Goal: Task Accomplishment & Management: Manage account settings

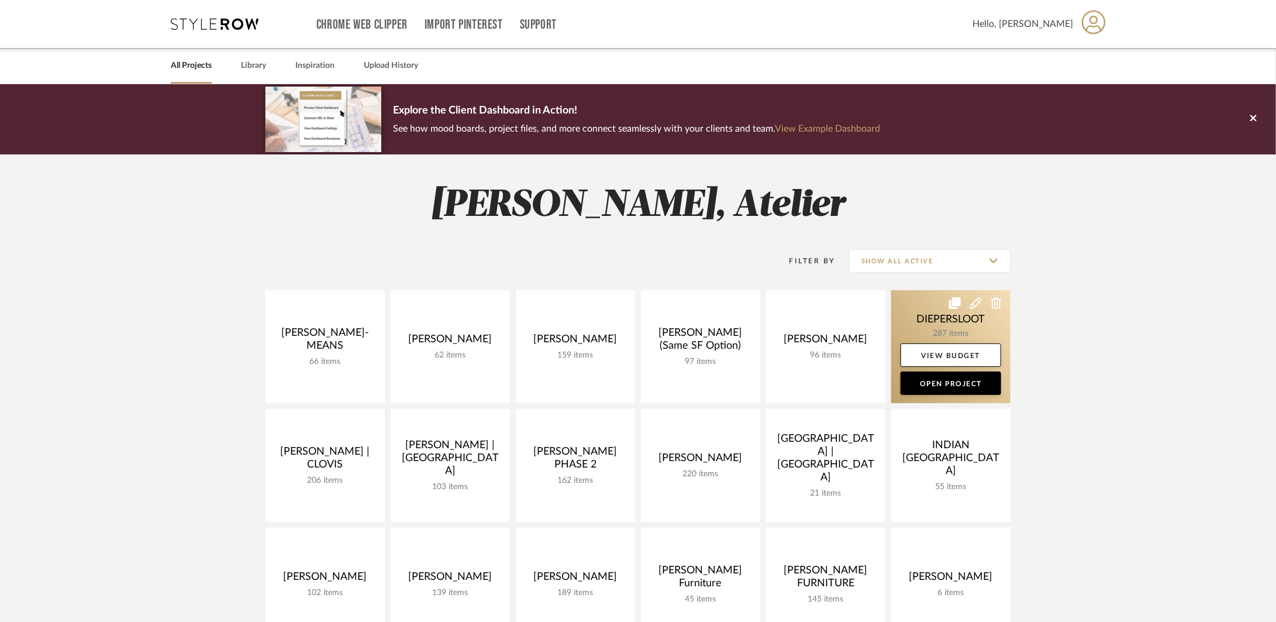
click at [938, 325] on link at bounding box center [951, 346] width 119 height 113
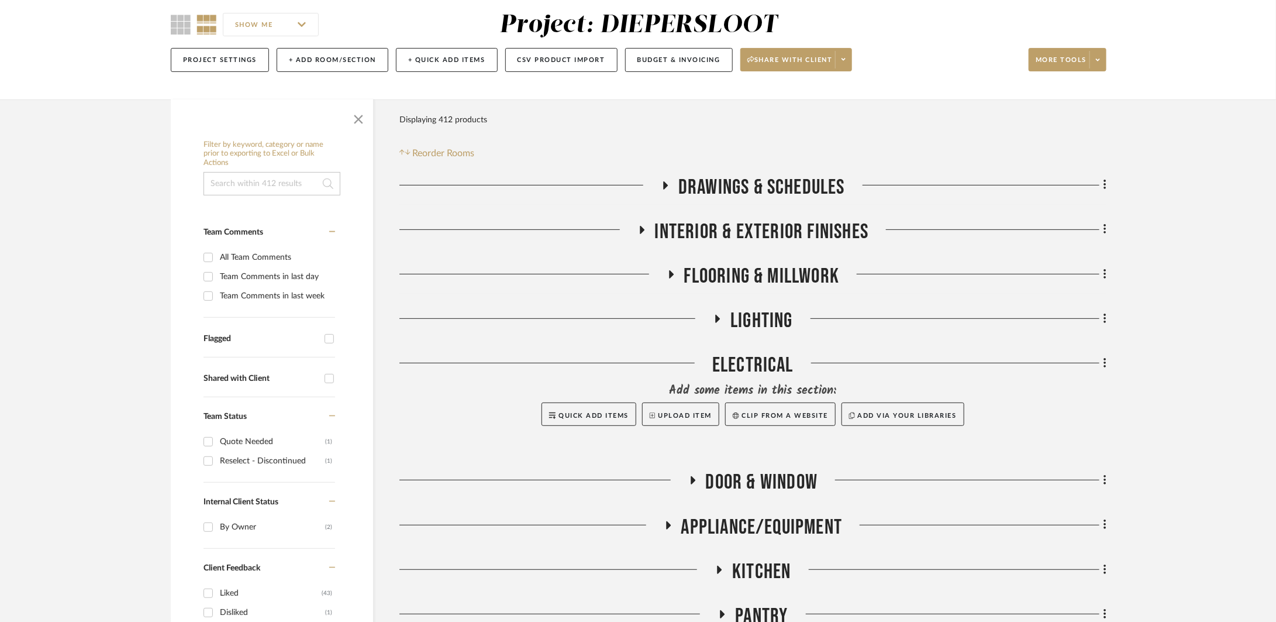
scroll to position [206, 0]
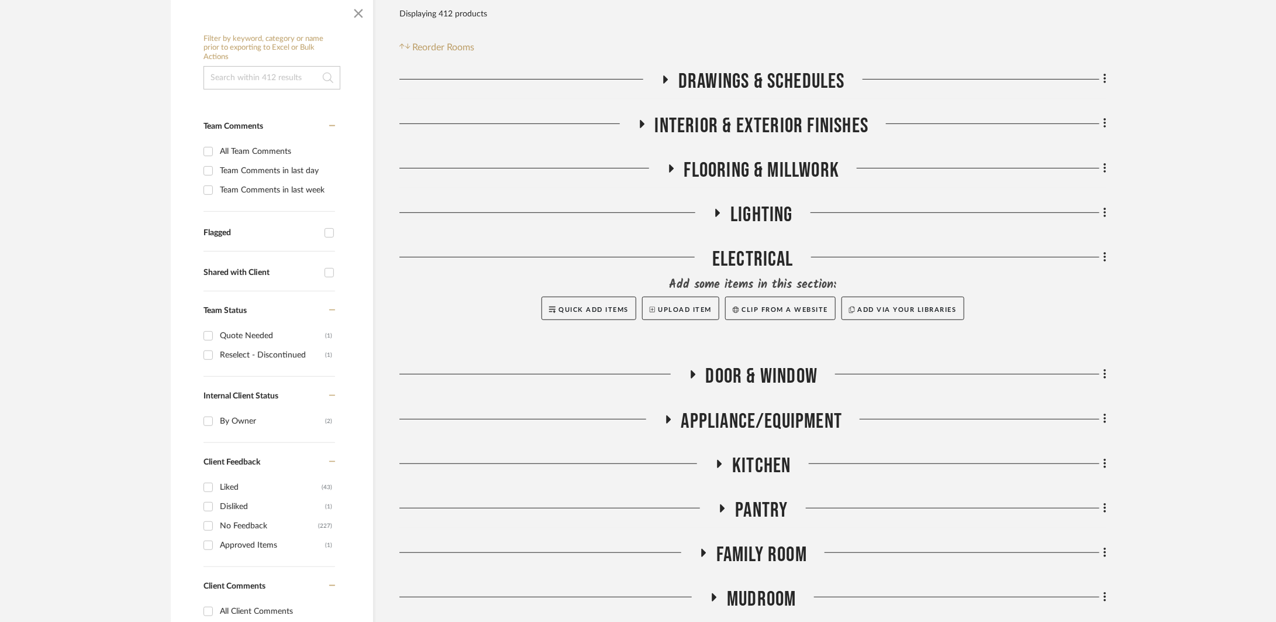
click at [745, 128] on span "INTERIOR & EXTERIOR FINISHES" at bounding box center [762, 125] width 214 height 25
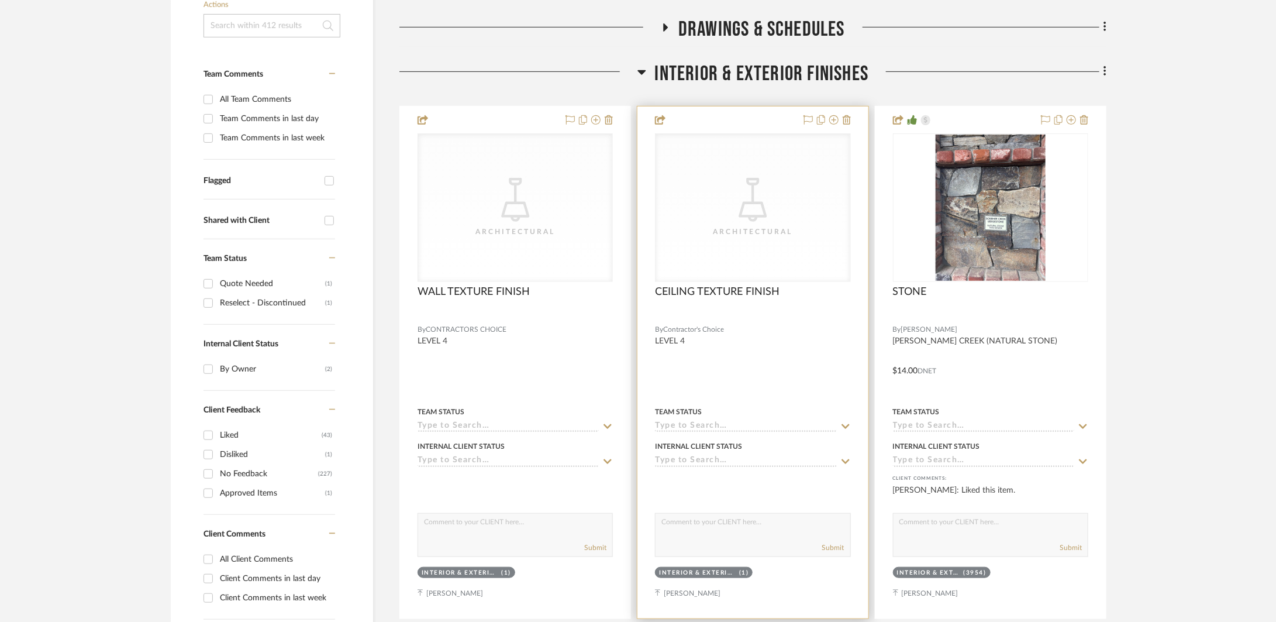
scroll to position [611, 0]
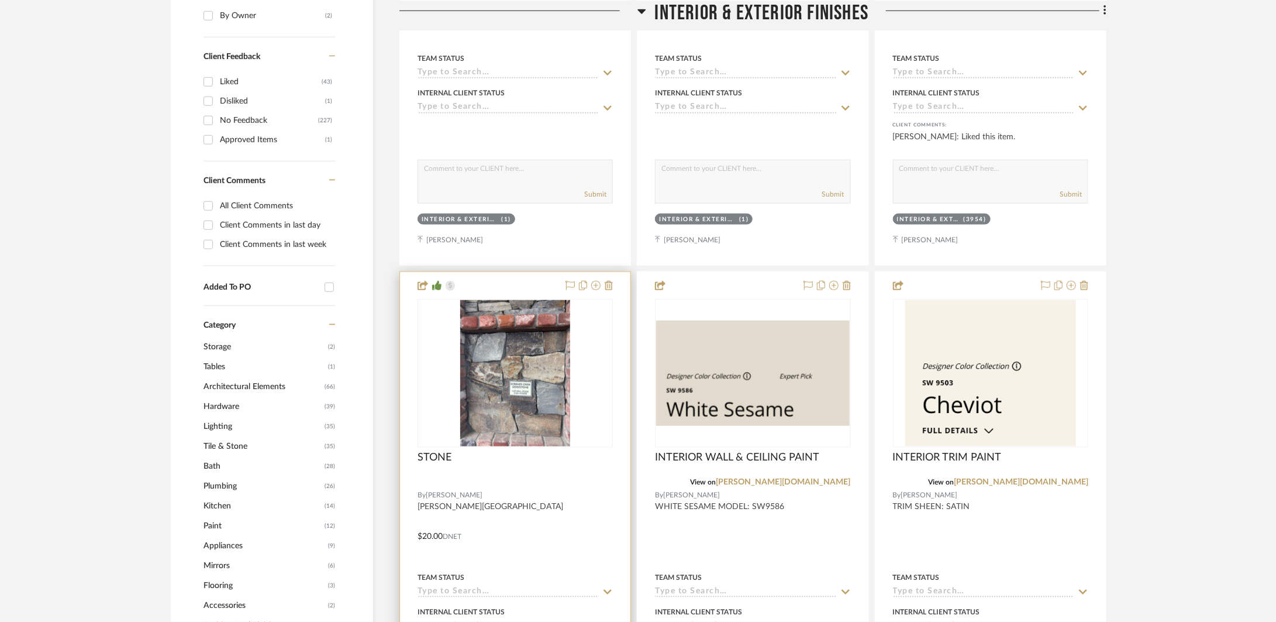
click at [536, 510] on div at bounding box center [515, 528] width 230 height 512
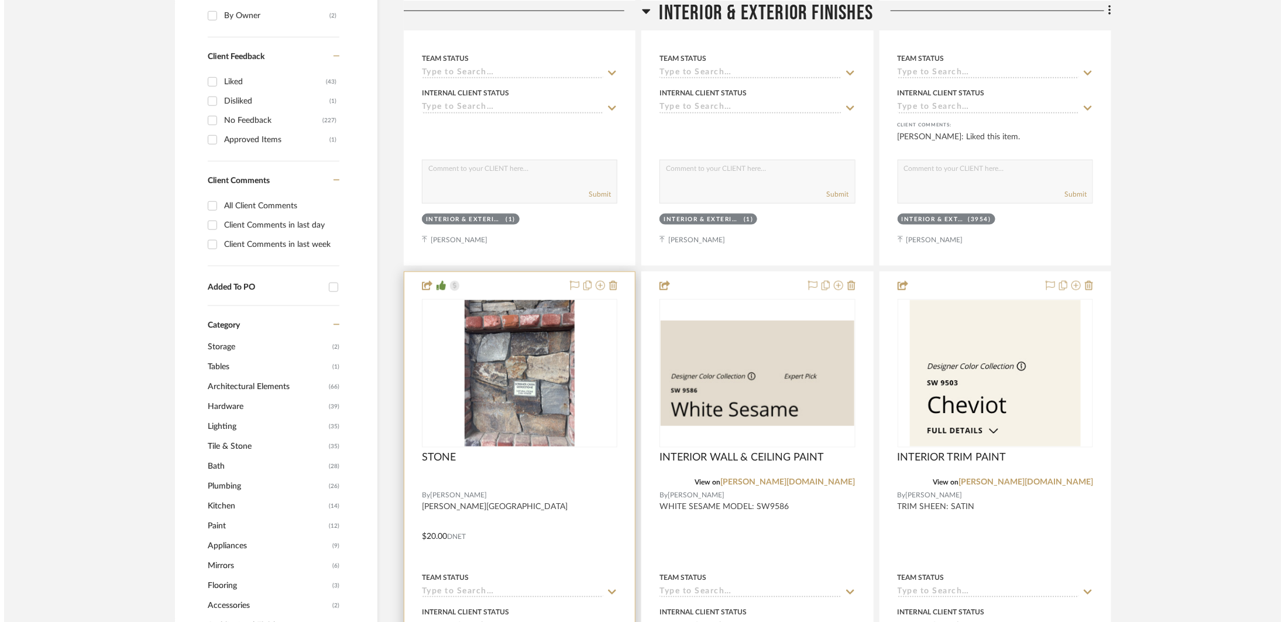
scroll to position [0, 0]
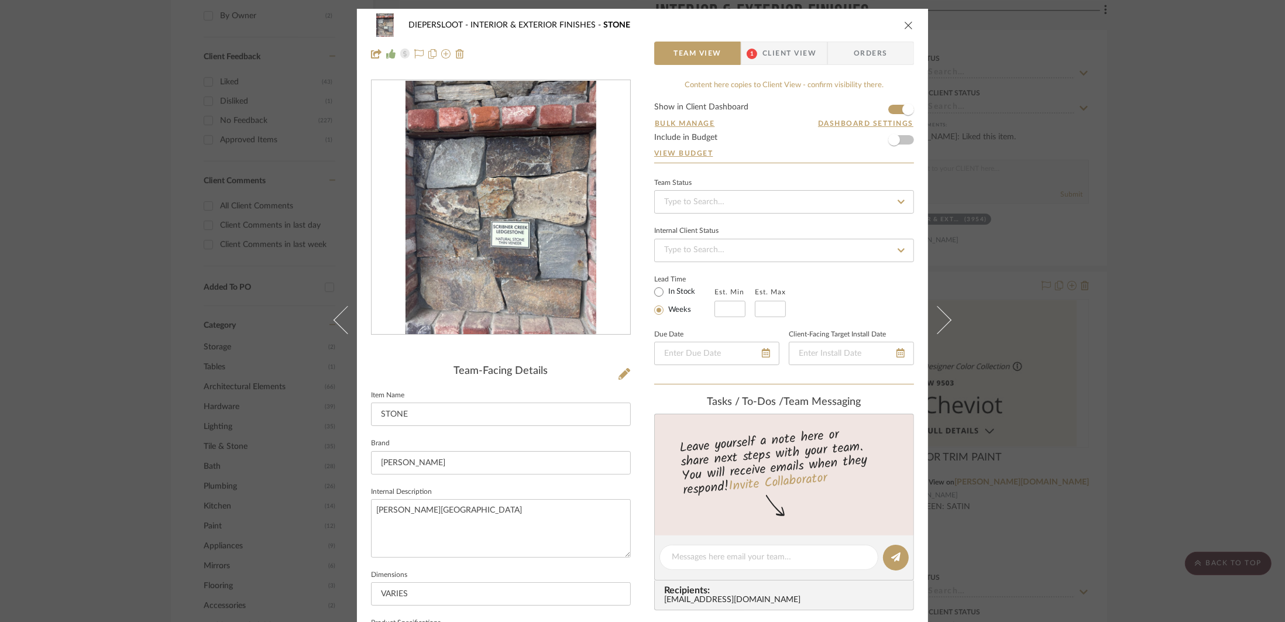
click at [906, 26] on icon "close" at bounding box center [908, 24] width 9 height 9
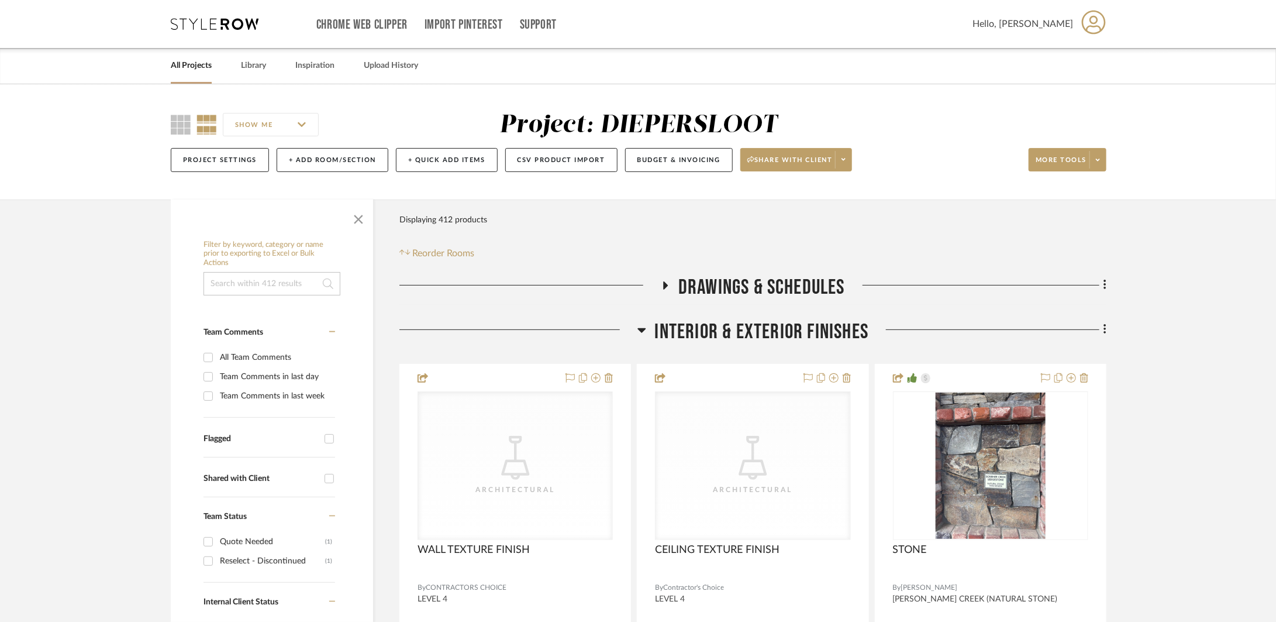
click at [660, 322] on span "INTERIOR & EXTERIOR FINISHES" at bounding box center [762, 331] width 214 height 25
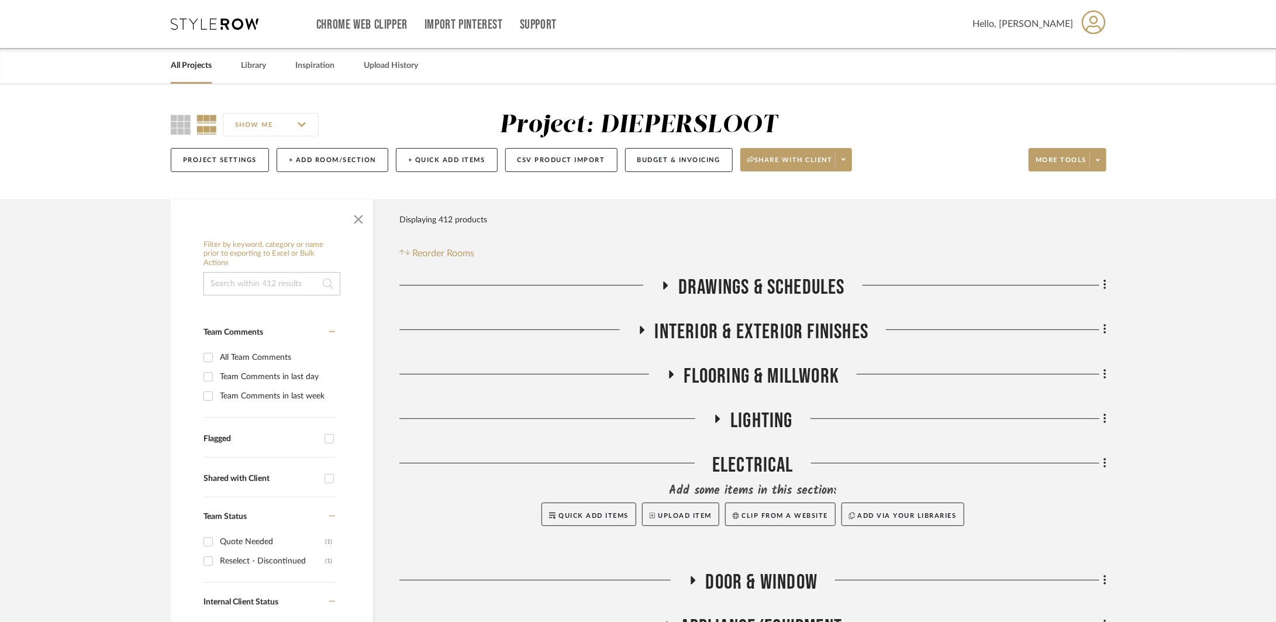
click at [687, 376] on span "Flooring & Millwork" at bounding box center [762, 376] width 156 height 25
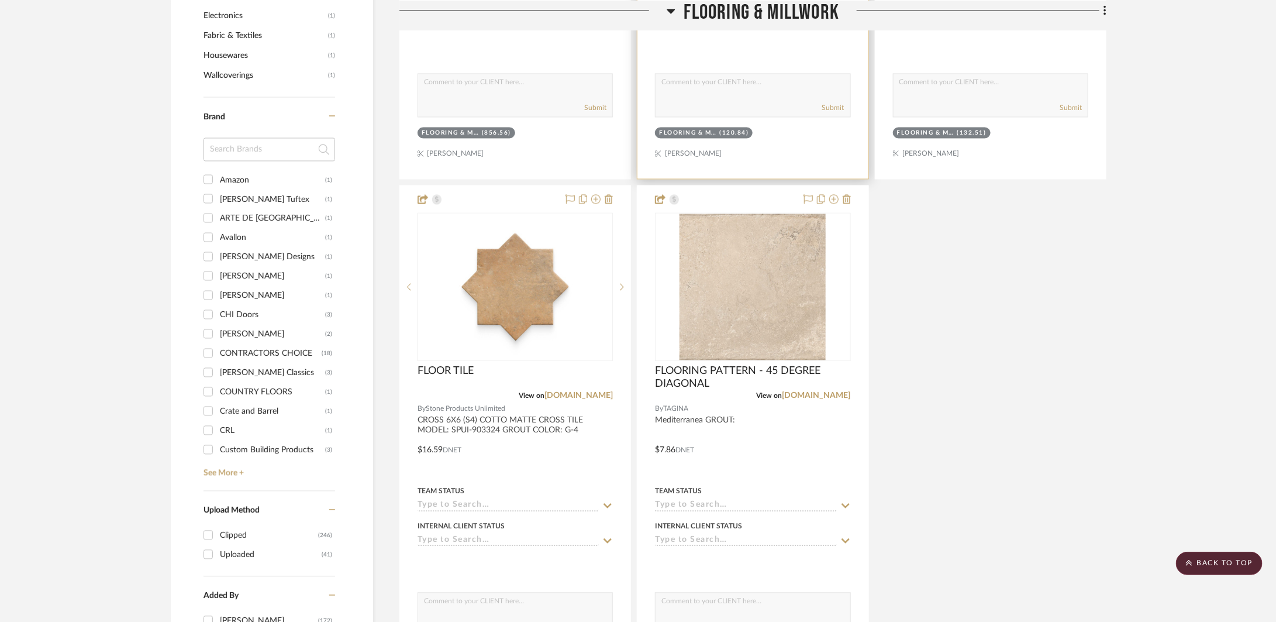
scroll to position [1476, 0]
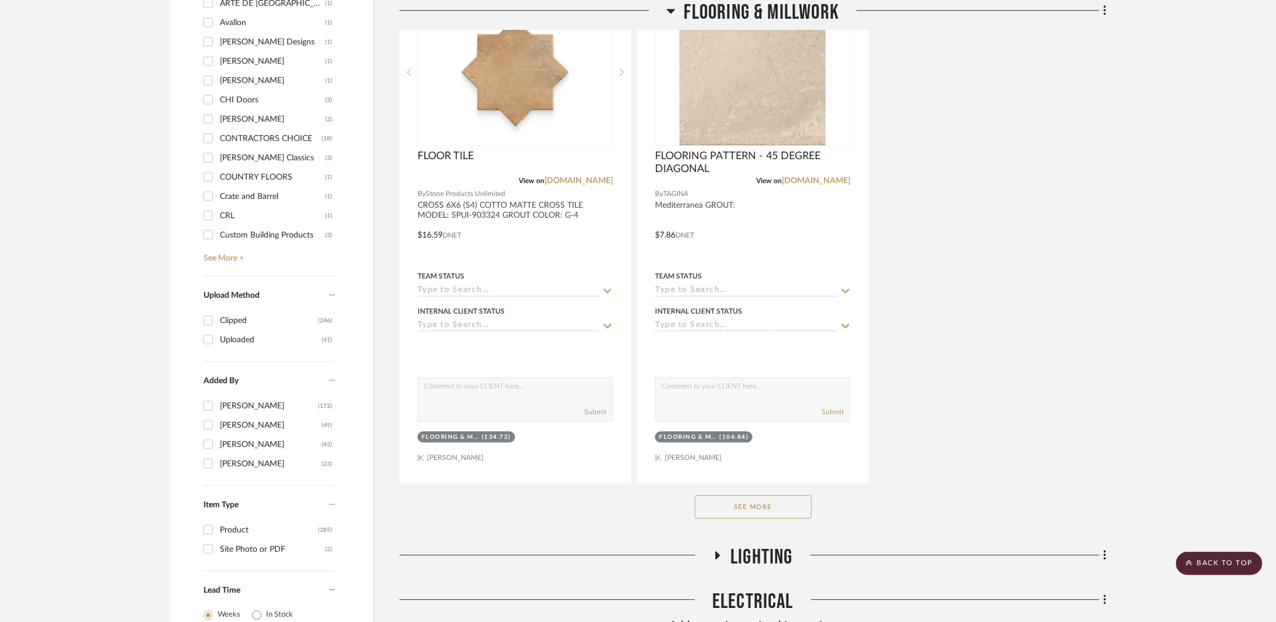
click at [800, 508] on button "See More" at bounding box center [753, 506] width 117 height 23
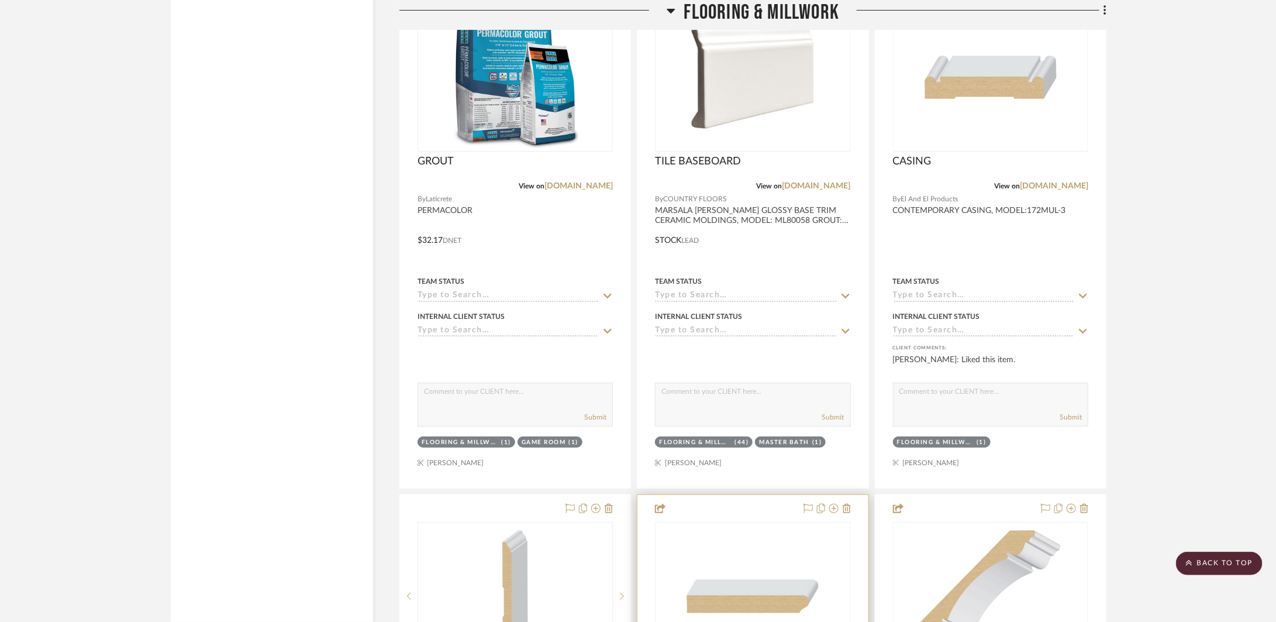
scroll to position [2303, 0]
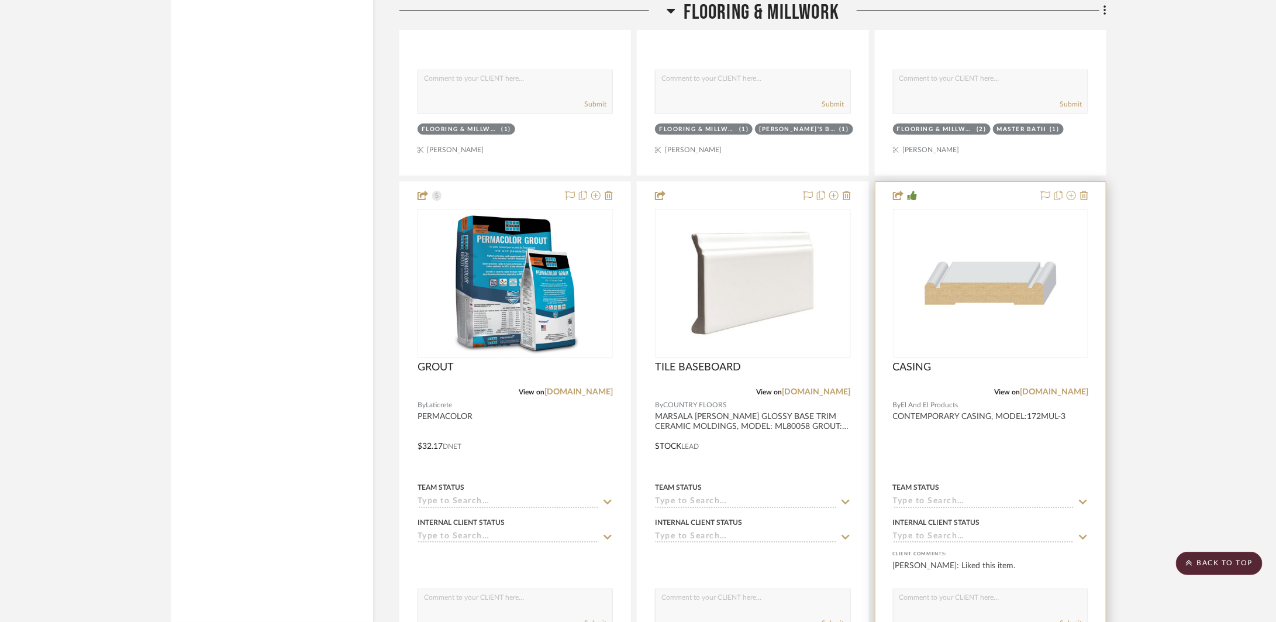
click at [990, 453] on div at bounding box center [991, 438] width 230 height 512
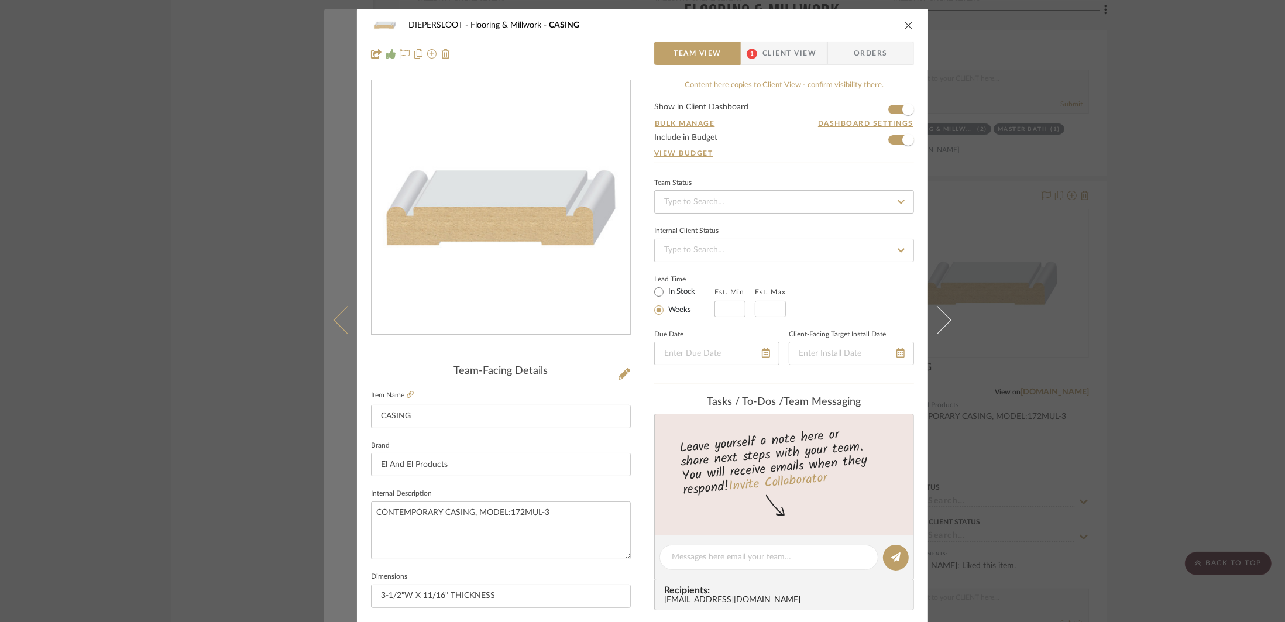
scroll to position [466, 0]
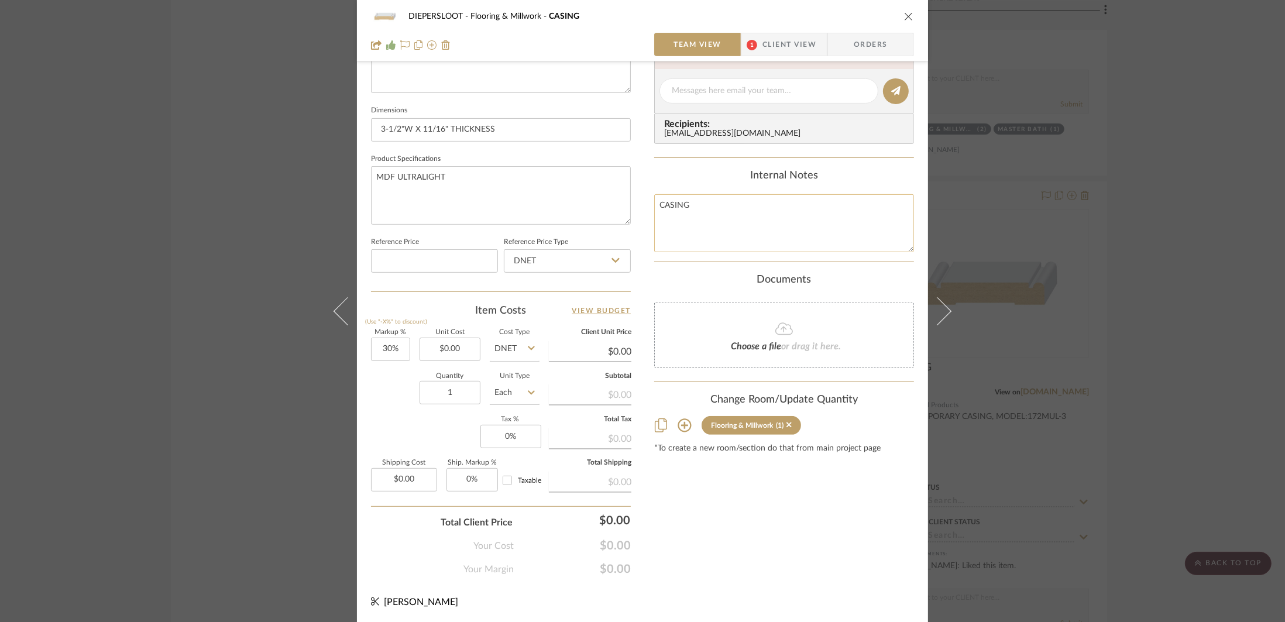
click at [655, 206] on textarea "CASING" at bounding box center [784, 223] width 260 height 58
type textarea "DOOR & WINDOW CASING"
click at [528, 171] on textarea "MDF ULTRALIGHT" at bounding box center [501, 195] width 260 height 58
click at [1110, 208] on div "DIEPERSLOOT Flooring & Millwork CASING Team View 1 Client View Orders Team-Faci…" at bounding box center [642, 311] width 1285 height 622
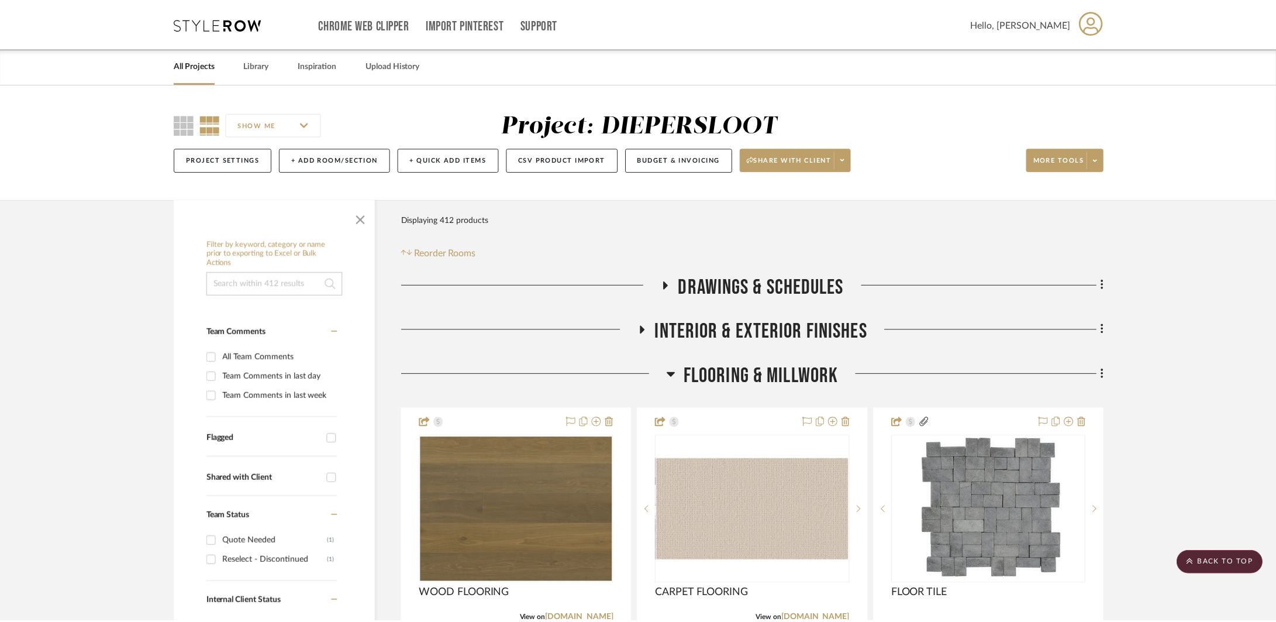
scroll to position [2303, 0]
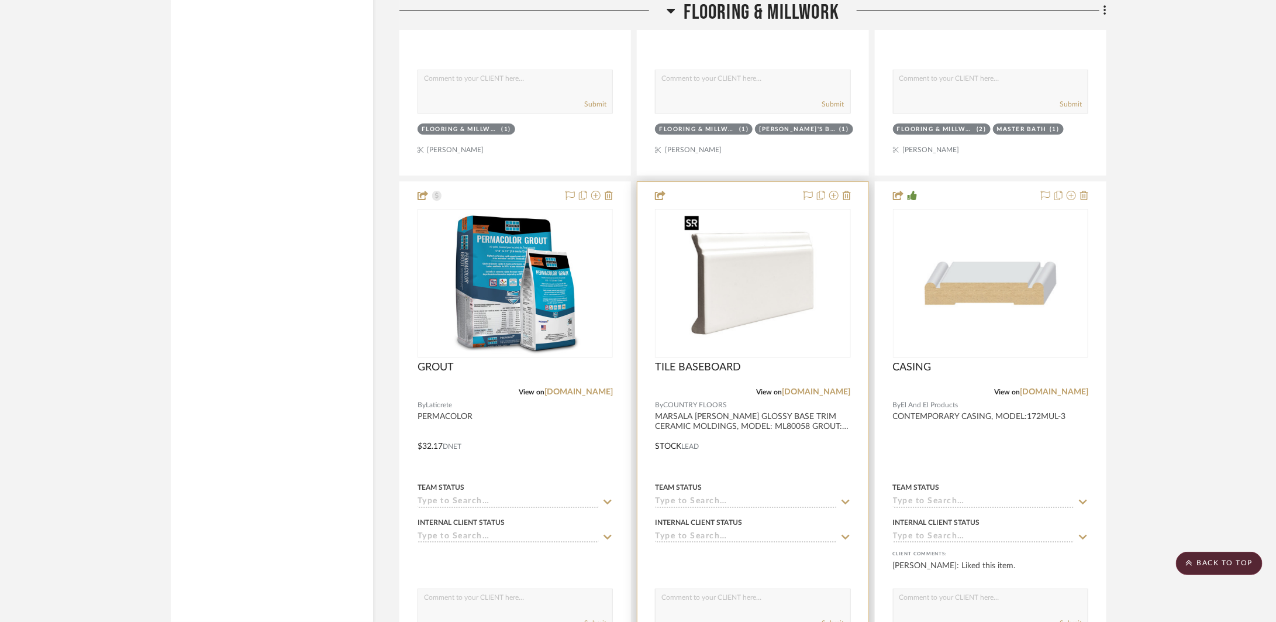
click at [824, 339] on img "0" at bounding box center [753, 283] width 146 height 146
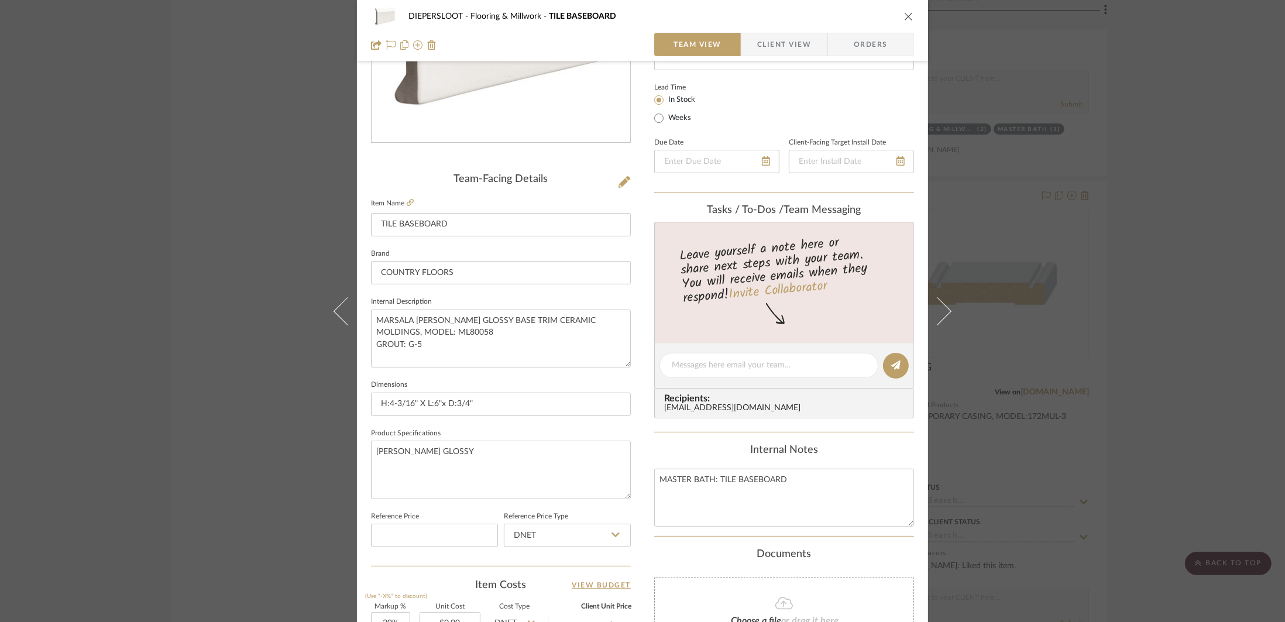
scroll to position [256, 0]
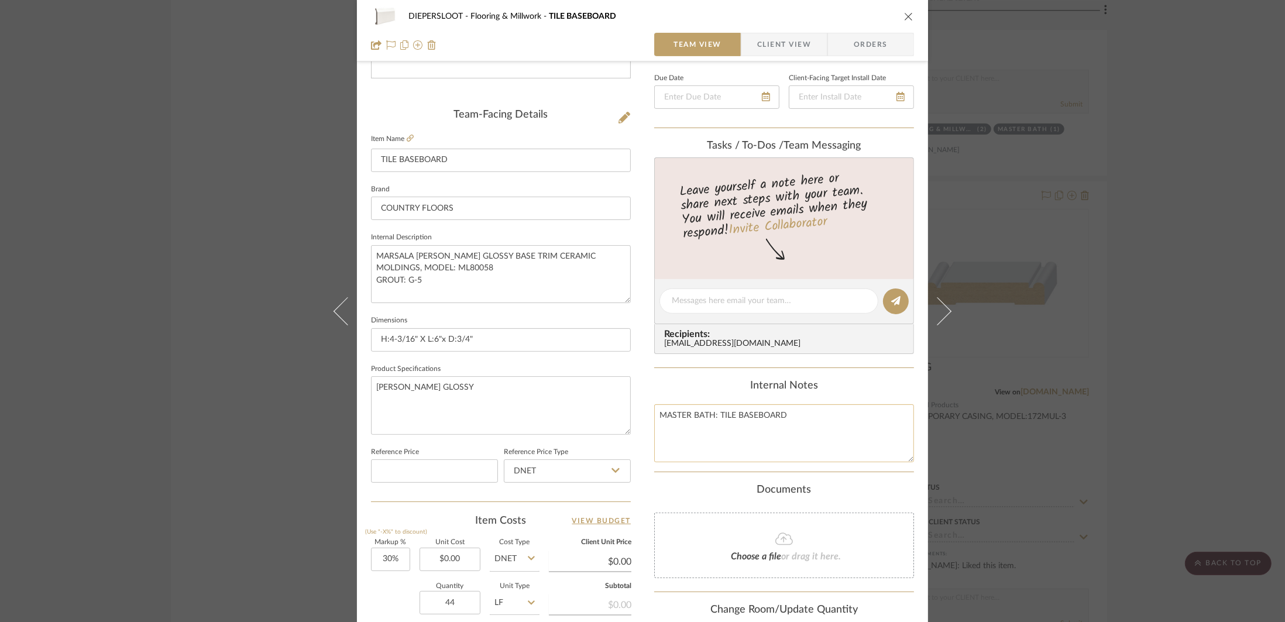
click at [709, 418] on textarea "MASTER BATH: TILE BASEBOARD" at bounding box center [784, 433] width 260 height 58
click at [861, 415] on textarea "MASTER BATH & GIRLS' BATH: TILE BASEBOARD" at bounding box center [784, 433] width 260 height 58
drag, startPoint x: 852, startPoint y: 418, endPoint x: 654, endPoint y: 417, distance: 197.7
click at [654, 417] on textarea "MASTER BATH & GIRLS' BATH: TILE BASEBOARD" at bounding box center [784, 433] width 260 height 58
type textarea "MASTER BATH & GIRLS' BATH: TILE BASEBOARD"
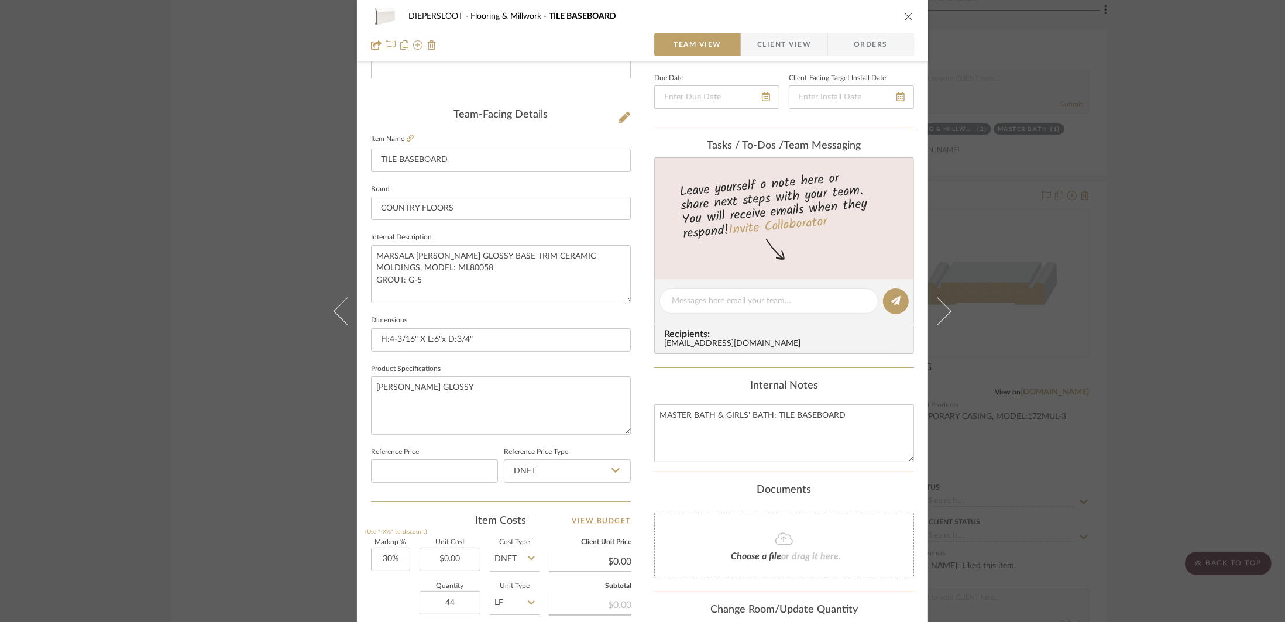
click at [250, 343] on div "DIEPERSLOOT Flooring & Millwork TILE BASEBOARD Team View Client View Orders Tea…" at bounding box center [642, 311] width 1285 height 622
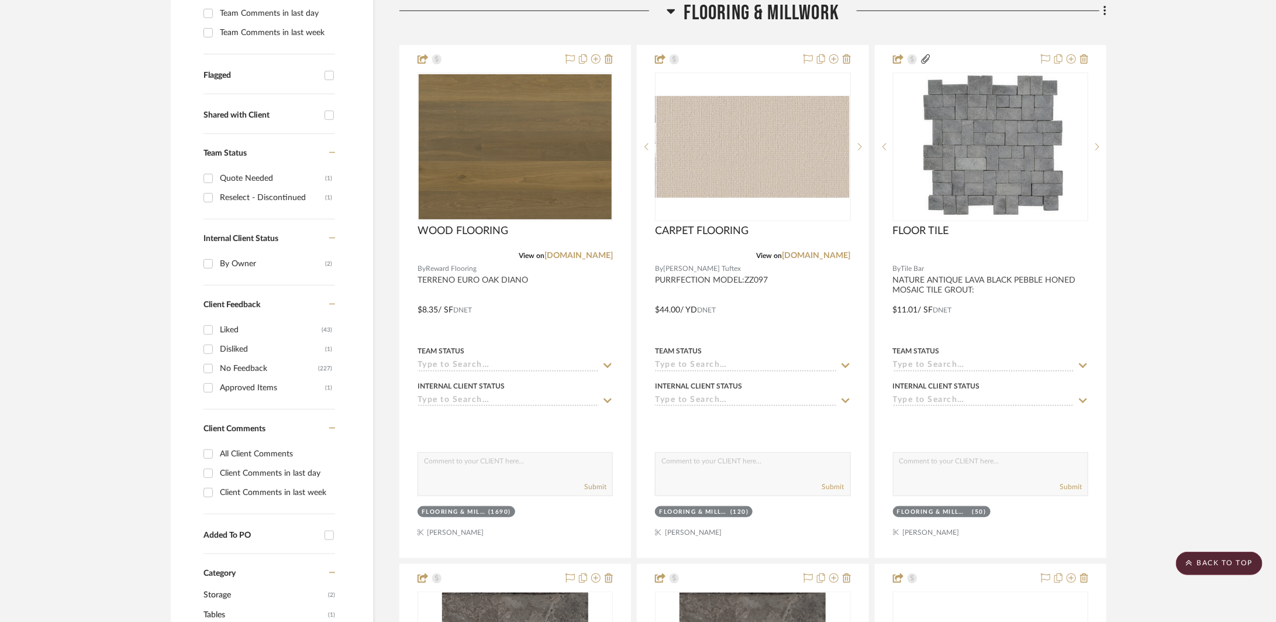
scroll to position [167, 0]
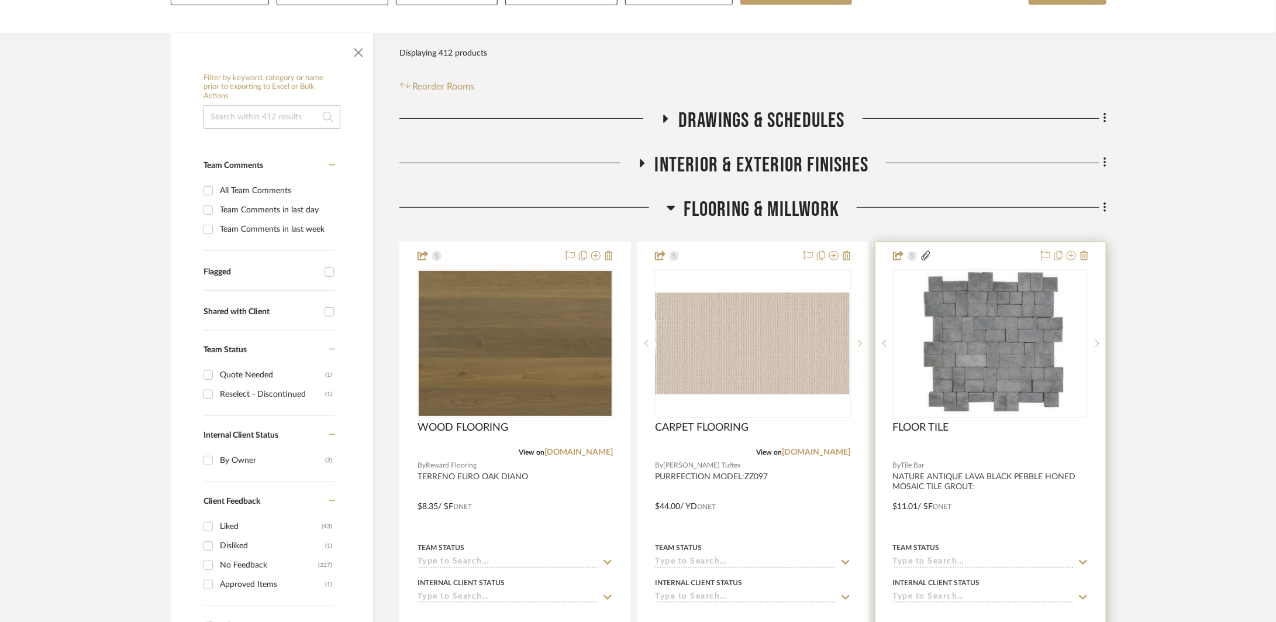
click at [928, 254] on icon at bounding box center [925, 255] width 9 height 9
click at [926, 256] on icon at bounding box center [925, 255] width 9 height 9
click at [997, 435] on div "FLOOR TILE" at bounding box center [990, 434] width 195 height 26
click at [1070, 394] on div "0" at bounding box center [991, 343] width 194 height 147
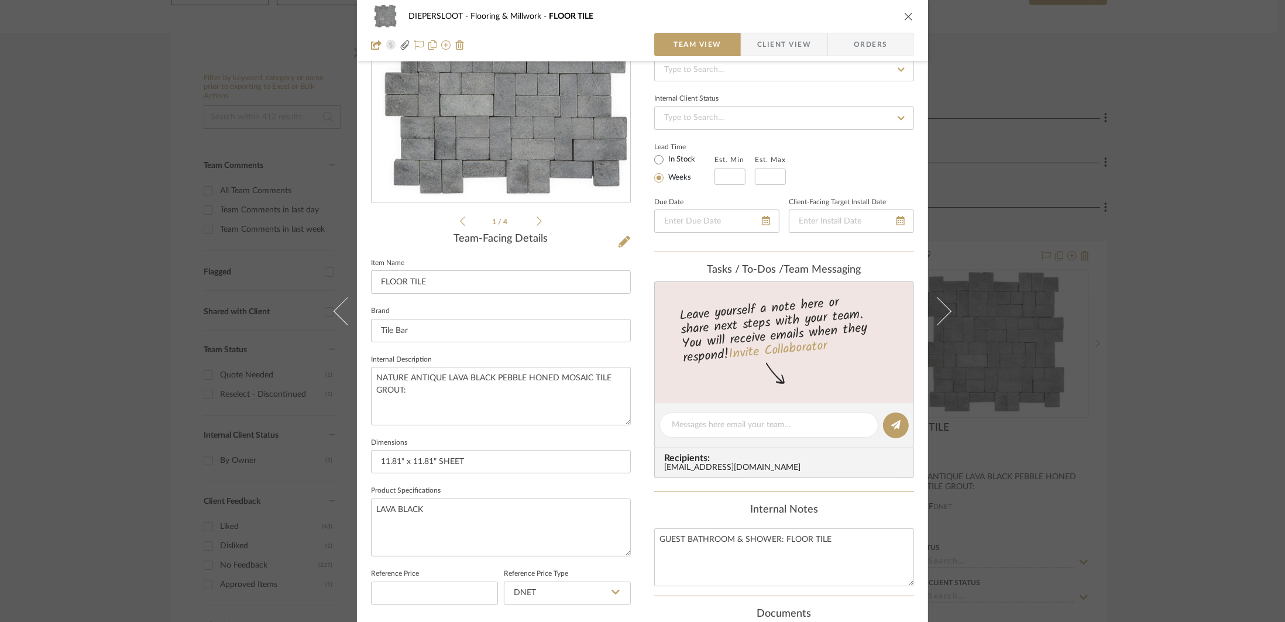
scroll to position [135, 0]
click at [536, 217] on icon at bounding box center [538, 218] width 5 height 11
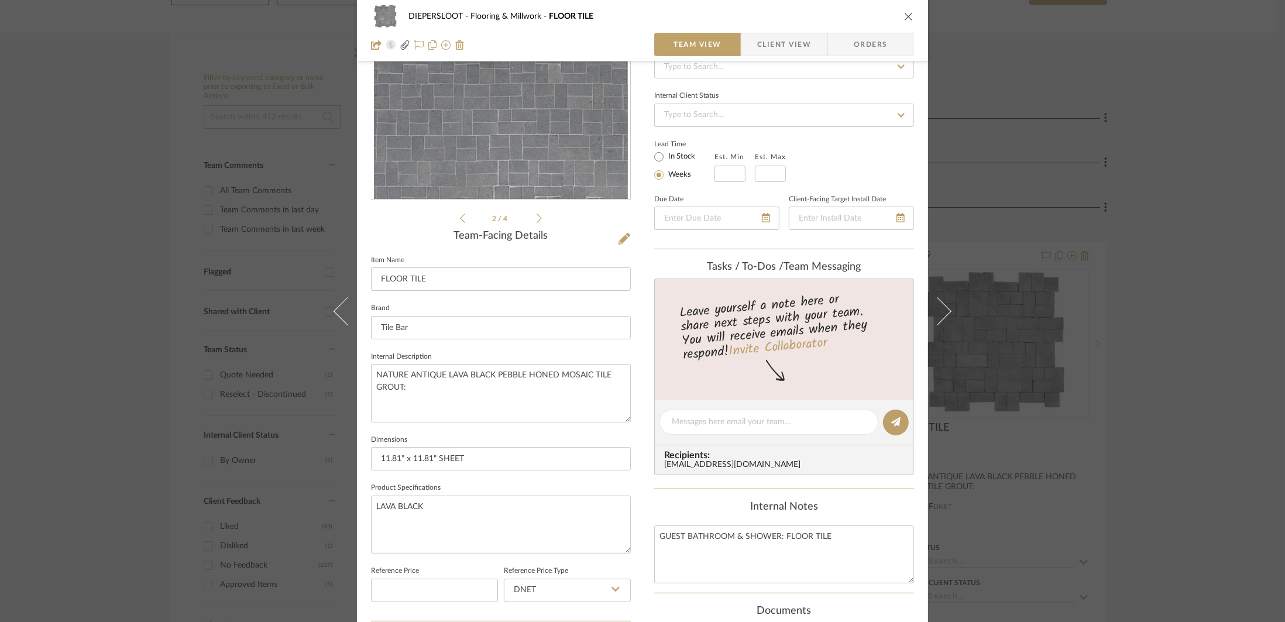
click at [536, 217] on icon at bounding box center [538, 218] width 5 height 11
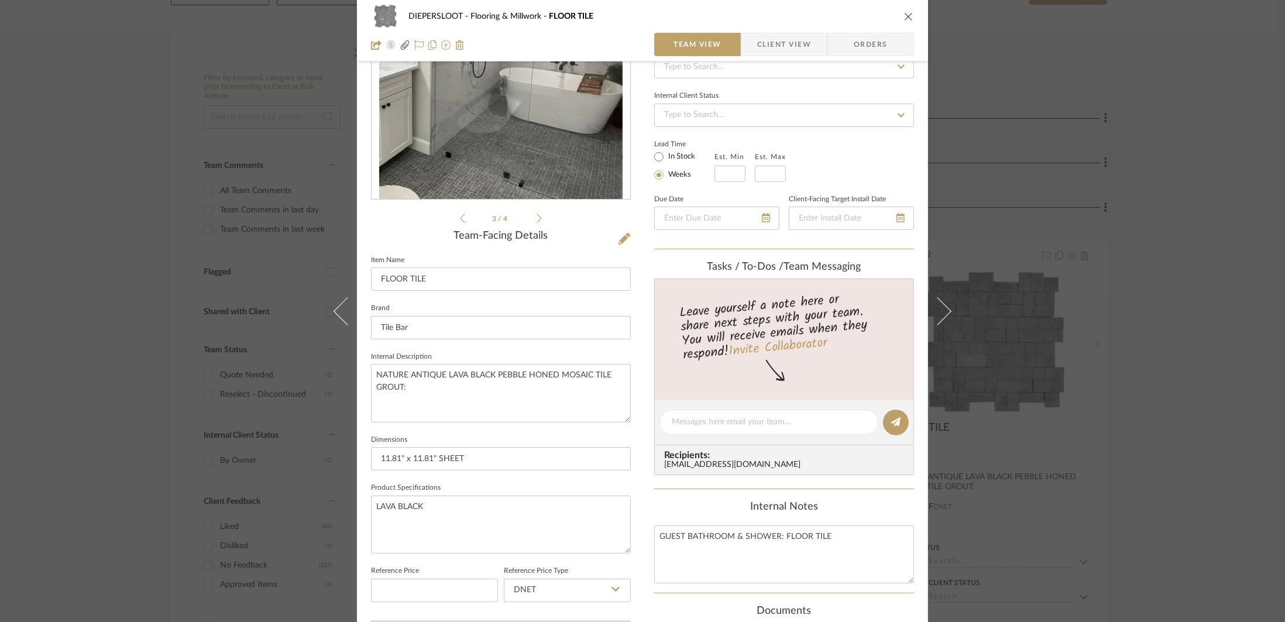
click at [536, 217] on icon at bounding box center [538, 218] width 5 height 11
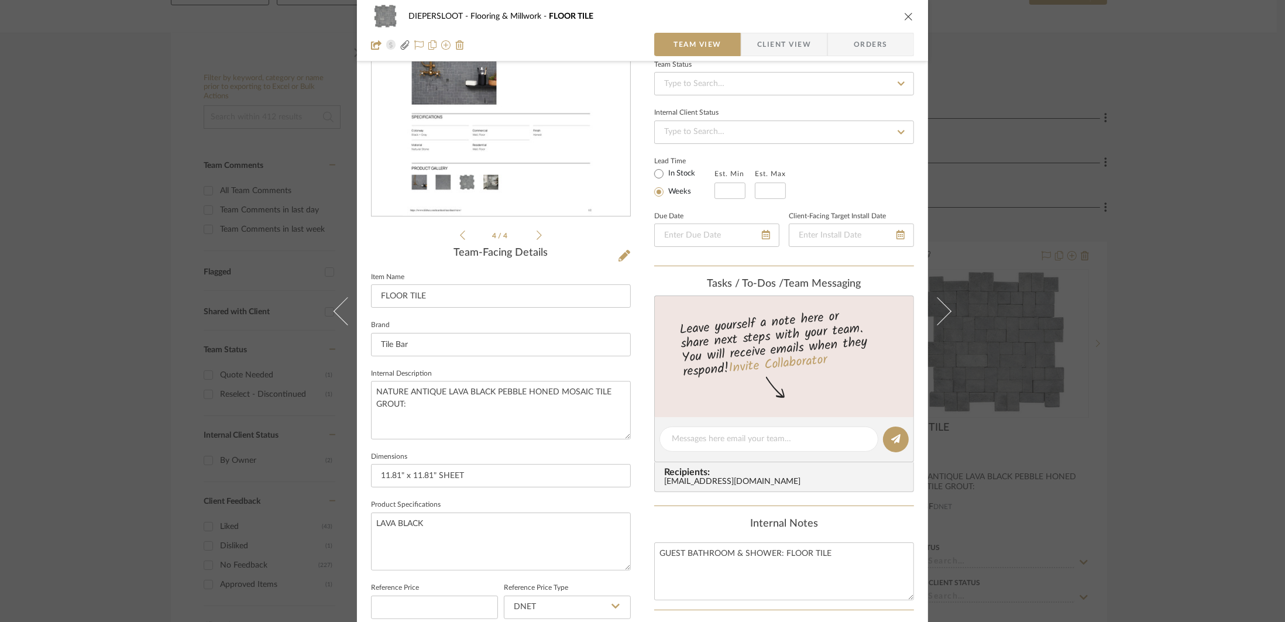
scroll to position [0, 0]
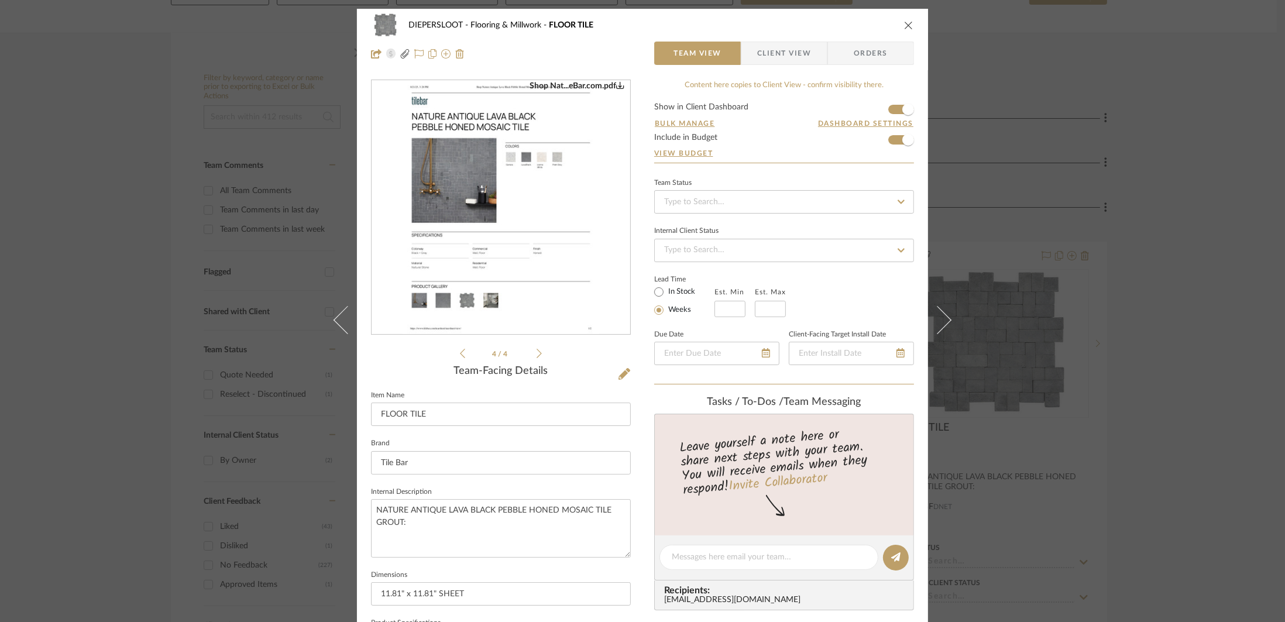
click at [537, 229] on img "3" at bounding box center [500, 208] width 197 height 254
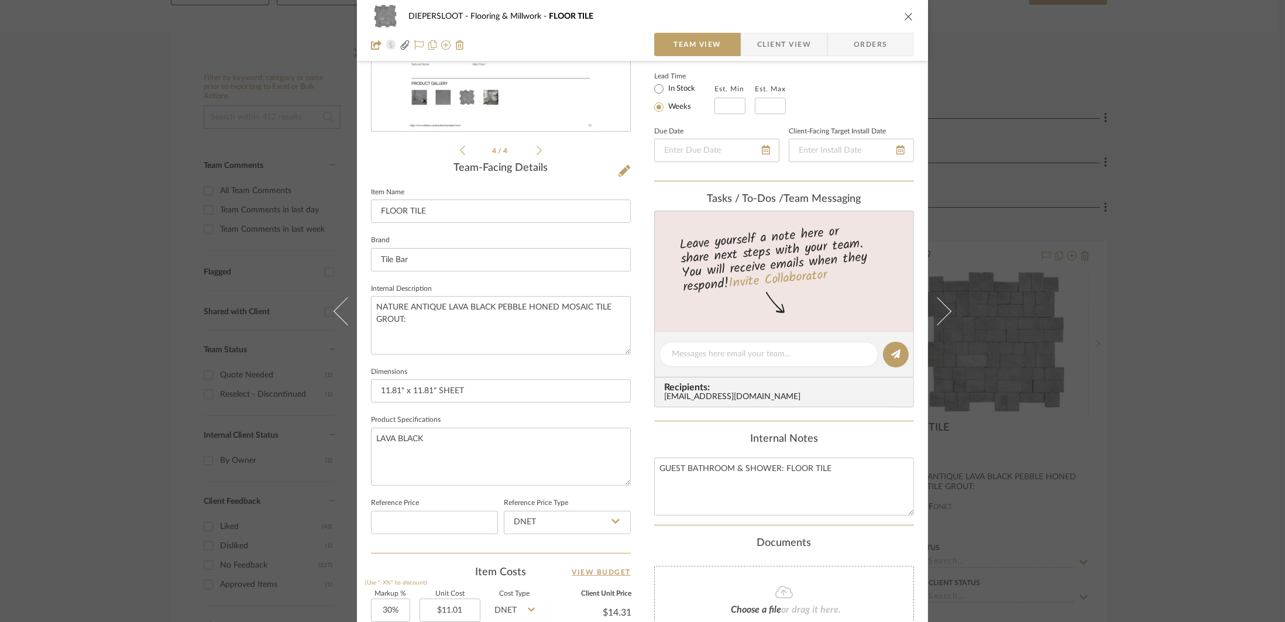
scroll to position [205, 0]
click at [617, 306] on textarea "NATURE ANTIQUE LAVA BLACK PEBBLE HONED MOSAIC TILE GROUT:" at bounding box center [501, 323] width 260 height 58
paste textarea "PEBBLVANWANTQ"
type textarea "NATURE ANTIQUE LAVA BLACK PEBBLE HONED MOSAIC TILE, MODEL:PEBBLVANWANTQ GROUT:"
click at [904, 15] on icon "close" at bounding box center [908, 16] width 9 height 9
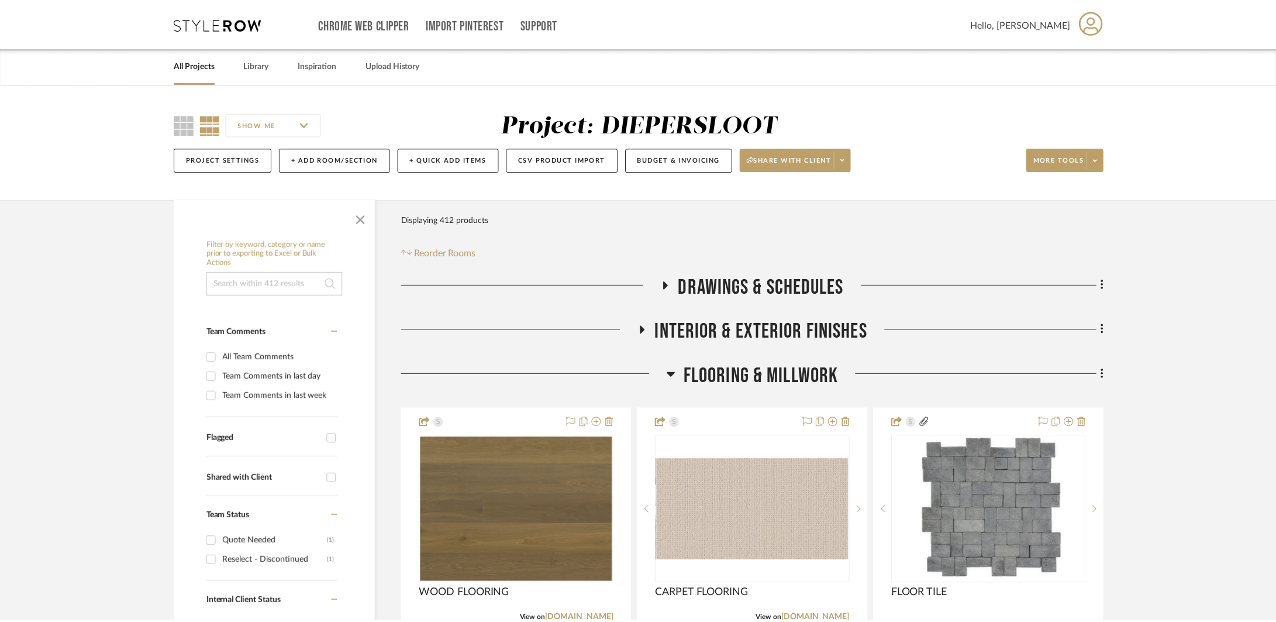
scroll to position [167, 0]
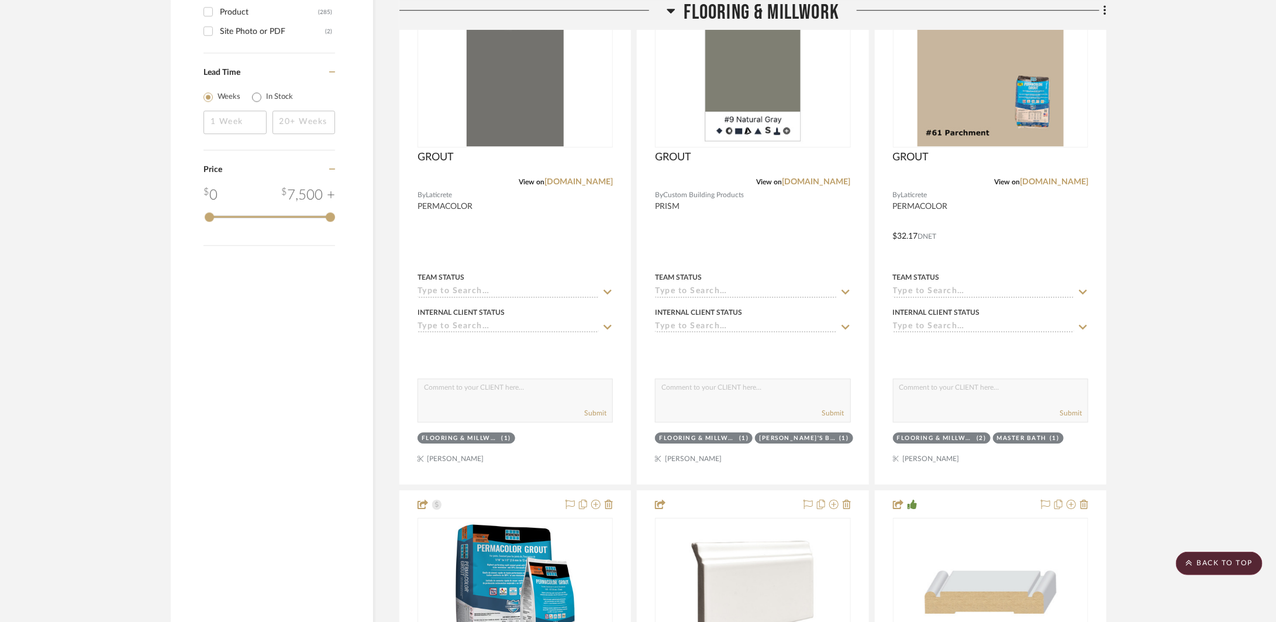
scroll to position [1876, 0]
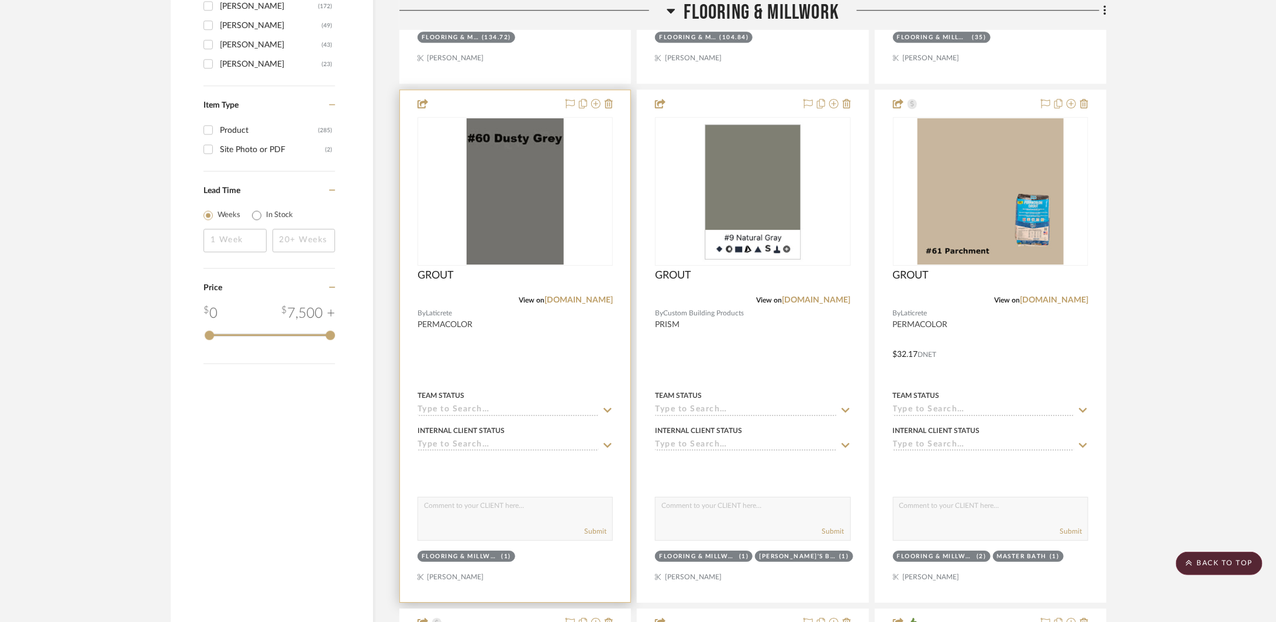
click at [602, 377] on div at bounding box center [515, 346] width 230 height 512
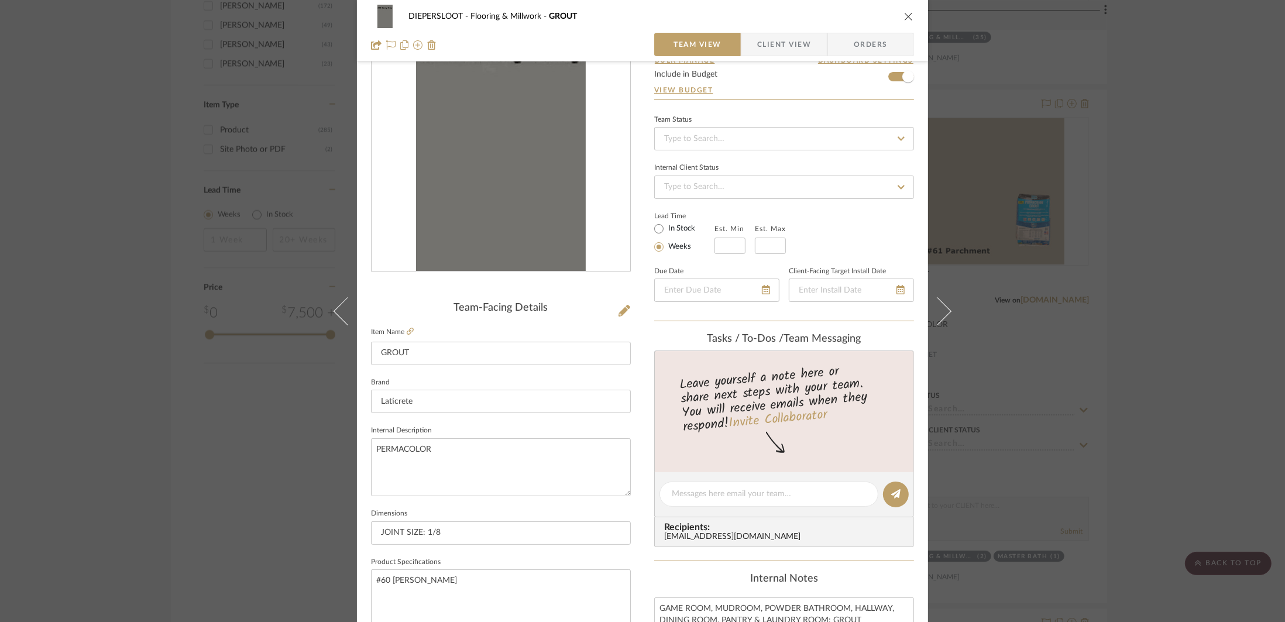
scroll to position [189, 0]
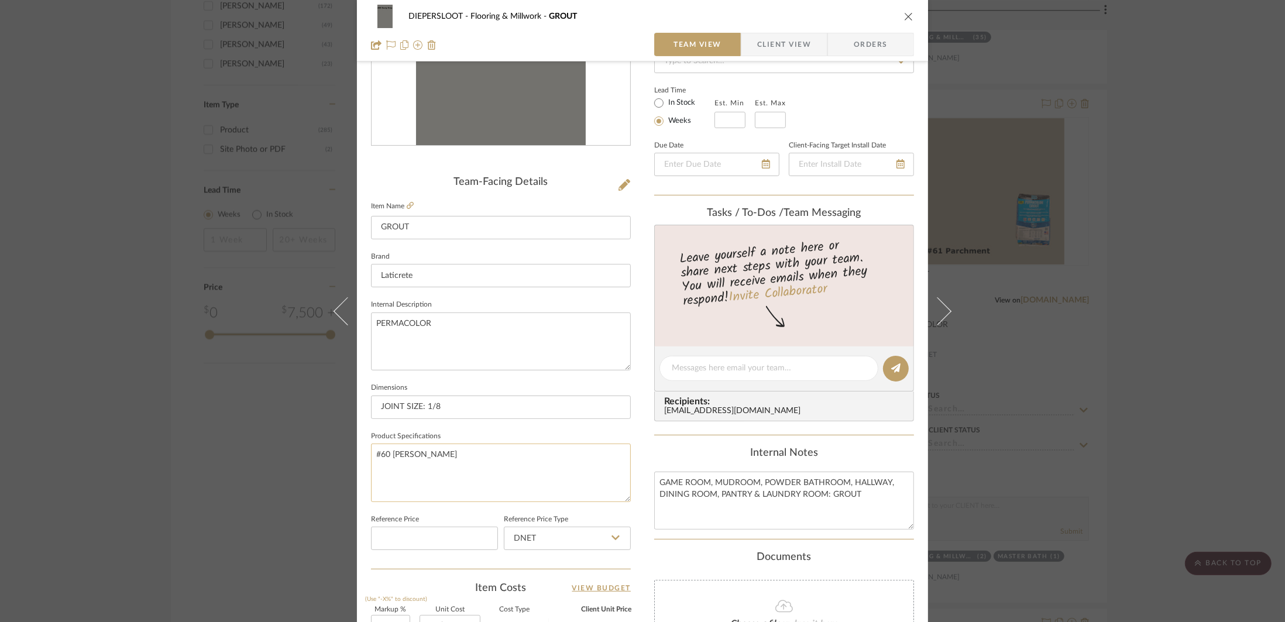
drag, startPoint x: 389, startPoint y: 453, endPoint x: 369, endPoint y: 453, distance: 20.5
click at [371, 453] on textarea "#60 DUSTY GREY" at bounding box center [501, 472] width 260 height 58
click at [419, 445] on textarea "DUSTY GREY" at bounding box center [501, 472] width 260 height 58
click at [432, 453] on textarea "DUSTY GREY" at bounding box center [501, 472] width 260 height 58
paste textarea "#60"
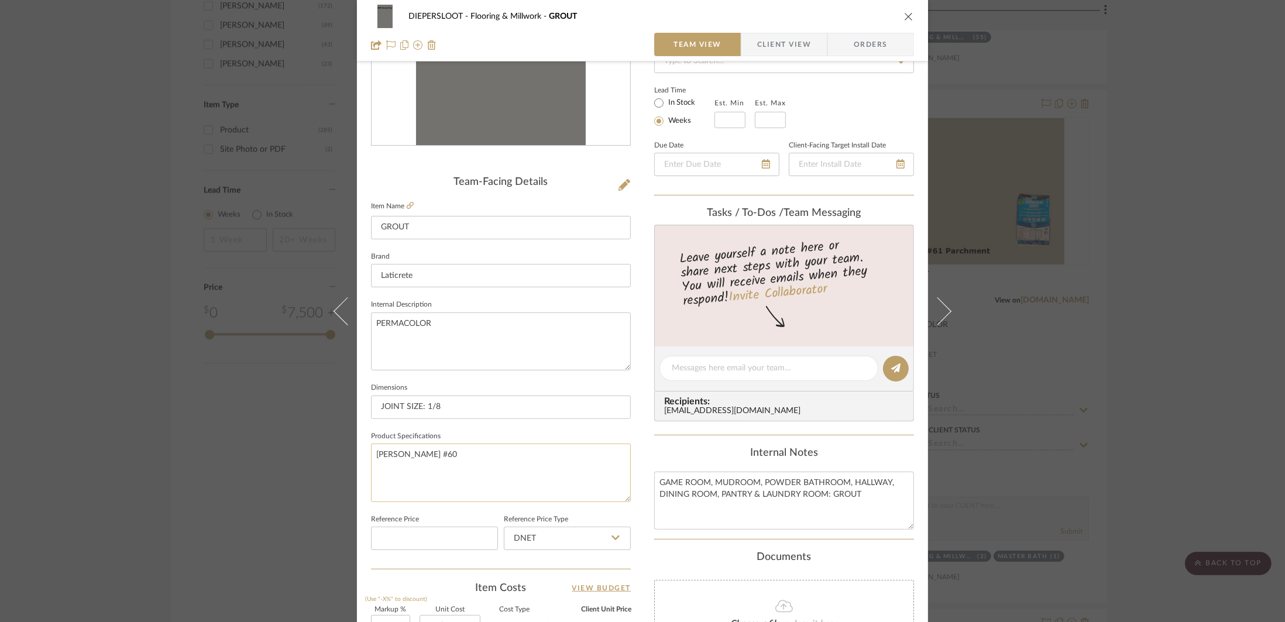
click at [480, 459] on textarea "DUSTY GREY #60" at bounding box center [501, 472] width 260 height 58
type textarea "DUSTY GREY #60"
click at [483, 408] on input "JOINT SIZE: 1/8" at bounding box center [501, 406] width 260 height 23
click at [298, 463] on div "DIEPERSLOOT Flooring & Millwork GROUT Team View Client View Orders Team-Facing …" at bounding box center [642, 311] width 1285 height 622
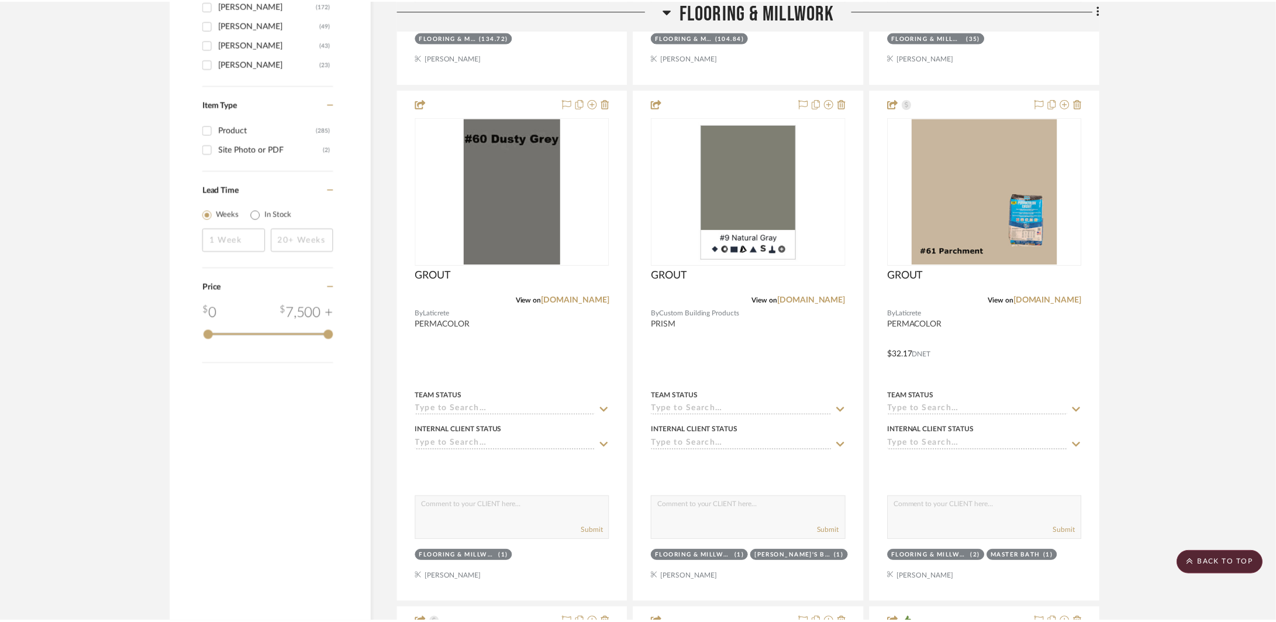
scroll to position [1876, 0]
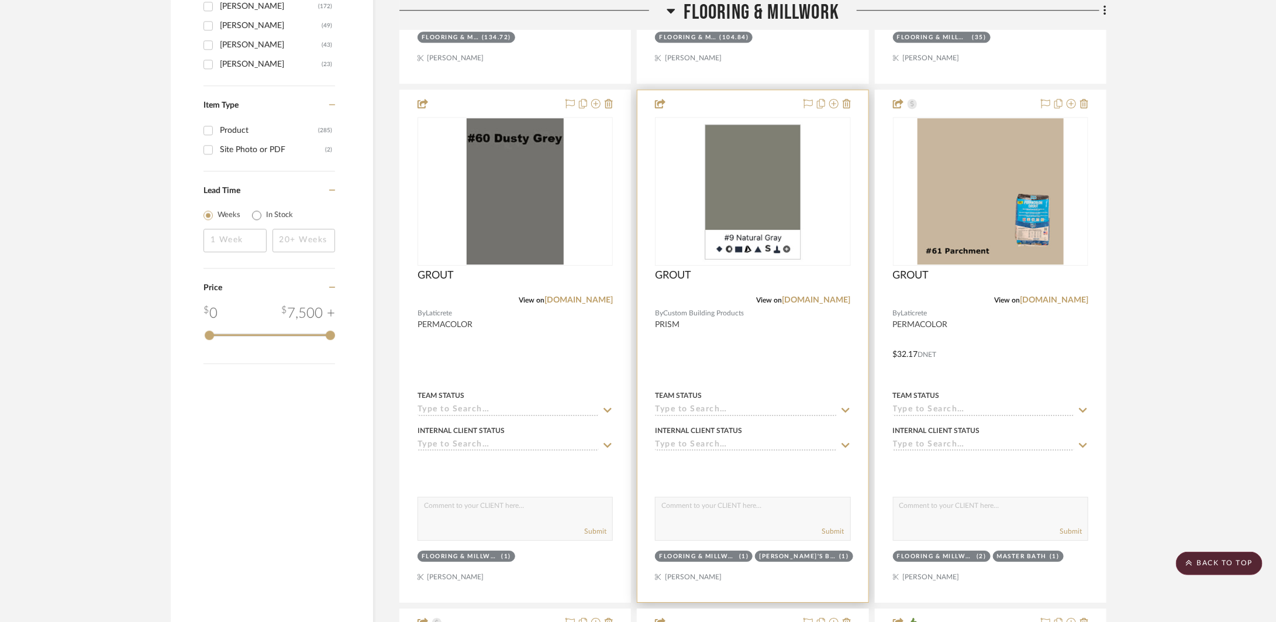
click at [755, 375] on div at bounding box center [753, 346] width 230 height 512
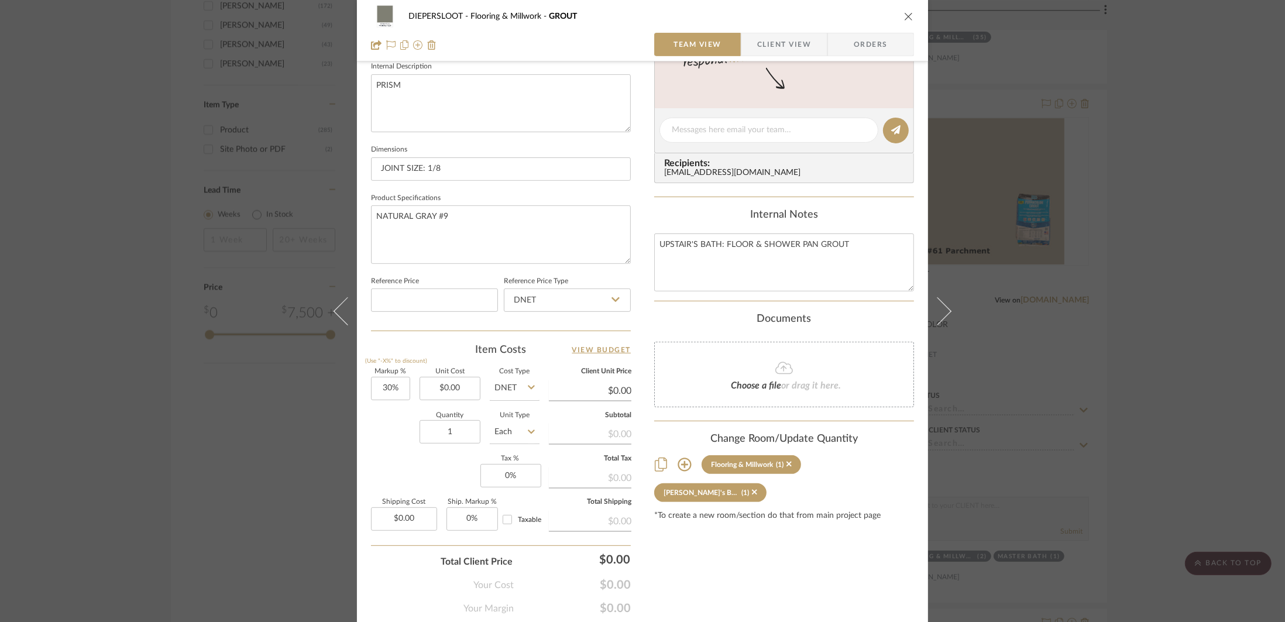
scroll to position [426, 0]
click at [1158, 325] on div "DIEPERSLOOT Flooring & Millwork GROUT Team View Client View Orders Team-Facing …" at bounding box center [642, 311] width 1285 height 622
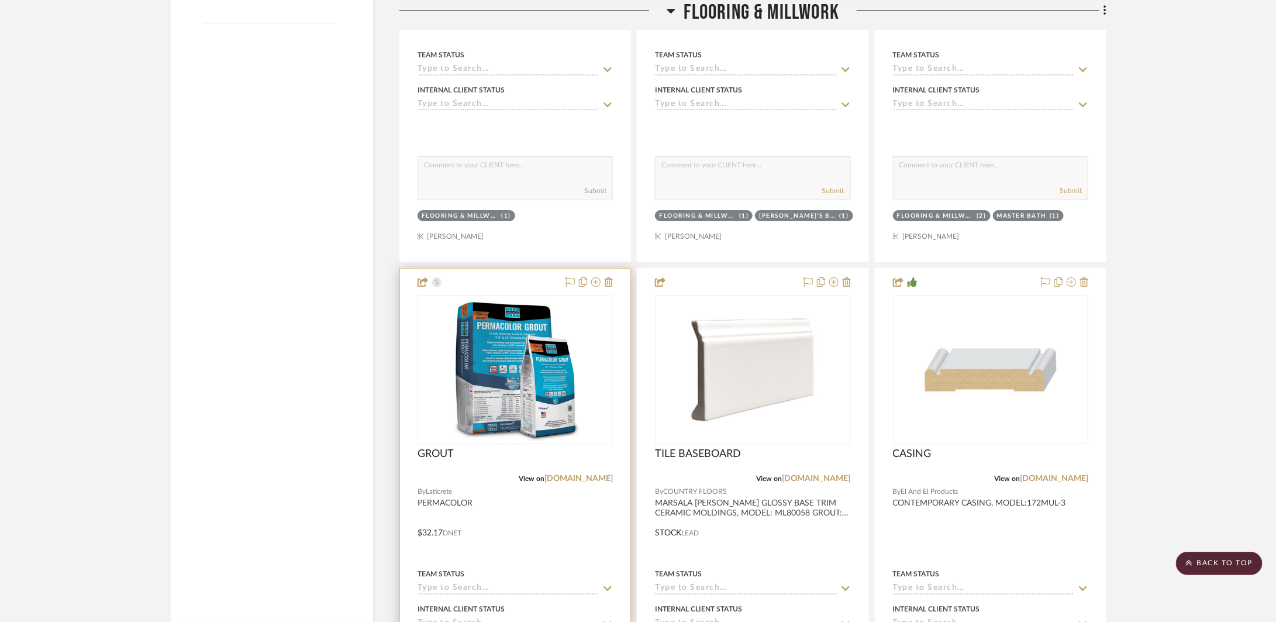
scroll to position [2236, 0]
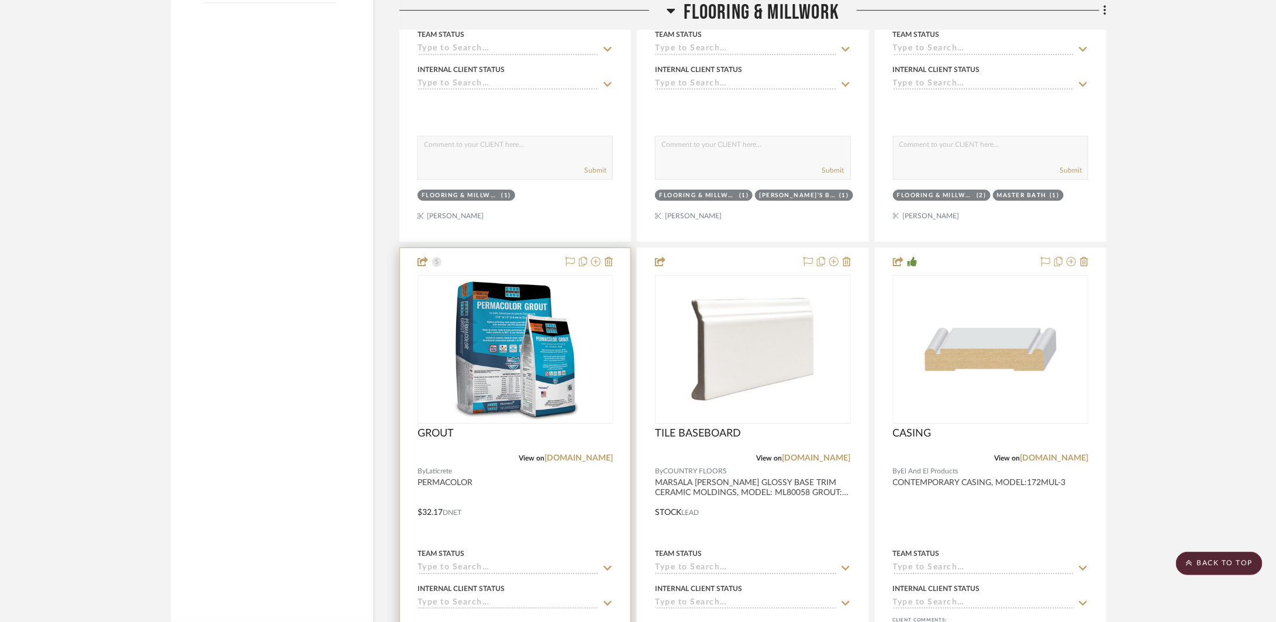
click at [527, 528] on div at bounding box center [515, 504] width 230 height 512
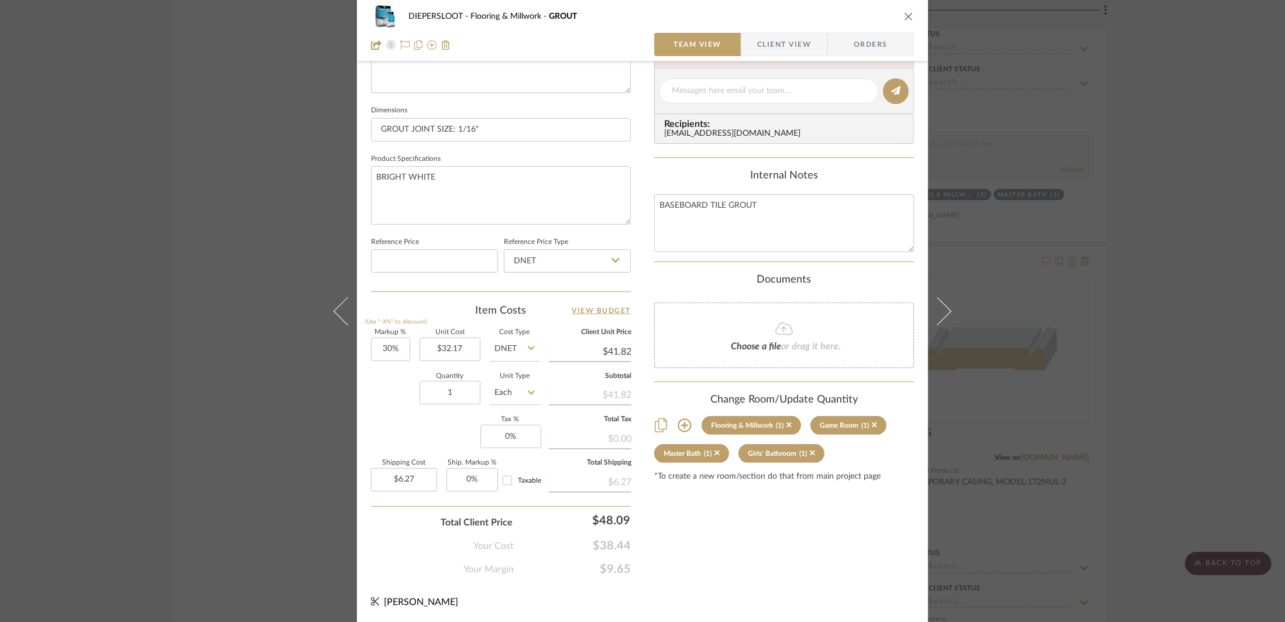
scroll to position [262, 0]
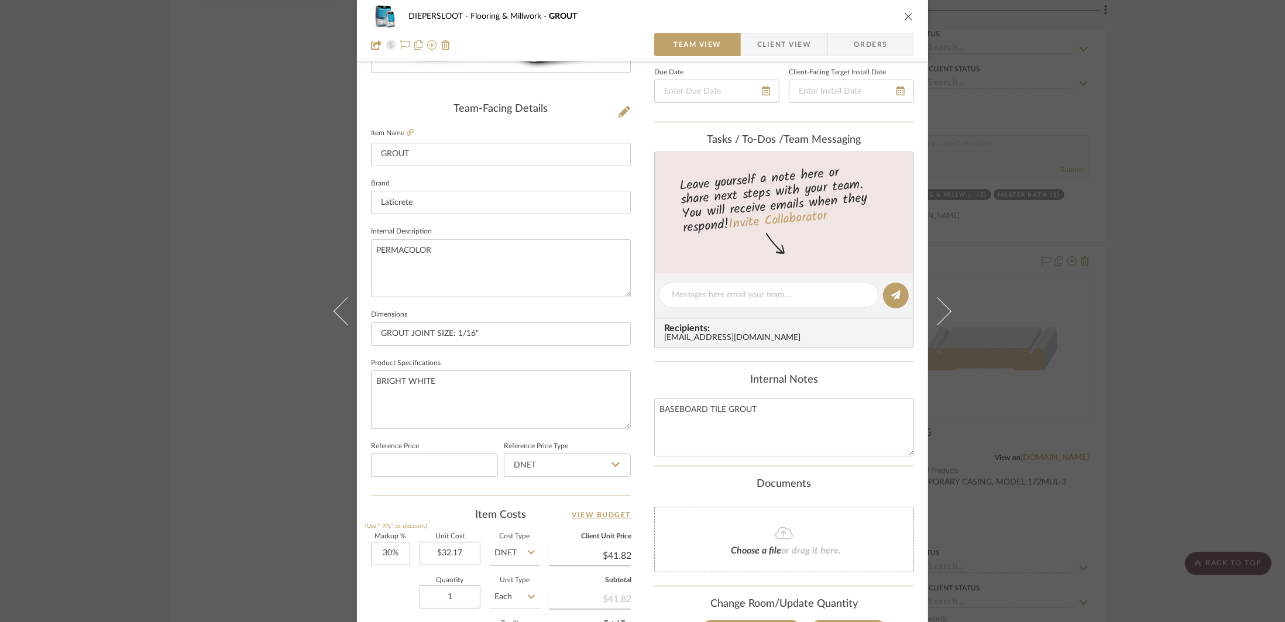
click at [1141, 310] on div "DIEPERSLOOT Flooring & Millwork GROUT Team View Client View Orders Team-Facing …" at bounding box center [642, 311] width 1285 height 622
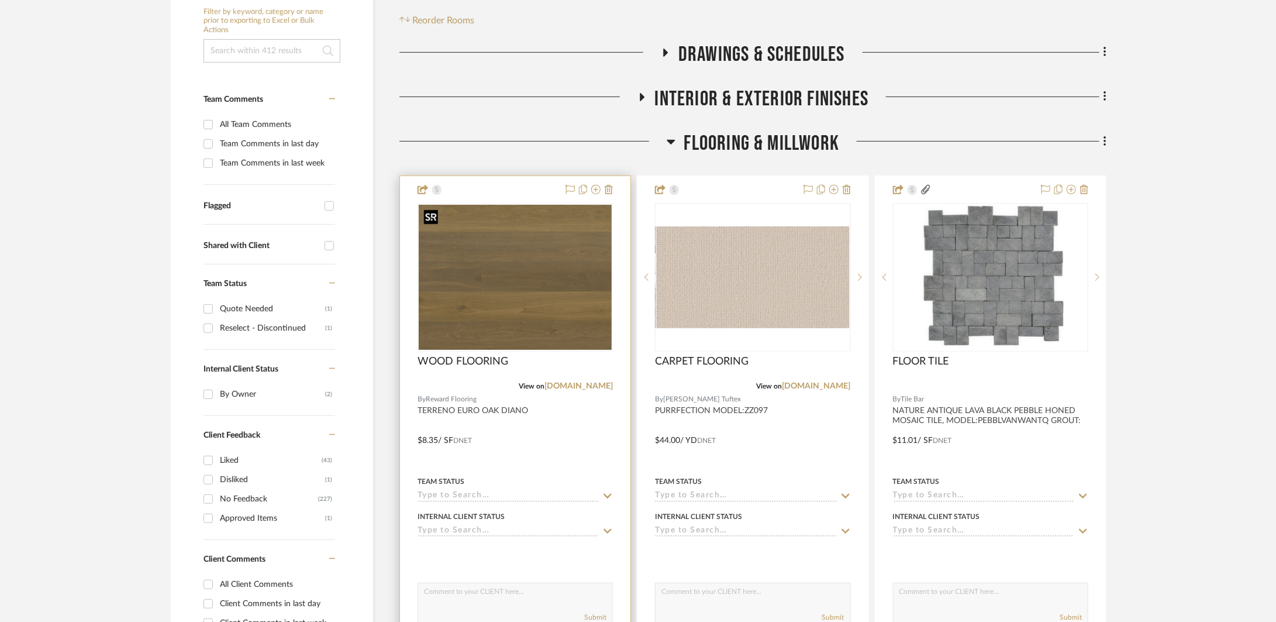
scroll to position [296, 0]
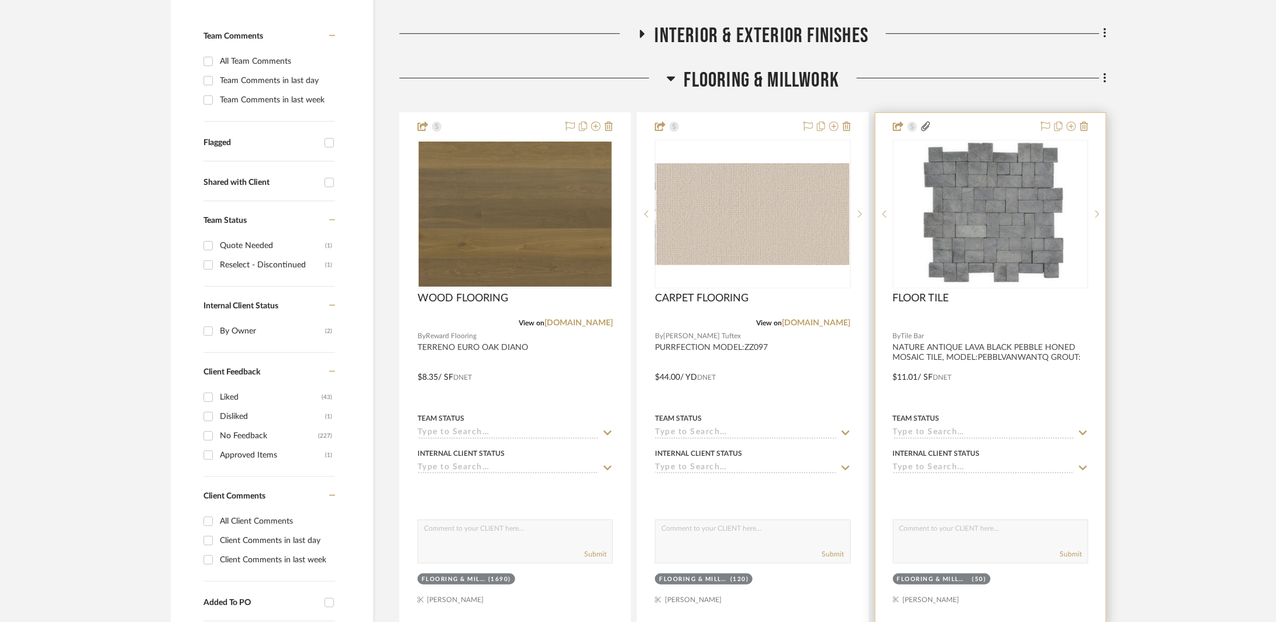
click at [1016, 395] on div at bounding box center [991, 369] width 230 height 512
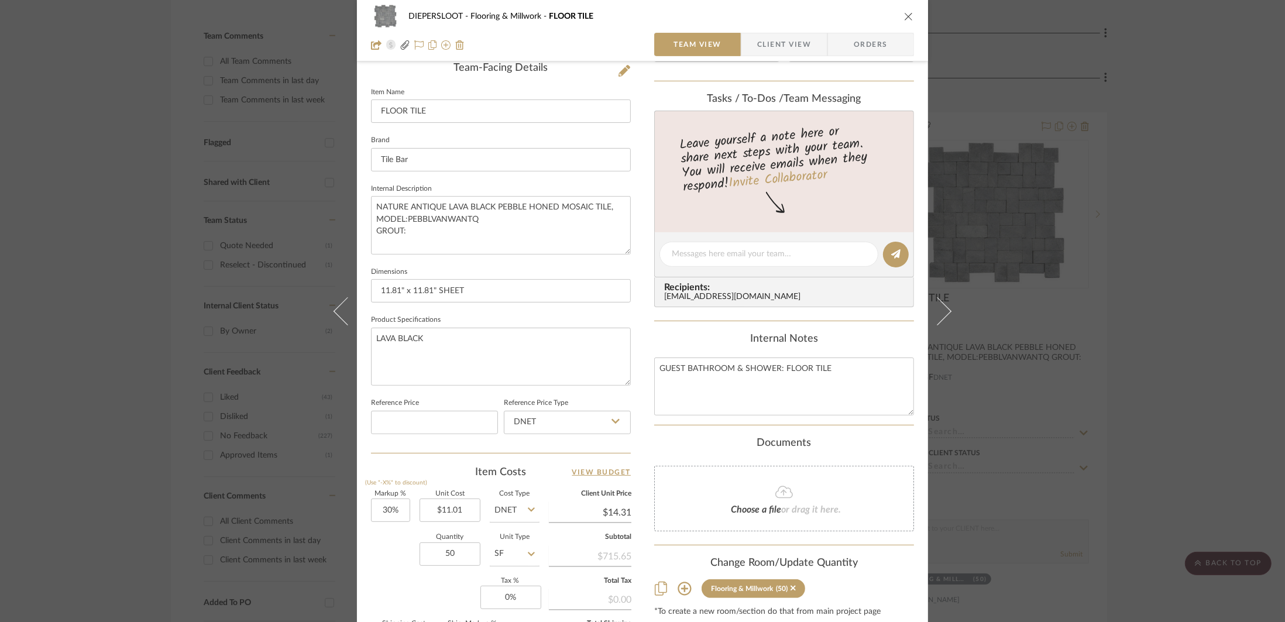
scroll to position [464, 0]
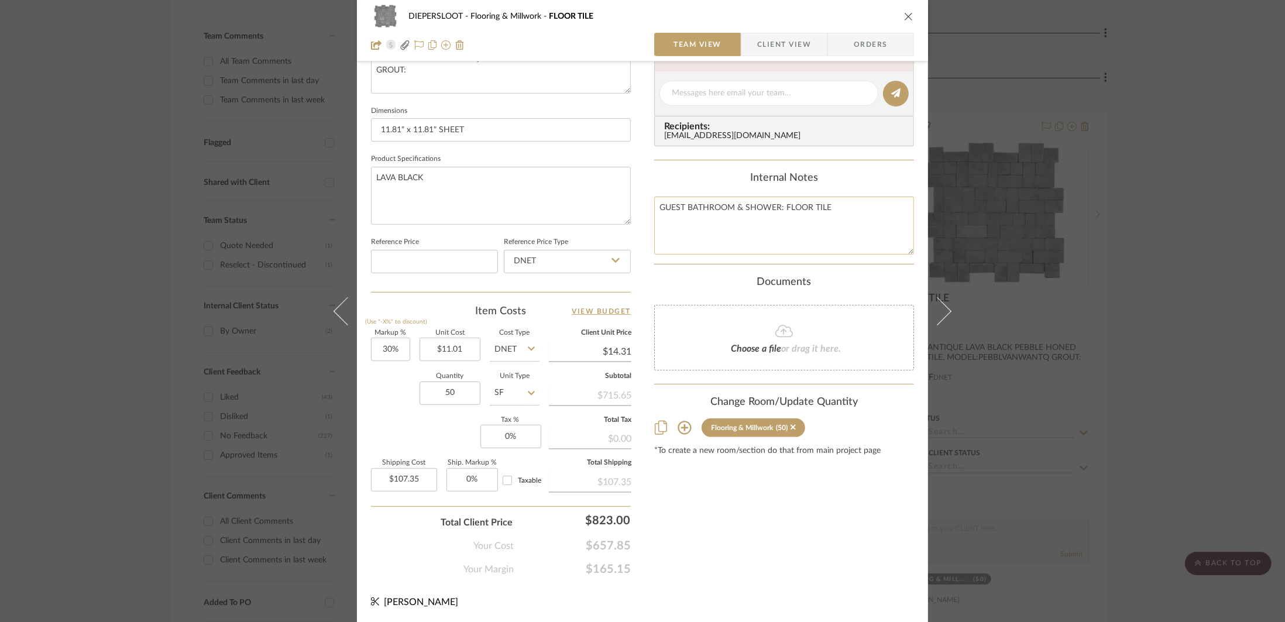
drag, startPoint x: 837, startPoint y: 209, endPoint x: 651, endPoint y: 208, distance: 186.0
click at [654, 208] on textarea "GUEST BATHROOM & SHOWER: FLOOR TILE" at bounding box center [784, 226] width 260 height 58
paste textarea "GROUT: G-8"
click at [852, 205] on textarea "GUEST BATHROOM & SHOWER: FLOOR TILE GROUT: G-8" at bounding box center [784, 226] width 260 height 58
click at [851, 207] on textarea "GUEST BATHROOM & SHOWER: FLOOR TILE GROUT: G-8" at bounding box center [784, 226] width 260 height 58
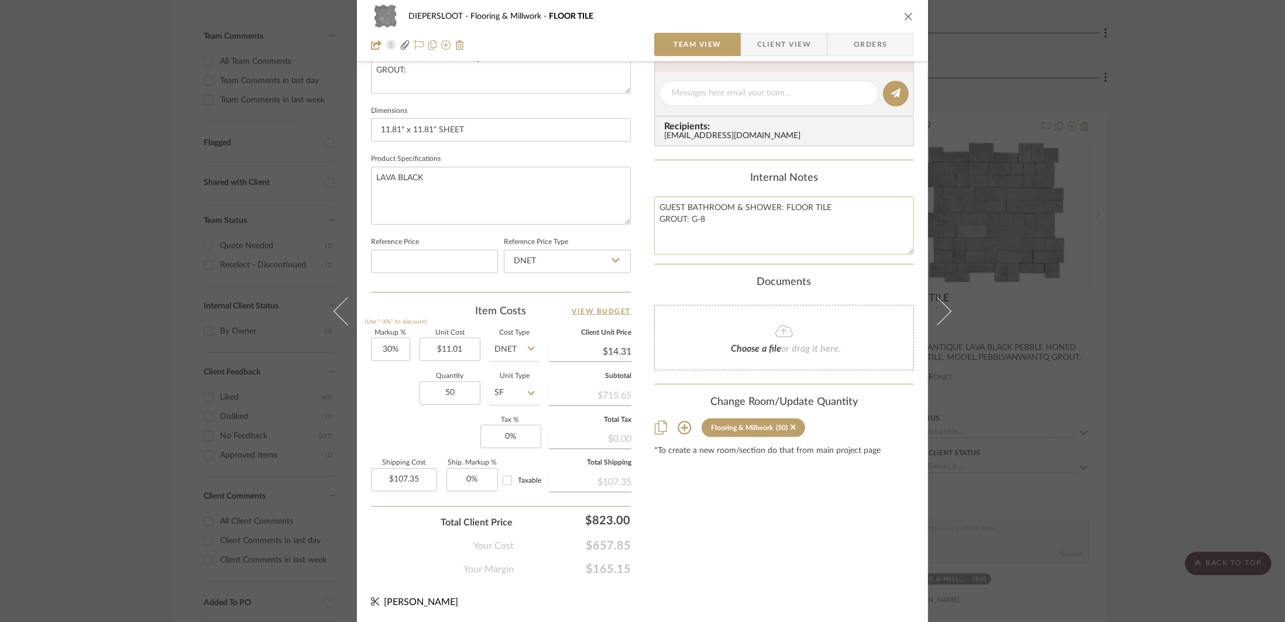
click at [835, 211] on textarea "GUEST BATHROOM & SHOWER: FLOOR TILE GROUT: G-8" at bounding box center [784, 226] width 260 height 58
type textarea "GUEST BATHROOM & SHOWER: FLOOR TILE GROUT: G-8"
click at [559, 199] on textarea "LAVA BLACK" at bounding box center [501, 196] width 260 height 58
click at [1164, 254] on div "DIEPERSLOOT Flooring & Millwork FLOOR TILE Team View Client View Orders Shop Na…" at bounding box center [642, 311] width 1285 height 622
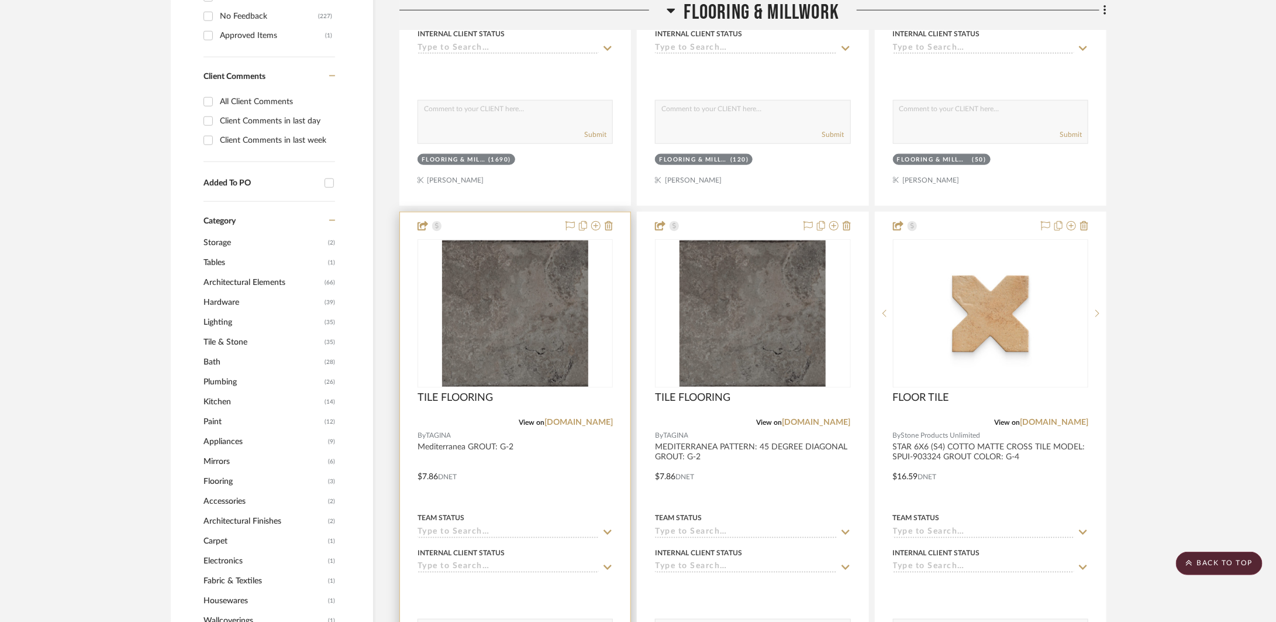
scroll to position [718, 0]
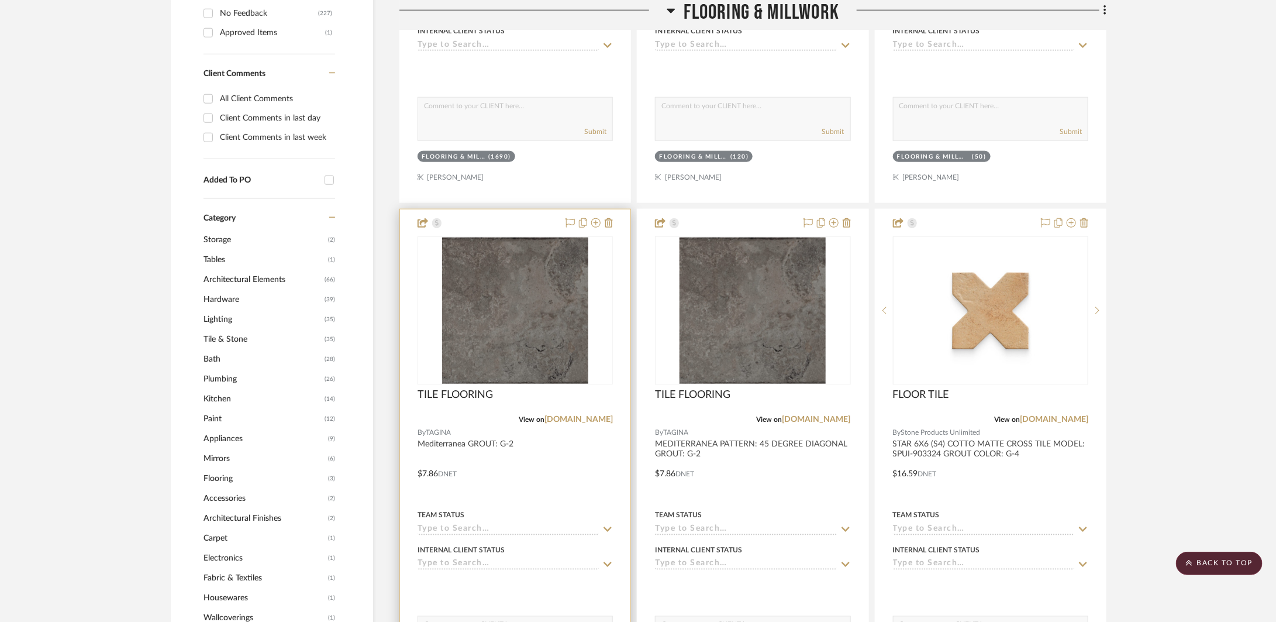
click at [550, 441] on div at bounding box center [515, 465] width 230 height 512
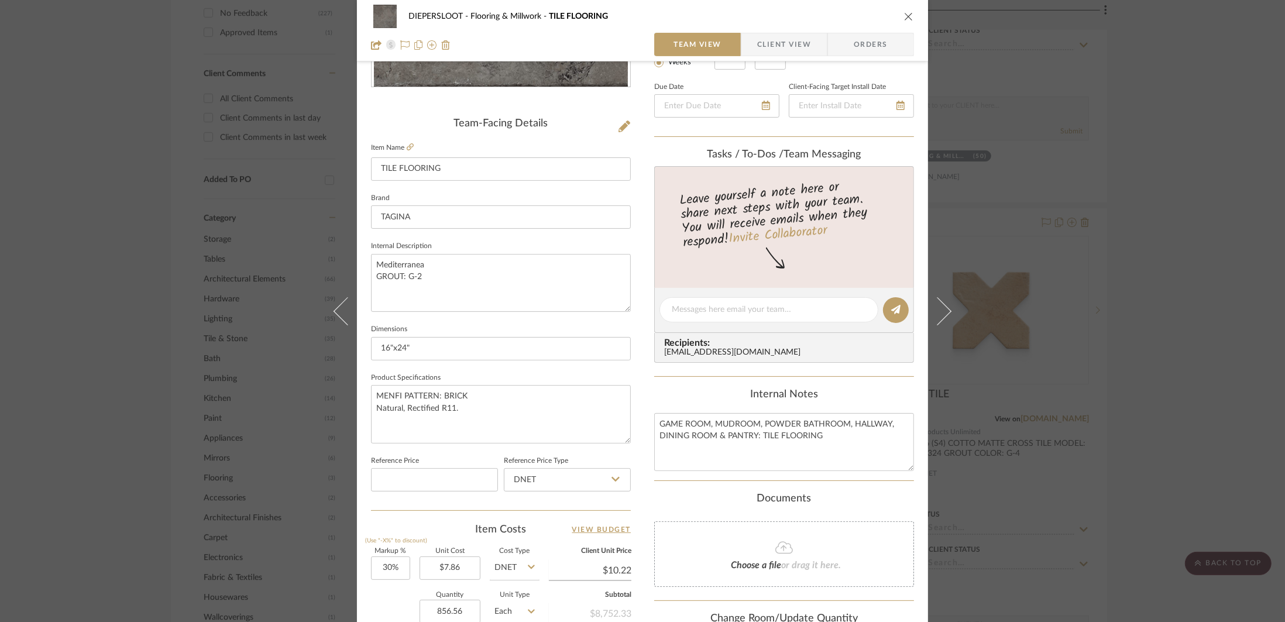
scroll to position [249, 0]
click at [828, 440] on textarea "GAME ROOM, MUDROOM, POWDER BATHROOM, HALLWAY, DINING ROOM & PANTRY: TILE FLOORI…" at bounding box center [784, 441] width 260 height 58
drag, startPoint x: 828, startPoint y: 434, endPoint x: 647, endPoint y: 422, distance: 181.7
click at [647, 422] on div "DIEPERSLOOT Flooring & Millwork TILE FLOORING Team View Client View Orders Team…" at bounding box center [642, 300] width 571 height 1081
paste textarea "GROUT: G-2"
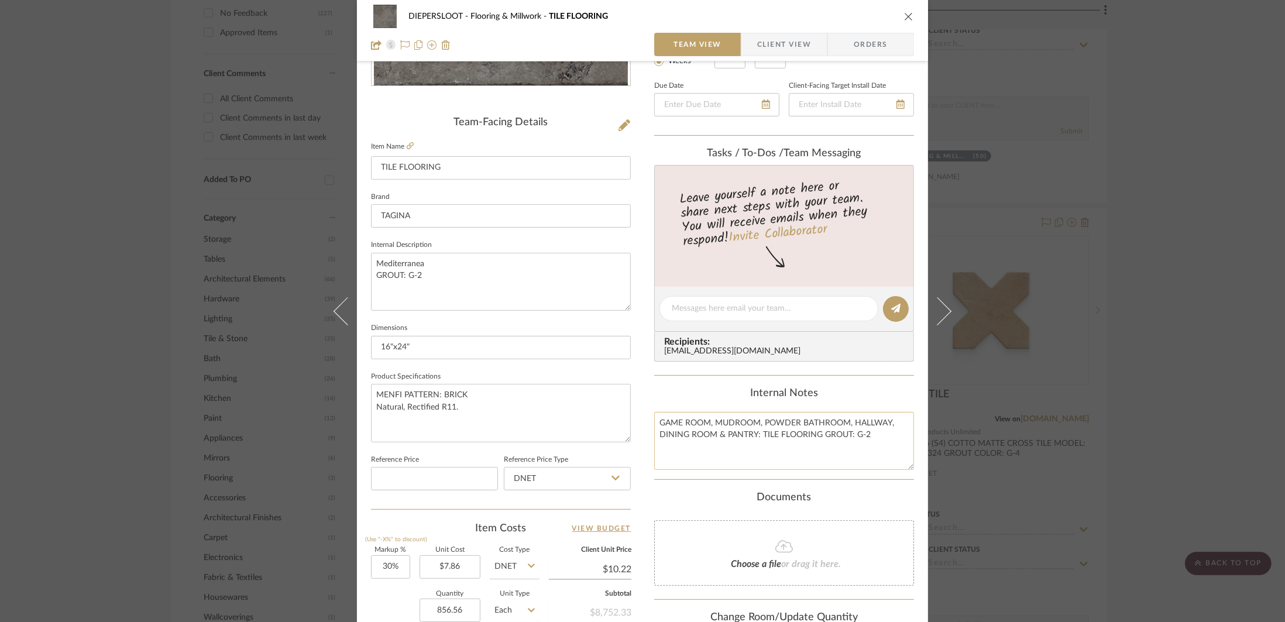
click at [821, 436] on textarea "GAME ROOM, MUDROOM, POWDER BATHROOM, HALLWAY, DINING ROOM & PANTRY: TILE FLOORI…" at bounding box center [784, 441] width 260 height 58
click at [865, 426] on textarea "GAME ROOM, MUDROOM, POWDER BATHROOM, HALLWAY, DINING ROOM & PANTRY: TILE FLOORI…" at bounding box center [784, 441] width 260 height 58
type textarea "GAME ROOM, MUDROOM, POWDER BATHROOM, HALLWAY, DINING ROOM & PANTRY: TILE FLOORI…"
drag, startPoint x: 424, startPoint y: 277, endPoint x: 363, endPoint y: 276, distance: 60.3
click at [363, 276] on div "DIEPERSLOOT Flooring & Millwork TILE FLOORING Team View Client View Orders Team…" at bounding box center [642, 300] width 571 height 1081
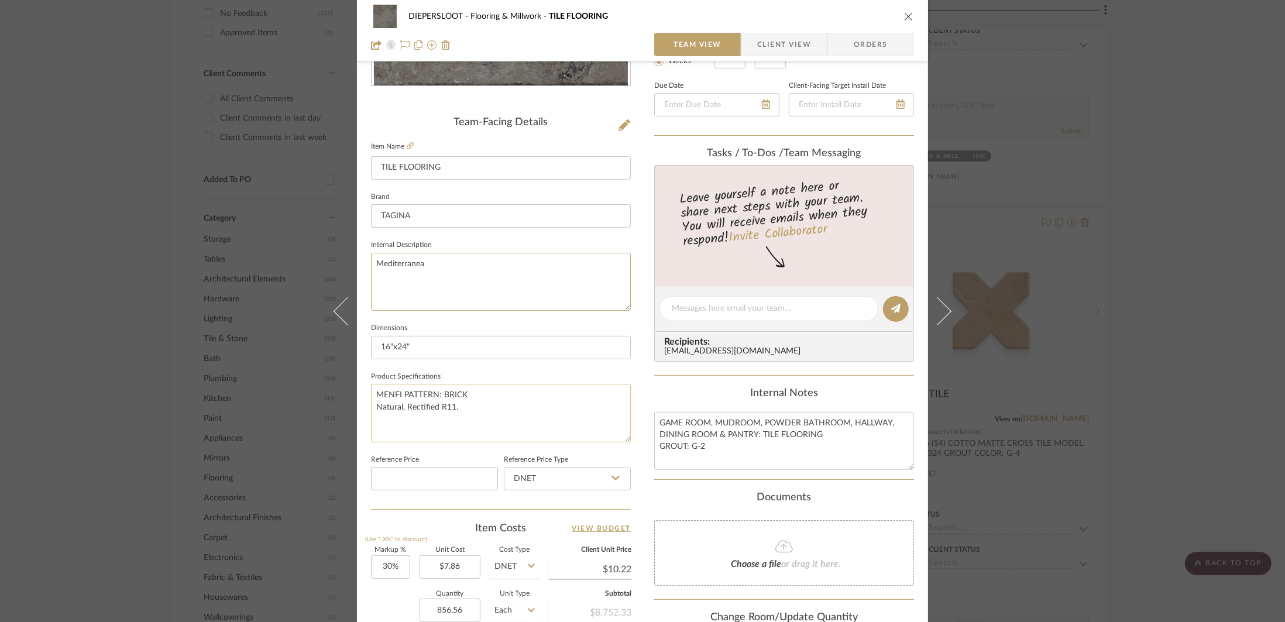
type textarea "Mediterranea"
click at [584, 391] on textarea "MENFI PATTERN: BRICK Natural, Rectified R11." at bounding box center [501, 413] width 260 height 58
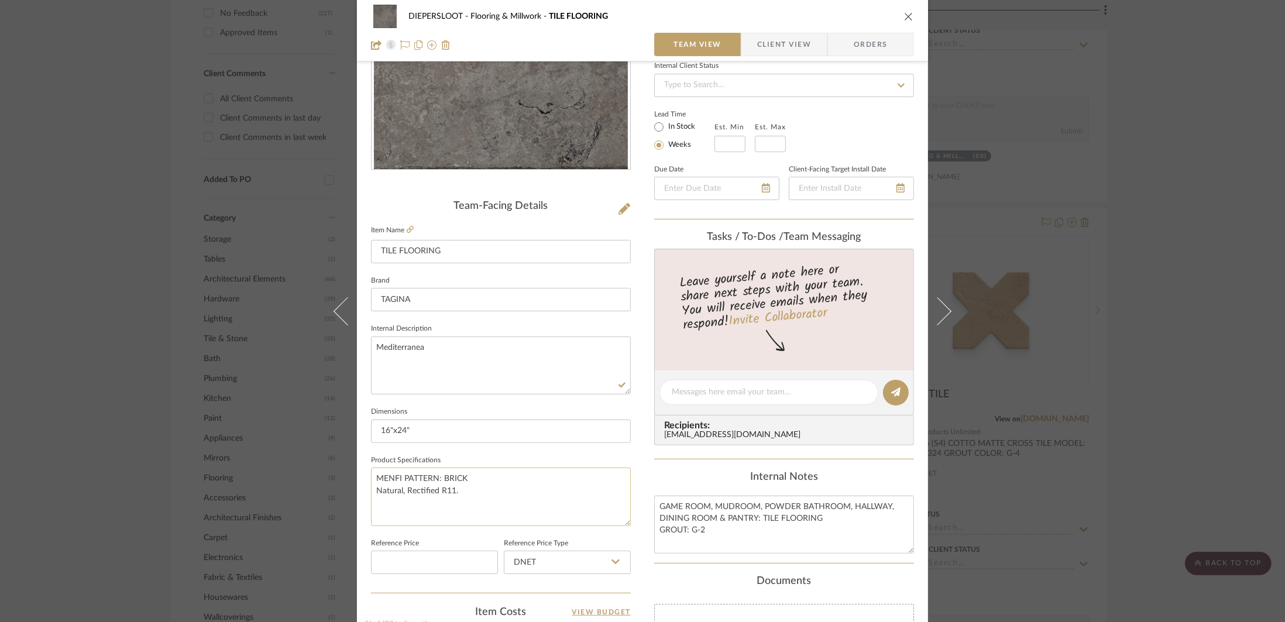
scroll to position [150, 0]
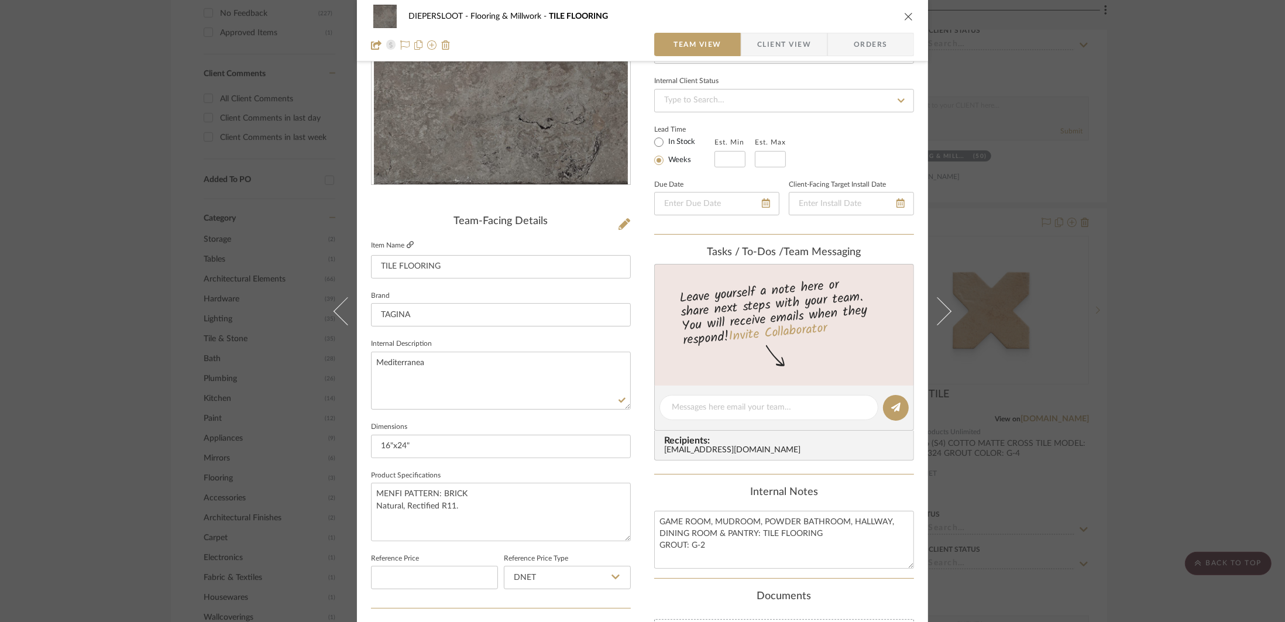
click at [407, 241] on icon at bounding box center [410, 244] width 7 height 7
click at [429, 359] on textarea "Mediterranea" at bounding box center [501, 381] width 260 height 58
paste textarea "128048"
type textarea "Mediterranea, Model: 128048"
click at [481, 504] on textarea "MENFI PATTERN: BRICK Natural, Rectified R11." at bounding box center [501, 512] width 260 height 58
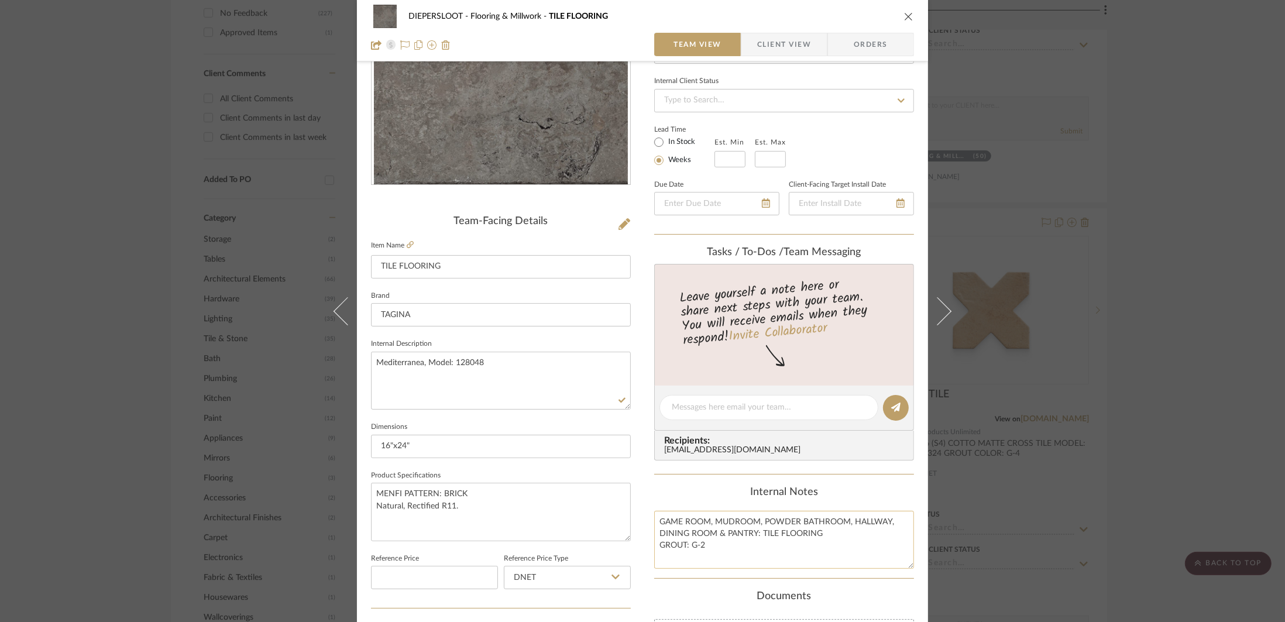
click at [827, 539] on textarea "GAME ROOM, MUDROOM, POWDER BATHROOM, HALLWAY, DINING ROOM & PANTRY: TILE FLOORI…" at bounding box center [784, 540] width 260 height 58
type textarea "GAME ROOM, MUDROOM, POWDER BATHROOM, HALLWAY, DINING ROOM & PANTRY: TILE FLOORI…"
drag, startPoint x: 470, startPoint y: 492, endPoint x: 401, endPoint y: 493, distance: 68.4
click at [401, 493] on textarea "MENFI PATTERN: BRICK Natural, Rectified R11." at bounding box center [501, 512] width 260 height 58
type textarea "MENFI Natural, Rectified R11."
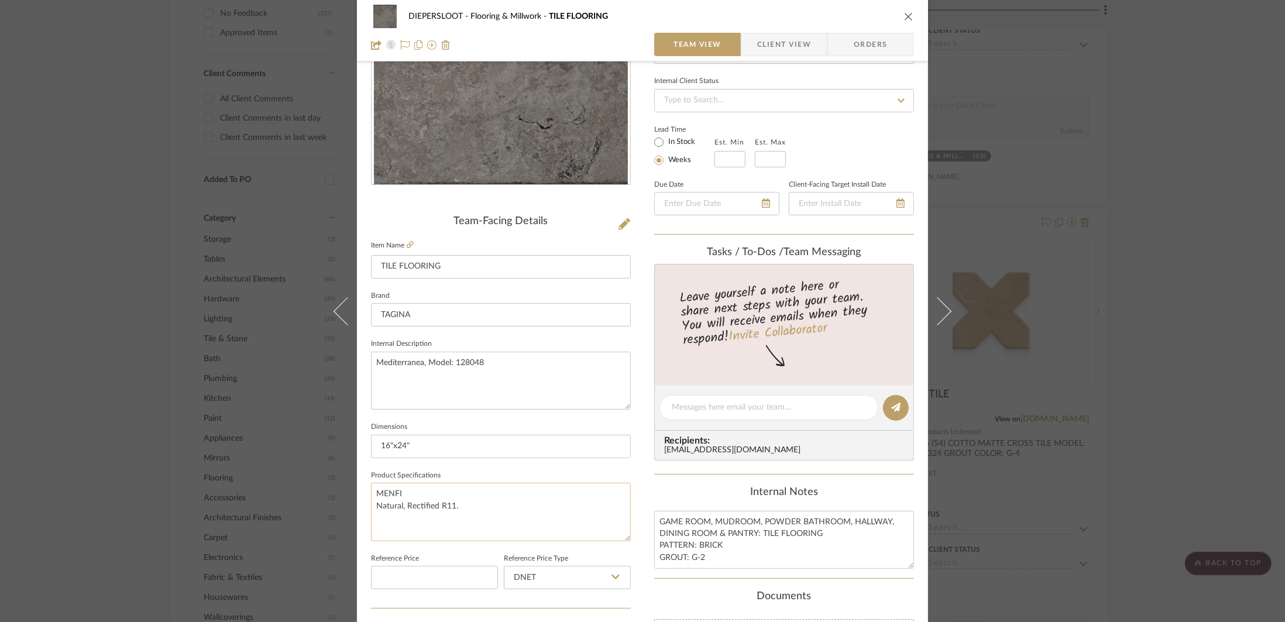
click at [373, 505] on textarea "MENFI Natural, Rectified R11." at bounding box center [501, 512] width 260 height 58
click at [491, 499] on textarea "MENFI, Natural, Rectified R11." at bounding box center [501, 512] width 260 height 58
type textarea "MENFI, Natural, Rectified R11."
click at [483, 454] on input "16"x24"" at bounding box center [501, 446] width 260 height 23
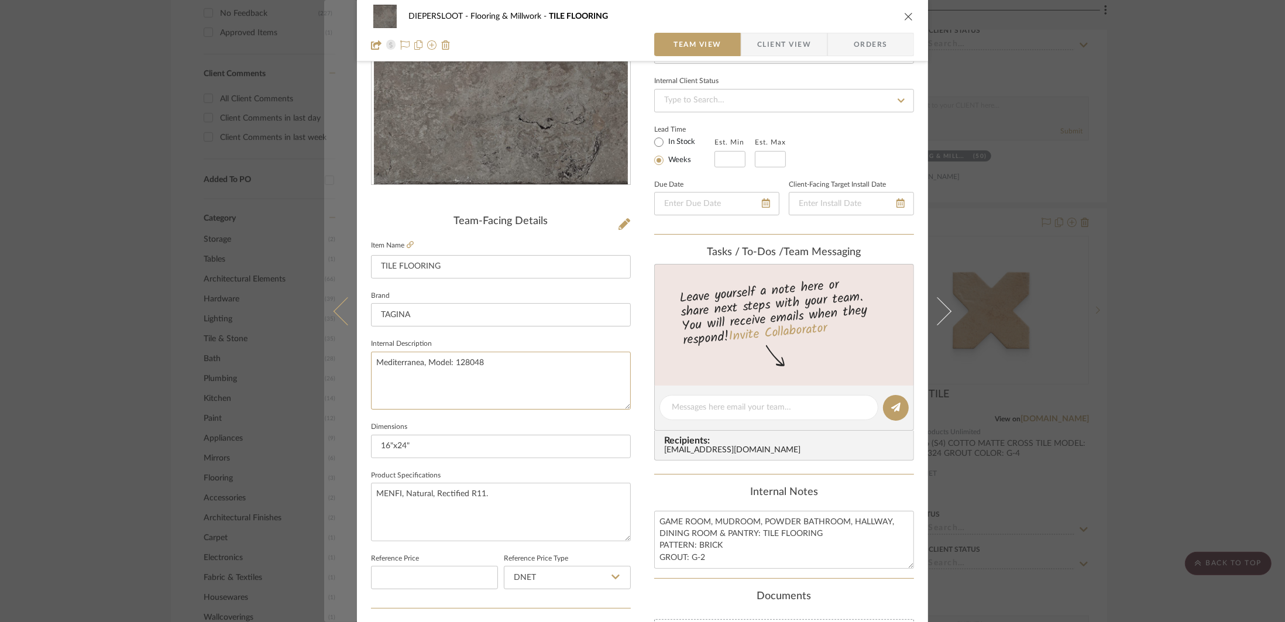
drag, startPoint x: 500, startPoint y: 369, endPoint x: 336, endPoint y: 359, distance: 163.5
click at [336, 359] on mat-dialog-content "DIEPERSLOOT Flooring & Millwork TILE FLOORING Team View Client View Orders Team…" at bounding box center [642, 399] width 636 height 1081
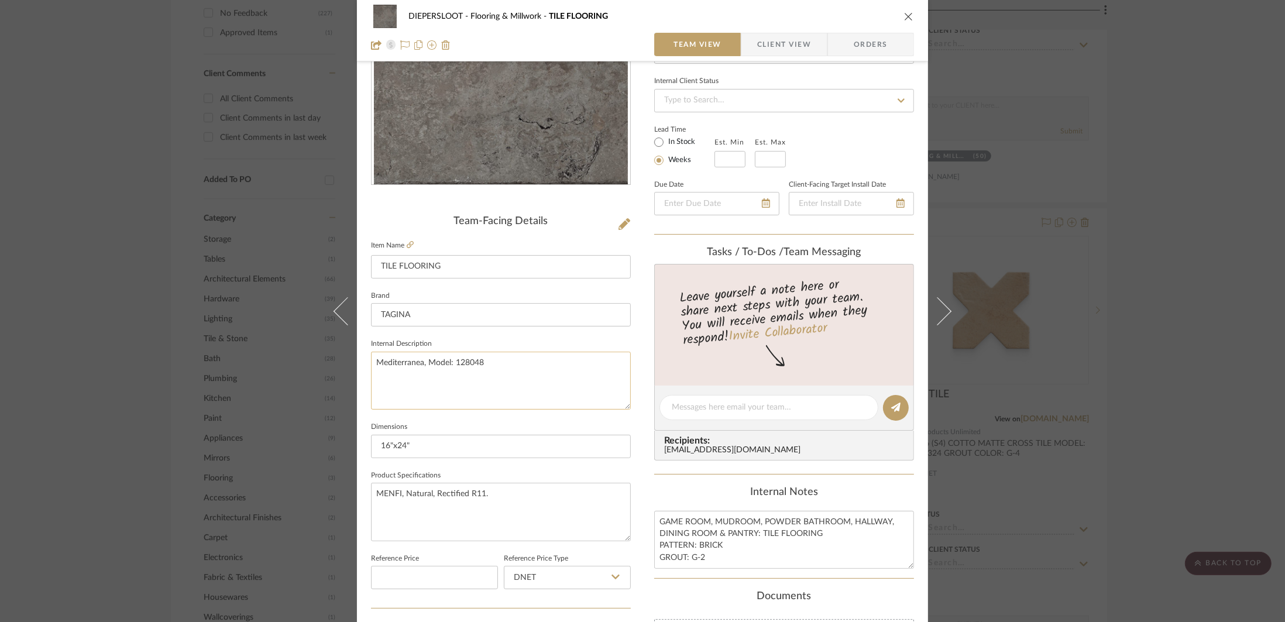
click at [452, 367] on textarea "Mediterranea, Model: 128048" at bounding box center [501, 381] width 260 height 58
type textarea "Mediterranea, Model:128048"
click at [714, 551] on textarea "GAME ROOM, MUDROOM, POWDER BATHROOM, HALLWAY, DINING ROOM & PANTRY: TILE FLOORI…" at bounding box center [784, 540] width 260 height 58
drag, startPoint x: 714, startPoint y: 562, endPoint x: 652, endPoint y: 519, distance: 75.0
click at [654, 519] on textarea "GAME ROOM, MUDROOM, POWDER BATHROOM, HALLWAY, DINING ROOM & PANTRY: TILE FLOORI…" at bounding box center [784, 540] width 260 height 58
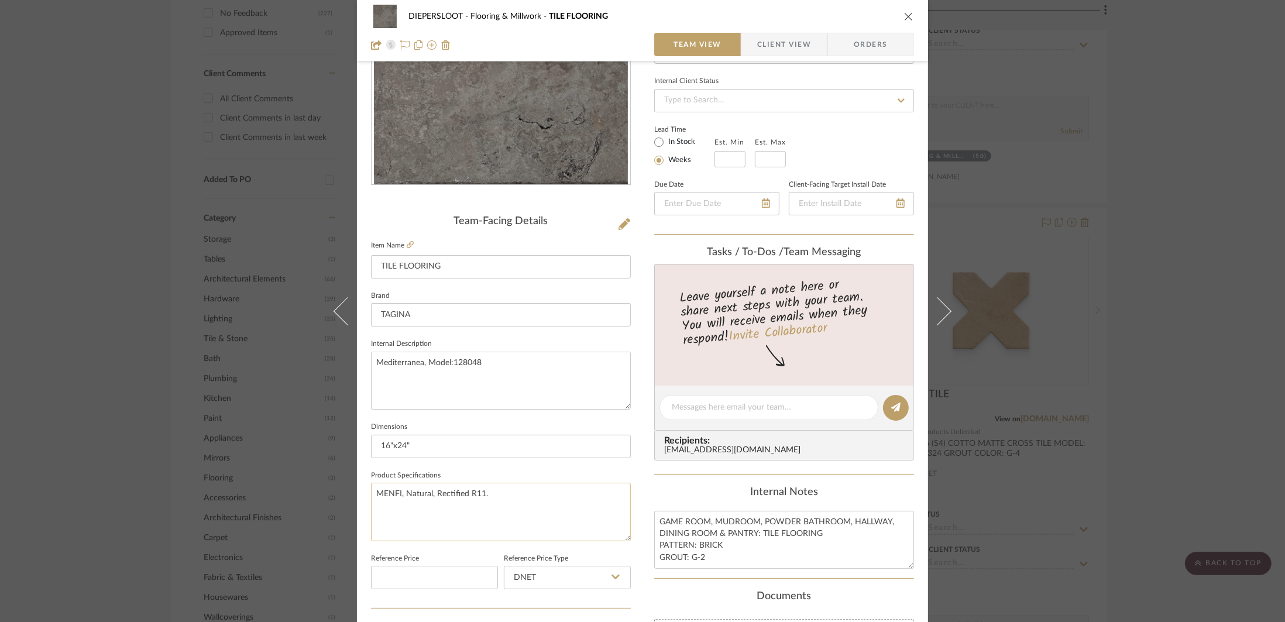
click at [492, 502] on textarea "MENFI, Natural, Rectified R11." at bounding box center [501, 512] width 260 height 58
drag, startPoint x: 490, startPoint y: 496, endPoint x: 374, endPoint y: 494, distance: 115.8
click at [374, 494] on textarea "MENFI, Natural, Rectified R11." at bounding box center [501, 512] width 260 height 58
click at [477, 413] on sr-form-field "Internal Description Mediterranea, Model:128048" at bounding box center [501, 377] width 260 height 83
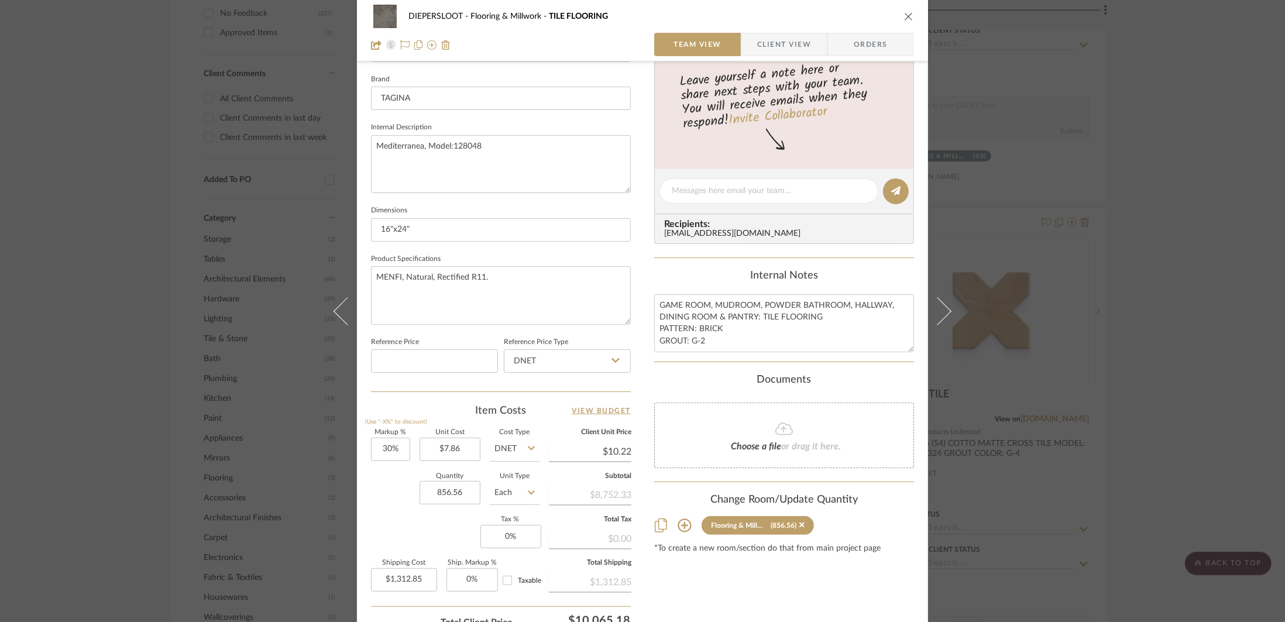
scroll to position [367, 0]
click at [911, 16] on div "DIEPERSLOOT Flooring & Millwork TILE FLOORING Team View Client View Orders" at bounding box center [642, 30] width 571 height 61
click at [904, 19] on icon "close" at bounding box center [908, 16] width 9 height 9
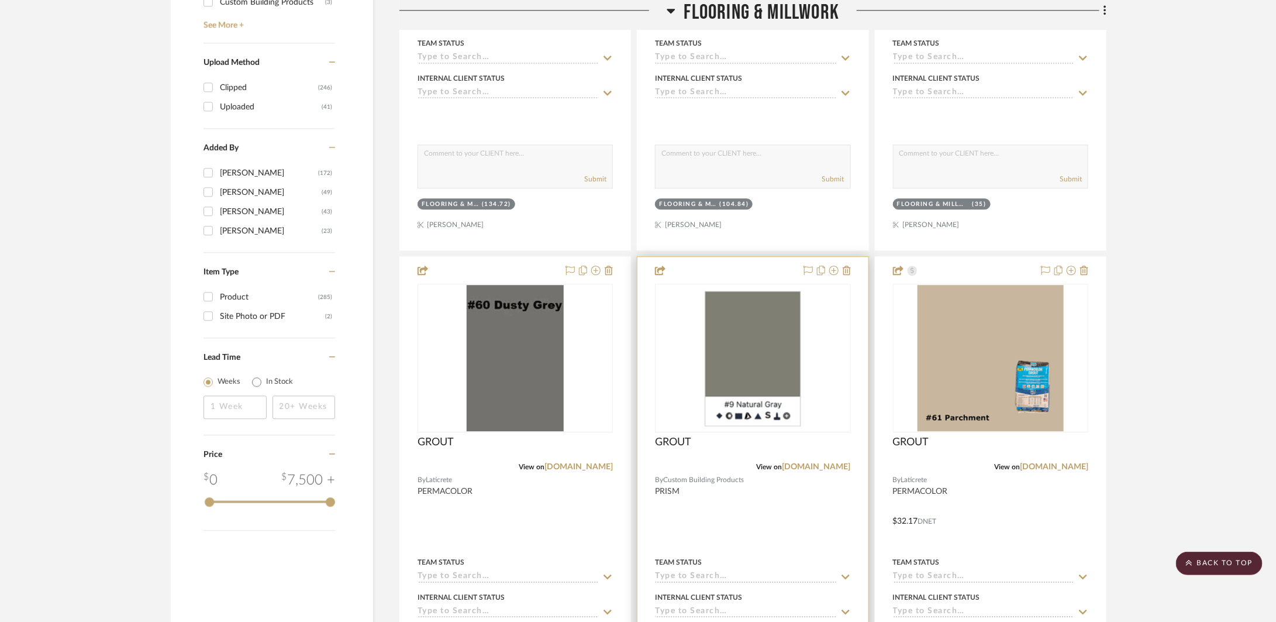
scroll to position [1710, 0]
click at [776, 486] on div at bounding box center [753, 512] width 230 height 512
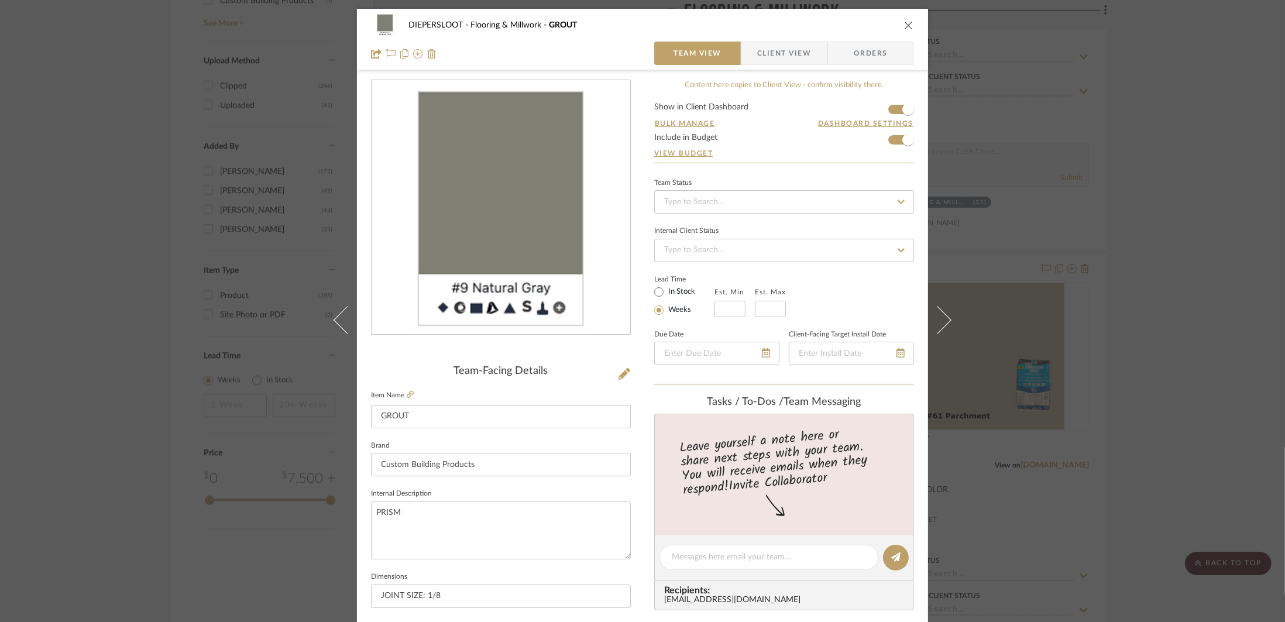
scroll to position [230, 0]
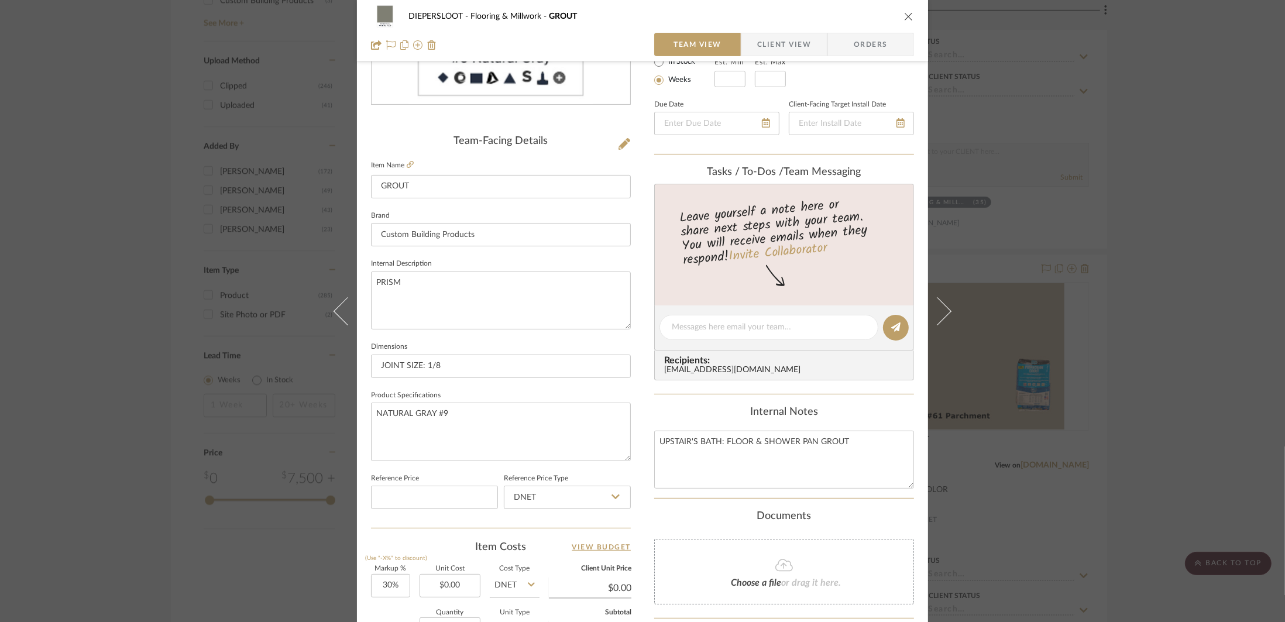
click at [1002, 319] on div "DIEPERSLOOT Flooring & Millwork GROUT Team View Client View Orders Team-Facing …" at bounding box center [642, 311] width 1285 height 622
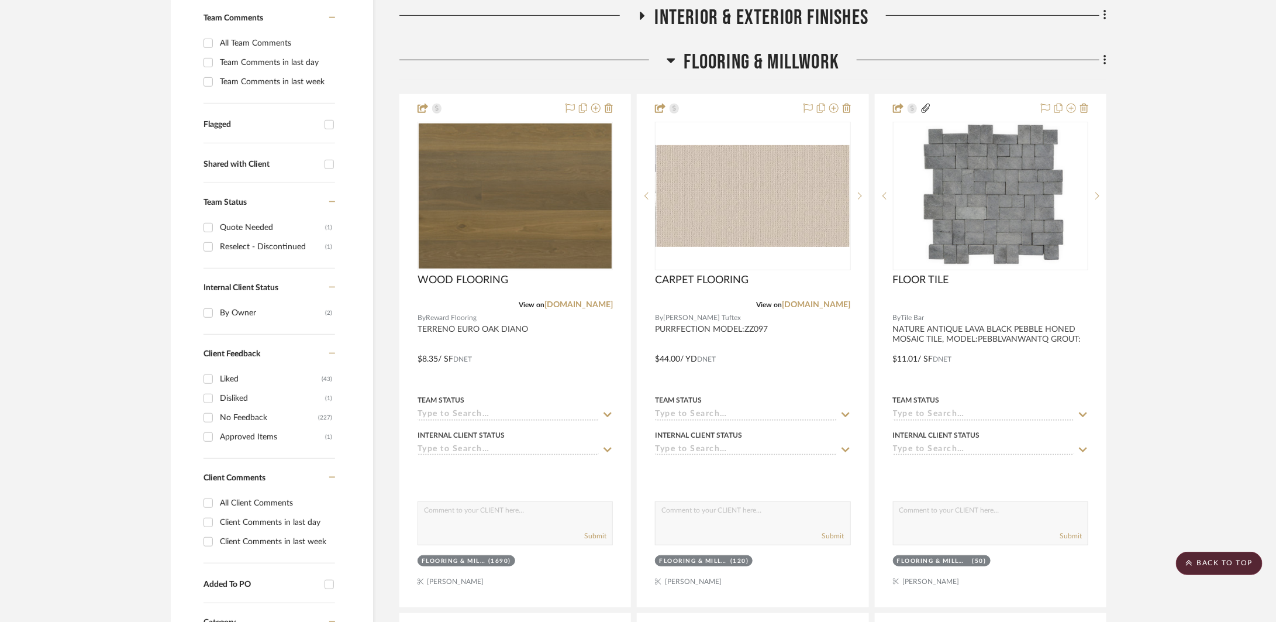
scroll to position [904, 0]
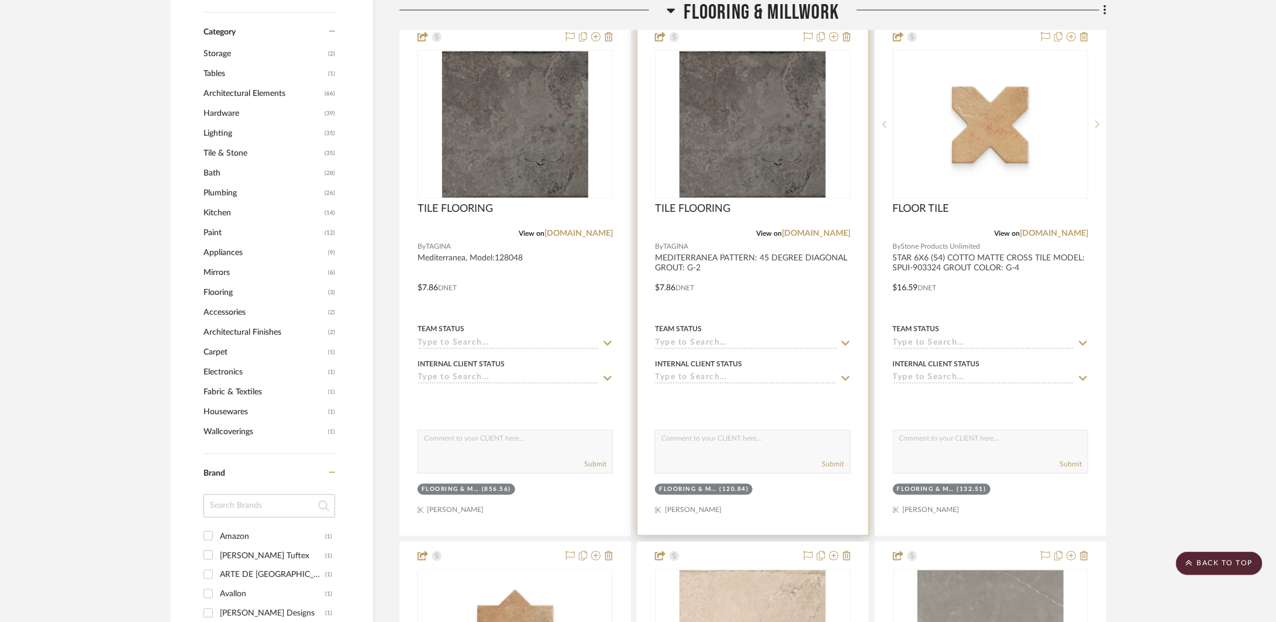
click at [751, 280] on div at bounding box center [753, 279] width 230 height 512
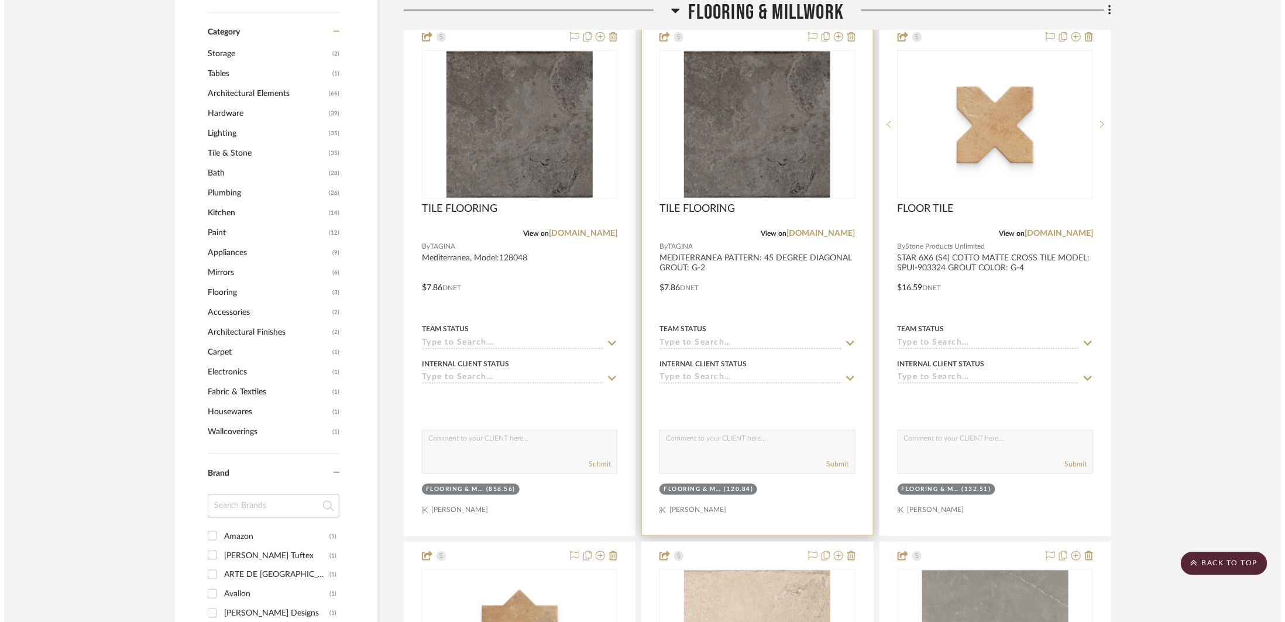
scroll to position [0, 0]
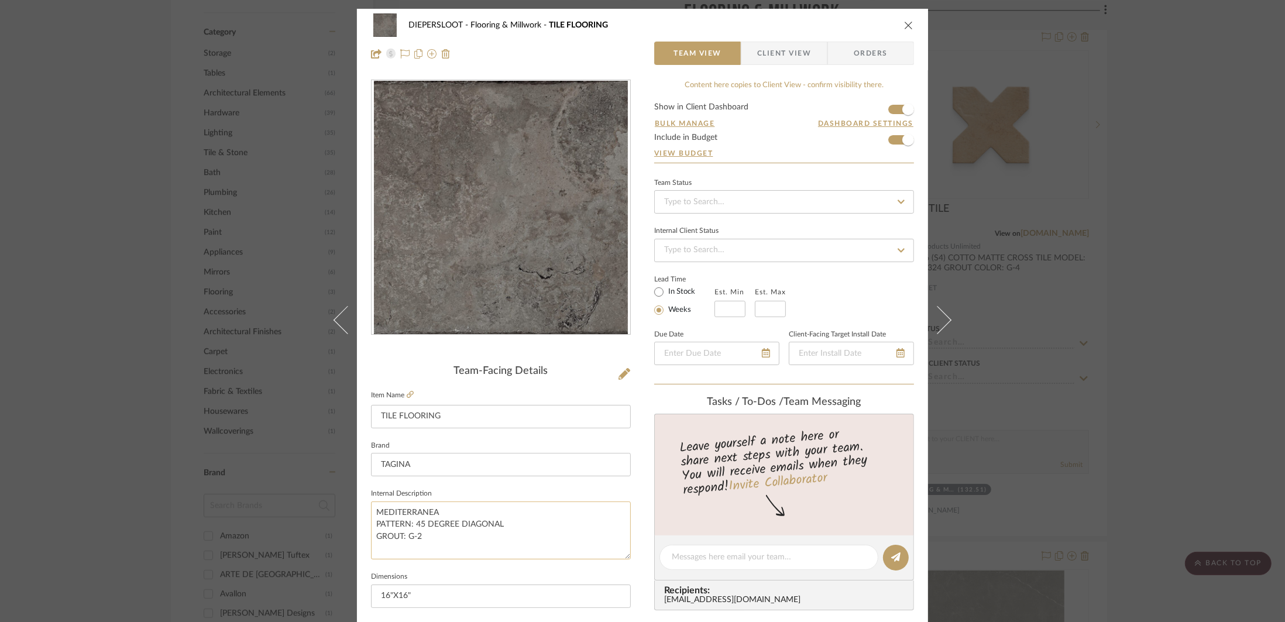
drag, startPoint x: 428, startPoint y: 541, endPoint x: 367, endPoint y: 527, distance: 61.9
click at [371, 527] on textarea "MEDITERRANEA PATTERN: 45 DEGREE DIAGONAL GROUT: G-2" at bounding box center [501, 530] width 260 height 58
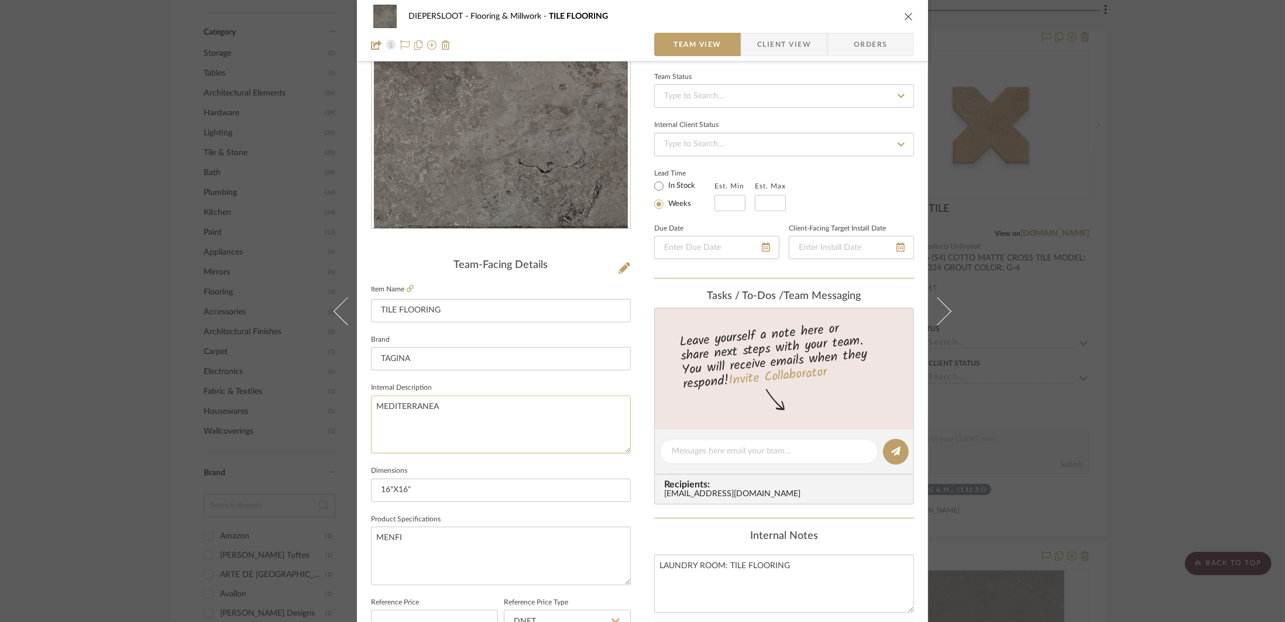
scroll to position [217, 0]
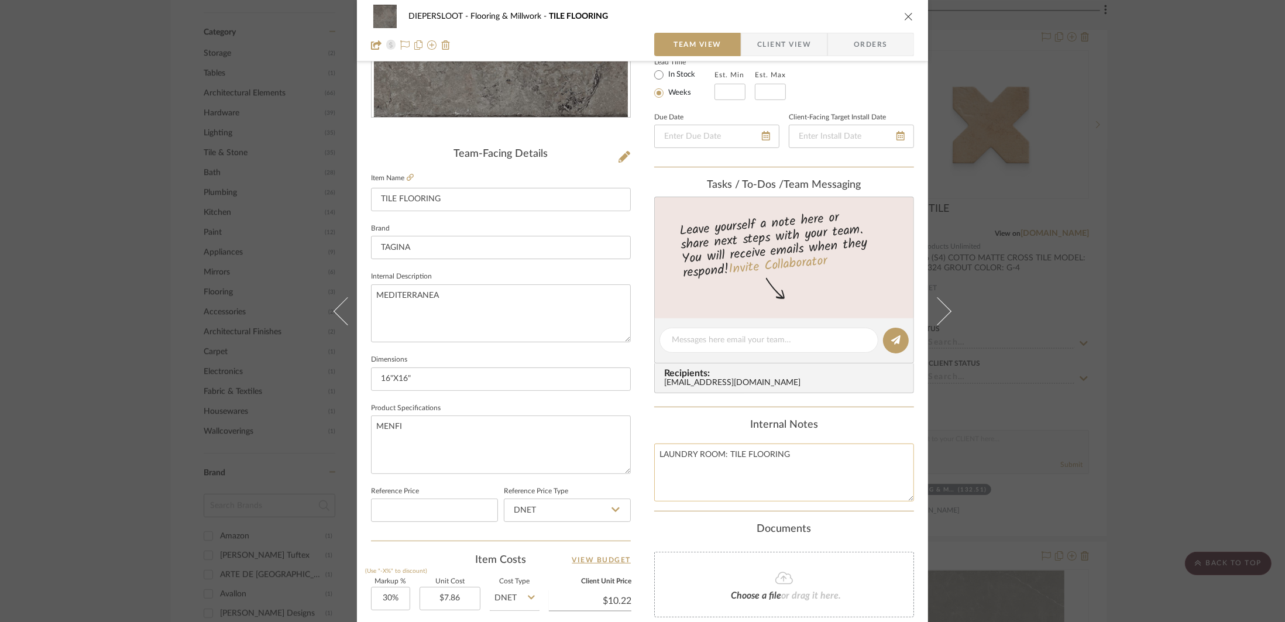
type textarea "MEDITERRANEA"
click at [793, 460] on textarea "LAUNDRY ROOM: TILE FLOORING" at bounding box center [784, 472] width 260 height 58
type textarea "LAUNDRY ROOM: TILE FLOORING"
paste textarea "PATTERN: 45 DEGREE DIAGONAL GROUT: G-2"
click at [655, 480] on textarea "LAUNDRY ROOM: TILE FLOORING PATTERN: 45 DEGREE DIAGONAL GROUT: G-2" at bounding box center [784, 472] width 260 height 58
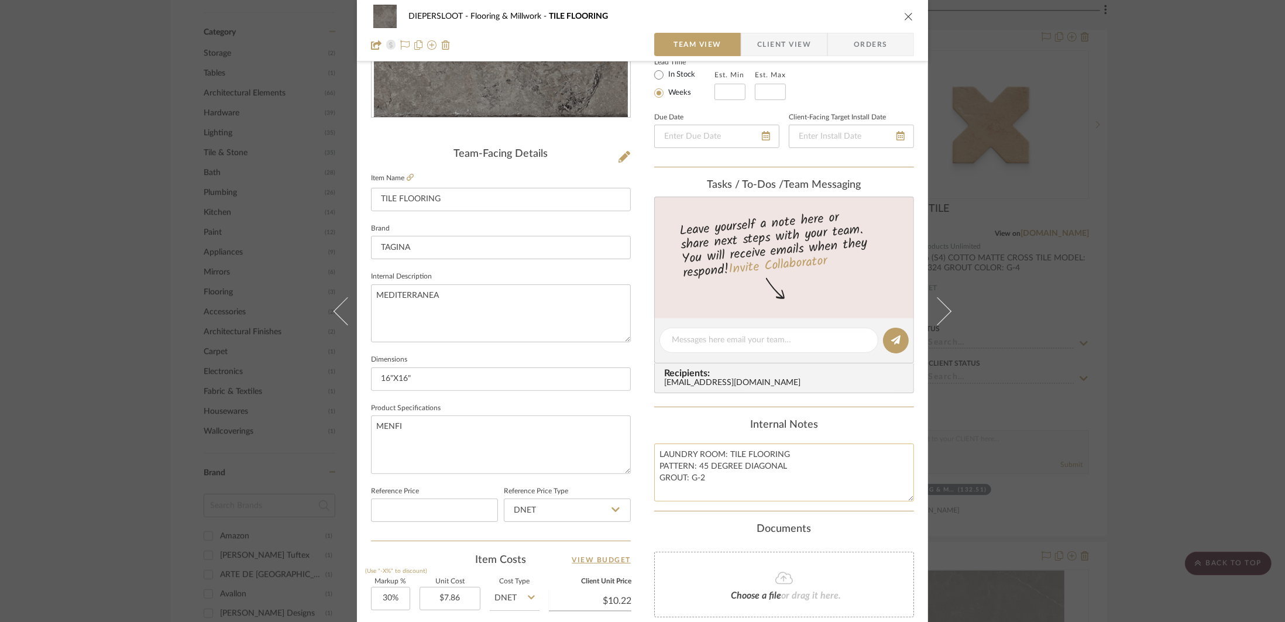
click at [768, 473] on textarea "LAUNDRY ROOM: TILE FLOORING PATTERN: 45 DEGREE DIAGONAL GROUT: G-2" at bounding box center [784, 472] width 260 height 58
click at [813, 448] on textarea "LAUNDRY ROOM: TILE FLOORING PATTERN: 45 DEGREE DIAGONAL GROUT: G-2" at bounding box center [784, 472] width 260 height 58
type textarea "LAUNDRY ROOM: TILE FLOORING PATTERN: 45 DEGREE DIAGONAL GROUT: G-2"
click at [494, 446] on textarea "MENFI" at bounding box center [501, 444] width 260 height 58
click at [904, 19] on icon "close" at bounding box center [908, 16] width 9 height 9
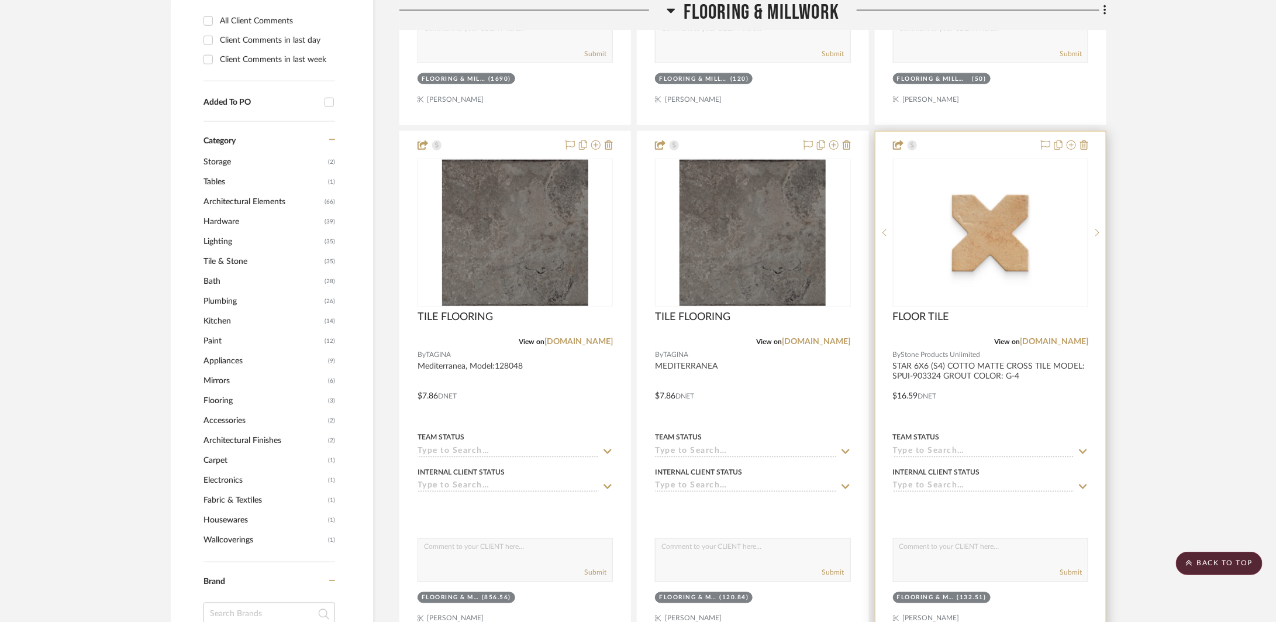
scroll to position [668, 0]
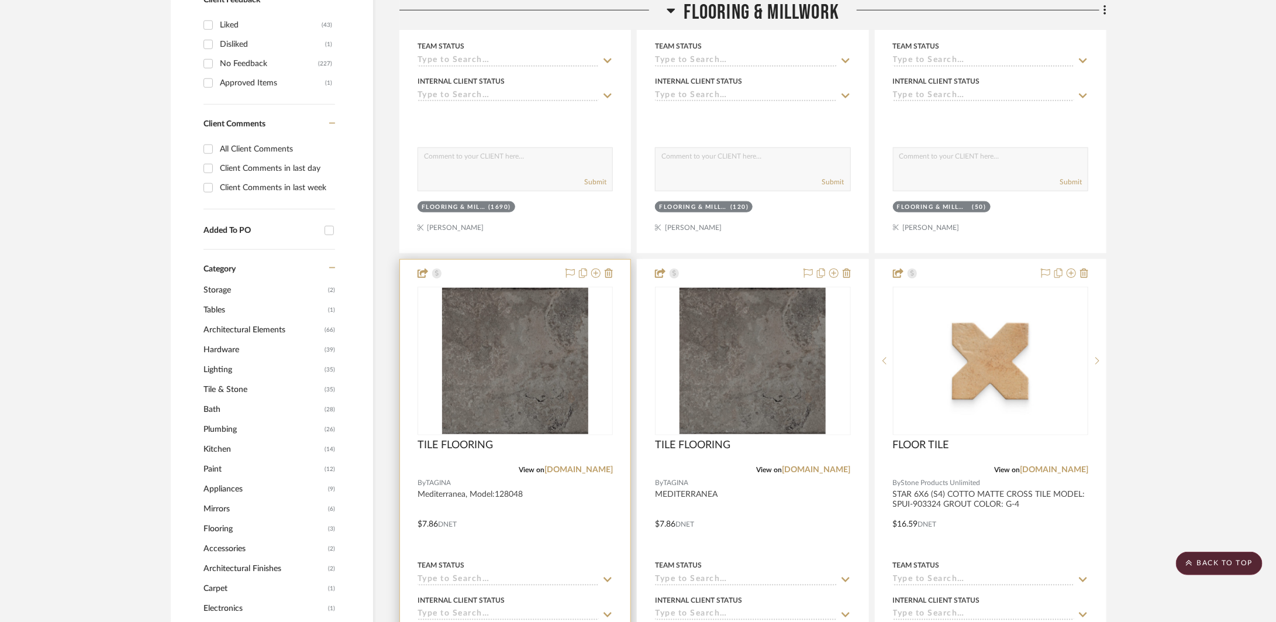
click at [587, 535] on div at bounding box center [515, 516] width 230 height 512
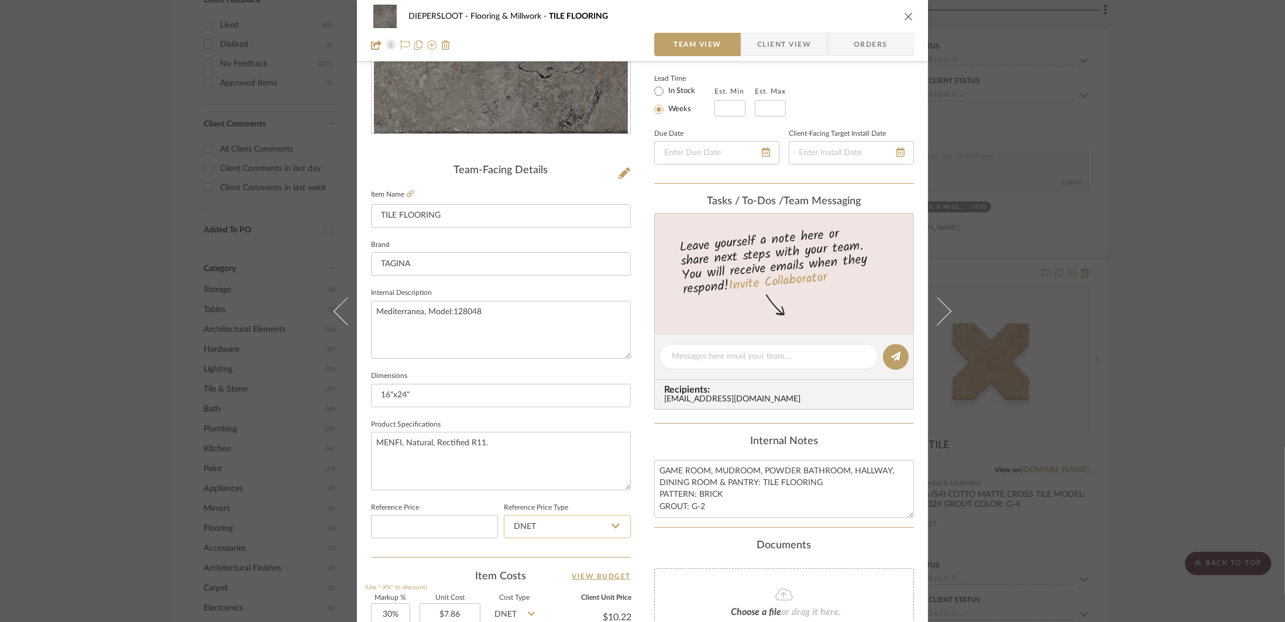
scroll to position [209, 0]
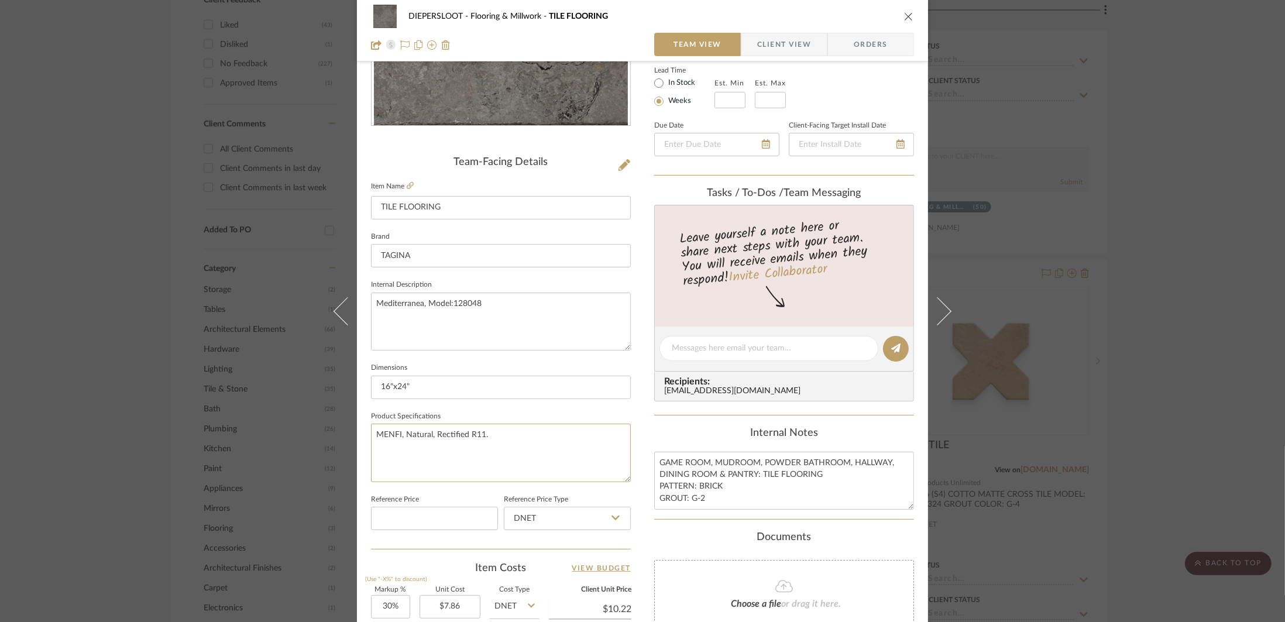
drag, startPoint x: 507, startPoint y: 441, endPoint x: 359, endPoint y: 436, distance: 148.1
click at [359, 436] on div "DIEPERSLOOT Flooring & Millwork TILE FLOORING Team View Client View Orders Team…" at bounding box center [642, 340] width 571 height 1081
click at [1070, 393] on div "DIEPERSLOOT Flooring & Millwork TILE FLOORING Team View Client View Orders Team…" at bounding box center [642, 311] width 1285 height 622
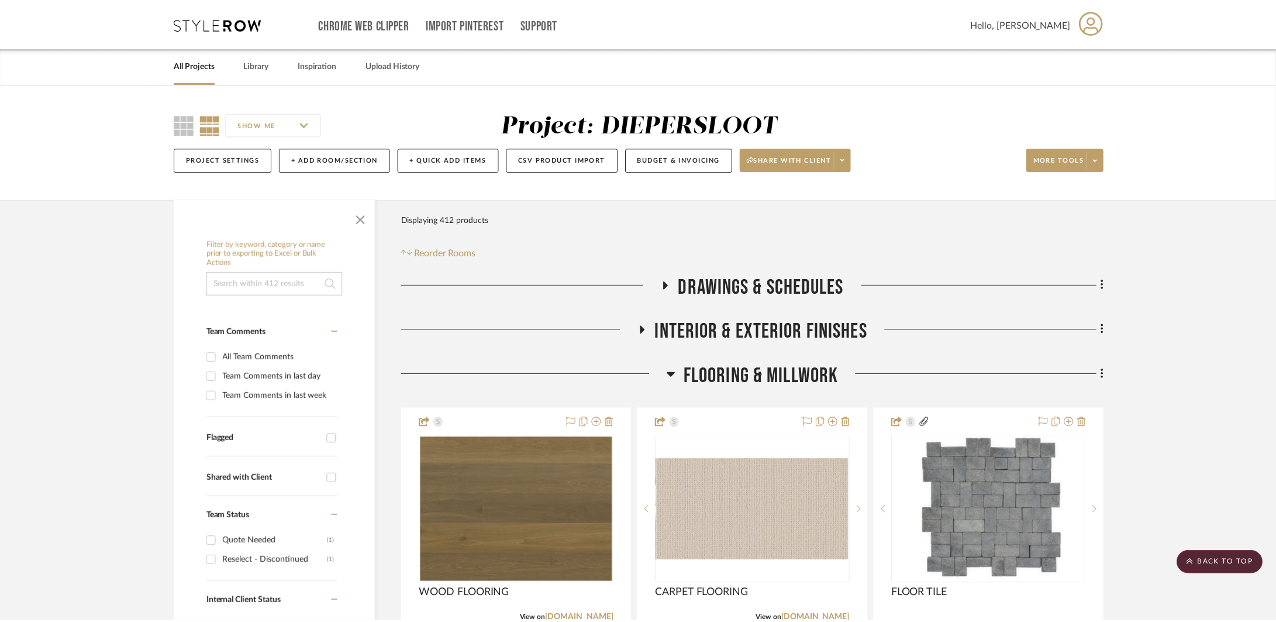
scroll to position [668, 0]
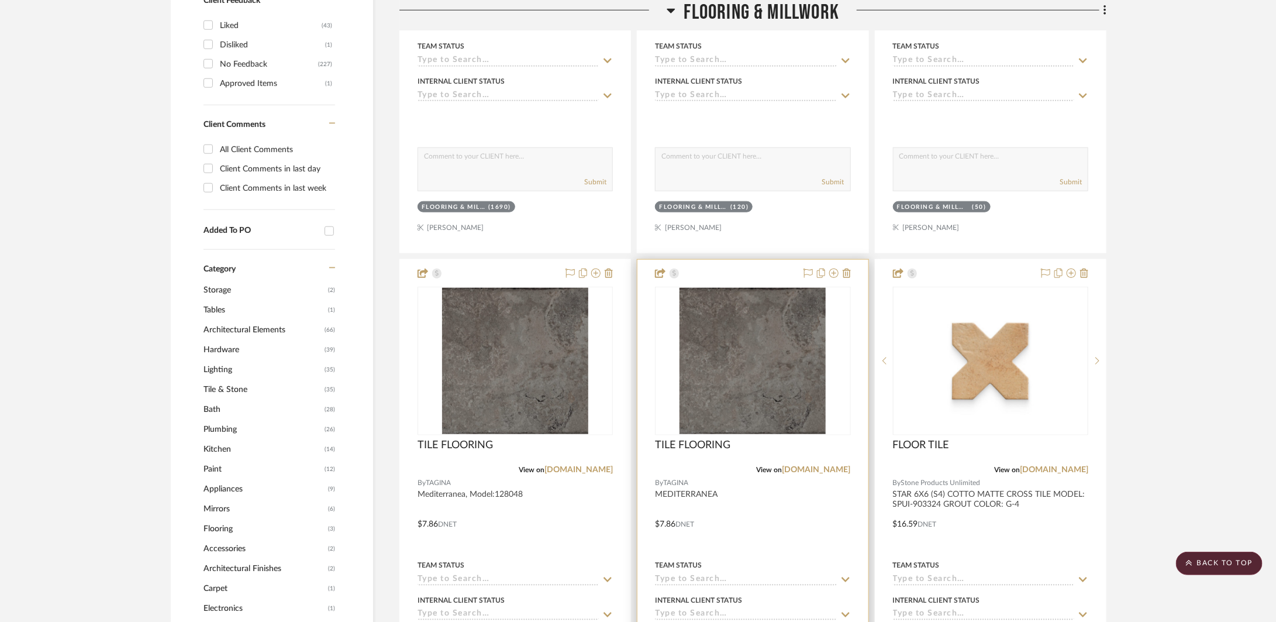
click at [778, 503] on div at bounding box center [753, 516] width 230 height 512
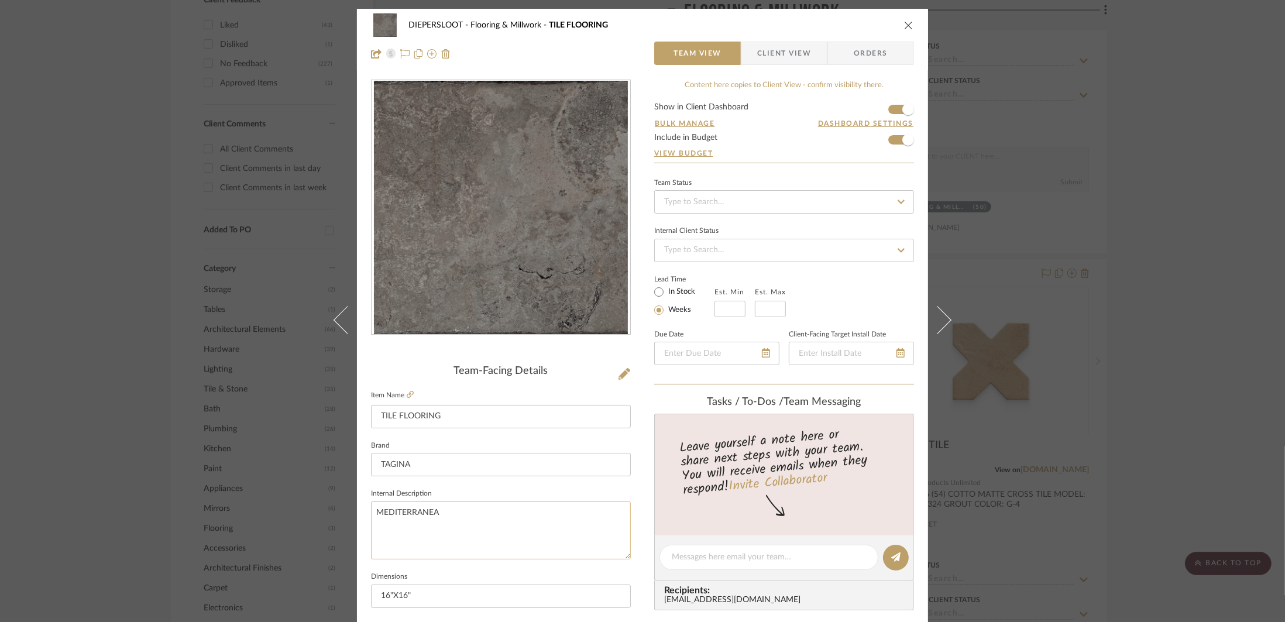
scroll to position [214, 0]
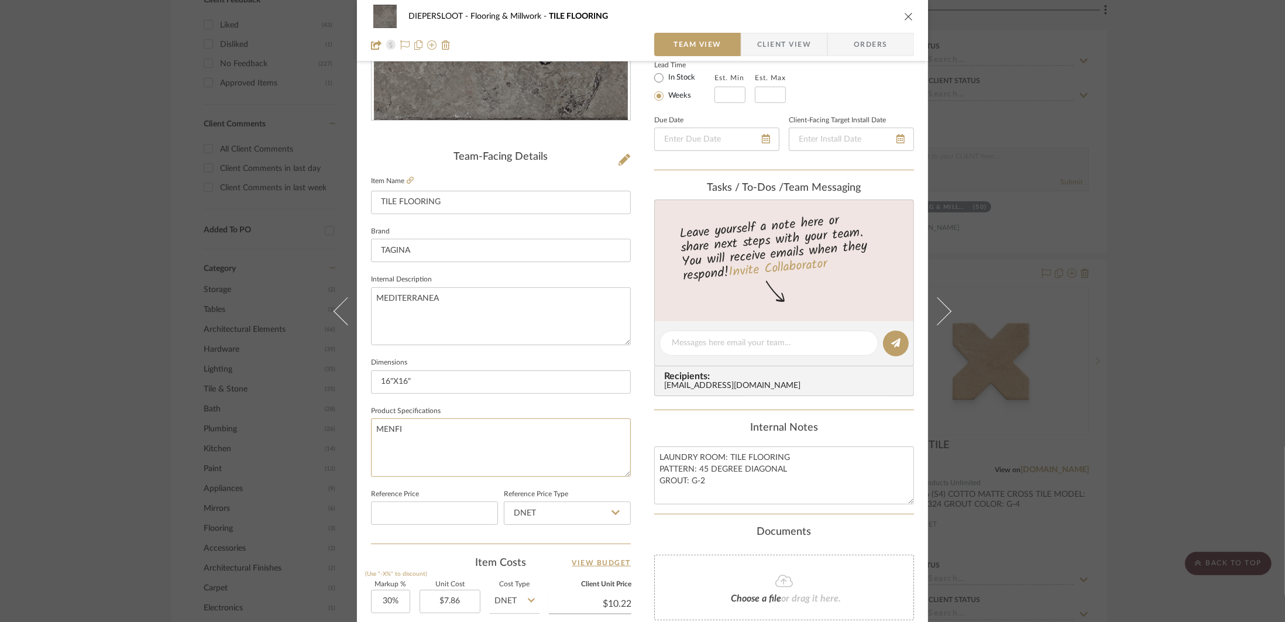
drag, startPoint x: 457, startPoint y: 446, endPoint x: 357, endPoint y: 434, distance: 101.3
click at [357, 434] on div "DIEPERSLOOT Flooring & Millwork TILE FLOORING Team View Client View Orders Team…" at bounding box center [642, 335] width 571 height 1081
paste textarea ", Natural, Rectified R11."
click at [550, 436] on textarea "MENFI, Natural, Rectified R11." at bounding box center [501, 447] width 260 height 58
type textarea "MENFI, Natural, Rectified R11."
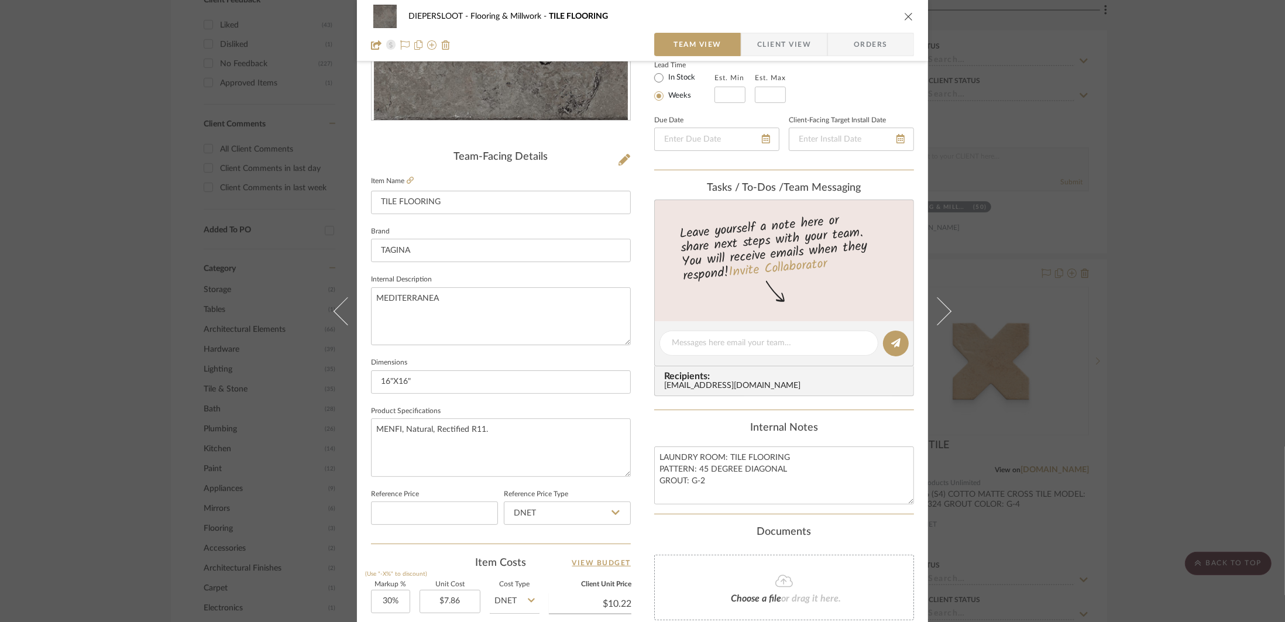
click at [1088, 412] on div "DIEPERSLOOT Flooring & Millwork TILE FLOORING Team View Client View Orders Team…" at bounding box center [642, 311] width 1285 height 622
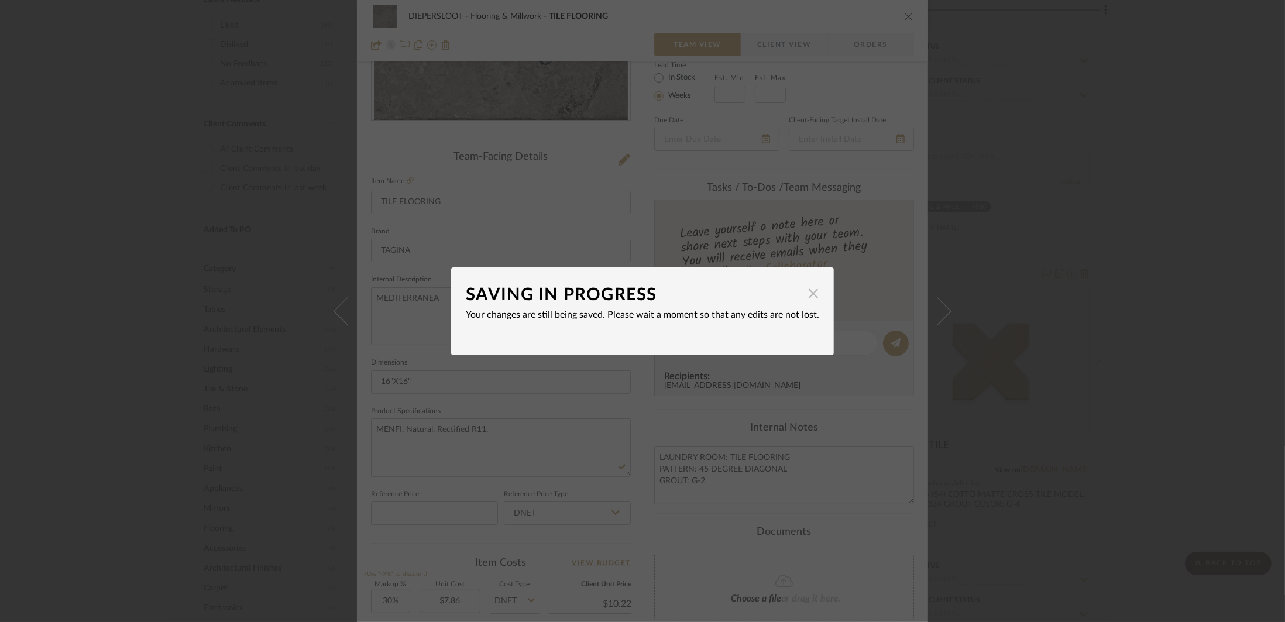
click at [808, 298] on span "button" at bounding box center [812, 293] width 23 height 23
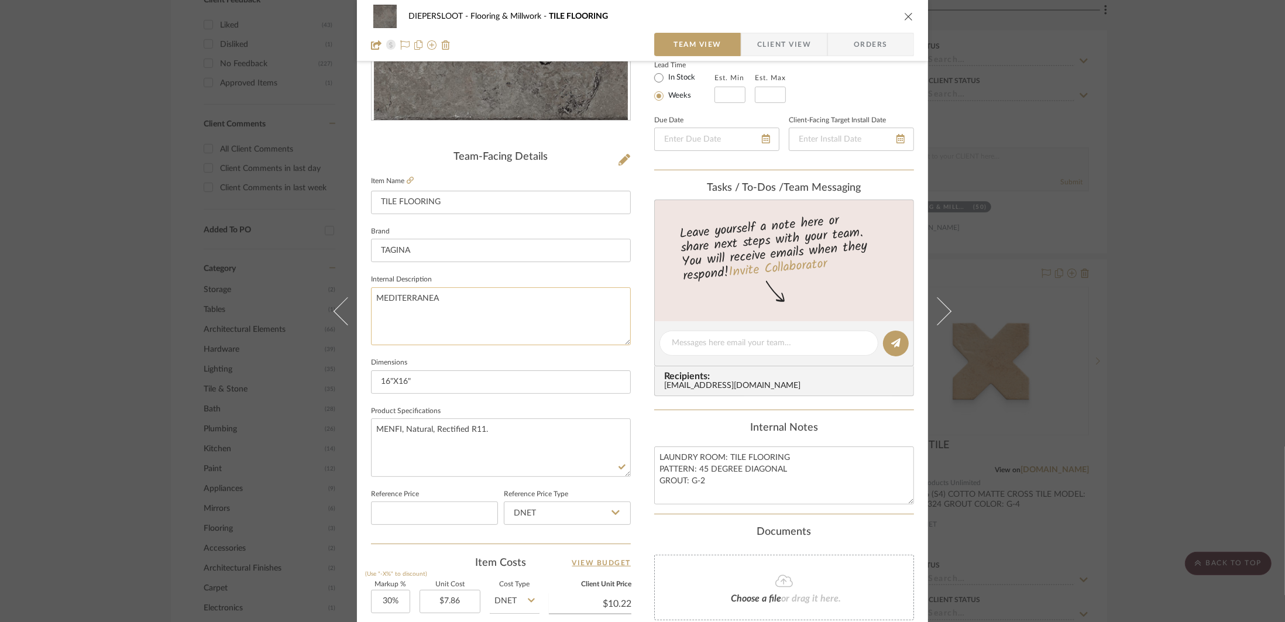
click at [551, 338] on textarea "MEDITERRANEA" at bounding box center [501, 316] width 260 height 58
click at [1191, 390] on div "DIEPERSLOOT Flooring & Millwork TILE FLOORING Team View Client View Orders Team…" at bounding box center [642, 311] width 1285 height 622
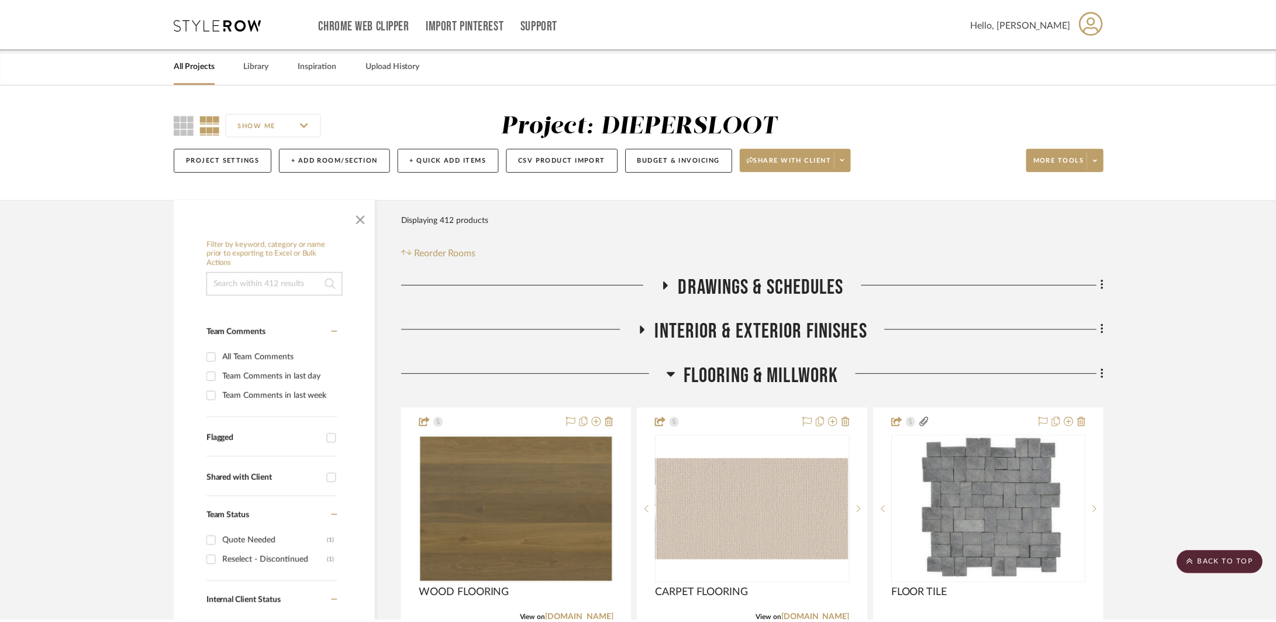
scroll to position [668, 0]
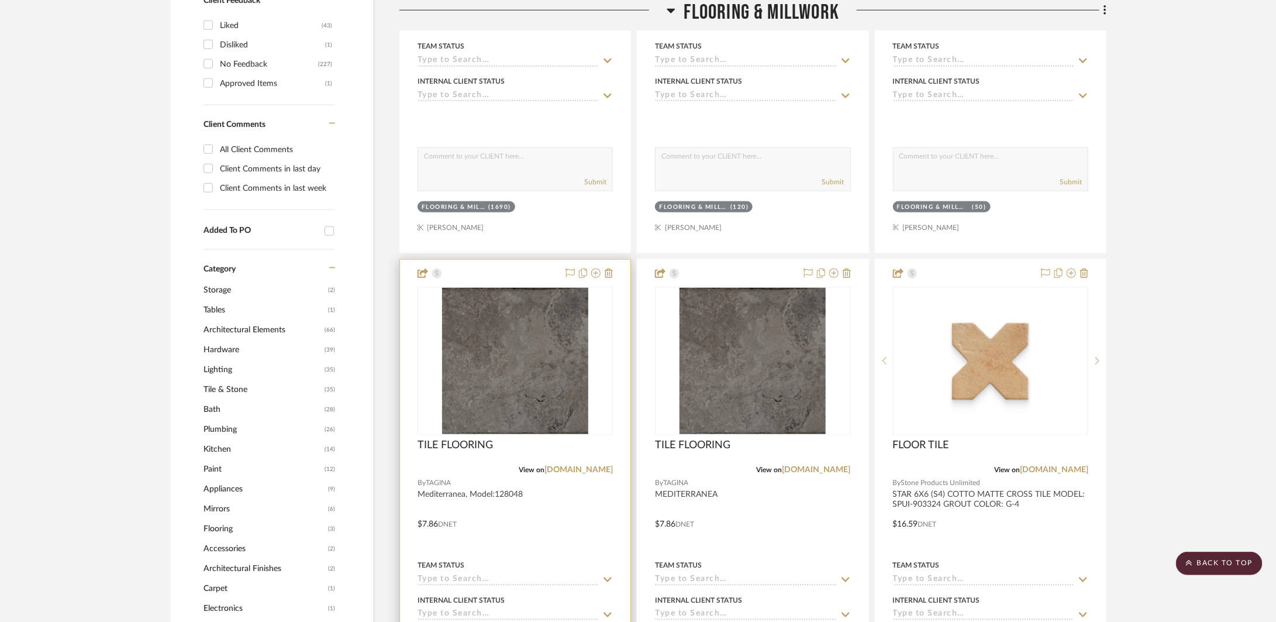
click at [551, 519] on div at bounding box center [515, 516] width 230 height 512
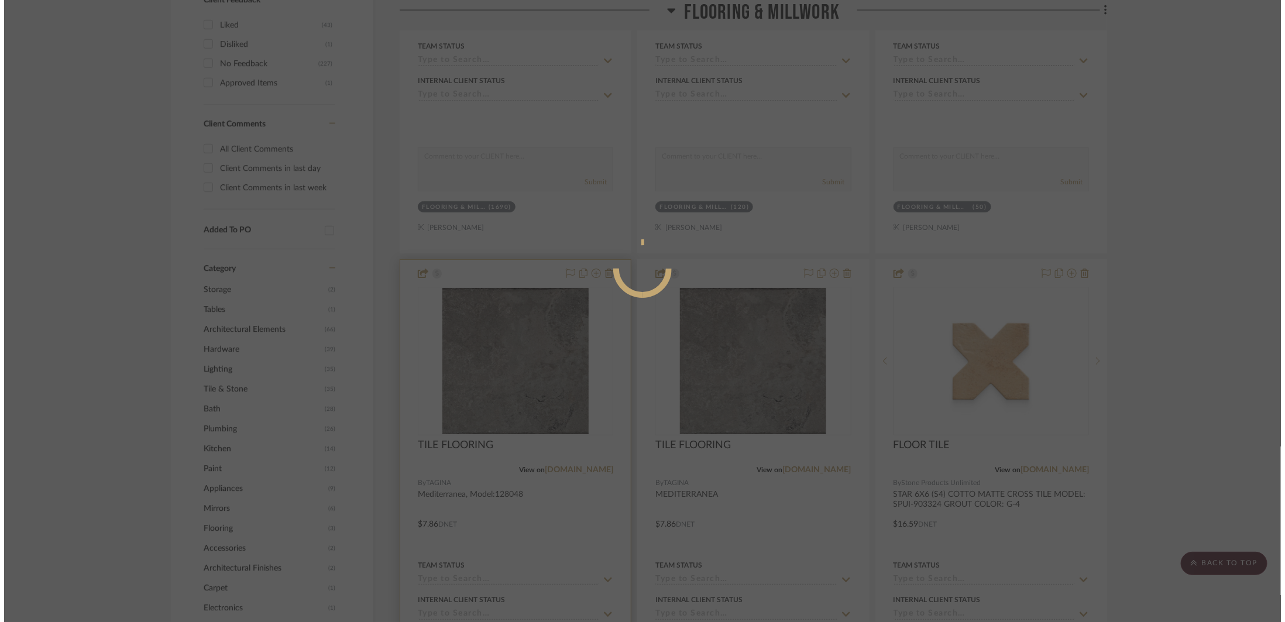
scroll to position [0, 0]
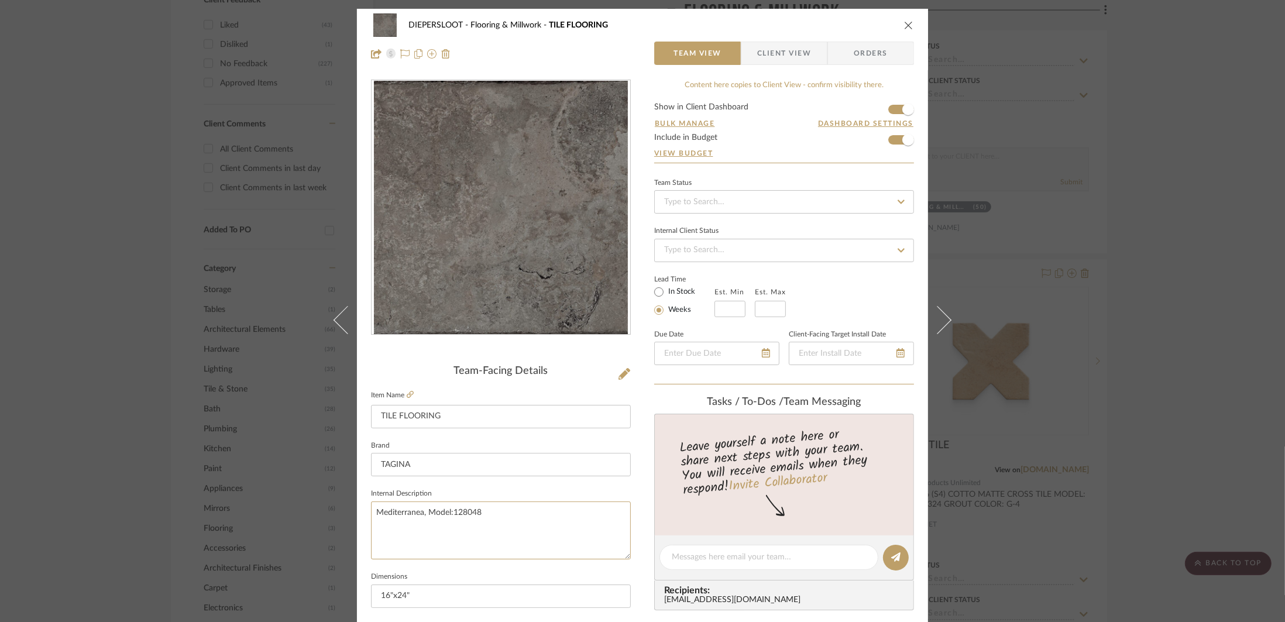
drag, startPoint x: 451, startPoint y: 514, endPoint x: 359, endPoint y: 512, distance: 92.4
click at [359, 512] on div "DIEPERSLOOT Flooring & Millwork TILE FLOORING Team View Client View Orders Team…" at bounding box center [642, 549] width 571 height 1081
click at [1113, 451] on div "DIEPERSLOOT Flooring & Millwork TILE FLOORING Team View Client View Orders Team…" at bounding box center [642, 311] width 1285 height 622
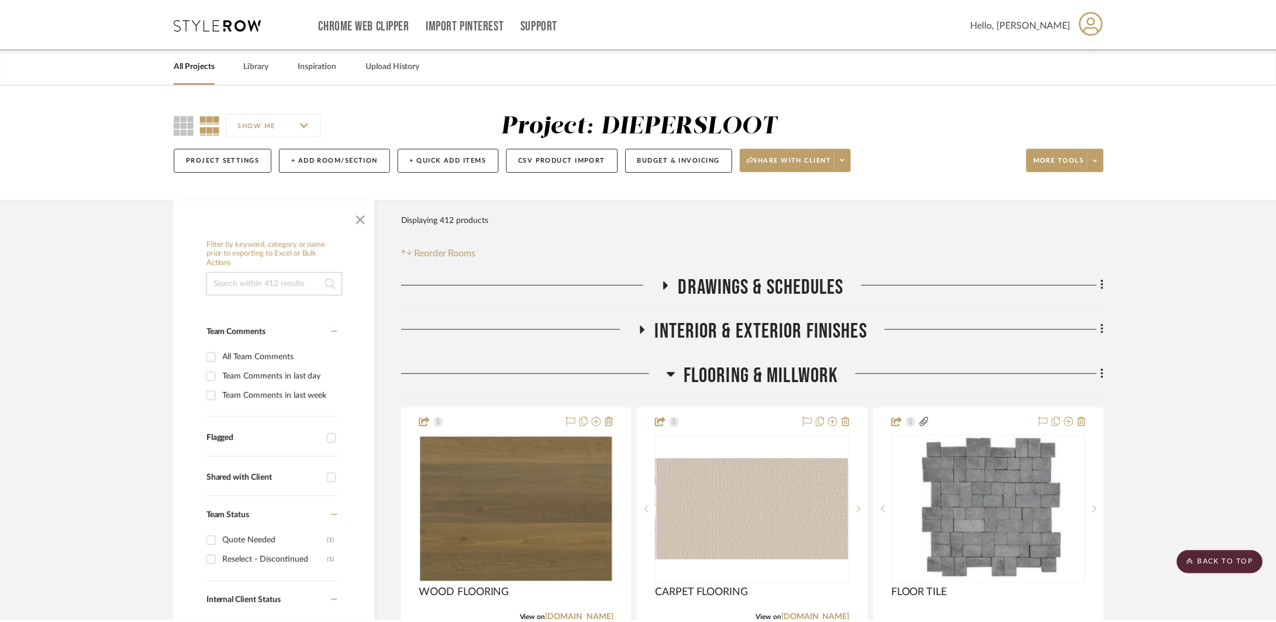
scroll to position [668, 0]
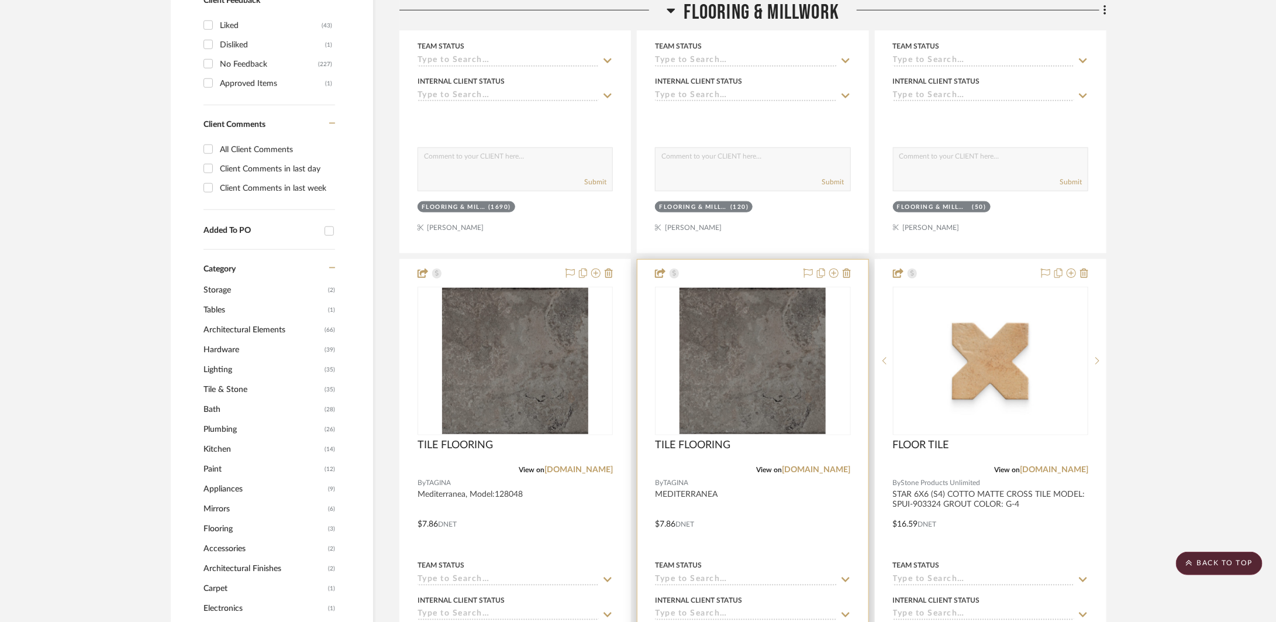
click at [823, 495] on div at bounding box center [753, 516] width 230 height 512
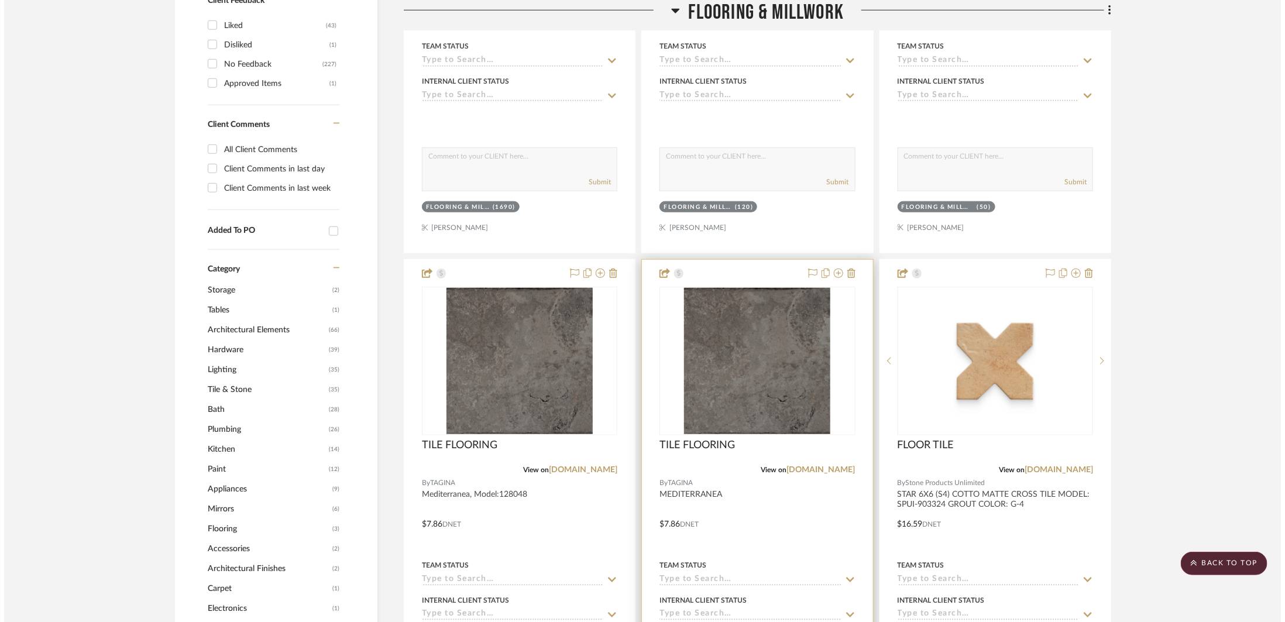
scroll to position [0, 0]
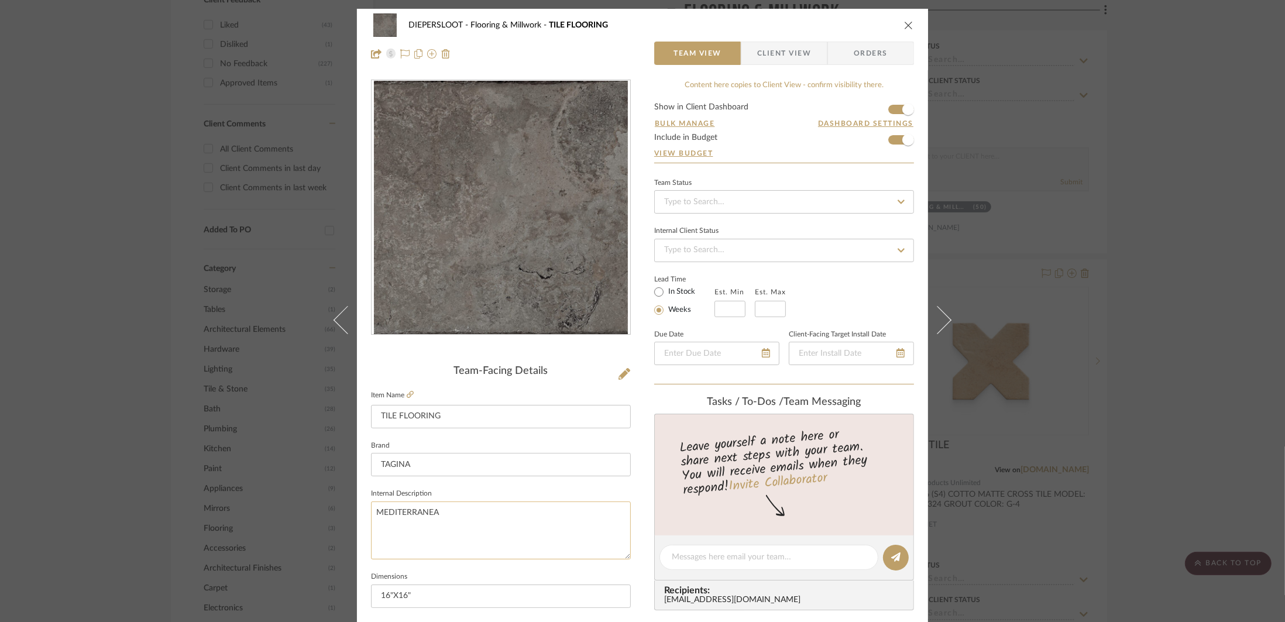
drag, startPoint x: 474, startPoint y: 518, endPoint x: 373, endPoint y: 510, distance: 101.5
click at [373, 510] on textarea "MEDITERRANEA" at bounding box center [501, 530] width 260 height 58
paste textarea "editerranea, Model:128048"
click at [551, 526] on textarea "Mediterranea, Model:128048" at bounding box center [501, 530] width 260 height 58
type textarea "Mediterranea, Model:128048"
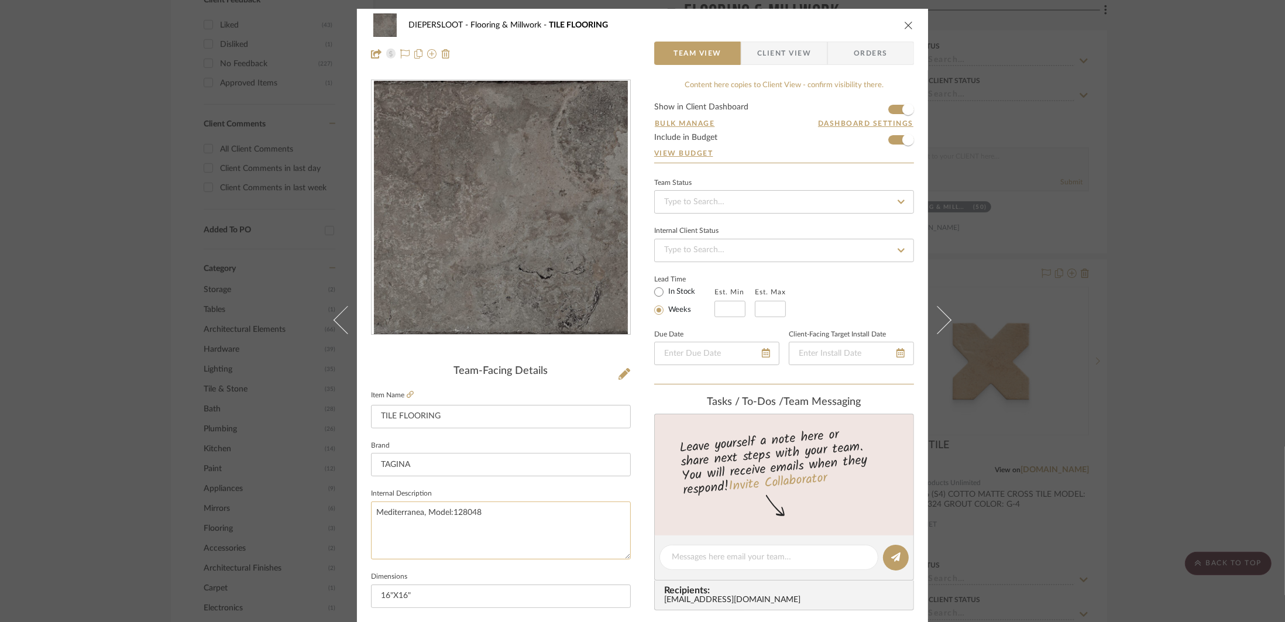
drag, startPoint x: 490, startPoint y: 511, endPoint x: 452, endPoint y: 515, distance: 38.2
click at [452, 515] on textarea "Mediterranea, Model:128048" at bounding box center [501, 530] width 260 height 58
paste textarea "6"
click at [509, 520] on textarea "Mediterranea, Model:128068" at bounding box center [501, 530] width 260 height 58
drag, startPoint x: 518, startPoint y: 518, endPoint x: 369, endPoint y: 513, distance: 149.3
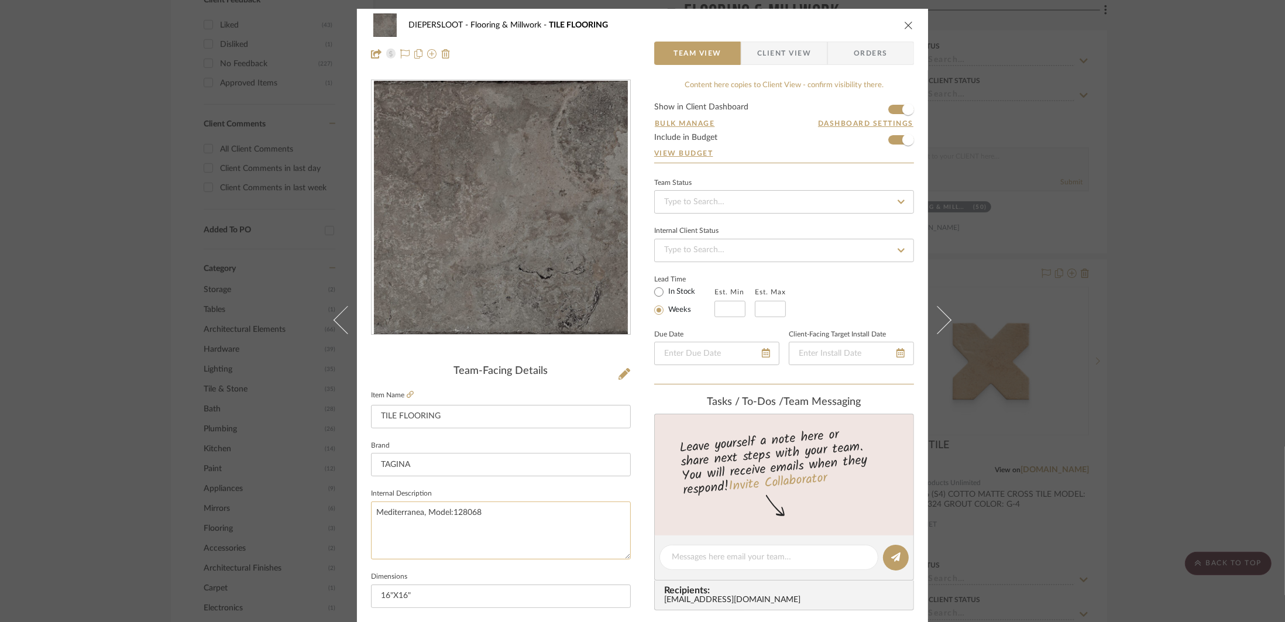
click at [371, 513] on textarea "Mediterranea, Model:128068" at bounding box center [501, 530] width 260 height 58
type textarea "Mediterranea, Model:128068"
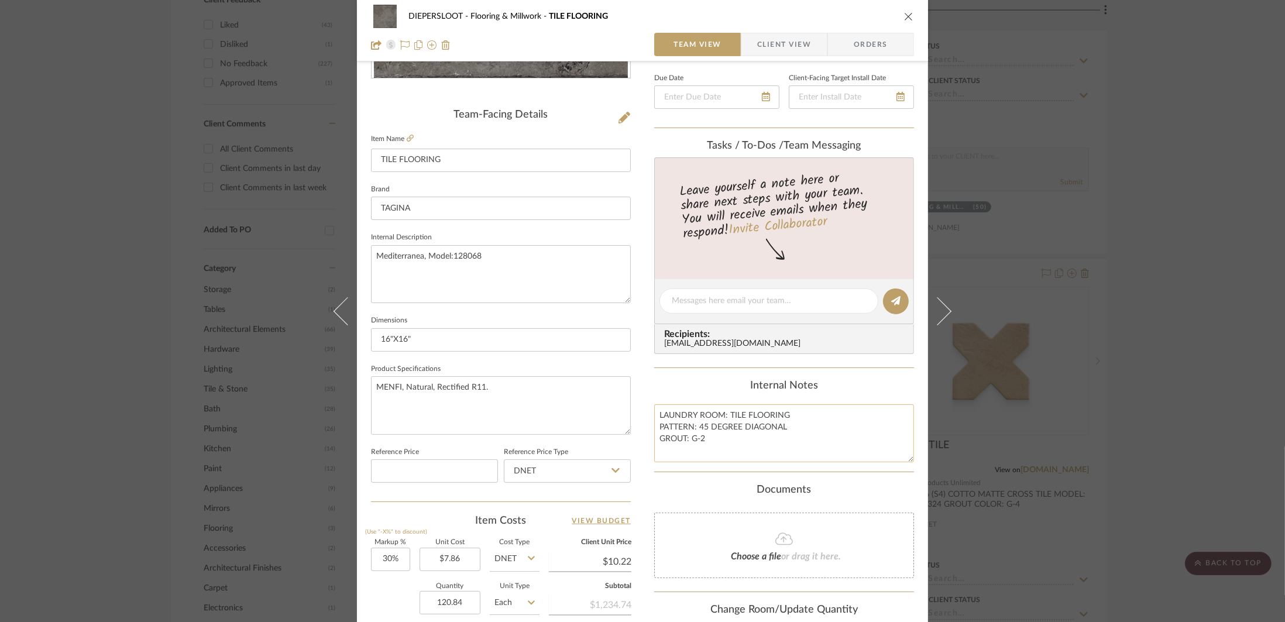
click at [721, 439] on textarea "LAUNDRY ROOM: TILE FLOORING PATTERN: 45 DEGREE DIAGONAL GROUT: G-2" at bounding box center [784, 433] width 260 height 58
drag, startPoint x: 718, startPoint y: 441, endPoint x: 633, endPoint y: 419, distance: 88.1
click at [633, 419] on div "DIEPERSLOOT Flooring & Millwork TILE FLOORING Team View Client View Orders Team…" at bounding box center [642, 293] width 571 height 1081
click at [1082, 194] on div "DIEPERSLOOT Flooring & Millwork TILE FLOORING Team View Client View Orders Team…" at bounding box center [642, 311] width 1285 height 622
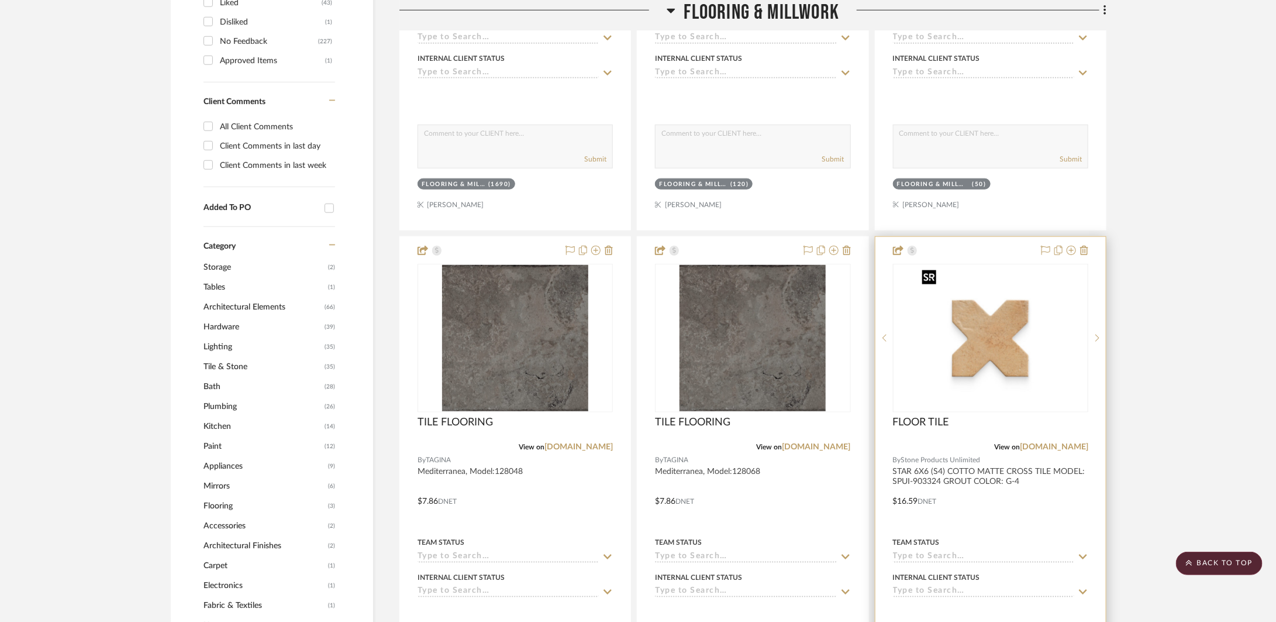
scroll to position [720, 0]
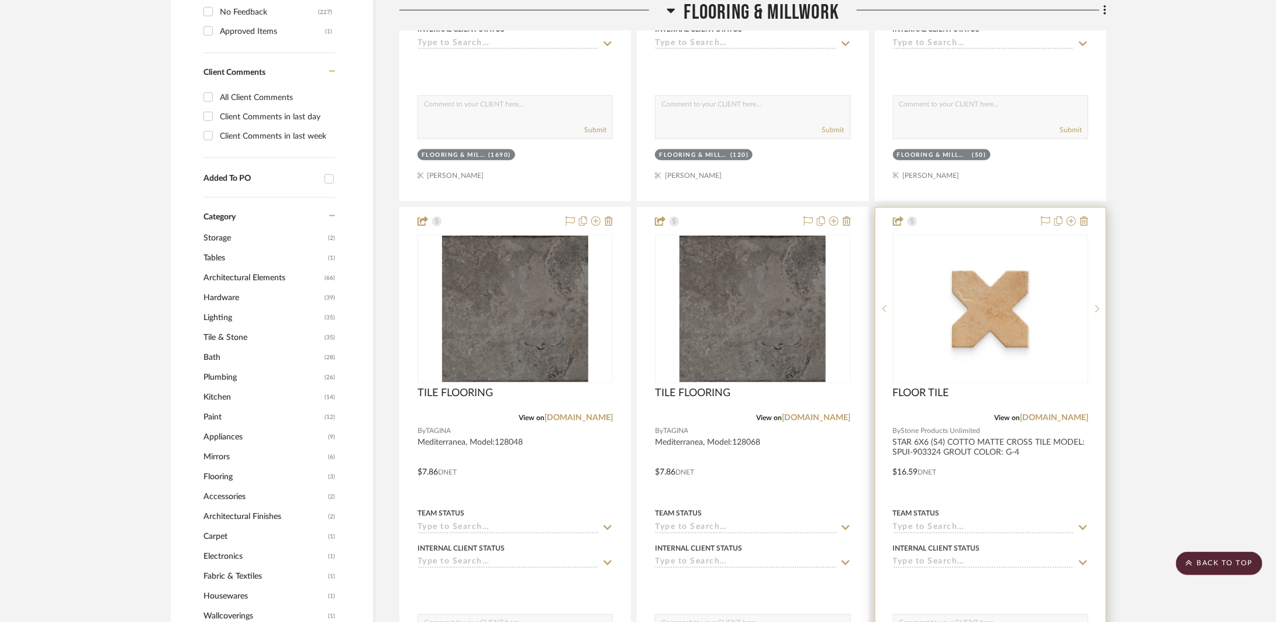
click at [1050, 459] on div at bounding box center [991, 464] width 230 height 512
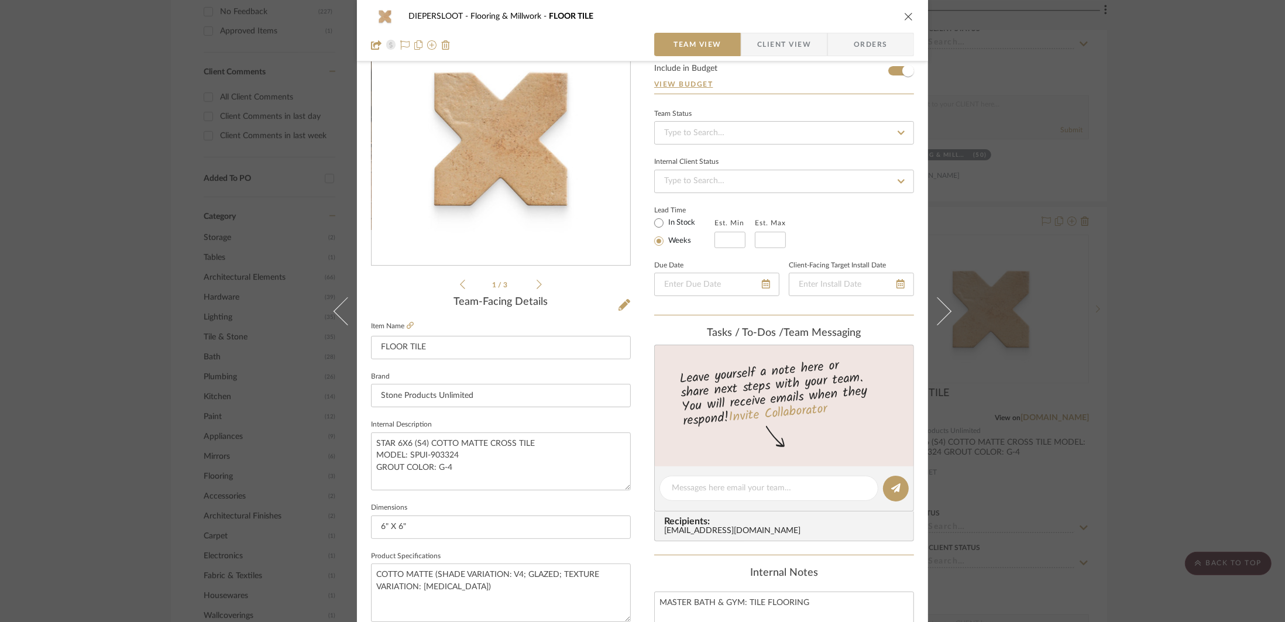
scroll to position [211, 0]
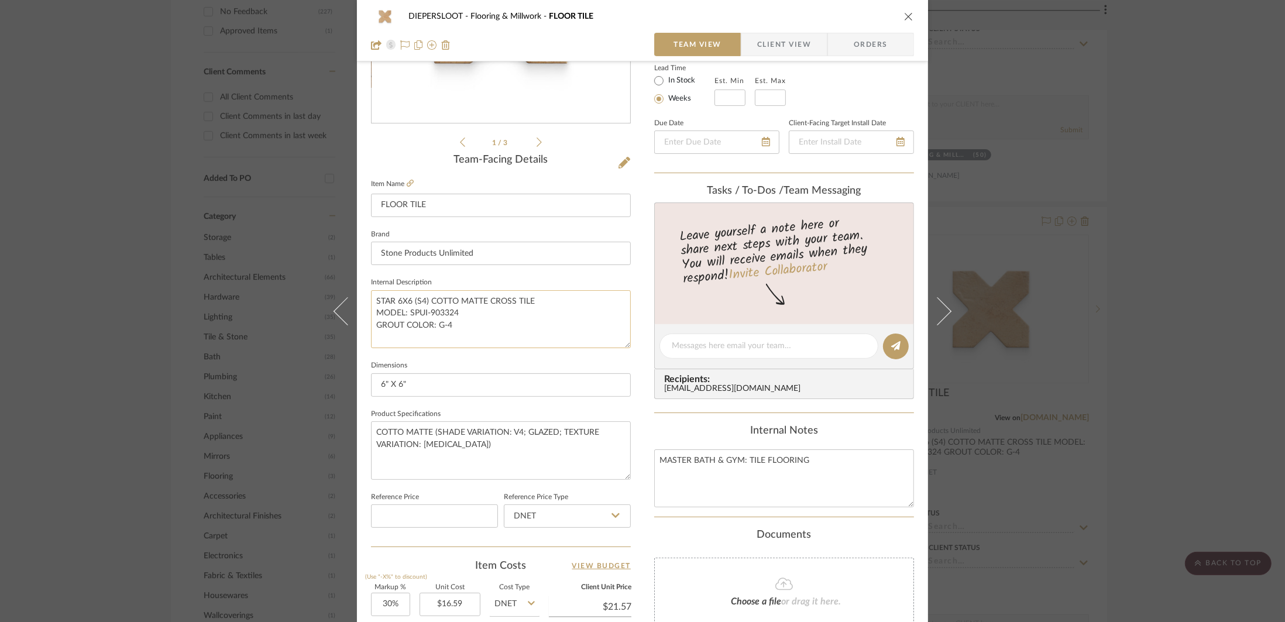
drag, startPoint x: 455, startPoint y: 327, endPoint x: 371, endPoint y: 325, distance: 83.7
click at [371, 325] on textarea "STAR 6X6 (S4) COTTO MATTE CROSS TILE MODEL: SPUI-903324 GROUT COLOR: G-4" at bounding box center [501, 319] width 260 height 58
type textarea "STAR 6X6 (S4) COTTO MATTE CROSS TILE MODEL: SPUI-903324"
click at [808, 472] on textarea "MASTER BATH & GYM: TILE FLOORING" at bounding box center [784, 478] width 260 height 58
paste textarea "GROUT COLOR: G-4"
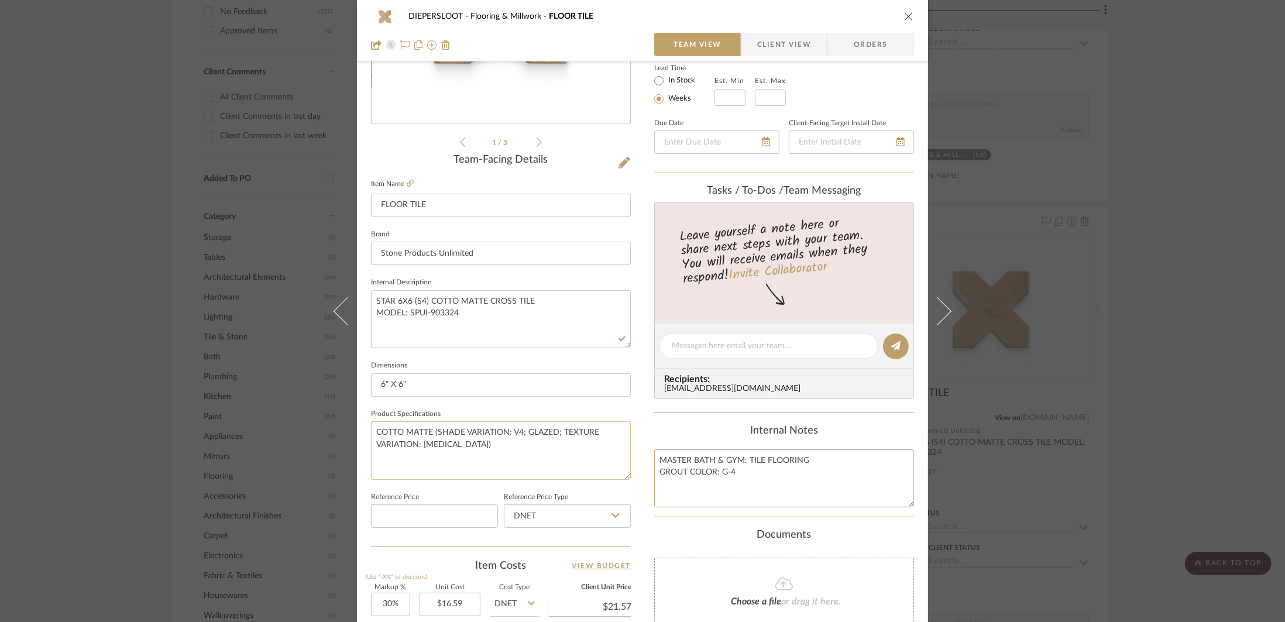
type textarea "MASTER BATH & GYM: TILE FLOORING GROUT COLOR: G-4"
click at [477, 446] on textarea "COTTO MATTE (SHADE VARIATION: V4; GLAZED; TEXTURE VARIATION: T3)" at bounding box center [501, 450] width 260 height 58
drag, startPoint x: 477, startPoint y: 446, endPoint x: 359, endPoint y: 433, distance: 119.4
click at [359, 433] on div "DIEPERSLOOT Flooring & Millwork FLOOR TILE Team View Client View Orders 1 / 3 T…" at bounding box center [642, 338] width 571 height 1081
click at [1046, 405] on div "DIEPERSLOOT Flooring & Millwork FLOOR TILE Team View Client View Orders 1 / 3 T…" at bounding box center [642, 311] width 1285 height 622
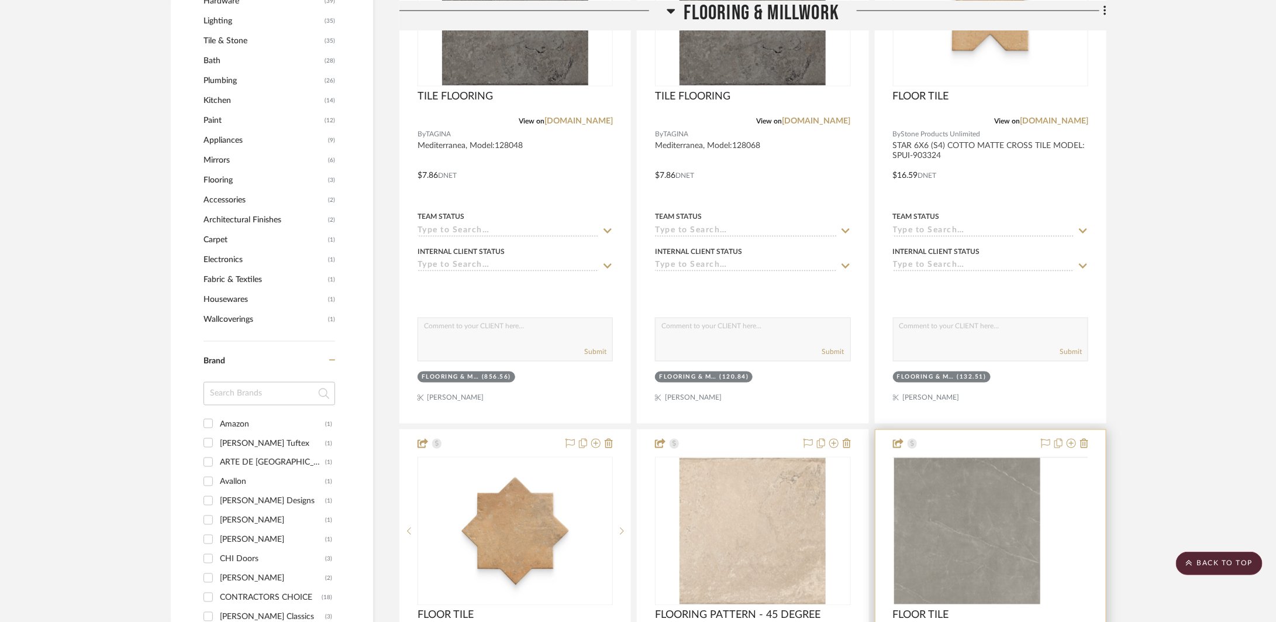
scroll to position [1121, 0]
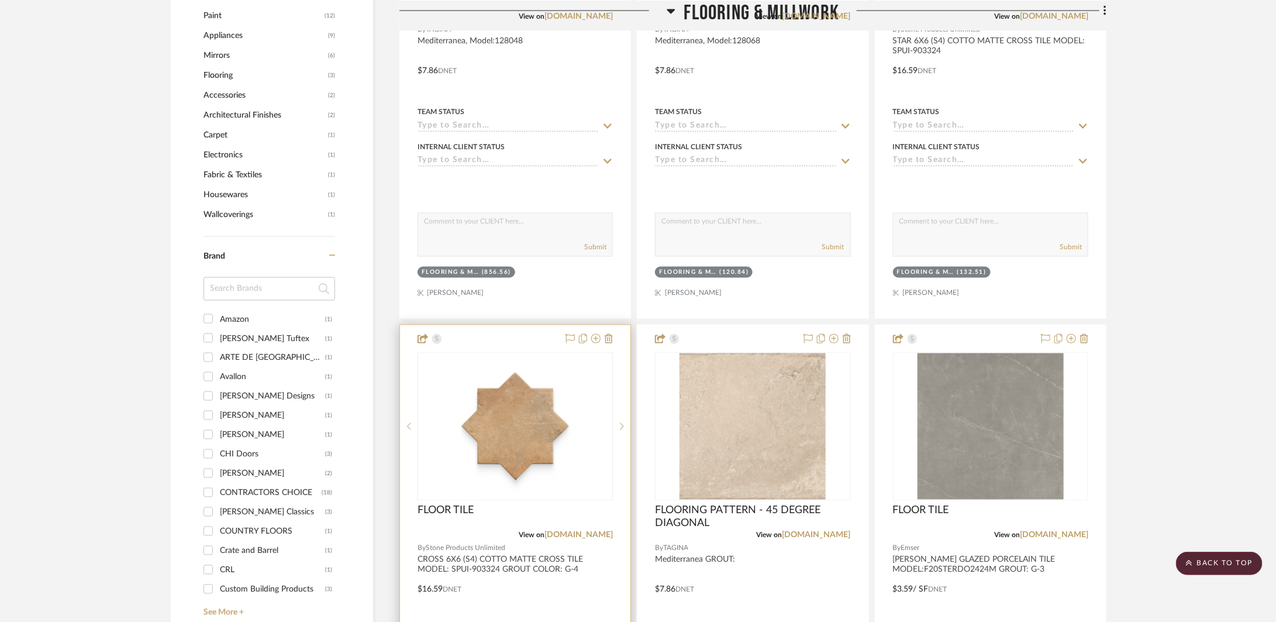
click at [591, 579] on div at bounding box center [515, 581] width 230 height 512
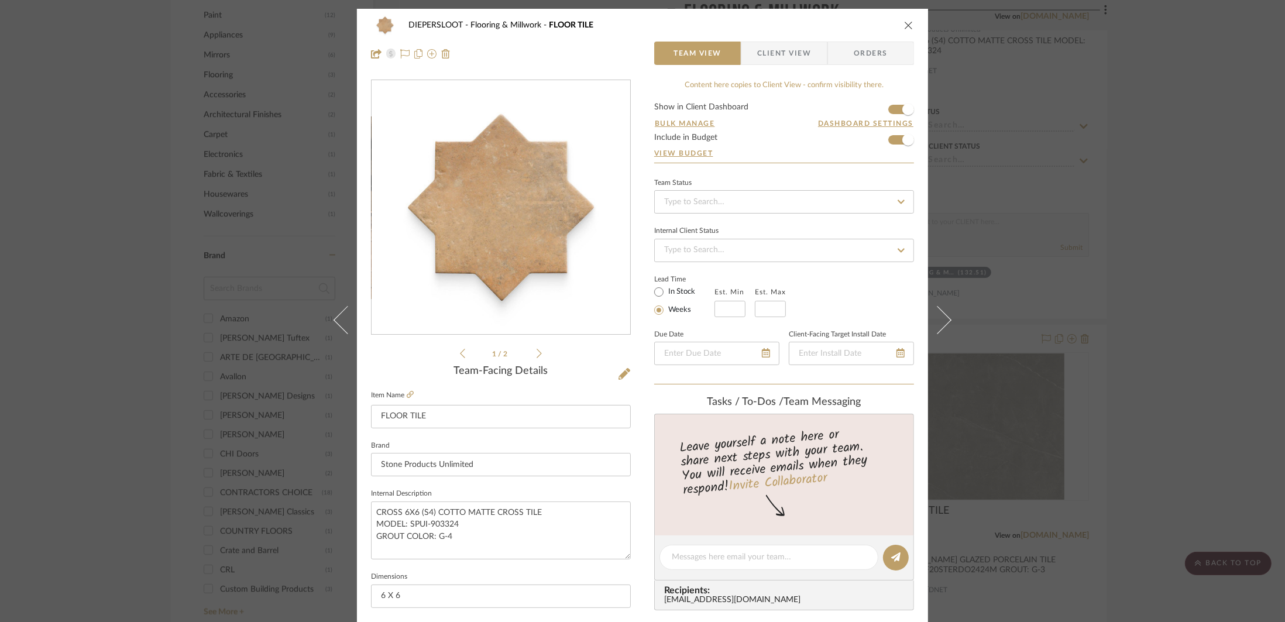
scroll to position [252, 0]
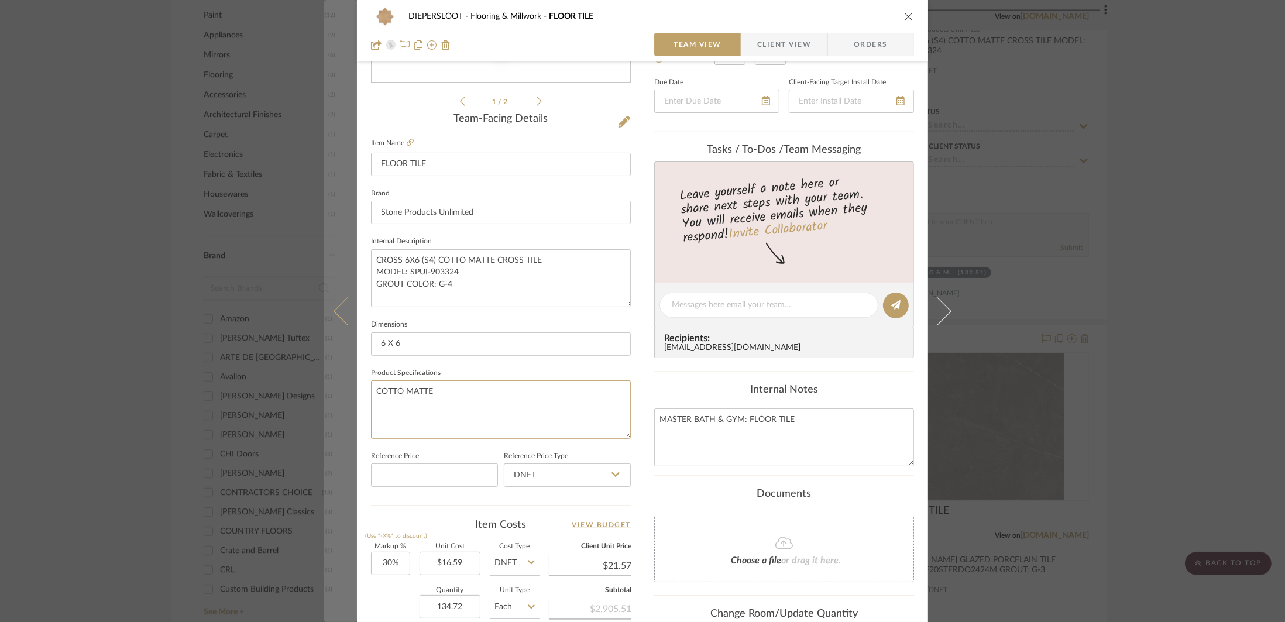
drag, startPoint x: 445, startPoint y: 398, endPoint x: 328, endPoint y: 392, distance: 117.1
click at [328, 392] on mat-dialog-content "DIEPERSLOOT Flooring & Millwork FLOOR TILE Team View Client View Orders 1 / 2 T…" at bounding box center [642, 297] width 636 height 1081
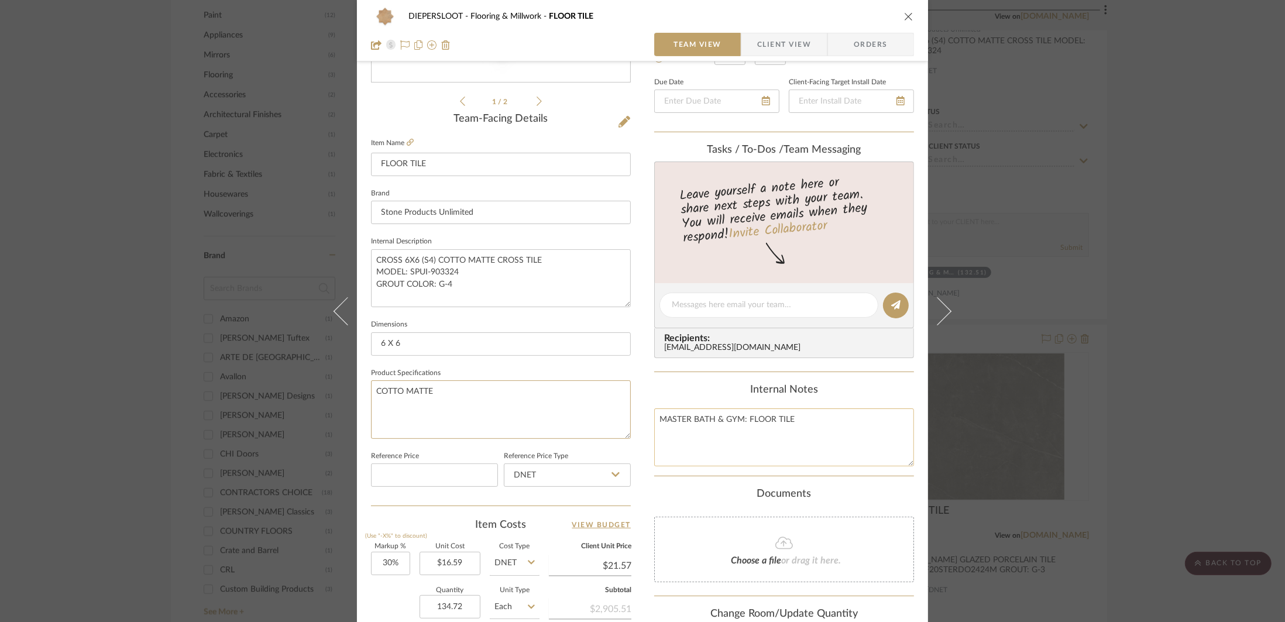
paste textarea "(SHADE VARIATION: V4; GLAZED; TEXTURE VARIATION: T3)"
type textarea "COTTO MATTE (SHADE VARIATION: V4; GLAZED; TEXTURE VARIATION: T3)"
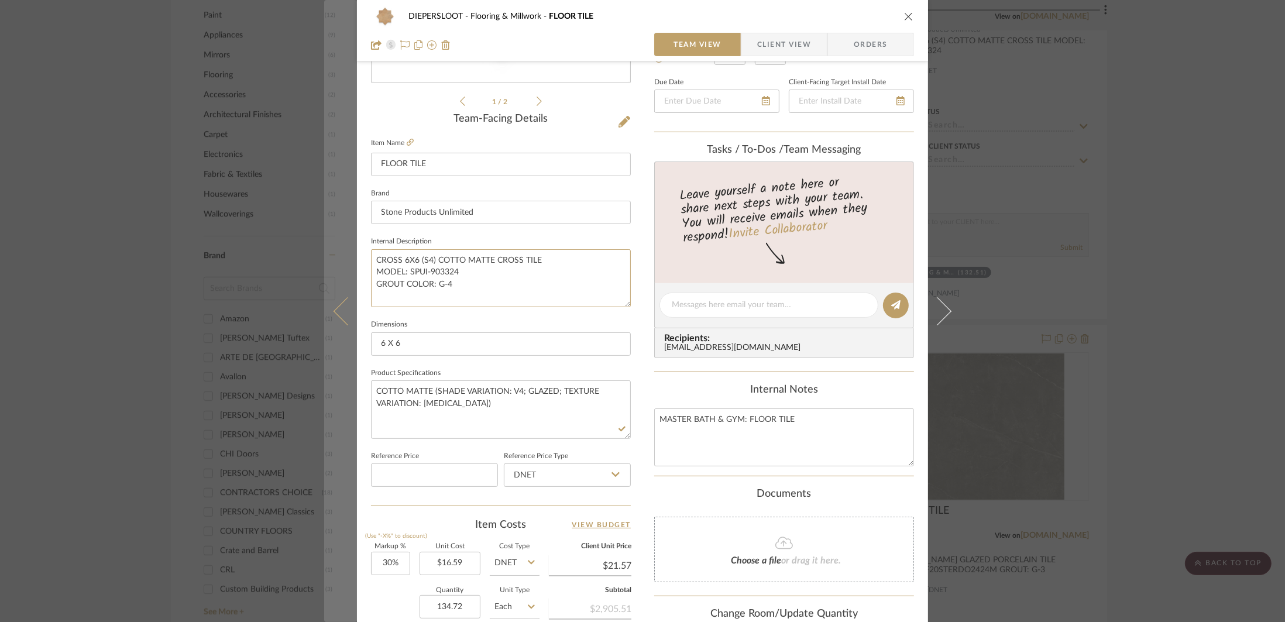
drag, startPoint x: 465, startPoint y: 285, endPoint x: 352, endPoint y: 283, distance: 113.5
click at [352, 283] on mat-dialog-content "DIEPERSLOOT Flooring & Millwork FLOOR TILE Team View Client View Orders 1 / 2 T…" at bounding box center [642, 297] width 636 height 1081
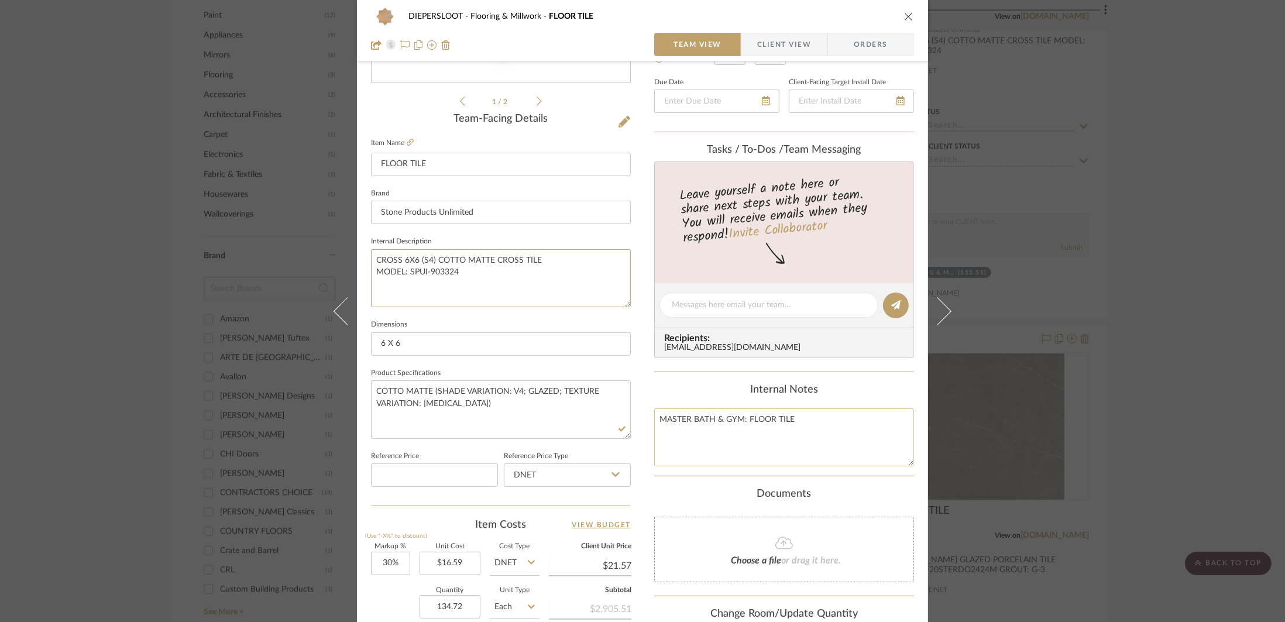
type textarea "CROSS 6X6 (S4) COTTO MATTE CROSS TILE MODEL: SPUI-903324"
click at [815, 422] on textarea "MASTER BATH & GYM: FLOOR TILE" at bounding box center [784, 437] width 260 height 58
paste textarea "GROUT COLOR: G-4"
type textarea "MASTER BATH & GYM: FLOOR TILE GROUT COLOR: G-4"
click at [558, 411] on textarea "COTTO MATTE (SHADE VARIATION: V4; GLAZED; TEXTURE VARIATION: T3)" at bounding box center [501, 409] width 260 height 58
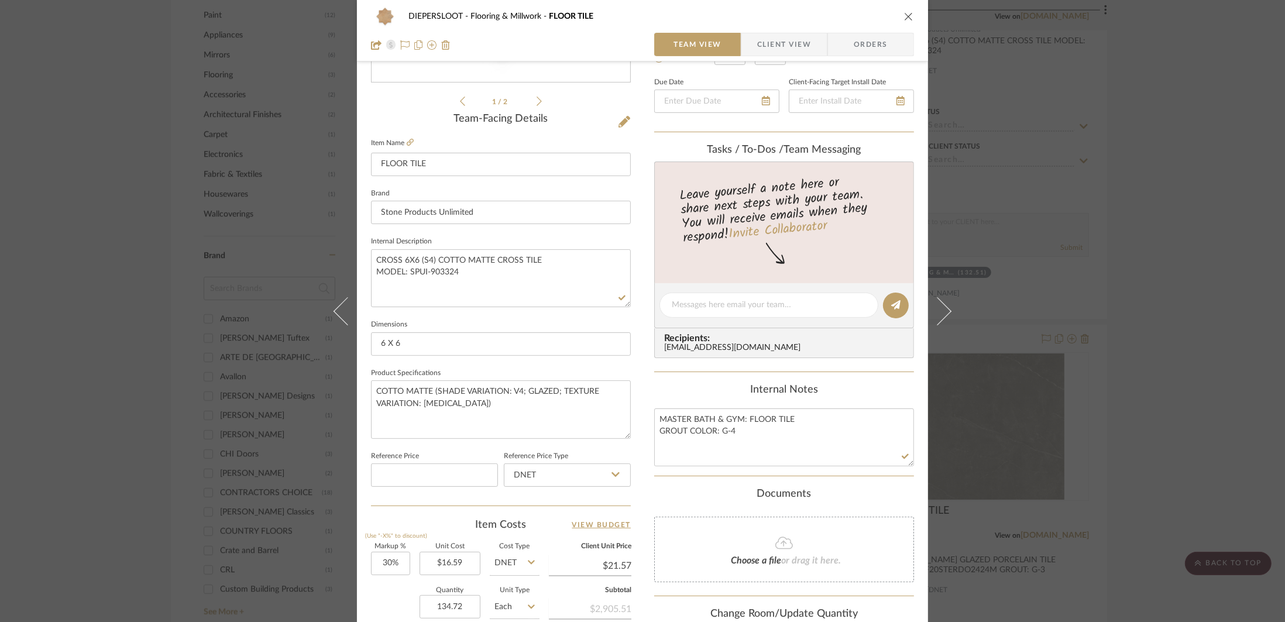
click at [1175, 365] on div "DIEPERSLOOT Flooring & Millwork FLOOR TILE Team View Client View Orders 1 / 2 T…" at bounding box center [642, 311] width 1285 height 622
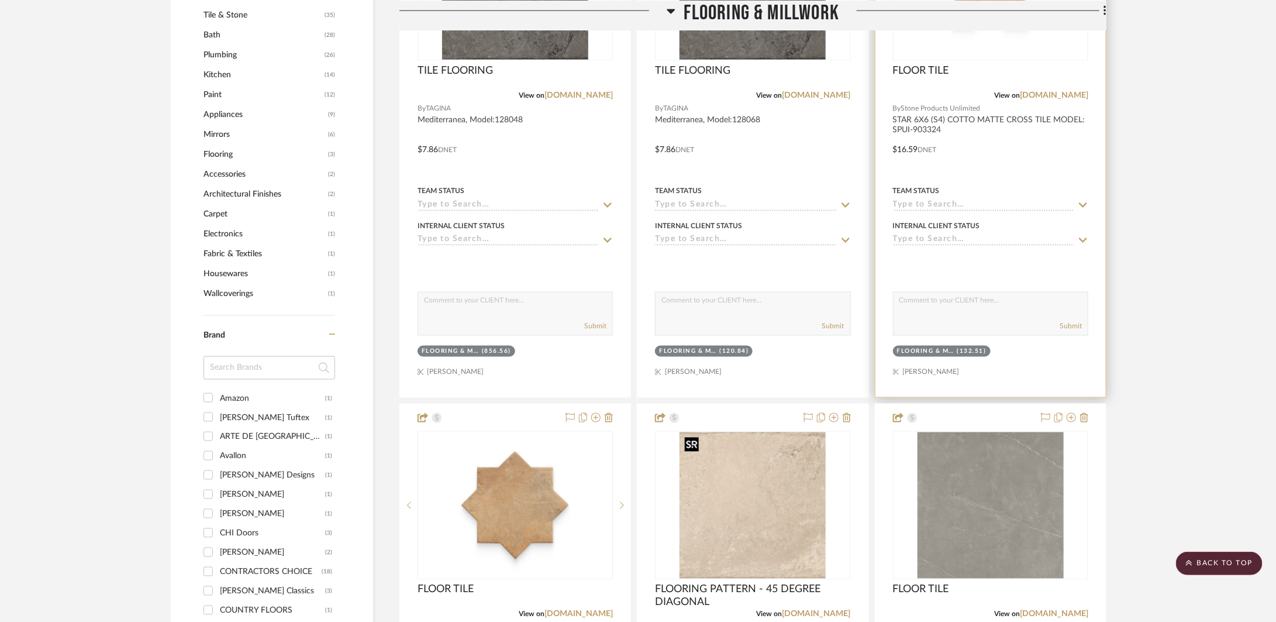
scroll to position [910, 0]
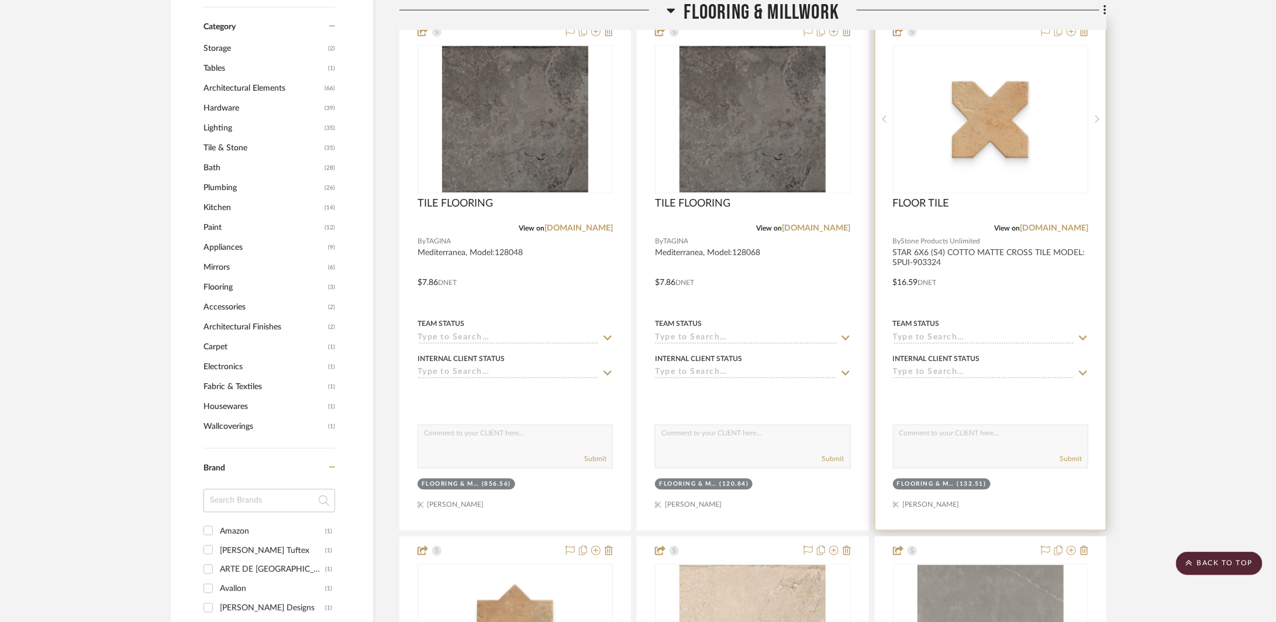
click at [1050, 302] on div at bounding box center [991, 274] width 230 height 512
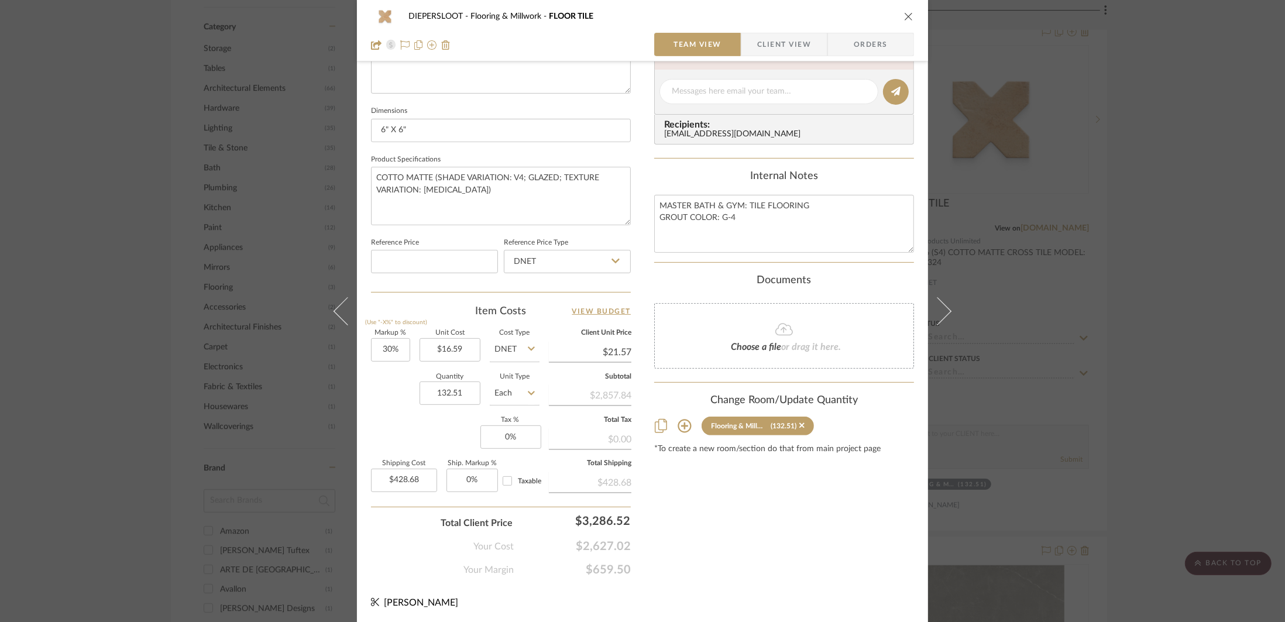
scroll to position [466, 0]
drag, startPoint x: 775, startPoint y: 216, endPoint x: 647, endPoint y: 207, distance: 127.9
click at [647, 207] on div "DIEPERSLOOT Flooring & Millwork FLOOR TILE Team View Client View Orders 1 / 3 T…" at bounding box center [642, 83] width 571 height 1081
click at [753, 241] on textarea "MASTER BATH & GYM: TILE FLOORING GROUT COLOR: G-4" at bounding box center [784, 223] width 260 height 58
drag, startPoint x: 745, startPoint y: 226, endPoint x: 646, endPoint y: 210, distance: 99.6
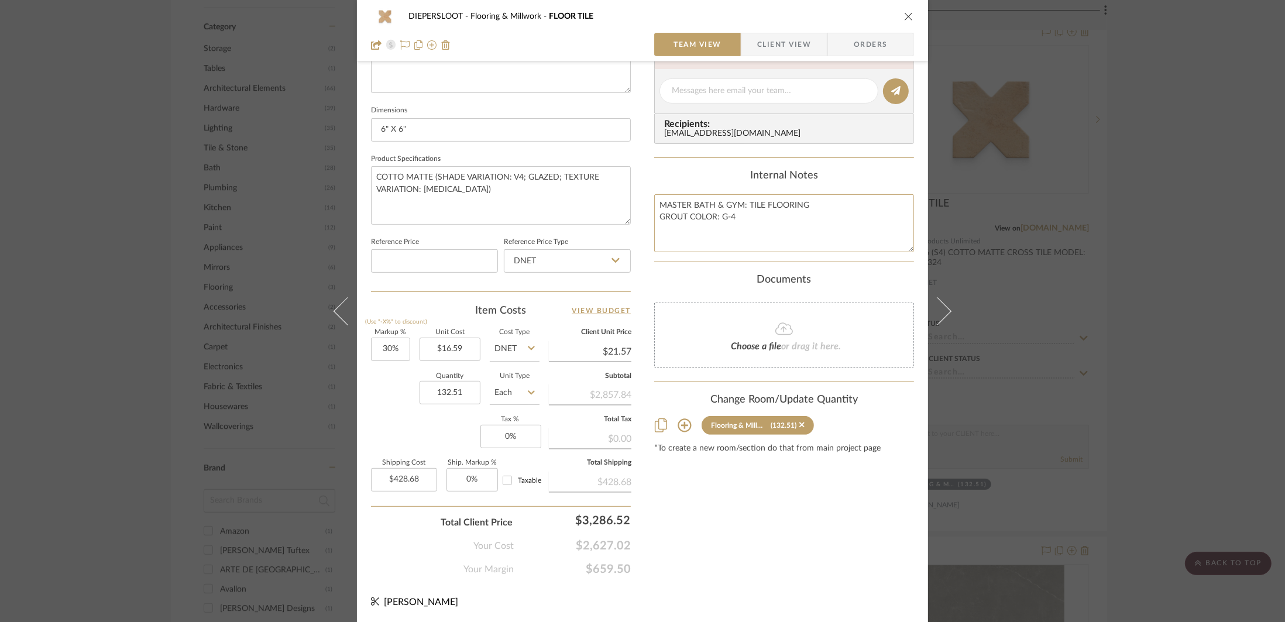
click at [646, 210] on div "DIEPERSLOOT Flooring & Millwork FLOOR TILE Team View Client View Orders 1 / 3 T…" at bounding box center [642, 83] width 571 height 1081
click at [1027, 340] on div "DIEPERSLOOT Flooring & Millwork FLOOR TILE Team View Client View Orders 1 / 3 T…" at bounding box center [642, 311] width 1285 height 622
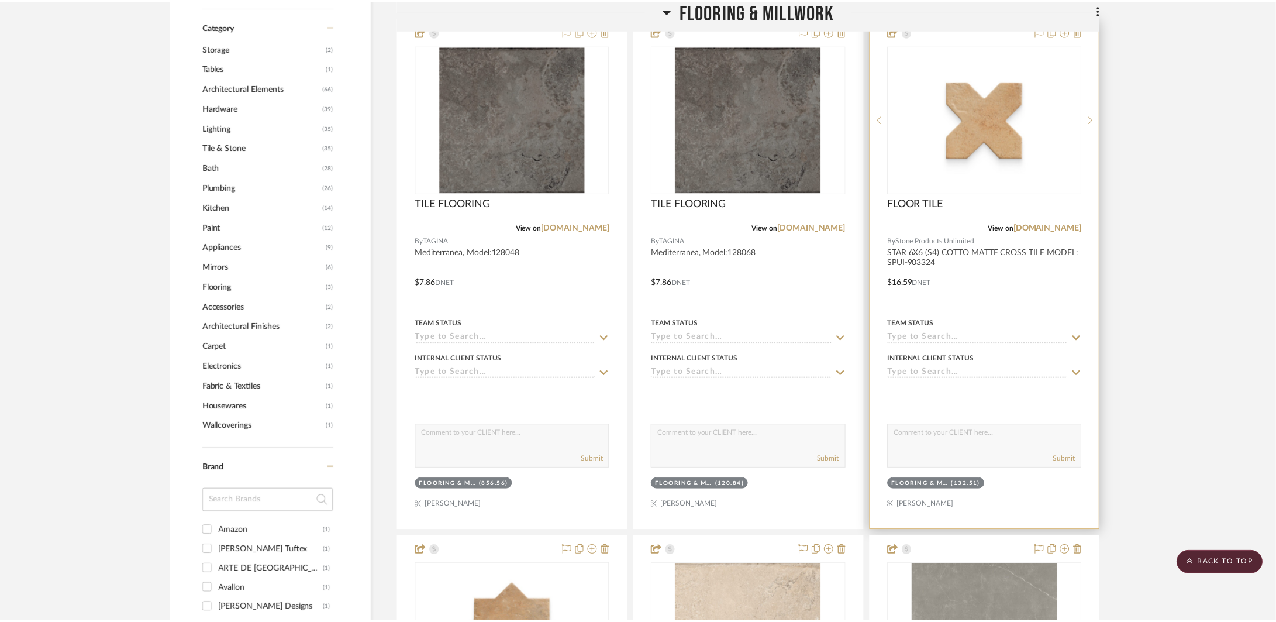
scroll to position [910, 0]
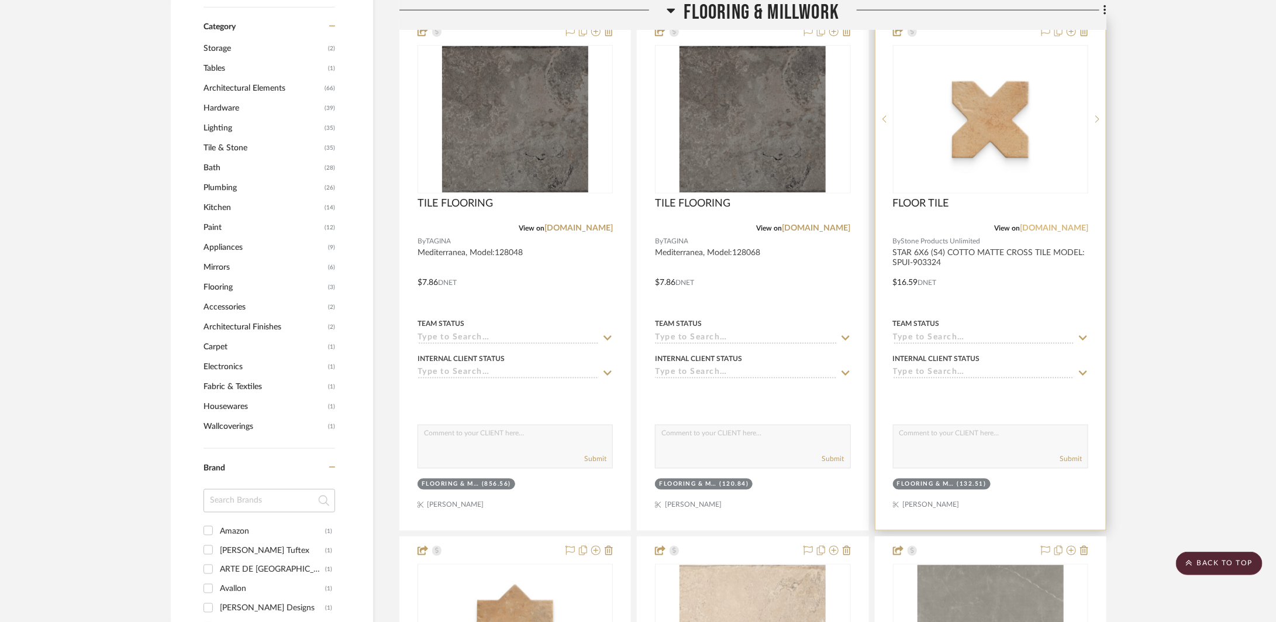
click at [1020, 230] on link "4927902.fs1.hubspotusercontent-na1.net" at bounding box center [1054, 228] width 68 height 8
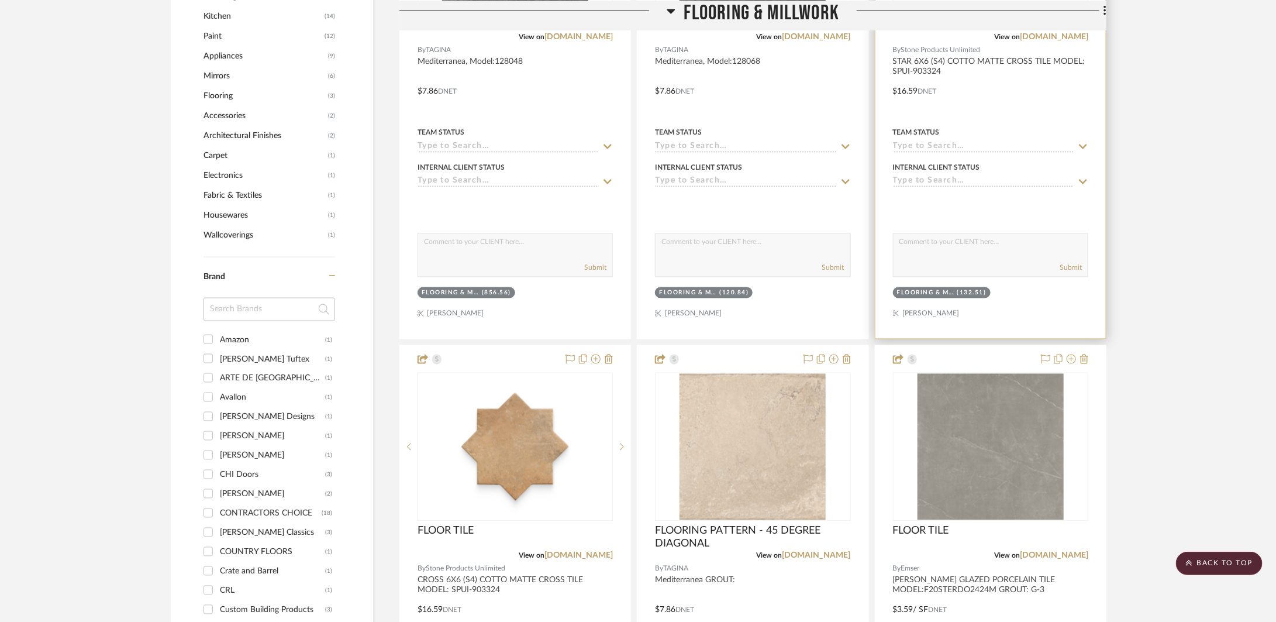
scroll to position [1128, 0]
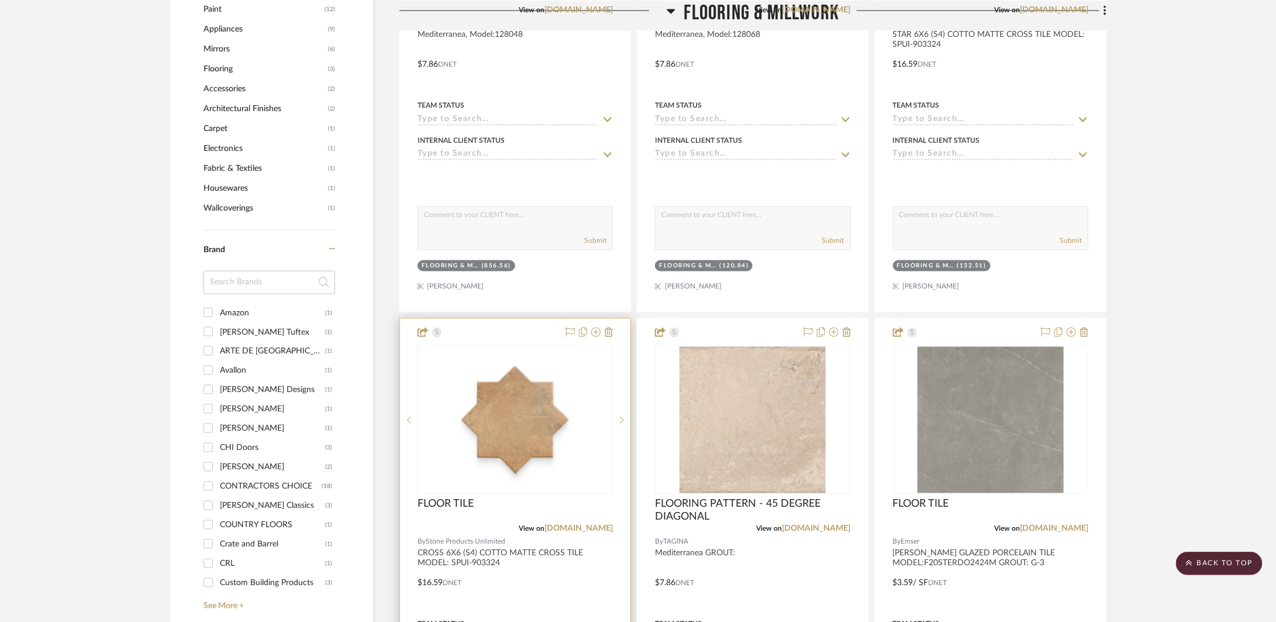
click at [571, 579] on div at bounding box center [515, 575] width 230 height 512
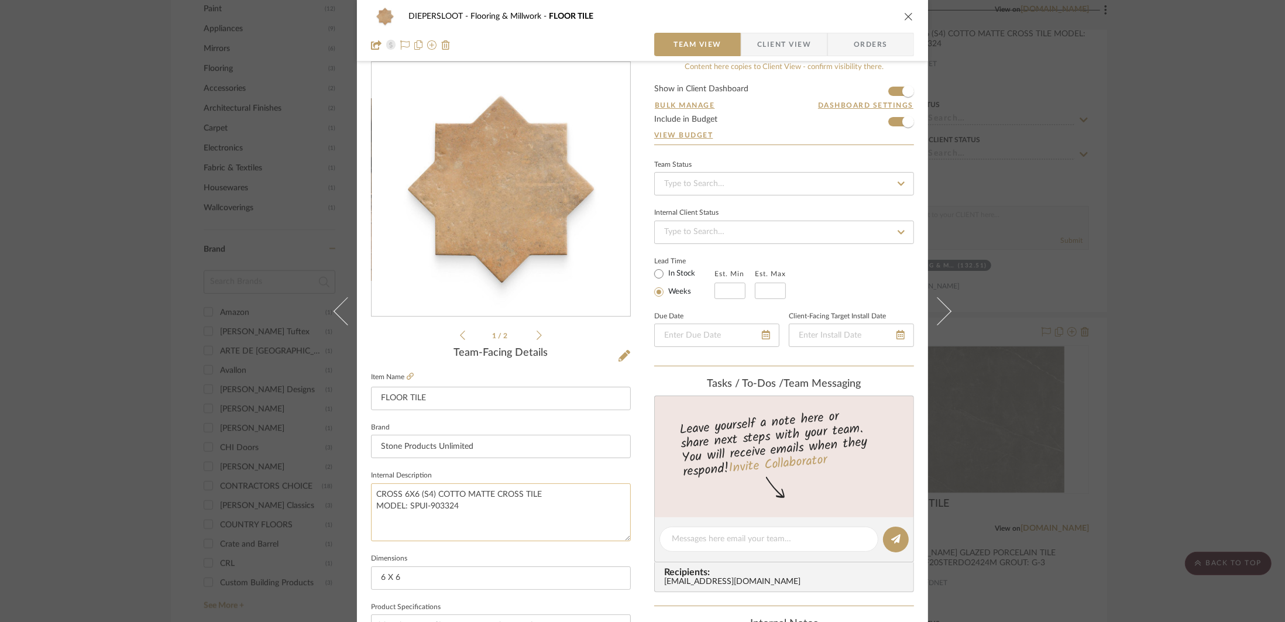
scroll to position [34, 0]
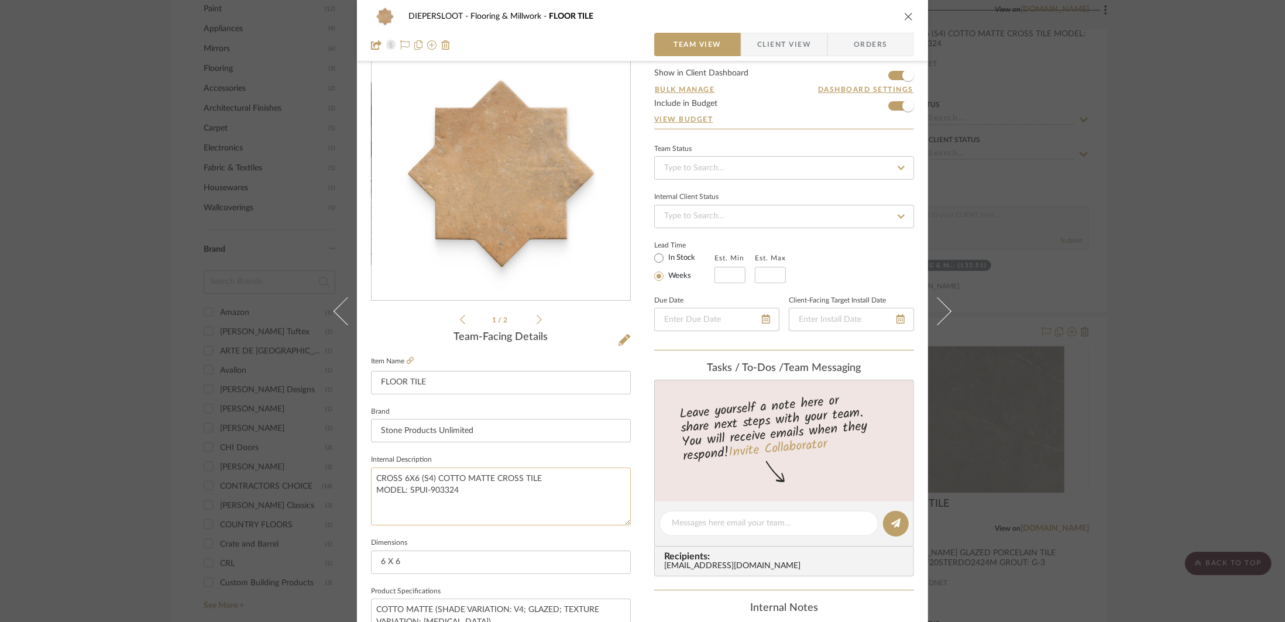
click at [515, 480] on textarea "CROSS 6X6 (S4) COTTO MATTE CROSS TILE MODEL: SPUI-903324" at bounding box center [501, 496] width 260 height 58
drag, startPoint x: 516, startPoint y: 479, endPoint x: 493, endPoint y: 479, distance: 23.4
click at [493, 479] on textarea "CROSS 6X6 (S4) COTTO MATTE CROSS TILE MODEL: SPUI-903324" at bounding box center [501, 496] width 260 height 58
click at [472, 502] on textarea "CROSS 6X6 (S4) COTTO MATTE STAR TILE MODEL: SPUI-903324" at bounding box center [501, 496] width 260 height 58
drag, startPoint x: 467, startPoint y: 497, endPoint x: 407, endPoint y: 494, distance: 60.3
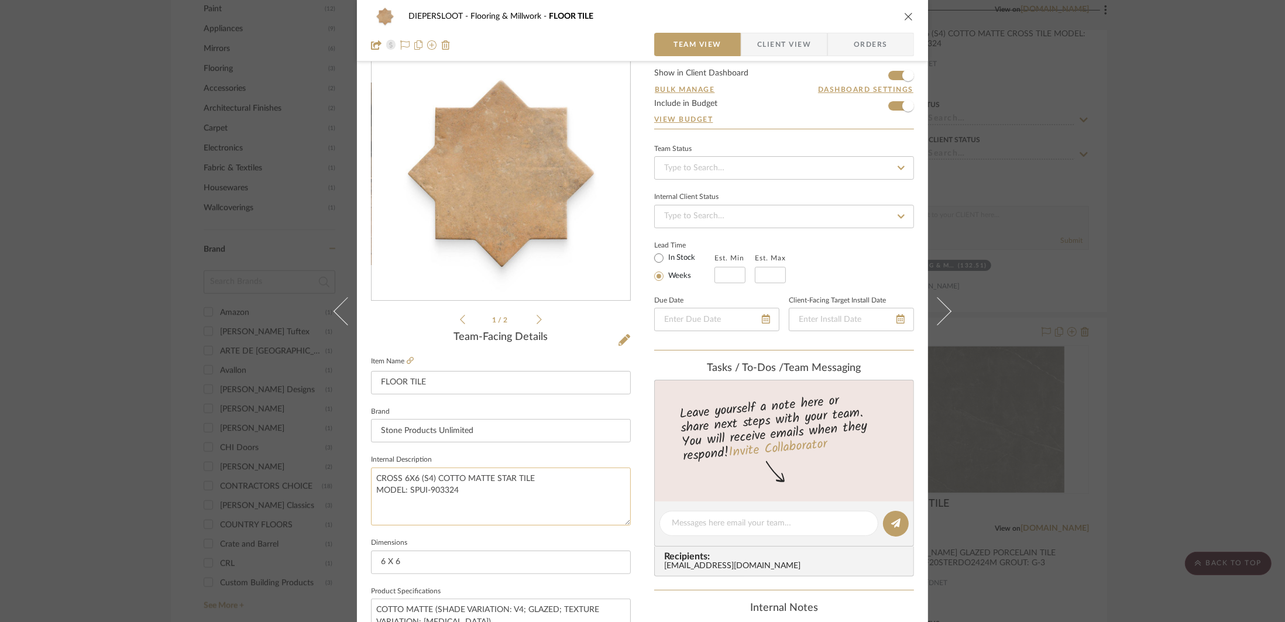
click at [407, 494] on textarea "CROSS 6X6 (S4) COTTO MATTE STAR TILE MODEL: SPUI-903324" at bounding box center [501, 496] width 260 height 58
paste textarea "1"
click at [522, 514] on textarea "CROSS 6X6 (S4) COTTO MATTE STAR TILE MODEL: SPUI-903321" at bounding box center [501, 496] width 260 height 58
type textarea "CROSS 6X6 (S4) COTTO MATTE STAR TILE MODEL: SPUI-903321"
click at [510, 555] on input "6 X 6" at bounding box center [501, 561] width 260 height 23
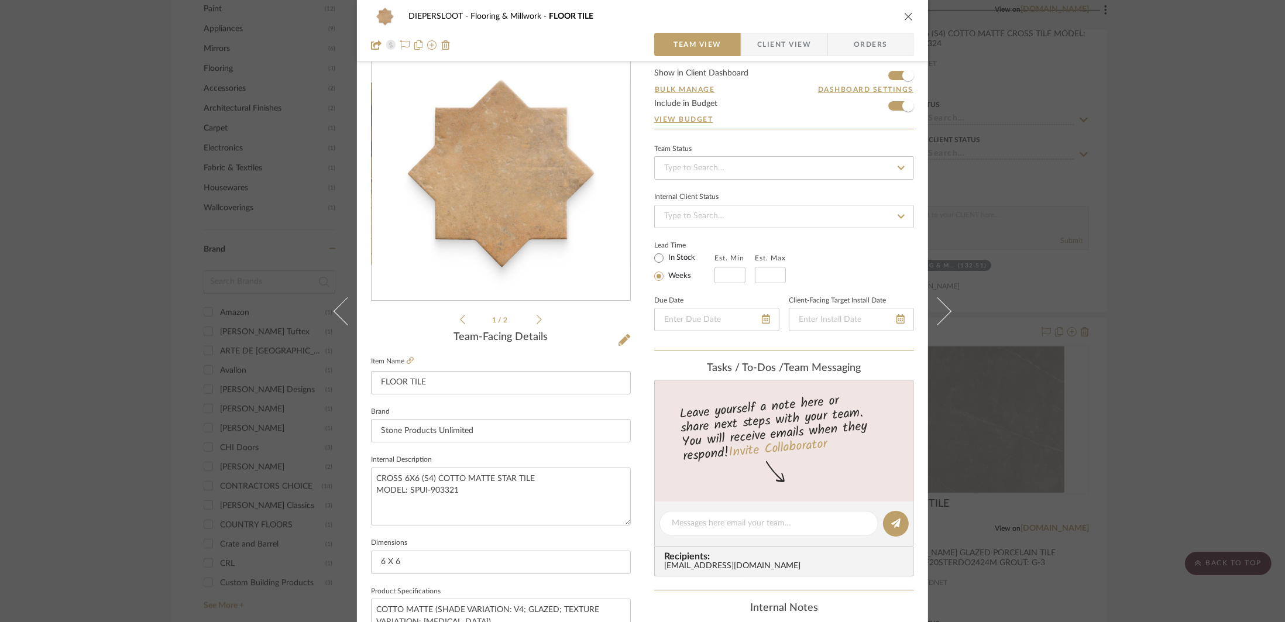
click at [1120, 305] on div "DIEPERSLOOT Flooring & Millwork FLOOR TILE Team View Client View Orders 1 / 2 T…" at bounding box center [642, 311] width 1285 height 622
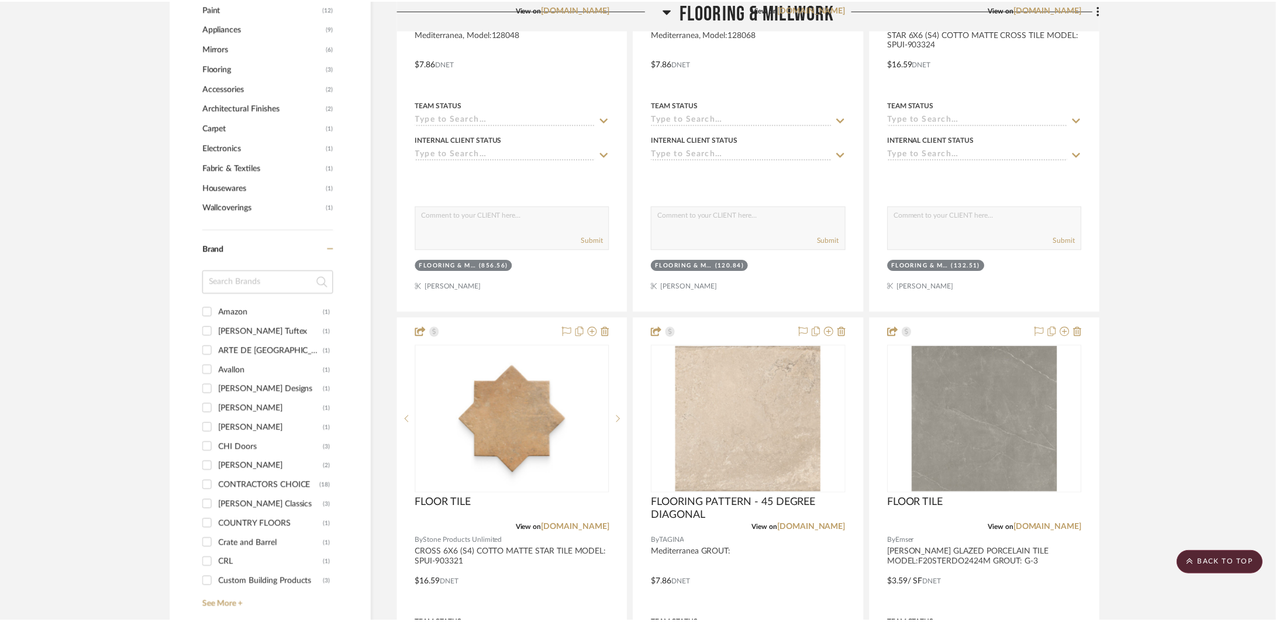
scroll to position [1128, 0]
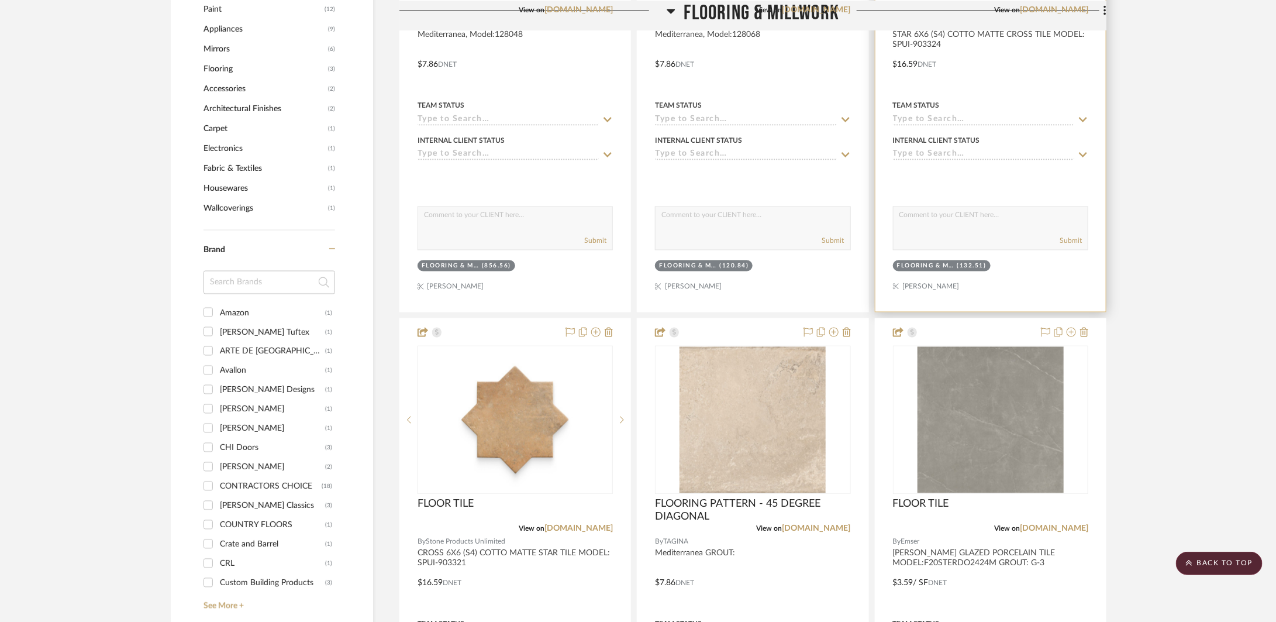
click at [1033, 200] on div at bounding box center [991, 56] width 230 height 512
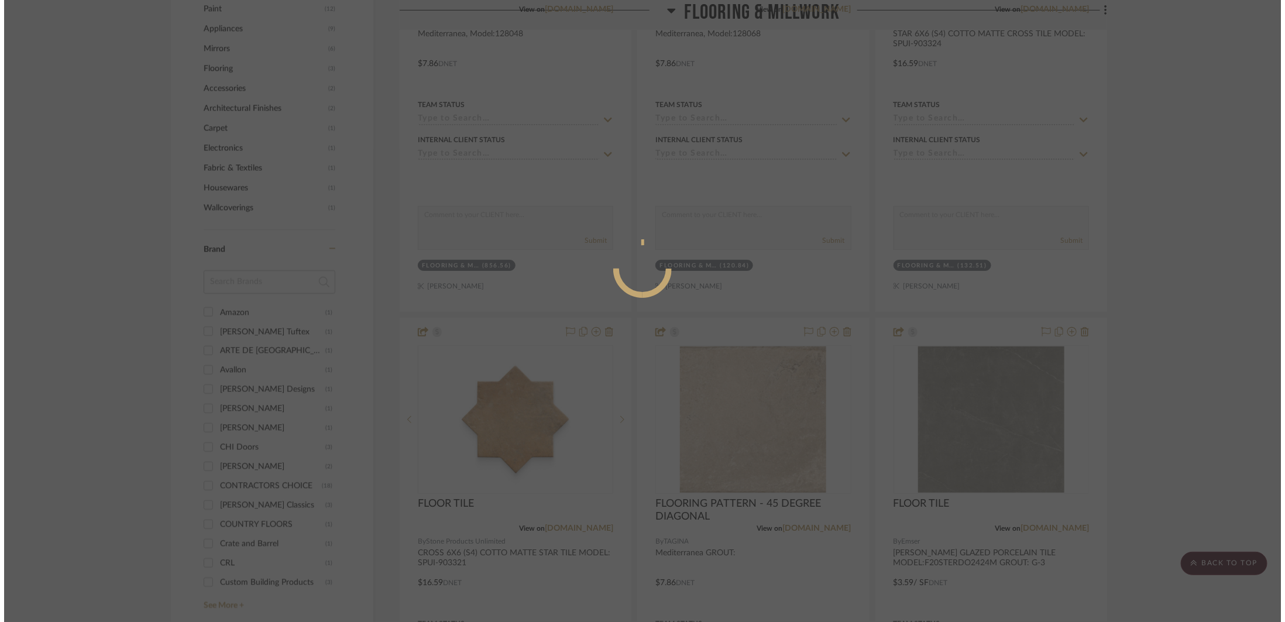
scroll to position [0, 0]
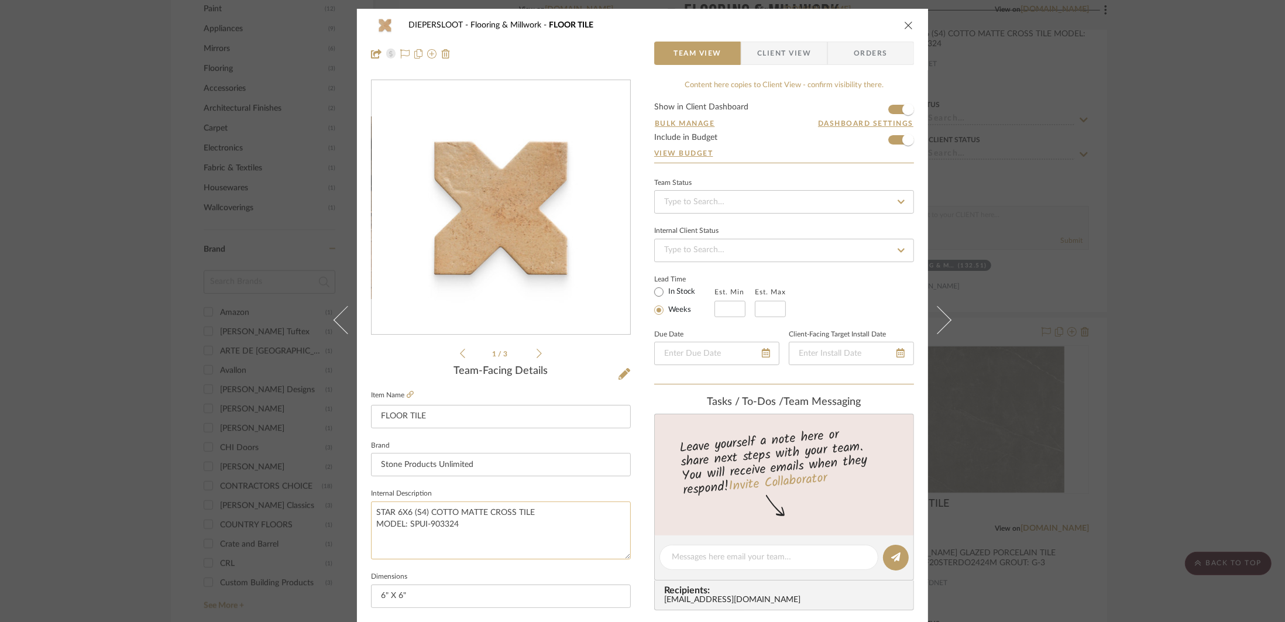
drag, startPoint x: 468, startPoint y: 528, endPoint x: 407, endPoint y: 527, distance: 60.9
click at [407, 527] on textarea "STAR 6X6 (S4) COTTO MATTE CROSS TILE MODEL: SPUI-903324" at bounding box center [501, 530] width 260 height 58
click at [556, 518] on textarea "STAR 6X6 (S4) COTTO MATTE CROSS TILE MODEL: SPUI-903324" at bounding box center [501, 530] width 260 height 58
click at [1103, 266] on div "DIEPERSLOOT Flooring & Millwork FLOOR TILE Team View Client View Orders 1 / 3 T…" at bounding box center [642, 311] width 1285 height 622
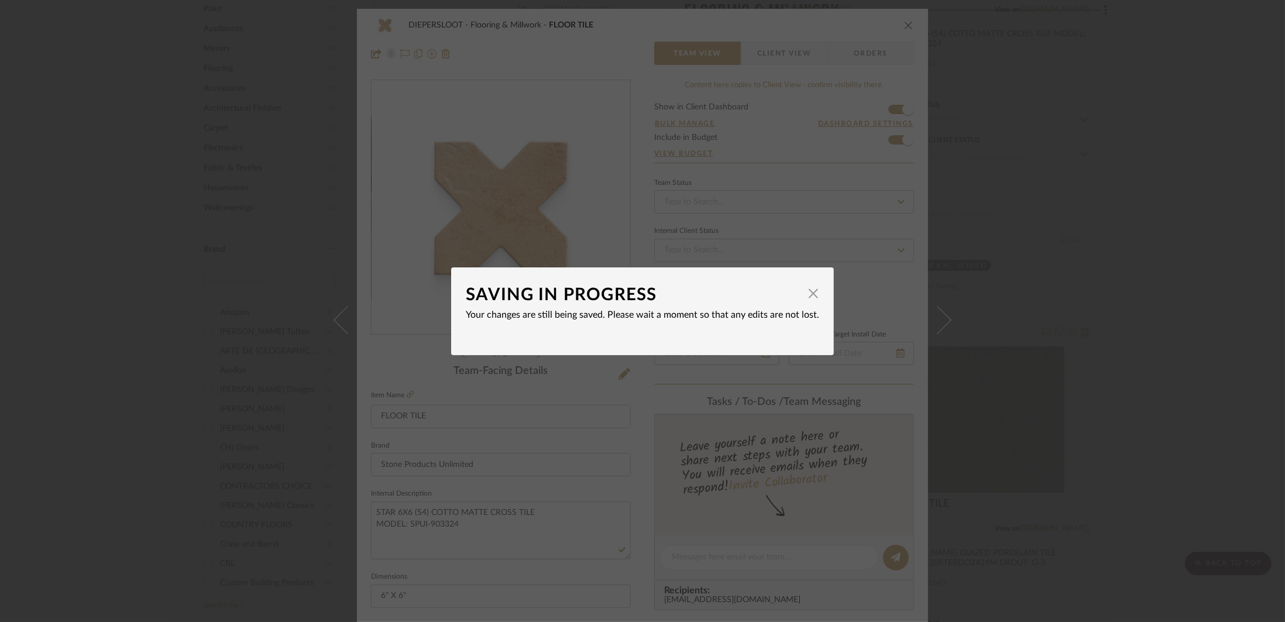
click at [1126, 234] on div "SAVING IN PROGRESS × Your changes are still being saved. Please wait a moment s…" at bounding box center [642, 311] width 1285 height 622
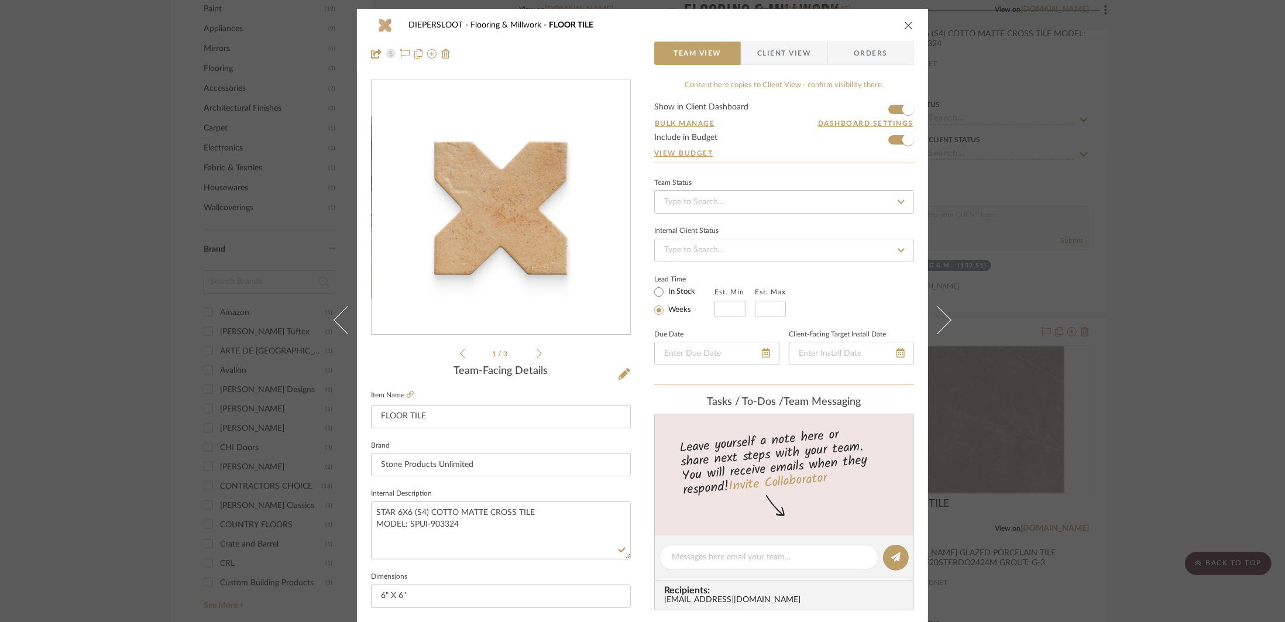
click at [1058, 201] on div "DIEPERSLOOT Flooring & Millwork FLOOR TILE Team View Client View Orders 1 / 3 T…" at bounding box center [642, 311] width 1285 height 622
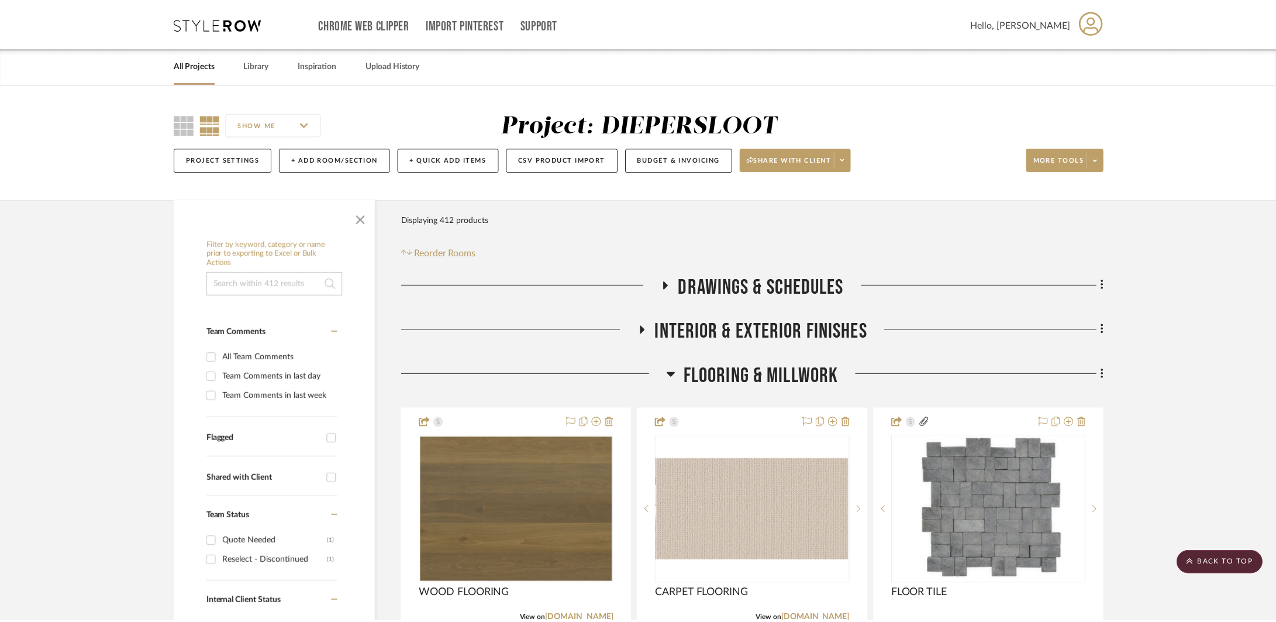
scroll to position [1128, 0]
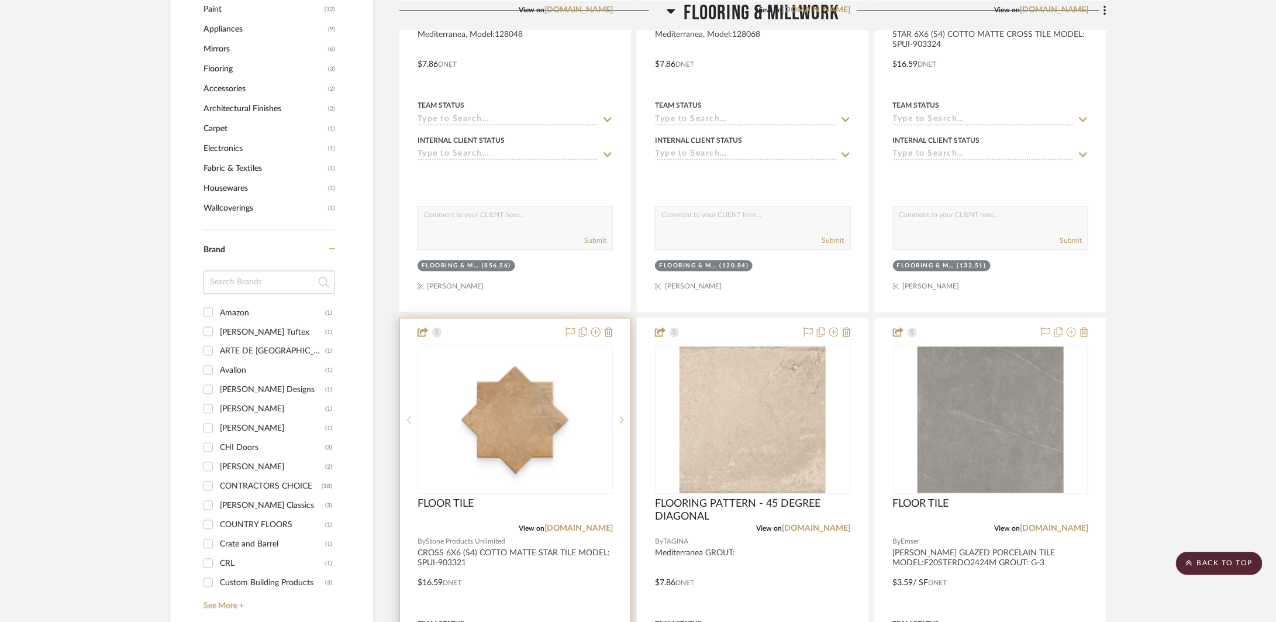
click at [548, 593] on div at bounding box center [515, 575] width 230 height 512
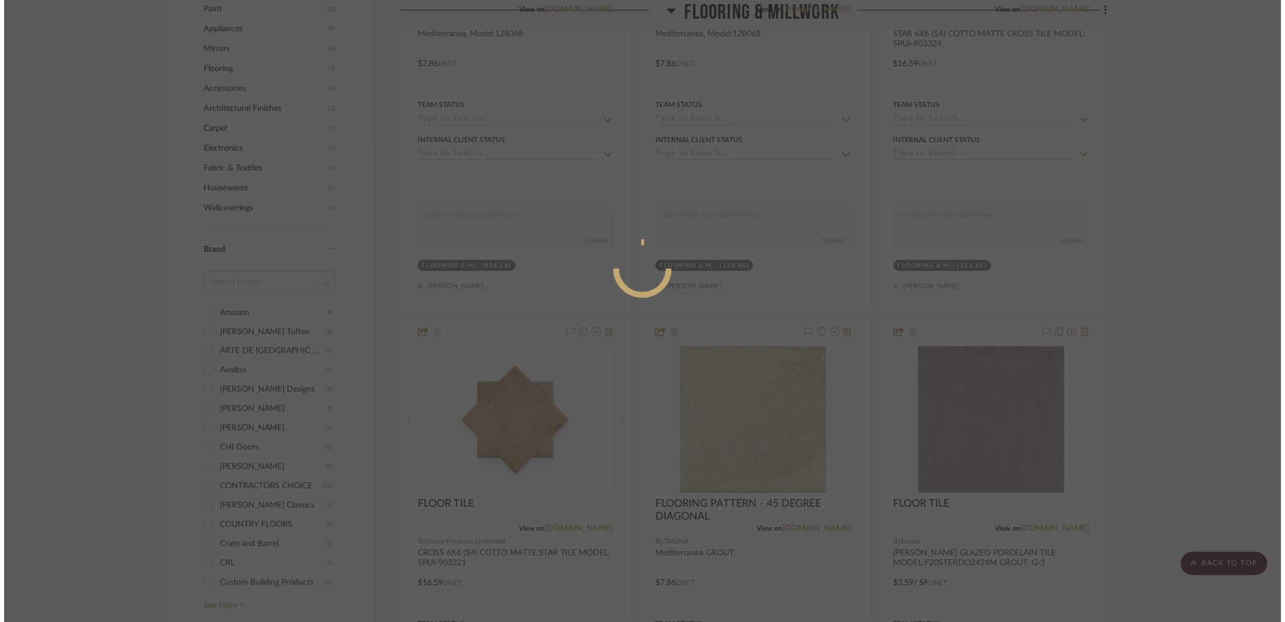
scroll to position [0, 0]
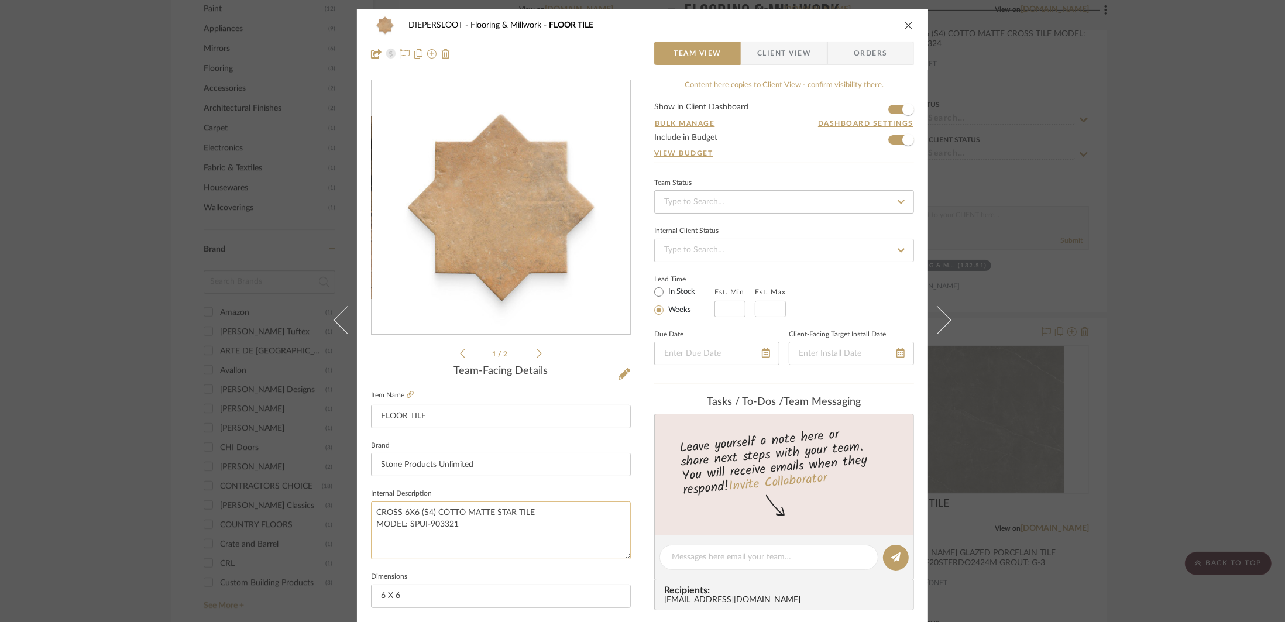
drag, startPoint x: 476, startPoint y: 529, endPoint x: 371, endPoint y: 515, distance: 105.0
click at [371, 515] on textarea "CROSS 6X6 (S4) COTTO MATTE STAR TILE MODEL: SPUI-903321" at bounding box center [501, 530] width 260 height 58
click at [1122, 304] on div "DIEPERSLOOT Flooring & Millwork FLOOR TILE Team View Client View Orders 1 / 2 T…" at bounding box center [642, 311] width 1285 height 622
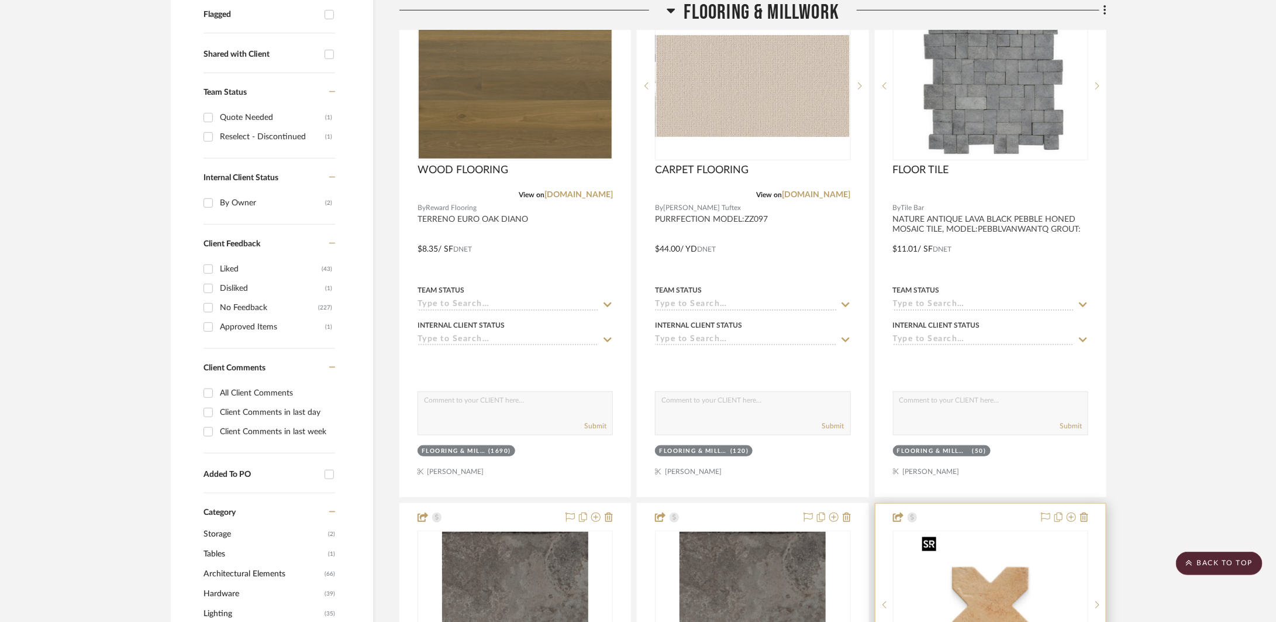
scroll to position [195, 0]
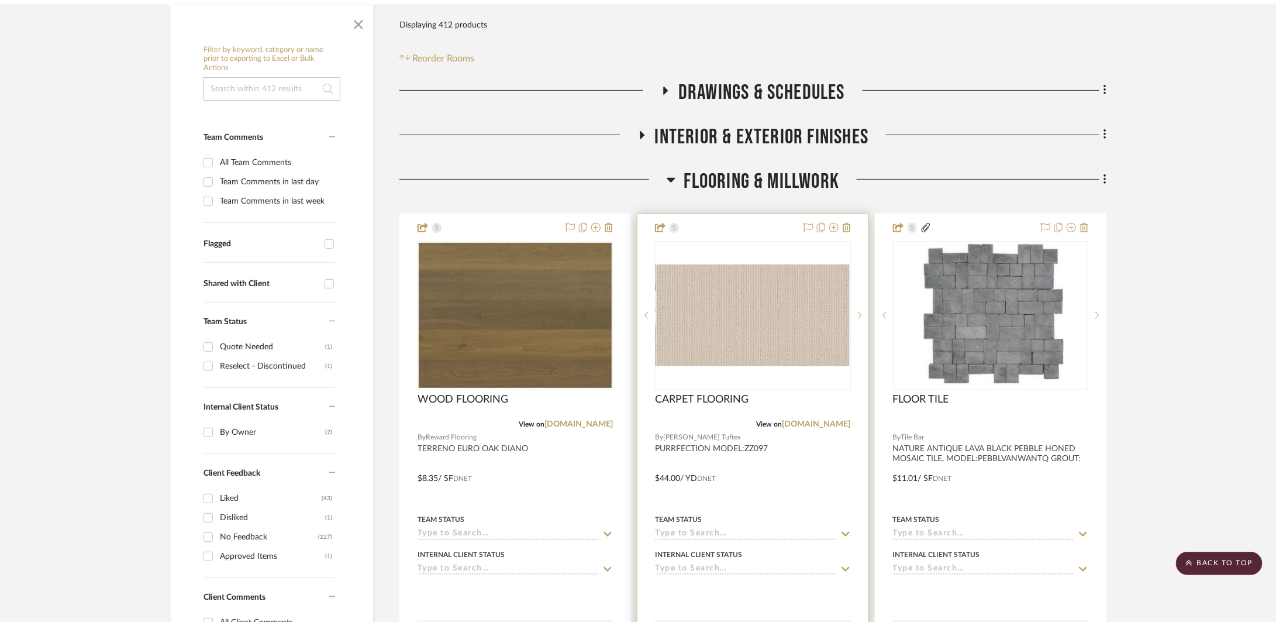
click at [828, 466] on div at bounding box center [753, 470] width 230 height 512
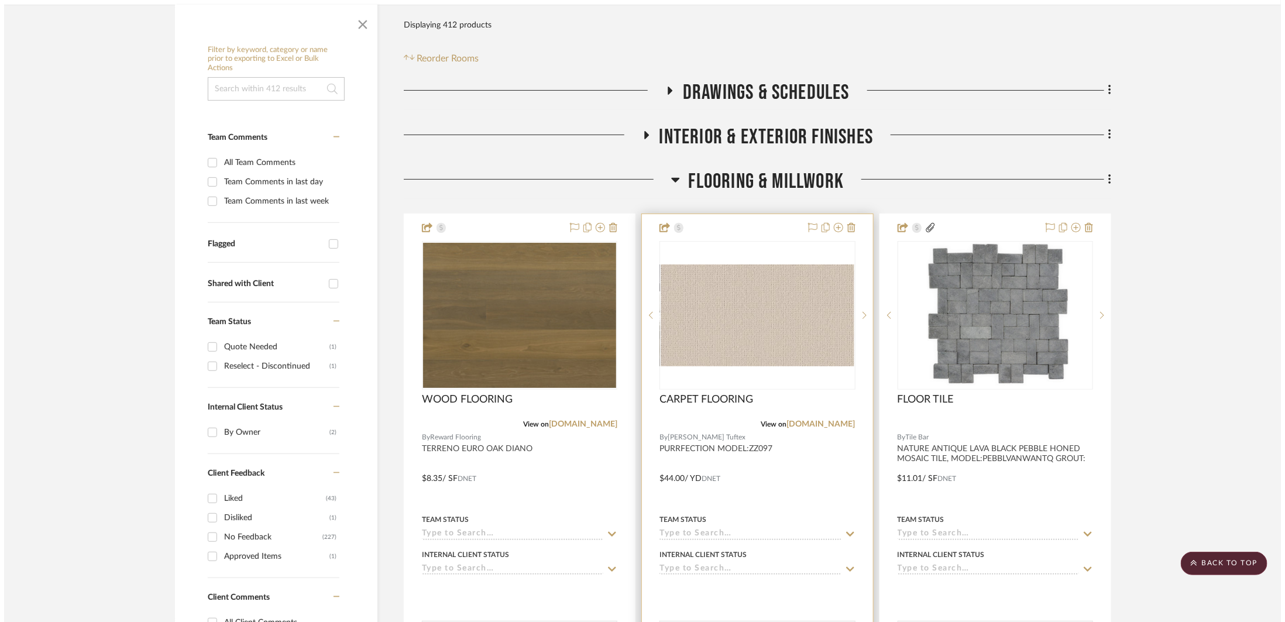
scroll to position [0, 0]
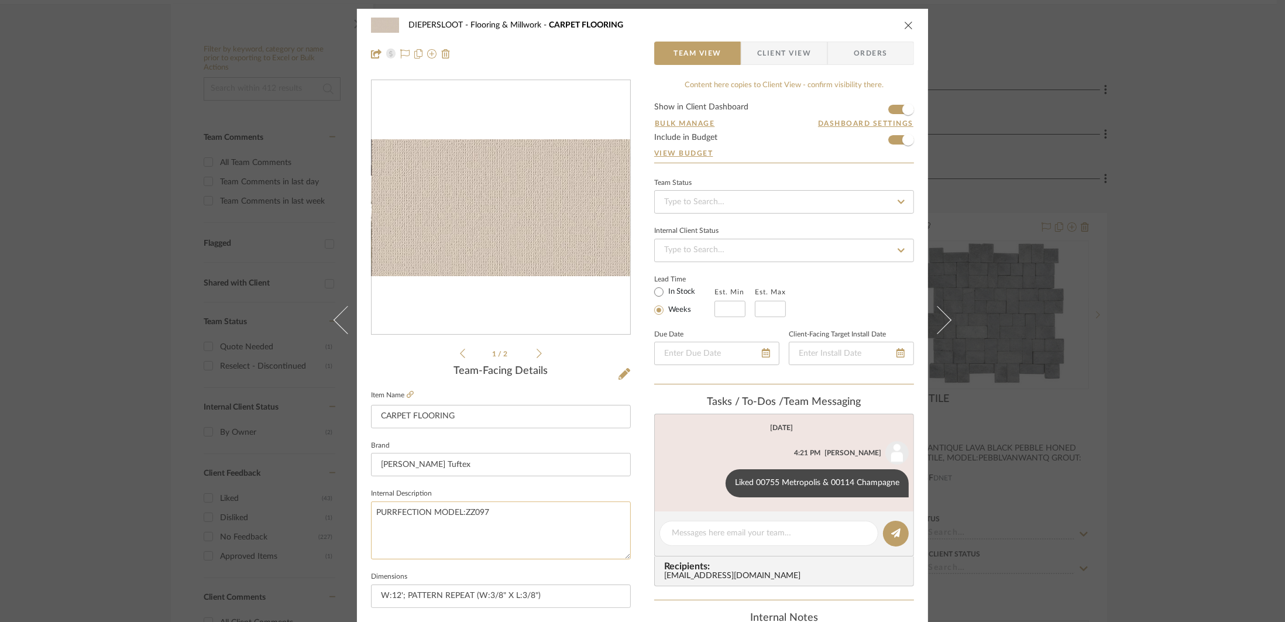
click at [424, 513] on textarea "PURRFECTION MODEL:ZZ097" at bounding box center [501, 530] width 260 height 58
click at [428, 514] on textarea "PURRFECTION MODEL:ZZ097" at bounding box center [501, 530] width 260 height 58
type textarea "PURRFECTION, MODEL:ZZ097"
click at [544, 491] on fieldset "Internal Description PURRFECTION, MODEL:ZZ097" at bounding box center [501, 523] width 260 height 74
click at [1181, 274] on div "DIEPERSLOOT Flooring & Millwork CARPET FLOORING Team View Client View Orders 1 …" at bounding box center [642, 311] width 1285 height 622
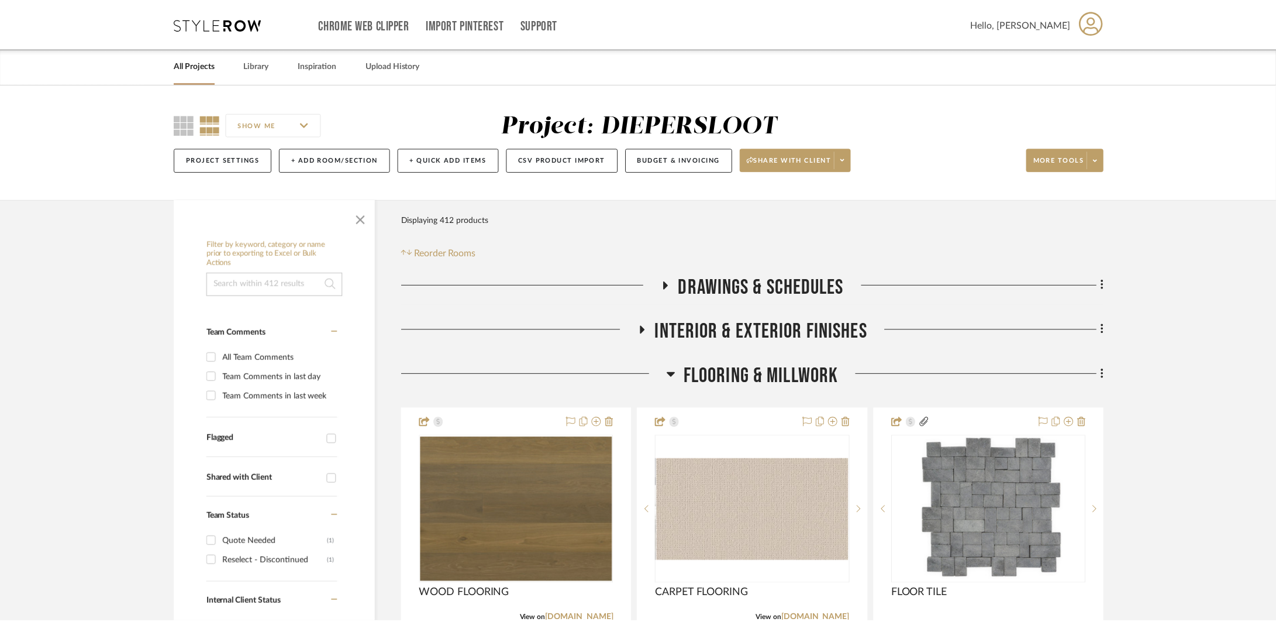
scroll to position [195, 0]
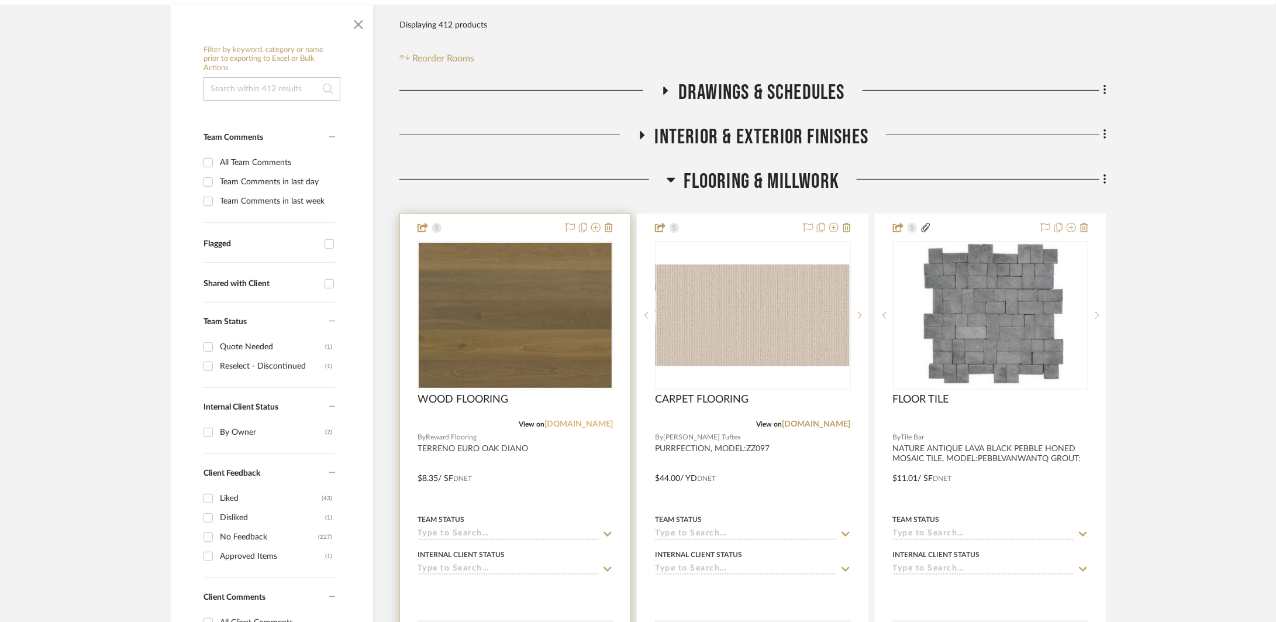
click at [575, 423] on link "cdn.shopify.com" at bounding box center [579, 424] width 68 height 8
click at [602, 482] on div at bounding box center [515, 470] width 230 height 512
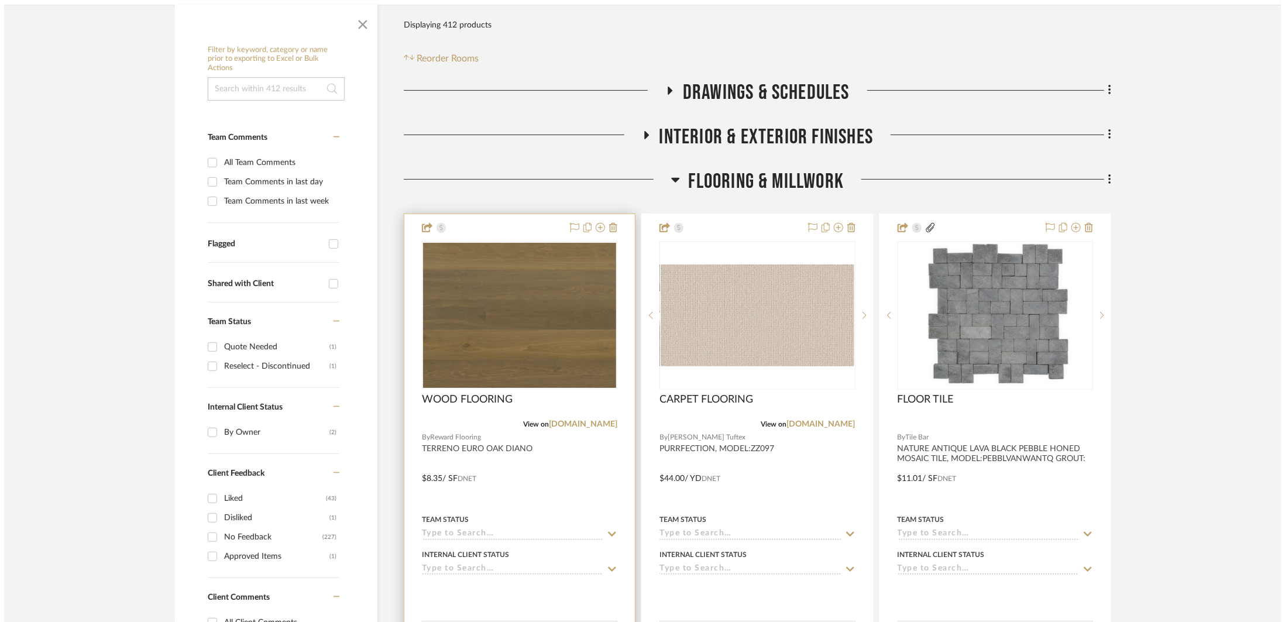
scroll to position [0, 0]
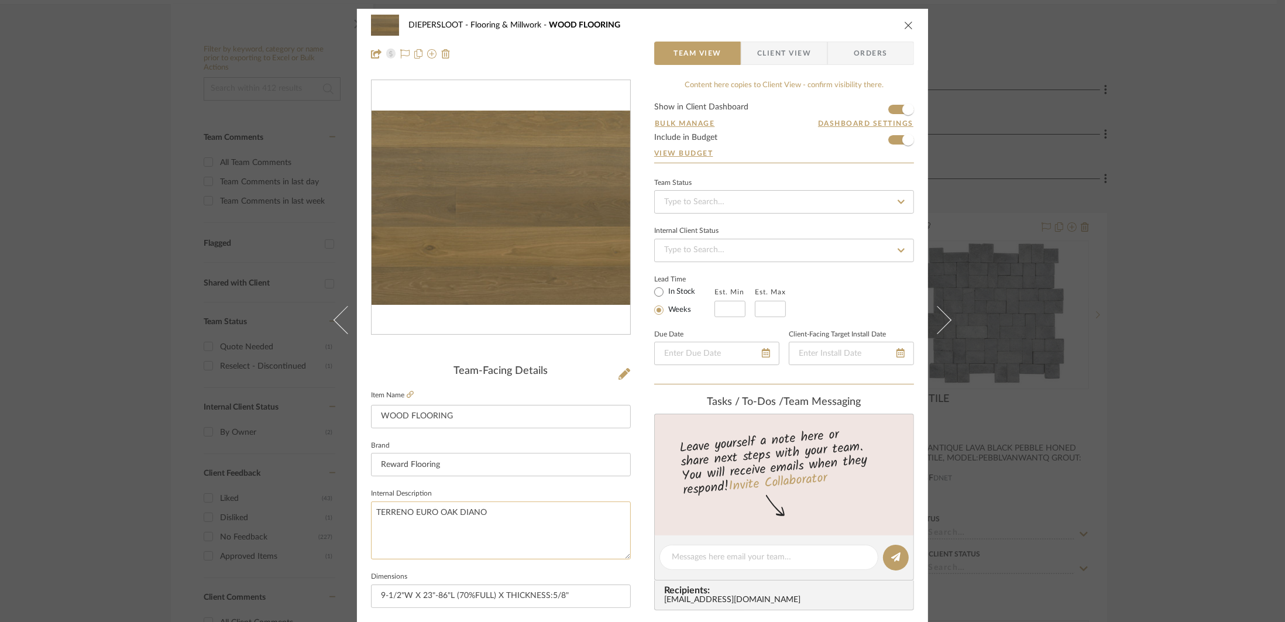
click at [483, 515] on textarea "TERRENO EURO OAK DIANO" at bounding box center [501, 530] width 260 height 58
paste textarea "REW5895TEDN"
click at [594, 517] on textarea "TERRENO EURO OAK DIANO, MODEL:REW5895TEDN" at bounding box center [501, 530] width 260 height 58
click at [538, 530] on textarea "TERRENO EURO OAK DIANO, MODEL:REW5895TEDN" at bounding box center [501, 530] width 260 height 58
drag, startPoint x: 521, startPoint y: 531, endPoint x: 369, endPoint y: 514, distance: 153.1
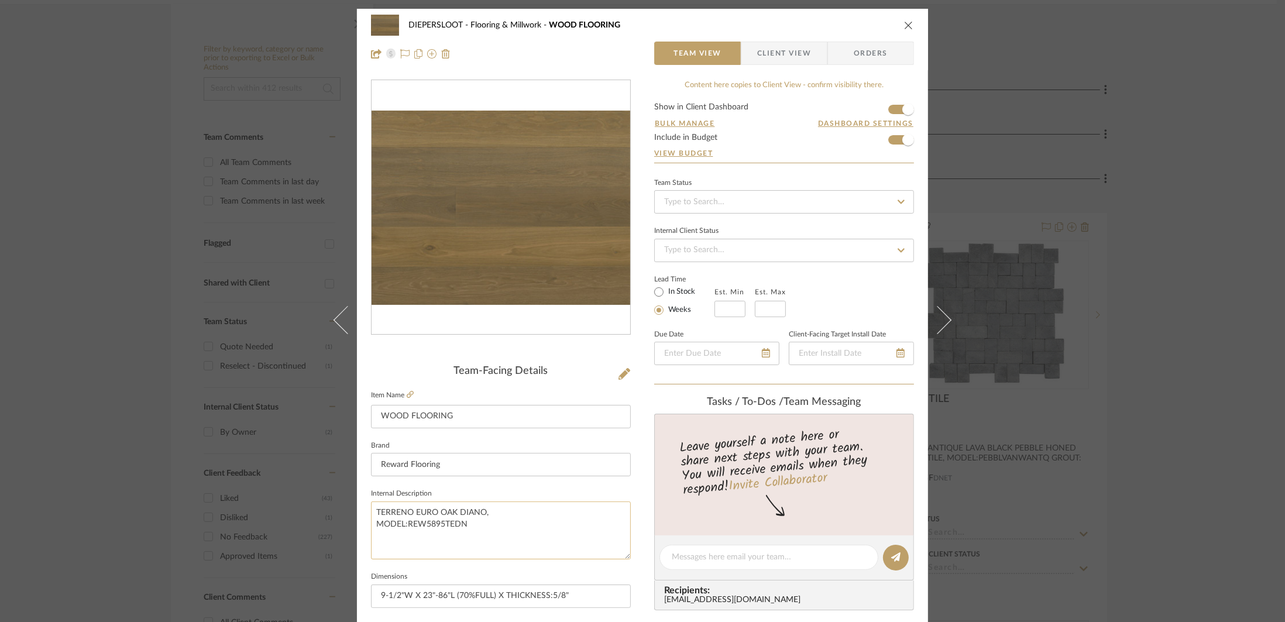
click at [371, 514] on textarea "TERRENO EURO OAK DIANO, MODEL:REW5895TEDN" at bounding box center [501, 530] width 260 height 58
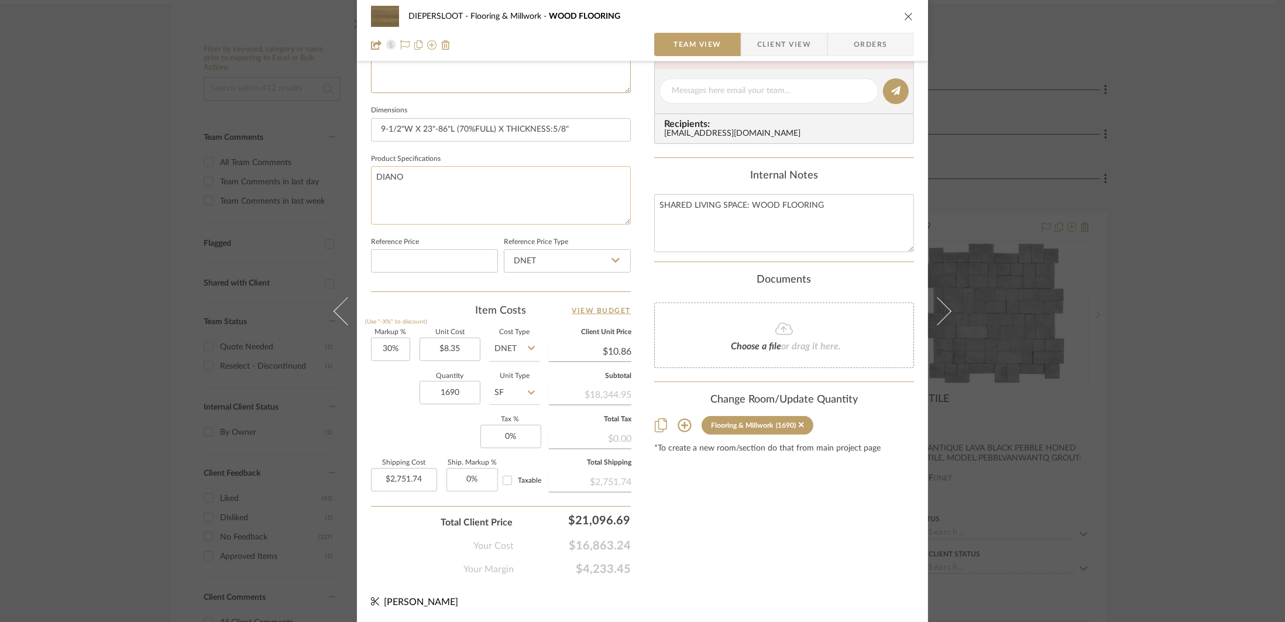
scroll to position [231, 0]
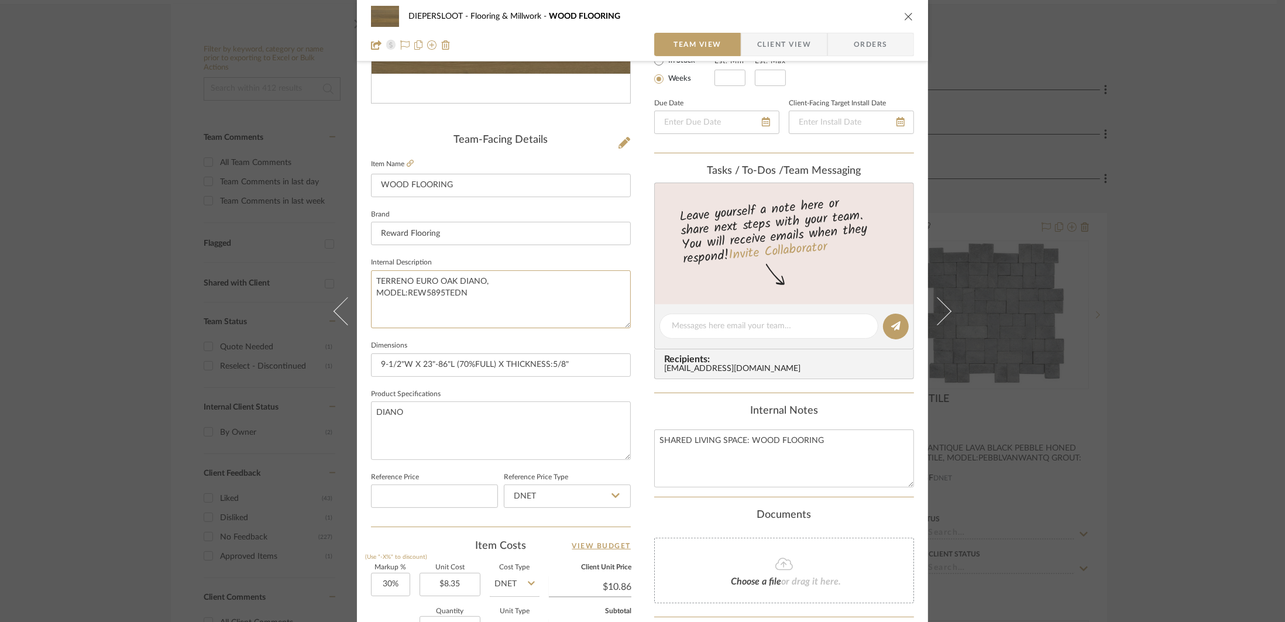
type textarea "TERRENO EURO OAK DIANO, MODEL:REW5895TEDN"
click at [425, 291] on textarea "TERRENO EURO OAK DIANO, MODEL:REW5895TEDN" at bounding box center [501, 299] width 260 height 58
click at [479, 281] on textarea "TERRENO EURO OAK DIANO, MODEL:REW5895TEDN" at bounding box center [501, 299] width 260 height 58
drag, startPoint x: 481, startPoint y: 281, endPoint x: 412, endPoint y: 281, distance: 69.0
click at [412, 281] on textarea "TERRENO EURO OAK DIANO, MODEL:REW5895TEDN" at bounding box center [501, 299] width 260 height 58
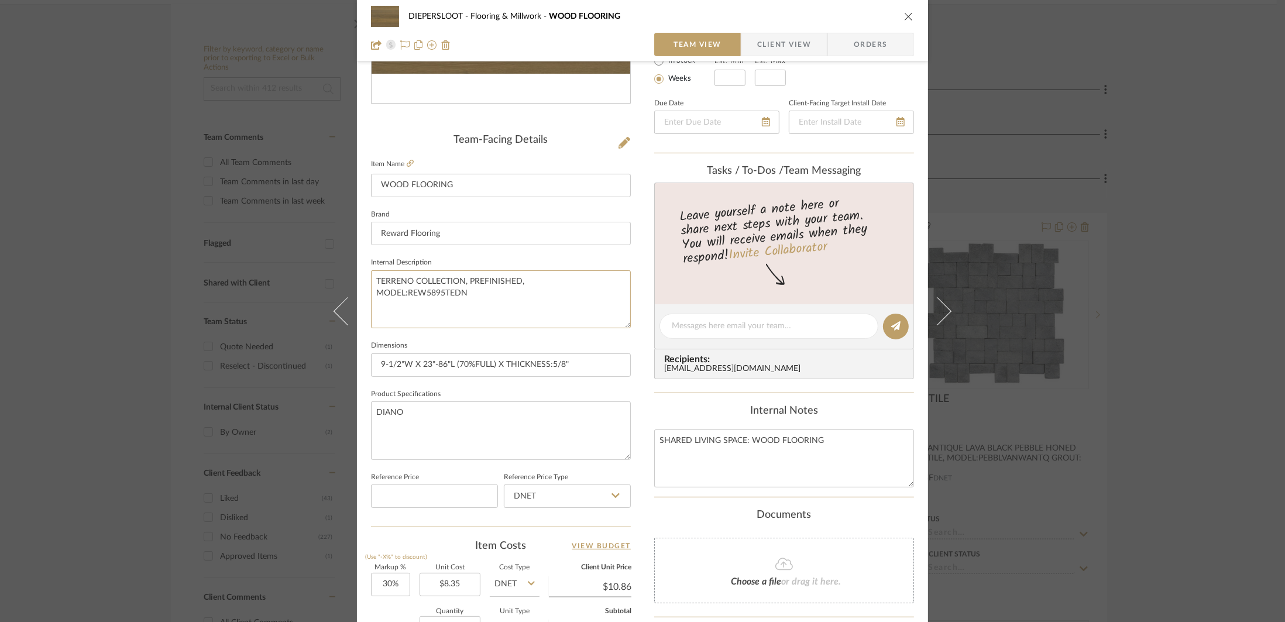
type textarea "TERRENO COLLECTION, PREFINISHED, MODEL:REW5895TEDN"
click at [528, 302] on textarea "TERRENO COLLECTION, PREFINISHED ENGINEERED WOOD FLOORING, MODEL:REW5895TEDN" at bounding box center [501, 299] width 260 height 58
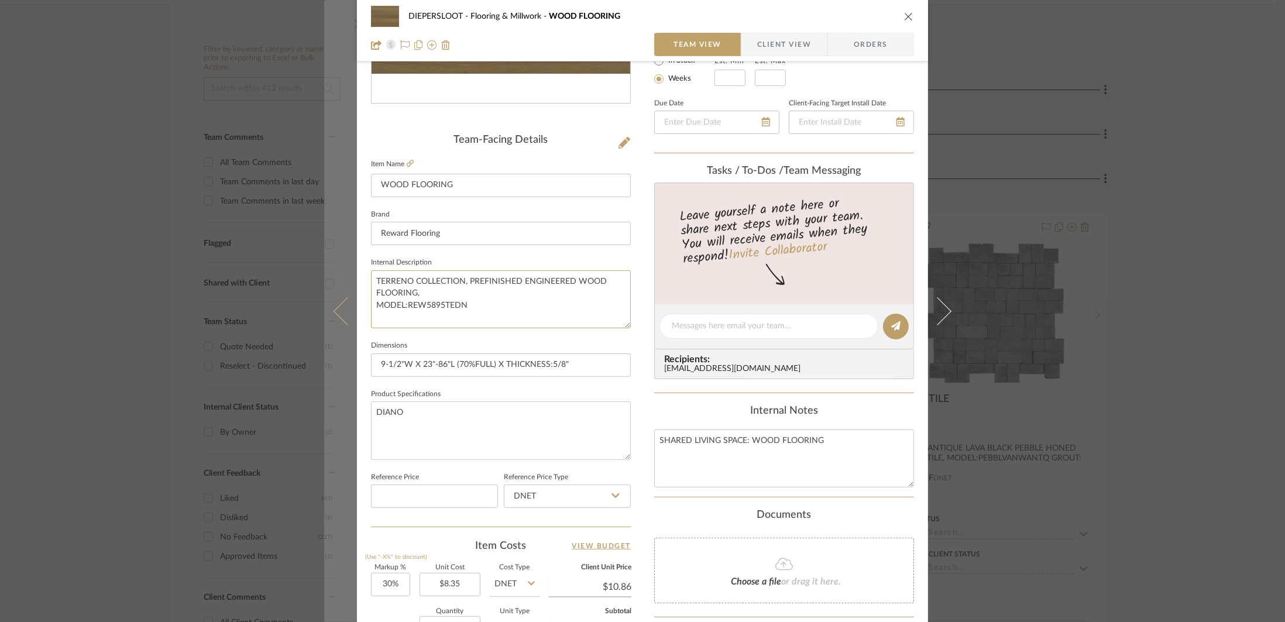
type textarea "TERRENO COLLECTION, PREFINISHED ENGINEERED WOOD FLOORING, MODEL:REW5895TEDN"
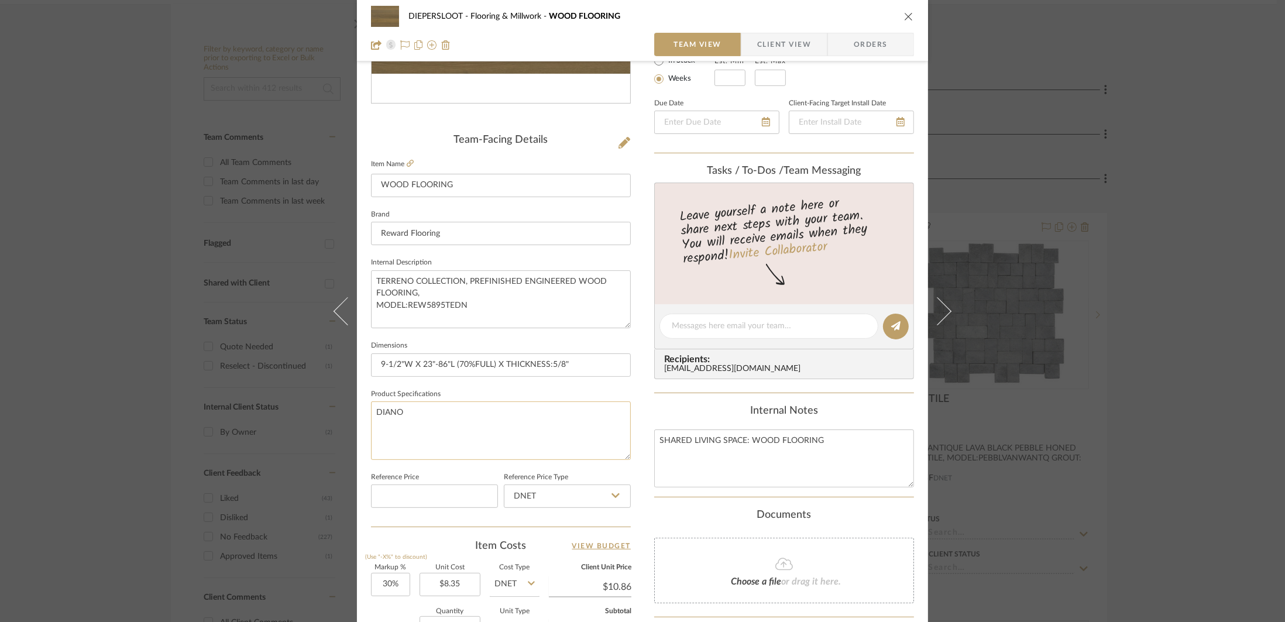
click at [371, 411] on textarea "DIANO" at bounding box center [501, 430] width 260 height 58
click at [528, 417] on textarea "EUROPEAN OAK DIANO" at bounding box center [501, 430] width 260 height 58
type textarea "EUROPEAN OAK DIANO"
click at [490, 309] on textarea "TERRENO COLLECTION, PREFINISHED ENGINEERED WOOD FLOORING, MODEL:REW5895TEDN" at bounding box center [501, 299] width 260 height 58
drag, startPoint x: 484, startPoint y: 307, endPoint x: 365, endPoint y: 280, distance: 122.2
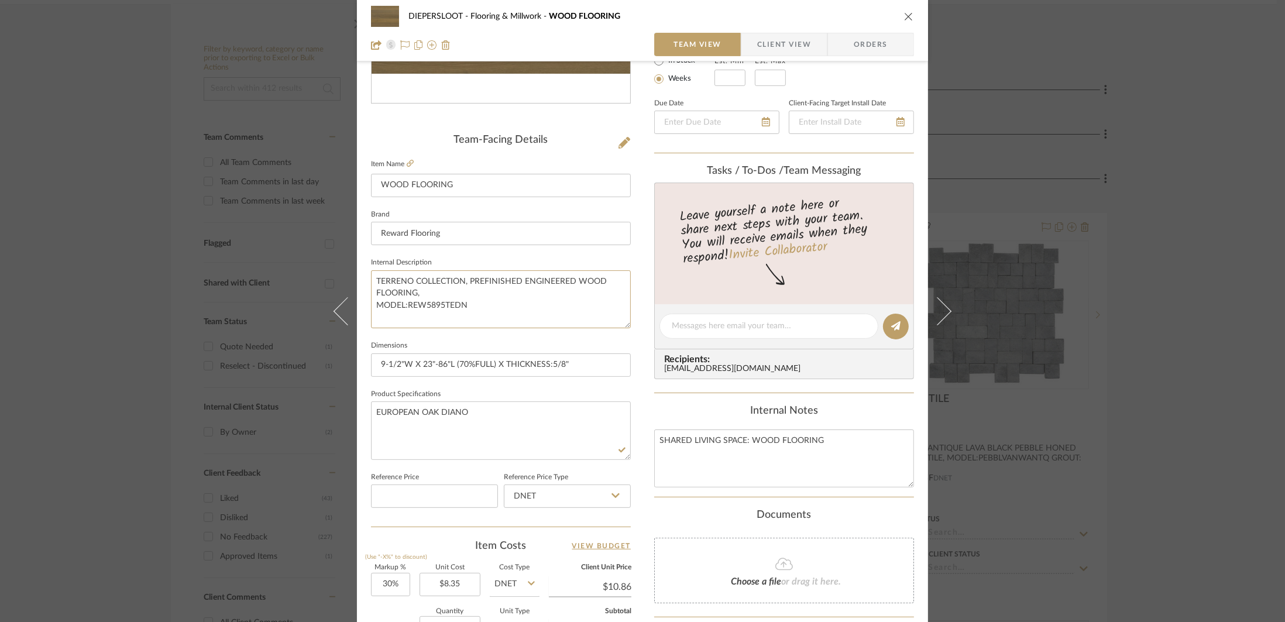
click at [365, 280] on div "DIEPERSLOOT Flooring & Millwork WOOD FLOORING Team View Client View Orders Team…" at bounding box center [642, 318] width 571 height 1081
click at [487, 418] on textarea "EUROPEAN OAK DIANO" at bounding box center [501, 430] width 260 height 58
drag, startPoint x: 490, startPoint y: 414, endPoint x: 370, endPoint y: 416, distance: 119.4
click at [371, 416] on textarea "EUROPEAN OAK DIANO" at bounding box center [501, 430] width 260 height 58
click at [1090, 370] on div "DIEPERSLOOT Flooring & Millwork WOOD FLOORING Team View Client View Orders Team…" at bounding box center [642, 311] width 1285 height 622
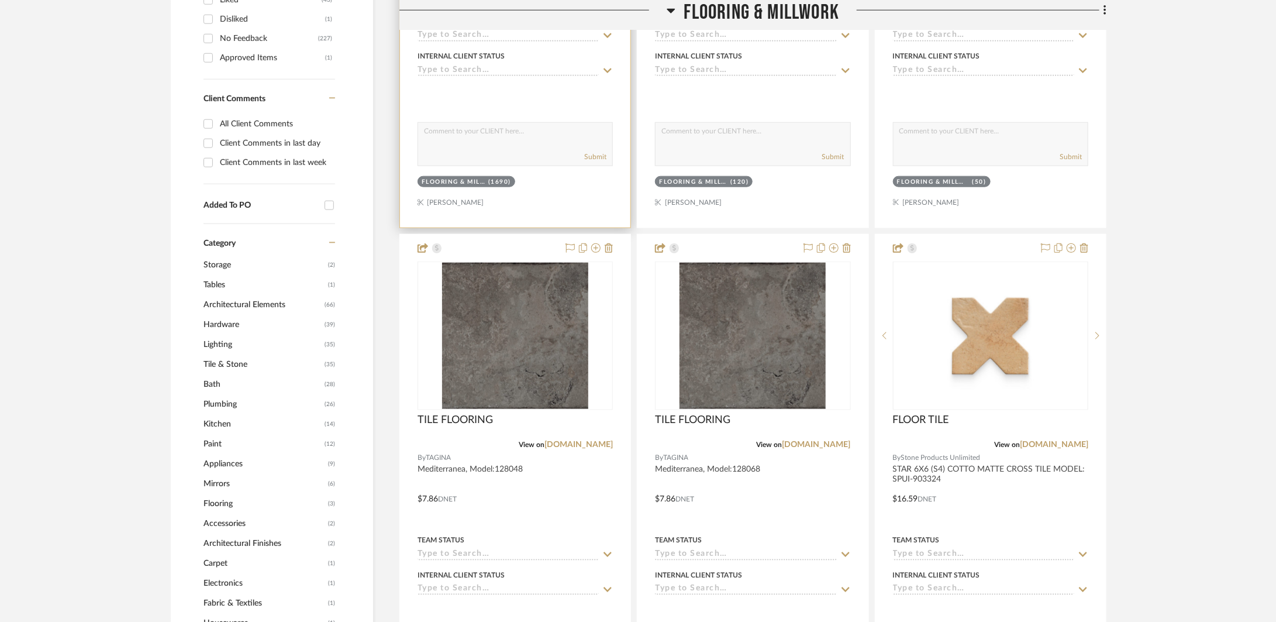
scroll to position [851, 0]
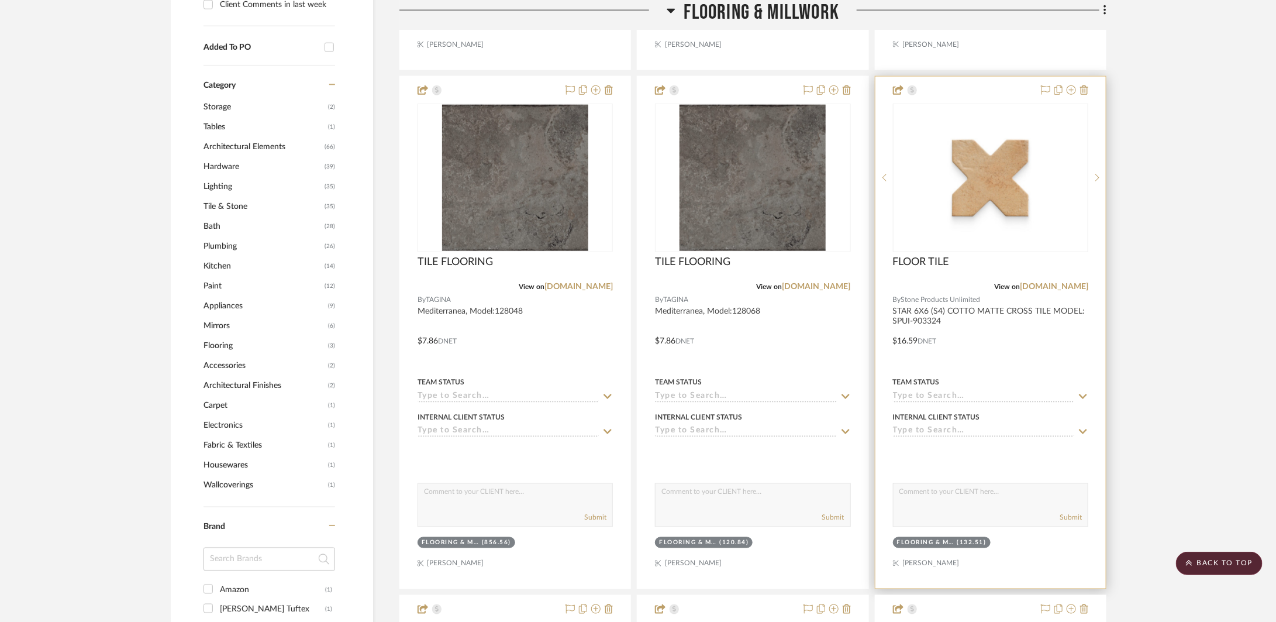
click at [959, 366] on div at bounding box center [991, 333] width 230 height 512
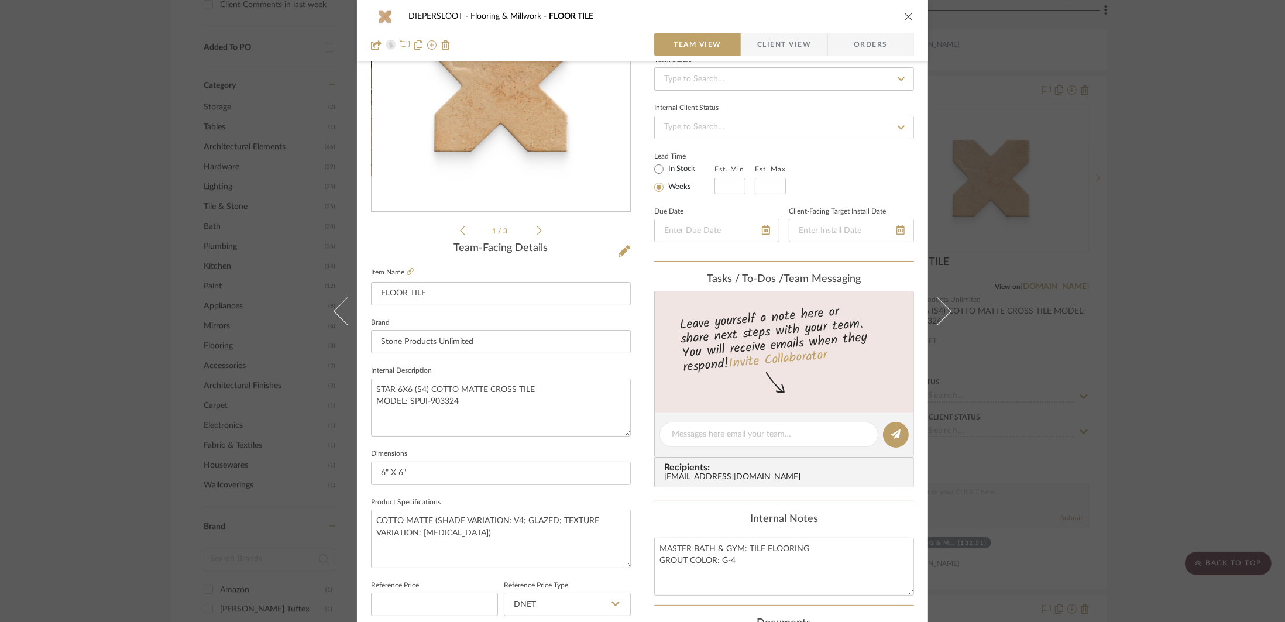
scroll to position [139, 0]
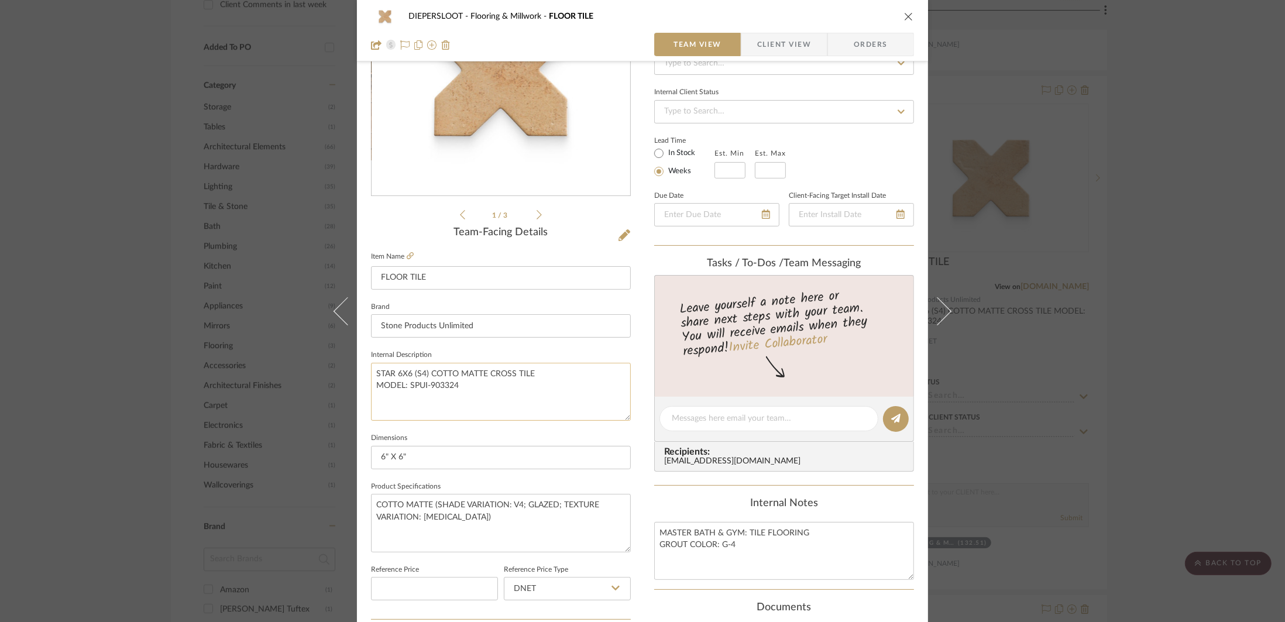
click at [405, 387] on textarea "STAR 6X6 (S4) COTTO MATTE CROSS TILE MODEL: SPUI-903324" at bounding box center [501, 392] width 260 height 58
click at [559, 390] on textarea "STAR 6X6 (S4) COTTO MATTE CROSS TILE MODEL:SPUI-903324" at bounding box center [501, 392] width 260 height 58
type textarea "STAR 6X6 (S4) COTTO MATTE CROSS TILE MODEL:SPUI-903324"
click at [532, 449] on input "6" X 6"" at bounding box center [501, 457] width 260 height 23
click at [1100, 396] on div "DIEPERSLOOT Flooring & Millwork FLOOR TILE Team View Client View Orders 1 / 3 T…" at bounding box center [642, 311] width 1285 height 622
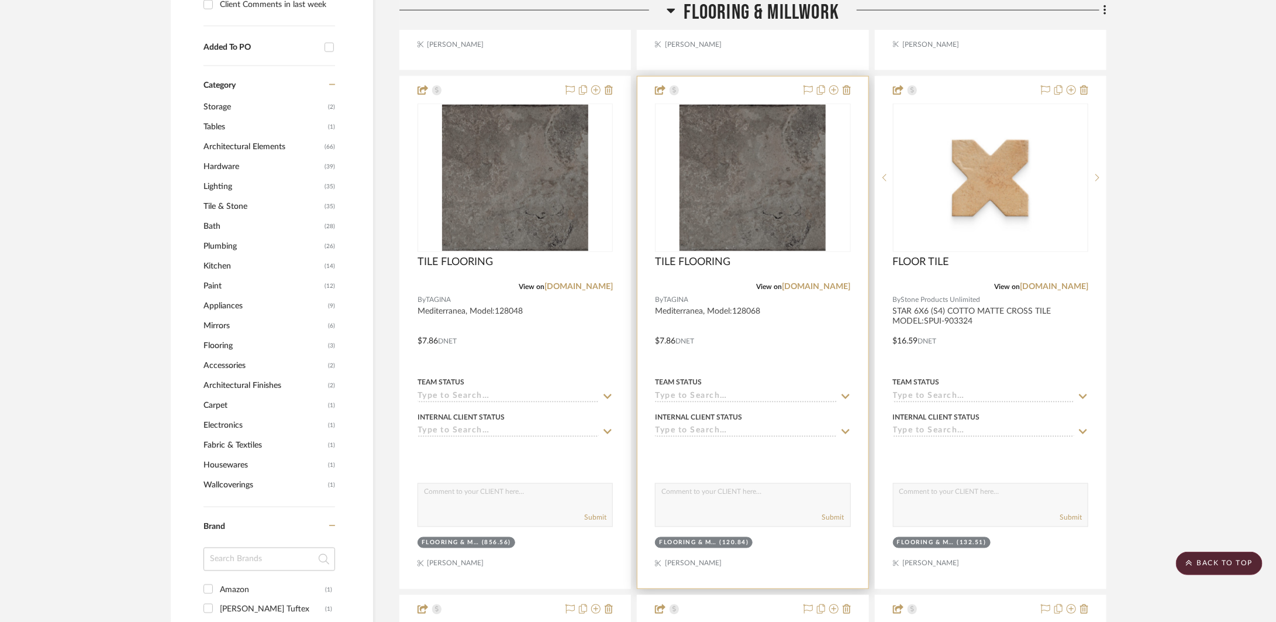
scroll to position [1131, 0]
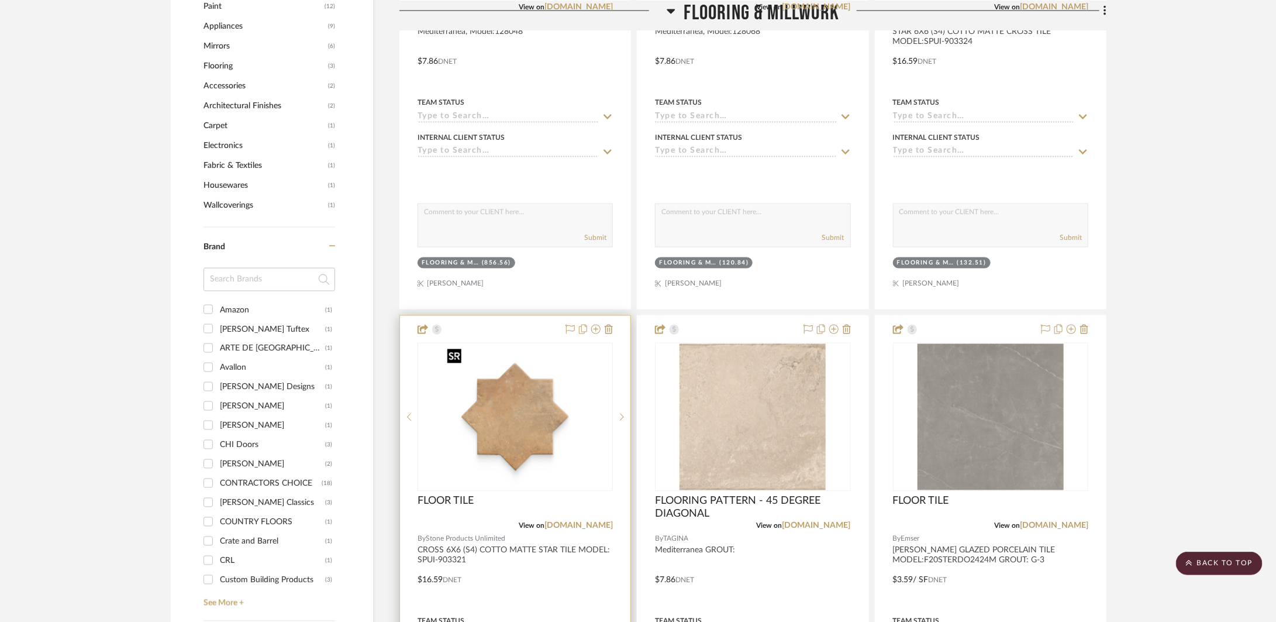
click at [547, 481] on img "0" at bounding box center [515, 417] width 146 height 146
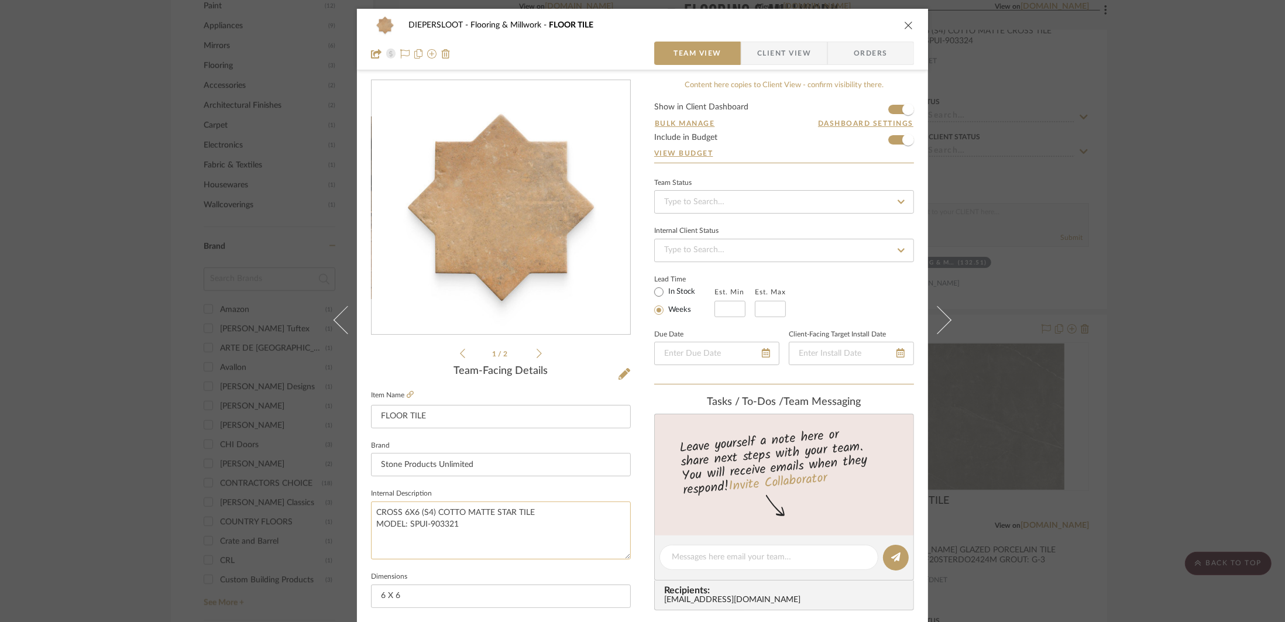
scroll to position [3, 0]
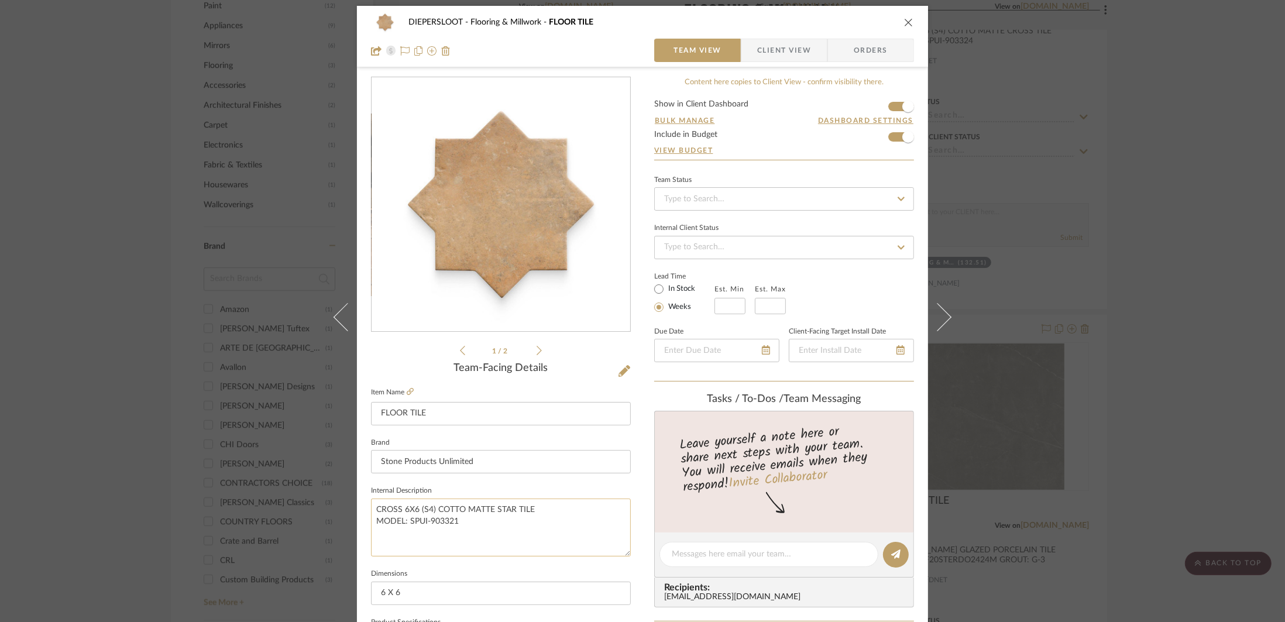
click at [405, 522] on textarea "CROSS 6X6 (S4) COTTO MATTE STAR TILE MODEL: SPUI-903321" at bounding box center [501, 527] width 260 height 58
click at [516, 532] on textarea "CROSS 6X6 (S4) COTTO MATTE STAR TILE MODEL:SPUI-903321" at bounding box center [501, 527] width 260 height 58
type textarea "CROSS 6X6 (S4) COTTO MATTE STAR TILE MODEL:SPUI-903321"
click at [470, 593] on input "6 X 6" at bounding box center [501, 592] width 260 height 23
click at [1079, 464] on div "DIEPERSLOOT Flooring & Millwork FLOOR TILE Team View Client View Orders 1 / 2 T…" at bounding box center [642, 311] width 1285 height 622
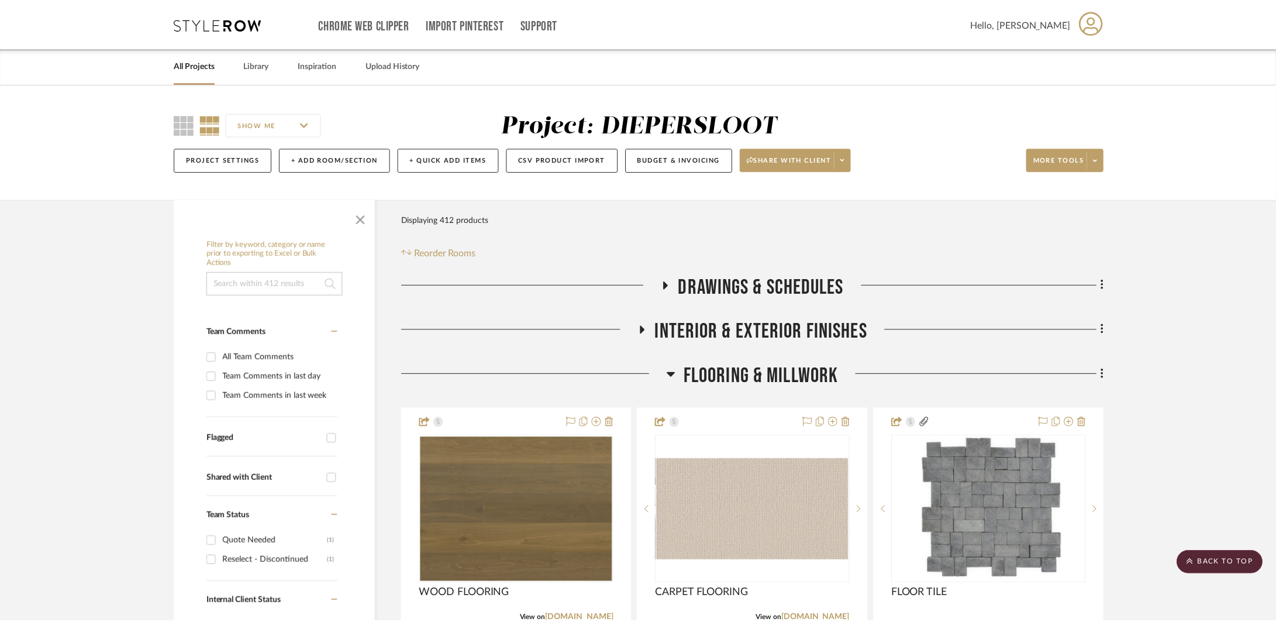
scroll to position [1131, 0]
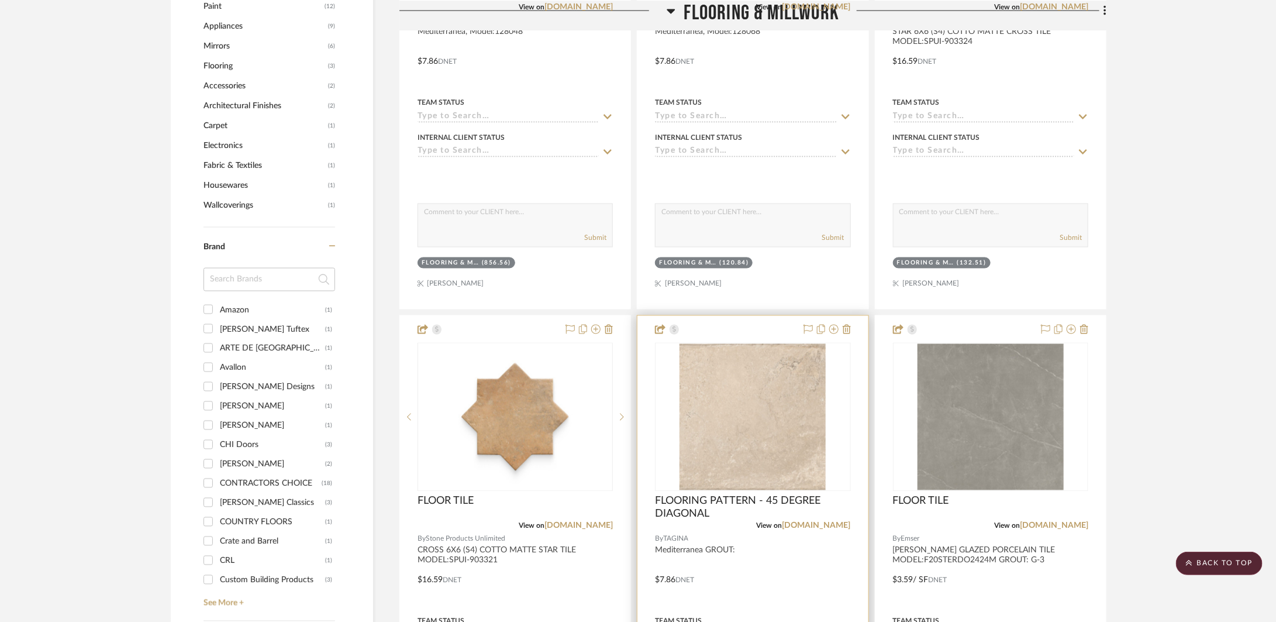
click at [766, 555] on div at bounding box center [753, 572] width 230 height 512
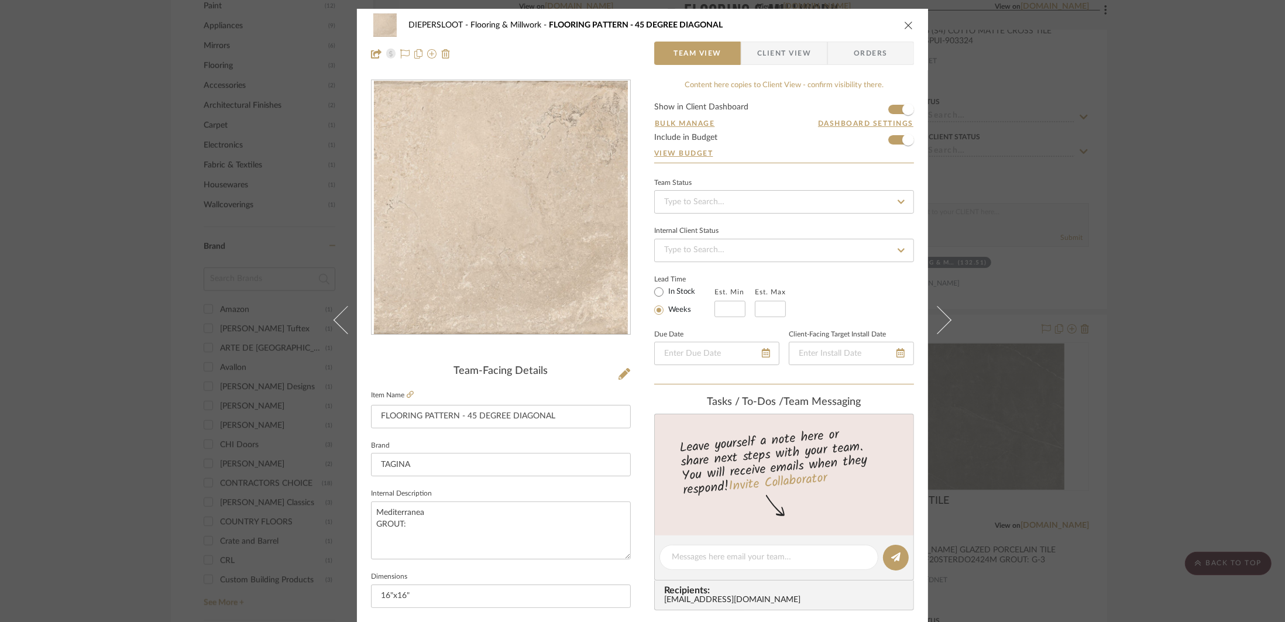
scroll to position [265, 0]
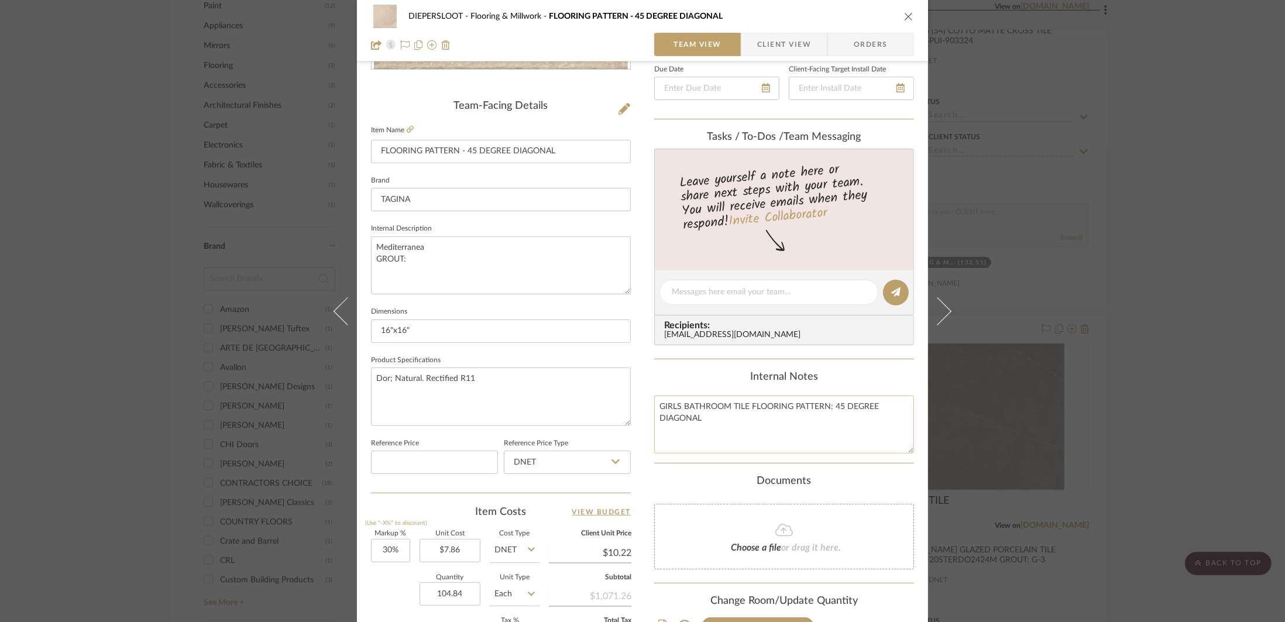
click at [758, 412] on textarea "GIRLS BATHROOM TILE FLOORING PATTERN: 45 DEGREE DIAGONAL" at bounding box center [784, 424] width 260 height 58
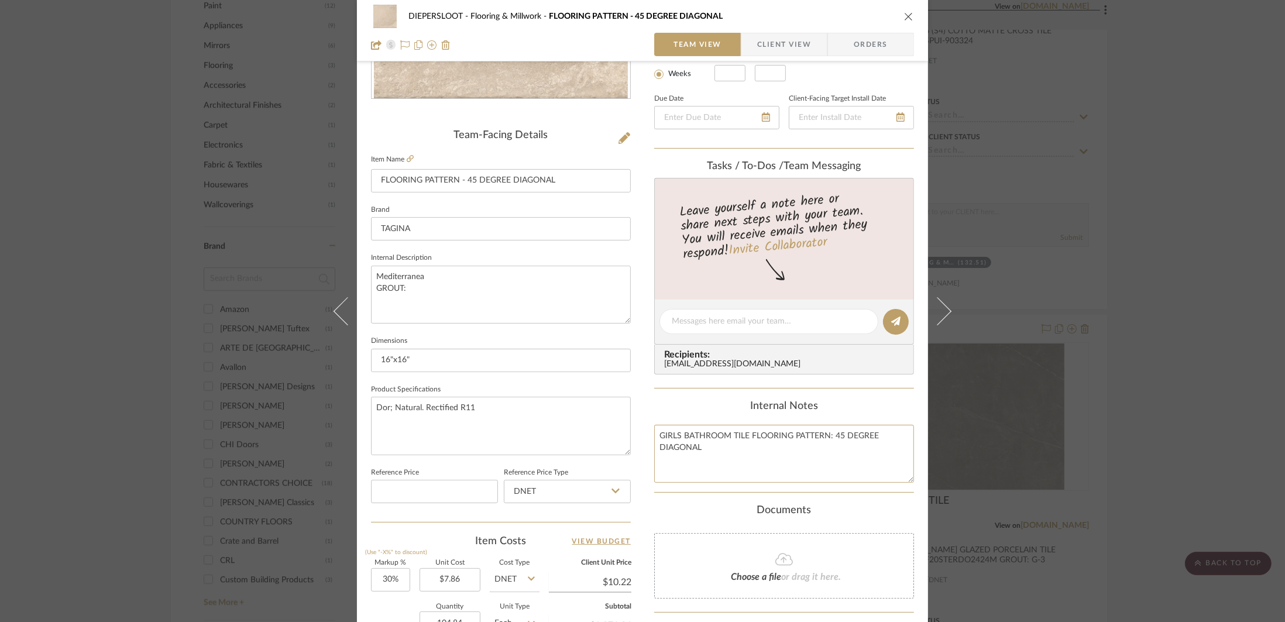
scroll to position [221, 0]
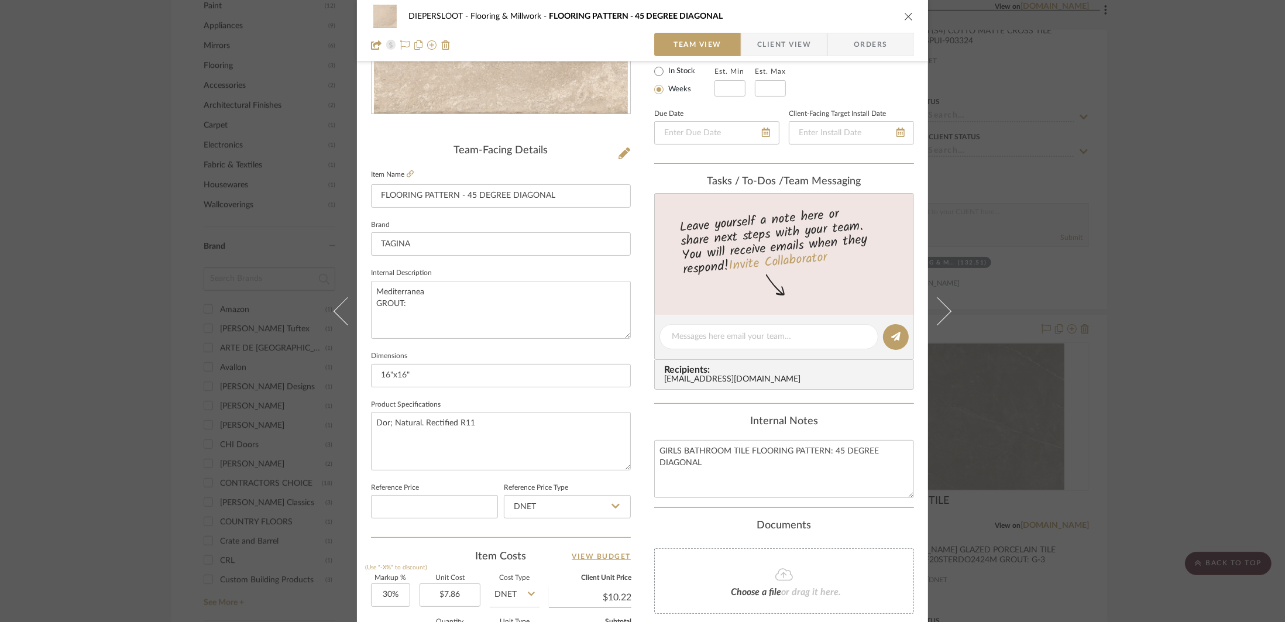
click at [1257, 303] on div "DIEPERSLOOT Flooring & Millwork FLOORING PATTERN - 45 DEGREE DIAGONAL Team View…" at bounding box center [642, 311] width 1285 height 622
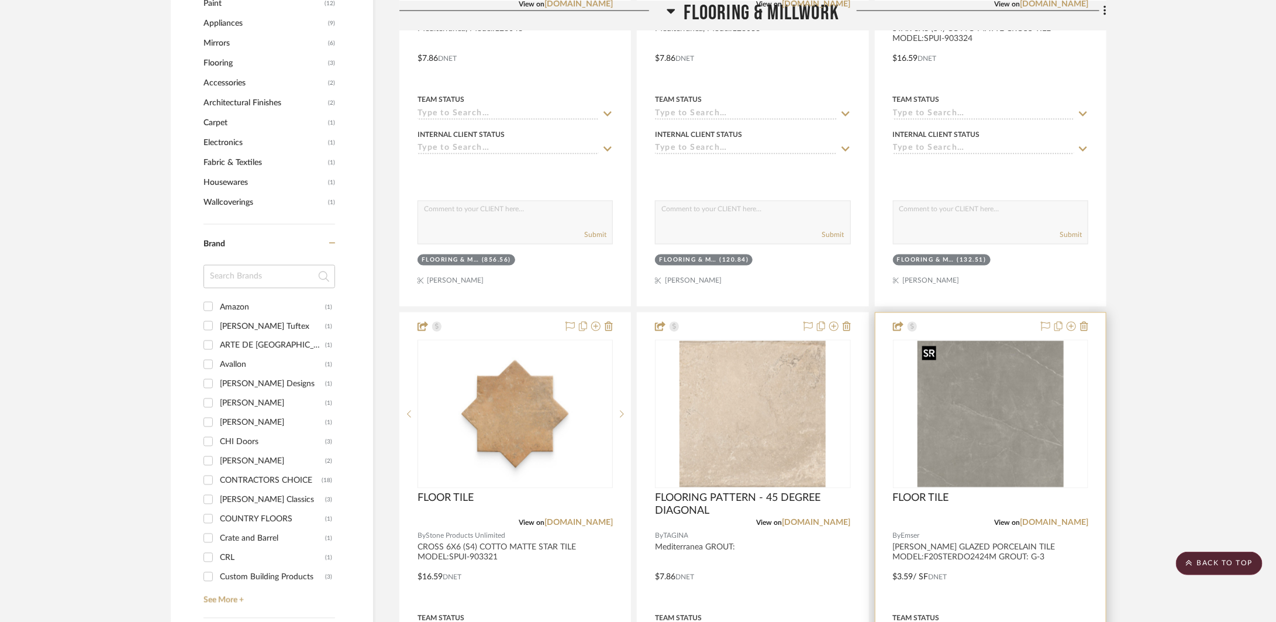
scroll to position [1135, 0]
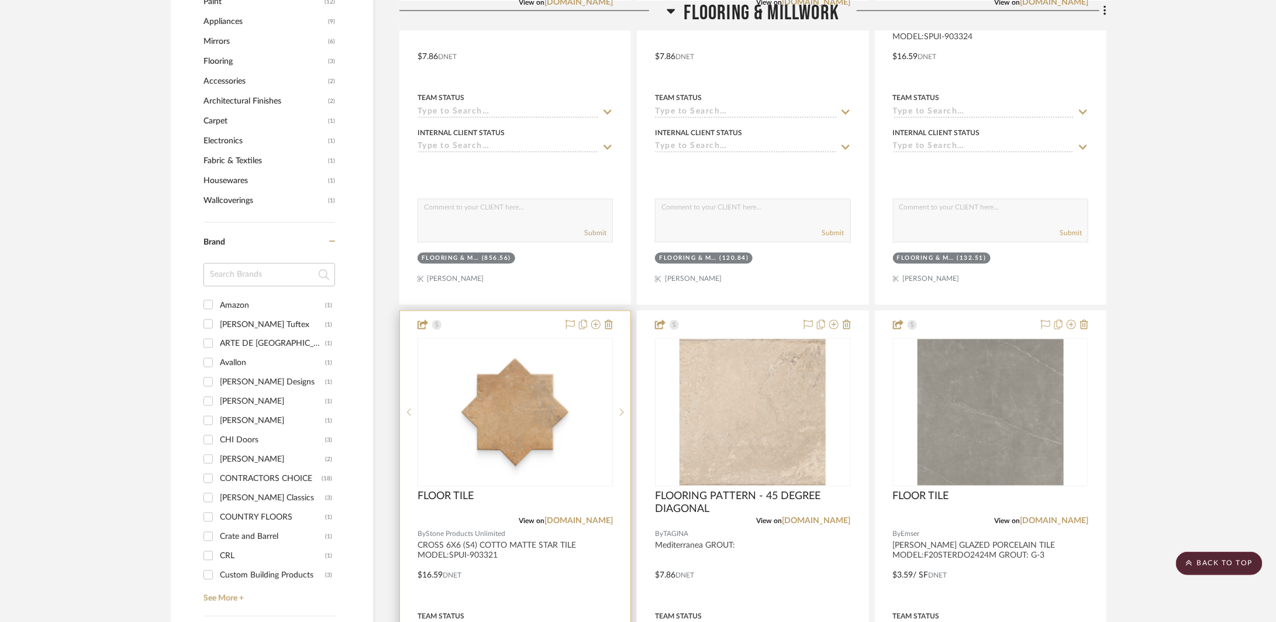
click at [591, 551] on div at bounding box center [515, 567] width 230 height 512
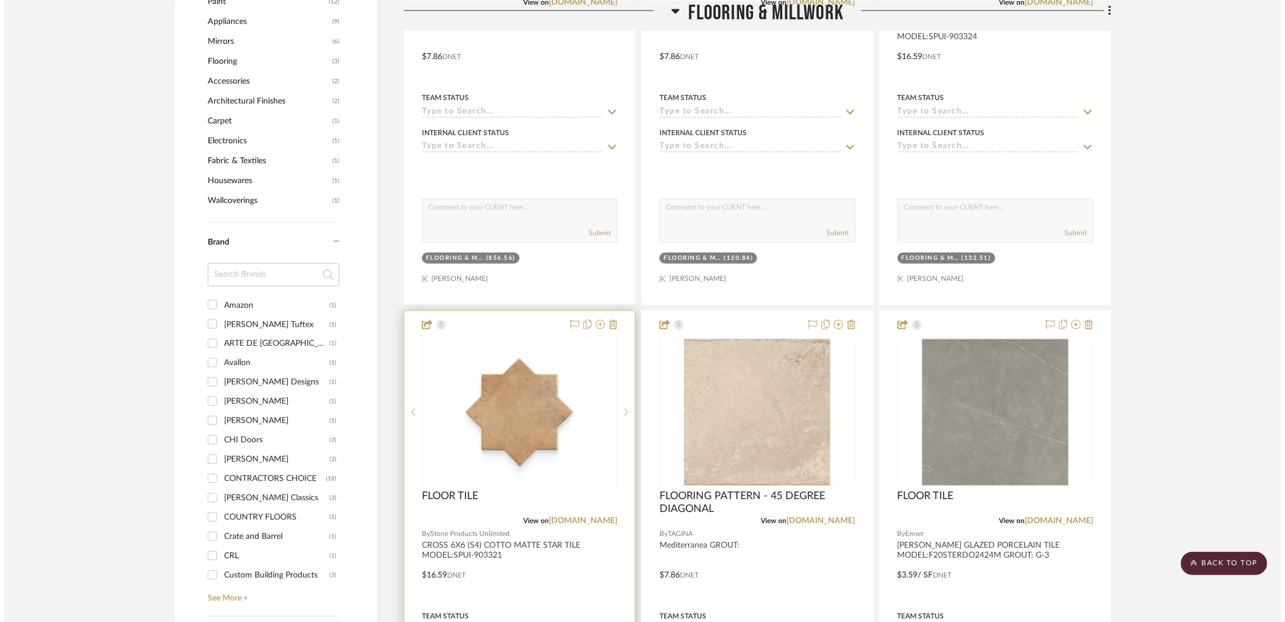
scroll to position [0, 0]
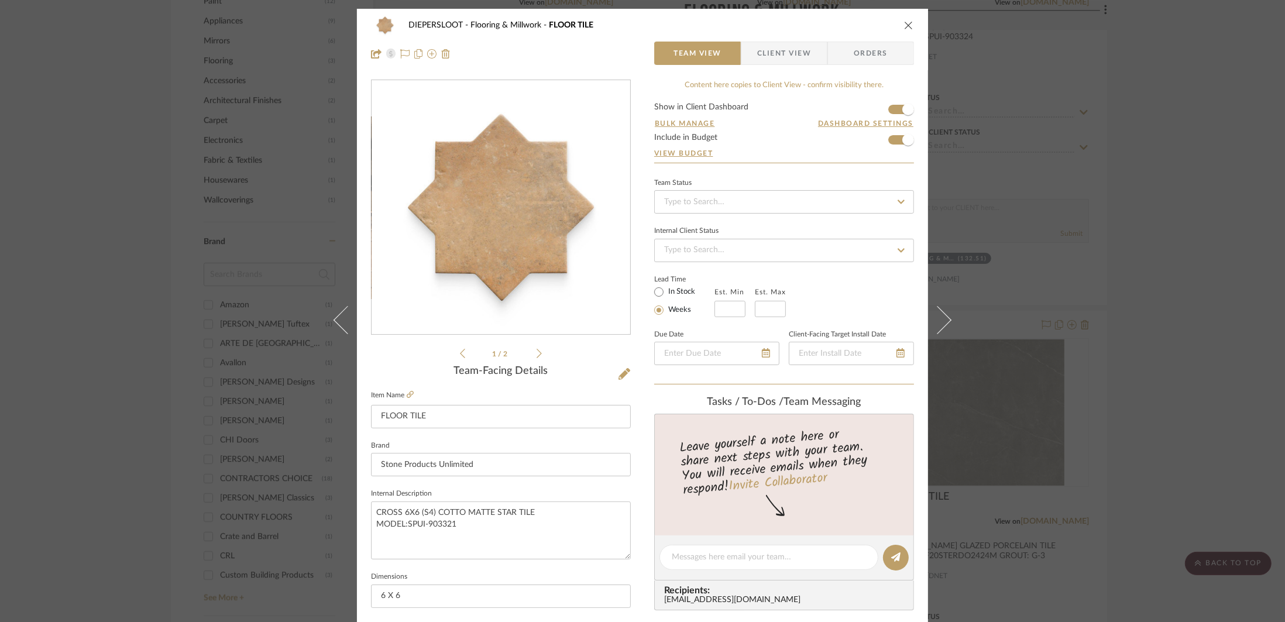
click at [1123, 401] on div "DIEPERSLOOT Flooring & Millwork FLOOR TILE Team View Client View Orders 1 / 2 T…" at bounding box center [642, 311] width 1285 height 622
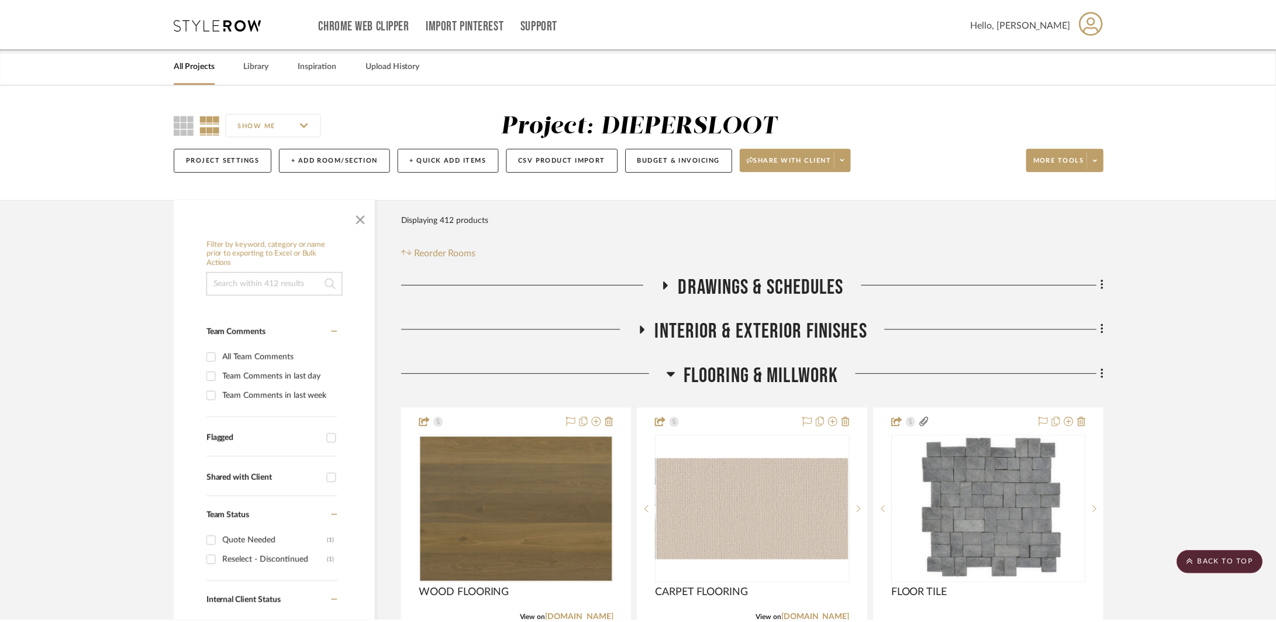
scroll to position [1135, 0]
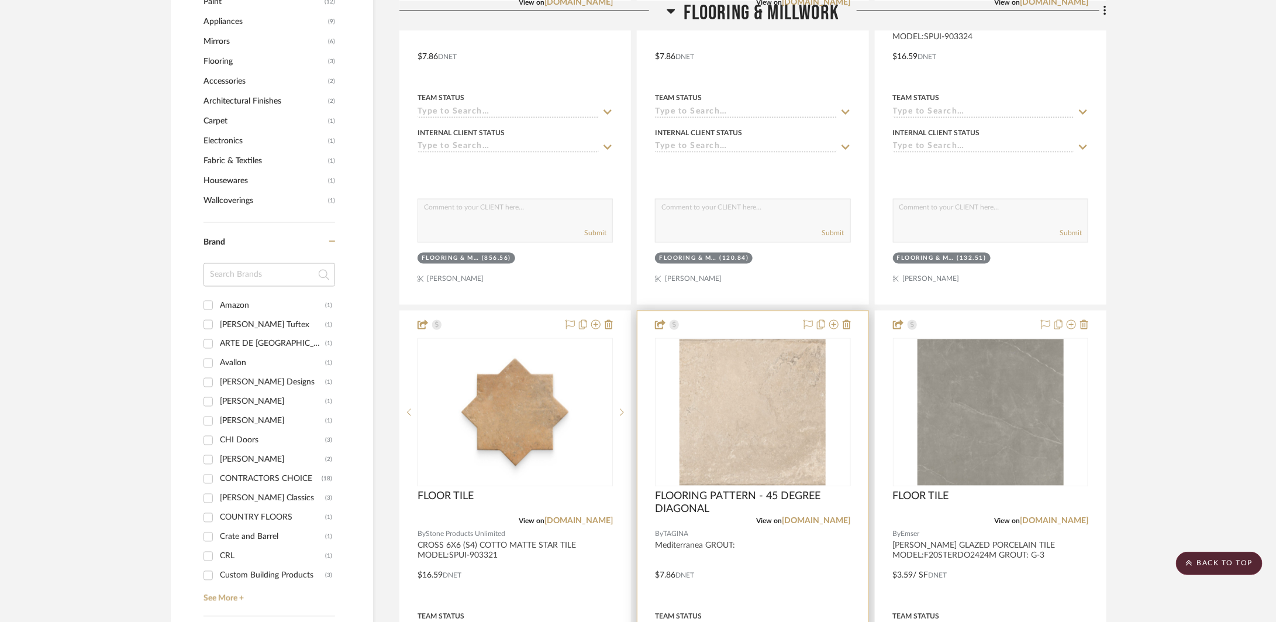
click at [770, 580] on div at bounding box center [753, 567] width 230 height 512
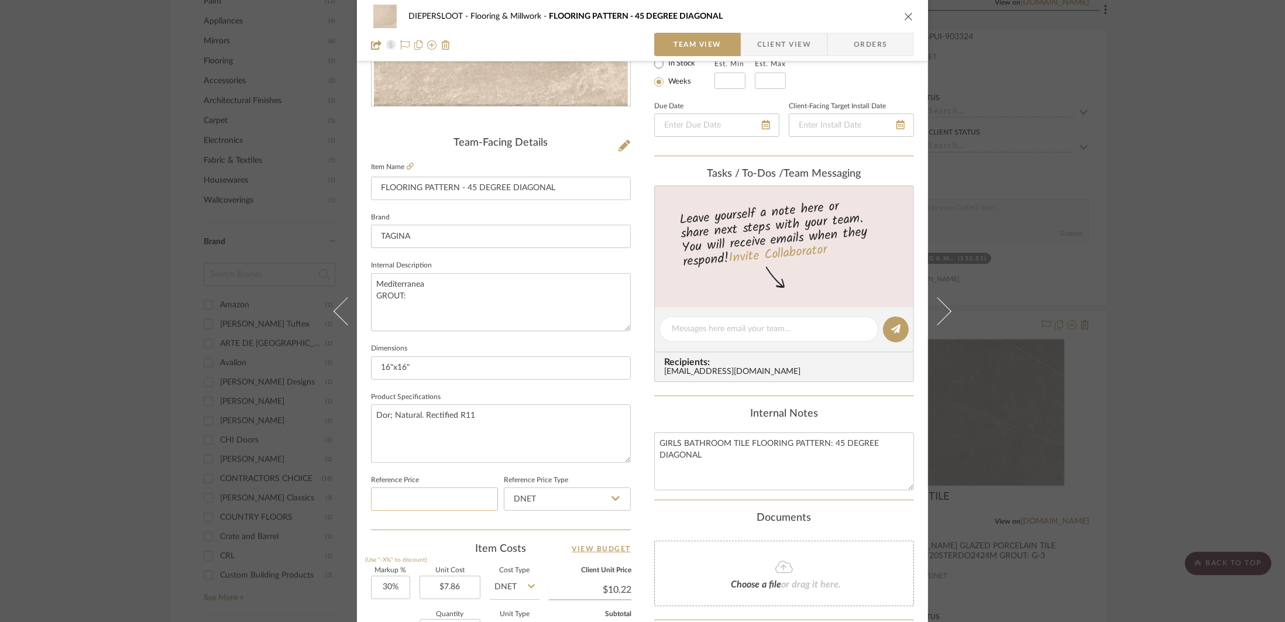
scroll to position [124, 0]
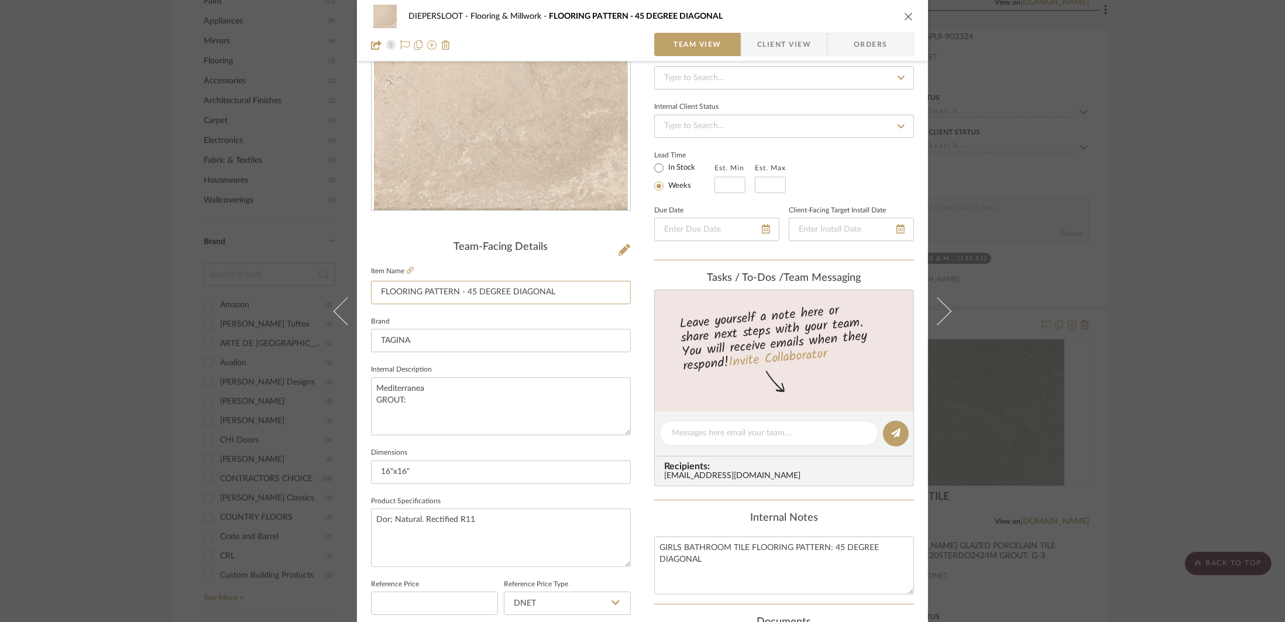
drag, startPoint x: 559, startPoint y: 300, endPoint x: 353, endPoint y: 295, distance: 206.0
click at [357, 295] on div "DIEPERSLOOT Flooring & Millwork FLOORING PATTERN - 45 DEGREE DIAGONAL Team View…" at bounding box center [642, 425] width 571 height 1081
type input "FLOOR TILE"
click at [758, 558] on textarea "GIRLS BATHROOM TILE FLOORING PATTERN: 45 DEGREE DIAGONAL" at bounding box center [784, 565] width 260 height 58
click at [790, 550] on textarea "GIRLS BATHROOM TILE FLOORING PATTERN: 45 DEGREE DIAGONAL" at bounding box center [784, 565] width 260 height 58
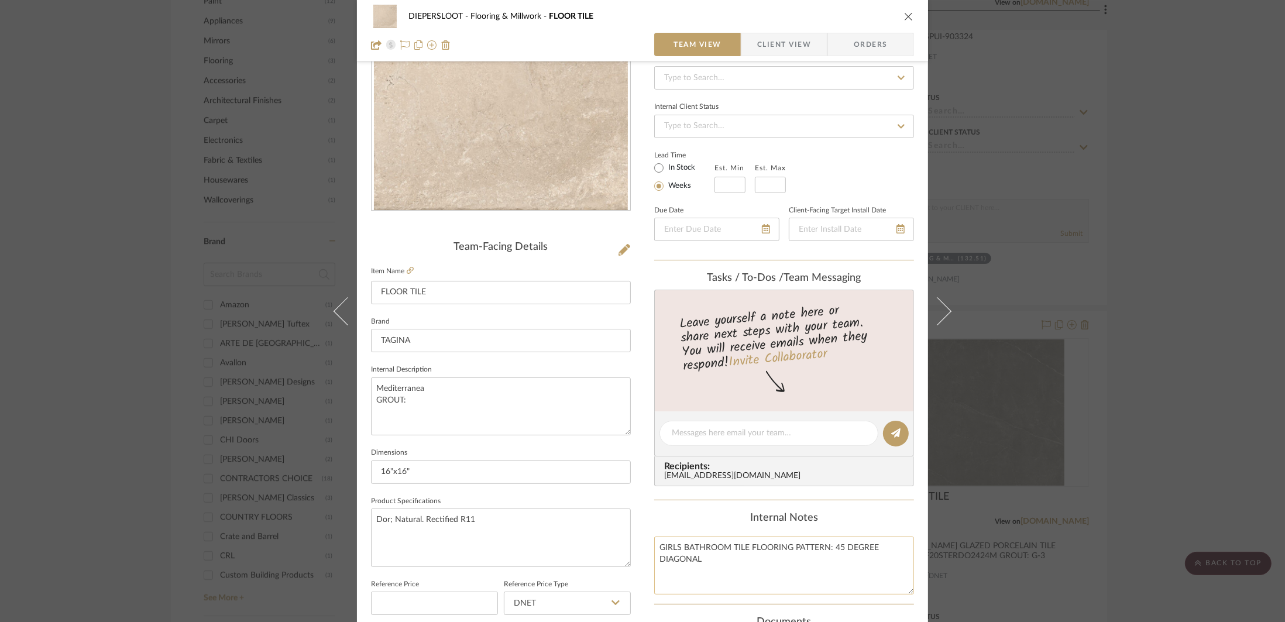
click at [730, 550] on textarea "GIRLS BATHROOM TILE FLOORING PATTERN: 45 DEGREE DIAGONAL" at bounding box center [784, 565] width 260 height 58
click at [727, 550] on textarea "GIRLS BATHROOM TILE FLOORING PATTERN: 45 DEGREE DIAGONAL" at bounding box center [784, 565] width 260 height 58
click at [796, 547] on textarea "GIRLS BATHROOM: TILE FLOORING PATTERN: 45 DEGREE DIAGONAL" at bounding box center [784, 565] width 260 height 58
click at [794, 549] on textarea "GIRLS BATHROOM: TILE FLOORING PATTERN: 45 DEGREE DIAGONAL" at bounding box center [784, 565] width 260 height 58
type textarea "GIRLS BATHROOM: TILE FLOORING PATTERN: 45 DEGREE DIAGONAL"
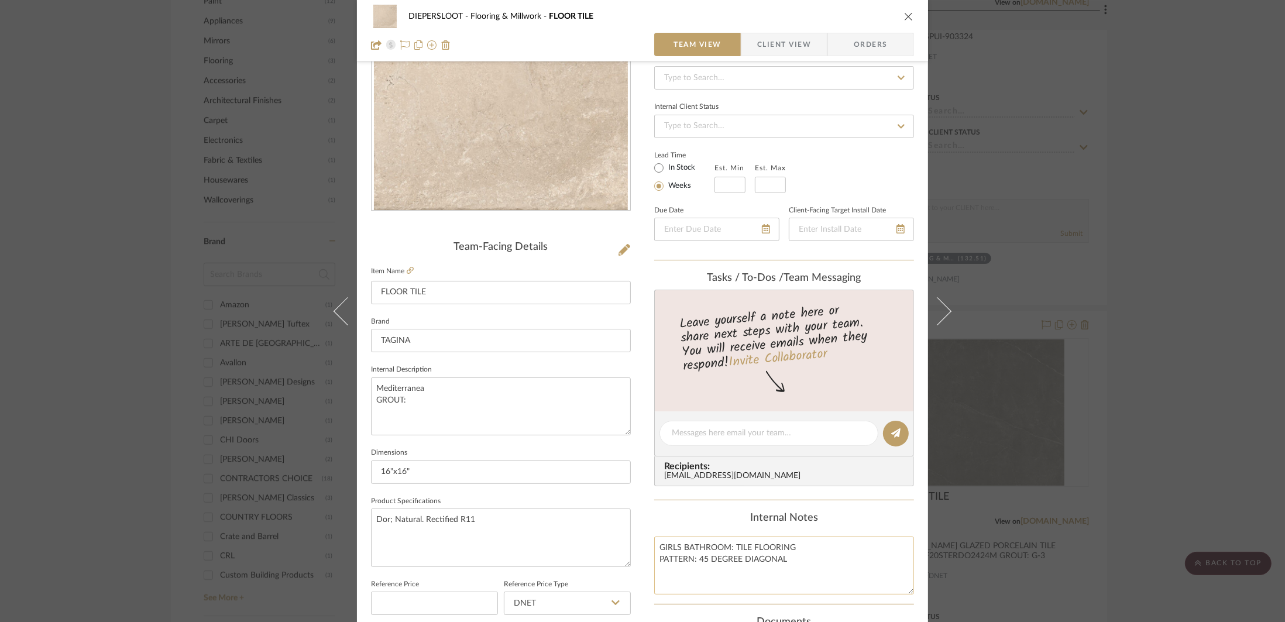
click at [797, 560] on textarea "GIRLS BATHROOM: TILE FLOORING PATTERN: 45 DEGREE DIAGONAL" at bounding box center [784, 565] width 260 height 58
type textarea "GIRLS BATHROOM: TILE FLOORING PATTERN: 45 DEGREE DIAGONAL GROUT: G-4"
click at [536, 542] on textarea "Dor; Natural. Rectified R11" at bounding box center [501, 537] width 260 height 58
drag, startPoint x: 428, startPoint y: 398, endPoint x: 358, endPoint y: 382, distance: 71.4
click at [358, 382] on div "DIEPERSLOOT Flooring & Millwork FLOOR TILE Team View Client View Orders Team-Fa…" at bounding box center [642, 425] width 571 height 1081
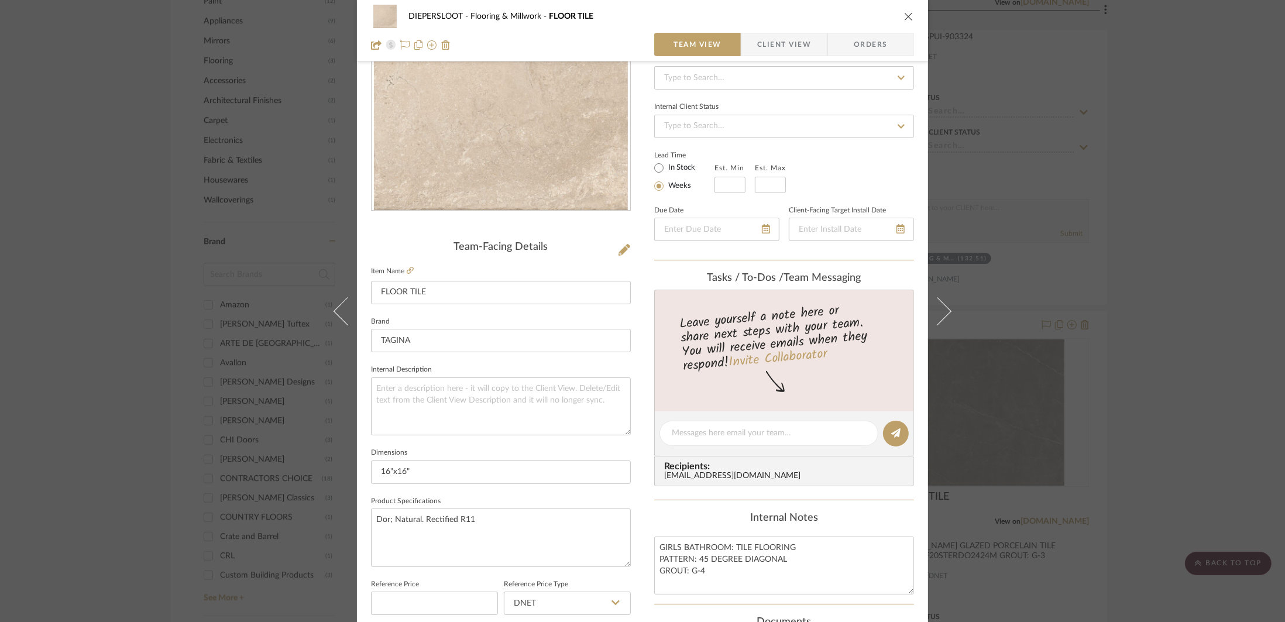
click at [1112, 302] on div "DIEPERSLOOT Flooring & Millwork FLOOR TILE Team View Client View Orders Team-Fa…" at bounding box center [642, 311] width 1285 height 622
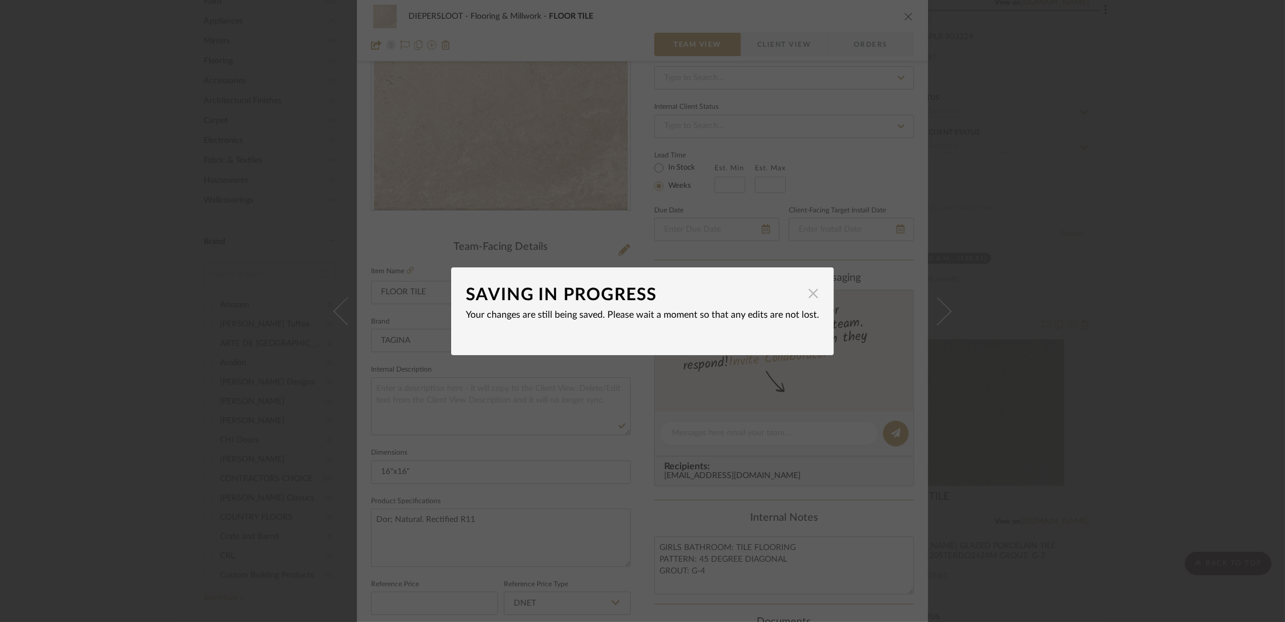
click at [811, 297] on span "button" at bounding box center [812, 293] width 23 height 23
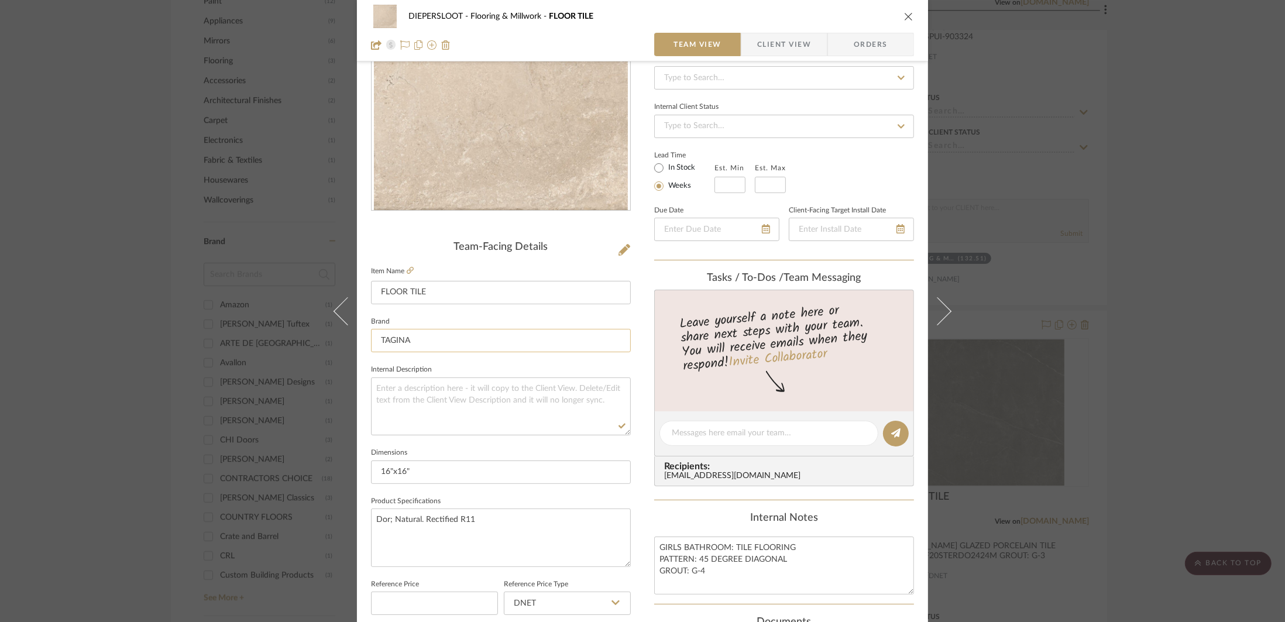
click at [542, 335] on input "TAGINA" at bounding box center [501, 340] width 260 height 23
click at [519, 398] on textarea at bounding box center [501, 406] width 260 height 58
click at [1170, 335] on div "DIEPERSLOOT Flooring & Millwork FLOOR TILE Team View Client View Orders Team-Fa…" at bounding box center [642, 311] width 1285 height 622
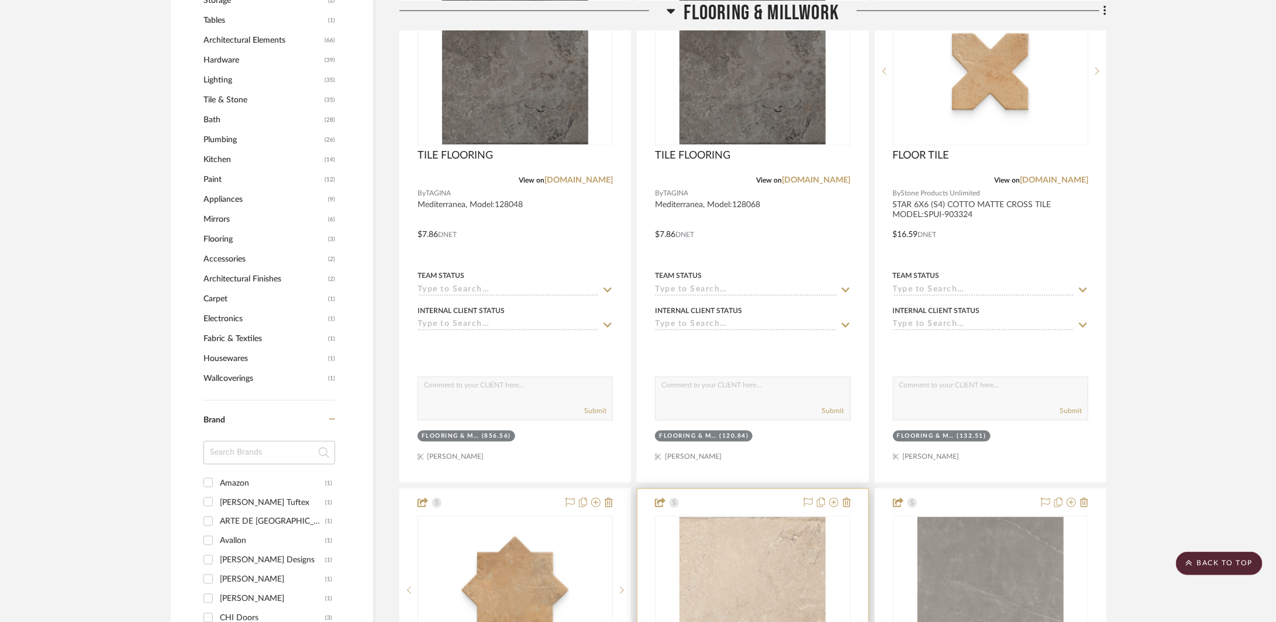
scroll to position [909, 0]
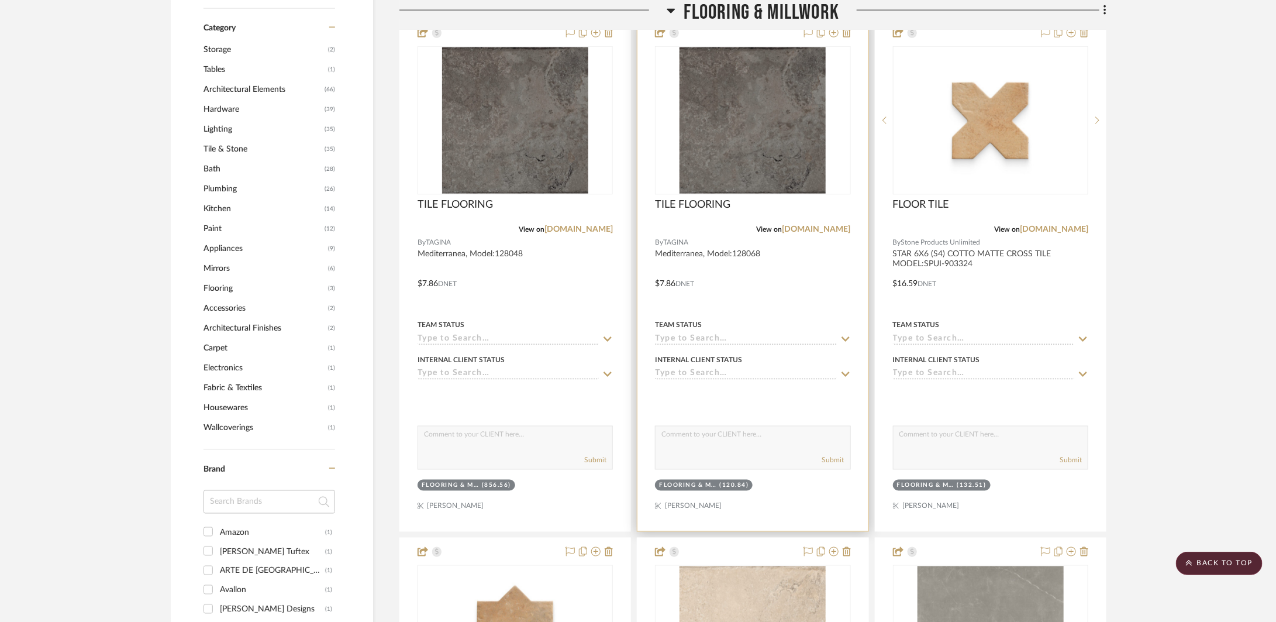
click at [739, 274] on div at bounding box center [753, 275] width 230 height 512
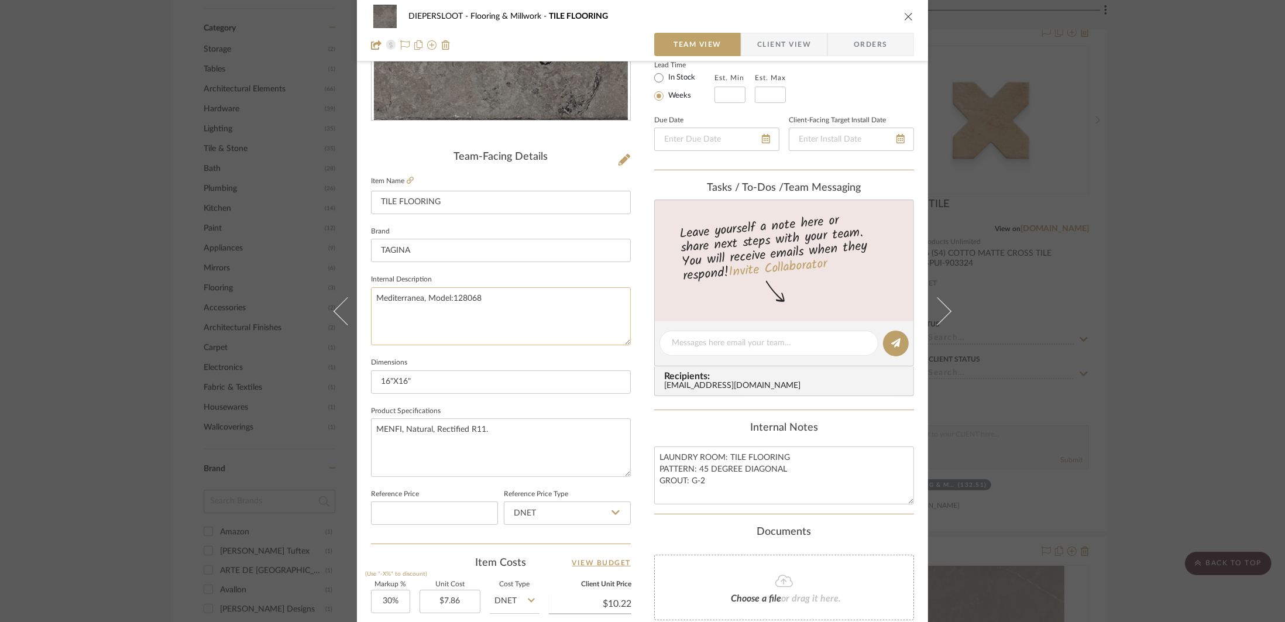
scroll to position [295, 0]
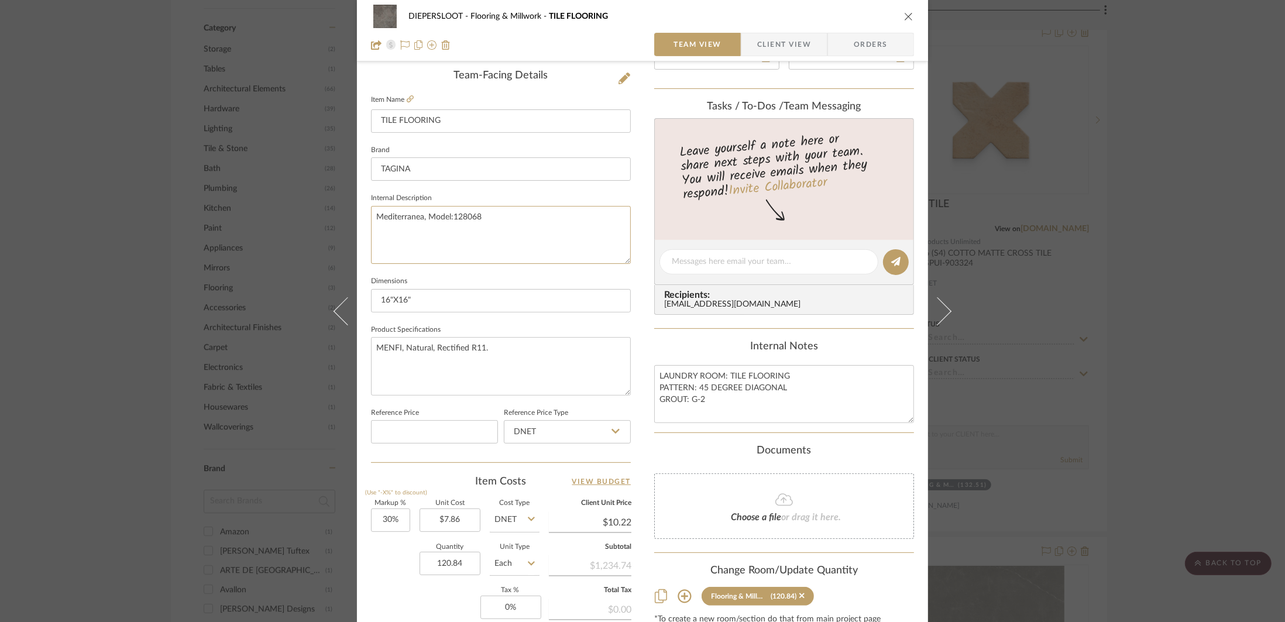
drag, startPoint x: 495, startPoint y: 220, endPoint x: 363, endPoint y: 216, distance: 132.3
click at [363, 216] on div "DIEPERSLOOT Flooring & Millwork TILE FLOORING Team View Client View Orders Team…" at bounding box center [642, 253] width 571 height 1081
click at [1124, 301] on div "DIEPERSLOOT Flooring & Millwork TILE FLOORING Team View Client View Orders Team…" at bounding box center [642, 311] width 1285 height 622
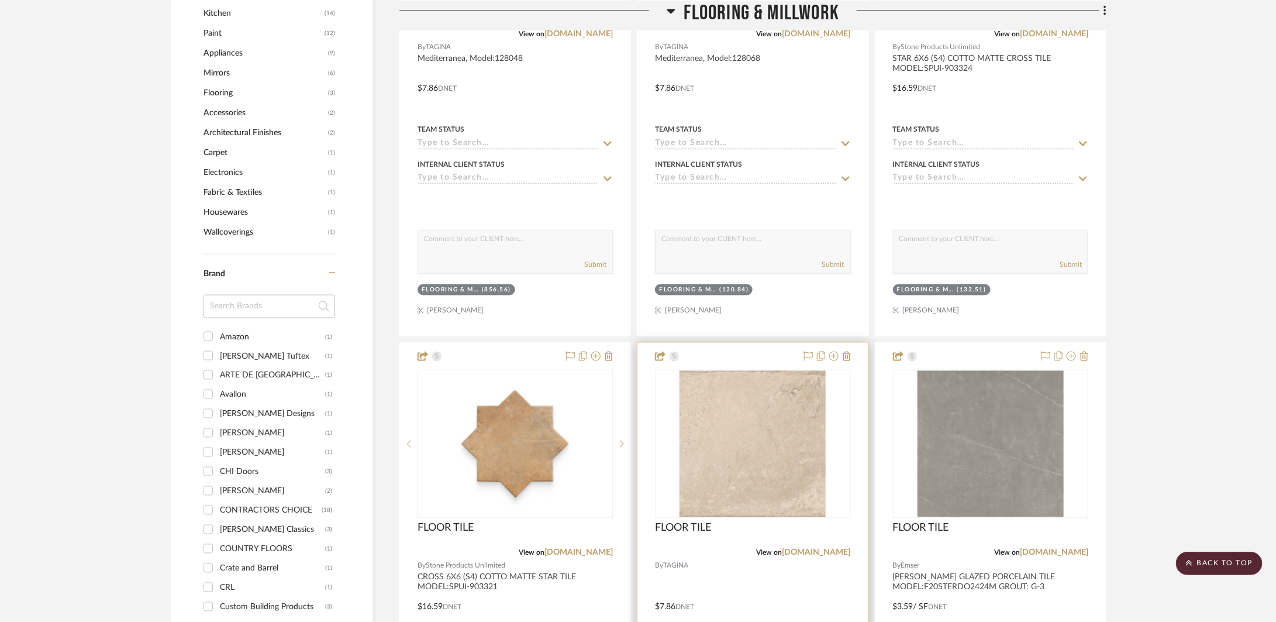
scroll to position [1106, 0]
click at [778, 573] on div at bounding box center [753, 597] width 230 height 512
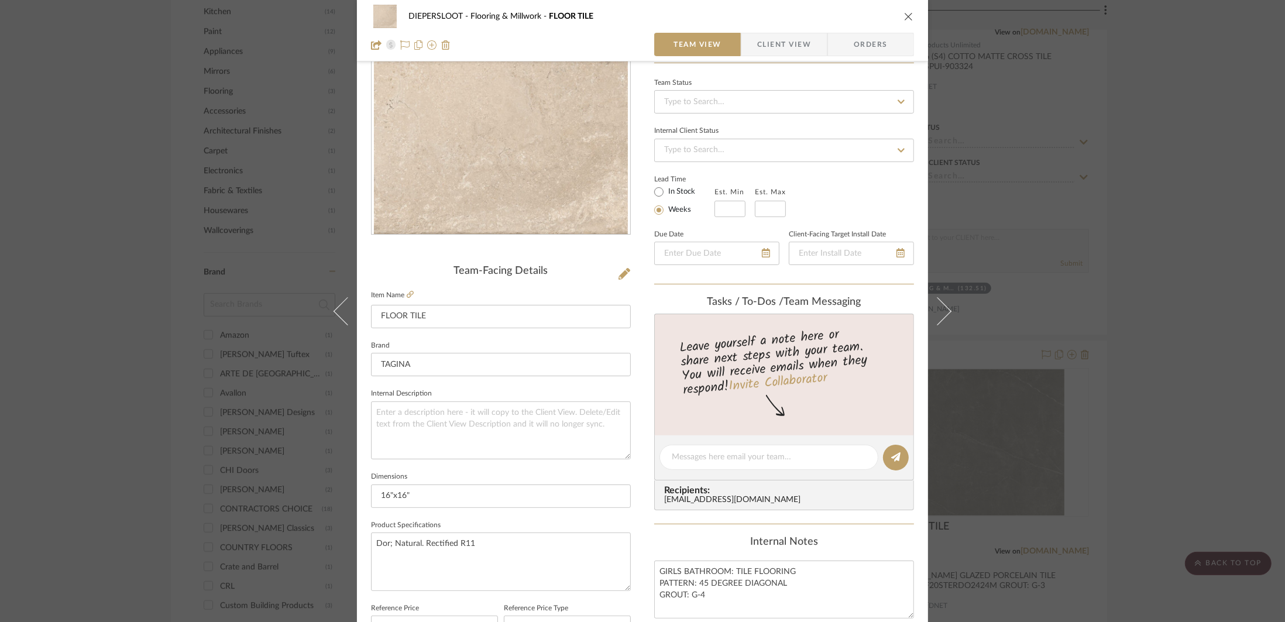
scroll to position [185, 0]
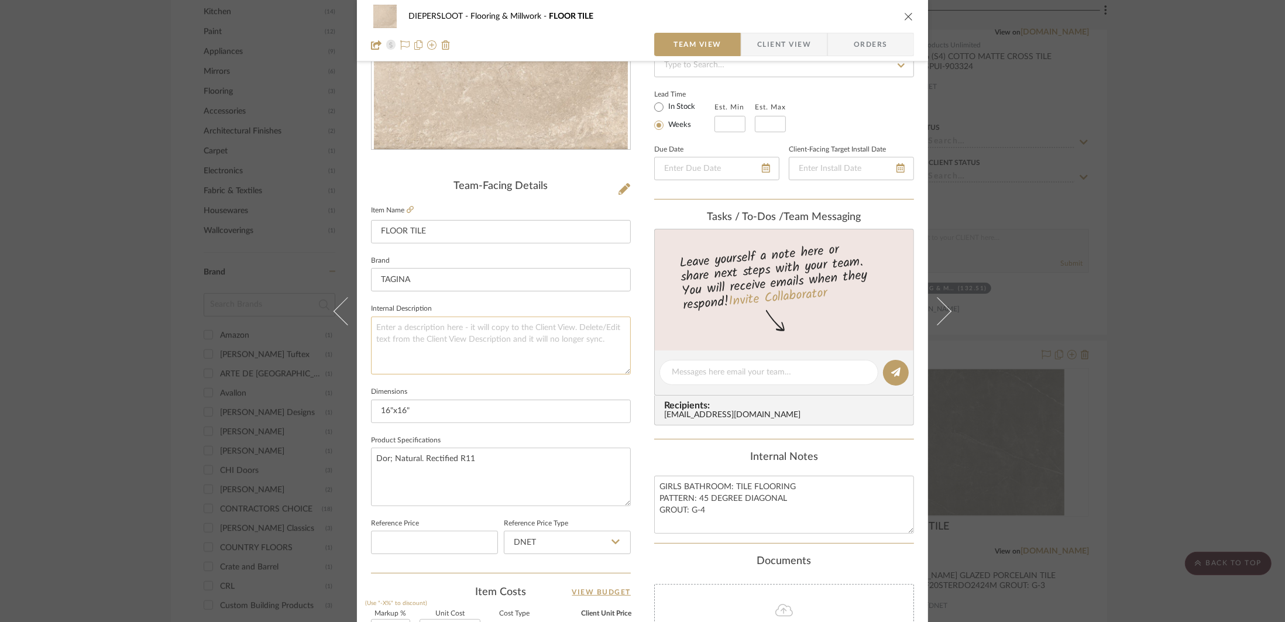
click at [479, 345] on textarea at bounding box center [501, 345] width 260 height 58
paste textarea "Mediterranea, Model:128068"
type textarea "Mediterranea, Model:128068"
click at [387, 462] on textarea "Dor; Natural. Rectified R11" at bounding box center [501, 477] width 260 height 58
drag, startPoint x: 388, startPoint y: 462, endPoint x: 366, endPoint y: 462, distance: 22.8
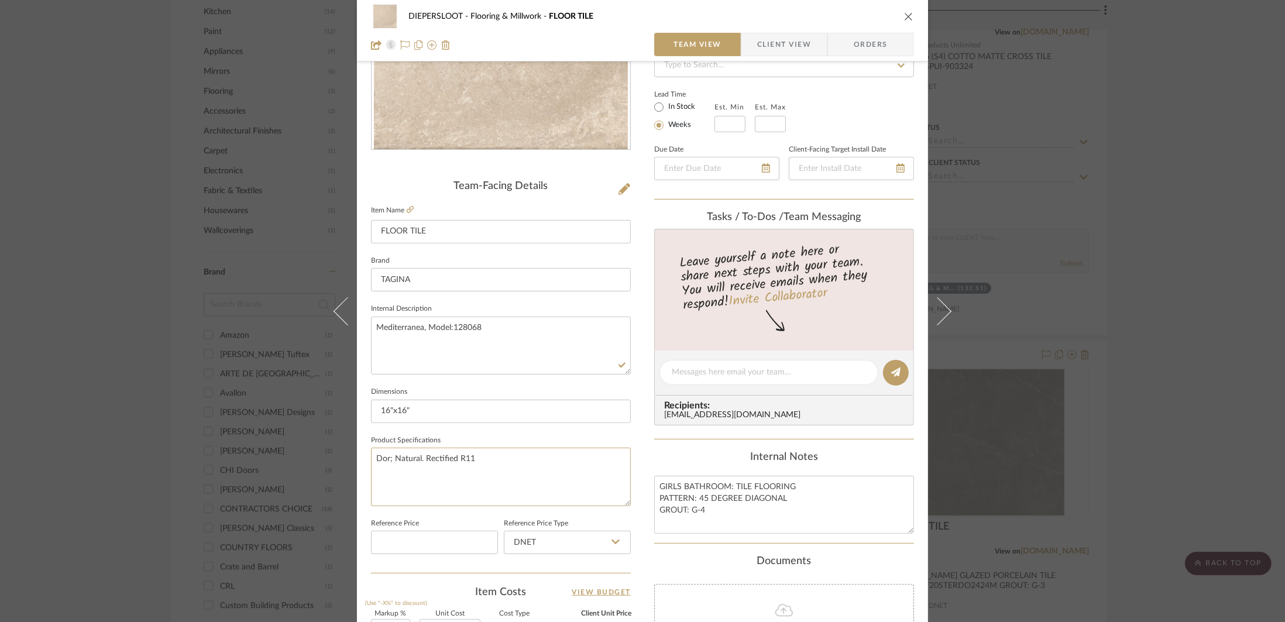
click at [366, 462] on div "DIEPERSLOOT Flooring & Millwork FLOOR TILE Team View Client View Orders Team-Fa…" at bounding box center [642, 364] width 571 height 1081
click at [503, 450] on textarea "DOR, Natural. Rectified R11" at bounding box center [501, 477] width 260 height 58
type textarea "DOR, Natural. Rectified R11"
click at [1103, 360] on div "DIEPERSLOOT Flooring & Millwork FLOOR TILE Team View Client View Orders Team-Fa…" at bounding box center [642, 311] width 1285 height 622
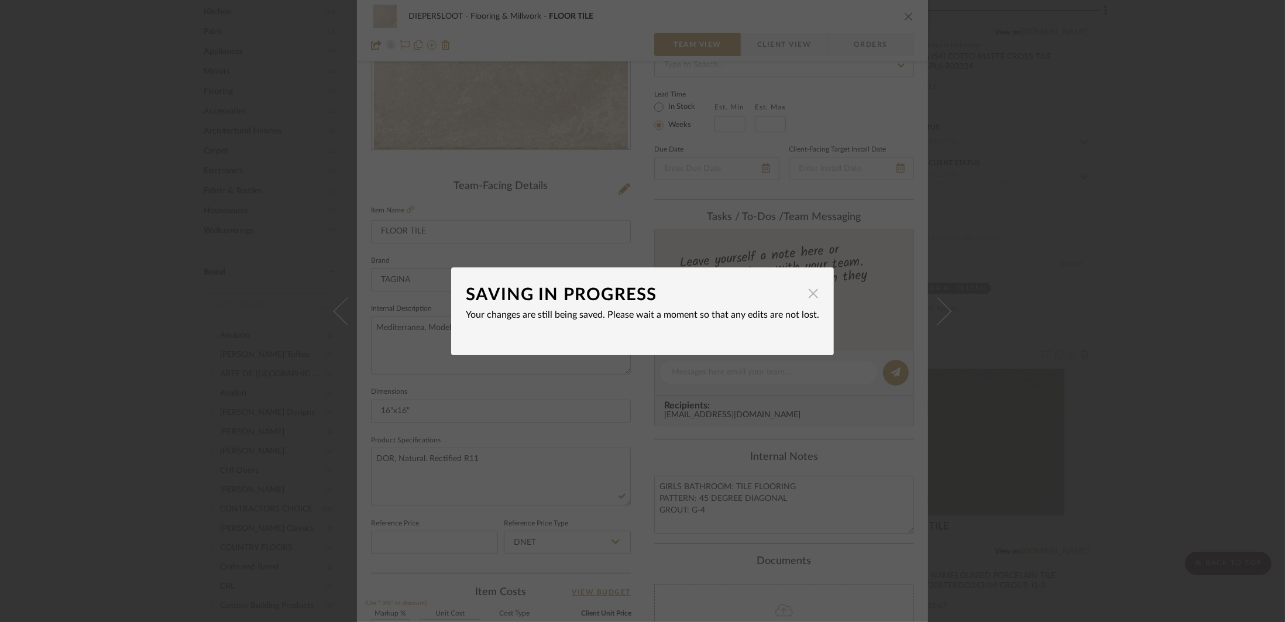
click at [806, 291] on span "button" at bounding box center [812, 293] width 23 height 23
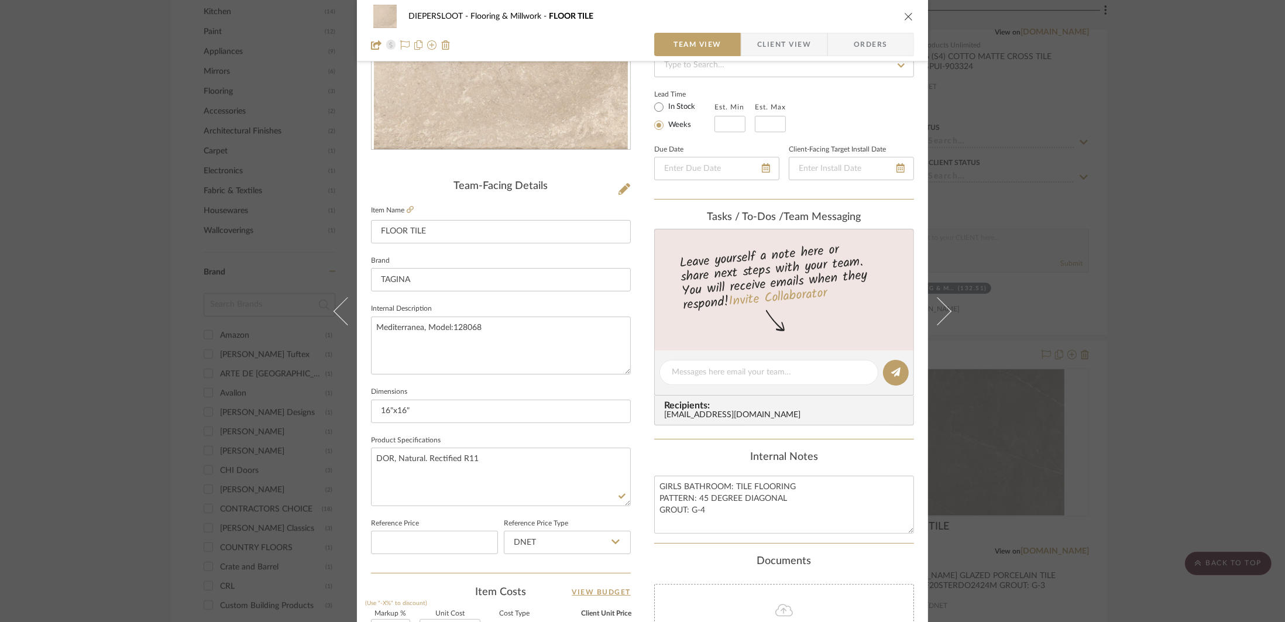
click at [1087, 336] on div "DIEPERSLOOT Flooring & Millwork FLOOR TILE Team View Client View Orders Team-Fa…" at bounding box center [642, 311] width 1285 height 622
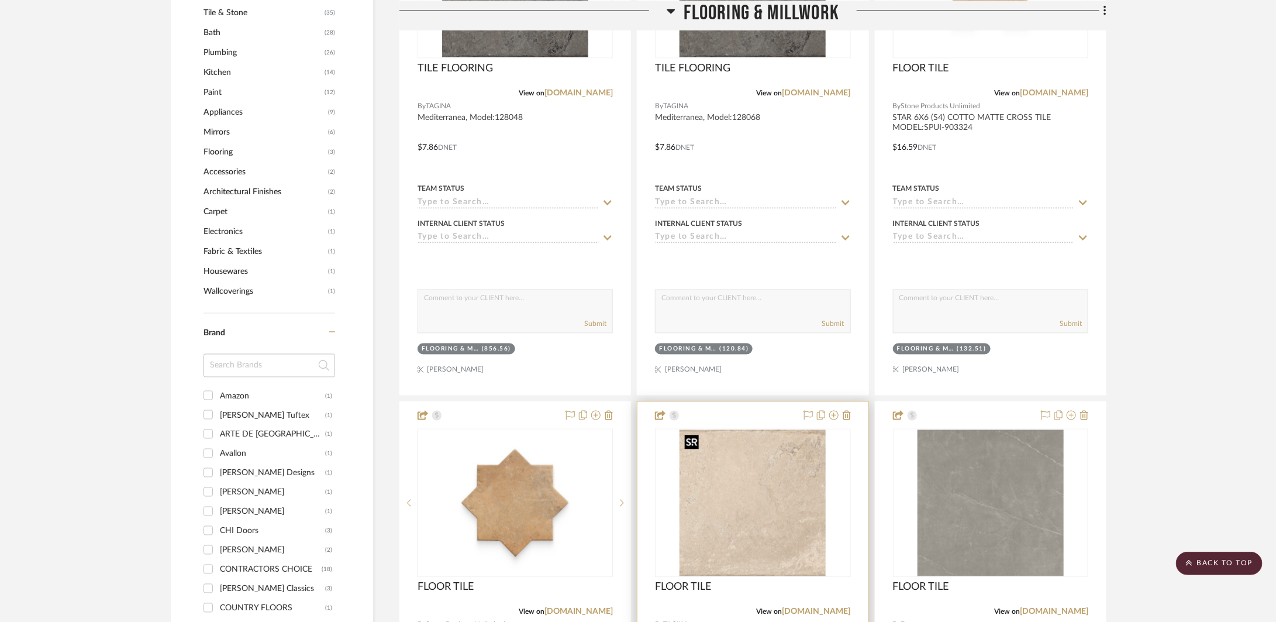
scroll to position [899, 0]
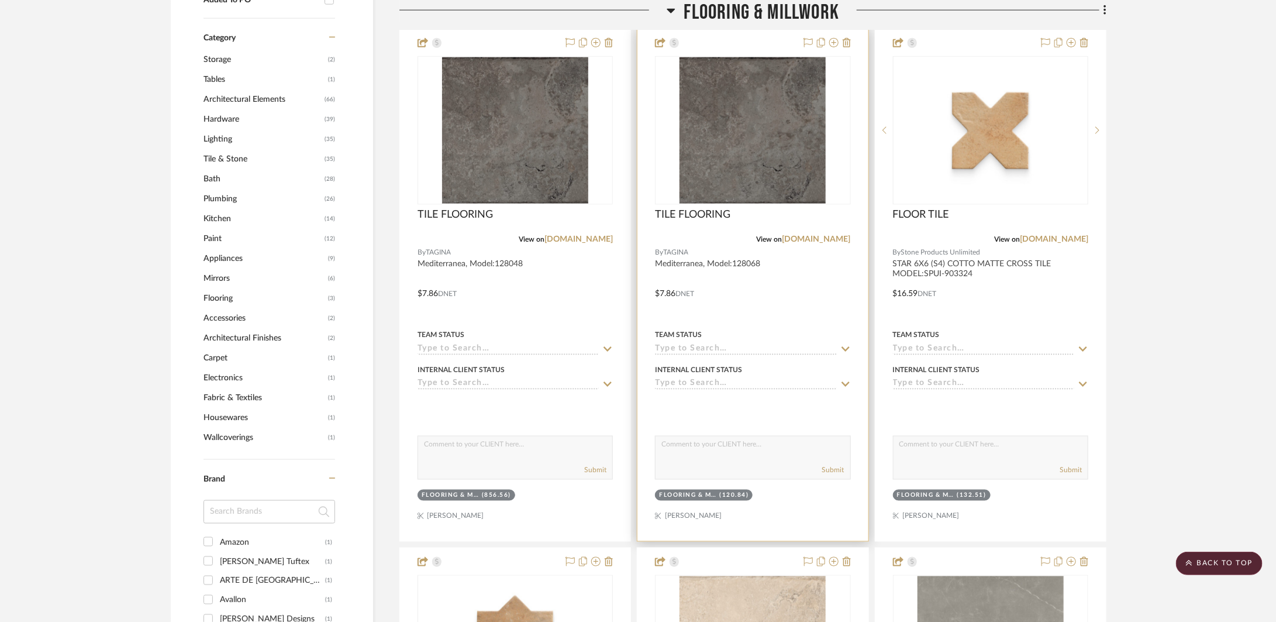
click at [747, 290] on div at bounding box center [753, 285] width 230 height 512
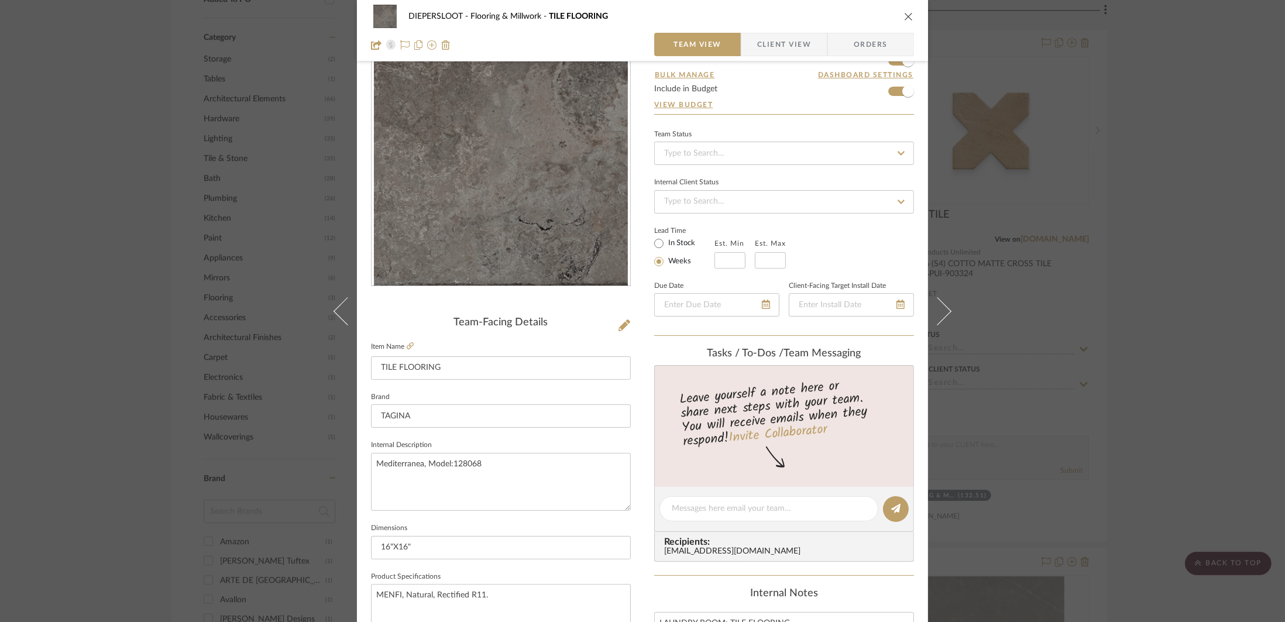
scroll to position [184, 0]
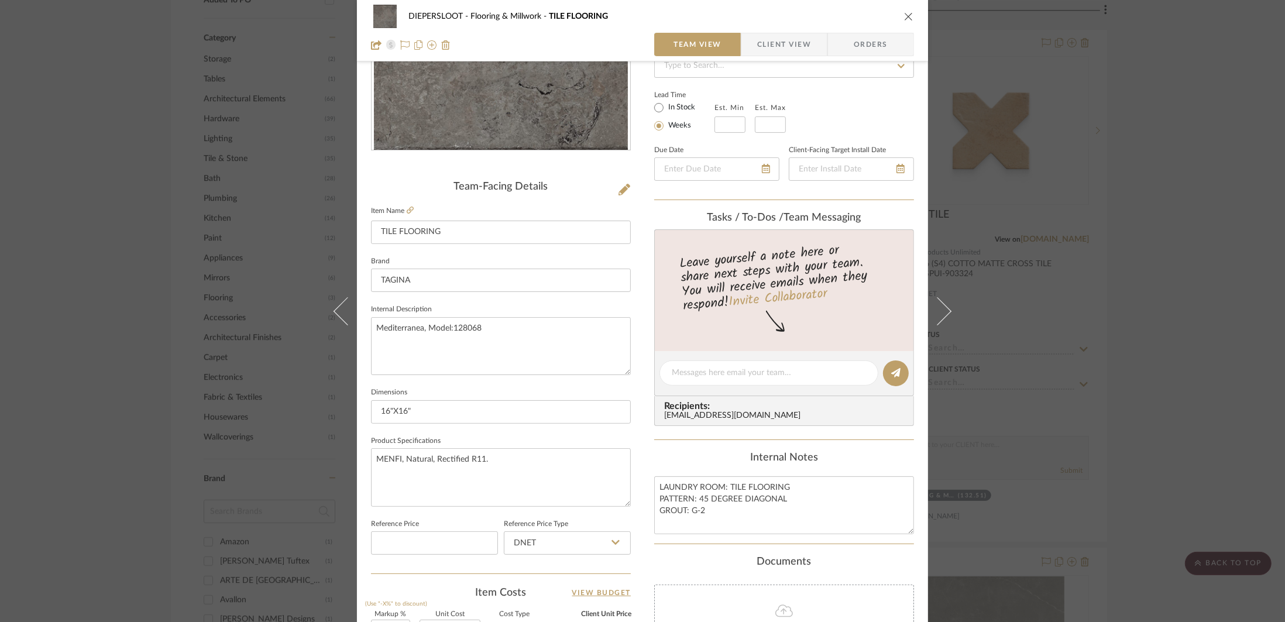
click at [1176, 408] on div "DIEPERSLOOT Flooring & Millwork TILE FLOORING Team View Client View Orders Team…" at bounding box center [642, 311] width 1285 height 622
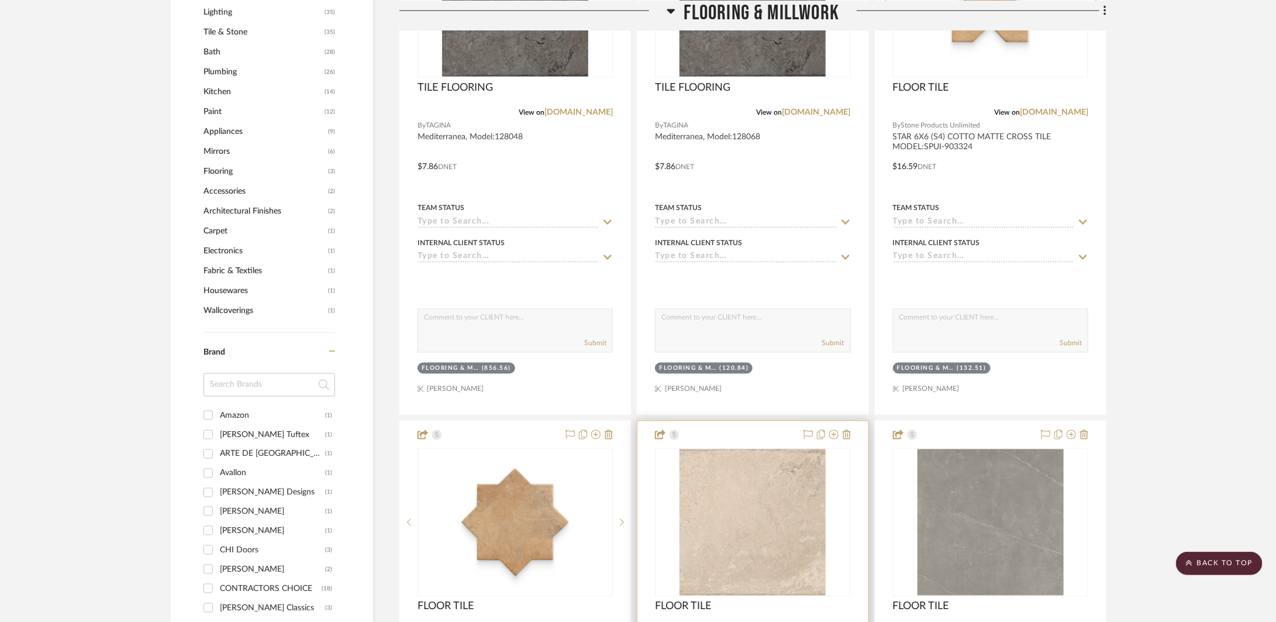
scroll to position [1140, 0]
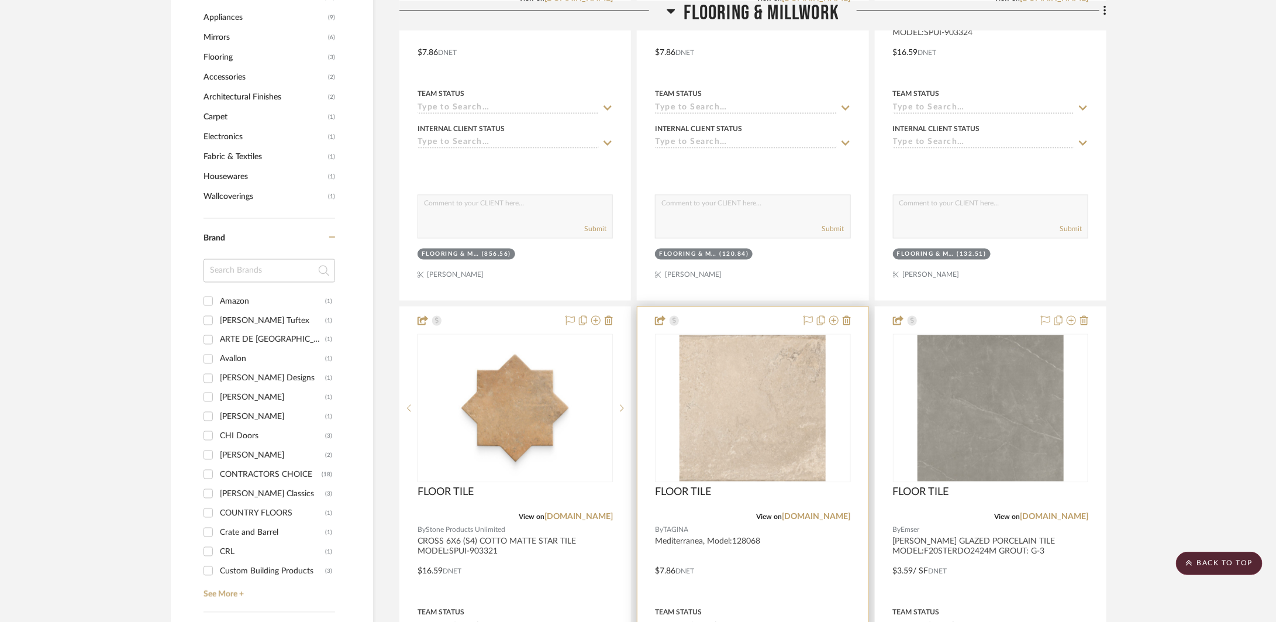
click at [745, 563] on div at bounding box center [753, 563] width 230 height 512
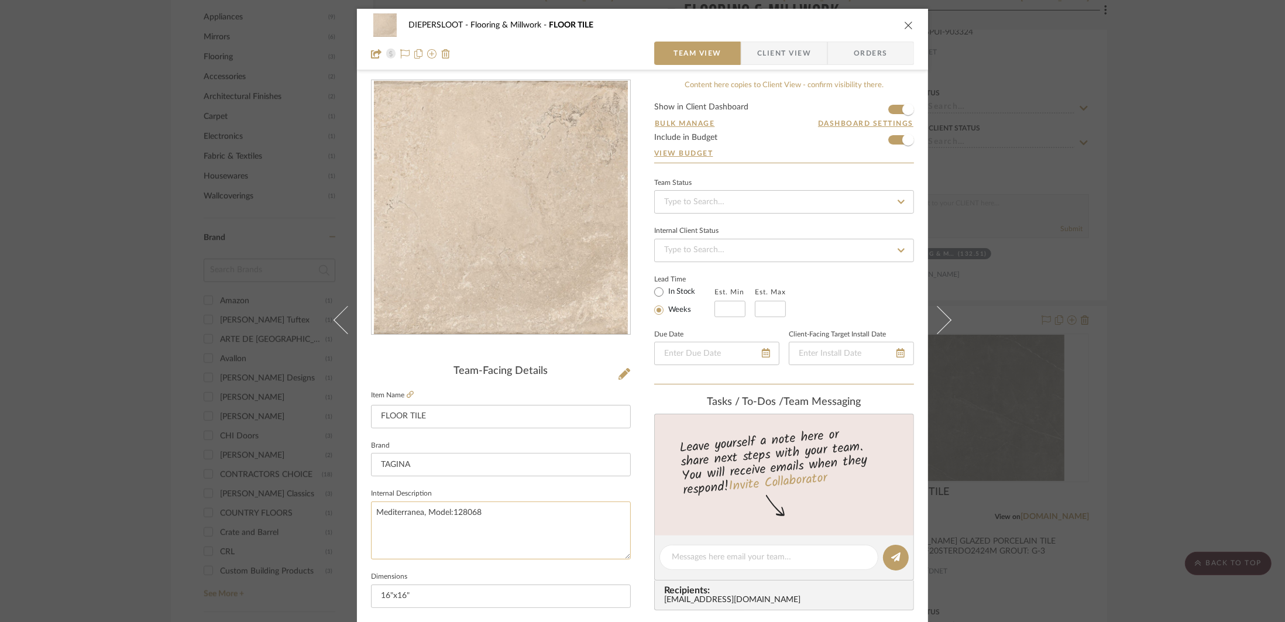
scroll to position [249, 0]
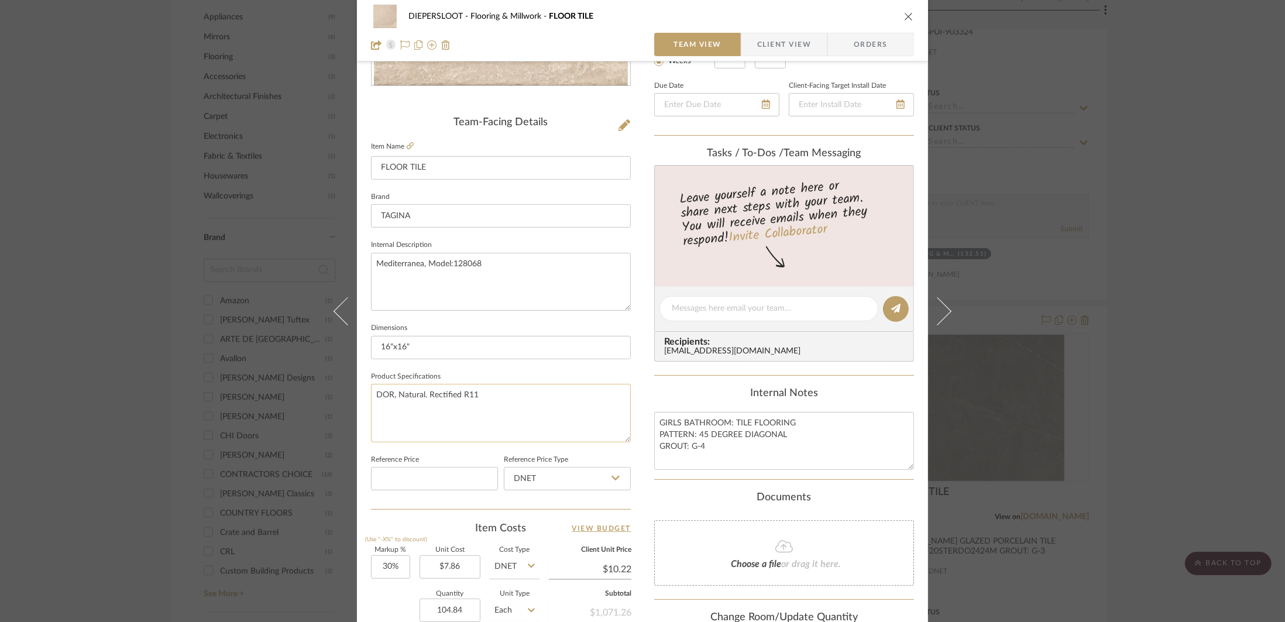
click at [424, 399] on textarea "DOR, Natural. Rectified R11" at bounding box center [501, 413] width 260 height 58
click at [552, 407] on textarea "DOR, Natural, Rectified R11" at bounding box center [501, 413] width 260 height 58
type textarea "DOR, Natural, Rectified R11"
click at [455, 352] on input "16"x16"" at bounding box center [501, 347] width 260 height 23
click at [260, 129] on div "DIEPERSLOOT Flooring & Millwork FLOOR TILE Team View Client View Orders Team-Fa…" at bounding box center [642, 311] width 1285 height 622
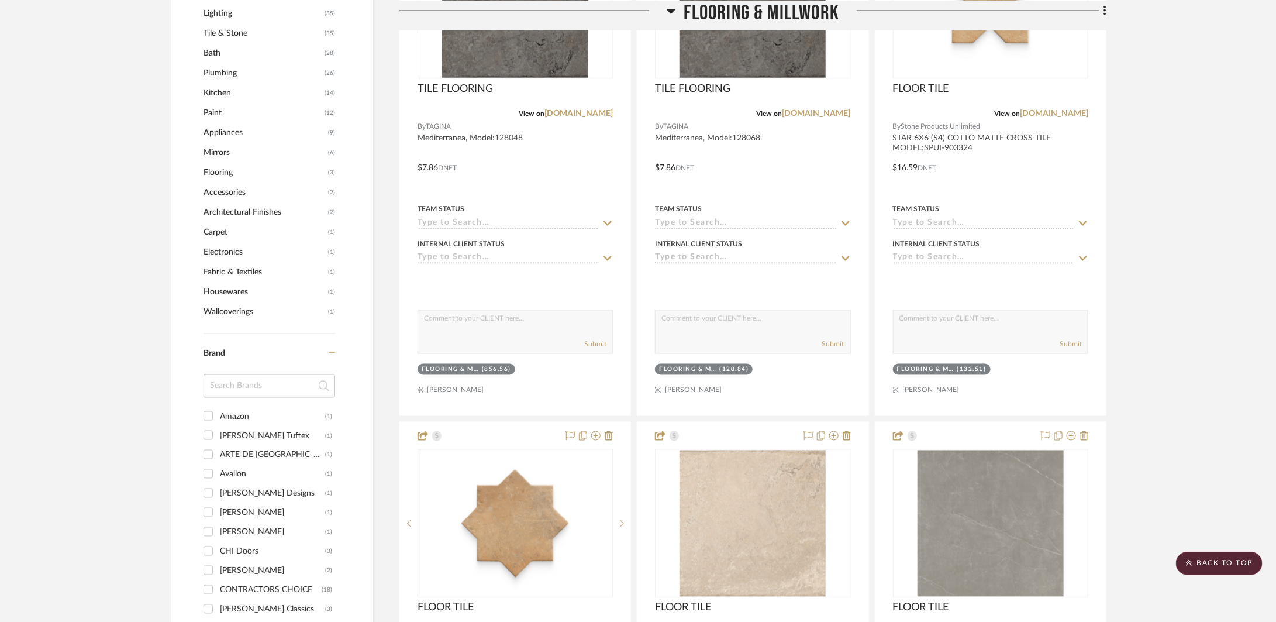
scroll to position [924, 0]
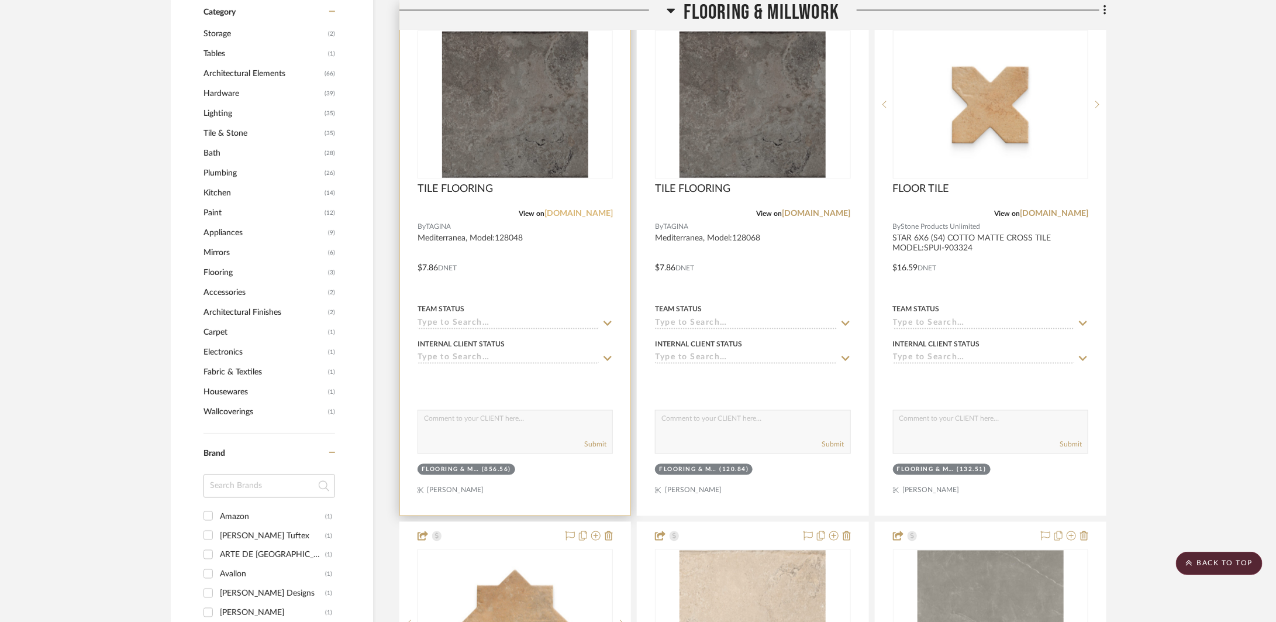
click at [596, 212] on link "tagina.it" at bounding box center [579, 213] width 68 height 8
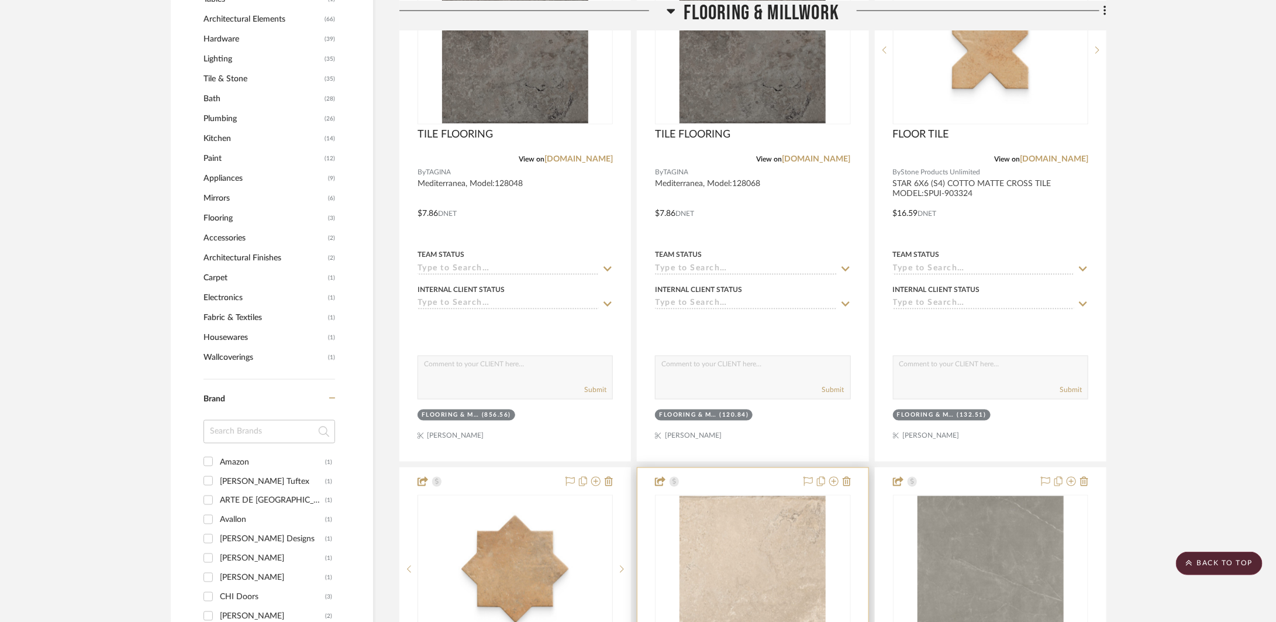
scroll to position [1182, 0]
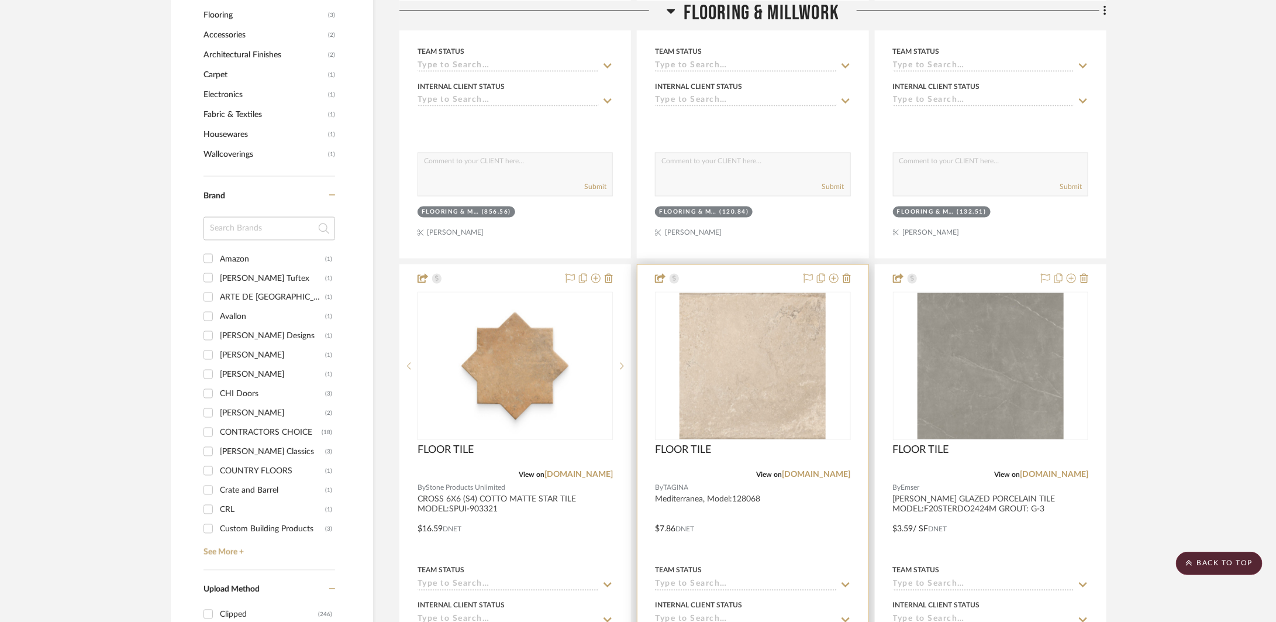
click at [763, 538] on div at bounding box center [753, 521] width 230 height 512
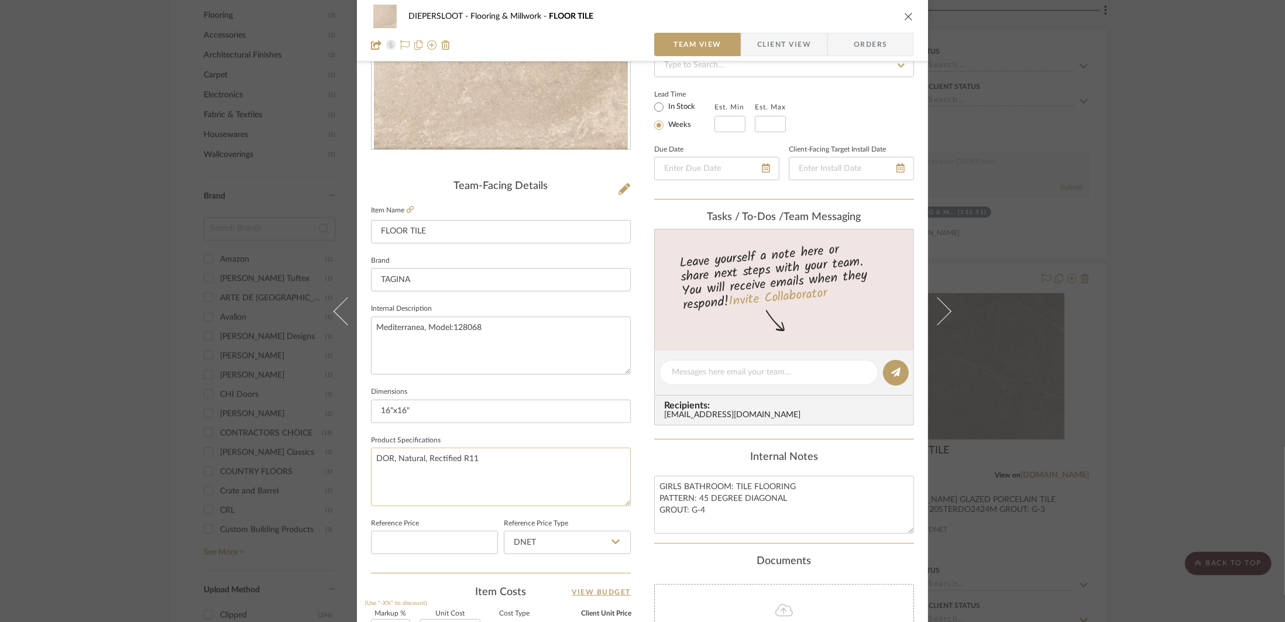
scroll to position [185, 0]
drag, startPoint x: 493, startPoint y: 328, endPoint x: 452, endPoint y: 325, distance: 41.1
click at [452, 325] on textarea "Mediterranea, Model:128068" at bounding box center [501, 345] width 260 height 58
paste textarea "1"
type textarea "Mediterranea, Model:128061"
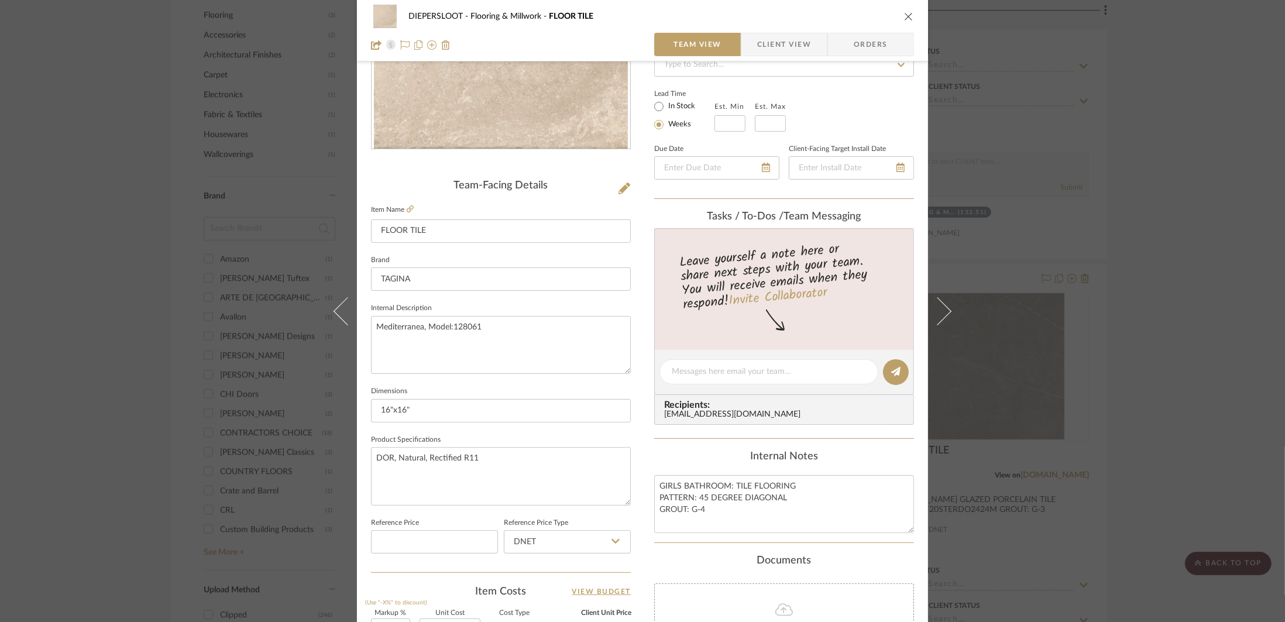
click at [497, 421] on sr-form-field "Dimensions 16"x16"" at bounding box center [501, 407] width 260 height 49
click at [485, 411] on input "16"x16"" at bounding box center [501, 410] width 260 height 23
click at [513, 463] on textarea "DOR, Natural, Rectified R11" at bounding box center [501, 476] width 260 height 58
drag, startPoint x: 721, startPoint y: 514, endPoint x: 652, endPoint y: 488, distance: 73.5
click at [654, 488] on textarea "GIRLS BATHROOM: TILE FLOORING PATTERN: 45 DEGREE DIAGONAL GROUT: G-4" at bounding box center [784, 504] width 260 height 58
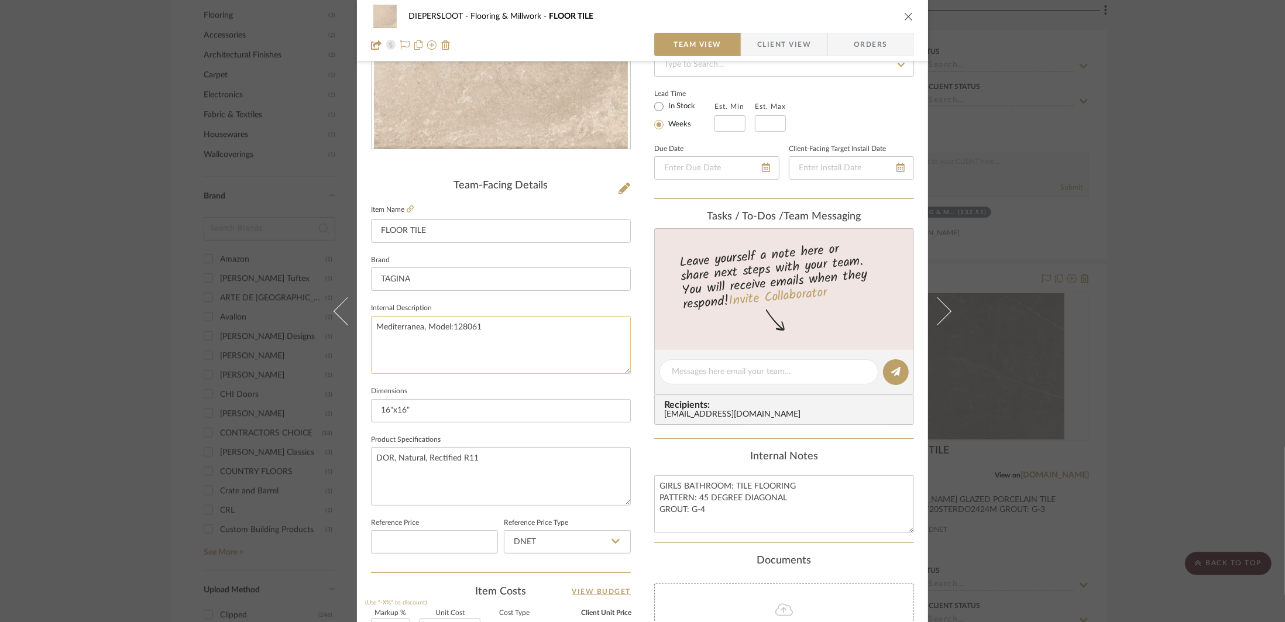
drag, startPoint x: 494, startPoint y: 332, endPoint x: 371, endPoint y: 325, distance: 123.1
click at [371, 325] on textarea "Mediterranea, Model:128061" at bounding box center [501, 345] width 260 height 58
drag, startPoint x: 473, startPoint y: 461, endPoint x: 371, endPoint y: 455, distance: 102.0
click at [371, 455] on textarea "DOR, Natural, Rectified R11" at bounding box center [501, 476] width 260 height 58
click at [521, 479] on textarea "DOR, Natural, Rectified R11" at bounding box center [501, 476] width 260 height 58
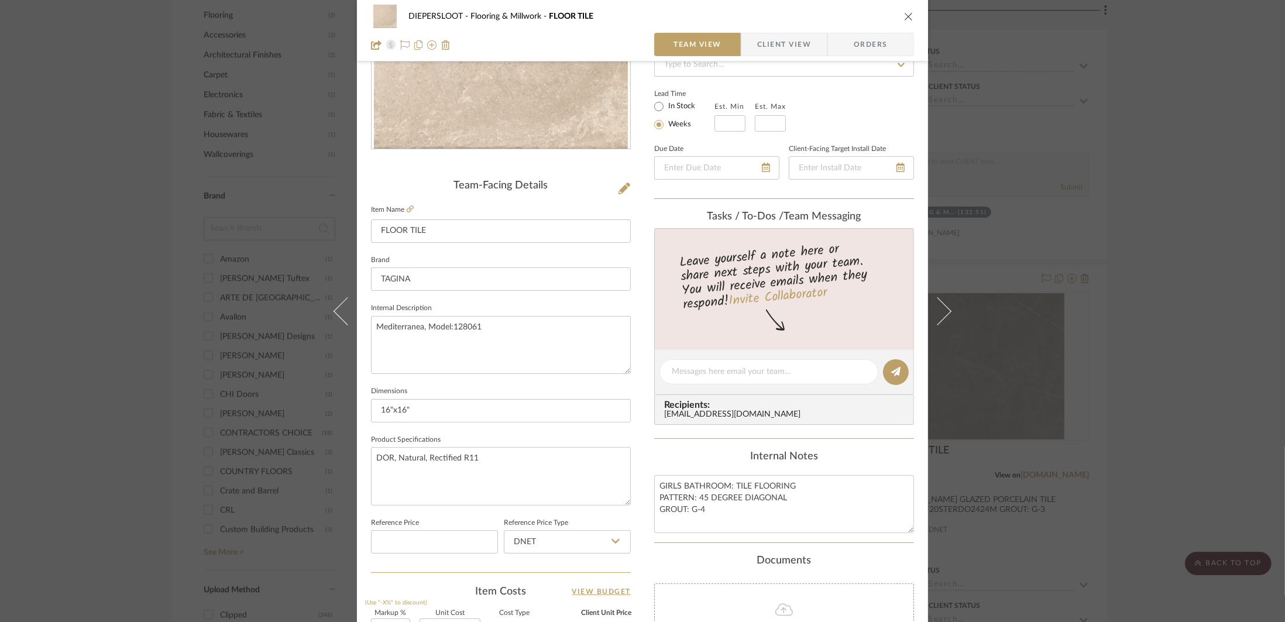
click at [1154, 400] on div "DIEPERSLOOT Flooring & Millwork FLOOR TILE Team View Client View Orders Team-Fa…" at bounding box center [642, 311] width 1285 height 622
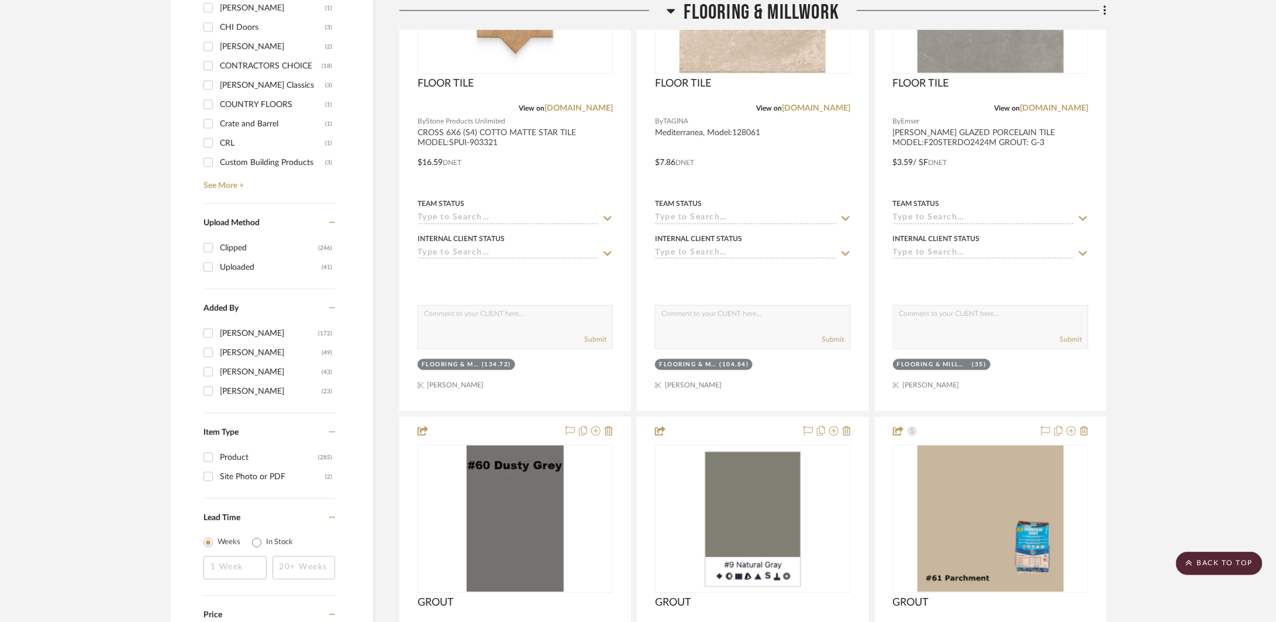
scroll to position [1788, 0]
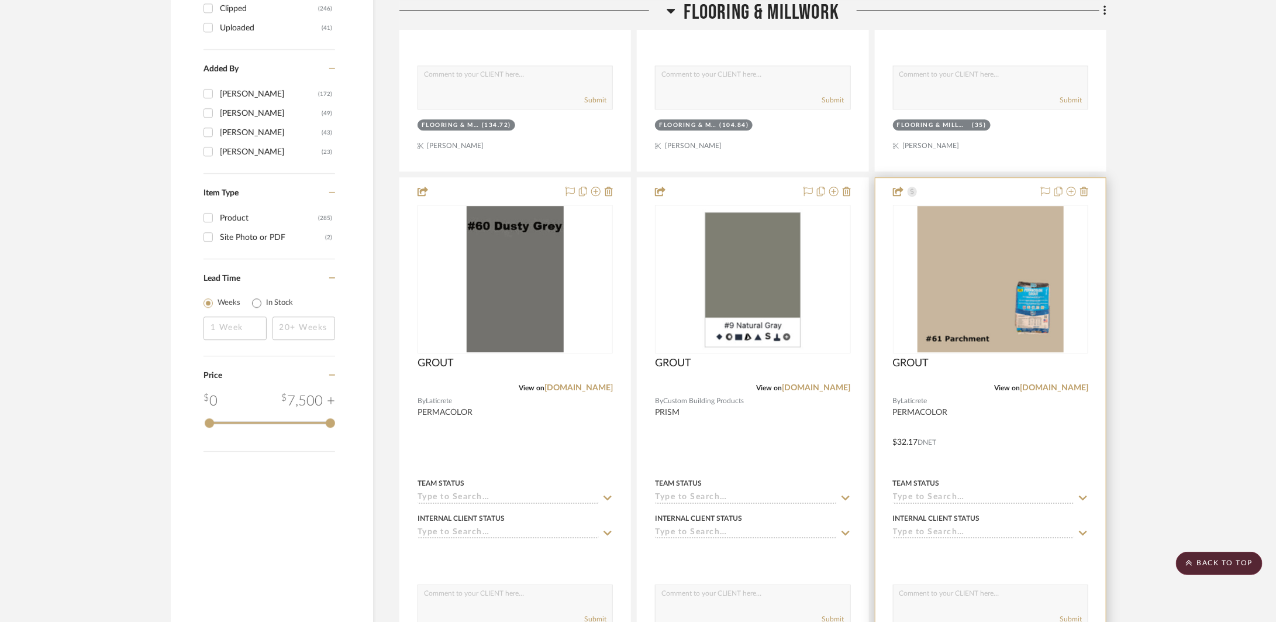
click at [1031, 481] on div "Team Status" at bounding box center [990, 483] width 195 height 11
click at [970, 448] on div at bounding box center [991, 434] width 230 height 512
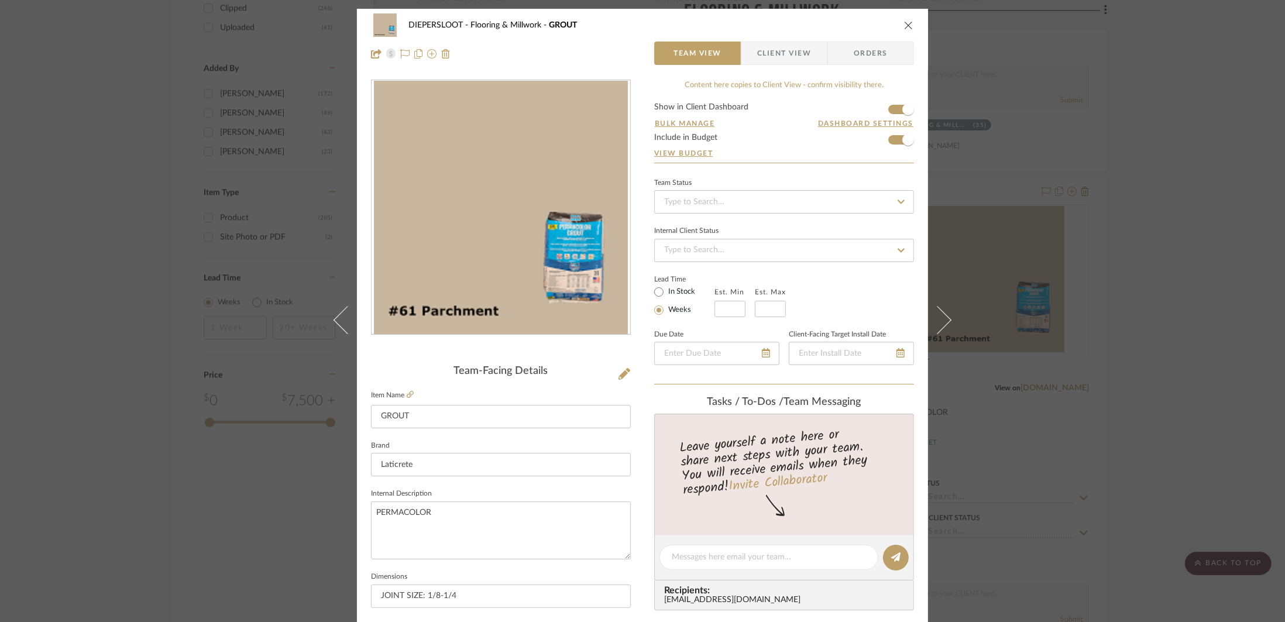
scroll to position [250, 0]
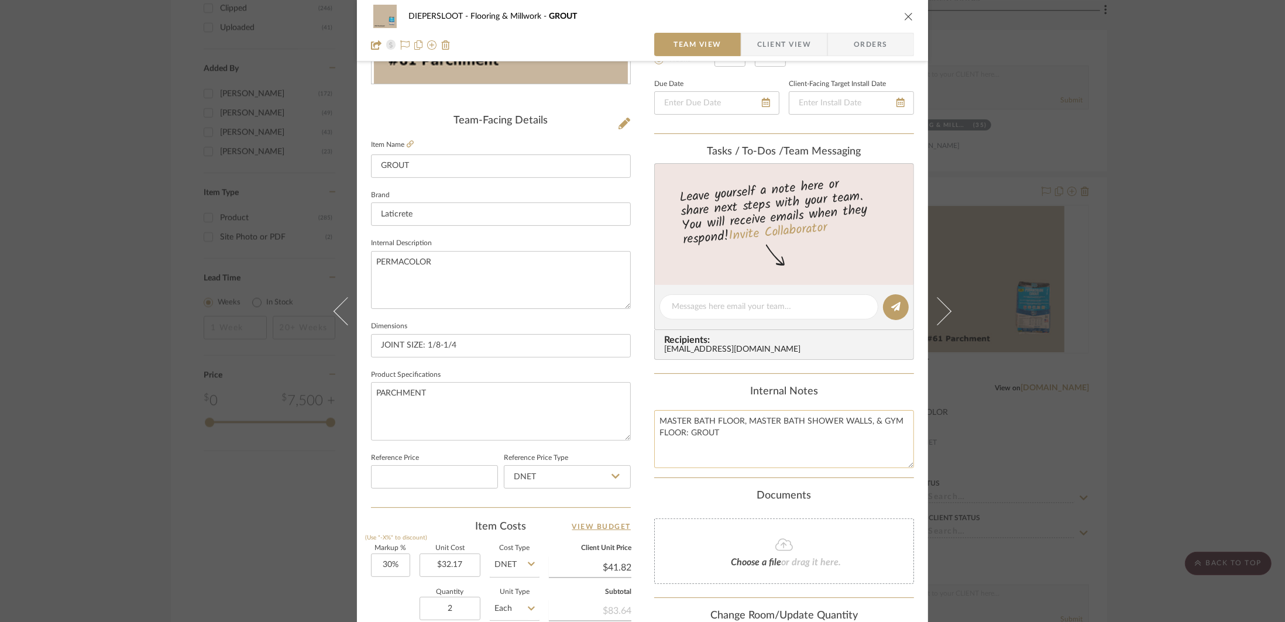
click at [657, 422] on textarea "MASTER BATH FLOOR, MASTER BATH SHOWER WALLS, & GYM FLOOR: GROUT" at bounding box center [784, 439] width 260 height 58
click at [845, 435] on textarea "GIRLS' BATH, MASTER BATH FLOOR, MASTER BATH SHOWER WALLS, & GYM FLOOR: GROUT" at bounding box center [784, 439] width 260 height 58
type textarea "GIRLS' BATH, MASTER BATH FLOOR, MASTER BATH SHOWER WALLS, & GYM FLOOR: GROUT"
click at [588, 412] on textarea "PARCHMENT" at bounding box center [501, 411] width 260 height 58
click at [1138, 377] on div "DIEPERSLOOT Flooring & Millwork GROUT Team View Client View Orders Team-Facing …" at bounding box center [642, 311] width 1285 height 622
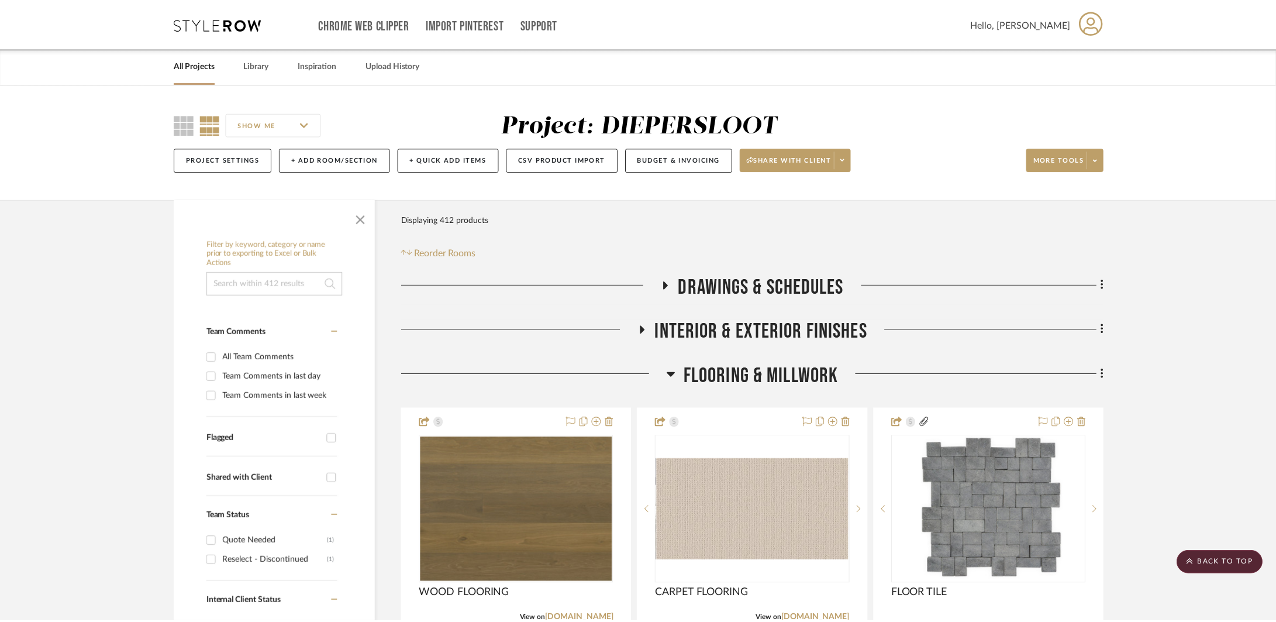
scroll to position [1788, 0]
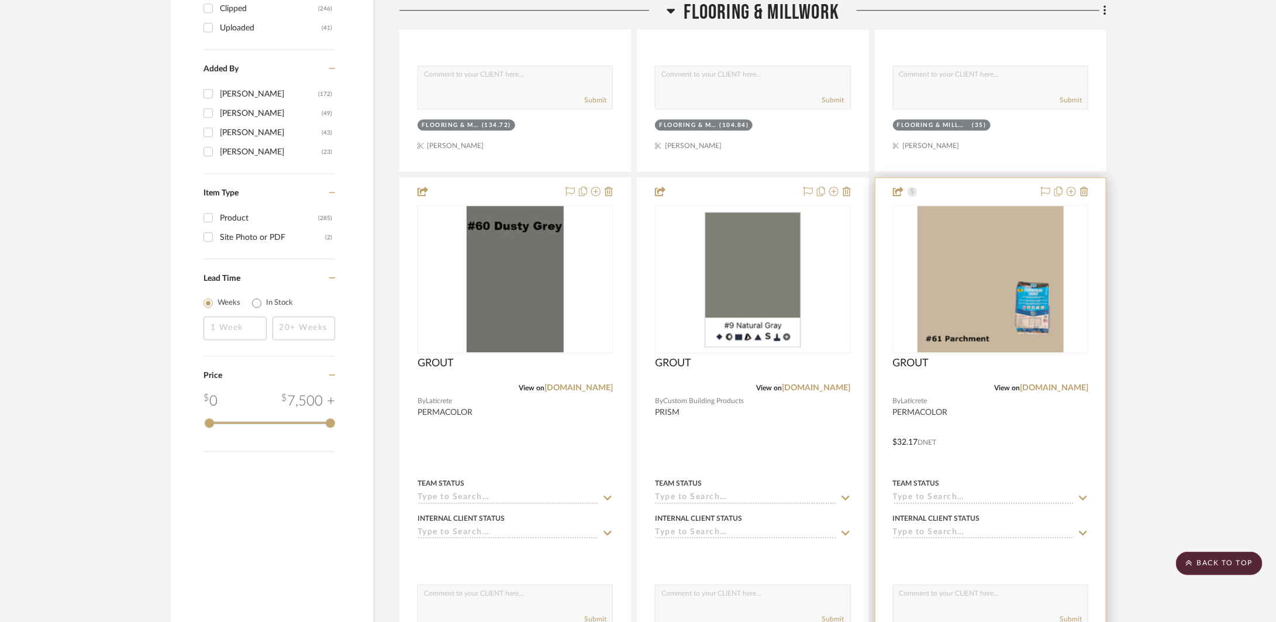
click at [992, 466] on div at bounding box center [991, 434] width 230 height 512
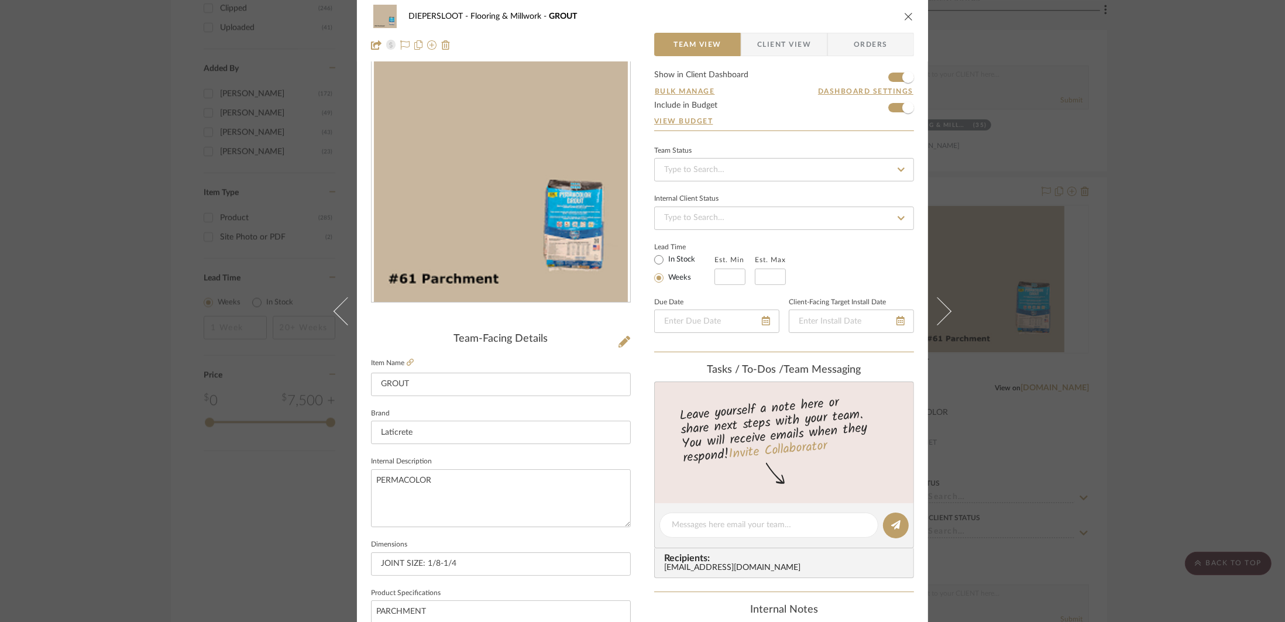
scroll to position [225, 0]
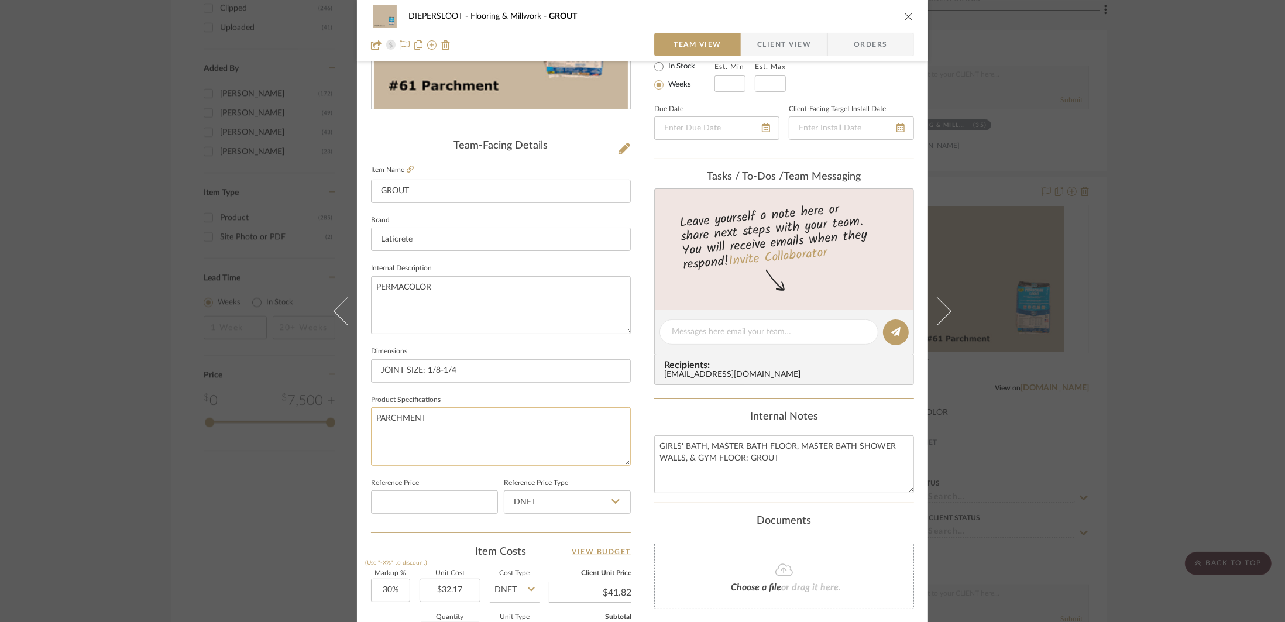
click at [454, 422] on textarea "PARCHMENT" at bounding box center [501, 436] width 260 height 58
type textarea "PARCHMENT #61"
click at [504, 374] on input "JOINT SIZE: 1/8-1/4" at bounding box center [501, 370] width 260 height 23
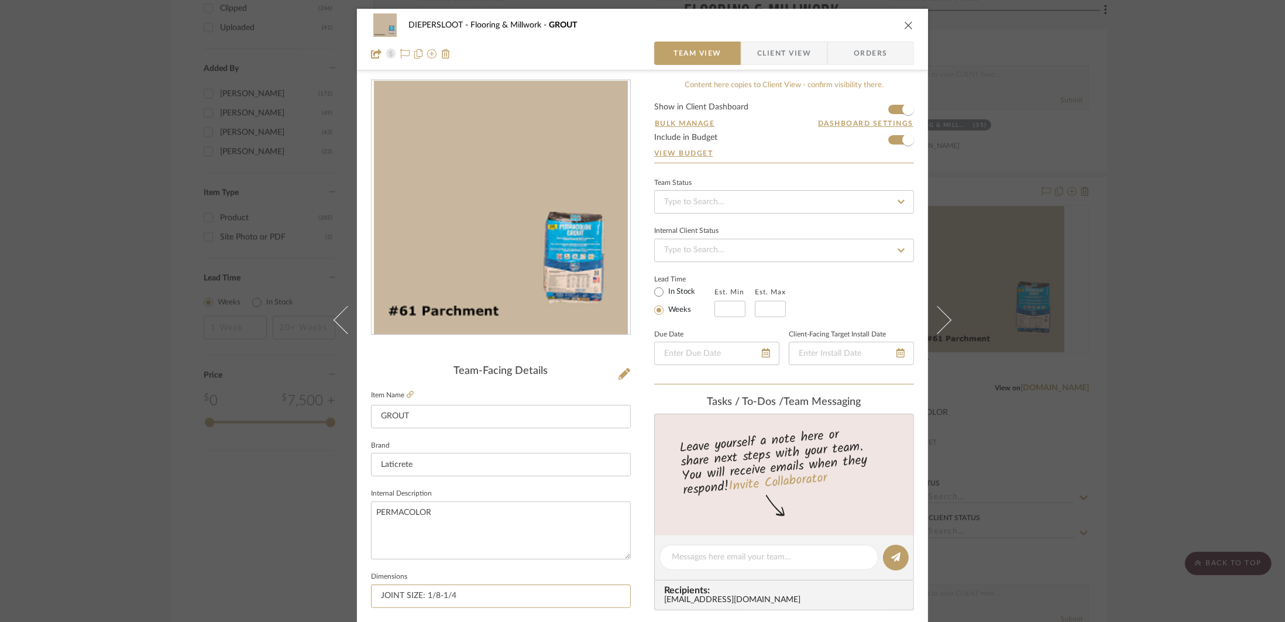
scroll to position [242, 0]
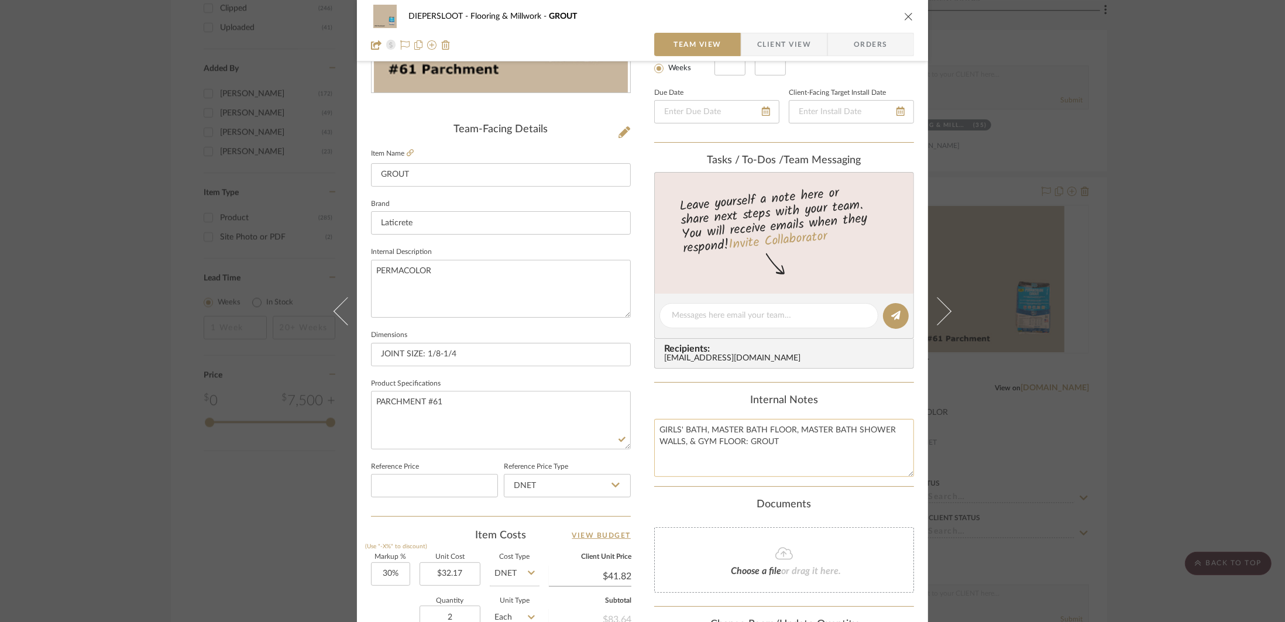
drag, startPoint x: 789, startPoint y: 443, endPoint x: 657, endPoint y: 428, distance: 133.0
click at [657, 428] on textarea "GIRLS' BATH, MASTER BATH FLOOR, MASTER BATH SHOWER WALLS, & GYM FLOOR: GROUT" at bounding box center [784, 448] width 260 height 58
click at [1076, 271] on div "DIEPERSLOOT Flooring & Millwork GROUT Team View Client View Orders Team-Facing …" at bounding box center [642, 311] width 1285 height 622
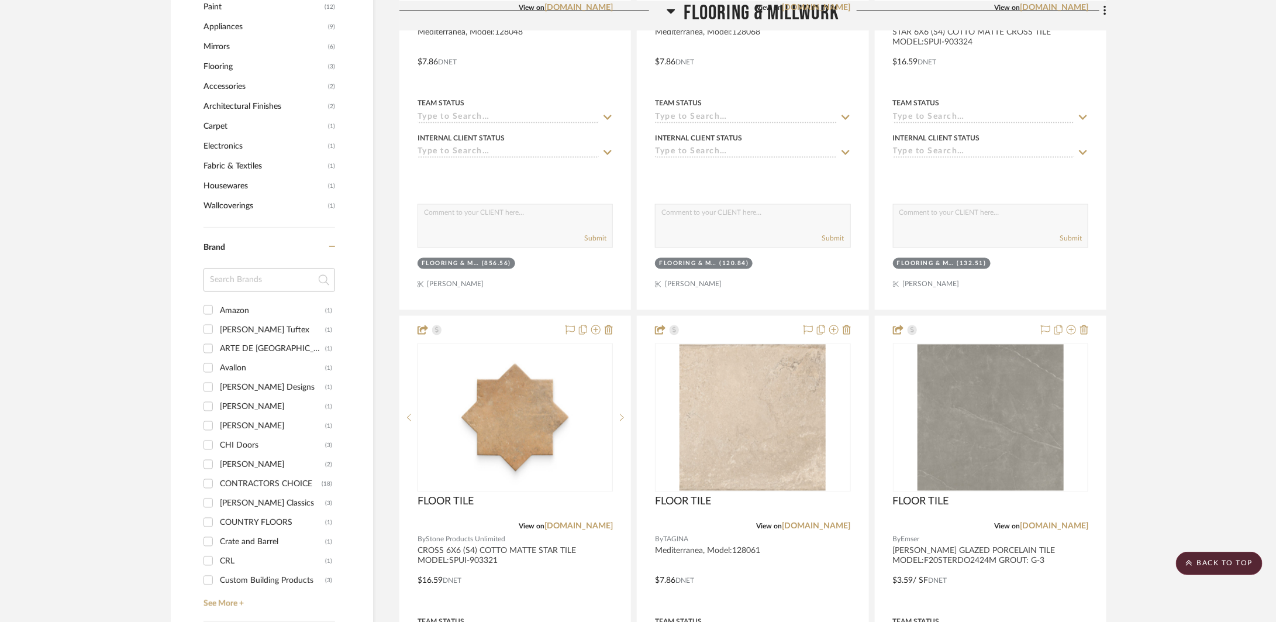
scroll to position [1295, 0]
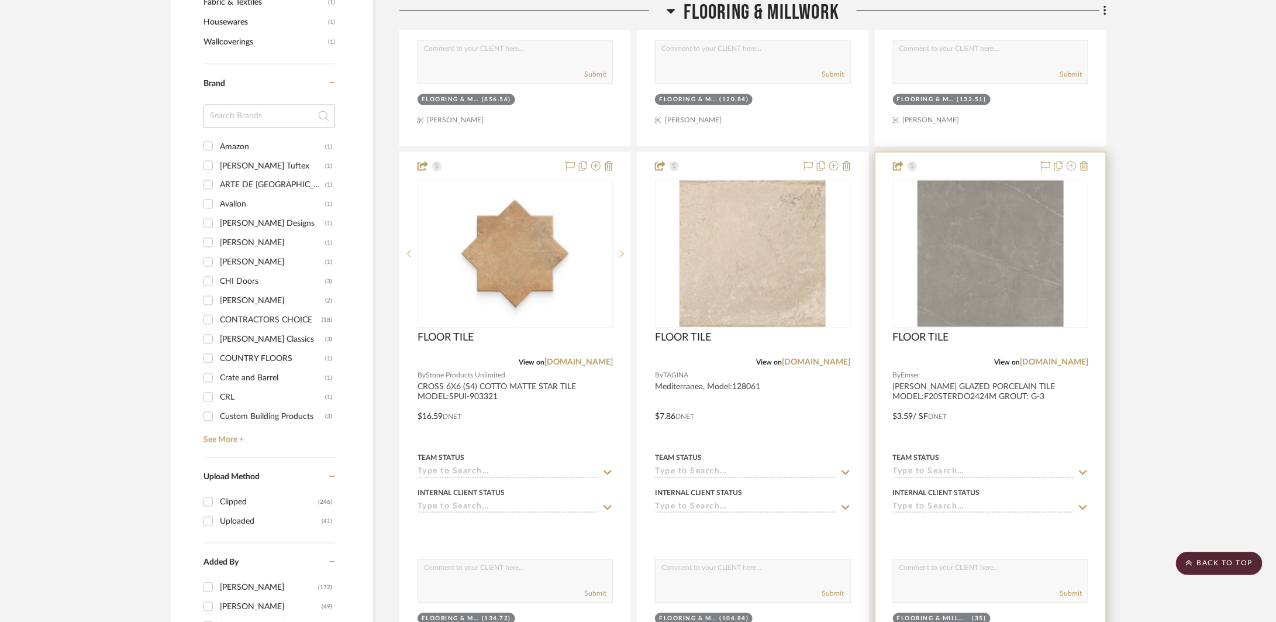
click at [1064, 405] on div at bounding box center [991, 408] width 230 height 512
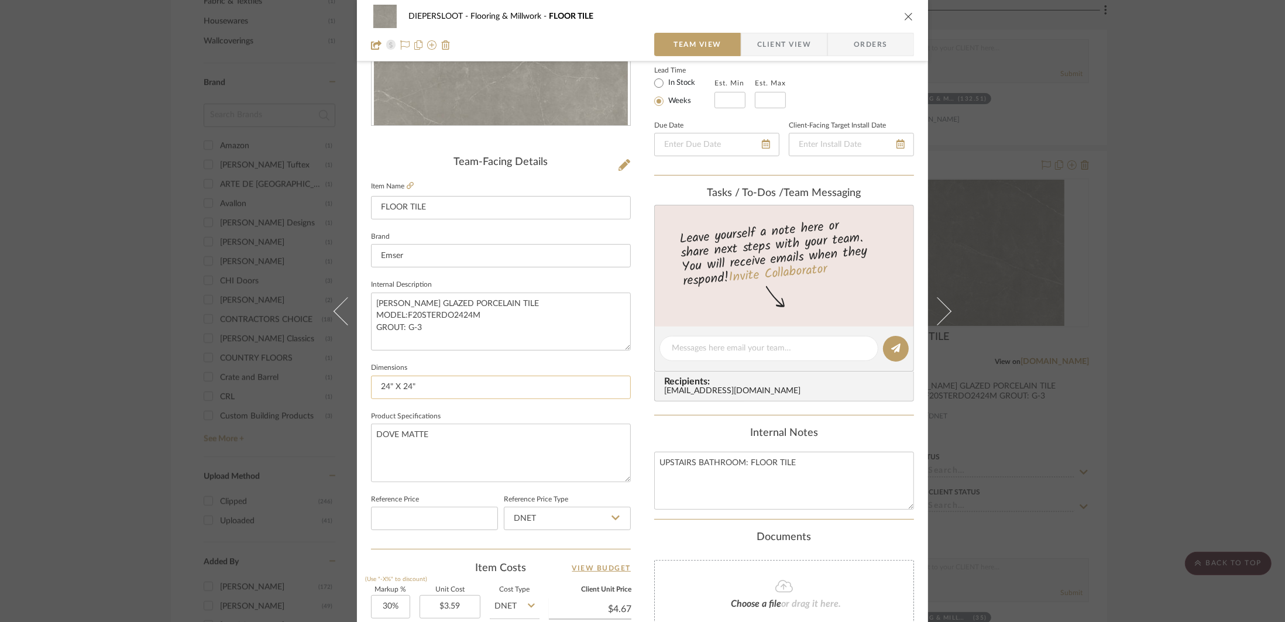
scroll to position [209, 0]
drag, startPoint x: 431, startPoint y: 328, endPoint x: 371, endPoint y: 326, distance: 59.7
click at [371, 326] on textarea "STERLINA II GLAZED PORCELAIN TILE MODEL:F20STERDO2424M GROUT: G-3" at bounding box center [501, 321] width 260 height 58
type textarea "STERLINA II GLAZED PORCELAIN TILE MODEL:F20STERDO2424M"
click at [805, 460] on textarea "UPSTAIRS BATHROOM: FLOOR TILE" at bounding box center [784, 480] width 260 height 58
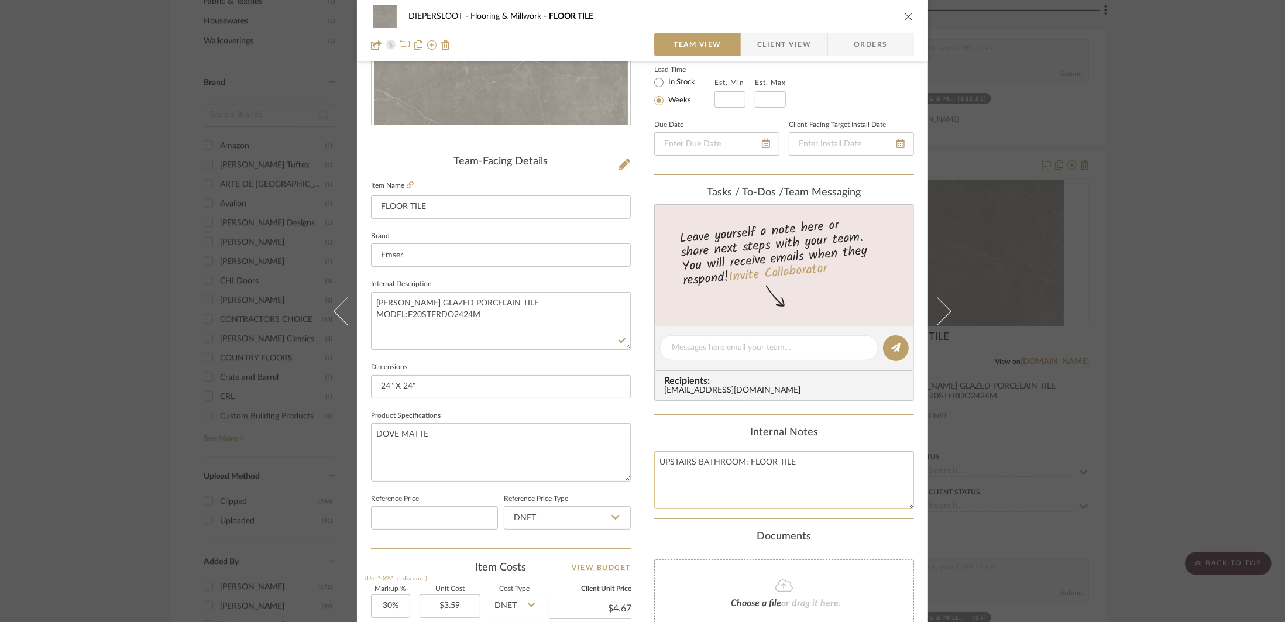
paste textarea "GROUT: G-3"
click at [787, 479] on textarea "UPSTAIRS BATHROOM: FLOOR TILE GROUT: G-3" at bounding box center [784, 480] width 260 height 58
type textarea "UPSTAIRS BATHROOM: FLOOR TILE GROUT: G-3"
click at [1085, 414] on div "DIEPERSLOOT Flooring & Millwork FLOOR TILE Team View Client View Orders Team-Fa…" at bounding box center [642, 311] width 1285 height 622
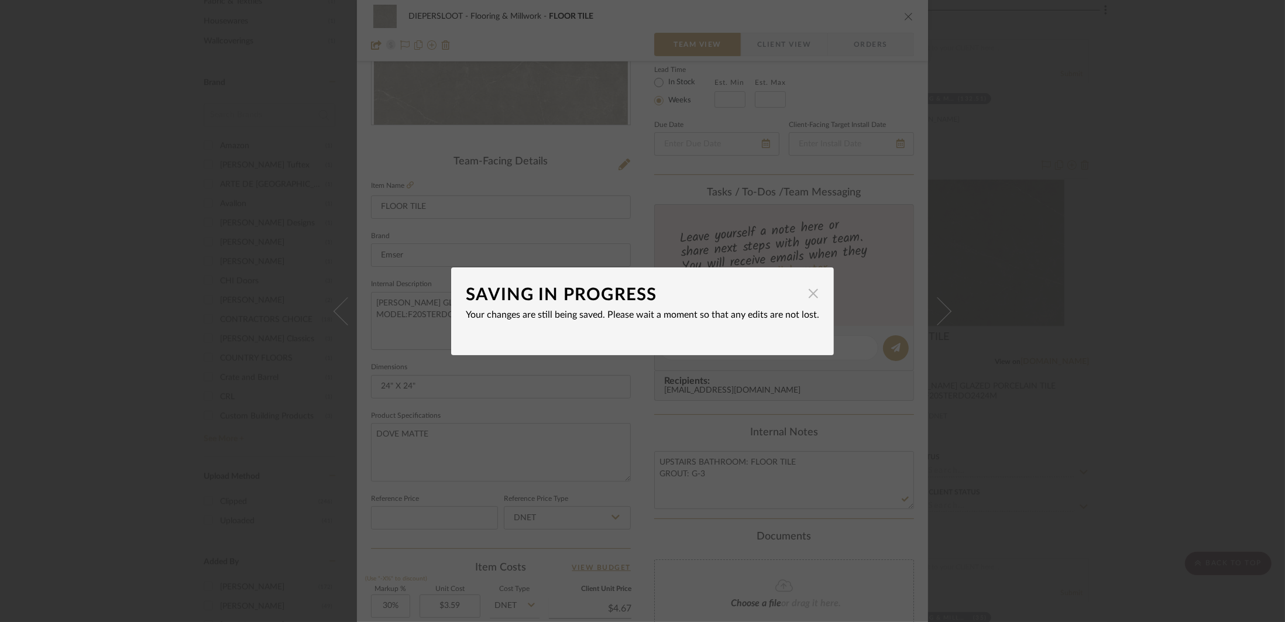
click at [808, 297] on span "button" at bounding box center [812, 293] width 23 height 23
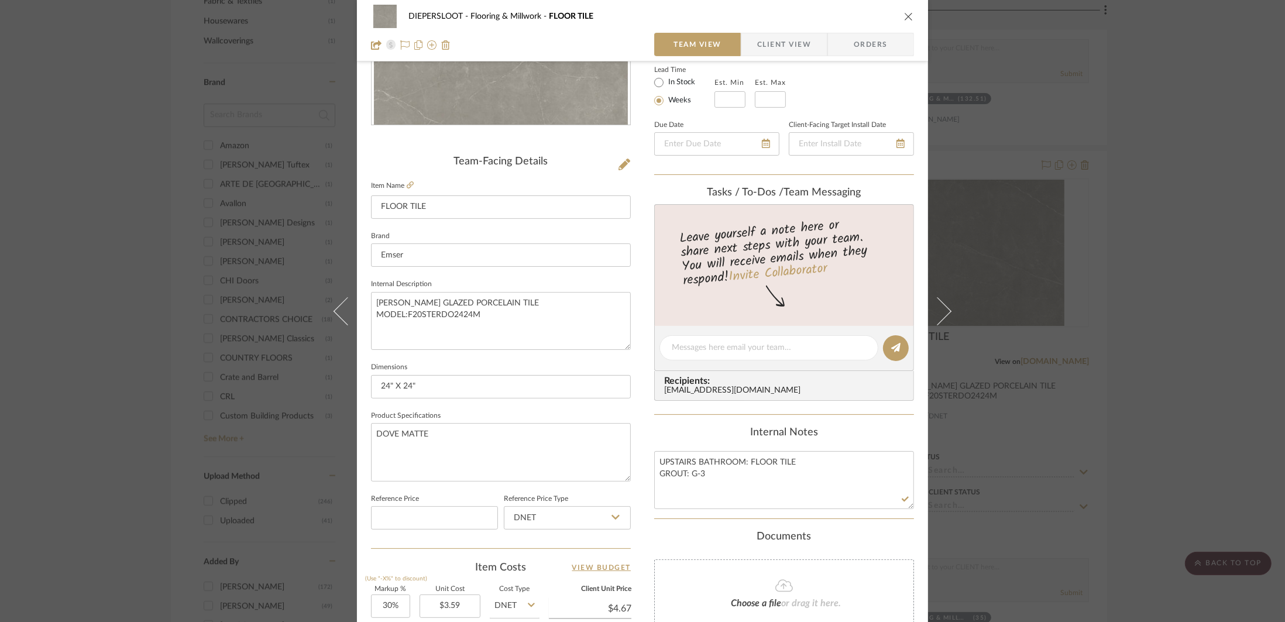
click at [1096, 327] on div "DIEPERSLOOT Flooring & Millwork FLOOR TILE Team View Client View Orders Team-Fa…" at bounding box center [642, 311] width 1285 height 622
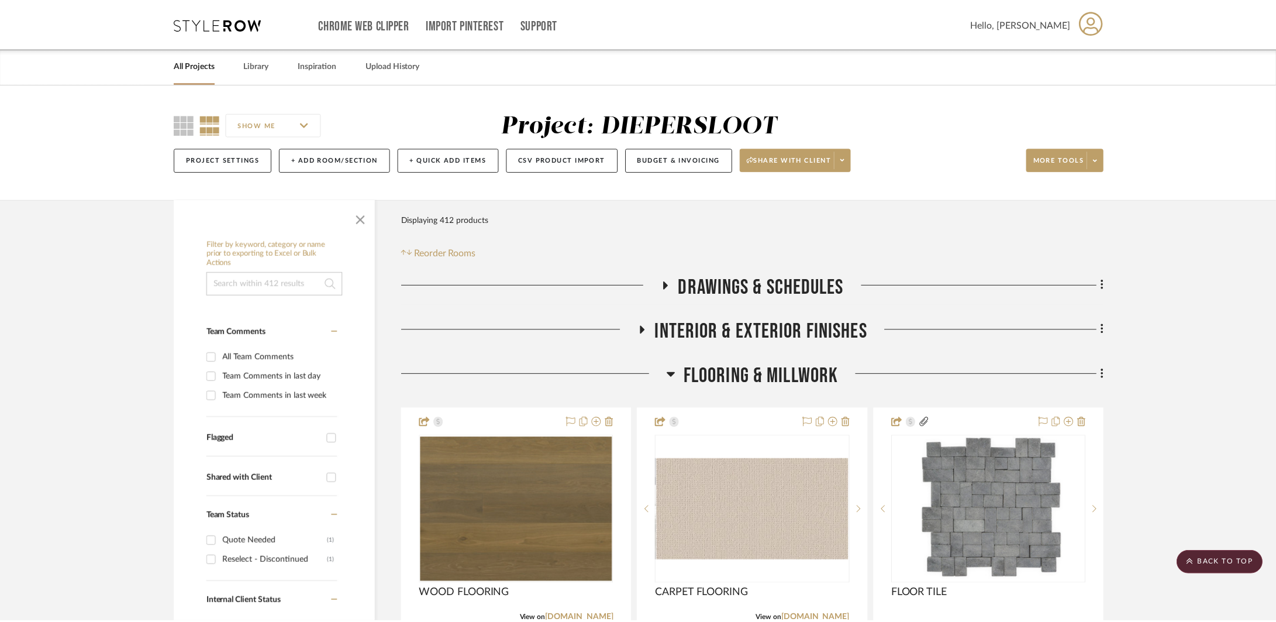
scroll to position [1295, 0]
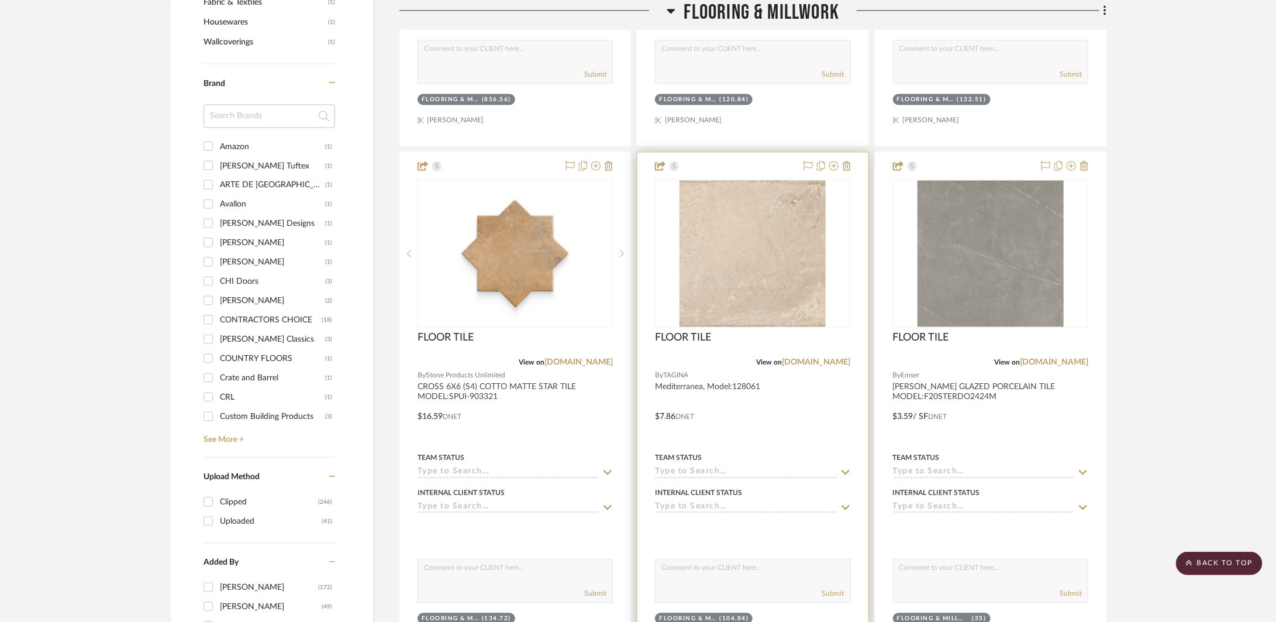
click at [749, 421] on div at bounding box center [753, 408] width 230 height 512
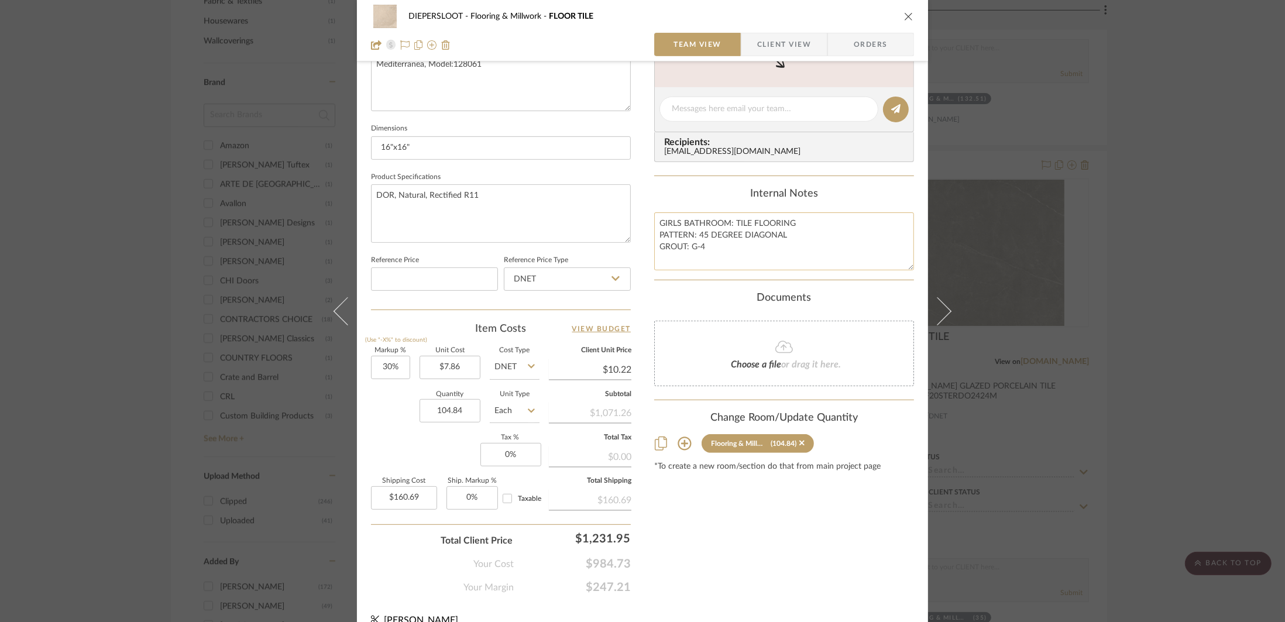
scroll to position [448, 0]
drag, startPoint x: 799, startPoint y: 243, endPoint x: 662, endPoint y: 235, distance: 137.2
click at [662, 235] on textarea "GIRLS BATHROOM: TILE FLOORING PATTERN: 45 DEGREE DIAGONAL GROUT: G-4" at bounding box center [784, 242] width 260 height 58
click at [766, 238] on textarea "GIRLS BATHROOM: TILE FLOORING PATTERN: 45 DEGREE DIAGONAL GROUT: G-4" at bounding box center [784, 242] width 260 height 58
drag, startPoint x: 790, startPoint y: 237, endPoint x: 656, endPoint y: 235, distance: 134.6
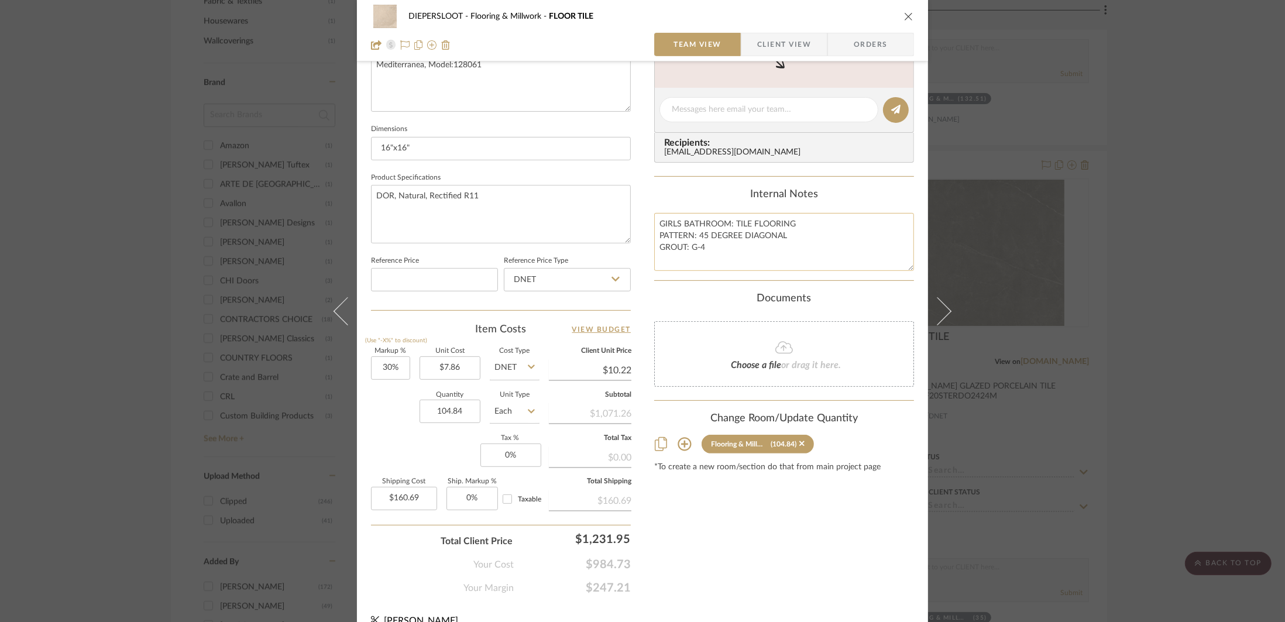
click at [656, 235] on textarea "GIRLS BATHROOM: TILE FLOORING PATTERN: 45 DEGREE DIAGONAL GROUT: G-4" at bounding box center [784, 242] width 260 height 58
click at [1181, 334] on div "DIEPERSLOOT Flooring & Millwork FLOOR TILE Team View Client View Orders Team-Fa…" at bounding box center [642, 311] width 1285 height 622
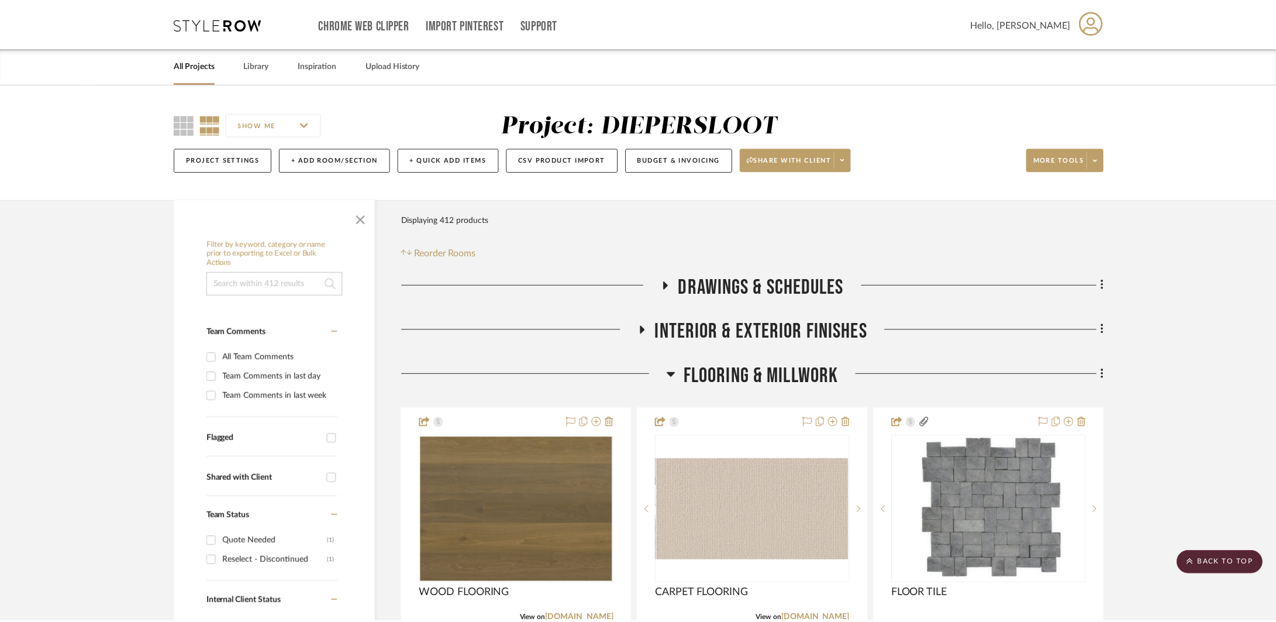
scroll to position [1295, 0]
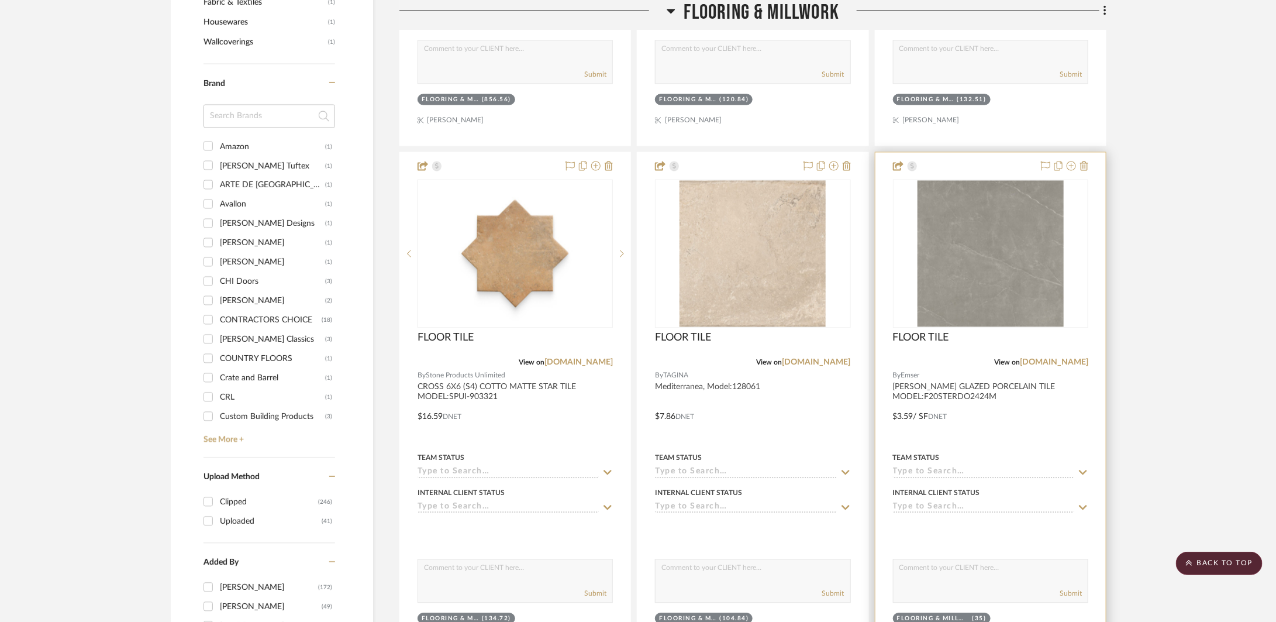
click at [1086, 402] on div at bounding box center [991, 408] width 230 height 512
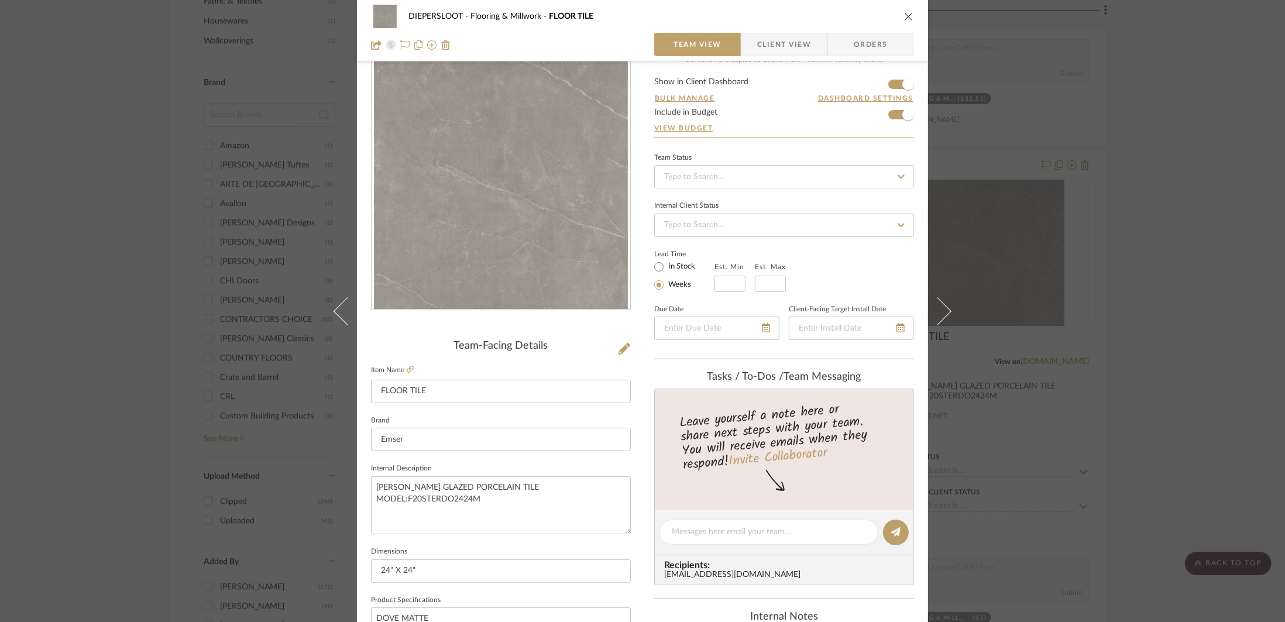
scroll to position [51, 0]
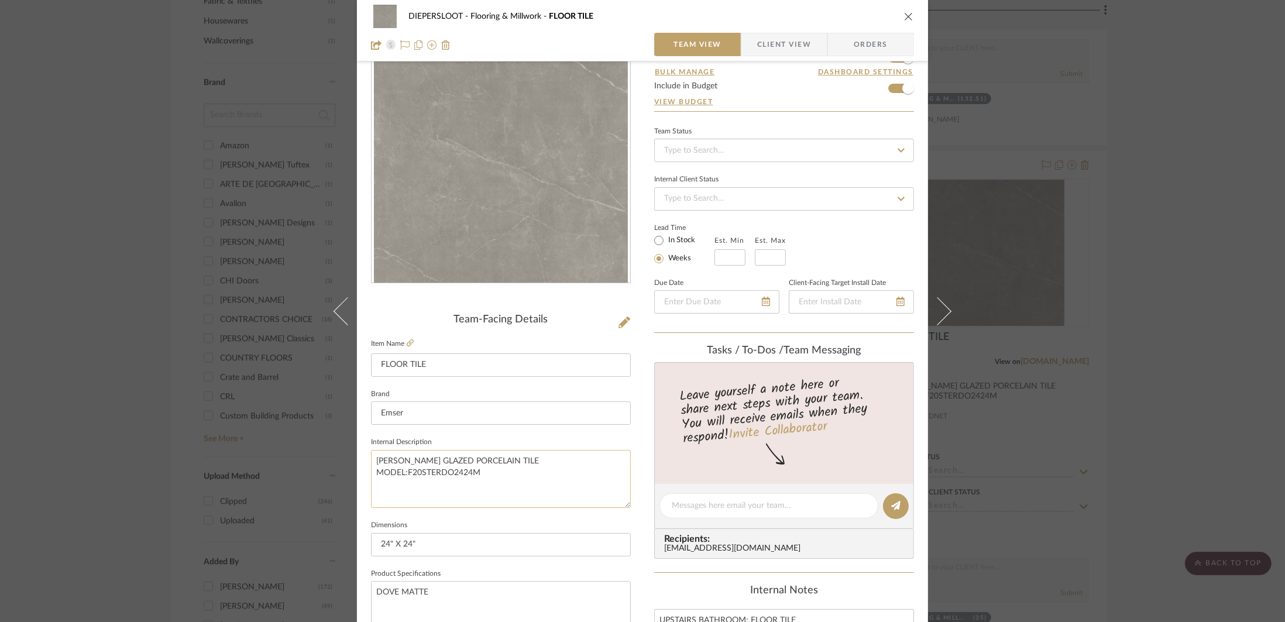
click at [532, 462] on textarea "STERLINA II GLAZED PORCELAIN TILE MODEL:F20STERDO2424M" at bounding box center [501, 479] width 260 height 58
paste textarea "PATTERN: 45 DEGREE DIAGONAL"
click at [592, 486] on textarea "STERLINA II GLAZED PORCELAIN TILE PATTERN: 45 DEGREE DIAGONAL MODEL:F20STERDO24…" at bounding box center [501, 479] width 260 height 58
click at [576, 454] on textarea "STERLINA II GLAZED PORCELAIN TILE PATTERN: 45 DEGREE DIAGONAL MODEL:F20STERDO24…" at bounding box center [501, 479] width 260 height 58
type textarea "STERLINA II GLAZED PORCELAIN TILE PATTERN: 45 DEGREE DIAGONAL MODEL:F20STERDO24…"
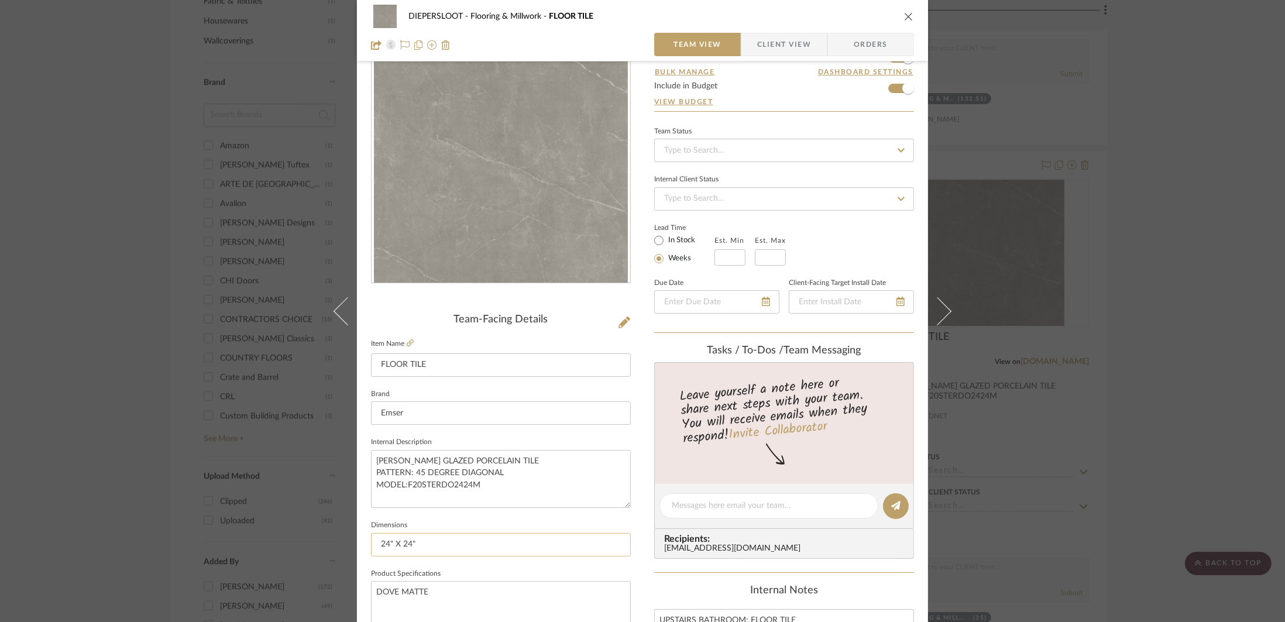
click at [511, 548] on input "24" X 24"" at bounding box center [501, 544] width 260 height 23
click at [511, 476] on textarea "STERLINA II GLAZED PORCELAIN TILE PATTERN: 45 DEGREE DIAGONAL MODEL:F20STERDO24…" at bounding box center [501, 479] width 260 height 58
drag, startPoint x: 508, startPoint y: 474, endPoint x: 372, endPoint y: 472, distance: 135.7
click at [372, 472] on textarea "STERLINA II GLAZED PORCELAIN TILE PATTERN: 45 DEGREE DIAGONAL MODEL:F20STERDO24…" at bounding box center [501, 479] width 260 height 58
click at [539, 467] on textarea "STERLINA II GLAZED PORCELAIN TILE MODEL:F20STERDO2424M" at bounding box center [501, 479] width 260 height 58
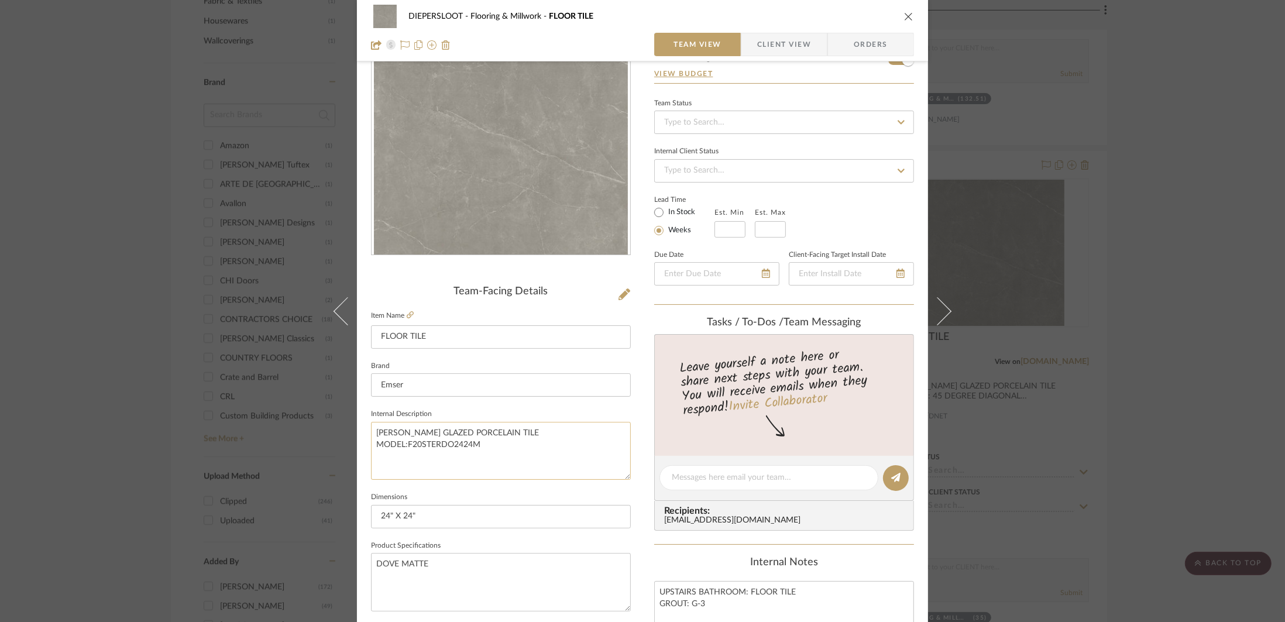
scroll to position [189, 0]
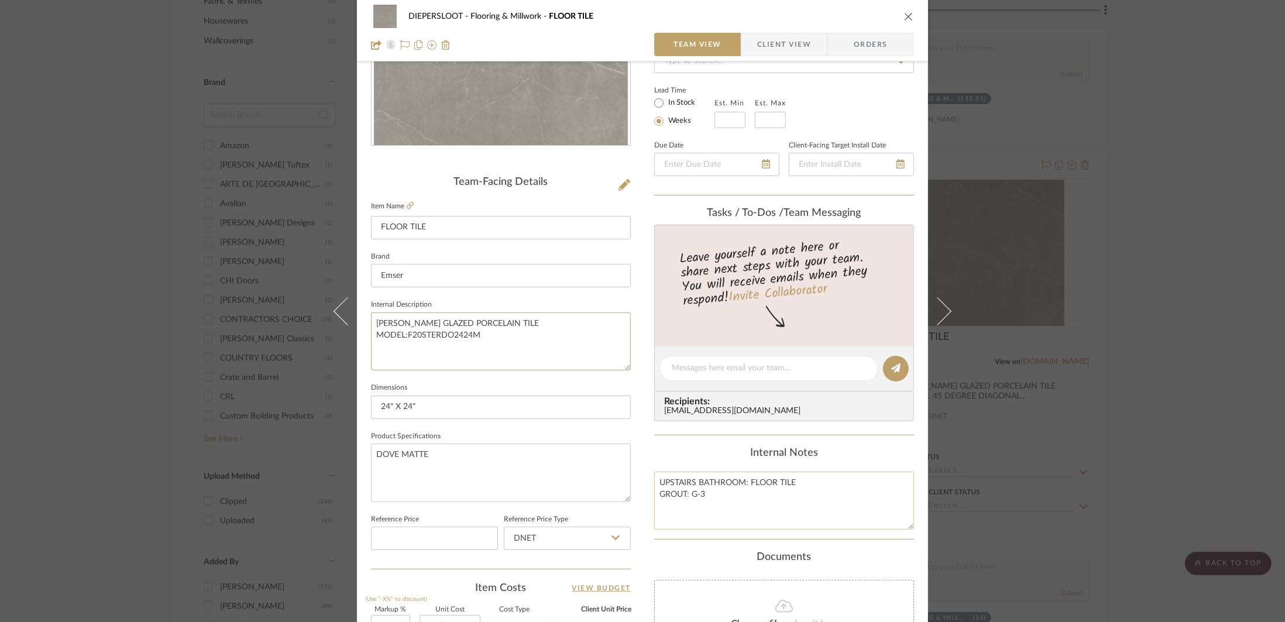
type textarea "STERLINA II GLAZED PORCELAIN TILE MODEL:F20STERDO2424M"
click at [792, 485] on textarea "UPSTAIRS BATHROOM: FLOOR TILE GROUT: G-3" at bounding box center [784, 501] width 260 height 58
paste textarea "PATTERN: 45 DEGREE DIAGONAL"
click at [789, 514] on textarea "UPSTAIRS BATHROOM: FLOOR TILE PATTERN: 45 DEGREE DIAGONAL GROUT: G-3" at bounding box center [784, 501] width 260 height 58
type textarea "UPSTAIRS BATHROOM: FLOOR TILE PATTERN: 45 DEGREE DIAGONAL GROUT: G-3"
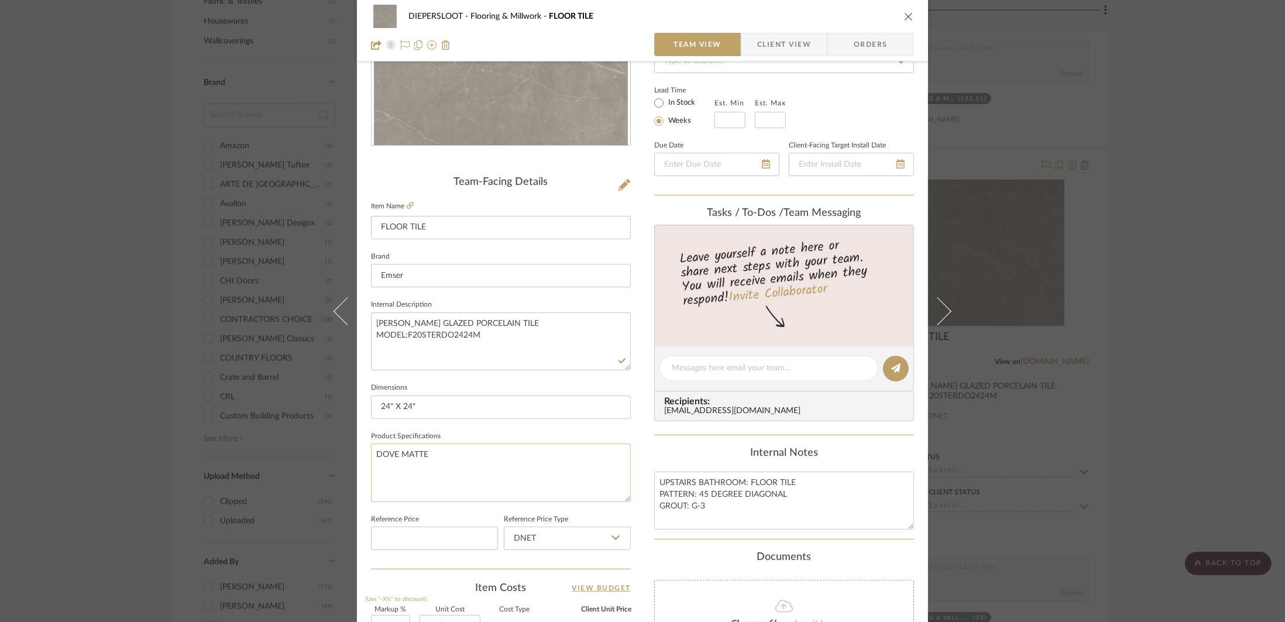
click at [565, 470] on textarea "DOVE MATTE" at bounding box center [501, 472] width 260 height 58
drag, startPoint x: 706, startPoint y: 507, endPoint x: 649, endPoint y: 483, distance: 61.6
click at [654, 483] on textarea "UPSTAIRS BATHROOM: FLOOR TILE PATTERN: 45 DEGREE DIAGONAL GROUT: G-3" at bounding box center [784, 501] width 260 height 58
click at [1086, 407] on div "DIEPERSLOOT Flooring & Millwork FLOOR TILE Team View Client View Orders Team-Fa…" at bounding box center [642, 311] width 1285 height 622
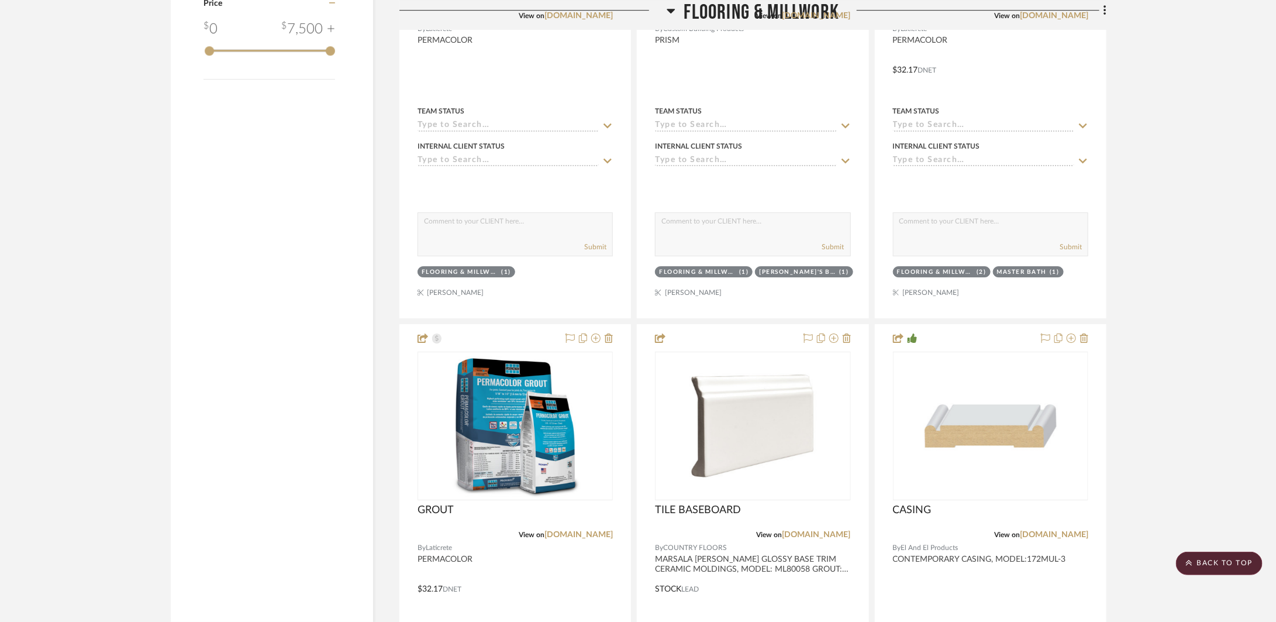
scroll to position [2186, 0]
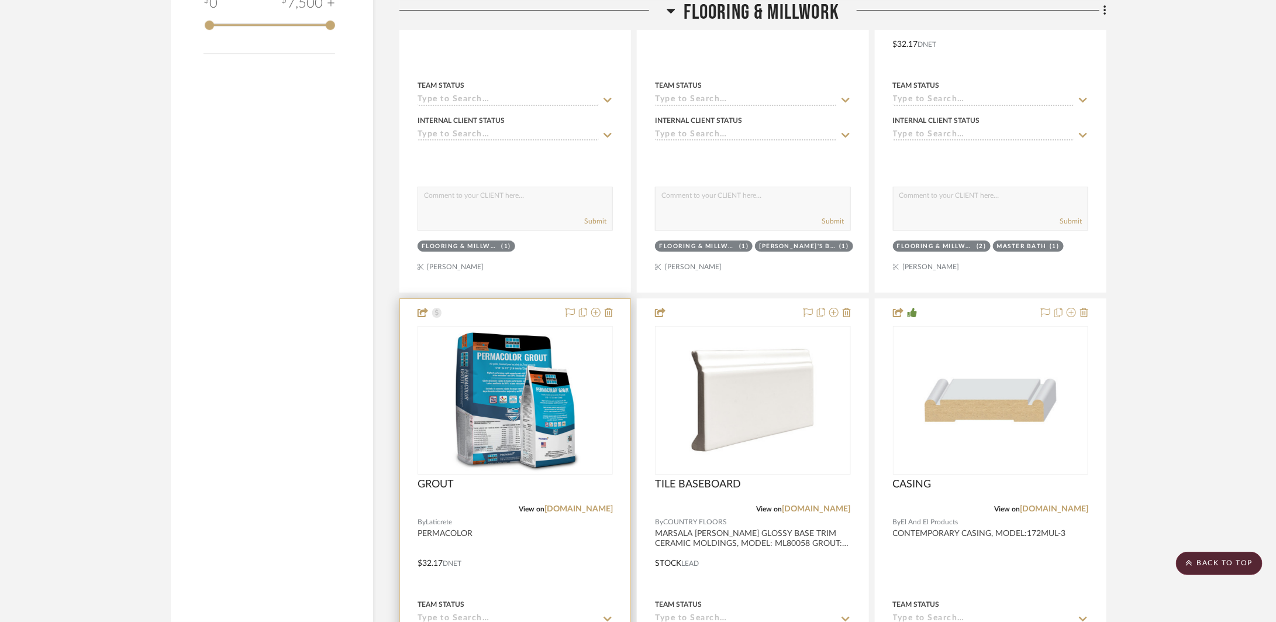
click at [523, 560] on div at bounding box center [515, 555] width 230 height 512
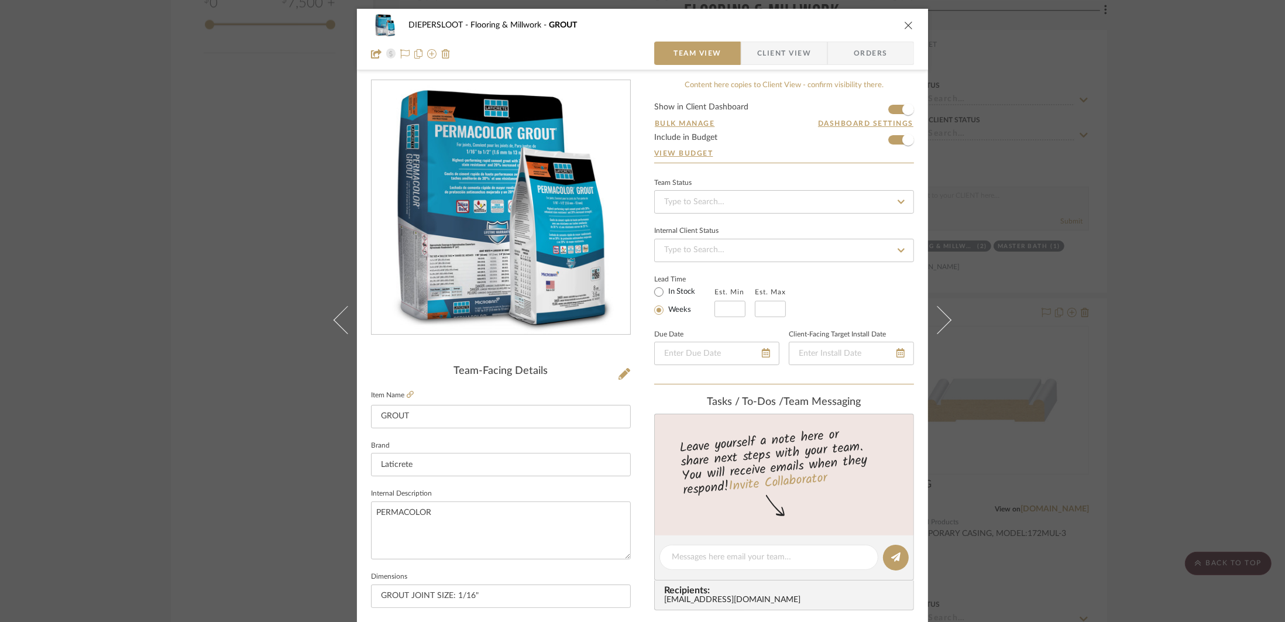
scroll to position [250, 0]
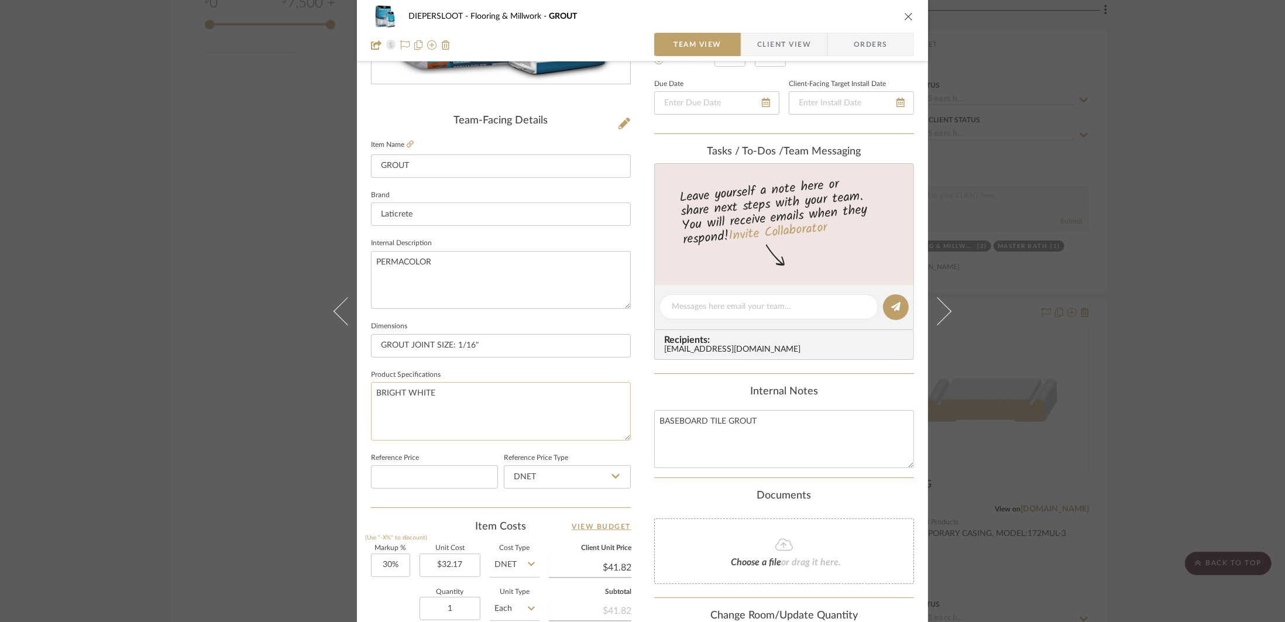
click at [450, 400] on textarea "BRIGHT WHITE" at bounding box center [501, 411] width 260 height 58
type textarea "BRIGHT WHITE #44"
click at [483, 342] on input "GROUT JOINT SIZE: 1/16"" at bounding box center [501, 345] width 260 height 23
click at [298, 395] on div "DIEPERSLOOT Flooring & Millwork GROUT Team View Client View Orders Team-Facing …" at bounding box center [642, 311] width 1285 height 622
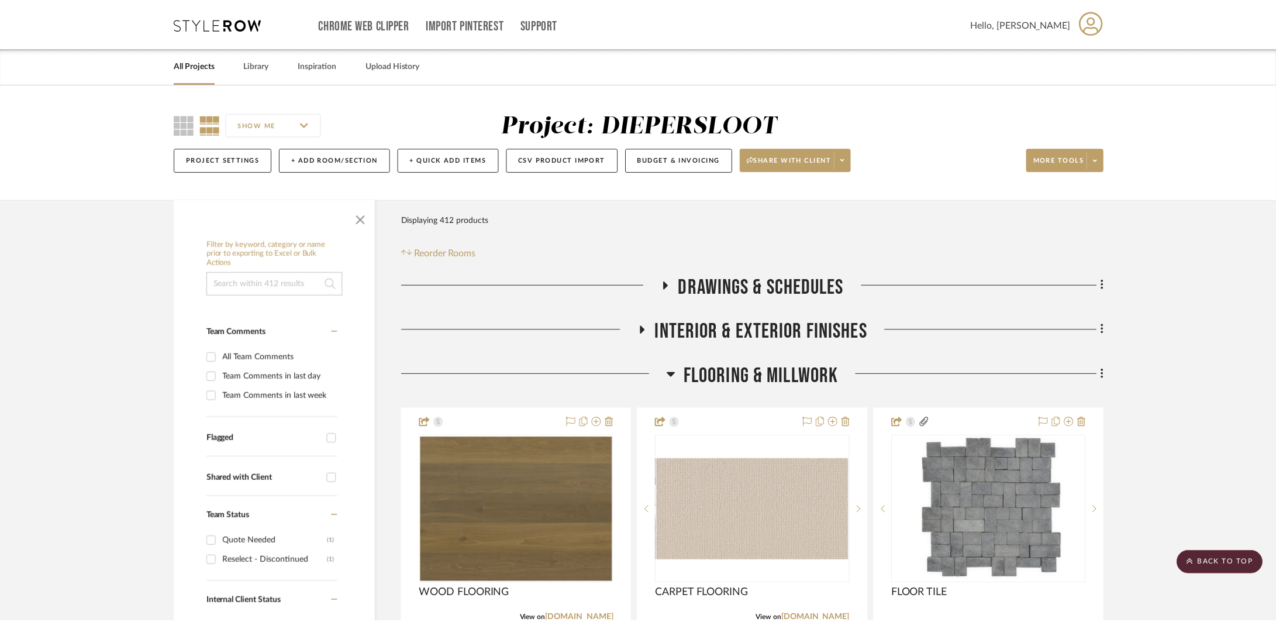
scroll to position [2186, 0]
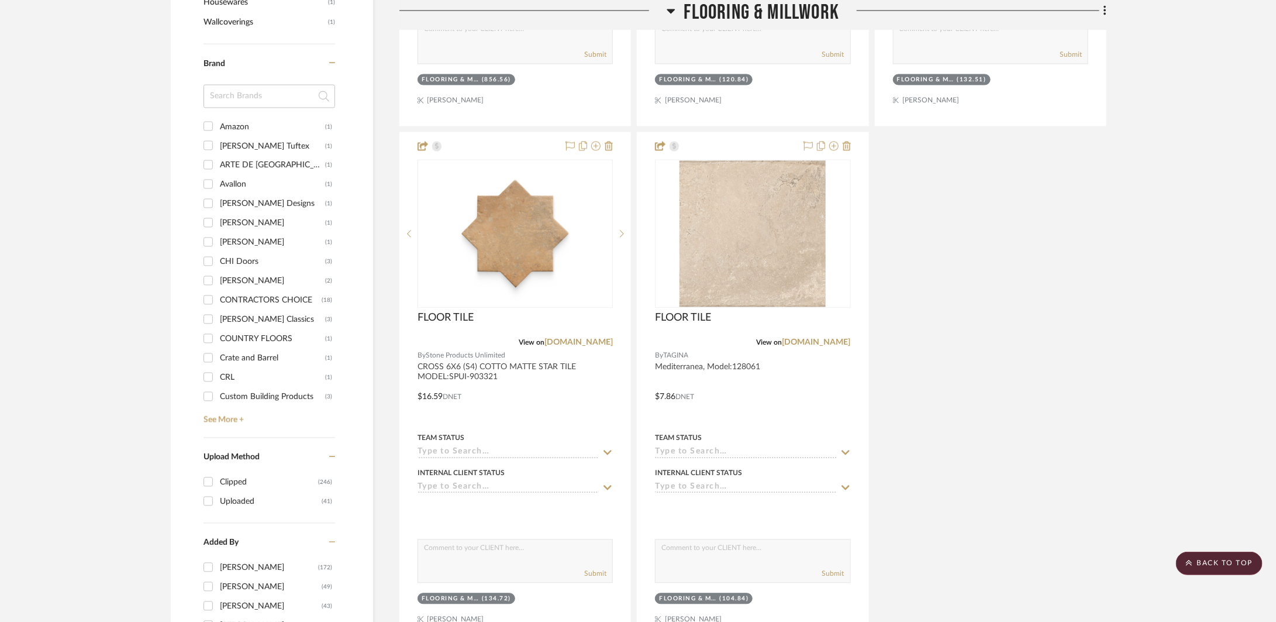
scroll to position [1422, 0]
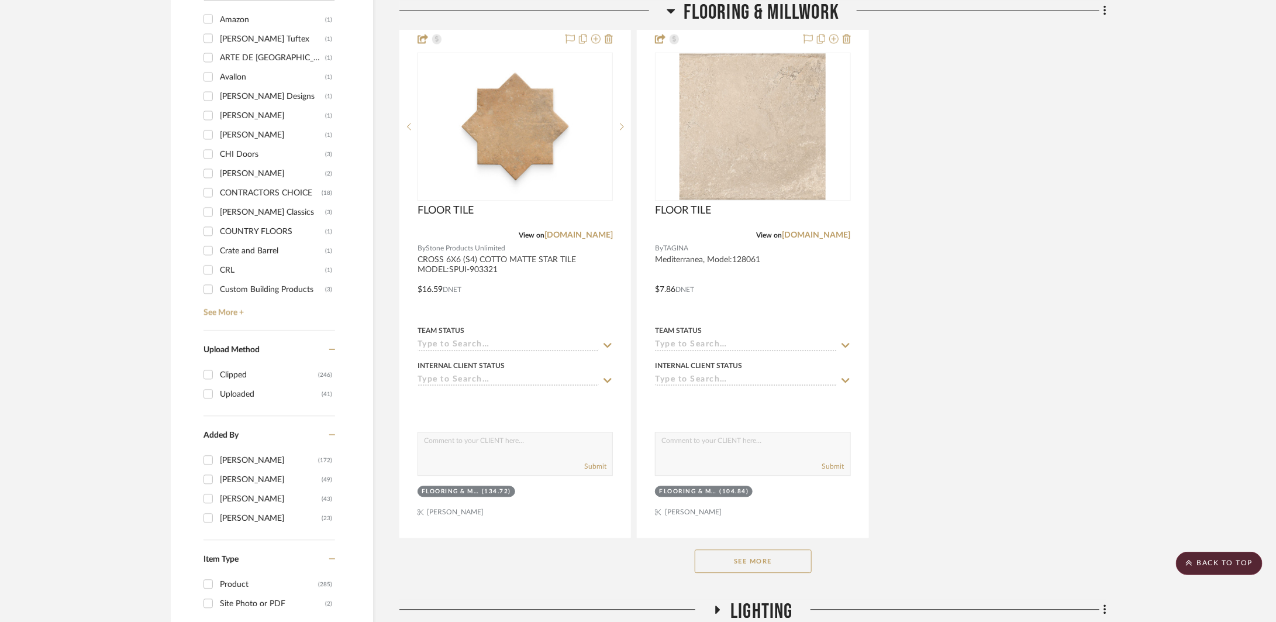
click at [772, 568] on button "See More" at bounding box center [753, 560] width 117 height 23
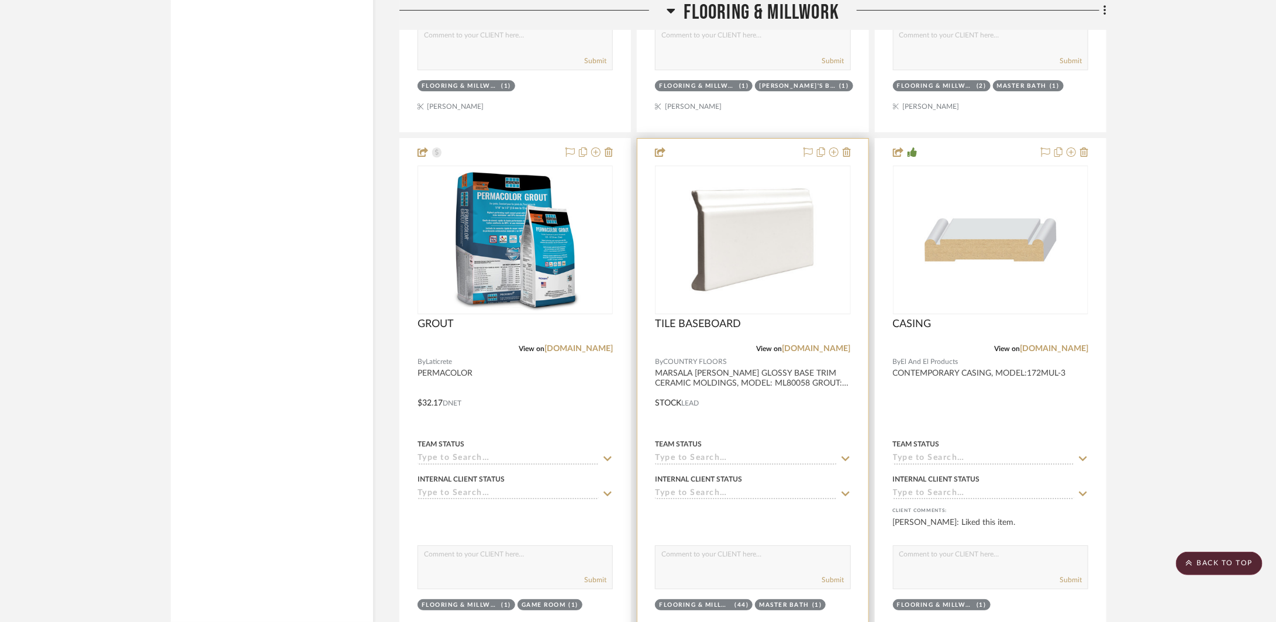
scroll to position [2349, 0]
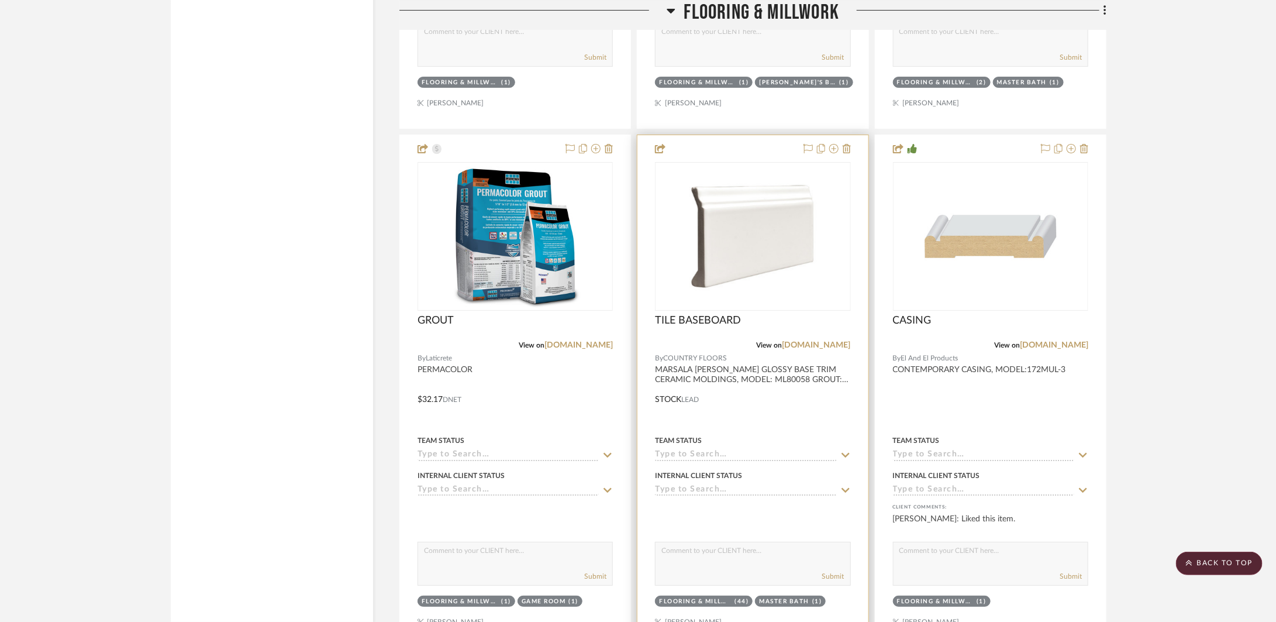
click at [806, 422] on div at bounding box center [753, 391] width 230 height 512
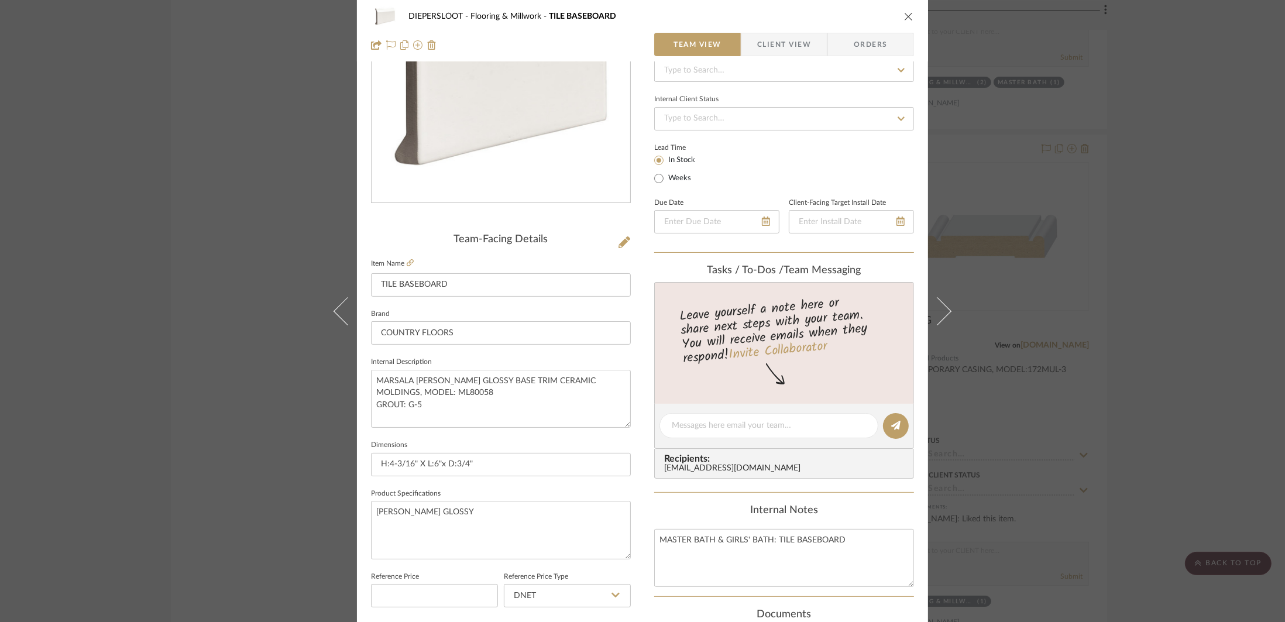
scroll to position [216, 0]
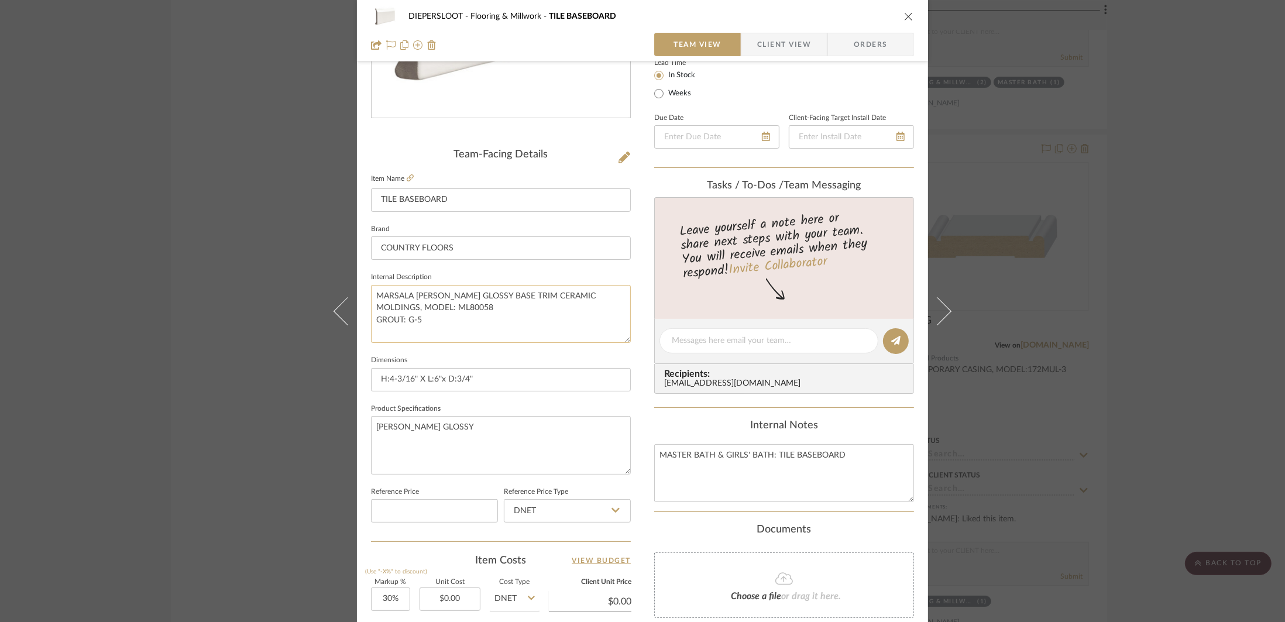
click at [423, 326] on textarea "MARSALA [PERSON_NAME] GLOSSY BASE TRIM CERAMIC MOLDINGS, MODEL: ML80058 GROUT: …" at bounding box center [501, 314] width 260 height 58
drag, startPoint x: 429, startPoint y: 321, endPoint x: 368, endPoint y: 321, distance: 61.4
click at [371, 321] on textarea "MARSALA [PERSON_NAME] GLOSSY BASE TRIM CERAMIC MOLDINGS, MODEL: ML80058 GROUT: …" at bounding box center [501, 314] width 260 height 58
type textarea "MARSALA [PERSON_NAME] GLOSSY BASE TRIM CERAMIC MOLDINGS, MODEL: ML80058"
click at [845, 455] on textarea "MASTER BATH & GIRLS' BATH: TILE BASEBOARD" at bounding box center [784, 473] width 260 height 58
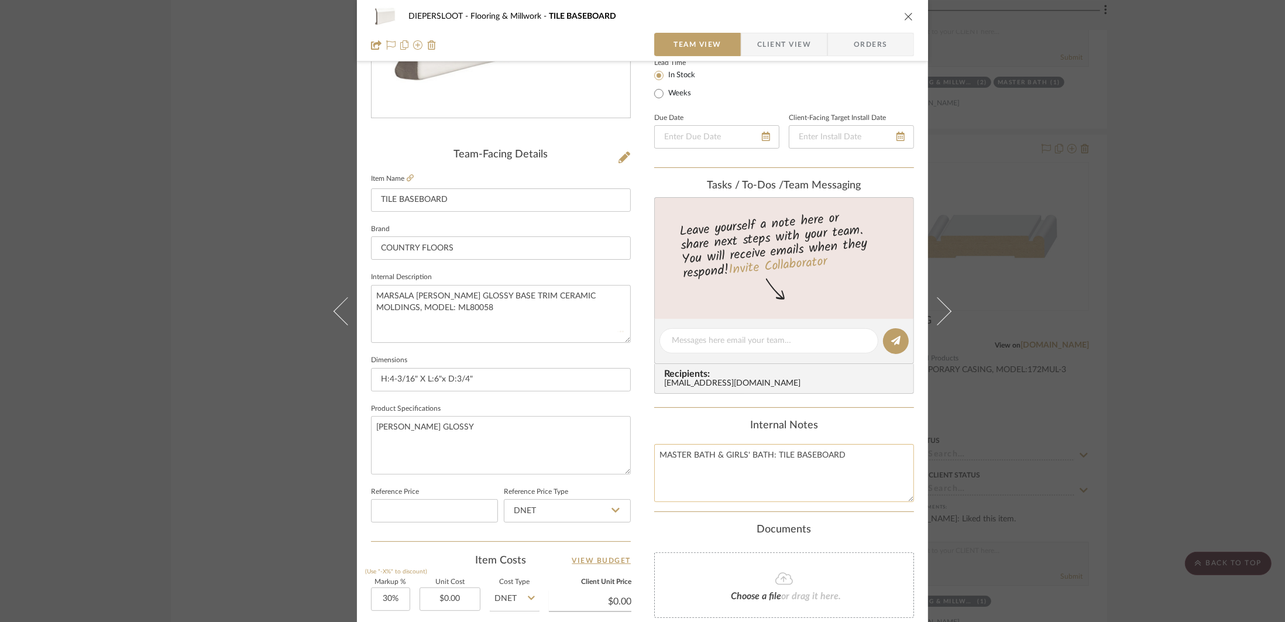
type textarea "MASTER BATH & GIRLS' BATH: TILE BASEBOARD"
paste textarea "GROUT: G-5"
type textarea "MASTER BATH & GIRLS' BATH: TILE BASEBOARD GROUT: G-5"
click at [507, 435] on textarea "[PERSON_NAME] GLOSSY" at bounding box center [501, 445] width 260 height 58
click at [303, 447] on div "DIEPERSLOOT Flooring & Millwork TILE BASEBOARD Team View Client View Orders Tea…" at bounding box center [642, 311] width 1285 height 622
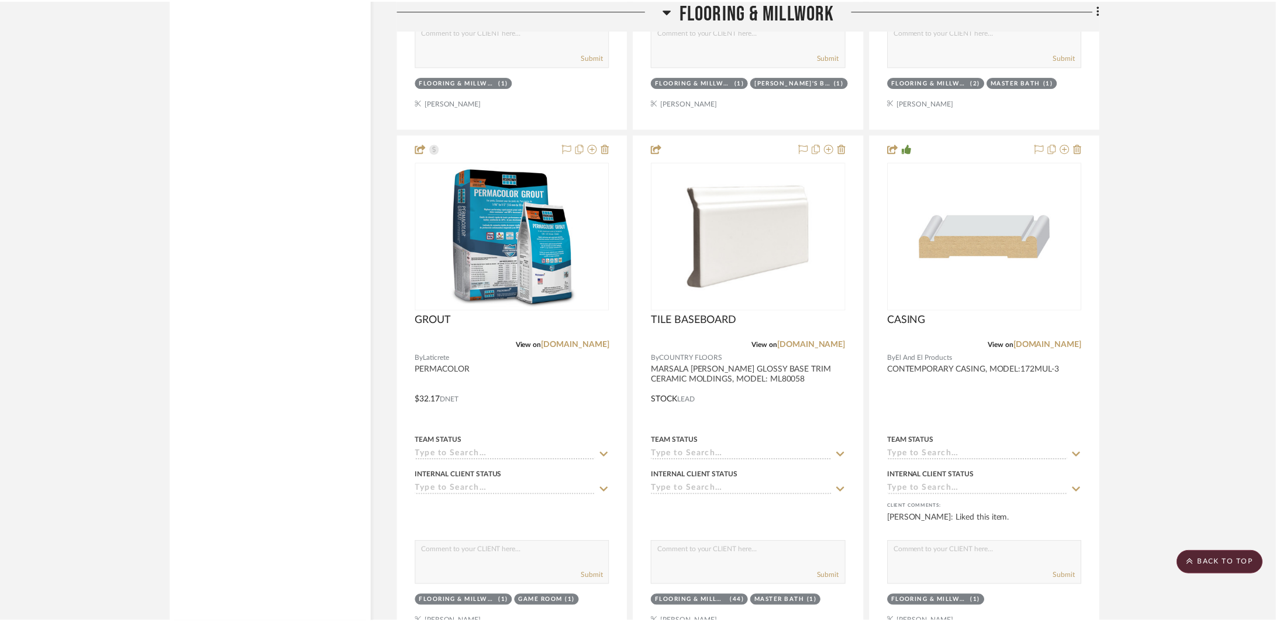
scroll to position [2349, 0]
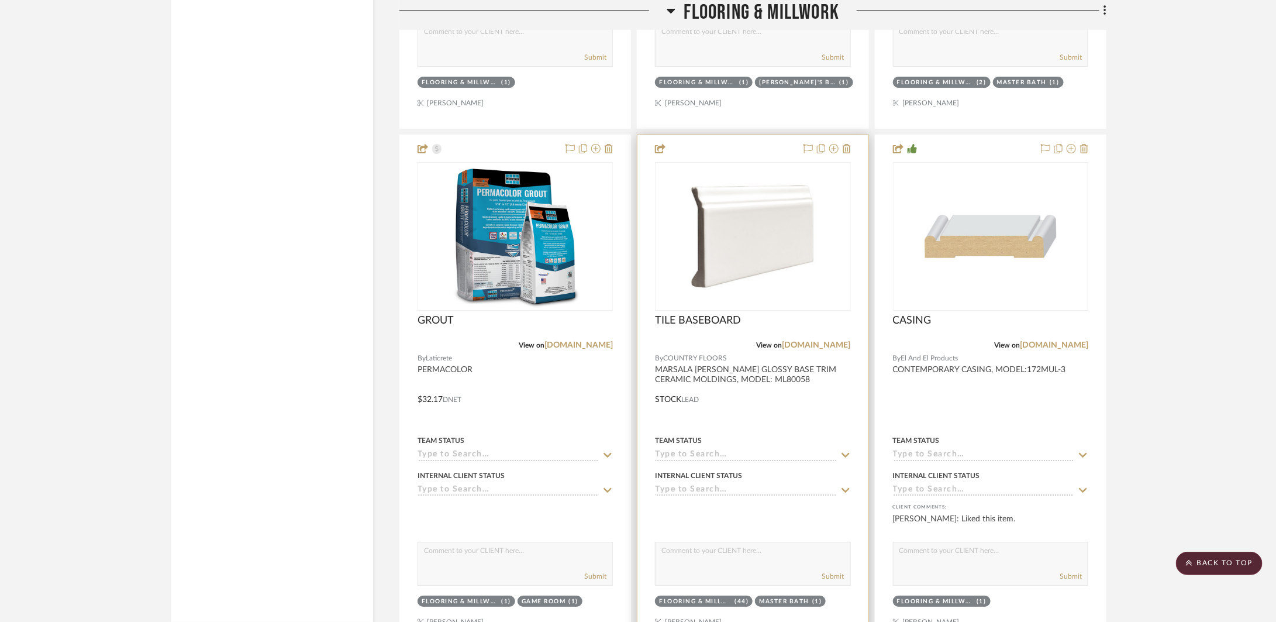
click at [694, 442] on div "Team Status" at bounding box center [678, 440] width 47 height 11
click at [766, 370] on div at bounding box center [753, 391] width 230 height 512
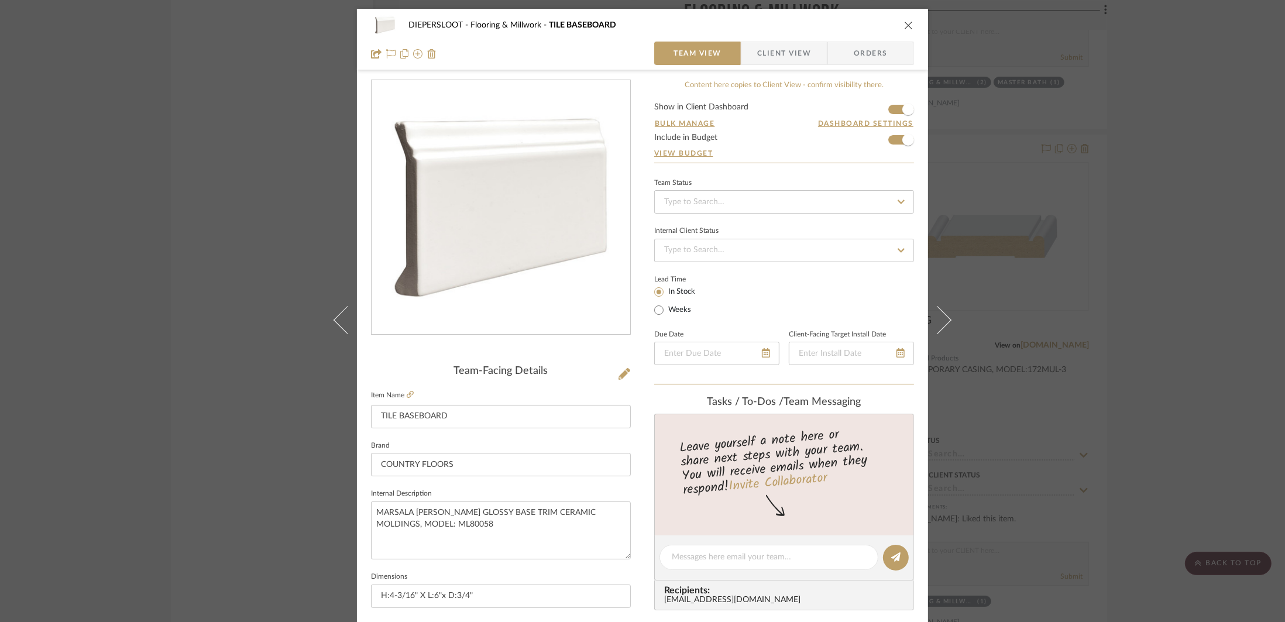
scroll to position [247, 0]
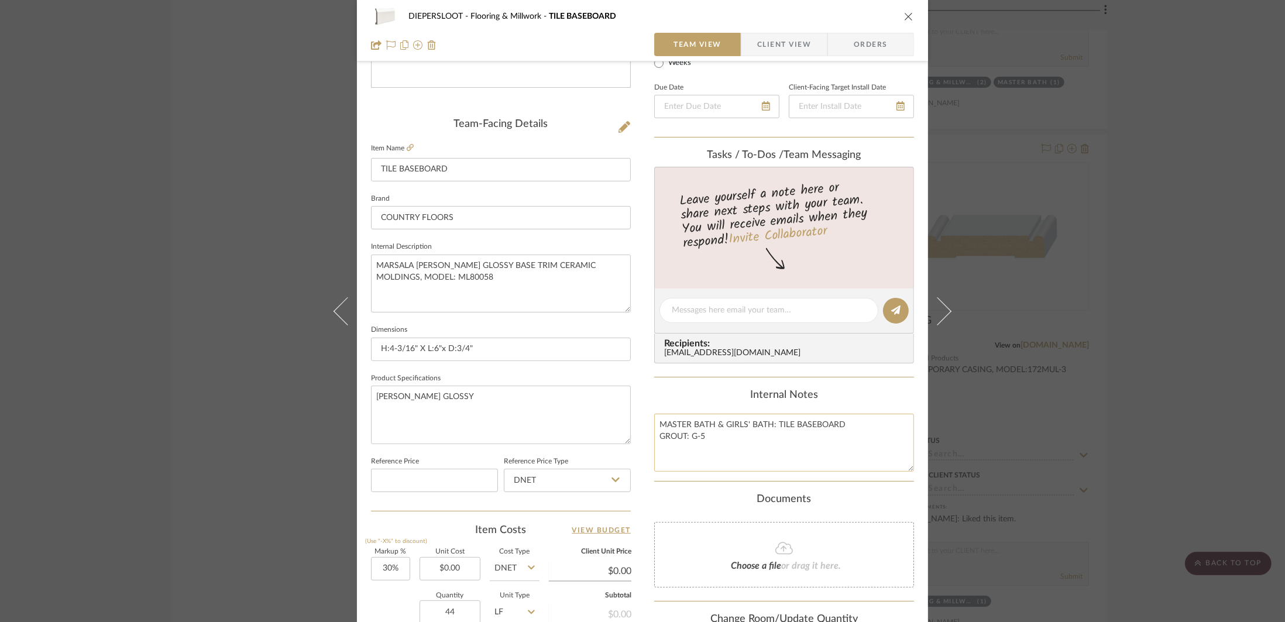
drag, startPoint x: 717, startPoint y: 439, endPoint x: 649, endPoint y: 424, distance: 69.7
click at [654, 424] on textarea "MASTER BATH & GIRLS' BATH: TILE BASEBOARD GROUT: G-5" at bounding box center [784, 443] width 260 height 58
drag, startPoint x: 350, startPoint y: 414, endPoint x: 335, endPoint y: 415, distance: 15.3
click at [349, 414] on button at bounding box center [340, 311] width 33 height 622
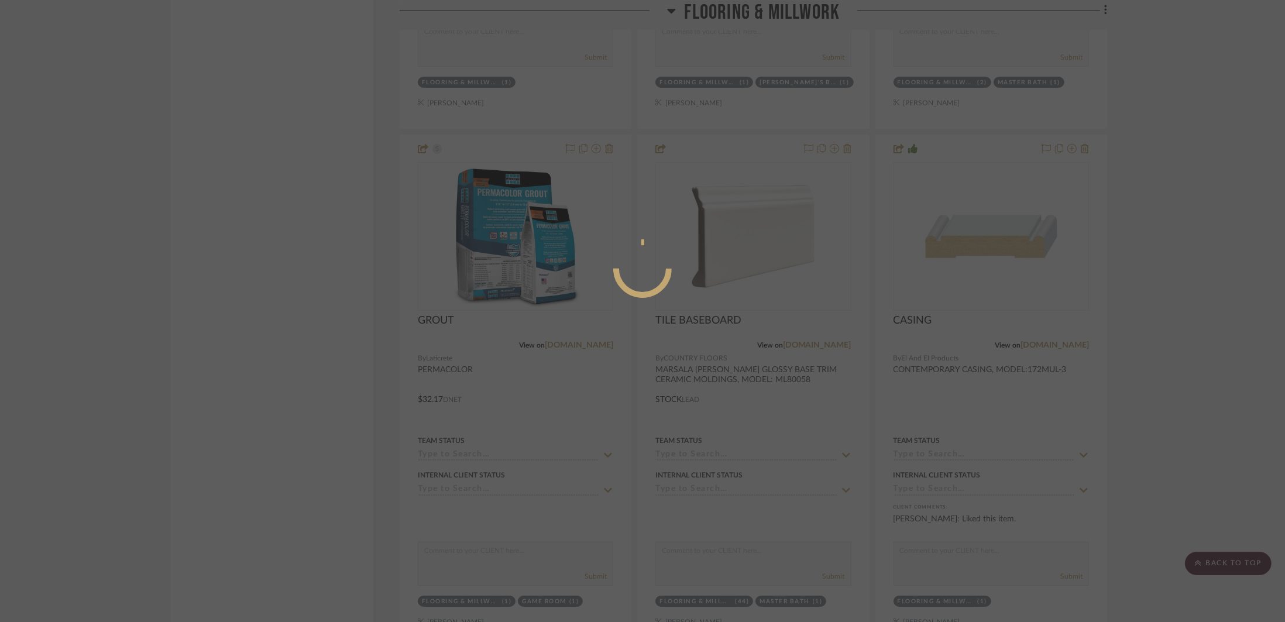
scroll to position [0, 0]
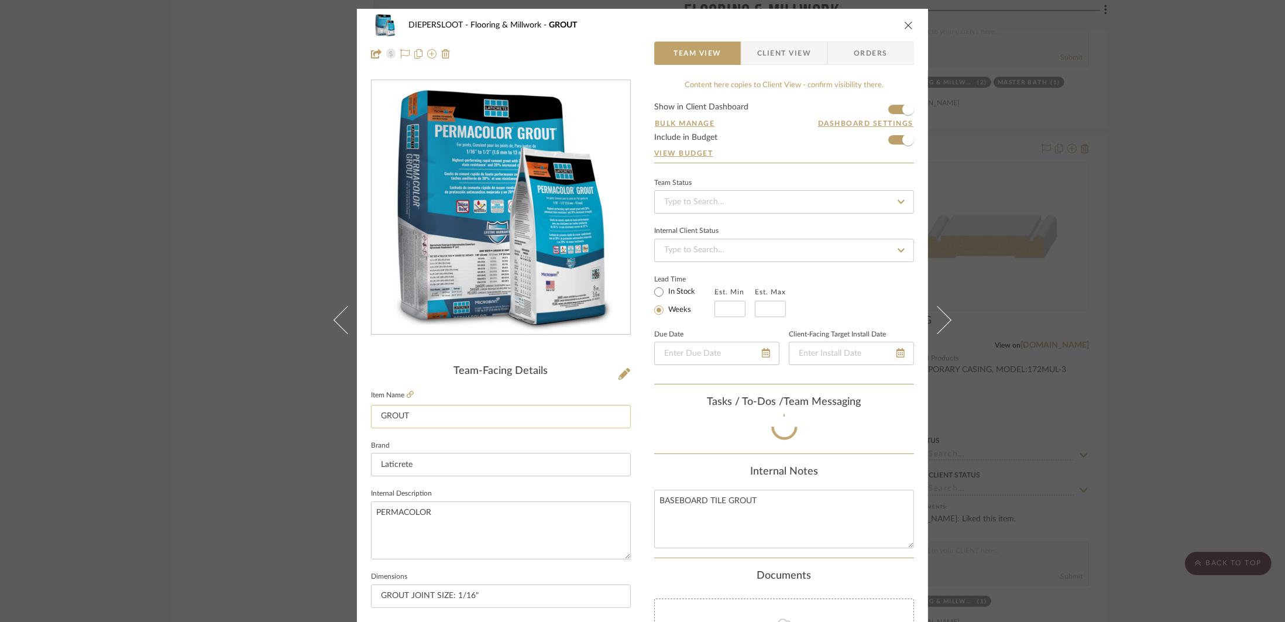
click at [395, 407] on input "GROUT" at bounding box center [501, 416] width 260 height 23
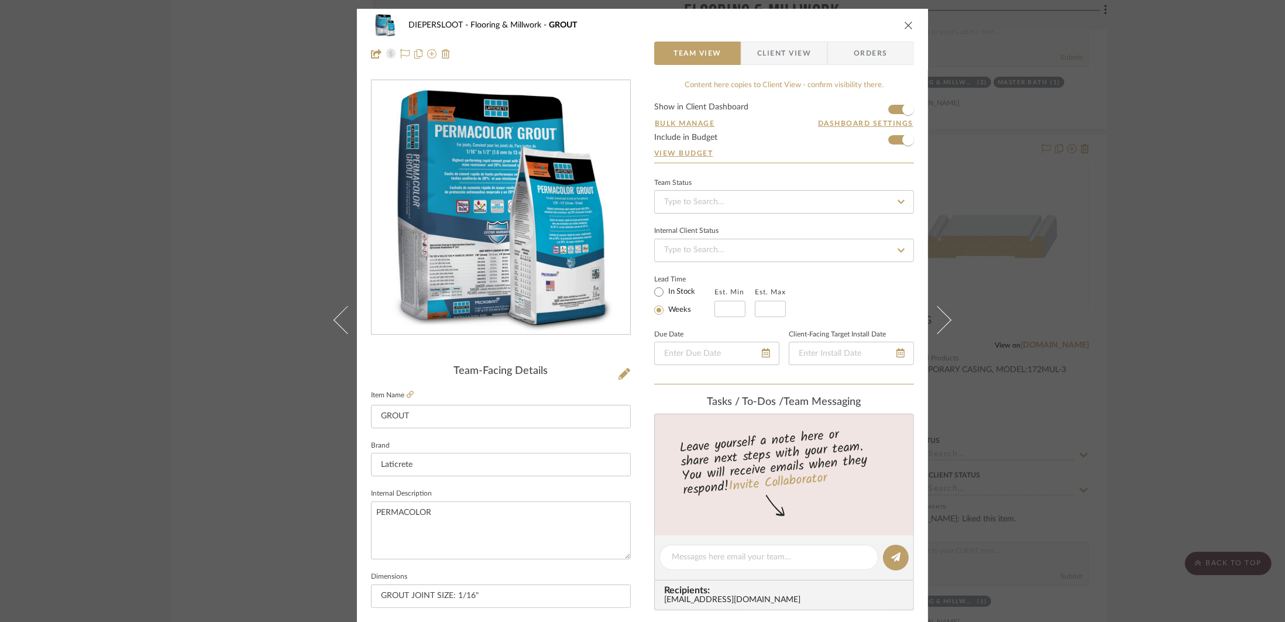
click at [232, 405] on div "DIEPERSLOOT Flooring & Millwork GROUT Team View Client View Orders Team-Facing …" at bounding box center [642, 311] width 1285 height 622
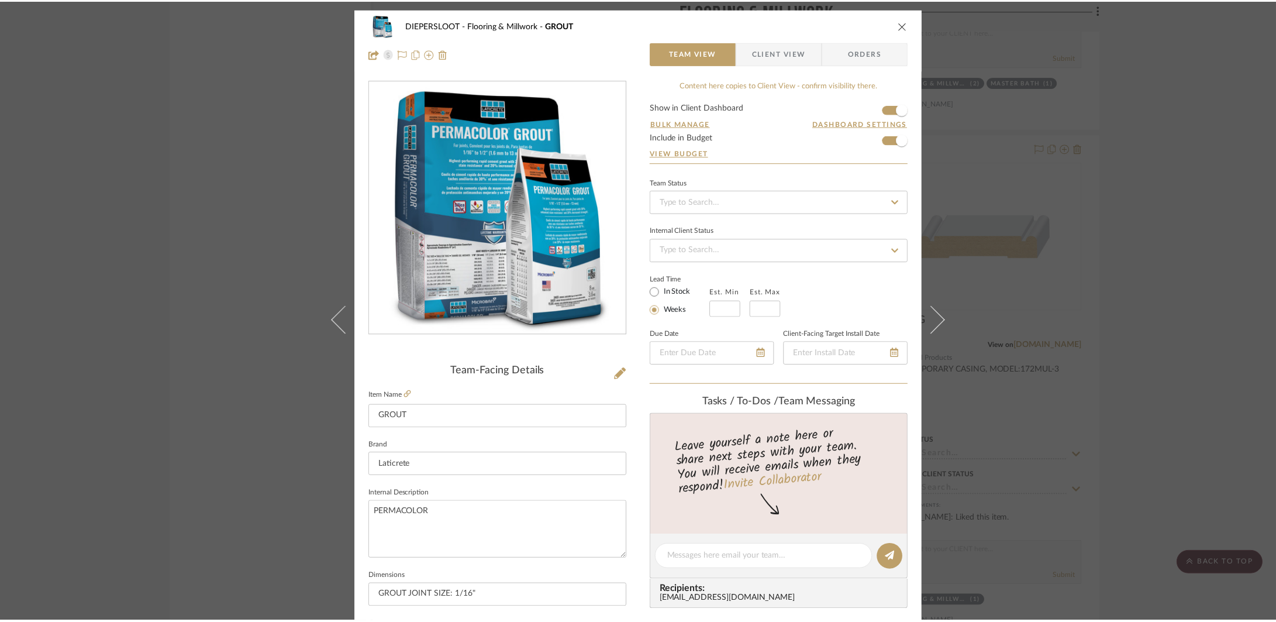
scroll to position [2349, 0]
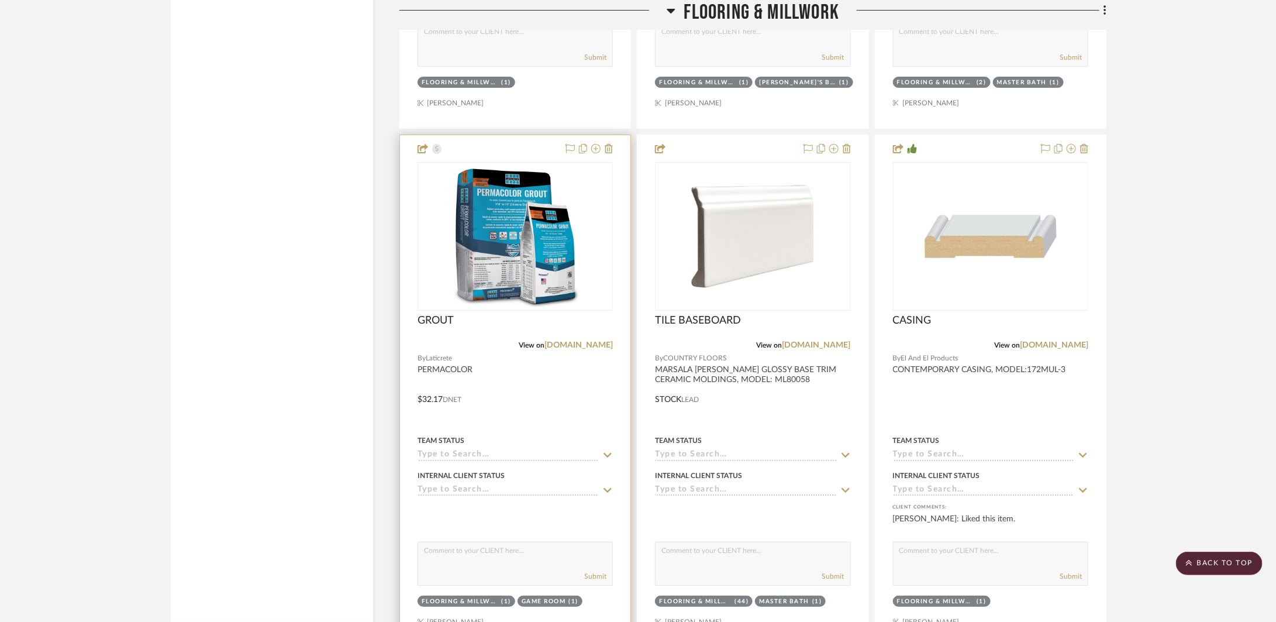
click at [506, 412] on div at bounding box center [515, 391] width 230 height 512
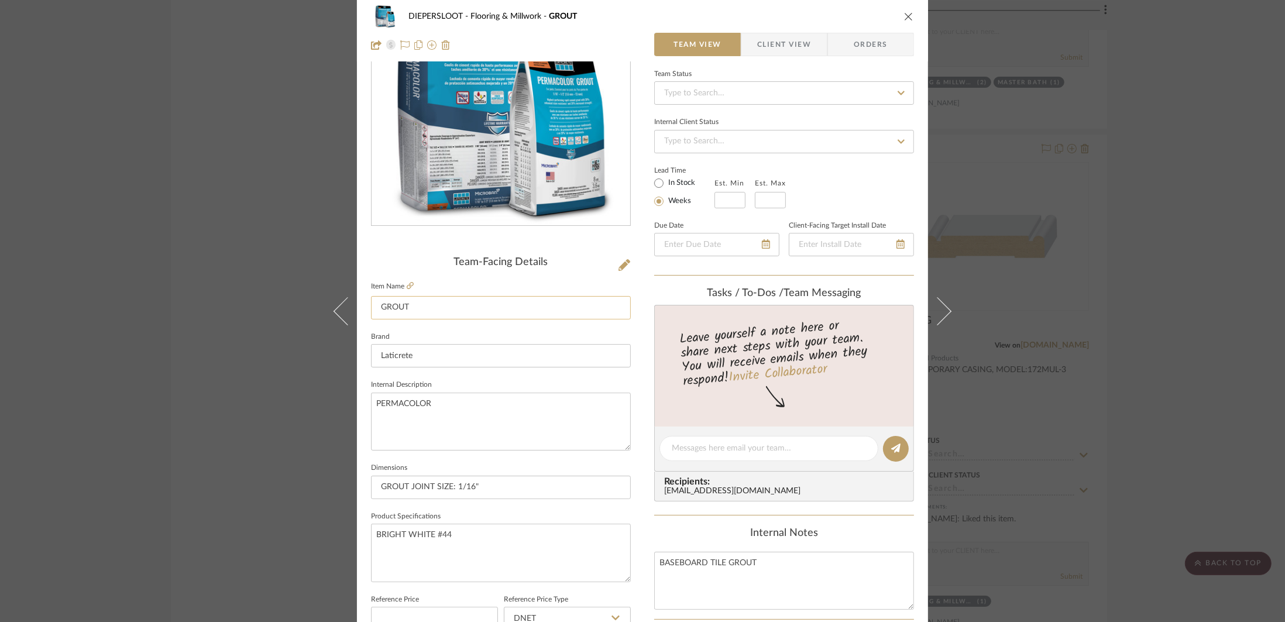
scroll to position [236, 0]
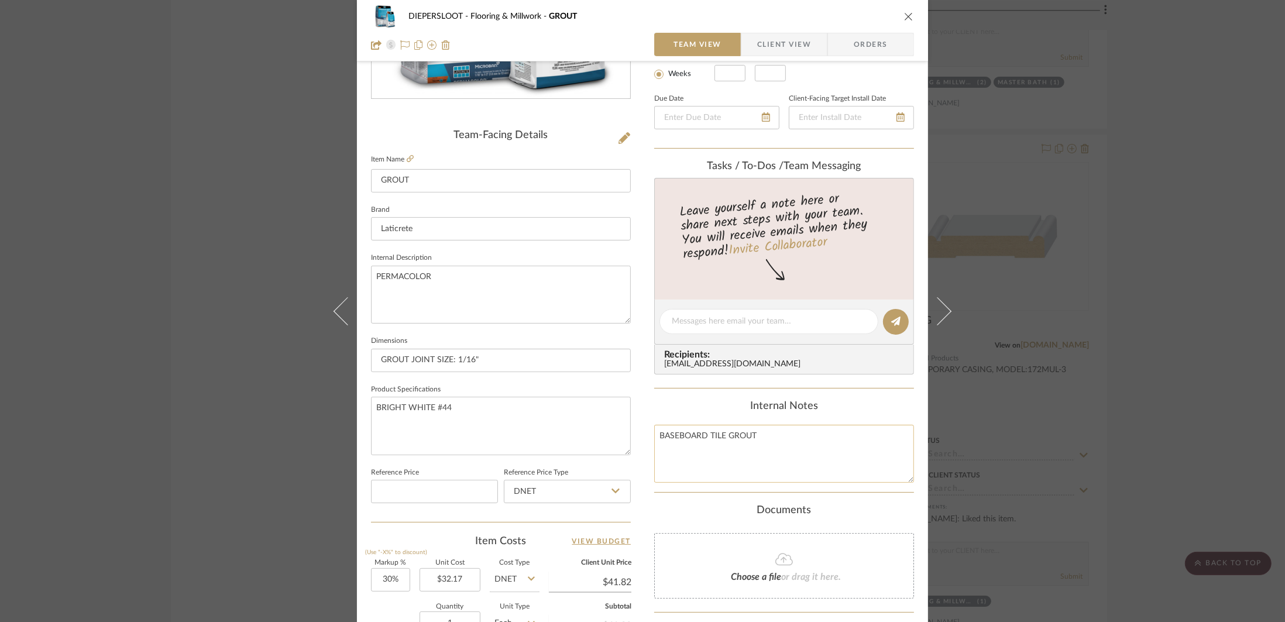
click at [722, 433] on textarea "BASEBOARD TILE GROUT" at bounding box center [784, 454] width 260 height 58
click at [814, 441] on textarea "BASEBOARD TILE: GROUT" at bounding box center [784, 454] width 260 height 58
type textarea "BASEBOARD TILE: GROUT"
click at [464, 431] on textarea "BRIGHT WHITE #44" at bounding box center [501, 426] width 260 height 58
click at [198, 439] on div "DIEPERSLOOT Flooring & Millwork GROUT Team View Client View Orders Team-Facing …" at bounding box center [642, 311] width 1285 height 622
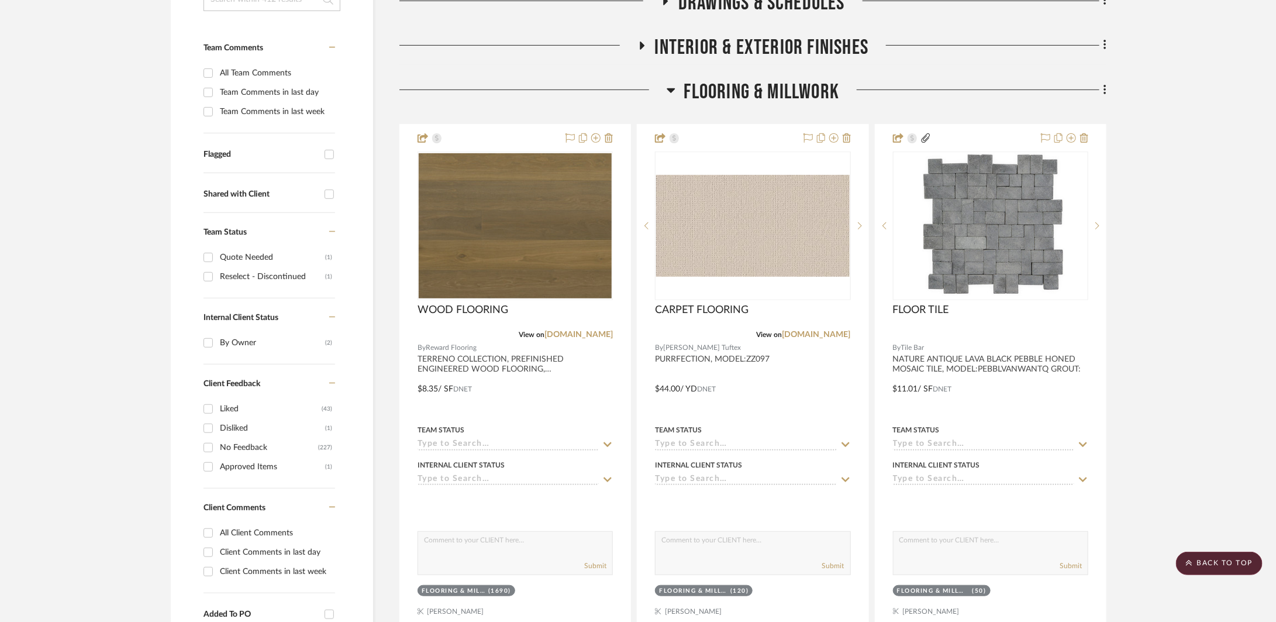
scroll to position [218, 0]
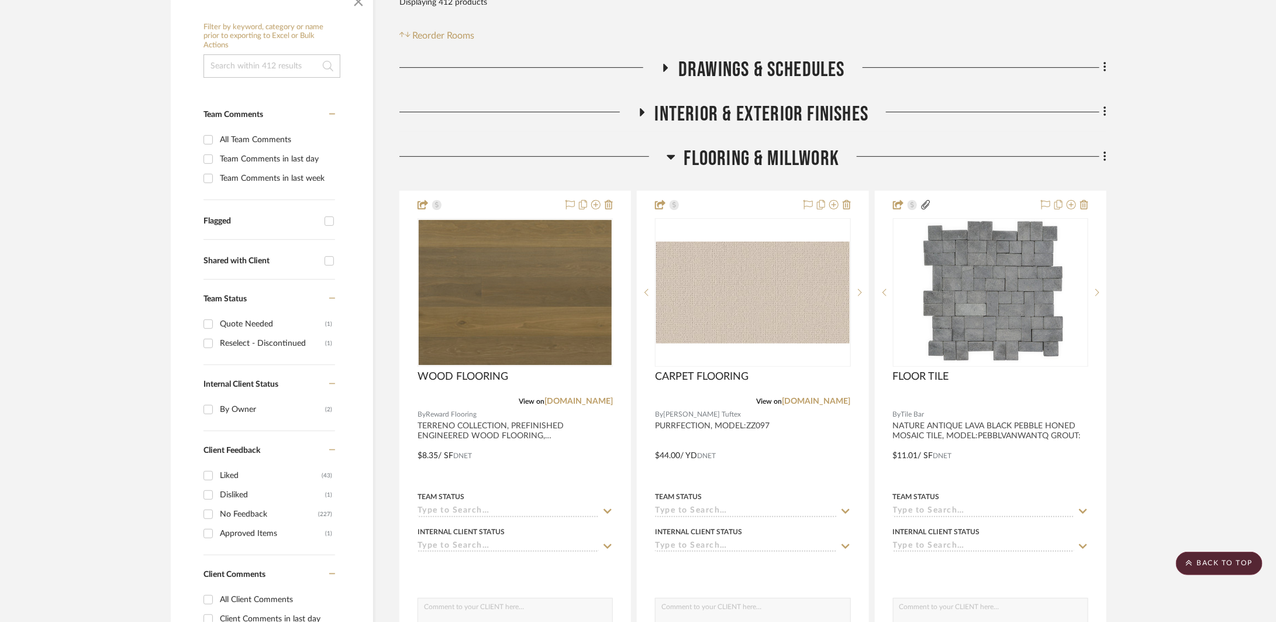
click at [742, 153] on span "Flooring & Millwork" at bounding box center [762, 158] width 156 height 25
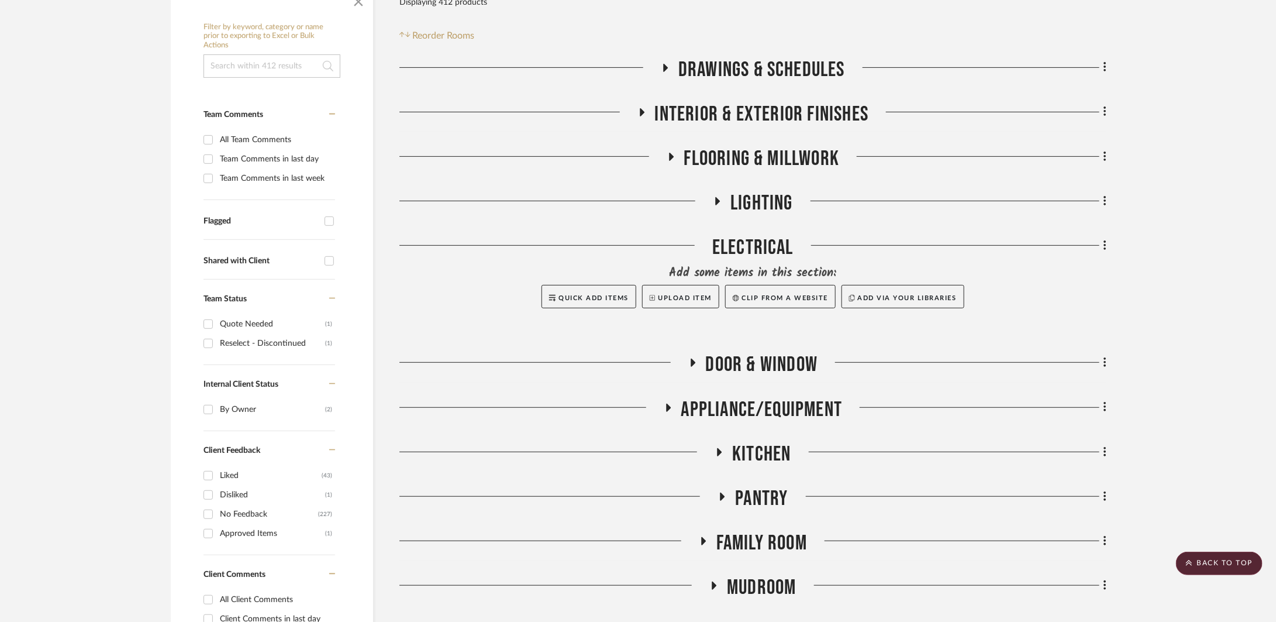
click at [727, 197] on h3 "LIGHTING" at bounding box center [753, 203] width 80 height 25
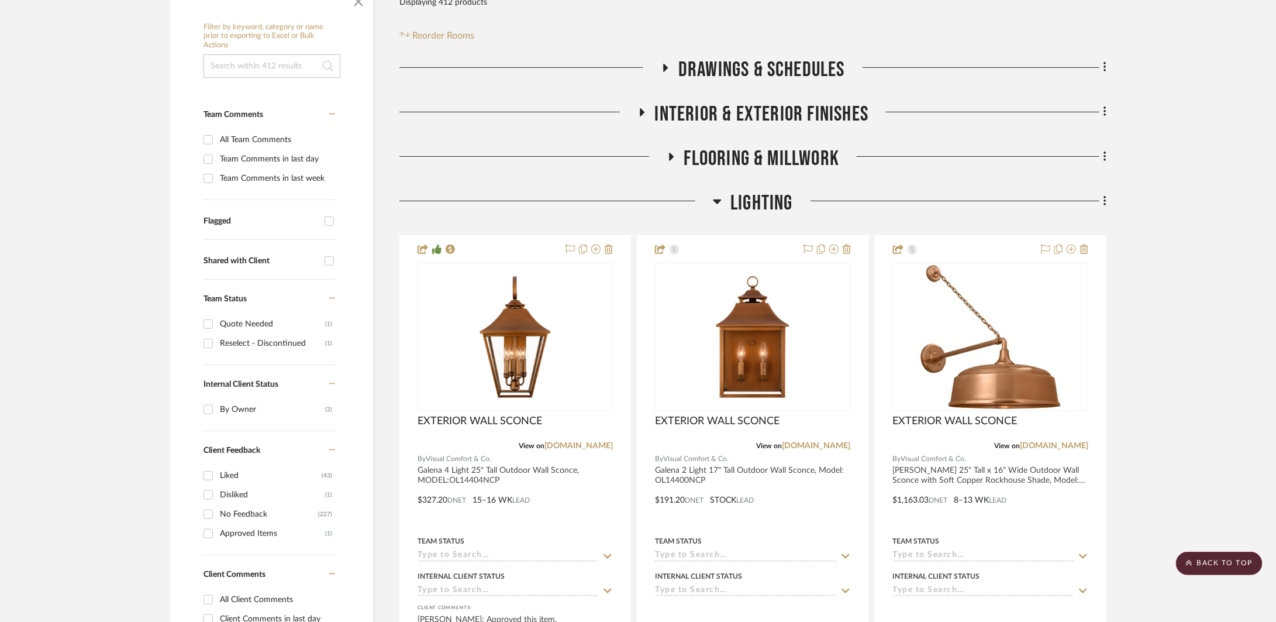
click at [727, 197] on h3 "LIGHTING" at bounding box center [753, 203] width 80 height 25
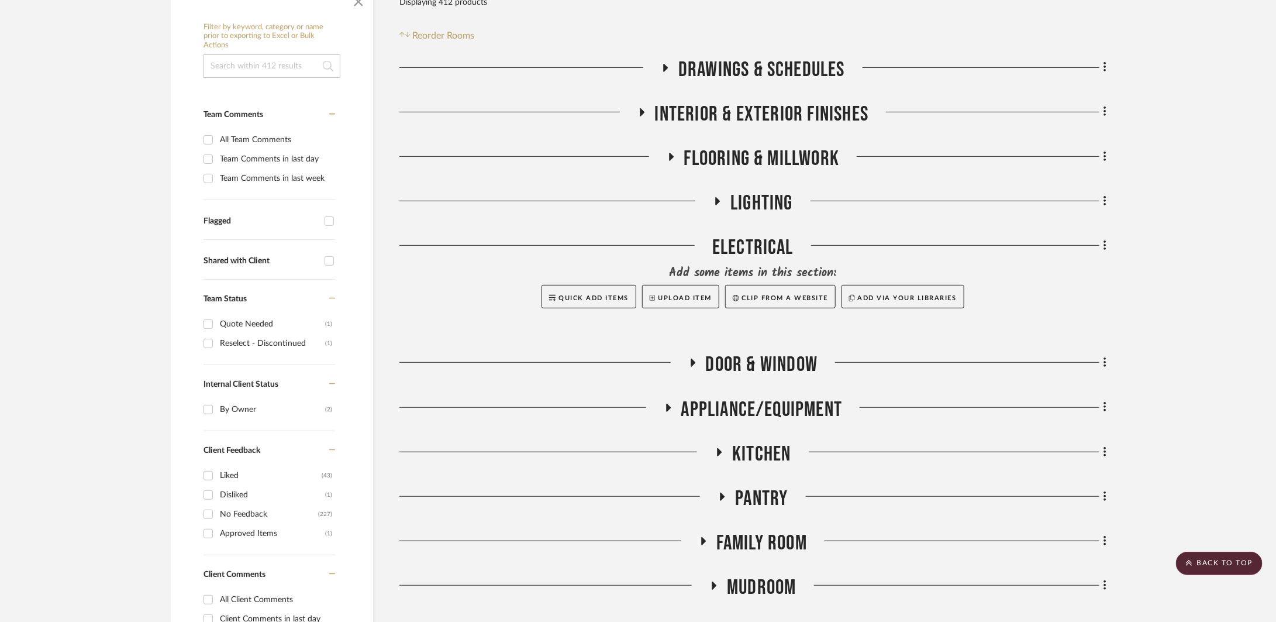
click at [757, 399] on span "APPLIANCE/EQUIPMENT" at bounding box center [762, 409] width 161 height 25
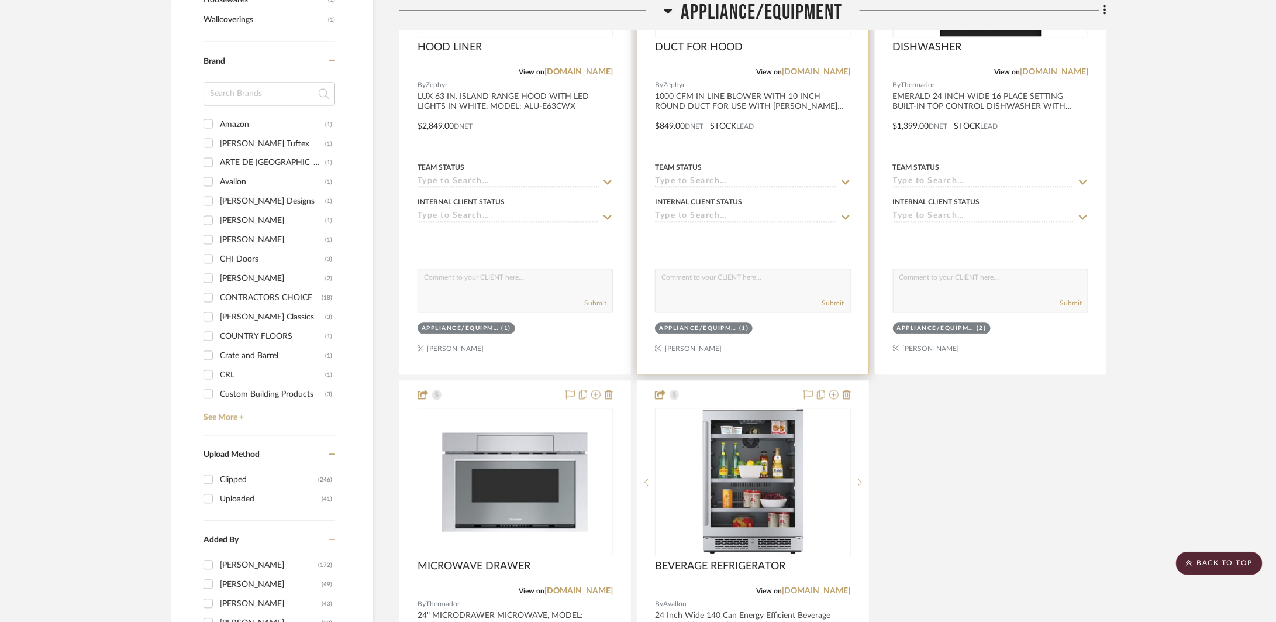
scroll to position [1269, 0]
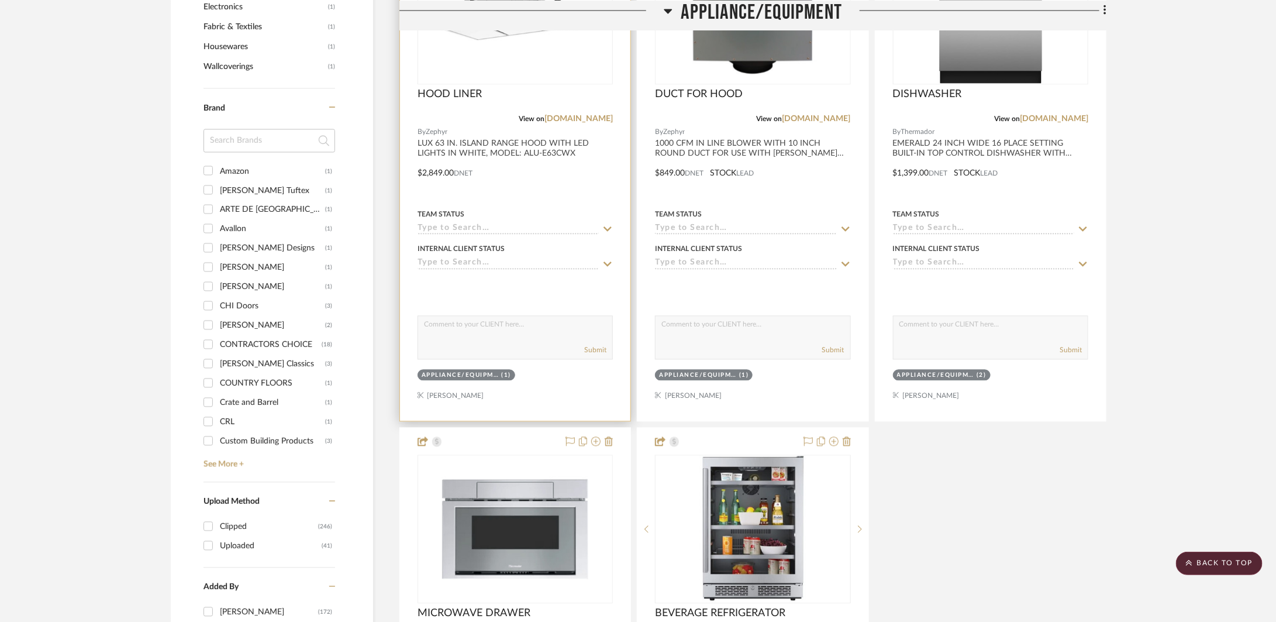
click at [593, 181] on div at bounding box center [515, 165] width 230 height 512
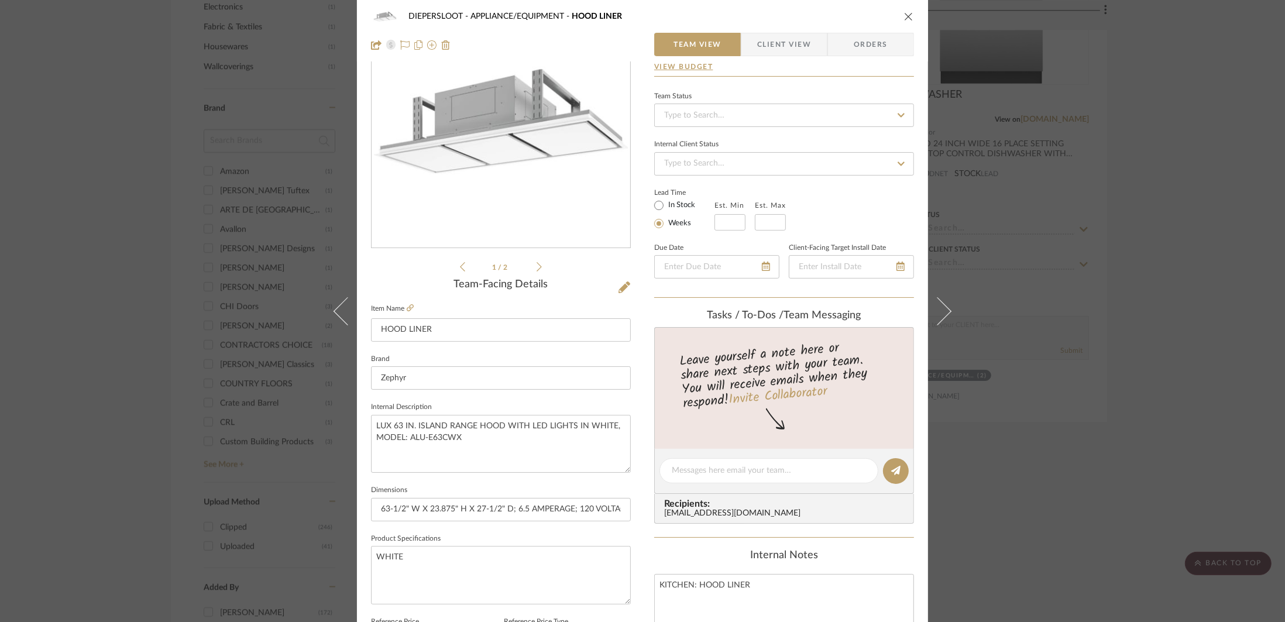
scroll to position [256, 0]
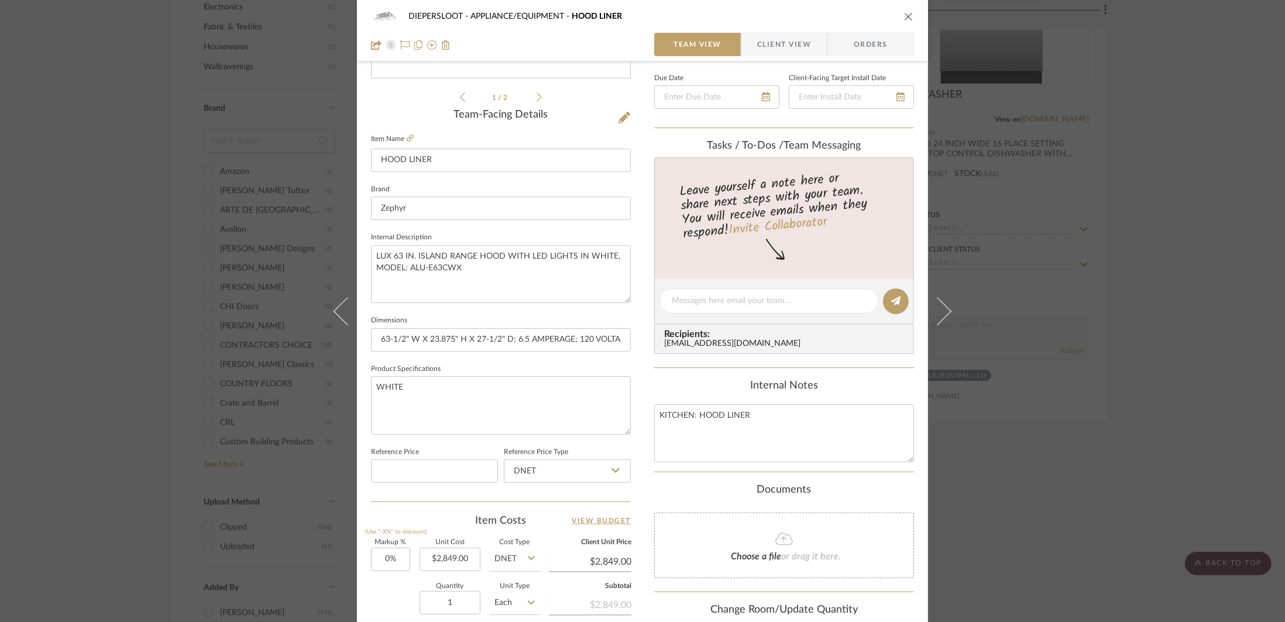
click at [870, 267] on div "DIEPERSLOOT APPLIANCE/EQUIPMENT HOOD LINER Team View Client View Orders 1 / 2 T…" at bounding box center [642, 311] width 1285 height 622
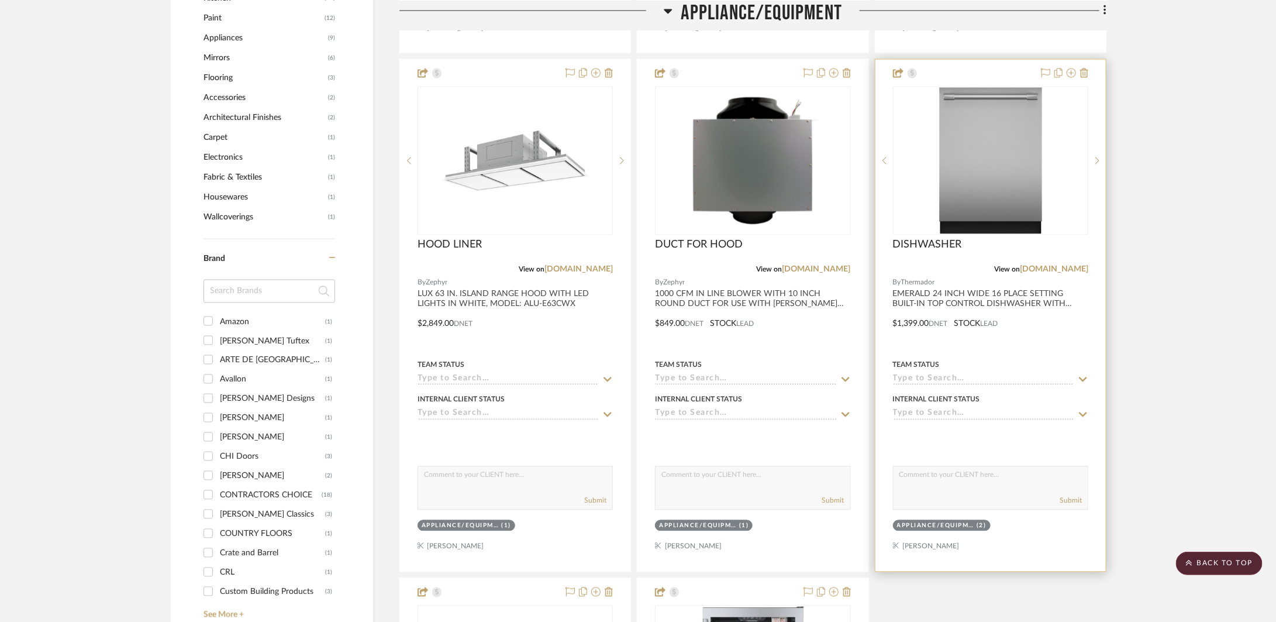
scroll to position [1116, 0]
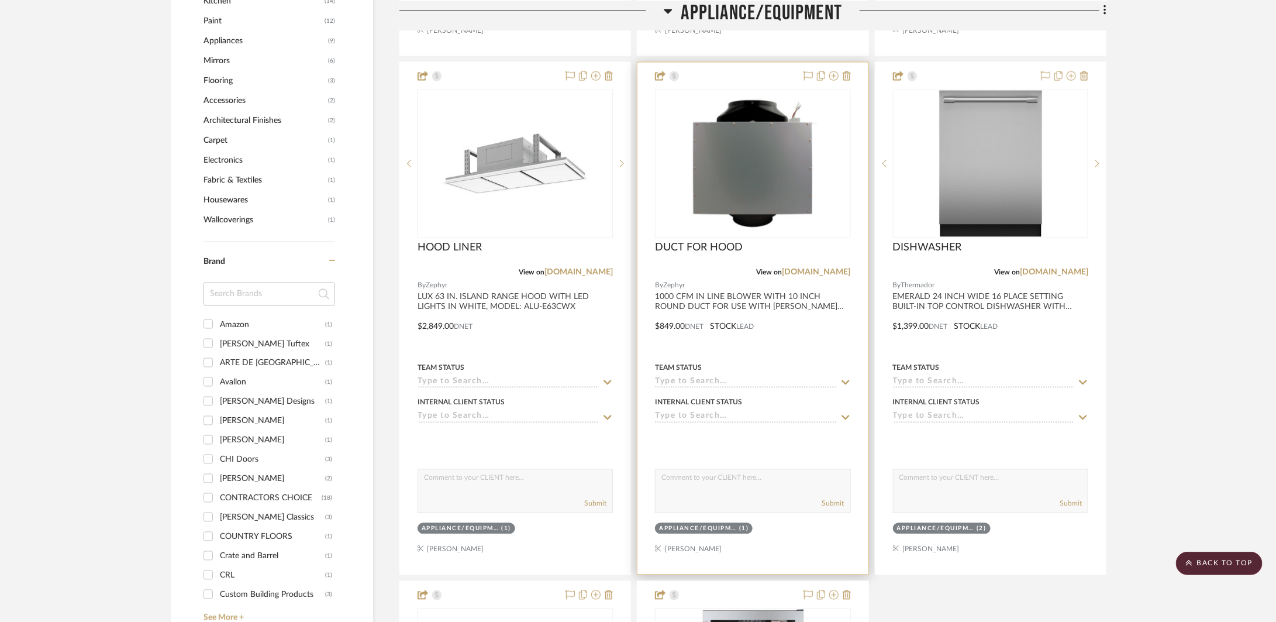
click at [808, 341] on div at bounding box center [753, 319] width 230 height 512
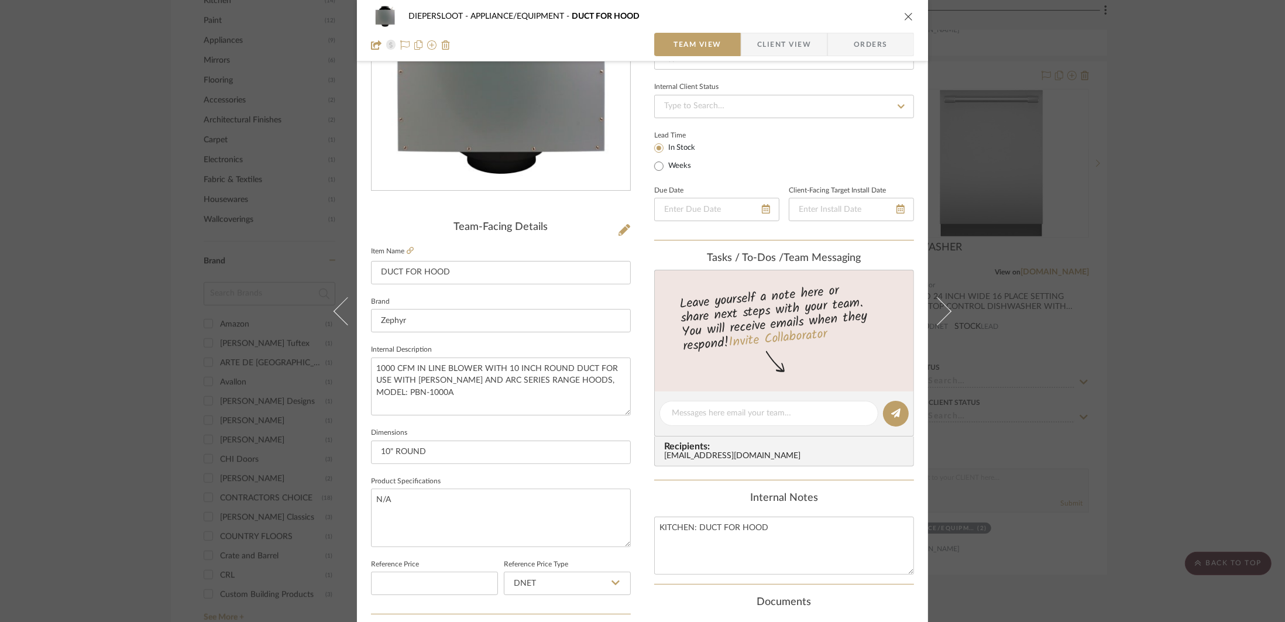
scroll to position [244, 0]
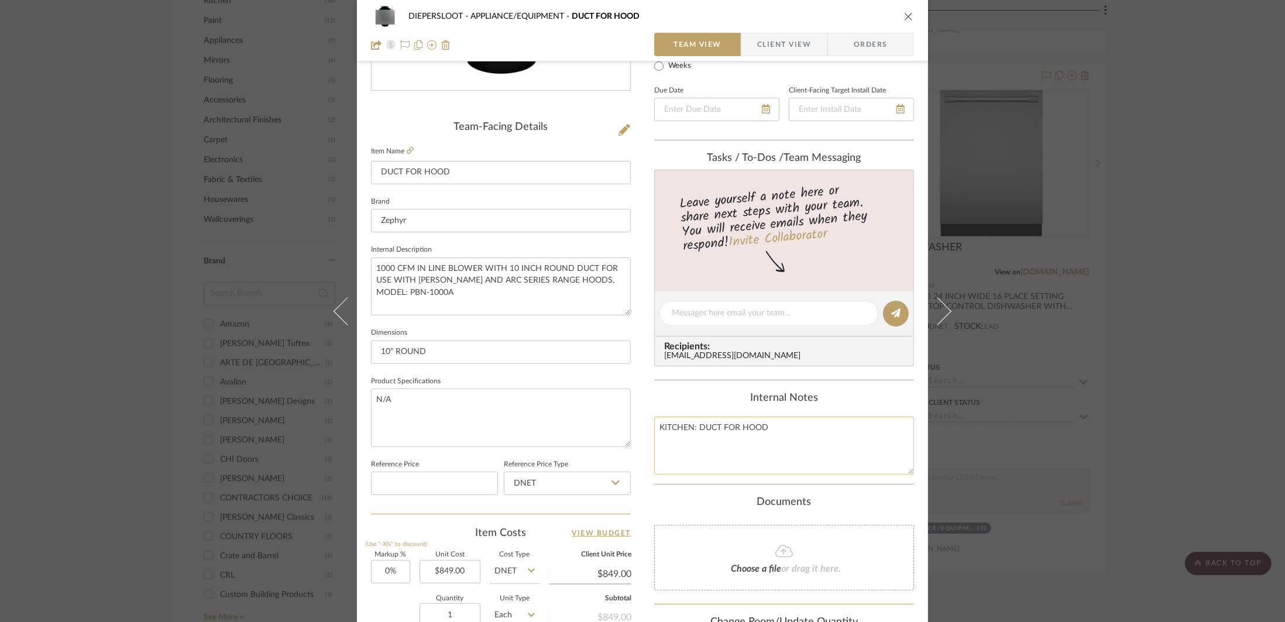
click at [714, 432] on textarea "KITCHEN: DUCT FOR HOOD" at bounding box center [784, 446] width 260 height 58
click at [808, 446] on textarea "KITCHEN: INLINE BLOWER FOR HOOD" at bounding box center [784, 446] width 260 height 58
drag, startPoint x: 833, startPoint y: 433, endPoint x: 658, endPoint y: 429, distance: 175.5
click at [658, 429] on textarea "KITCHEN: INLINE BLOWER FOR HOOD" at bounding box center [784, 446] width 260 height 58
type textarea "KITCHEN: INLINE BLOWER FOR HOOD"
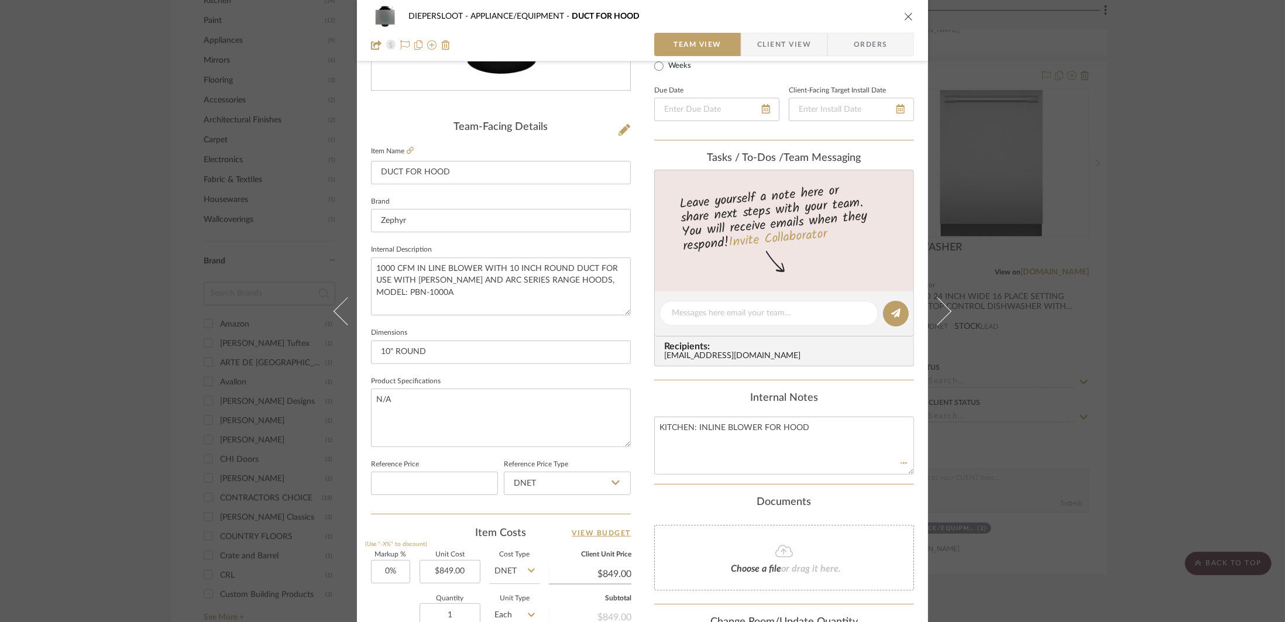
click at [870, 425] on div "DIEPERSLOOT APPLIANCE/EQUIPMENT DUCT FOR HOOD Team View Client View Orders Team…" at bounding box center [642, 311] width 1285 height 622
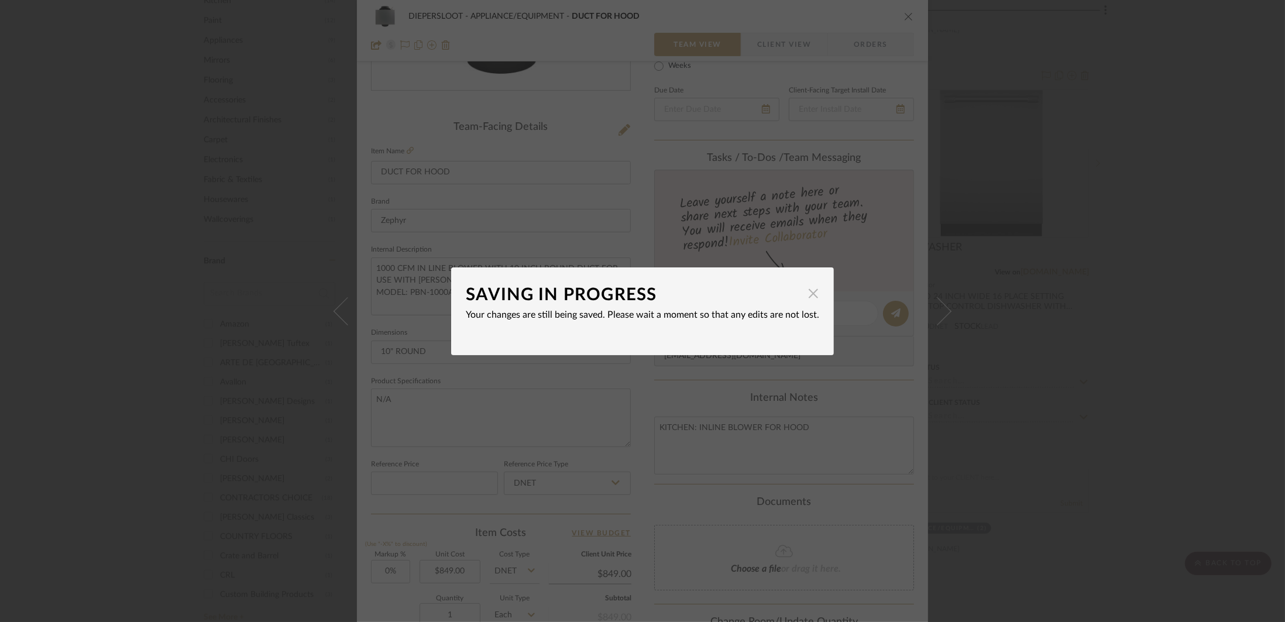
click at [814, 301] on span "button" at bounding box center [812, 293] width 23 height 23
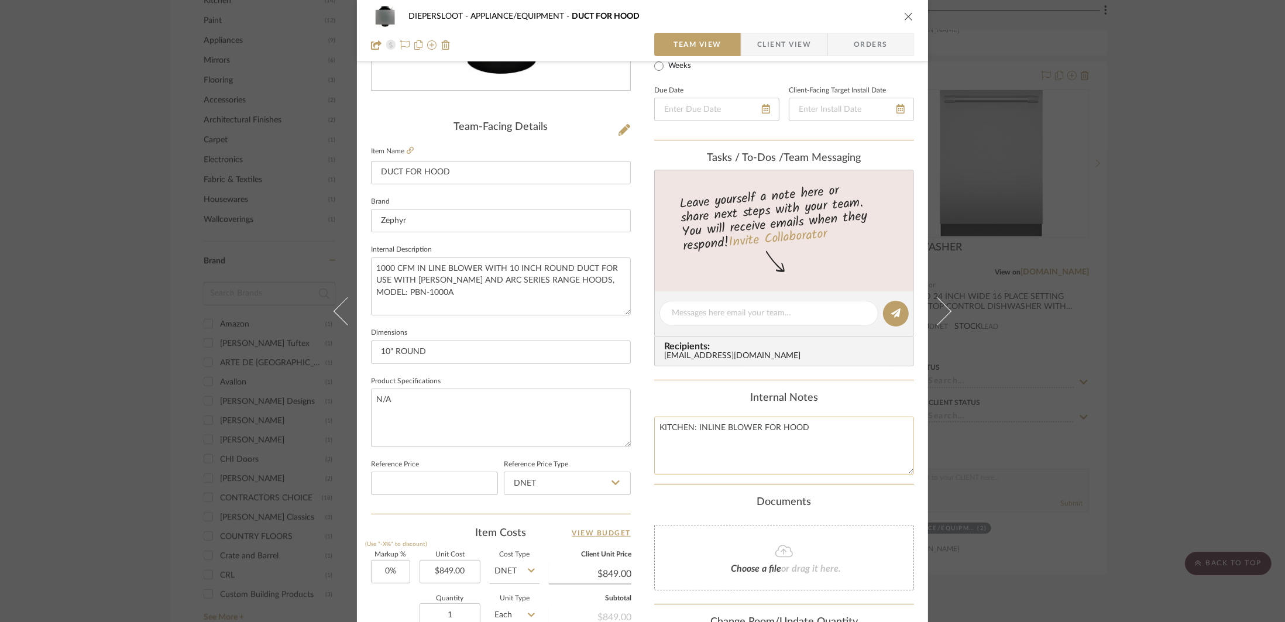
drag, startPoint x: 814, startPoint y: 425, endPoint x: 696, endPoint y: 433, distance: 118.4
click at [696, 433] on textarea "KITCHEN: INLINE BLOWER FOR HOOD" at bounding box center [784, 446] width 260 height 58
click at [501, 176] on input "DUCT FOR HOOD" at bounding box center [501, 172] width 260 height 23
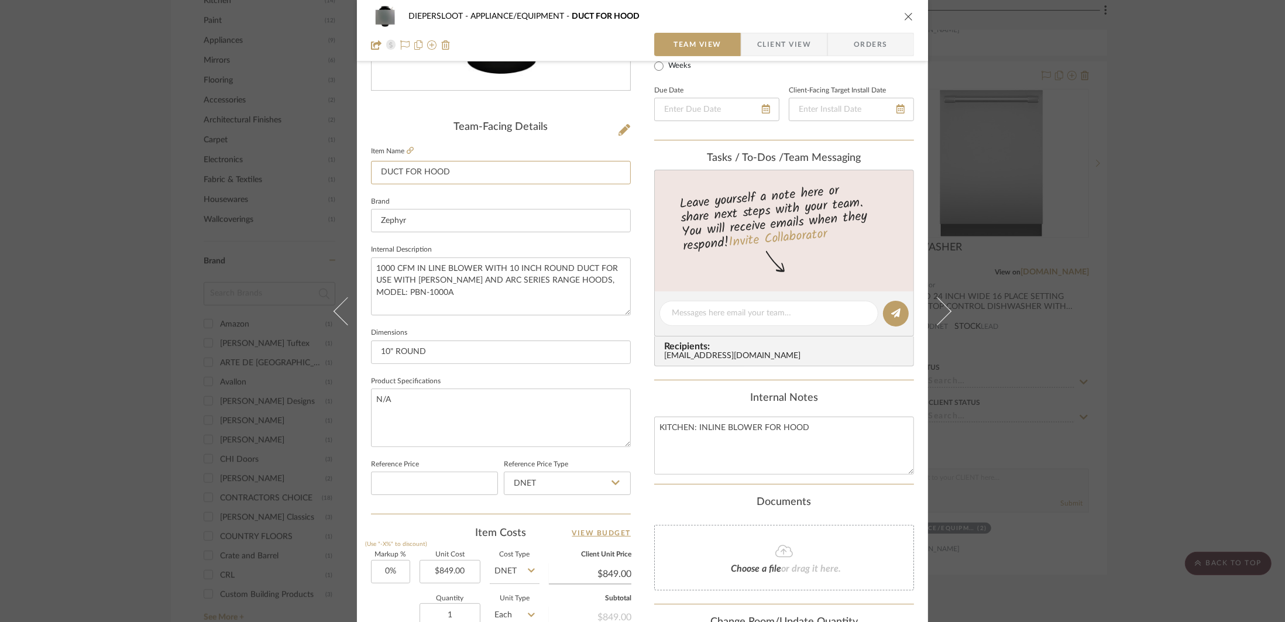
paste input "INLINE BLOWER"
type input "INLINE BLOWER FOR HOOD"
click at [497, 421] on textarea "N/A" at bounding box center [501, 417] width 260 height 58
click at [790, 424] on textarea "KITCHEN: INLINE BLOWER FOR HOOD" at bounding box center [784, 446] width 260 height 58
click at [806, 428] on textarea "KITCHEN: INLINE BLOWER FOR HOOD" at bounding box center [784, 446] width 260 height 58
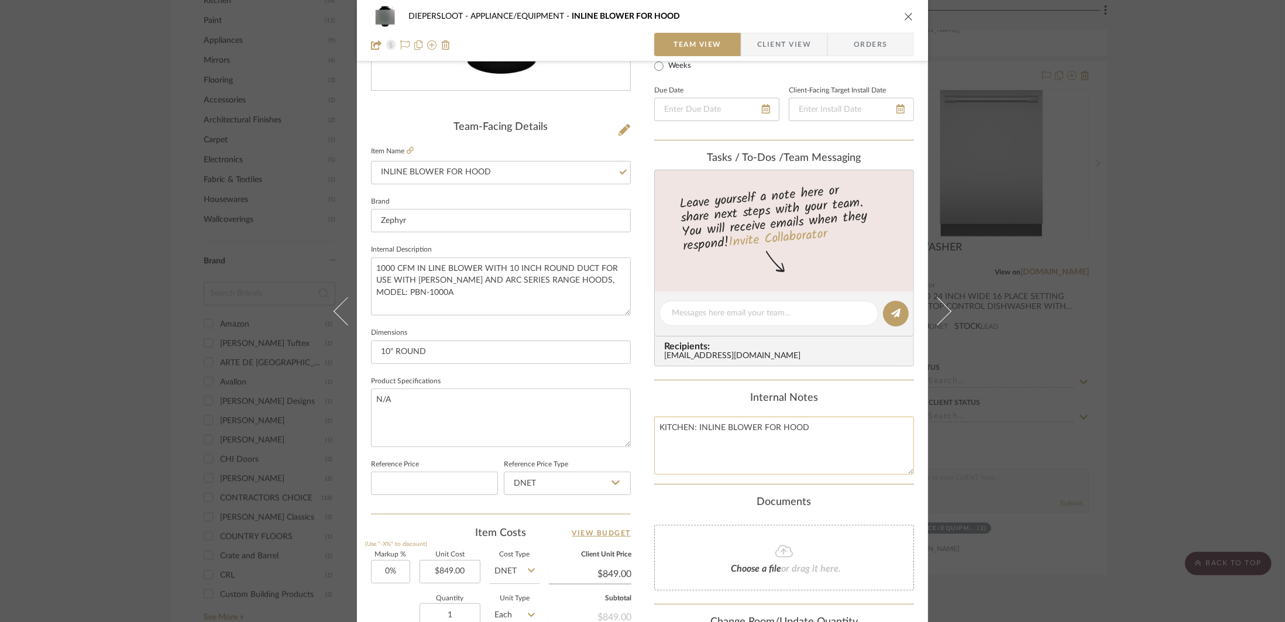
drag, startPoint x: 808, startPoint y: 429, endPoint x: 651, endPoint y: 432, distance: 157.4
click at [654, 432] on textarea "KITCHEN: INLINE BLOWER FOR HOOD" at bounding box center [784, 446] width 260 height 58
click at [870, 407] on div "DIEPERSLOOT APPLIANCE/EQUIPMENT INLINE BLOWER FOR HOOD Team View Client View Or…" at bounding box center [642, 311] width 1285 height 622
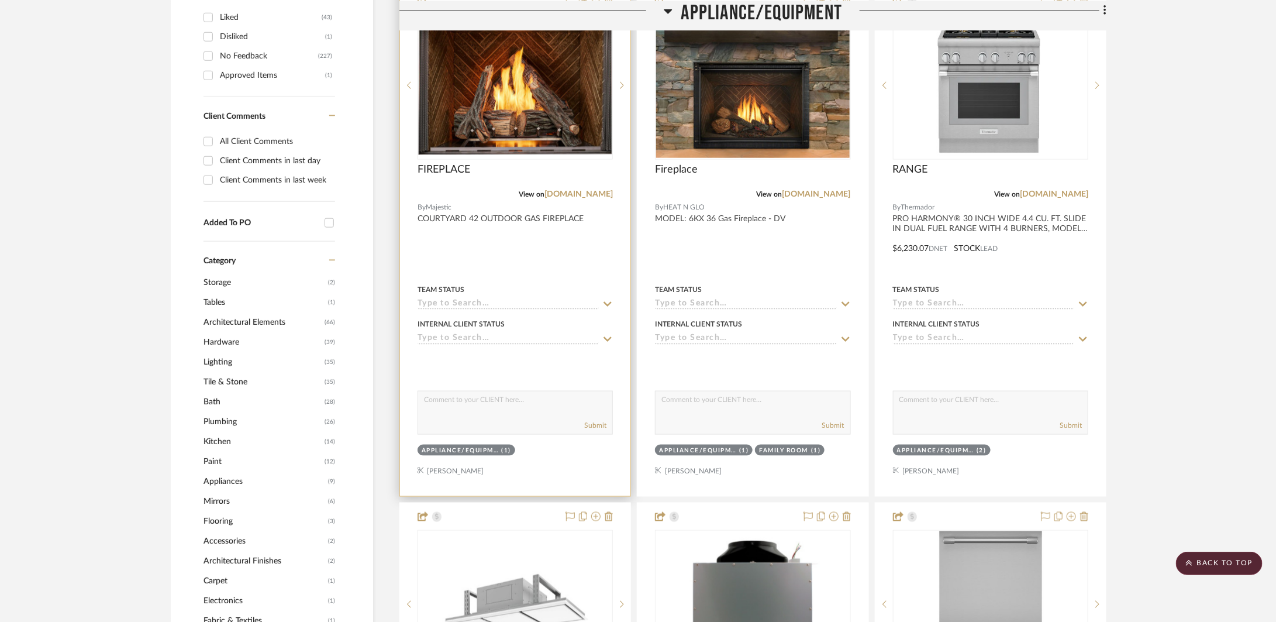
scroll to position [1645, 0]
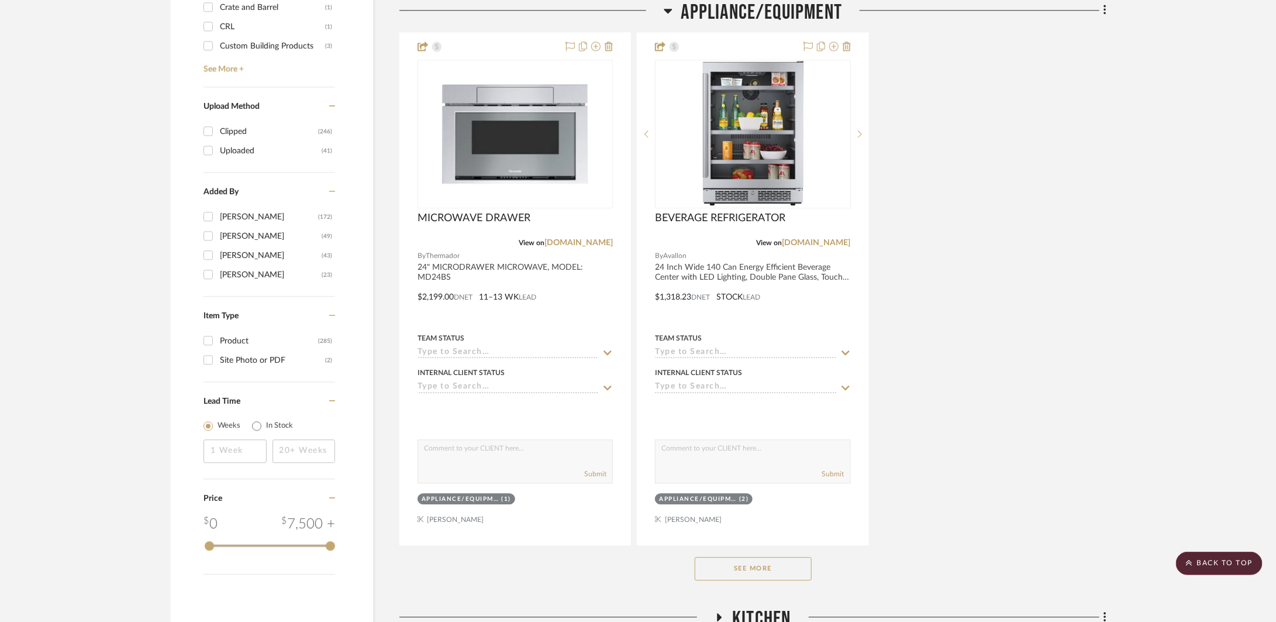
click at [752, 569] on button "See More" at bounding box center [753, 568] width 117 height 23
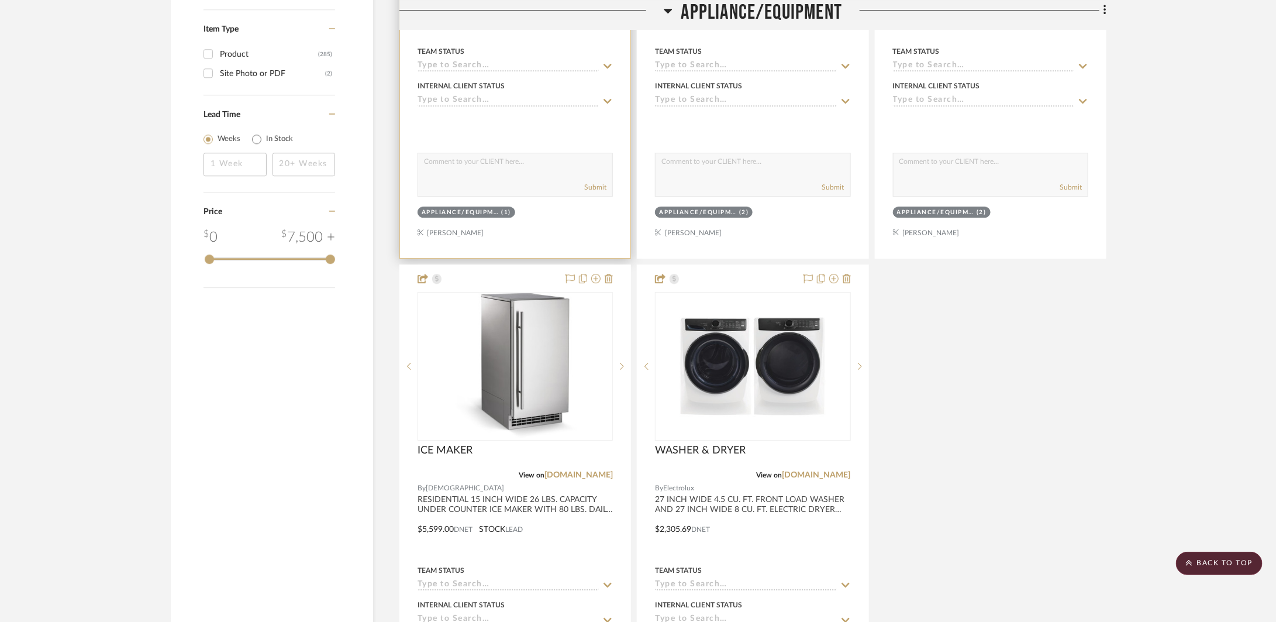
scroll to position [1966, 0]
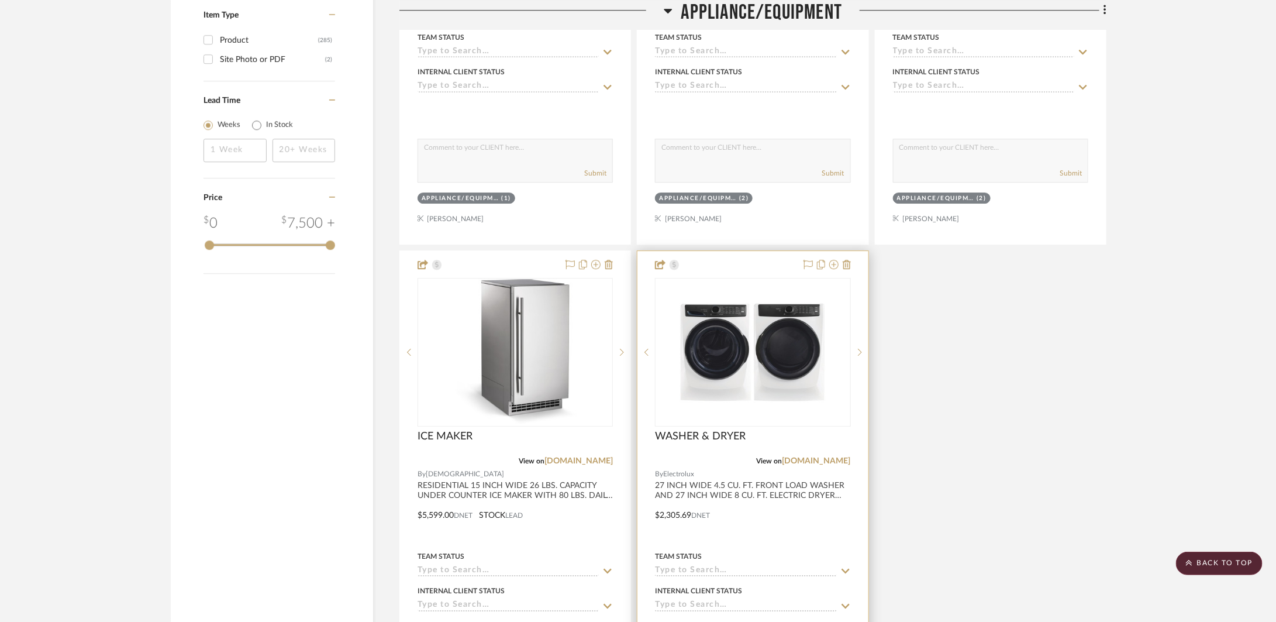
click at [731, 522] on div at bounding box center [753, 507] width 230 height 512
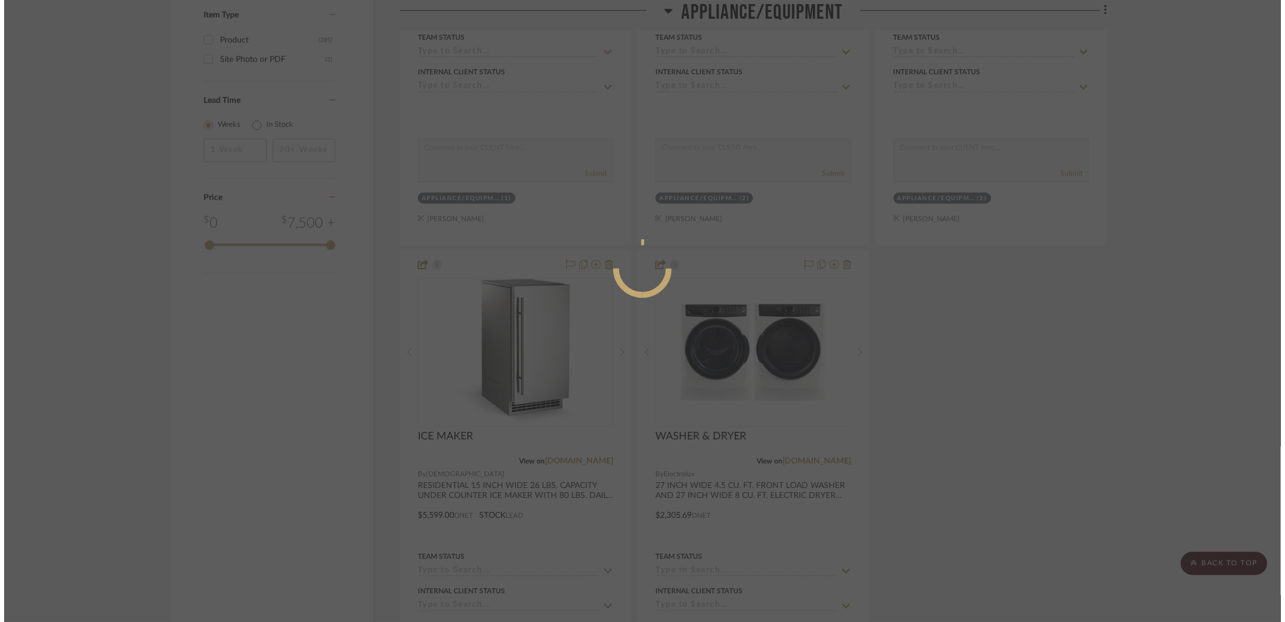
scroll to position [0, 0]
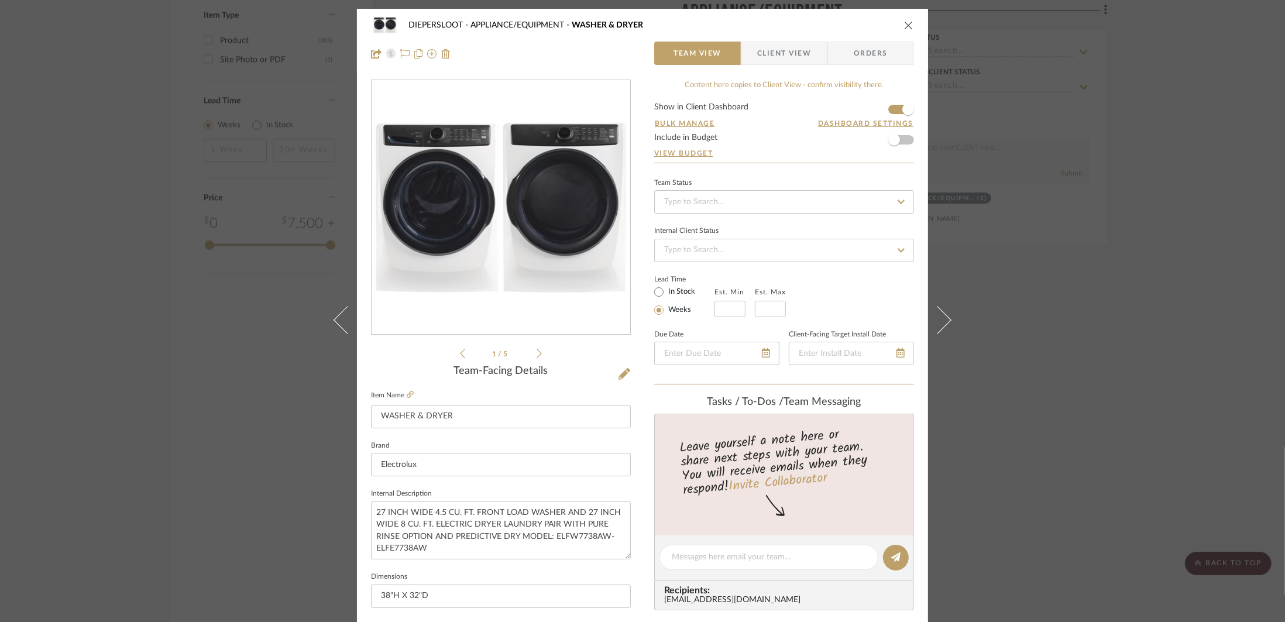
click at [411, 394] on fieldset "Item Name WASHER & DRYER" at bounding box center [501, 407] width 260 height 41
click at [409, 394] on icon at bounding box center [410, 394] width 7 height 7
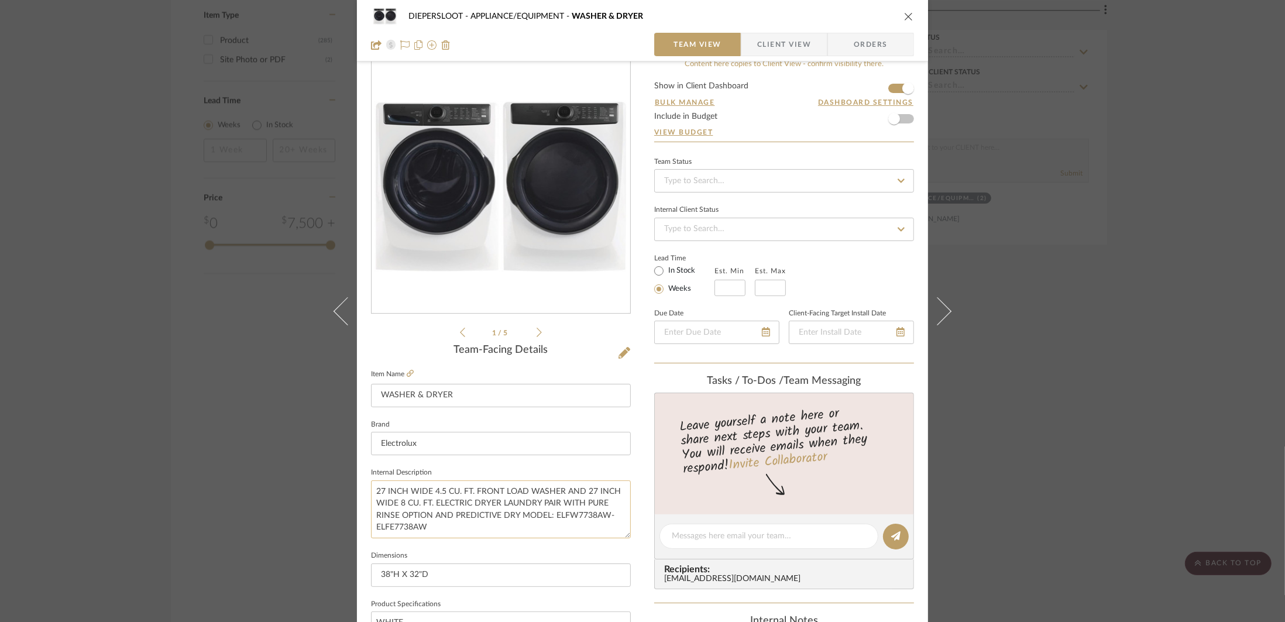
scroll to position [170, 0]
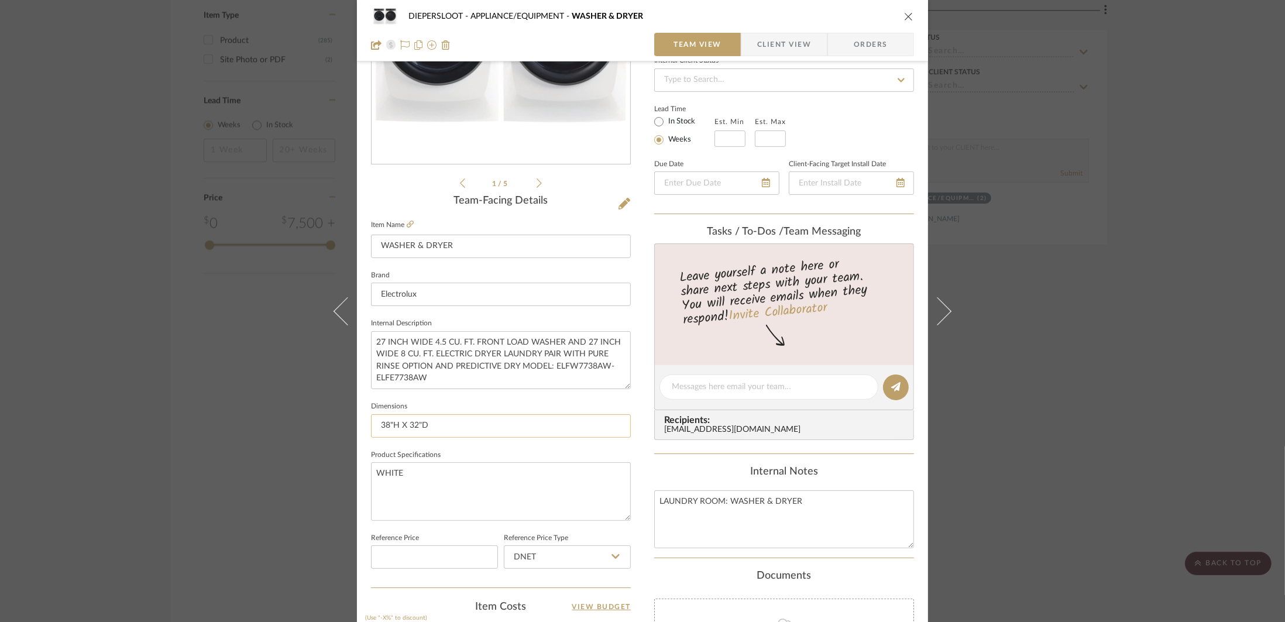
click at [443, 424] on input "38"H X 32"D" at bounding box center [501, 425] width 260 height 23
type input "38"H X 32"D;"
click at [451, 429] on input "38"H X 32"D; 15 WAHER AMPERAGE;" at bounding box center [501, 425] width 260 height 23
click at [534, 422] on input "38"H X 32"D; 15 WASHER AMPERAGE;" at bounding box center [501, 425] width 260 height 23
type input "38"H X 32"D; 15 WASHER AMPERAGE;"
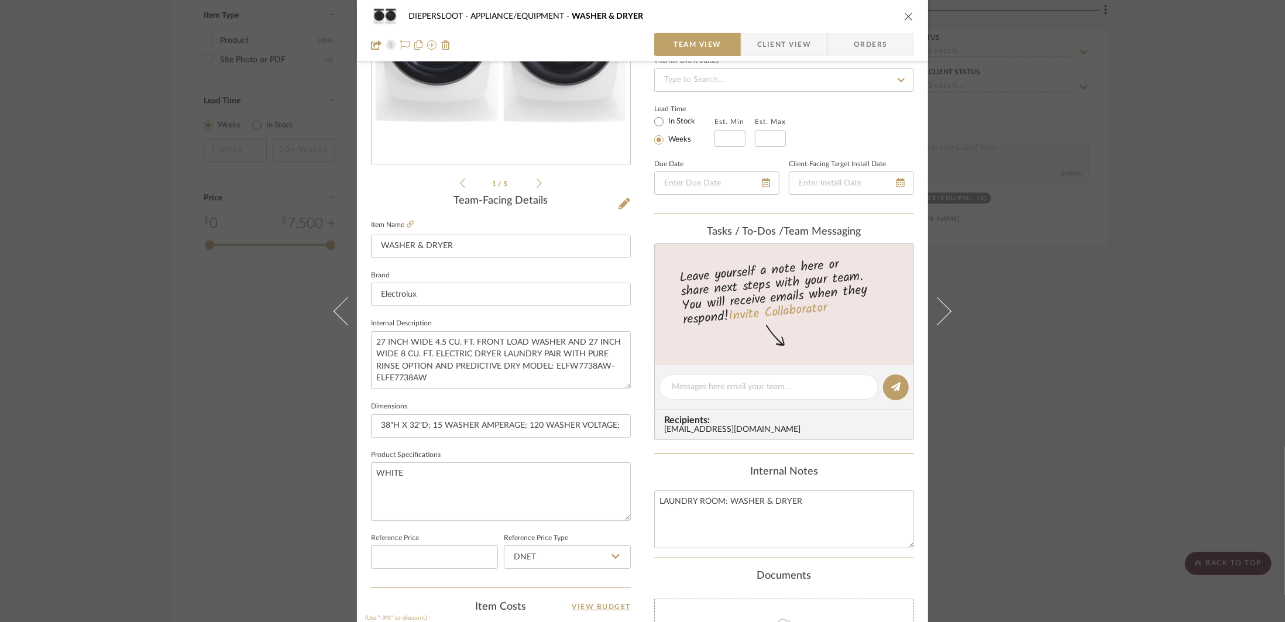
type input "38"H X 32"D; 15 WASHER AMPERAGE; 120 WASHER VOLTAGE;"
type input "38"H X 32"D; 15 WASHER AMPERAGE; 120 WASHER VOLTAGE; 30 DRYER AMPERAGE;"
click at [617, 431] on input "38"H X 32"D; 15 WASHER AMPERAGE; 120 WASHER VOLTAGE; 30 DRYER AMPERAGE;" at bounding box center [501, 425] width 260 height 23
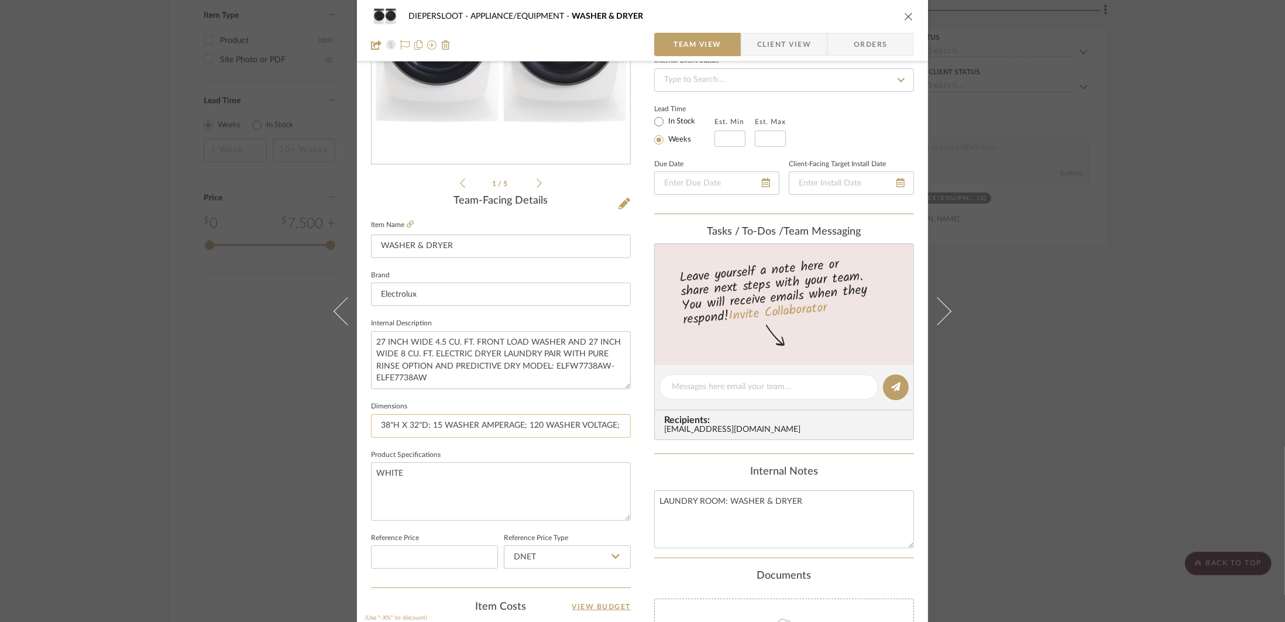
click at [614, 424] on input "38"H X 32"D; 15 WASHER AMPERAGE; 120 WASHER VOLTAGE; 30 DRYER AMPERAGE;" at bounding box center [501, 425] width 260 height 23
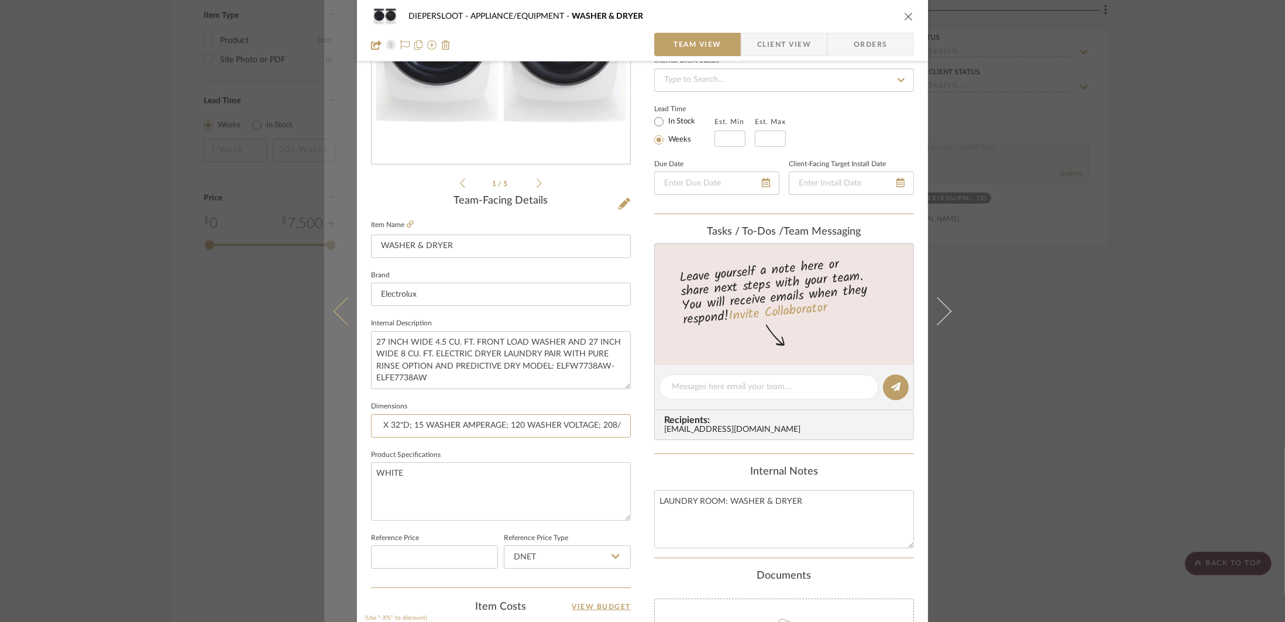
type input "38"H X 32"D; 15 WASHER AMPERAGE; 120 WASHER VOLTAGE; 208/ 30 DRYER AMPERAGE;"
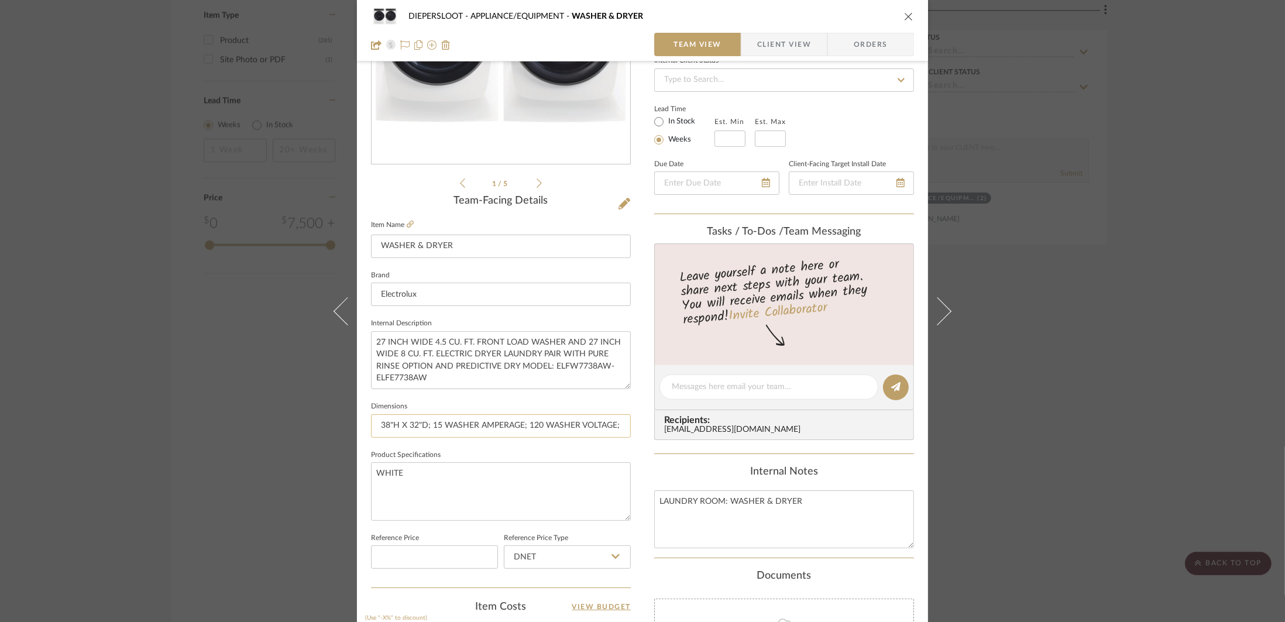
click at [619, 424] on input "38"H X 32"D; 15 WASHER AMPERAGE; 120 WASHER VOLTAGE; 208/ 30 DRYER AMPERAGE;" at bounding box center [501, 425] width 260 height 23
drag, startPoint x: 527, startPoint y: 424, endPoint x: 511, endPoint y: 426, distance: 15.9
click at [511, 426] on input "38"H X 32"D; 15 WASHER AMPERAGE; 120 WASHER VOLTAGE; 208/ 30 DRYER AMPERAGE;" at bounding box center [501, 425] width 260 height 23
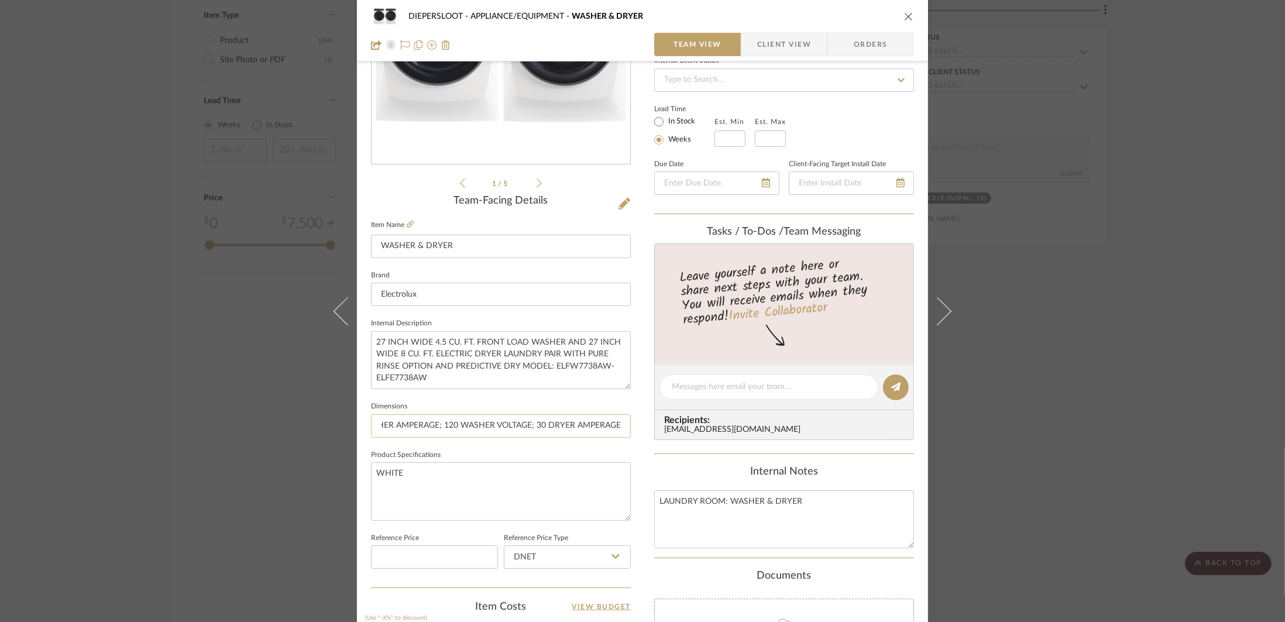
click at [606, 425] on input "38"H X 32"D; 15 WASHER AMPERAGE; 120 WASHER VOLTAGE; 30 DRYER AMPERAGE;" at bounding box center [501, 425] width 260 height 23
paste input "208/"
click at [598, 426] on input "38"H X 32"D; 15 WASHER AMPERAGE; 120 WASHER VOLTAGE; 30 DRYER AMPERAGE;208/" at bounding box center [501, 425] width 260 height 23
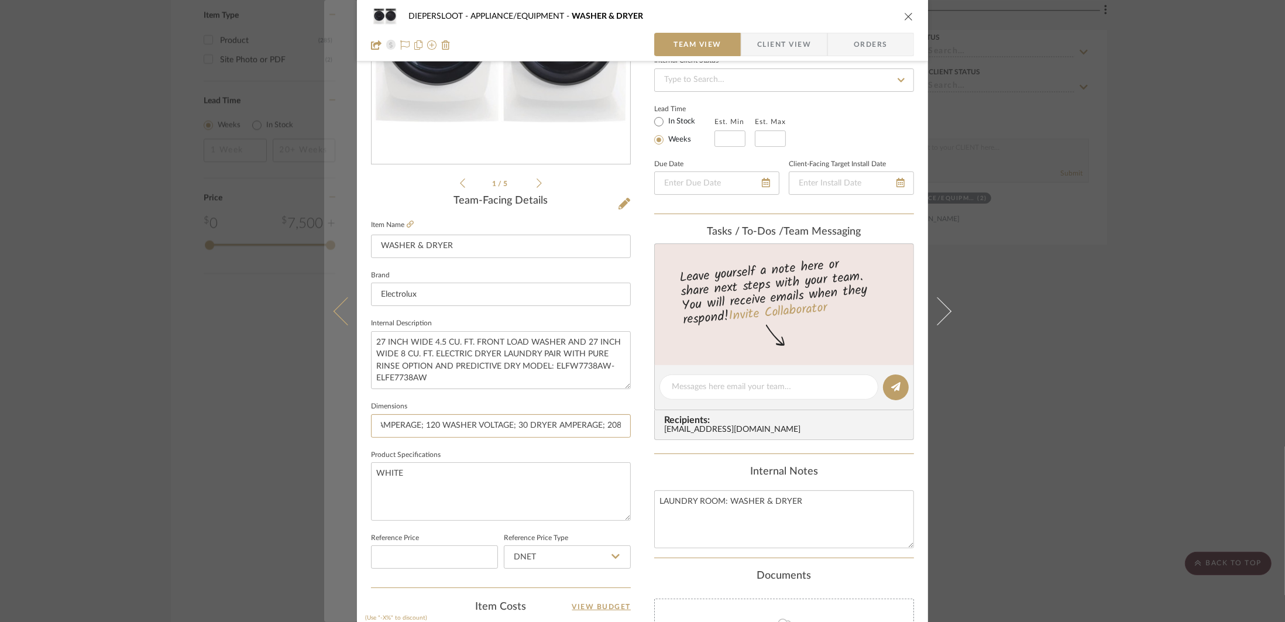
type input "38"H X 32"D; 15 WASHER AMPERAGE; 120 WASHER VOLTAGE; 30 DRYER AMPERAGE; 208/"
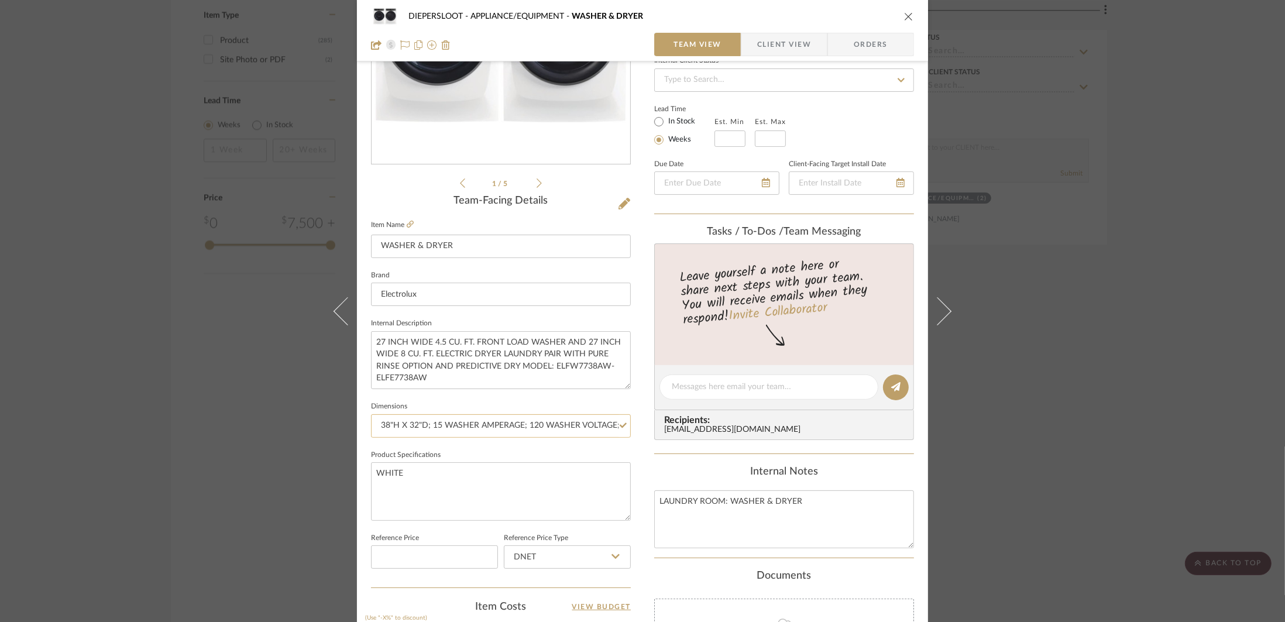
click at [583, 425] on input "38"H X 32"D; 15 WASHER AMPERAGE; 120 WASHER VOLTAGE; 30 DRYER AMPERAGE; 208/" at bounding box center [501, 425] width 260 height 23
click at [614, 428] on input "38"H X 32"D; 15 WASHER AMPERAGE; 120 WASHER VOLTAGE; 30 DRYER AMPERAGE; 208/" at bounding box center [501, 425] width 260 height 23
click at [620, 430] on input "38"H X 32"D; 15 WASHER AMPERAGE; 120 WASHER VOLTAGE; 30 DRYER AMPERAGE; 208/" at bounding box center [501, 425] width 260 height 23
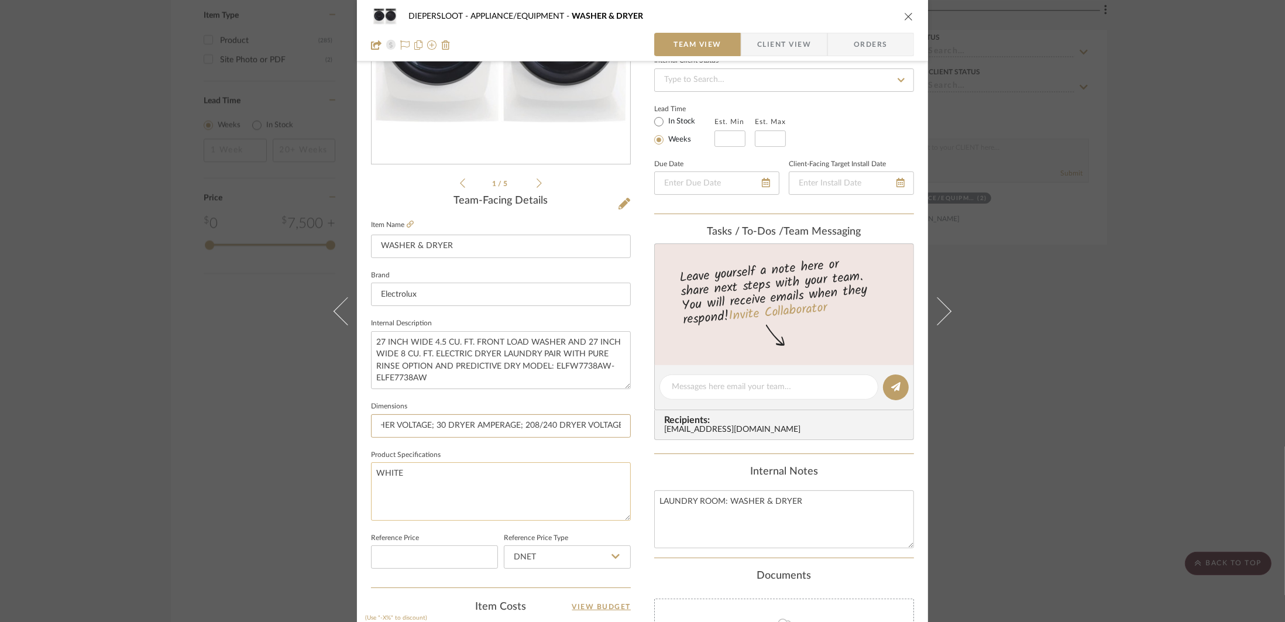
type input "38"H X 32"D; 15 WASHER AMPERAGE; 120 WASHER VOLTAGE; 30 DRYER AMPERAGE; 208/240…"
click at [532, 501] on textarea "WHITE" at bounding box center [501, 491] width 260 height 58
drag, startPoint x: 430, startPoint y: 380, endPoint x: 550, endPoint y: 367, distance: 121.2
click at [550, 367] on textarea "27 INCH WIDE 4.5 CU. FT. FRONT LOAD WASHER AND 27 INCH WIDE 8 CU. FT. ELECTRIC …" at bounding box center [501, 360] width 260 height 58
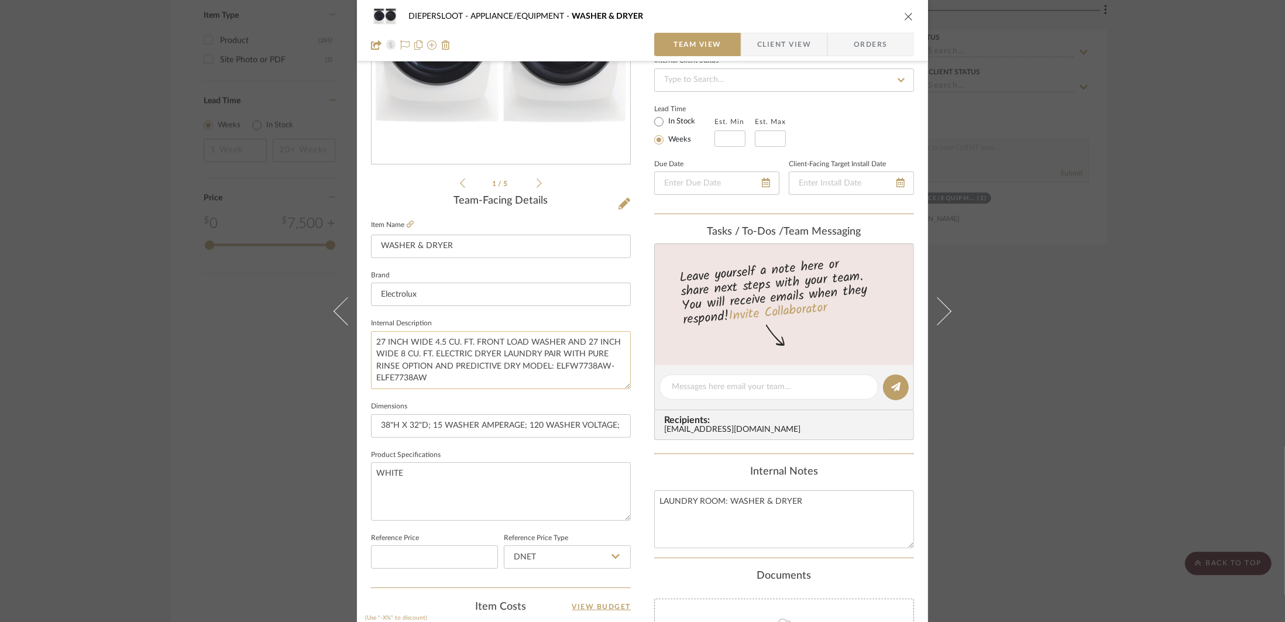
click at [491, 383] on textarea "27 INCH WIDE 4.5 CU. FT. FRONT LOAD WASHER AND 27 INCH WIDE 8 CU. FT. ELECTRIC …" at bounding box center [501, 360] width 260 height 58
drag, startPoint x: 468, startPoint y: 379, endPoint x: 550, endPoint y: 366, distance: 83.6
click at [550, 366] on textarea "27 INCH WIDE 4.5 CU. FT. FRONT LOAD WASHER AND 27 INCH WIDE 8 CU. FT. ELECTRIC …" at bounding box center [501, 360] width 260 height 58
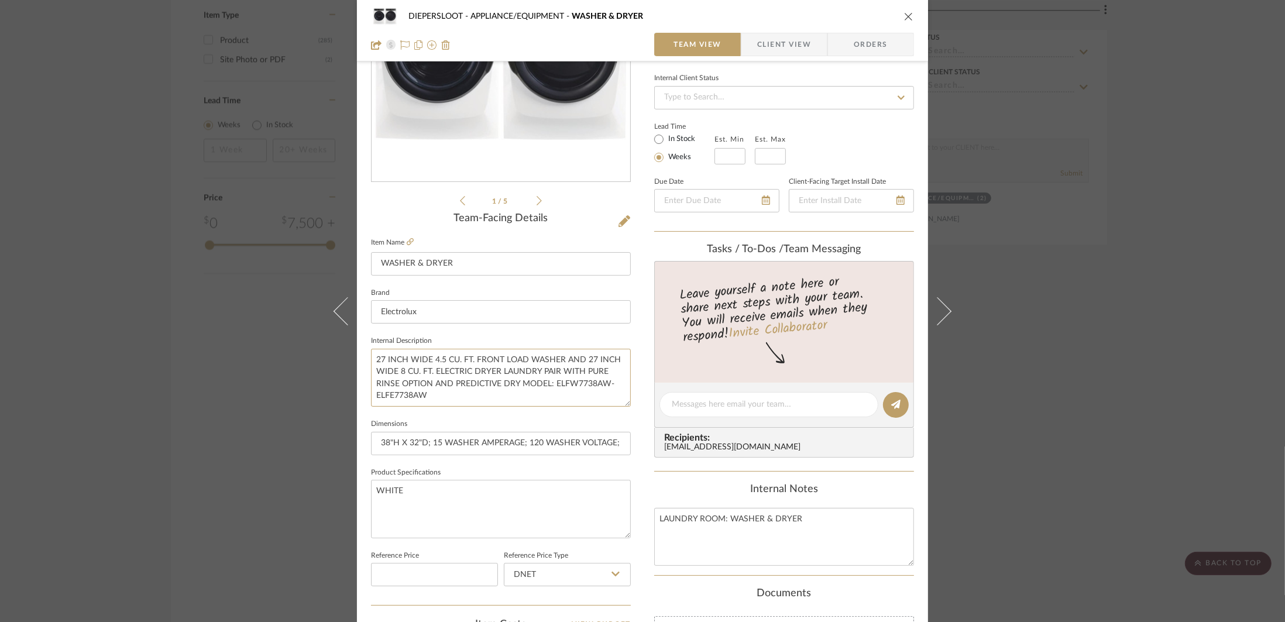
scroll to position [133, 0]
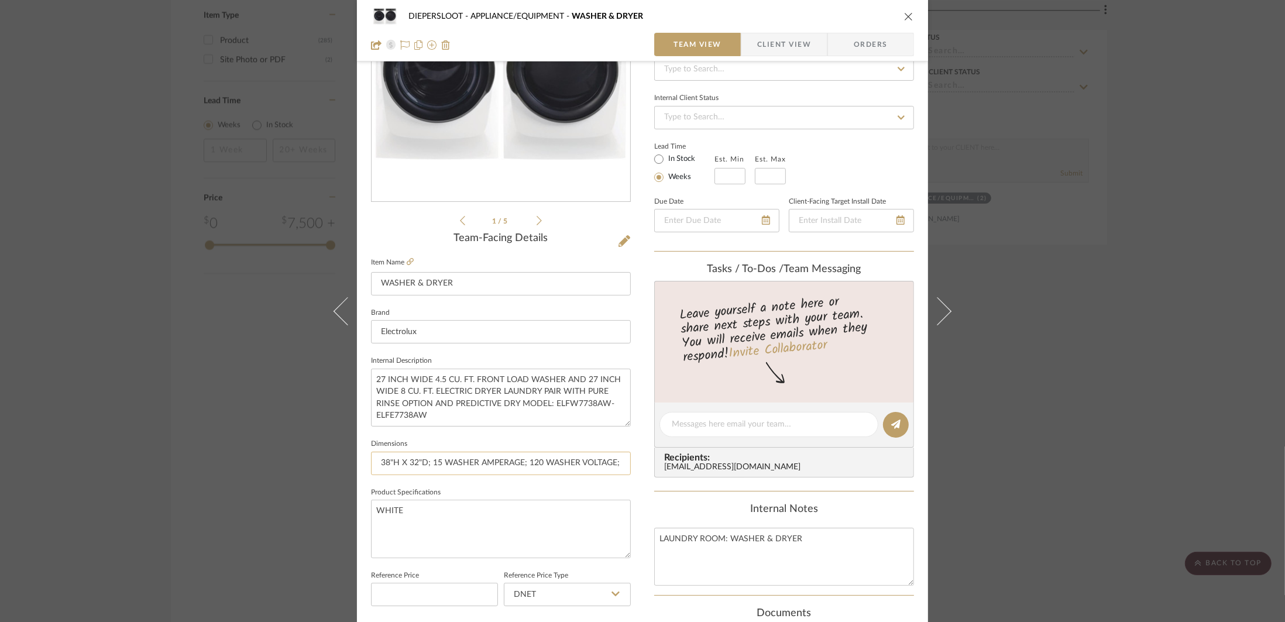
click at [377, 463] on input "38"H X 32"D; 15 WASHER AMPERAGE; 120 WASHER VOLTAGE; 30 DRYER AMPERAGE; 208/240…" at bounding box center [501, 463] width 260 height 23
type input "27"W X 38"H X 32"D; 15 WASHER AMPERAGE; 120 WASHER VOLTAGE; 30 DRYER AMPERAGE; …"
click at [443, 458] on input "27"W X 38"H X 32"D; 15 WASHER AMPERAGE; 120 WASHER VOLTAGE; 30 DRYER AMPERAGE; …" at bounding box center [501, 463] width 260 height 23
drag, startPoint x: 374, startPoint y: 466, endPoint x: 641, endPoint y: 466, distance: 267.3
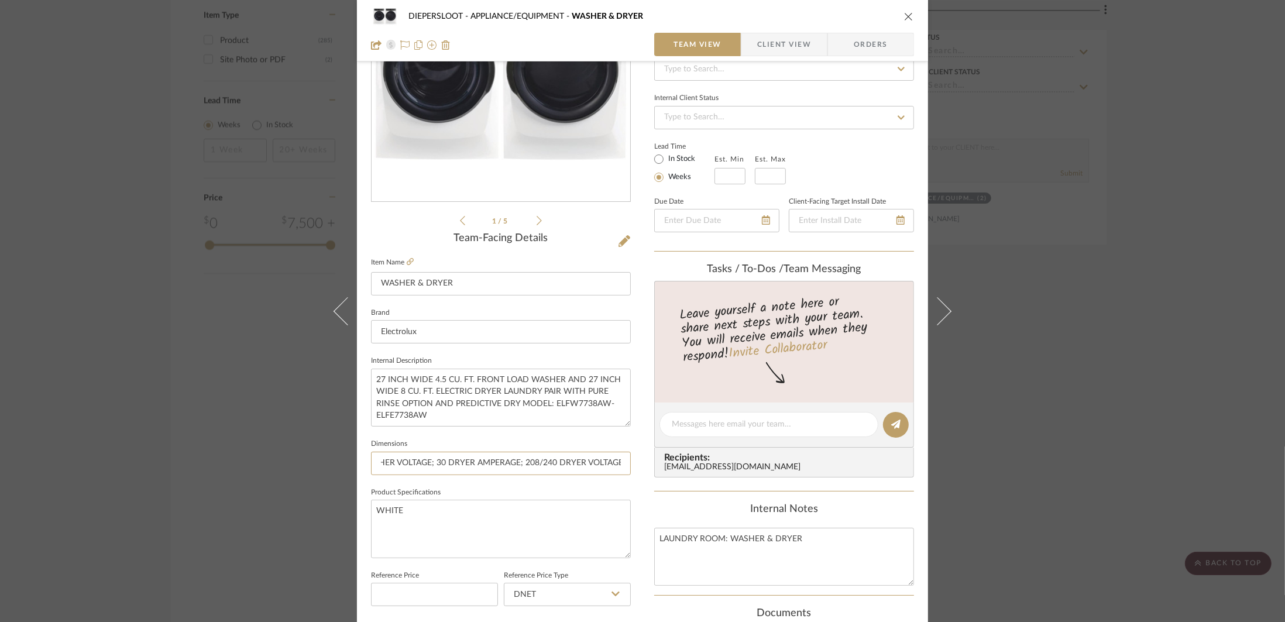
click at [641, 466] on div "DIEPERSLOOT APPLIANCE/EQUIPMENT WASHER & DRYER Team View Client View Orders 1 /…" at bounding box center [642, 416] width 571 height 1081
click at [511, 545] on textarea "WHITE" at bounding box center [501, 529] width 260 height 58
click at [515, 405] on textarea "27 INCH WIDE 4.5 CU. FT. FRONT LOAD WASHER AND 27 INCH WIDE 8 CU. FT. ELECTRIC …" at bounding box center [501, 398] width 260 height 58
type textarea "27 INCH WIDE 4.5 CU. FT. FRONT LOAD WASHER AND 27 INCH WIDE 8 CU. FT. ELECTRIC …"
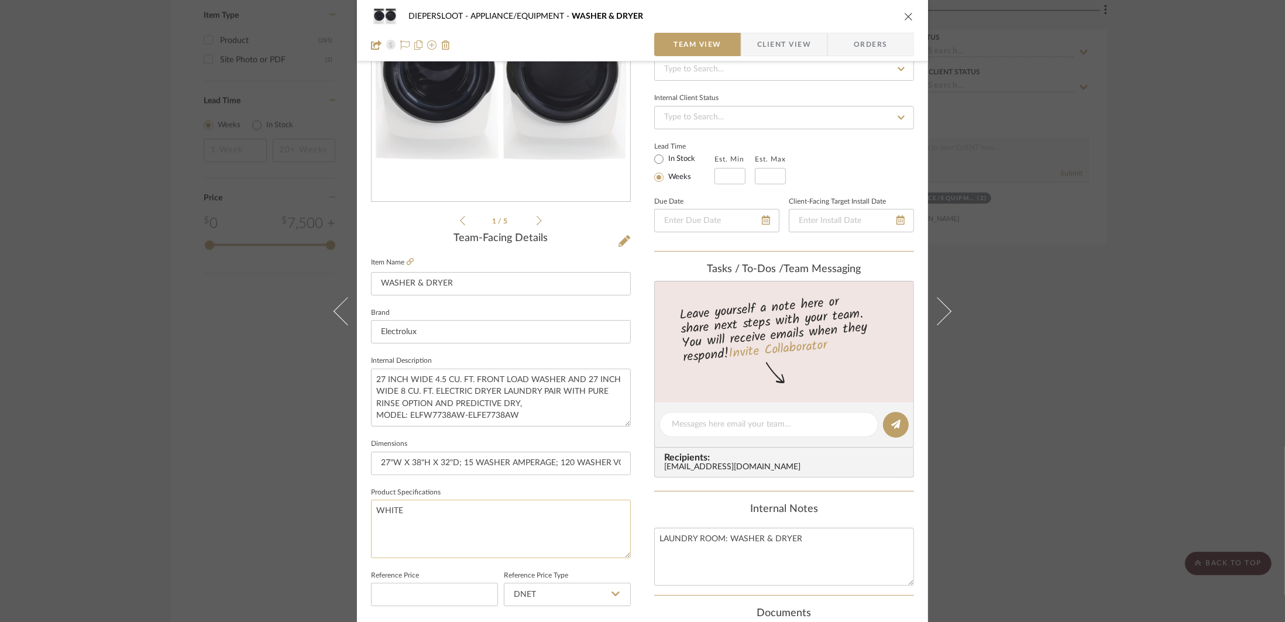
click at [403, 526] on textarea "WHITE" at bounding box center [501, 529] width 260 height 58
click at [870, 388] on div "DIEPERSLOOT APPLIANCE/EQUIPMENT WASHER & DRYER Team View Client View Orders 1 /…" at bounding box center [642, 311] width 1285 height 622
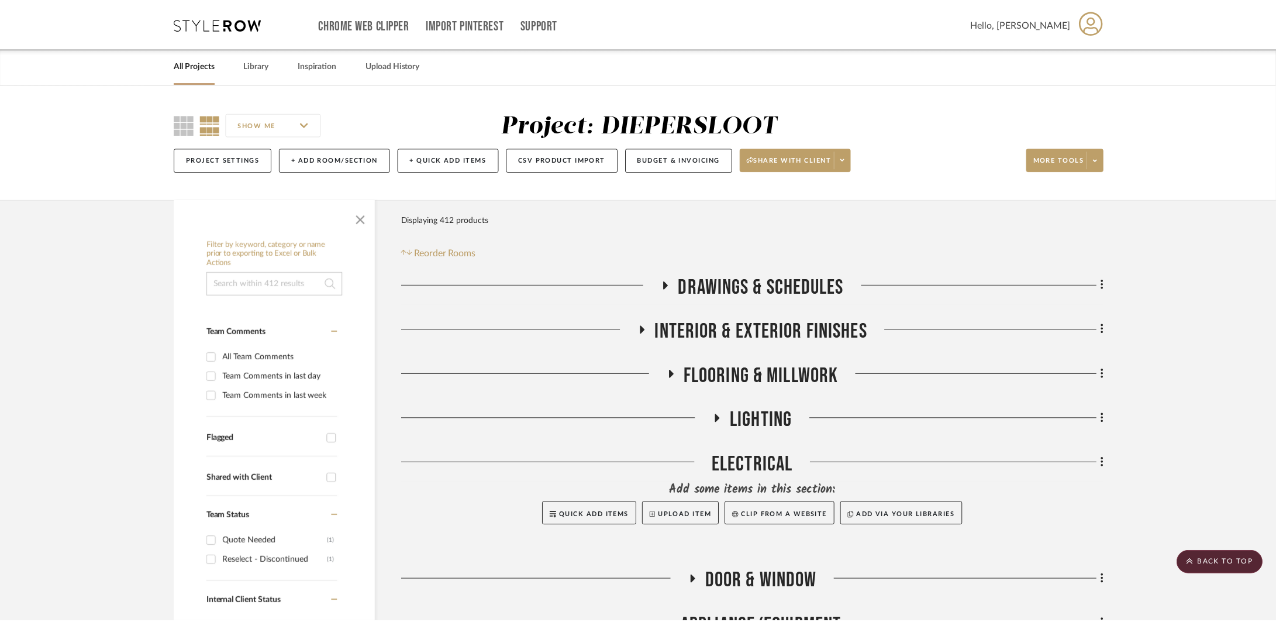
scroll to position [1966, 0]
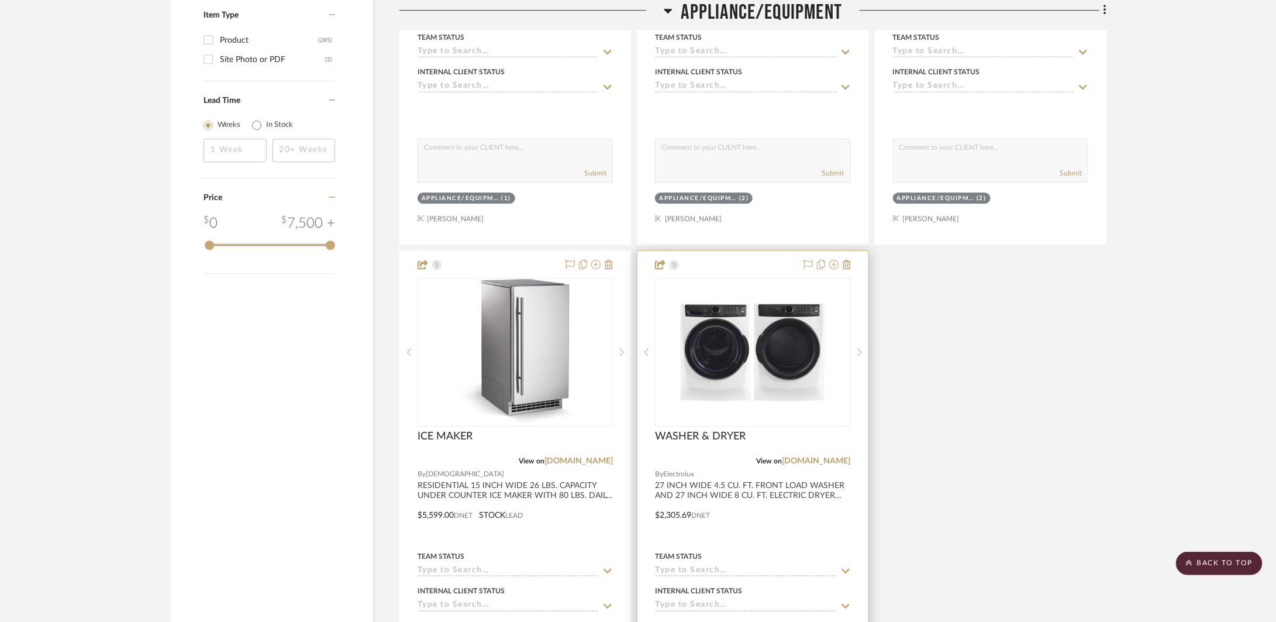
click at [744, 528] on div at bounding box center [753, 507] width 230 height 512
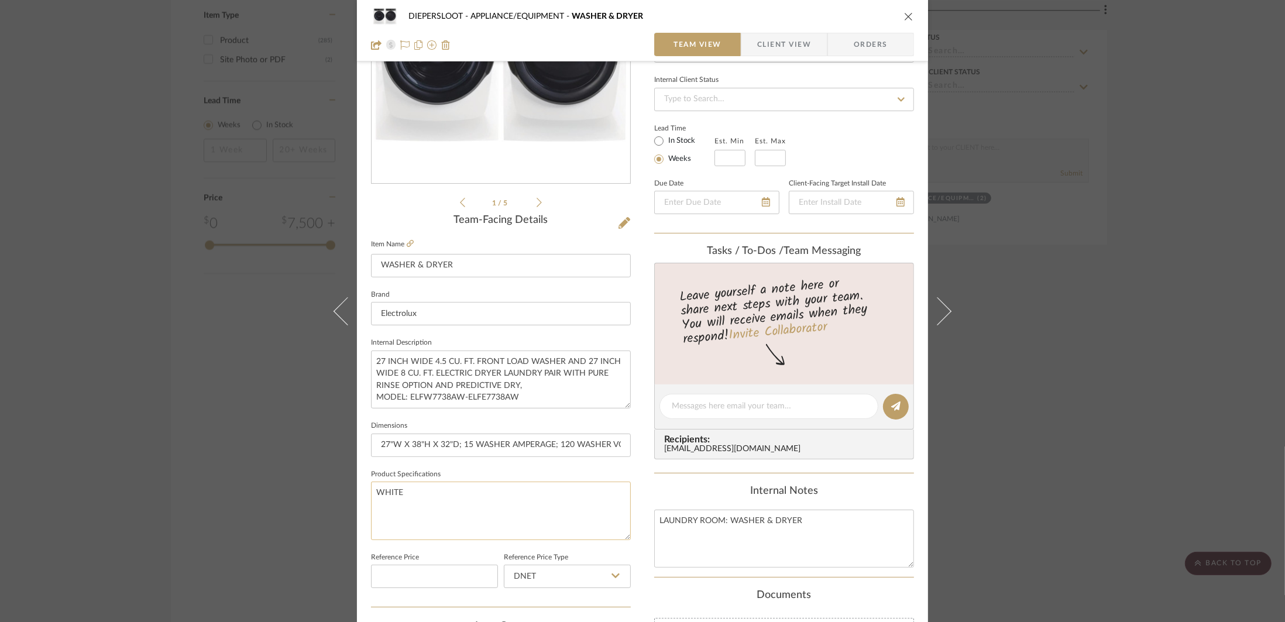
scroll to position [173, 0]
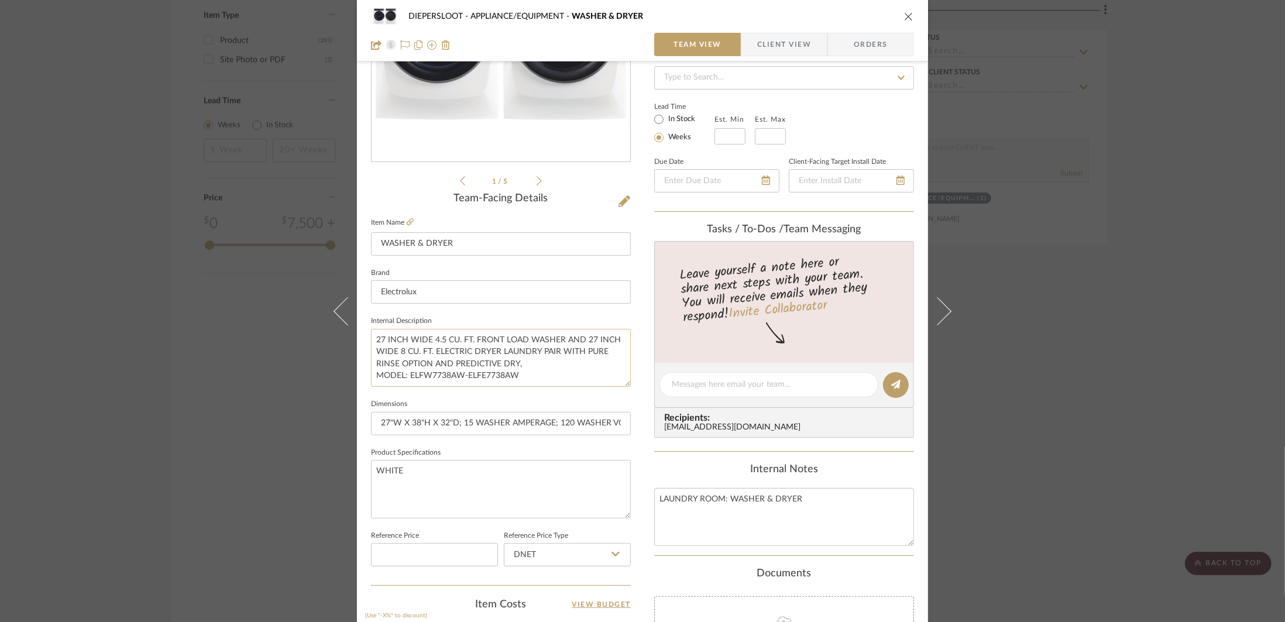
click at [406, 378] on textarea "27 INCH WIDE 4.5 CU. FT. FRONT LOAD WASHER AND 27 INCH WIDE 8 CU. FT. ELECTRIC …" at bounding box center [501, 358] width 260 height 58
type textarea "27 INCH WIDE 4.5 CU. FT. FRONT LOAD WASHER AND 27 INCH WIDE 8 CU. FT. ELECTRIC …"
click at [518, 491] on textarea "WHITE" at bounding box center [501, 489] width 260 height 58
click at [870, 467] on div "DIEPERSLOOT APPLIANCE/EQUIPMENT WASHER & DRYER Team View Client View Orders 1 /…" at bounding box center [642, 311] width 1285 height 622
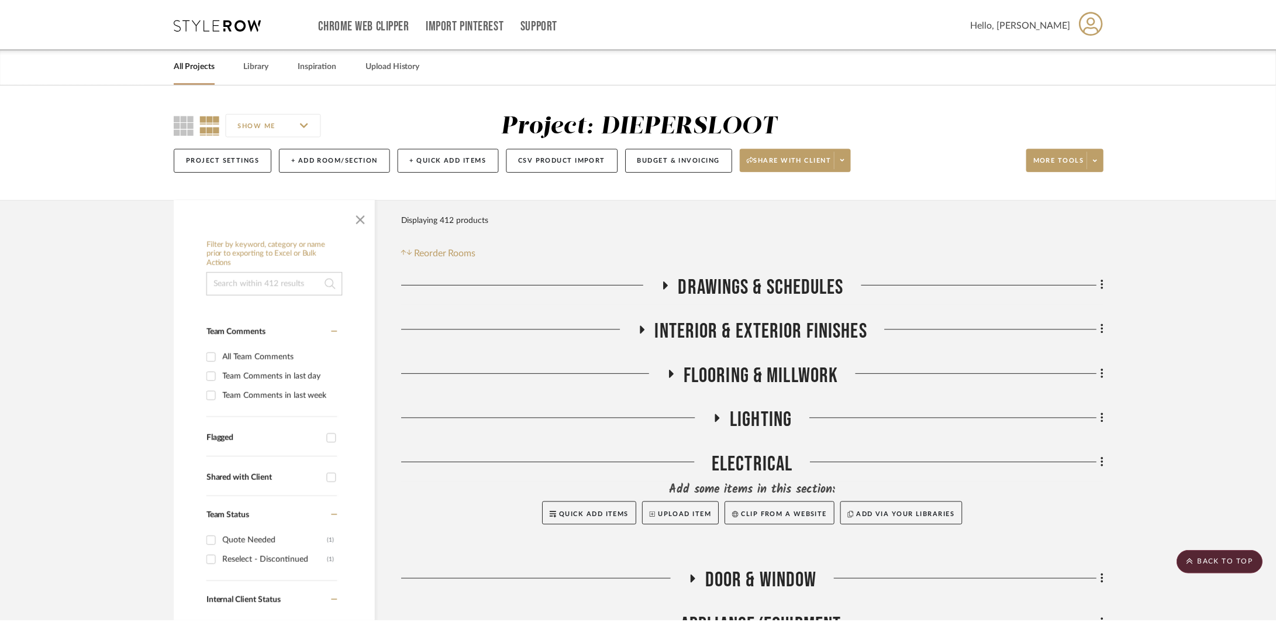
scroll to position [1966, 0]
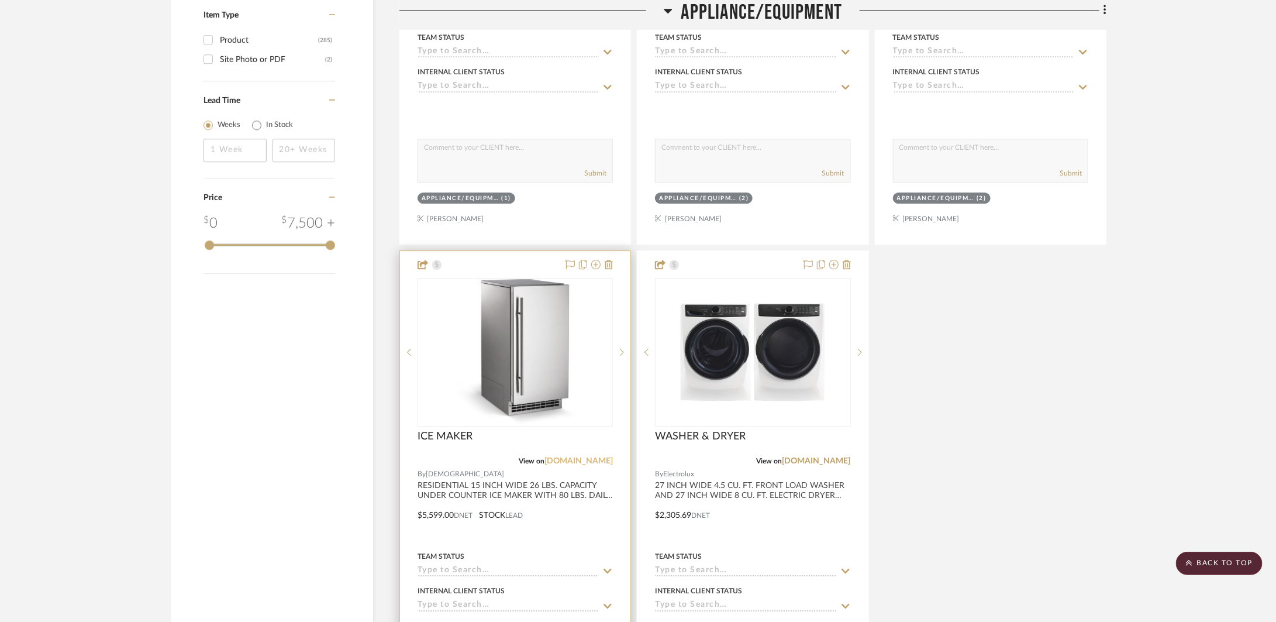
click at [598, 458] on link "[DOMAIN_NAME]" at bounding box center [579, 461] width 68 height 8
click at [574, 523] on div at bounding box center [515, 507] width 230 height 512
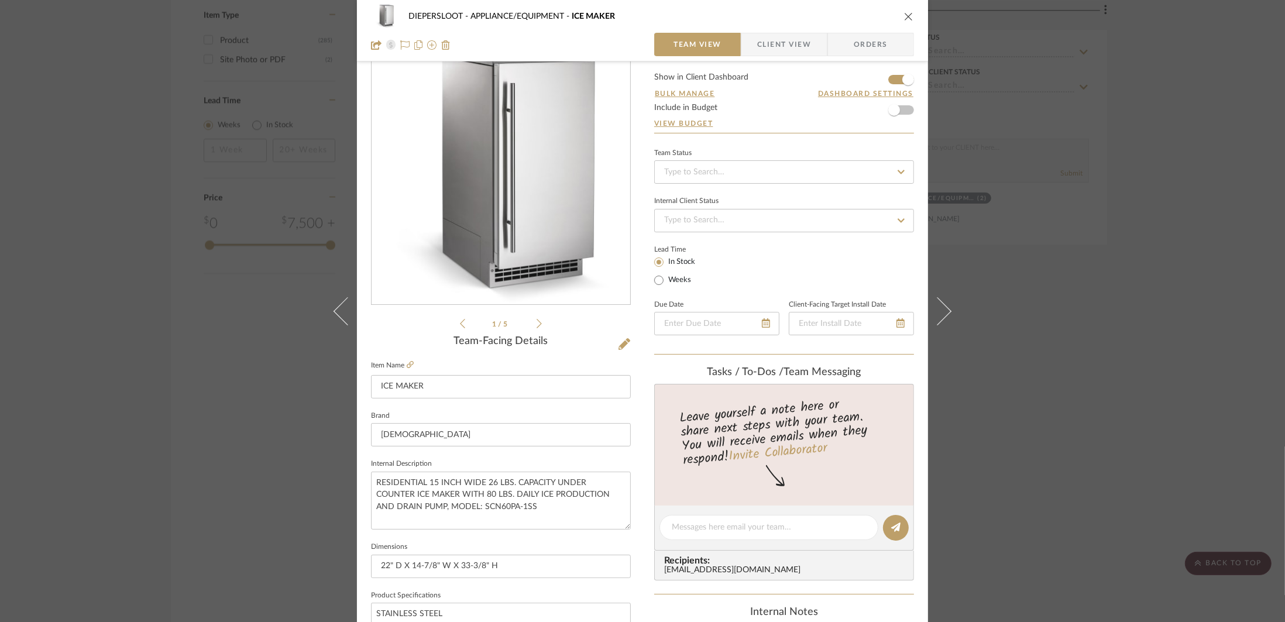
scroll to position [30, 0]
click at [497, 566] on input "22" D X 14-7/8" W X 33-3/8" H" at bounding box center [501, 565] width 260 height 23
type input "22" D X 14-7/8" W X 33-3/8" H; 5 AMERAGE;"
drag, startPoint x: 528, startPoint y: 510, endPoint x: 481, endPoint y: 509, distance: 46.8
click at [481, 509] on textarea "RESIDENTIAL 15 INCH WIDE 26 LBS. CAPACITY UNDER COUNTER ICE MAKER WITH 80 LBS. …" at bounding box center [501, 500] width 260 height 58
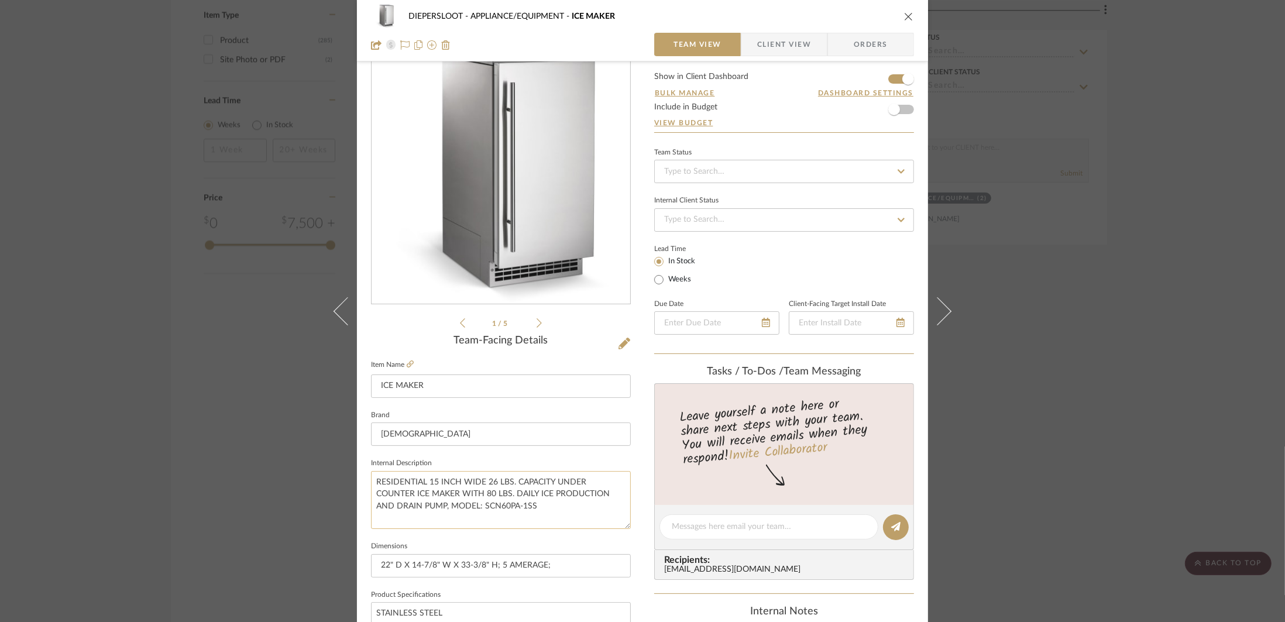
click at [481, 509] on textarea "RESIDENTIAL 15 INCH WIDE 26 LBS. CAPACITY UNDER COUNTER ICE MAKER WITH 80 LBS. …" at bounding box center [501, 500] width 260 height 58
click at [448, 508] on textarea "RESIDENTIAL 15 INCH WIDE 26 LBS. CAPACITY UNDER COUNTER ICE MAKER WITH 80 LBS. …" at bounding box center [501, 500] width 260 height 58
type textarea "RESIDENTIAL 15 INCH WIDE 26 LBS. CAPACITY UNDER COUNTER ICE MAKER WITH 80 LBS. …"
click at [559, 562] on input "22" D X 14-7/8" W X 33-3/8" H; 5 AMERAGE;" at bounding box center [501, 565] width 260 height 23
type input "22" D X 14-7/8" W X 33-3/8" H; 5 AMERAGE; 115 VOLTAGE"
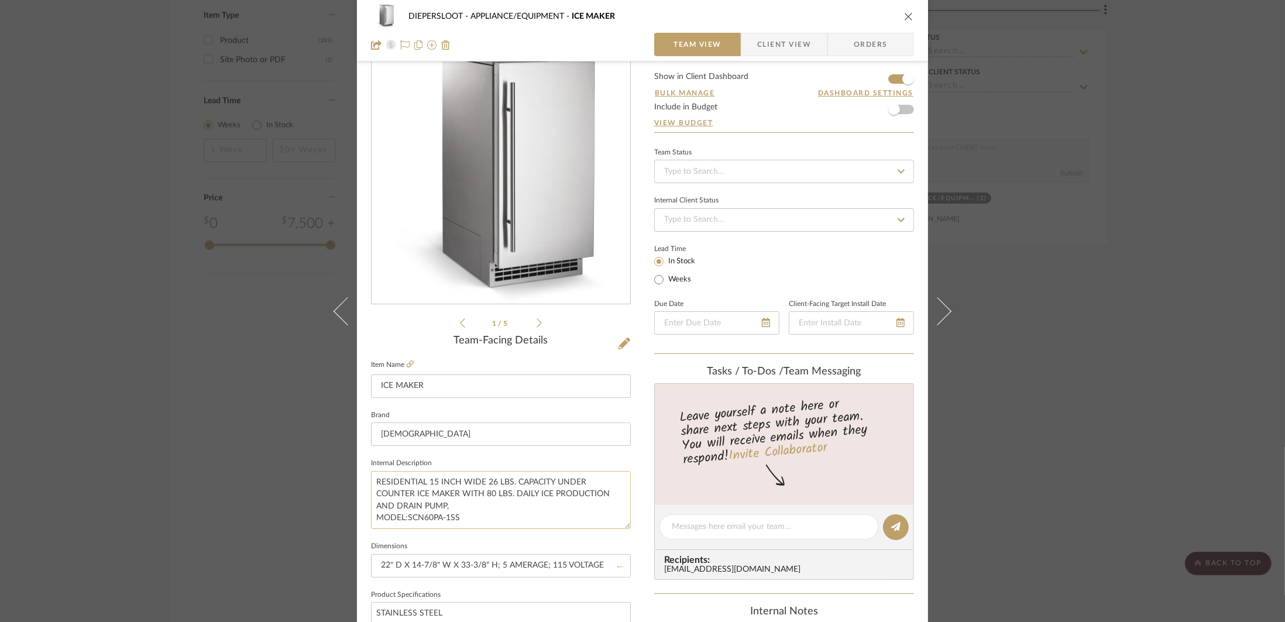
click at [555, 517] on textarea "RESIDENTIAL 15 INCH WIDE 26 LBS. CAPACITY UNDER COUNTER ICE MAKER WITH 80 LBS. …" at bounding box center [501, 500] width 260 height 58
drag, startPoint x: 608, startPoint y: 565, endPoint x: 355, endPoint y: 562, distance: 253.3
click at [357, 562] on div "DIEPERSLOOT APPLIANCE/EQUIPMENT ICE MAKER Team View Client View Orders 1 / 5 Te…" at bounding box center [642, 518] width 571 height 1081
click at [372, 517] on textarea "RESIDENTIAL 15 INCH WIDE 26 LBS. CAPACITY UNDER COUNTER ICE MAKER WITH 80 LBS. …" at bounding box center [501, 500] width 260 height 58
click at [870, 446] on div "DIEPERSLOOT APPLIANCE/EQUIPMENT ICE MAKER Team View Client View Orders 1 / 5 Te…" at bounding box center [642, 311] width 1285 height 622
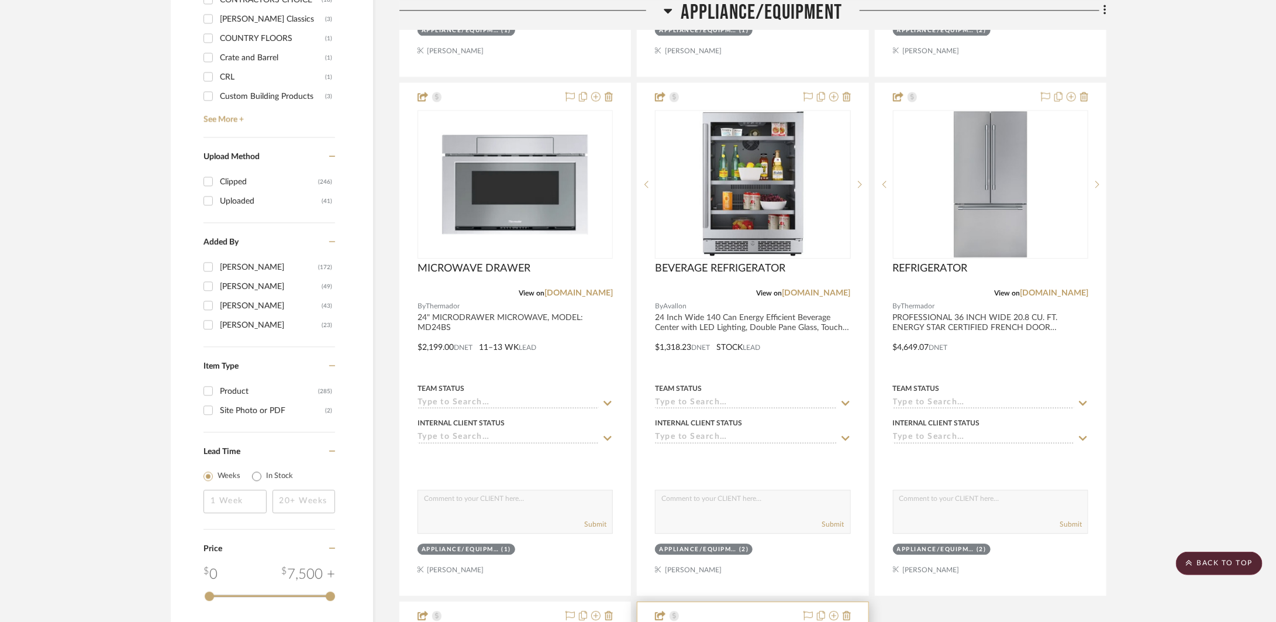
scroll to position [1430, 0]
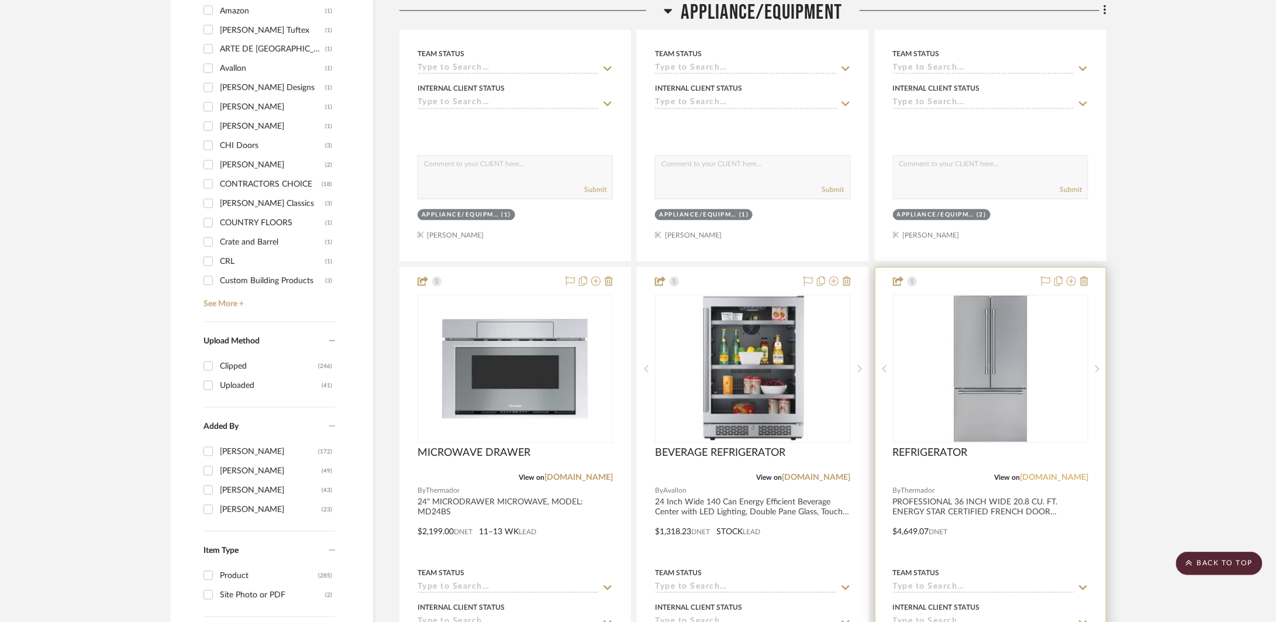
click at [870, 473] on link "[DOMAIN_NAME]" at bounding box center [1054, 477] width 68 height 8
click at [870, 525] on div at bounding box center [991, 523] width 230 height 512
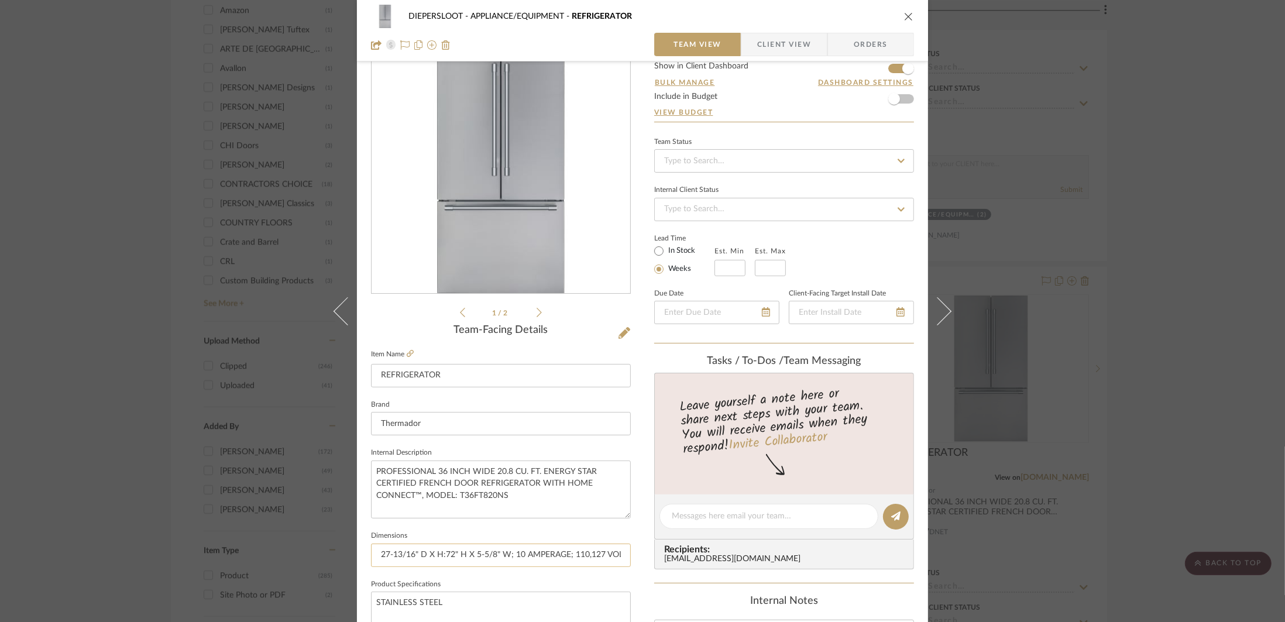
scroll to position [42, 0]
click at [539, 554] on input "27-13/16" D X H:72" H X 5-5/8" W; 10 AMPERAGE; 110,127 VOLTAGE" at bounding box center [501, 554] width 260 height 23
click at [579, 553] on input "27-13/16" D X H:72" H X 5-5/8" W; 10 AMPERAGE; 110,127 VOLTAGE" at bounding box center [501, 554] width 260 height 23
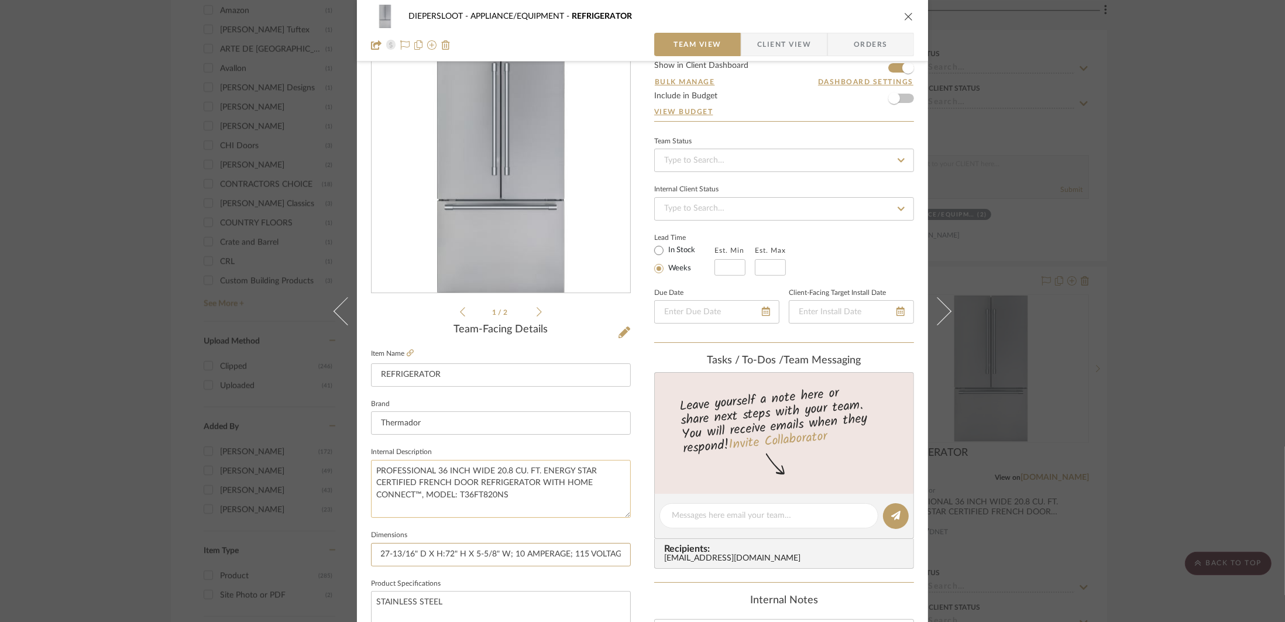
type input "27-13/16" D X H:72" H X 5-5/8" W; 10 AMPERAGE; 115 VOLTAGE"
click at [591, 489] on textarea "PROFESSIONAL 36 INCH WIDE 20.8 CU. FT. ENERGY STAR CERTIFIED FRENCH DOOR REFRIG…" at bounding box center [501, 489] width 260 height 58
click at [521, 555] on input "27-13/16" D X H:72" H X 5-5/8" W; 10 AMPERAGE; 115 VOLTAGE" at bounding box center [501, 554] width 260 height 23
click at [610, 557] on input "27-13/16" D X H:72" H X 5-5/8" W; 15 AMPERAGE; 115 VOLTAGE" at bounding box center [501, 554] width 260 height 23
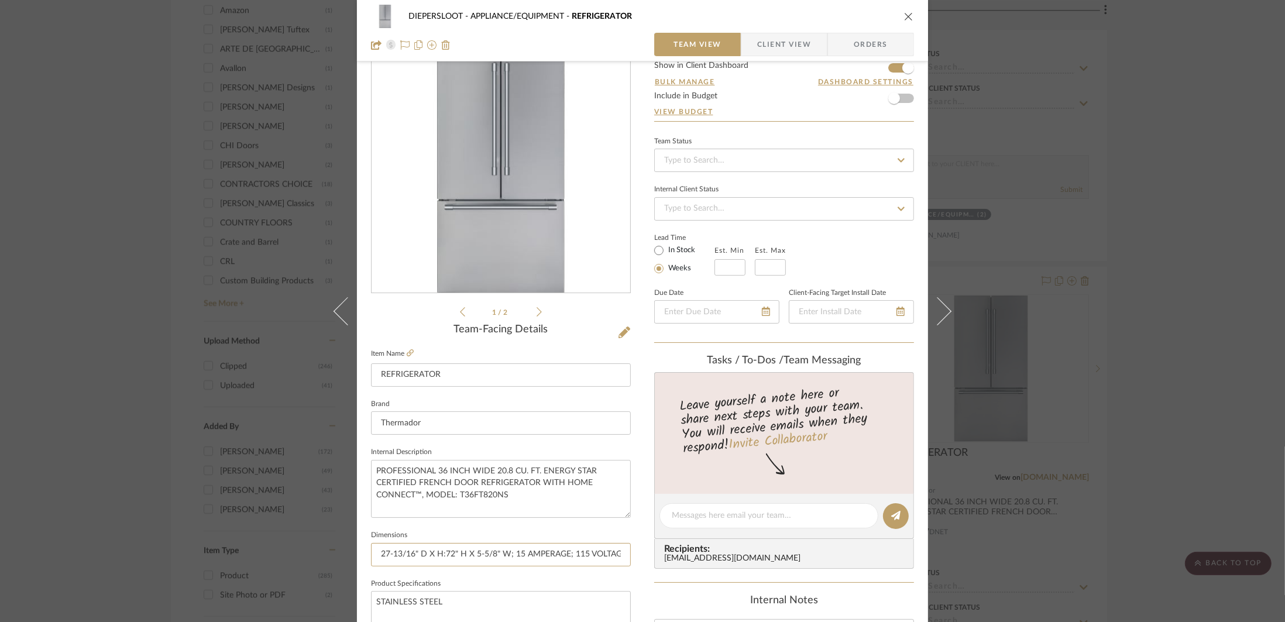
type input "27-13/16" D X H:72" H X 5-5/8" W; 15 AMPERAGE; 115 VOLTAGE"
drag, startPoint x: 508, startPoint y: 493, endPoint x: 456, endPoint y: 496, distance: 52.7
click at [456, 496] on textarea "PROFESSIONAL 36 INCH WIDE 20.8 CU. FT. ENERGY STAR CERTIFIED FRENCH DOOR REFRIG…" at bounding box center [501, 489] width 260 height 58
click at [576, 514] on textarea "PROFESSIONAL 36 INCH WIDE 20.8 CU. FT. ENERGY STAR CERTIFIED FRENCH DOOR REFRIG…" at bounding box center [501, 489] width 260 height 58
click at [487, 554] on input "27-13/16" D X H:72" H X 5-5/8" W; 15 AMPERAGE; 115 VOLTAGE" at bounding box center [501, 554] width 260 height 23
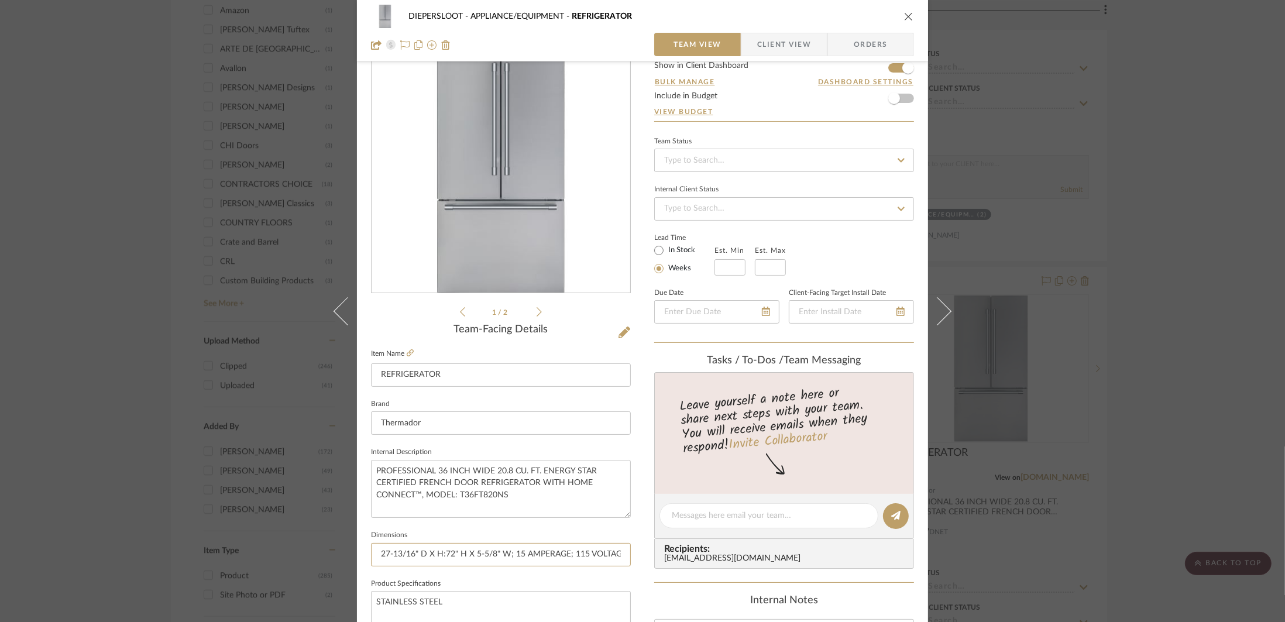
scroll to position [0, 5]
drag, startPoint x: 376, startPoint y: 556, endPoint x: 671, endPoint y: 570, distance: 295.2
click at [671, 570] on div "DIEPERSLOOT APPLIANCE/EQUIPMENT REFRIGERATOR Team View Client View Orders 1 / 2…" at bounding box center [642, 507] width 571 height 1081
click at [455, 498] on textarea "PROFESSIONAL 36 INCH WIDE 20.8 CU. FT. ENERGY STAR CERTIFIED FRENCH DOOR REFRIG…" at bounding box center [501, 489] width 260 height 58
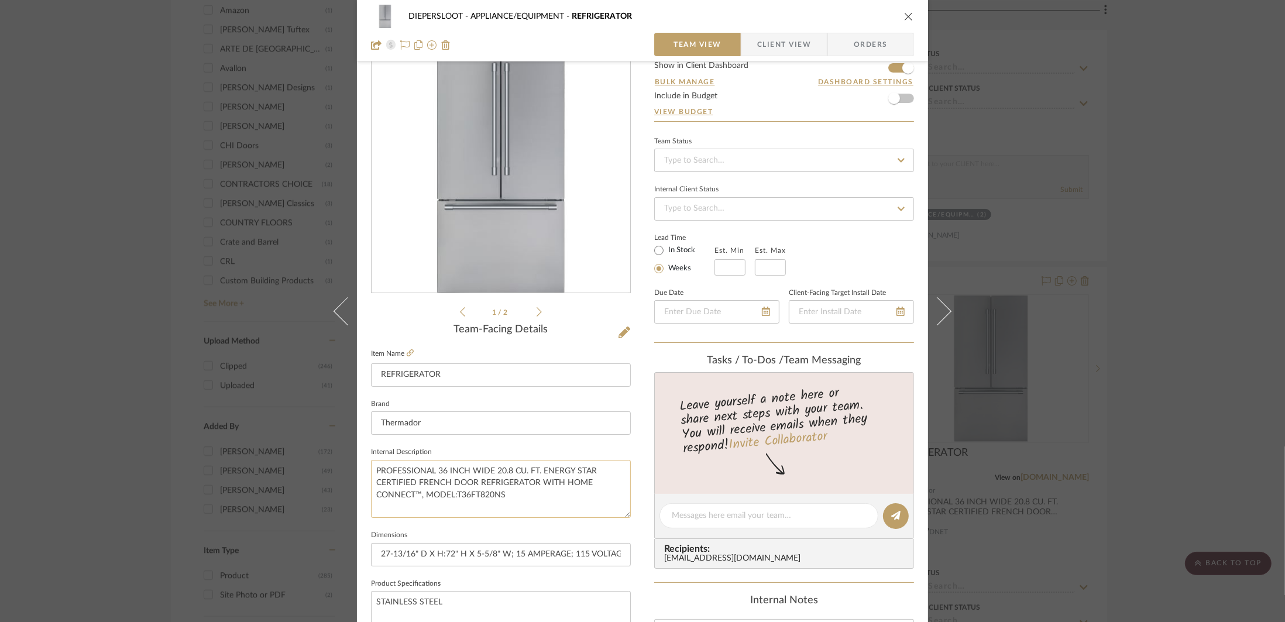
click at [423, 494] on textarea "PROFESSIONAL 36 INCH WIDE 20.8 CU. FT. ENERGY STAR CERTIFIED FRENCH DOOR REFRIG…" at bounding box center [501, 489] width 260 height 58
drag, startPoint x: 481, startPoint y: 497, endPoint x: 481, endPoint y: 491, distance: 5.9
click at [481, 497] on textarea "PROFESSIONAL 36 INCH WIDE 20.8 CU. FT. ENERGY STAR CERTIFIED FRENCH DOOR REFRIG…" at bounding box center [501, 489] width 260 height 58
click at [481, 491] on textarea "PROFESSIONAL 36 INCH WIDE 20.8 CU. FT. ENERGY STAR CERTIFIED FRENCH DOOR REFRIG…" at bounding box center [501, 489] width 260 height 58
click at [598, 473] on textarea "PROFESSIONAL 36 INCH WIDE 20.8 CU. FT. ENERGY STAR CERTIFIED FRENCH DOOR REFRIG…" at bounding box center [501, 489] width 260 height 58
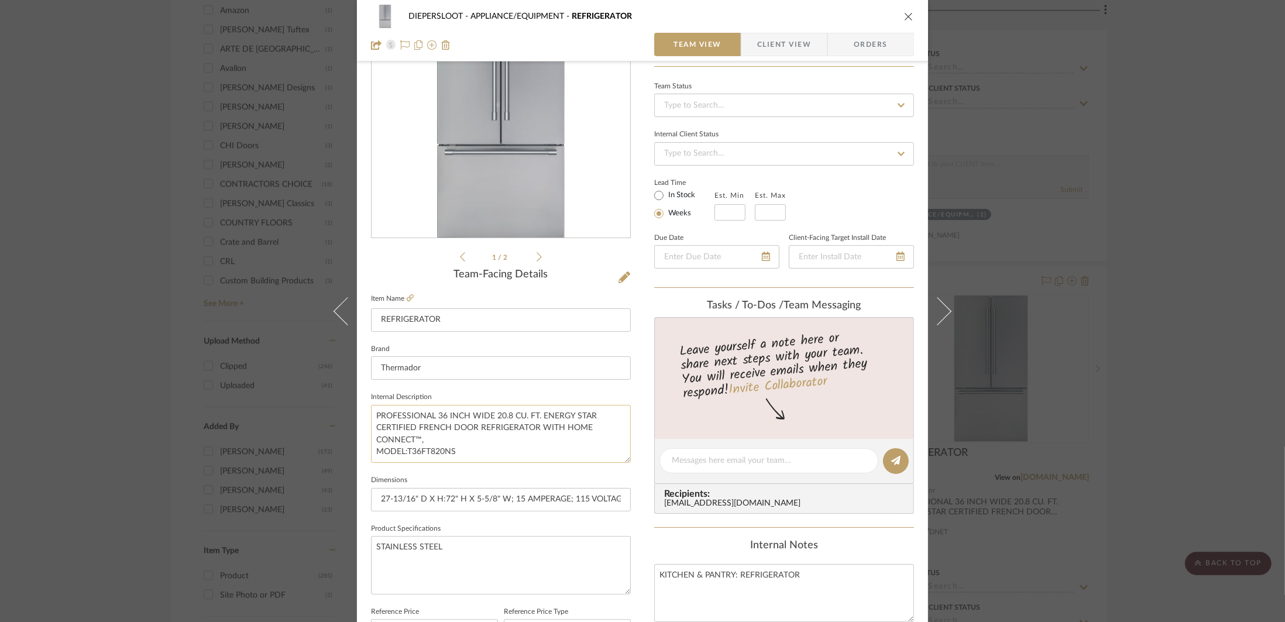
scroll to position [98, 0]
type textarea "PROFESSIONAL 36 INCH WIDE 20.8 CU. FT. ENERGY STAR CERTIFIED FRENCH DOOR REFRIG…"
click at [870, 15] on button "close" at bounding box center [908, 16] width 11 height 11
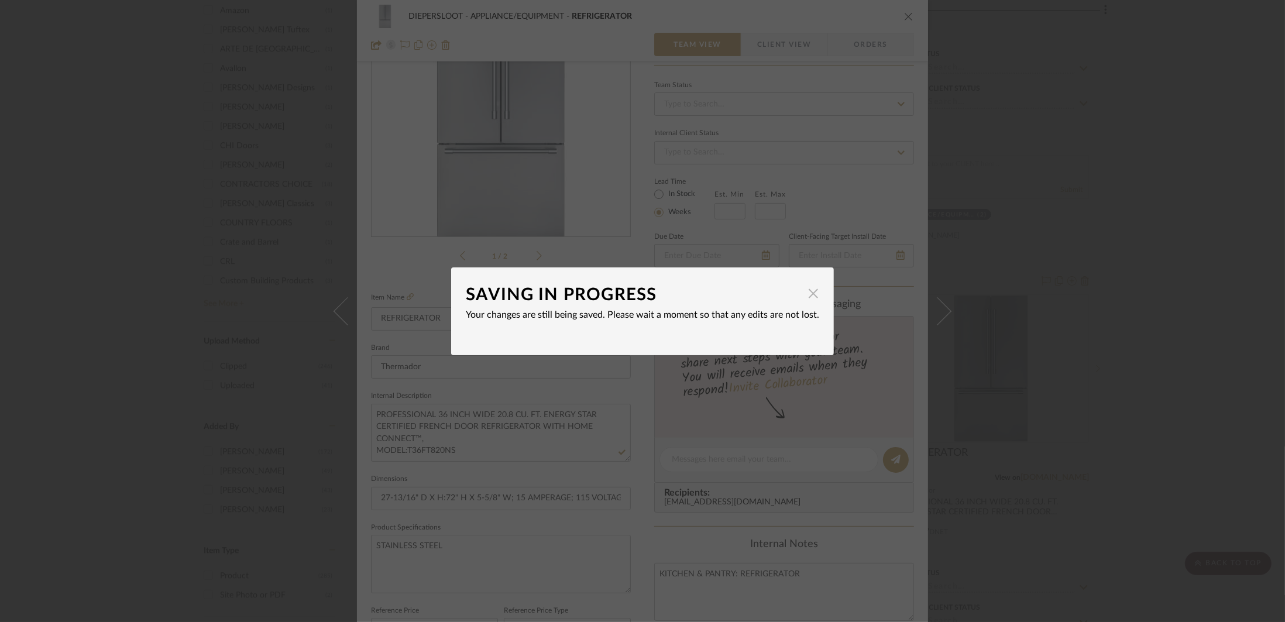
click at [813, 289] on span "button" at bounding box center [812, 293] width 23 height 23
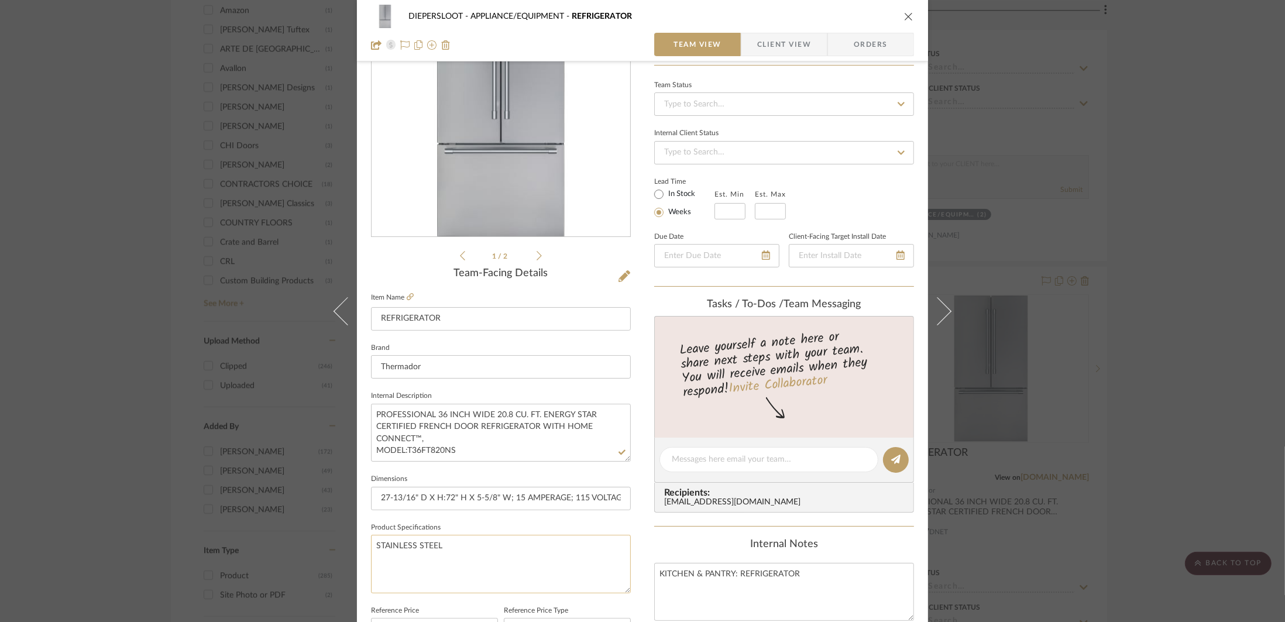
click at [518, 546] on textarea "STAINLESS STEEL" at bounding box center [501, 564] width 260 height 58
click at [870, 19] on icon "close" at bounding box center [908, 16] width 9 height 9
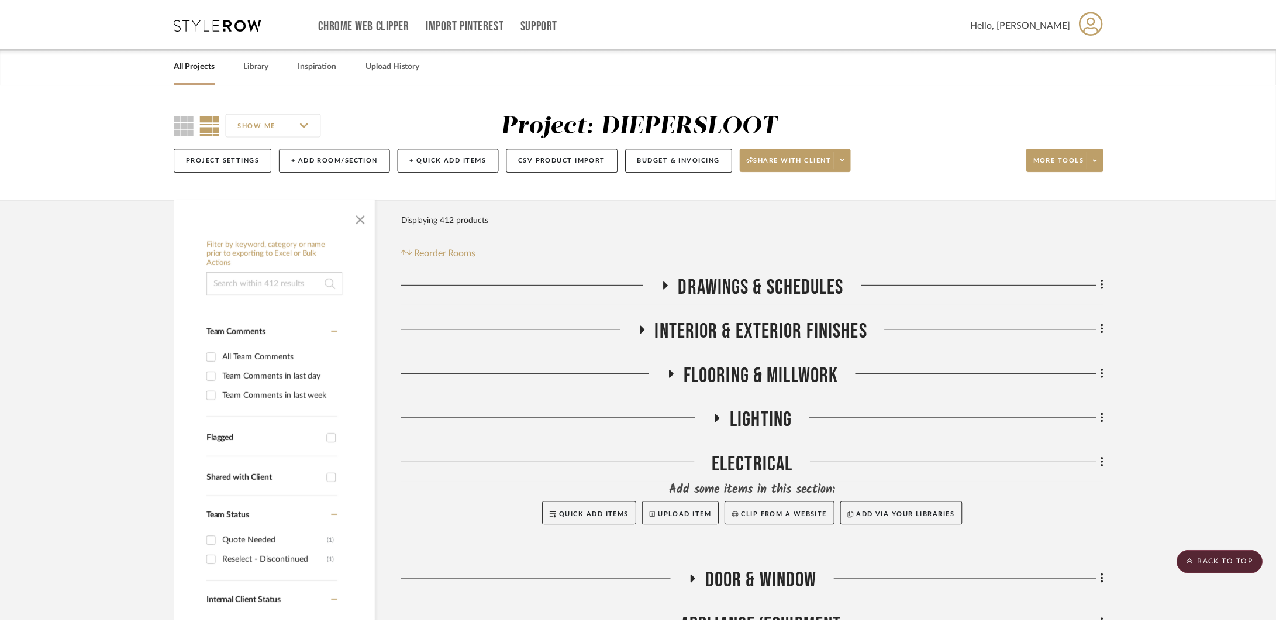
scroll to position [1430, 0]
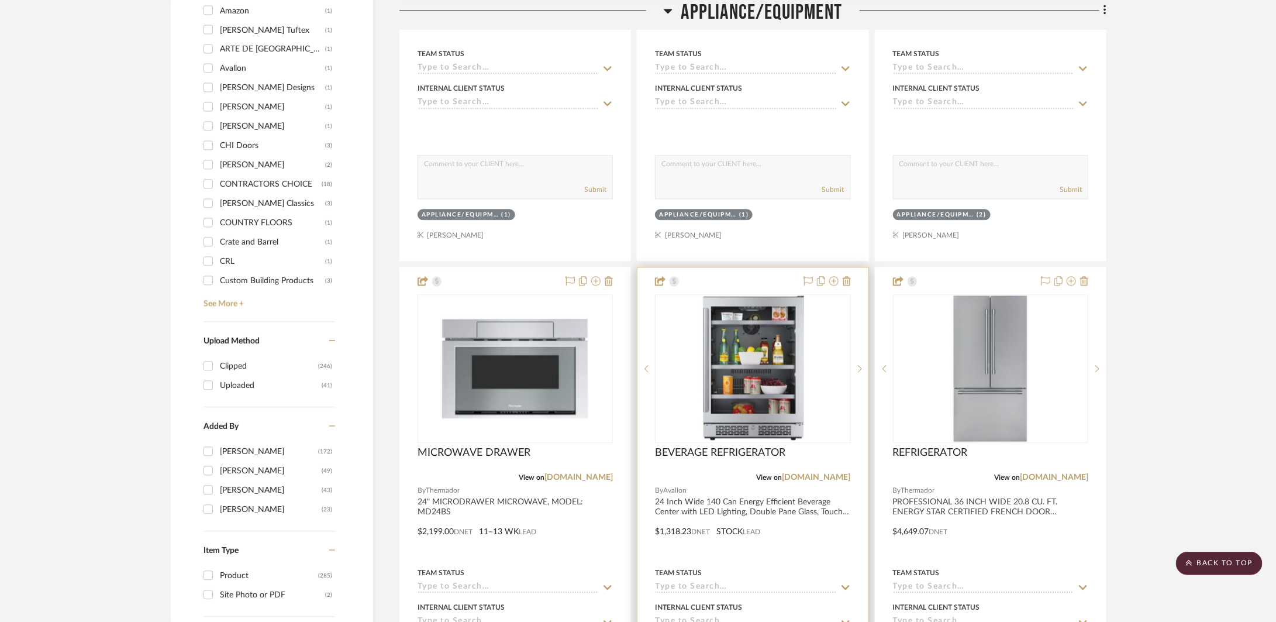
click at [800, 549] on div at bounding box center [753, 523] width 230 height 512
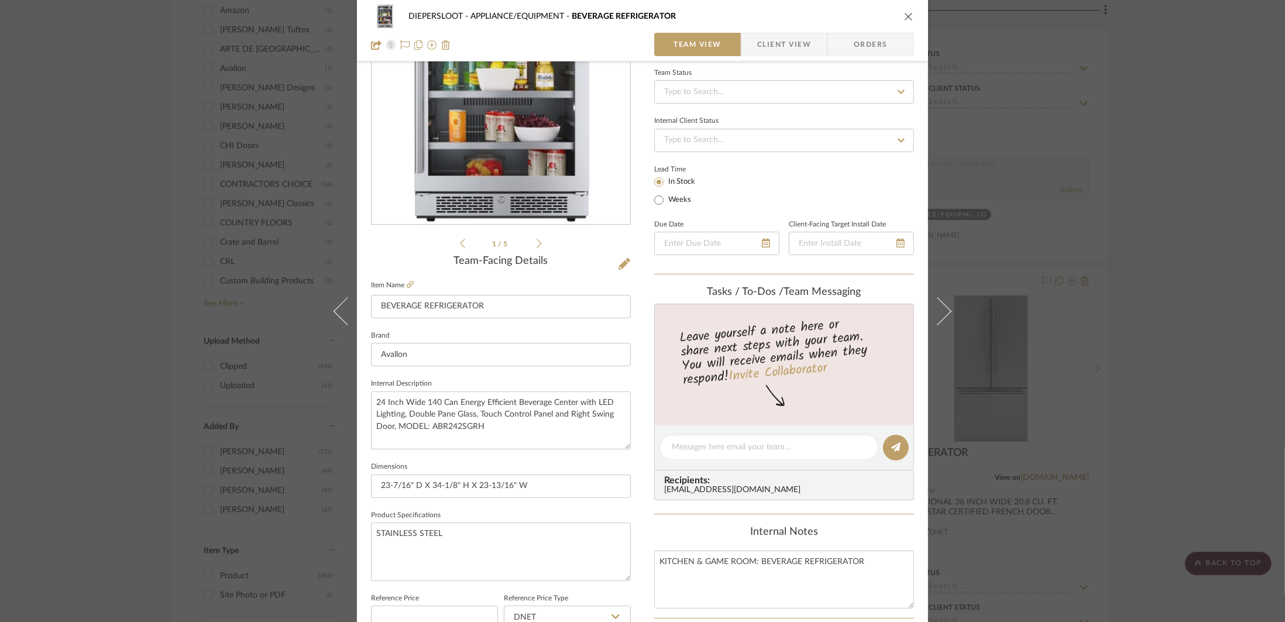
scroll to position [222, 0]
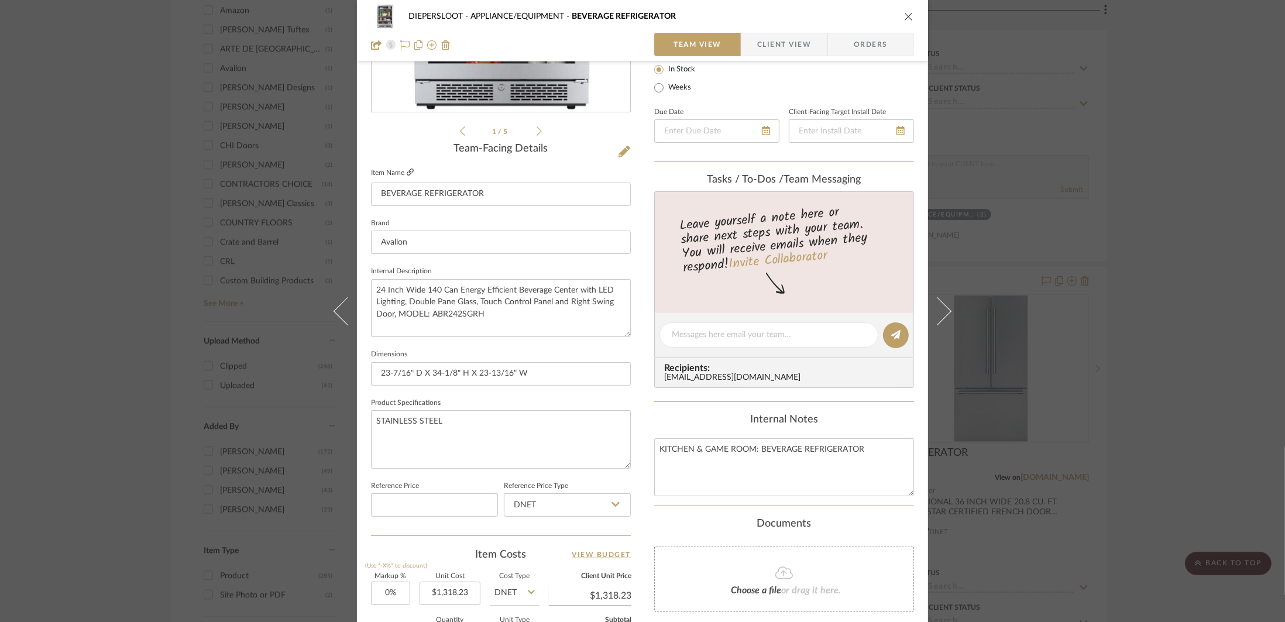
click at [407, 176] on link at bounding box center [410, 173] width 7 height 10
click at [532, 371] on input "23-7/16" D X 34-1/8" H X 23-13/16" W" at bounding box center [501, 373] width 260 height 23
type input "23-7/16" D X 34-1/8" H X 23-13/16" W; 1.5 AMPERAGE;"
type input "23-7/16" D X 34-1/8" H X 23-13/16" W; 1.5 AMPERAGE; 115 VOLTAGE"
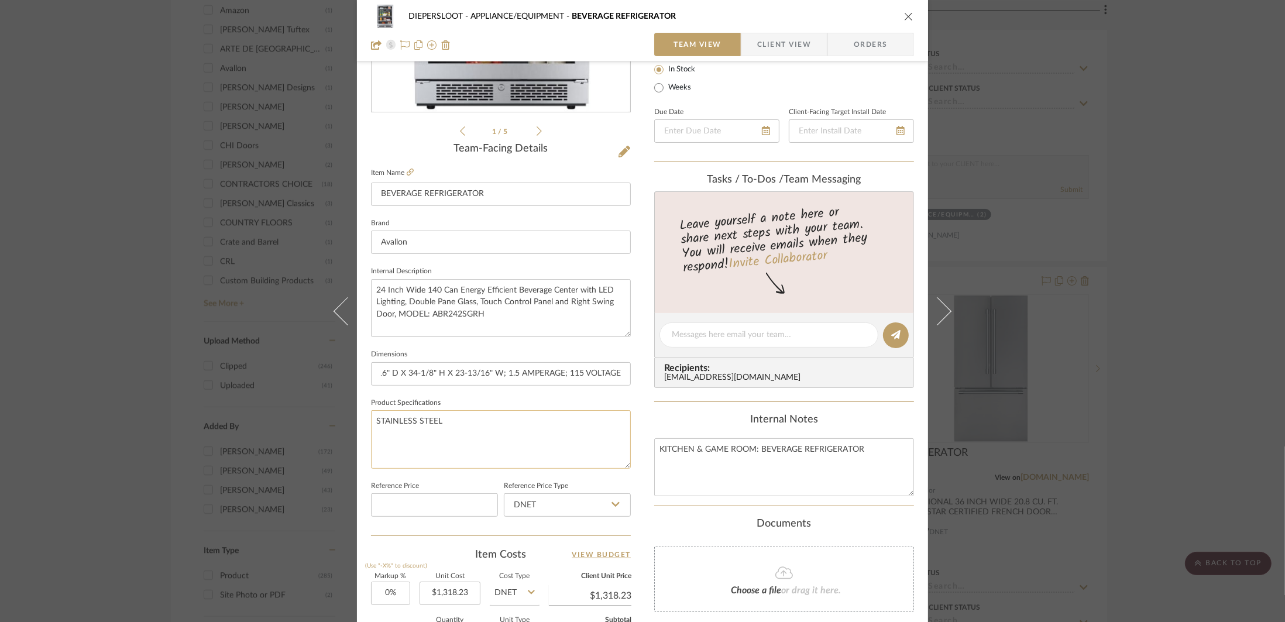
click at [527, 439] on textarea "STAINLESS STEEL" at bounding box center [501, 439] width 260 height 58
drag, startPoint x: 376, startPoint y: 373, endPoint x: 636, endPoint y: 381, distance: 260.5
click at [636, 381] on div "DIEPERSLOOT APPLIANCE/EQUIPMENT BEVERAGE REFRIGERATOR Team View Client View Ord…" at bounding box center [642, 326] width 571 height 1081
click at [391, 314] on textarea "24 Inch Wide 140 Can Energy Efficient Beverage Center with LED Lighting, Double…" at bounding box center [501, 308] width 260 height 58
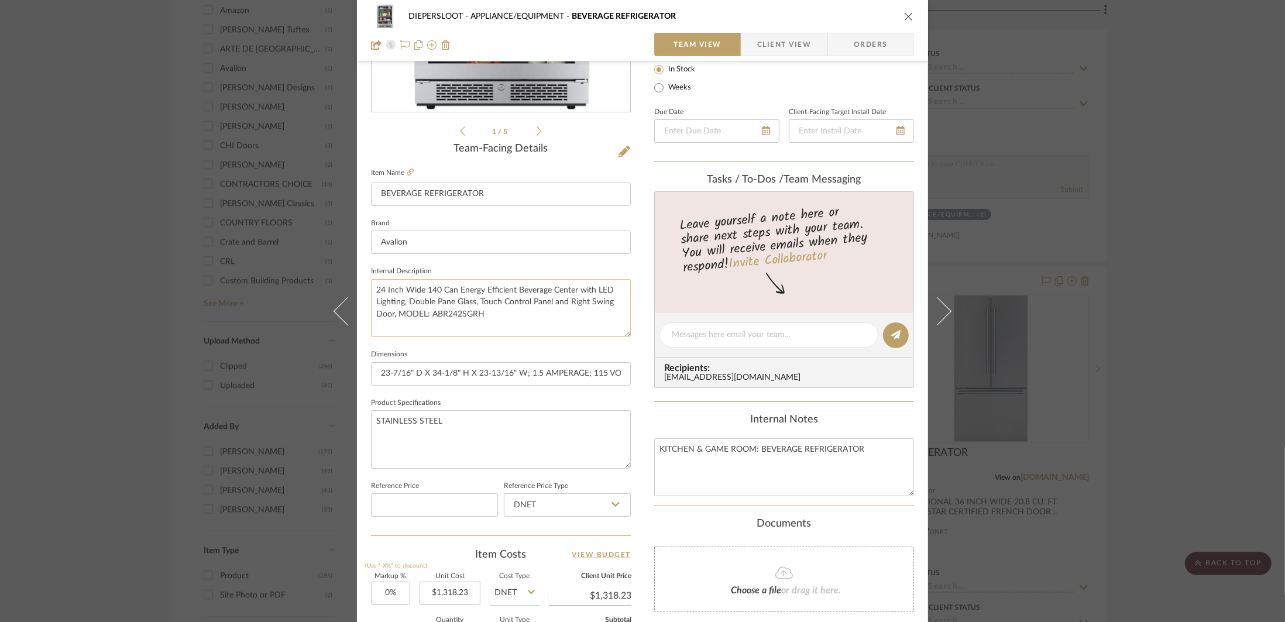
click at [395, 314] on textarea "24 Inch Wide 140 Can Energy Efficient Beverage Center with LED Lighting, Double…" at bounding box center [501, 308] width 260 height 58
type textarea "24 Inch Wide 140 Can Energy Efficient Beverage Center with LED Lighting, Double…"
click at [517, 384] on input "23-7/16" D X 34-1/8" H X 23-13/16" W; 1.5 AMPERAGE; 115 VOLTAGE" at bounding box center [501, 373] width 260 height 23
drag, startPoint x: 378, startPoint y: 373, endPoint x: 691, endPoint y: 372, distance: 313.0
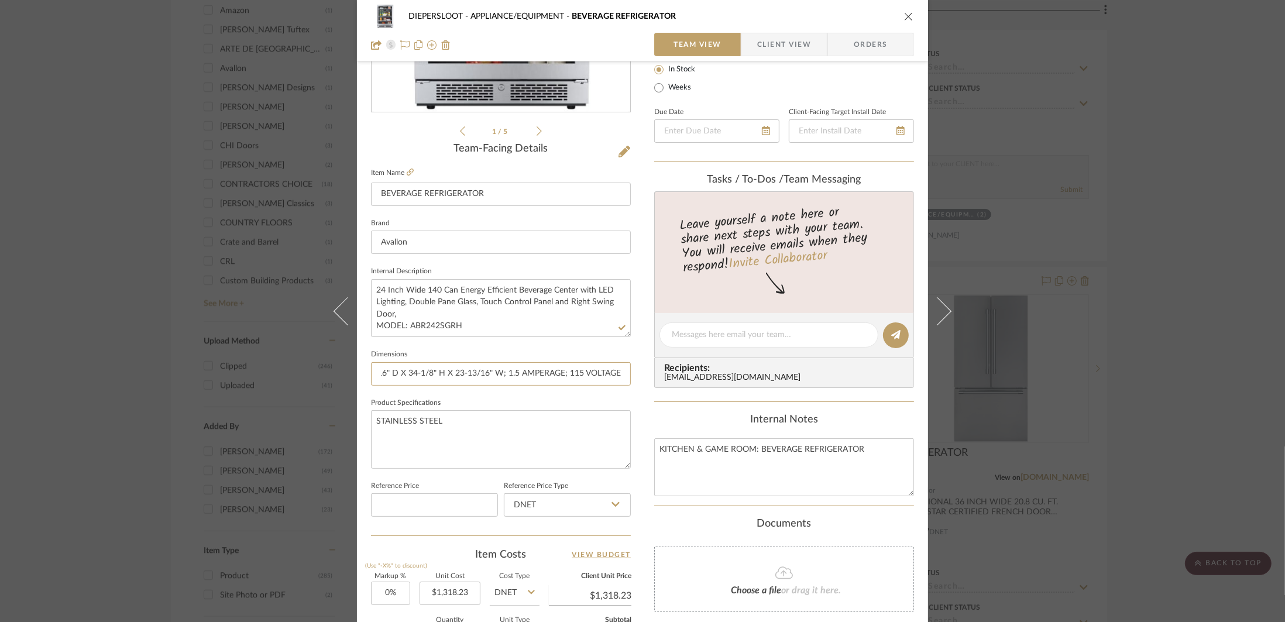
click at [691, 372] on div "DIEPERSLOOT APPLIANCE/EQUIPMENT BEVERAGE REFRIGERATOR Team View Client View Ord…" at bounding box center [642, 326] width 571 height 1081
click at [870, 22] on div "DIEPERSLOOT APPLIANCE/EQUIPMENT BEVERAGE REFRIGERATOR" at bounding box center [642, 16] width 543 height 23
click at [870, 19] on icon "close" at bounding box center [908, 16] width 9 height 9
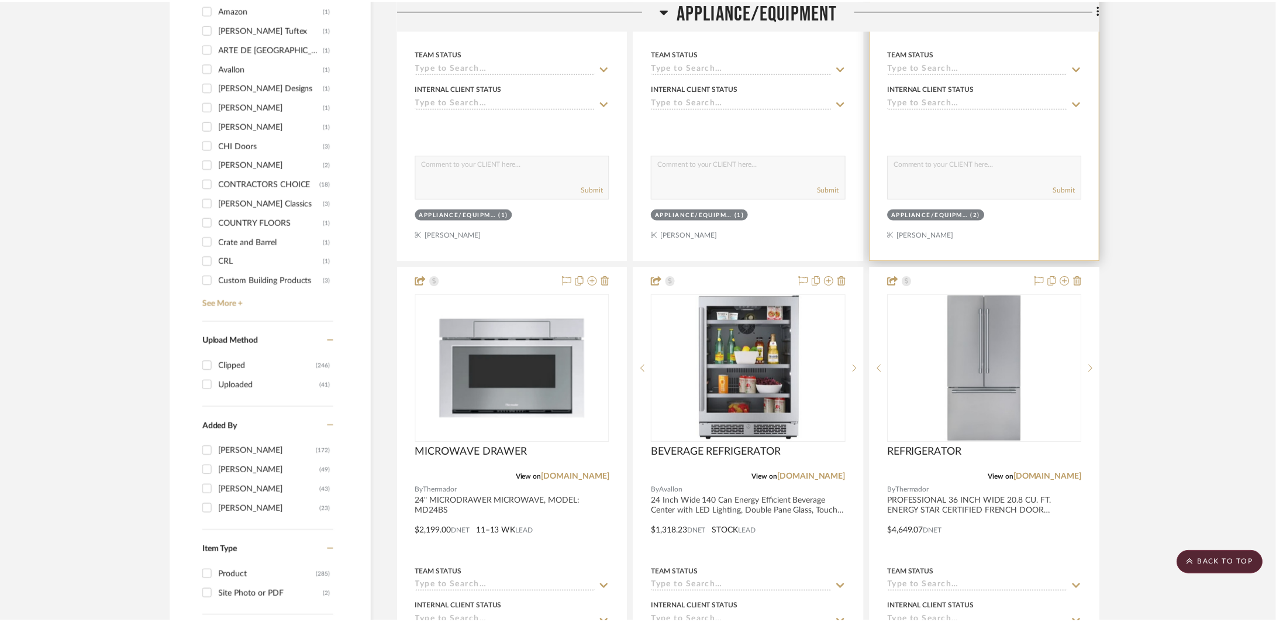
scroll to position [1430, 0]
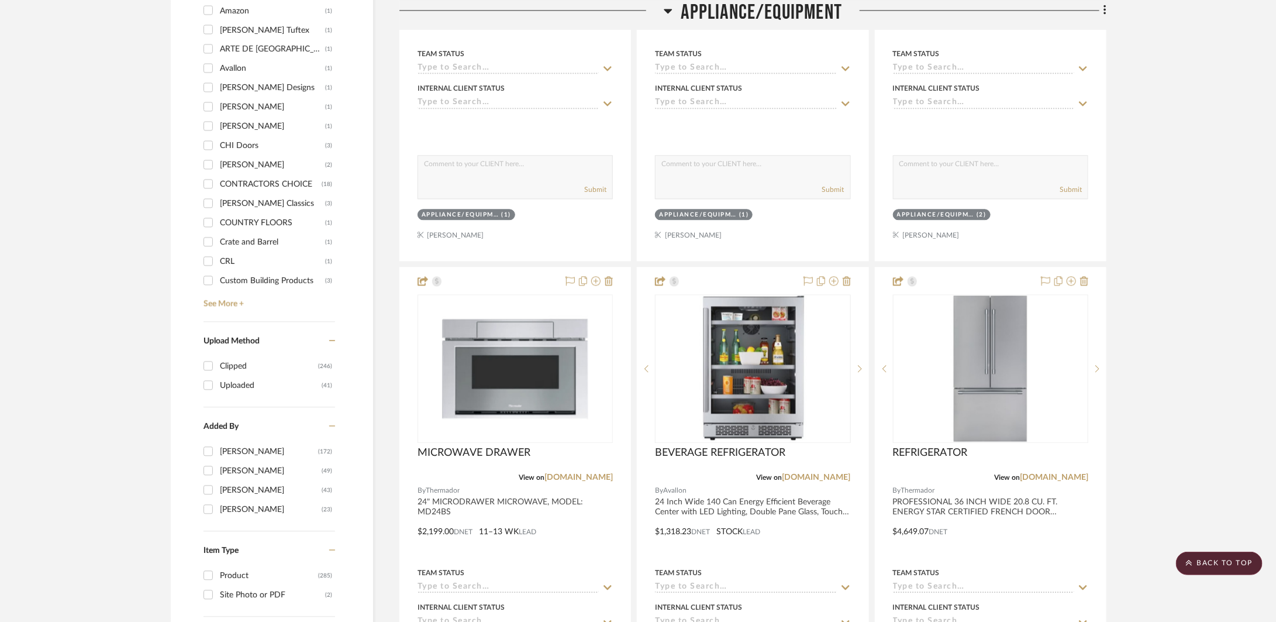
drag, startPoint x: 1164, startPoint y: 233, endPoint x: 1161, endPoint y: 245, distance: 12.6
click at [870, 233] on project-details-page "SHOW ME Project: DIEPERSLOOT Project Settings + Add Room/Section + Quick Add It…" at bounding box center [638, 509] width 1276 height 3710
click at [539, 516] on div at bounding box center [515, 523] width 230 height 512
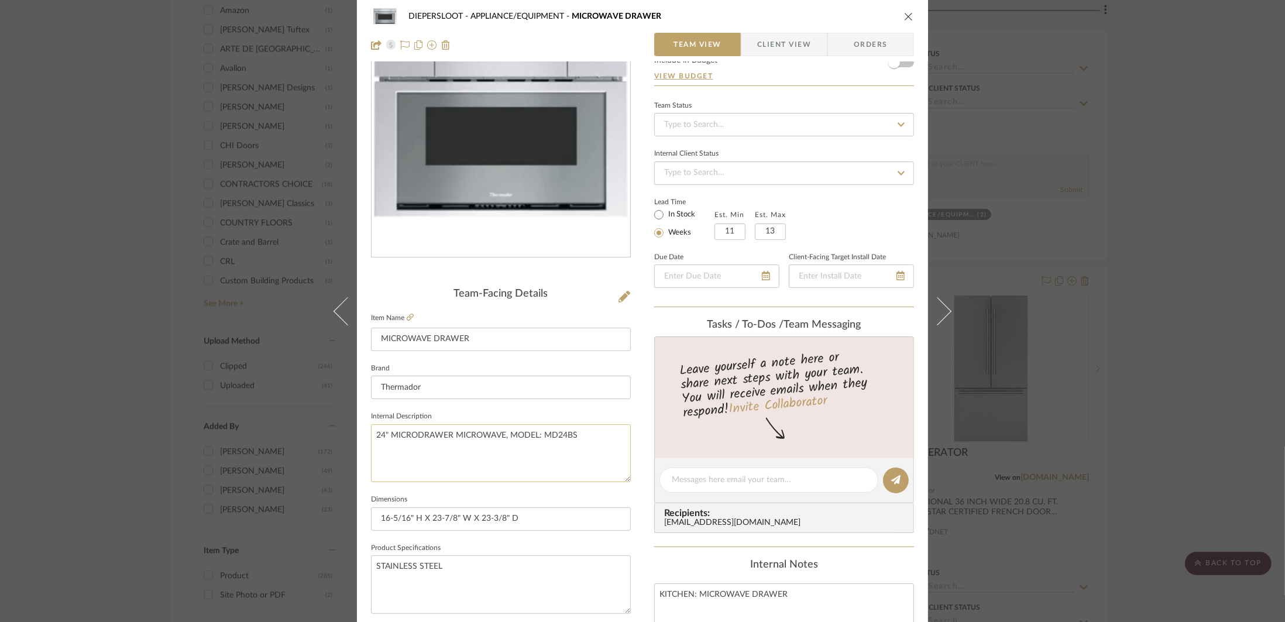
scroll to position [231, 0]
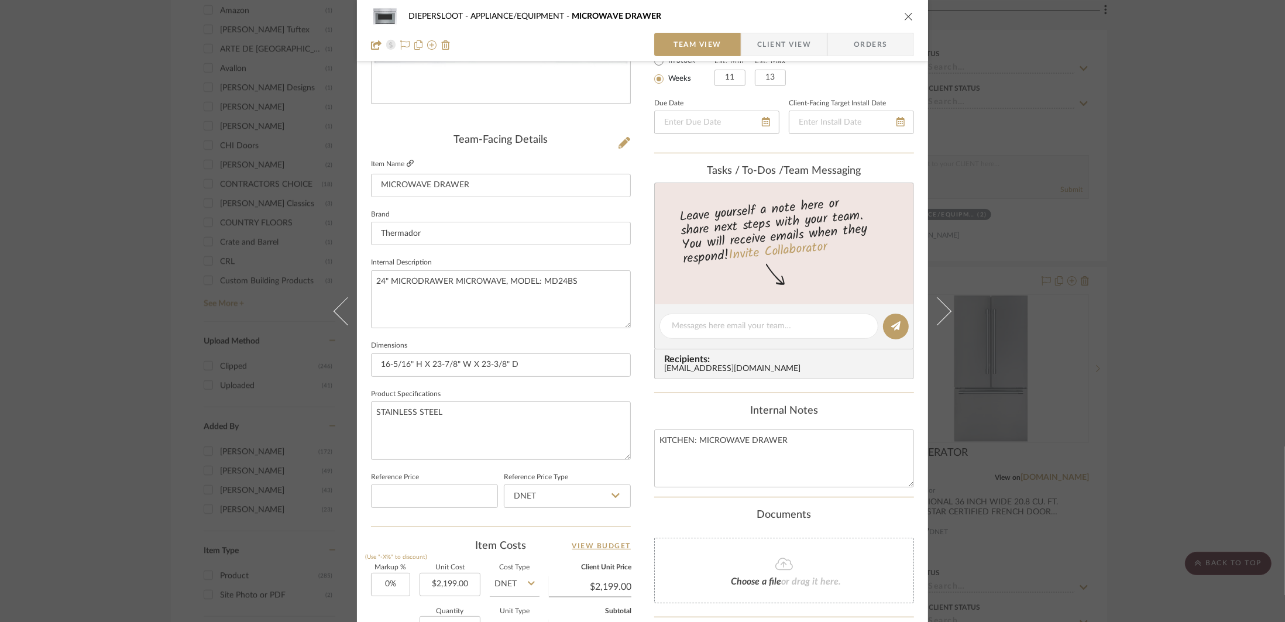
click at [407, 161] on icon at bounding box center [410, 163] width 7 height 7
click at [517, 363] on input "16-5/16" H X 23-7/8" W X 23-3/8" D" at bounding box center [501, 364] width 260 height 23
type input "16-5/16" H X 23-7/8" W X 23-3/8" D; 15 AMPERAGE;"
type input "16-5/16" H X 23-7/8" W X 23-3/8" D; 15 AMPERAGE; 120 VOLTAGE"
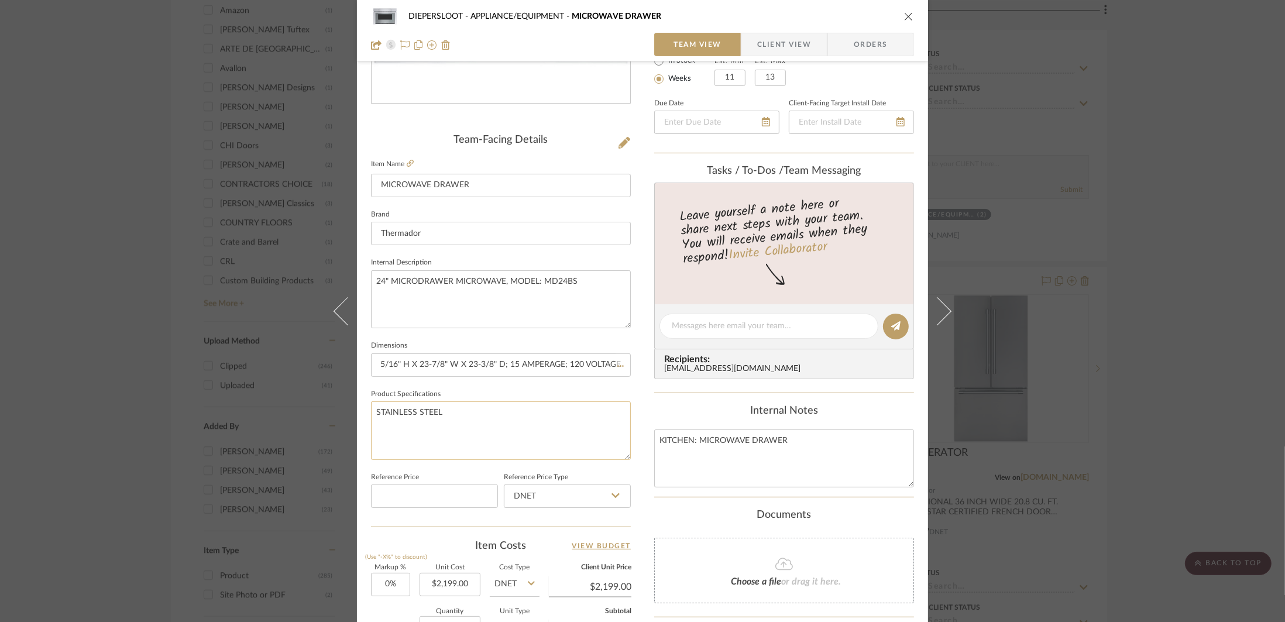
click at [590, 408] on textarea "STAINLESS STEEL" at bounding box center [501, 430] width 260 height 58
drag, startPoint x: 377, startPoint y: 366, endPoint x: 661, endPoint y: 384, distance: 284.3
click at [661, 384] on div "DIEPERSLOOT APPLIANCE/EQUIPMENT MICROWAVE DRAWER Team View Client View Orders T…" at bounding box center [642, 318] width 571 height 1081
click at [870, 18] on icon "close" at bounding box center [908, 16] width 9 height 9
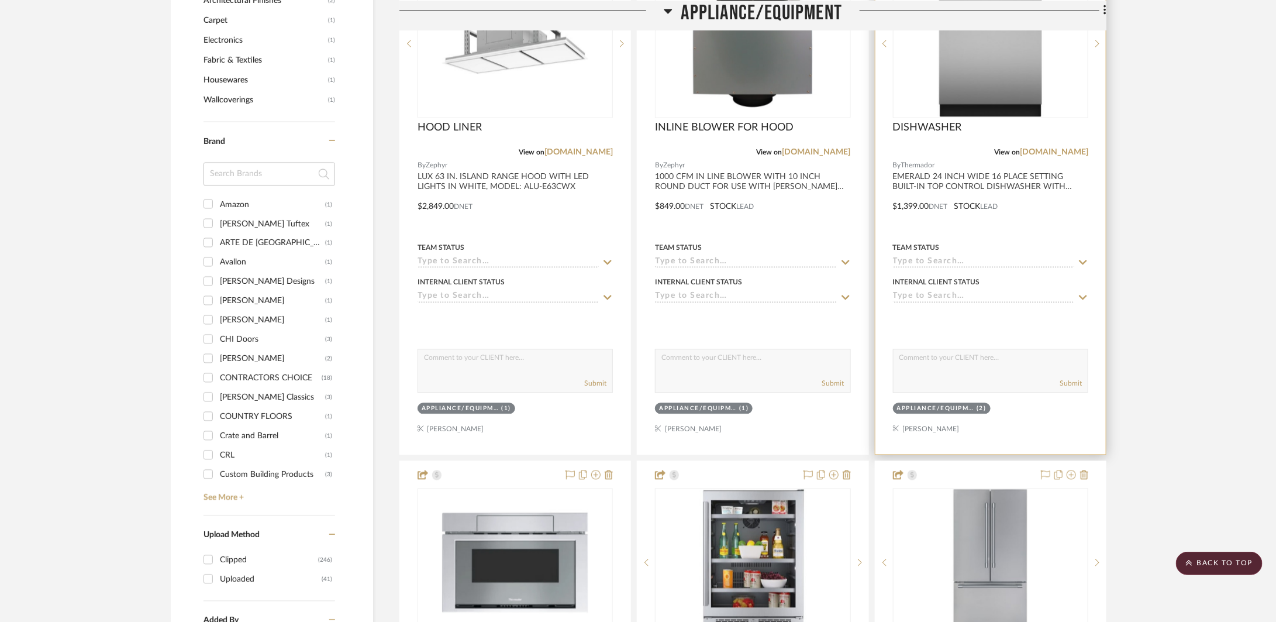
scroll to position [1086, 0]
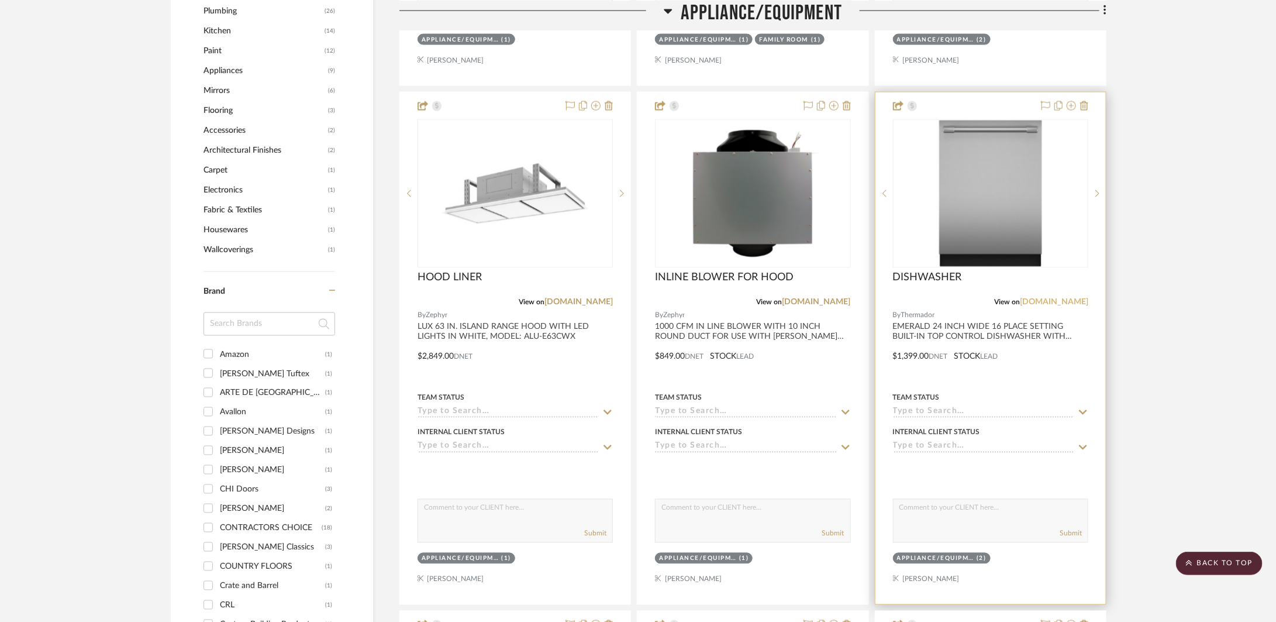
click at [870, 303] on link "[DOMAIN_NAME]" at bounding box center [1054, 302] width 68 height 8
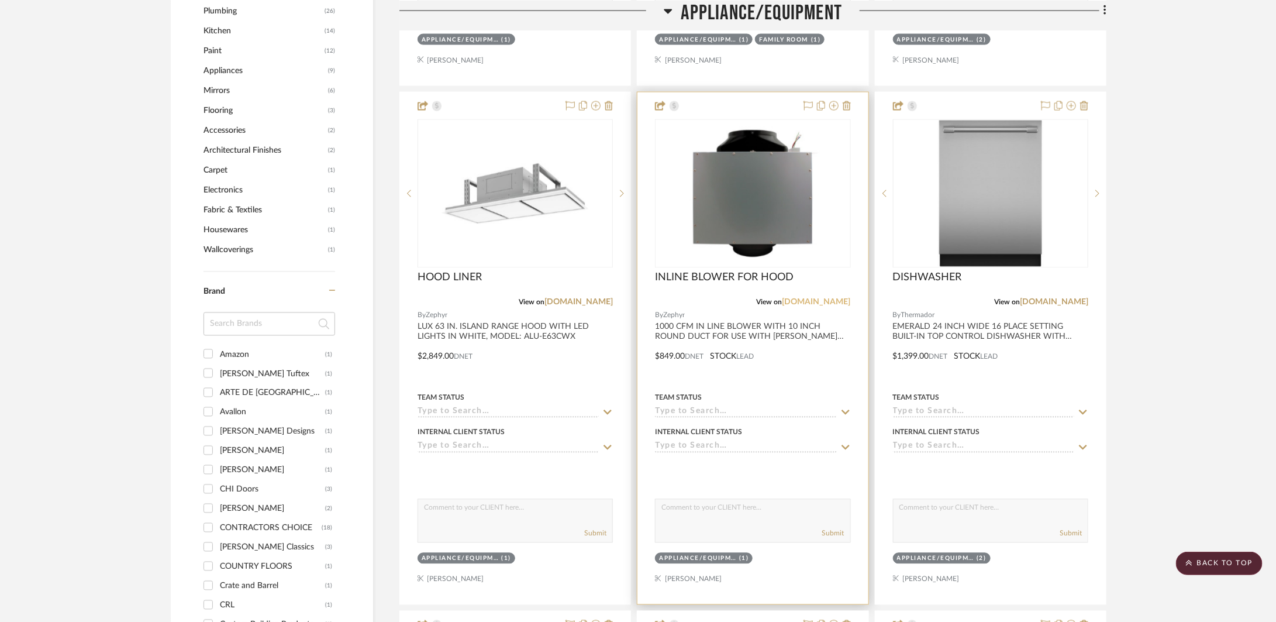
click at [808, 301] on link "[DOMAIN_NAME]" at bounding box center [817, 302] width 68 height 8
click at [779, 375] on div at bounding box center [753, 348] width 230 height 512
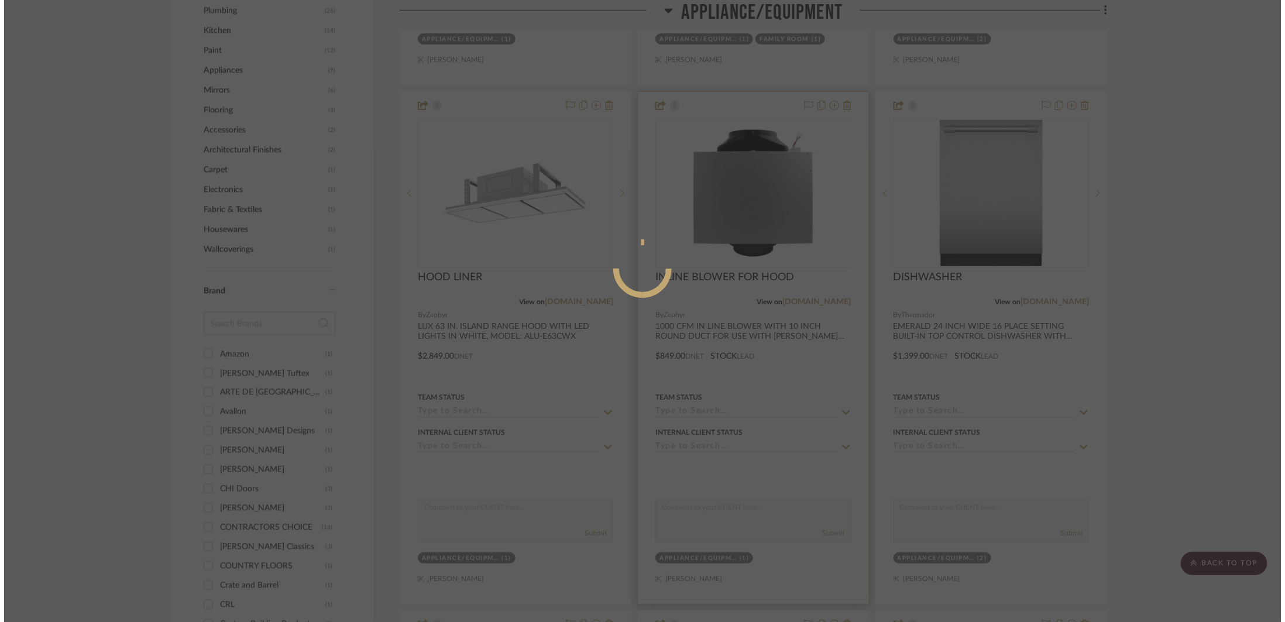
scroll to position [0, 0]
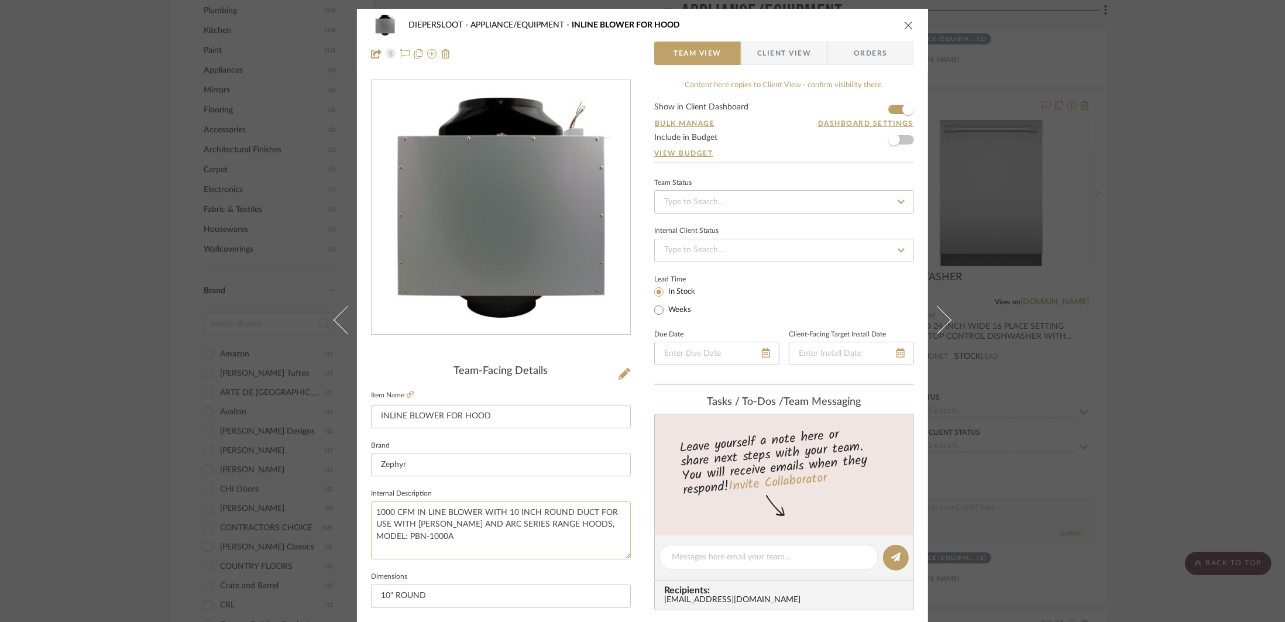
drag, startPoint x: 474, startPoint y: 543, endPoint x: 407, endPoint y: 539, distance: 68.0
click at [407, 539] on textarea "1000 CFM IN LINE BLOWER WITH 10 INCH ROUND DUCT FOR USE WITH ZEPHYR CHENG AND A…" at bounding box center [501, 530] width 260 height 58
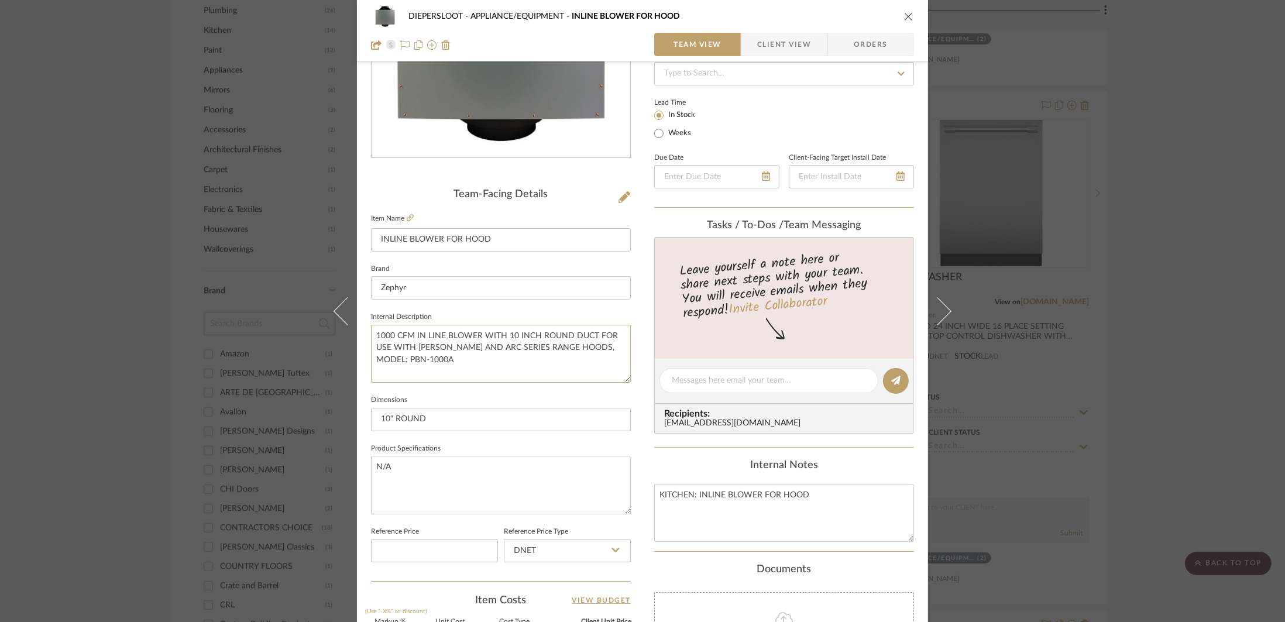
scroll to position [185, 0]
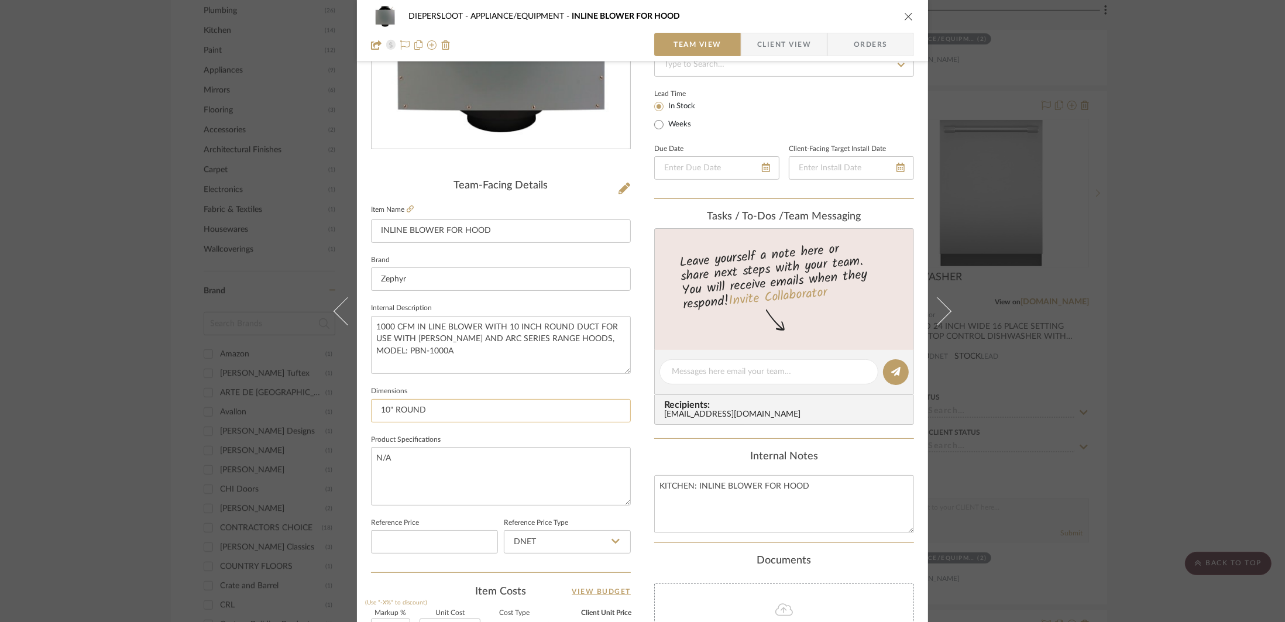
click at [441, 416] on input "10" ROUND" at bounding box center [501, 410] width 260 height 23
drag, startPoint x: 574, startPoint y: 413, endPoint x: 362, endPoint y: 412, distance: 212.9
click at [362, 412] on div "DIEPERSLOOT APPLIANCE/EQUIPMENT INLINE BLOWER FOR HOOD Team View Client View Or…" at bounding box center [642, 363] width 571 height 1081
type input "10" ROUND; 5.45 AMPERAGE; 120 VOLTAGE"
click at [534, 358] on textarea "1000 CFM IN LINE BLOWER WITH 10 INCH ROUND DUCT FOR USE WITH ZEPHYR CHENG AND A…" at bounding box center [501, 345] width 260 height 58
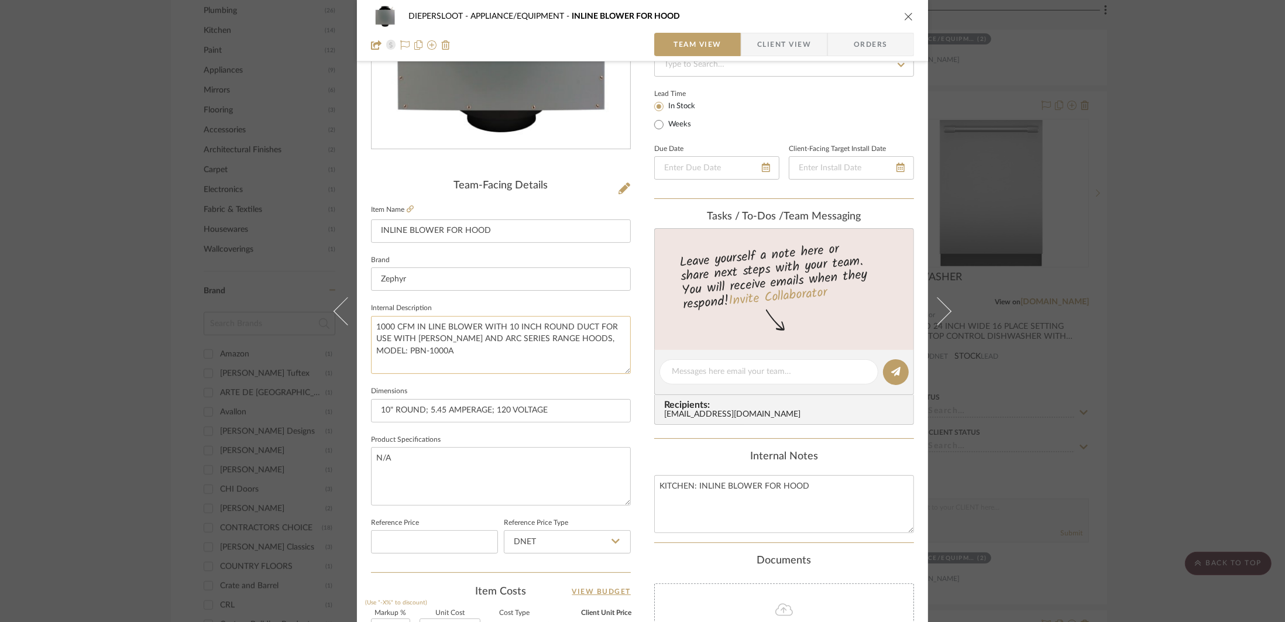
drag, startPoint x: 511, startPoint y: 355, endPoint x: 478, endPoint y: 355, distance: 33.4
click at [478, 355] on textarea "1000 CFM IN LINE BLOWER WITH 10 INCH ROUND DUCT FOR USE WITH ZEPHYR CHENG AND A…" at bounding box center [501, 345] width 260 height 58
click at [608, 339] on textarea "1000 CFM IN LINE BLOWER WITH 10 INCH ROUND DUCT FOR USE WITH ZEPHYR CHENG AND A…" at bounding box center [501, 345] width 260 height 58
click at [371, 351] on textarea "1000 CFM IN LINE BLOWER WITH 10 INCH ROUND DUCT FOR USE WITH ZEPHYR CHENG AND A…" at bounding box center [501, 345] width 260 height 58
drag, startPoint x: 462, startPoint y: 349, endPoint x: 370, endPoint y: 328, distance: 93.5
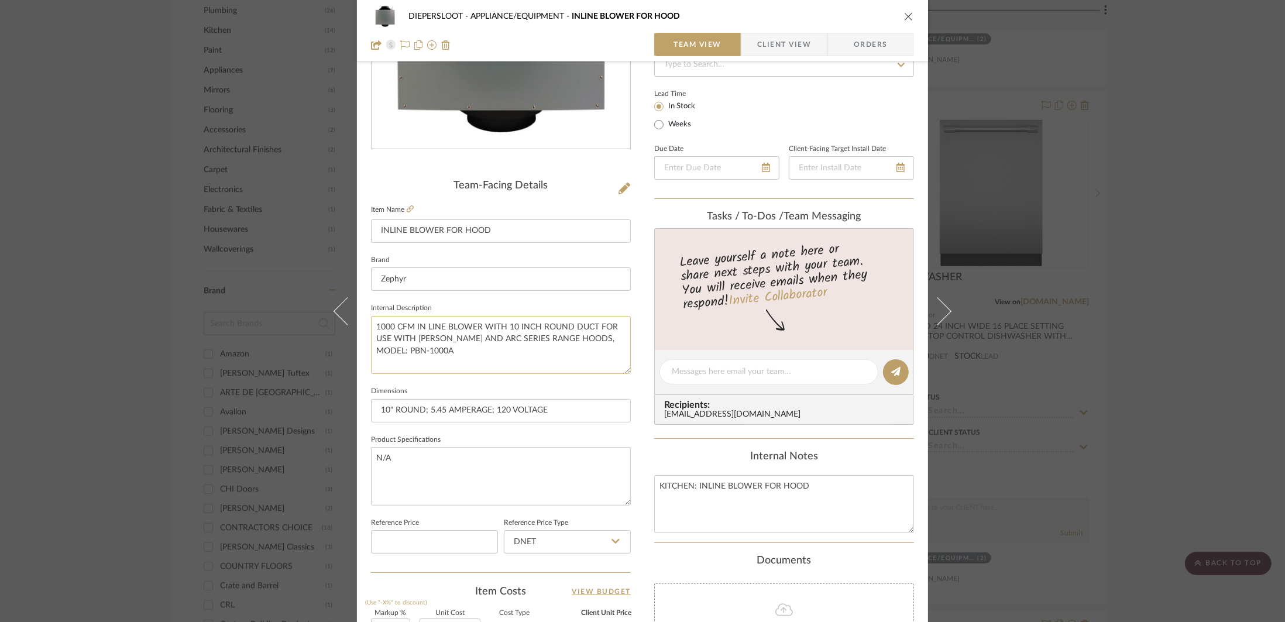
click at [371, 328] on textarea "1000 CFM IN LINE BLOWER WITH 10 INCH ROUND DUCT FOR USE WITH ZEPHYR CHENG AND A…" at bounding box center [501, 345] width 260 height 58
type textarea "1000 CFM IN LINE BLOWER WITH 10 INCH ROUND DUCT FOR USE WITH ZEPHYR CHENG AND A…"
click at [870, 202] on div "DIEPERSLOOT APPLIANCE/EQUIPMENT INLINE BLOWER FOR HOOD Team View Client View Or…" at bounding box center [642, 311] width 1285 height 622
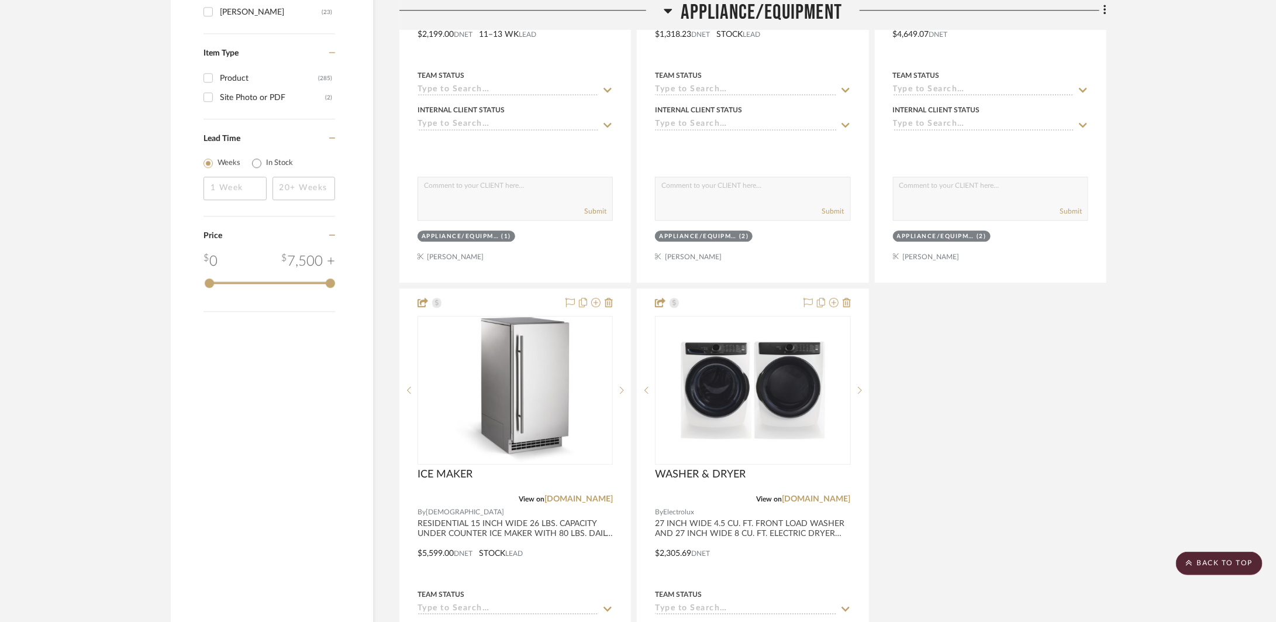
scroll to position [2226, 0]
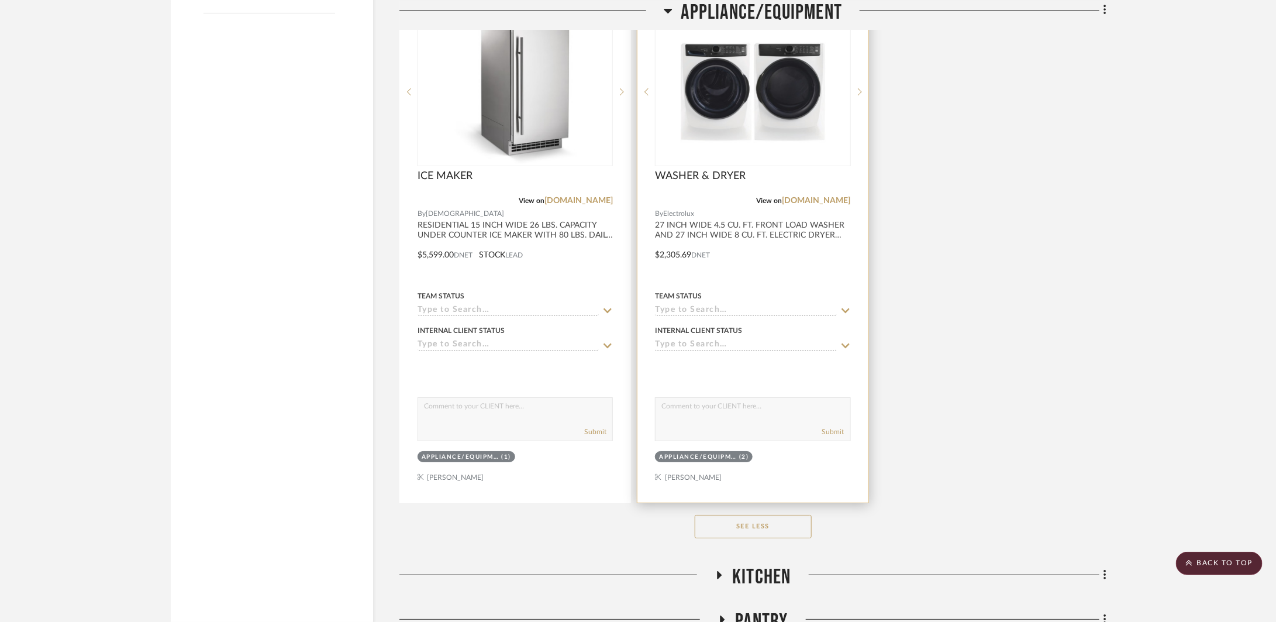
click at [787, 272] on div at bounding box center [753, 247] width 230 height 512
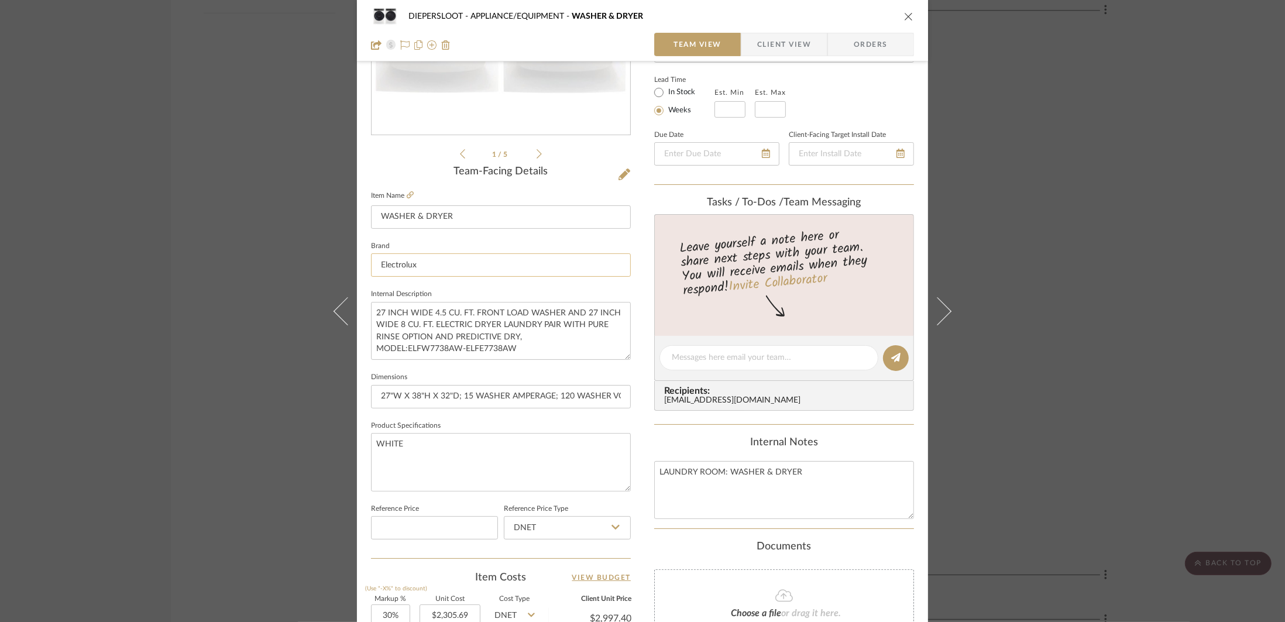
scroll to position [466, 0]
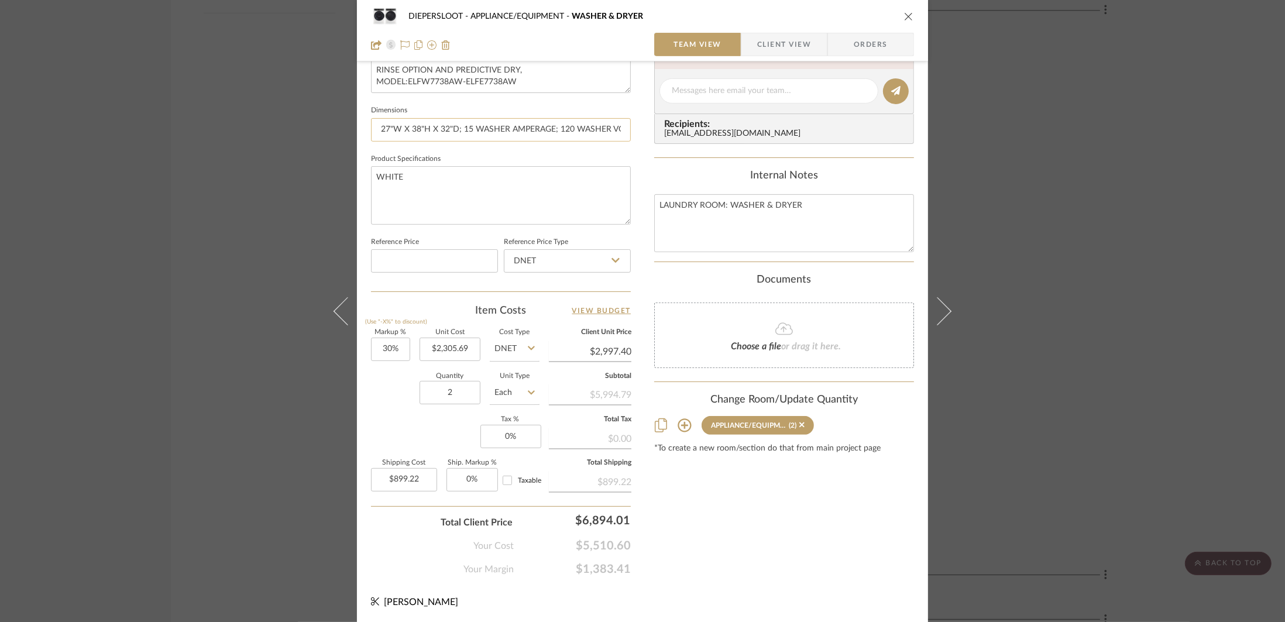
drag, startPoint x: 506, startPoint y: 132, endPoint x: 472, endPoint y: 130, distance: 34.6
click at [472, 130] on input "27"W X 38"H X 32"D; 15 WASHER AMPERAGE; 120 WASHER VOLTAGE; 30 DRYER AMPERAGE; …" at bounding box center [501, 129] width 260 height 23
click at [515, 130] on input "27"W X 38"H X 32"D; 15 AMPERAGE; 120 WASHER VOLTAGE; 30 DRYER AMPERAGE; 208/240…" at bounding box center [501, 129] width 260 height 23
drag, startPoint x: 584, startPoint y: 126, endPoint x: 548, endPoint y: 126, distance: 36.3
click at [548, 126] on input "27"W X 38"H X 32"D; 15 AMPERAGE(W); 120 WASHER VOLTAGE; 30 DRYER AMPERAGE; 208/…" at bounding box center [501, 129] width 260 height 23
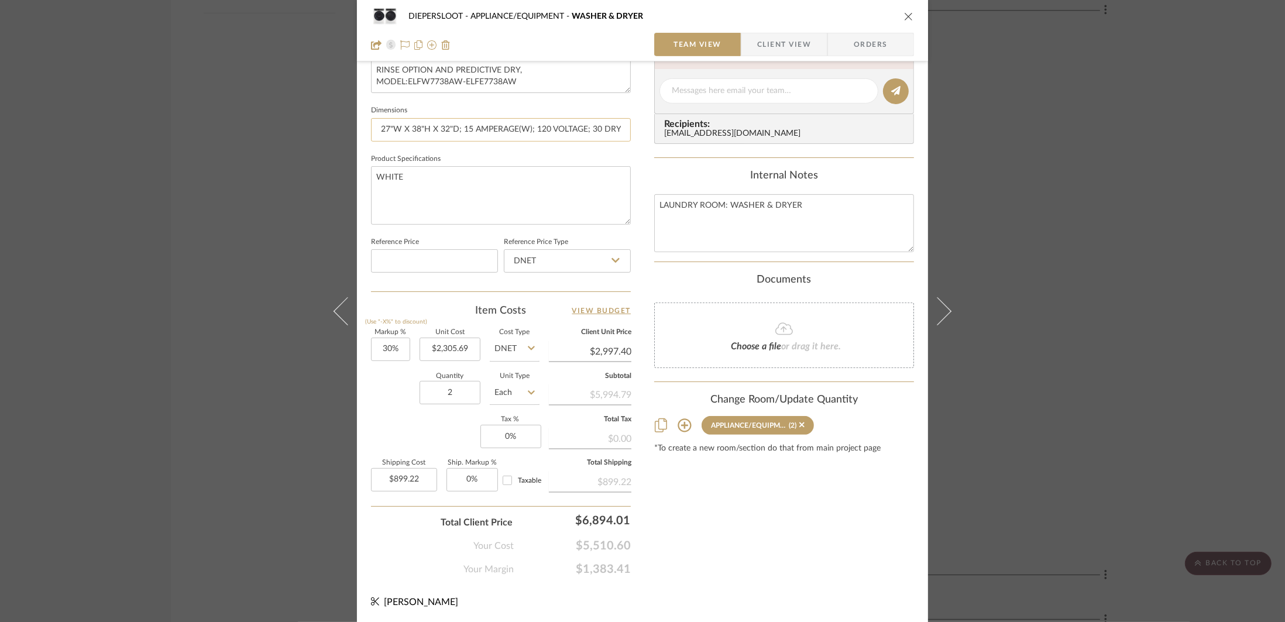
click at [584, 132] on input "27"W X 38"H X 32"D; 15 AMPERAGE(W); 120 VOLTAGE; 30 DRYER AMPERAGE; 208/240 DRY…" at bounding box center [501, 129] width 260 height 23
click at [512, 130] on input "27"W X 38"H X 32"D; 15 AMPERAGE(W); 120 VOLTAGE(W); 30 DRYER AMPERAGE; 208/240 …" at bounding box center [501, 129] width 260 height 23
drag, startPoint x: 472, startPoint y: 131, endPoint x: 445, endPoint y: 130, distance: 26.9
click at [445, 130] on input "27"W X 38"H X 32"D; 15 AMPERAGE(W); 120 VOLTAGE(W); 30 DRYER AMPERAGE(D); 208/2…" at bounding box center [501, 129] width 260 height 23
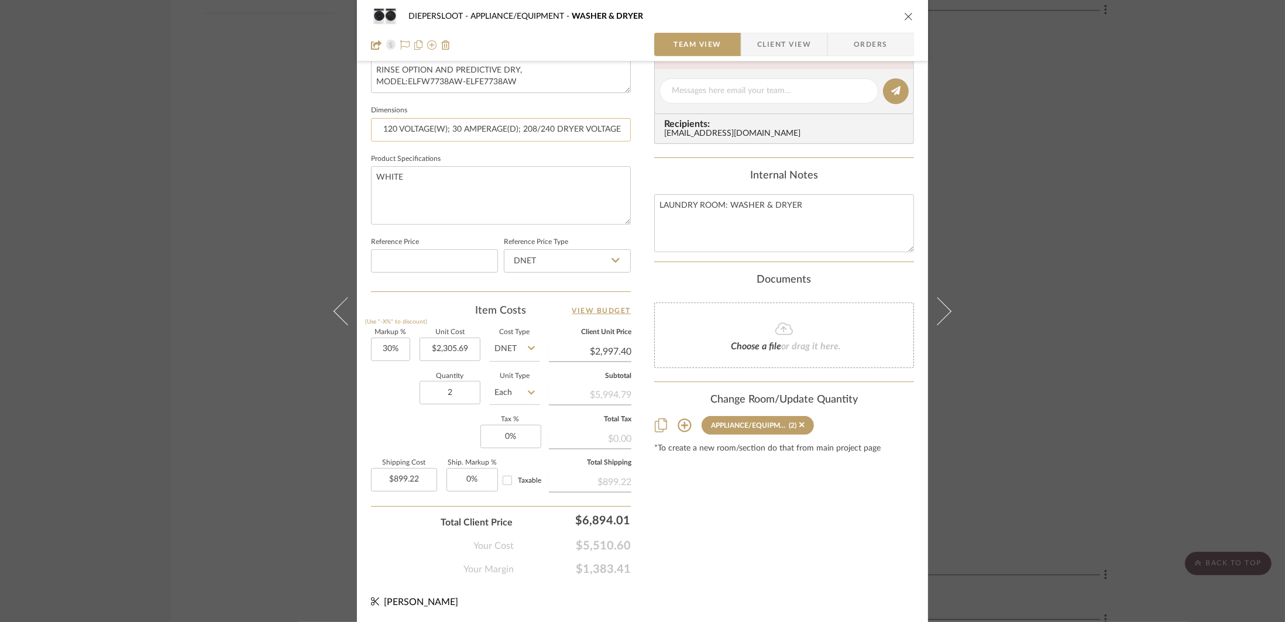
scroll to position [0, 152]
click at [616, 131] on input "27"W X 38"H X 32"D; 15 AMPERAGE(W); 120 VOLTAGE(W); 30 AMPERAGE(D); 208/240 DRY…" at bounding box center [501, 129] width 260 height 23
drag, startPoint x: 572, startPoint y: 131, endPoint x: 544, endPoint y: 130, distance: 27.5
click at [544, 130] on input "27"W X 38"H X 32"D; 15 AMPERAGE(W); 120 VOLTAGE(W); 30 AMPERAGE(D); 208/240 DRY…" at bounding box center [501, 129] width 260 height 23
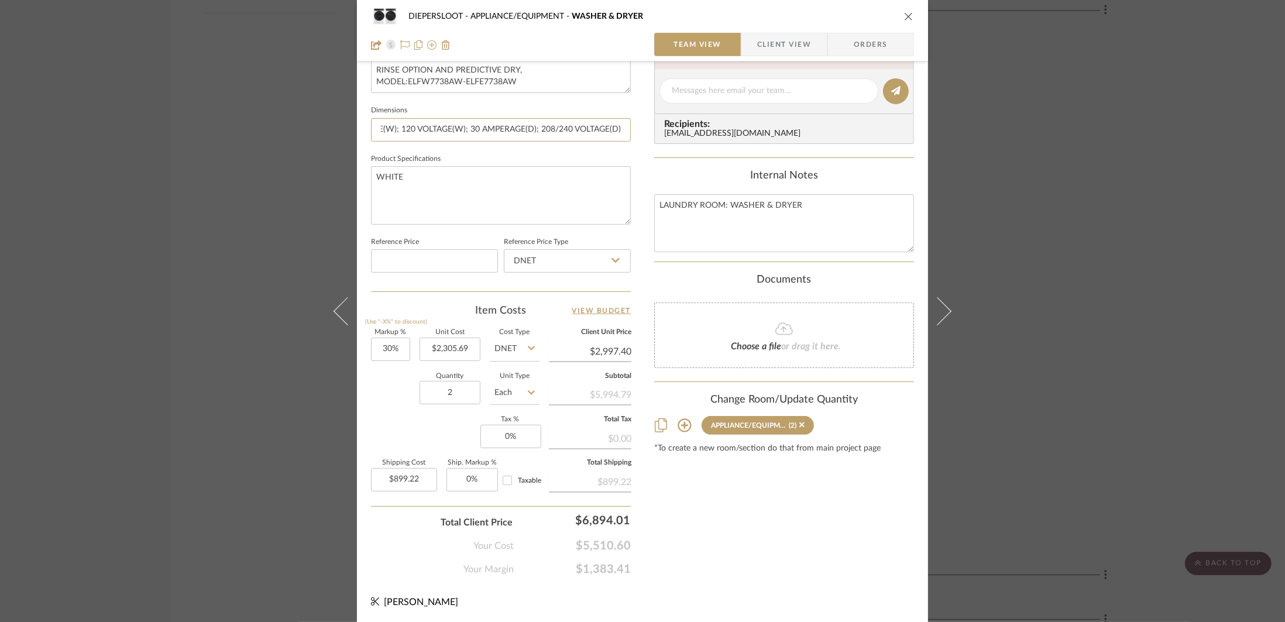
scroll to position [0, 133]
type input "27"W X 38"H X 32"D; 15 AMPERAGE(W); 120 VOLTAGE(W); 30 AMPERAGE(D); 208/240 VOL…"
click at [559, 176] on textarea "WHITE" at bounding box center [501, 195] width 260 height 58
click at [870, 16] on icon "close" at bounding box center [908, 16] width 9 height 9
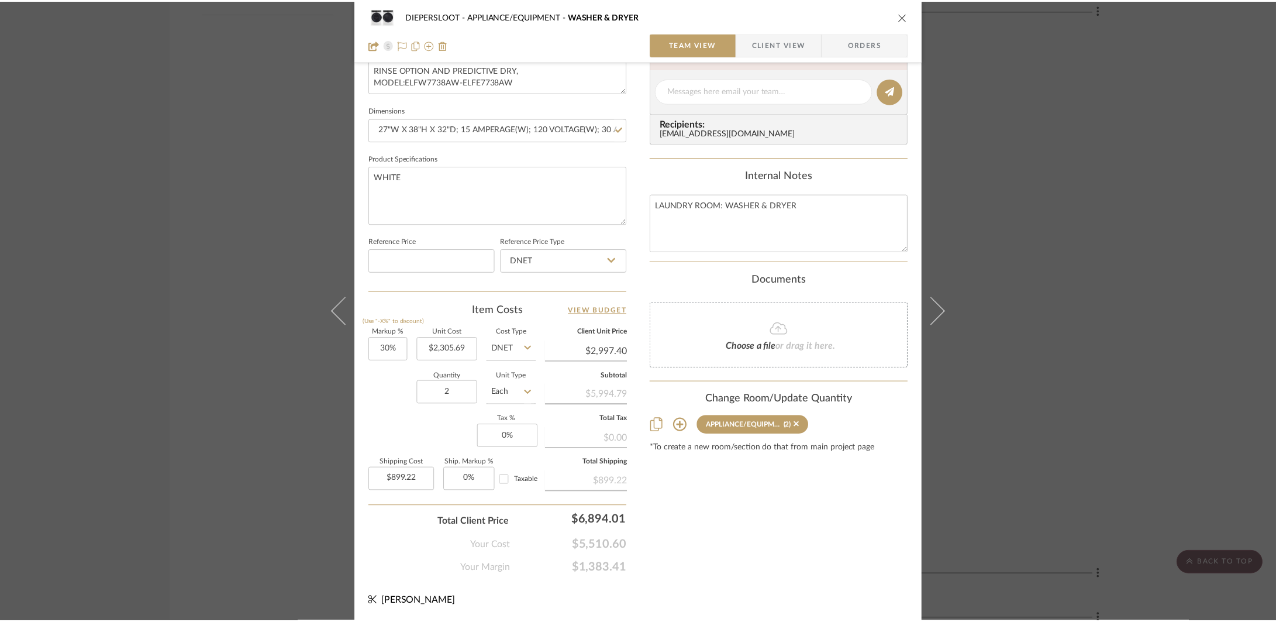
scroll to position [2226, 0]
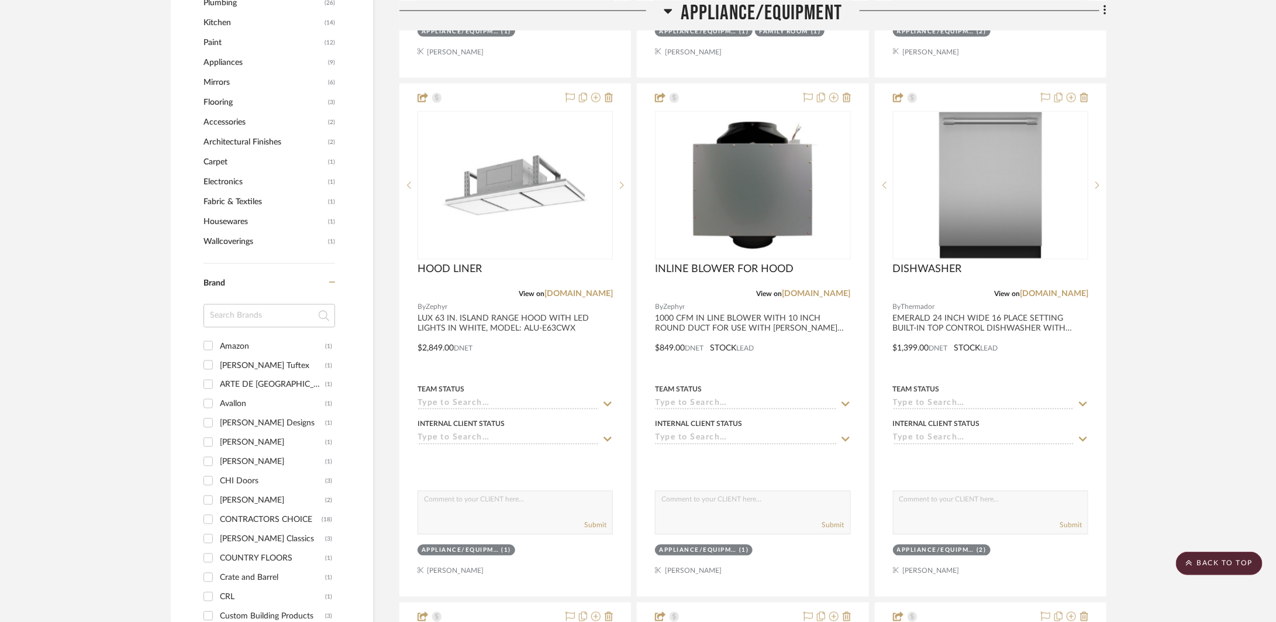
scroll to position [1034, 0]
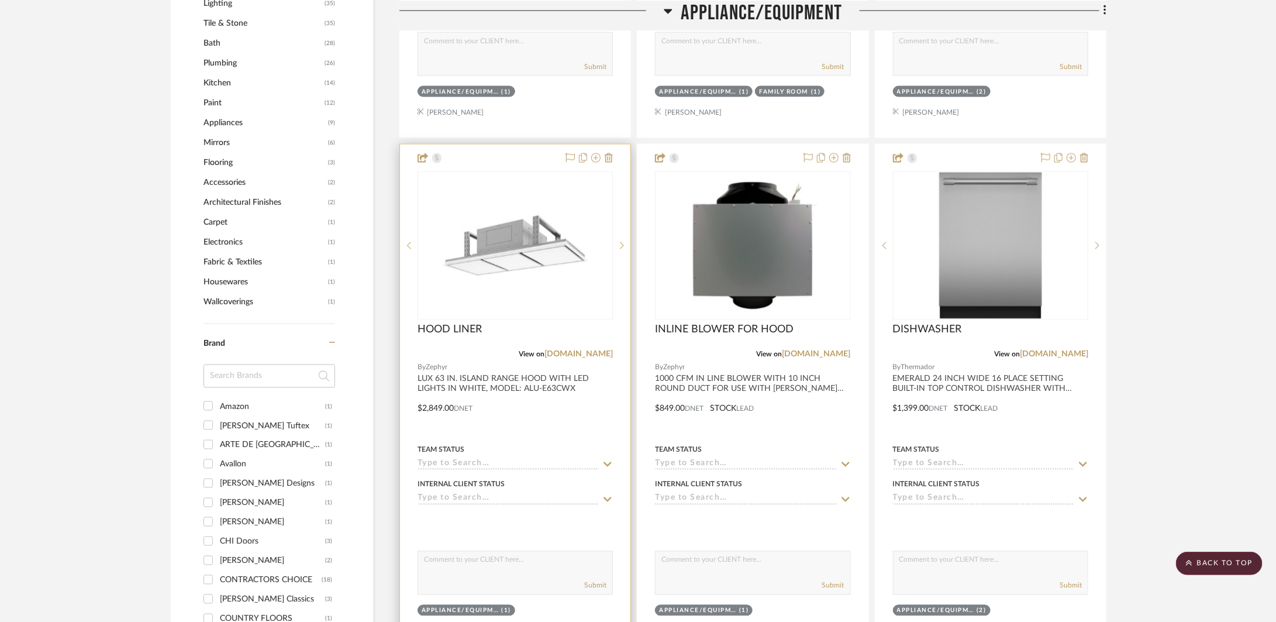
click at [594, 402] on div at bounding box center [515, 400] width 230 height 512
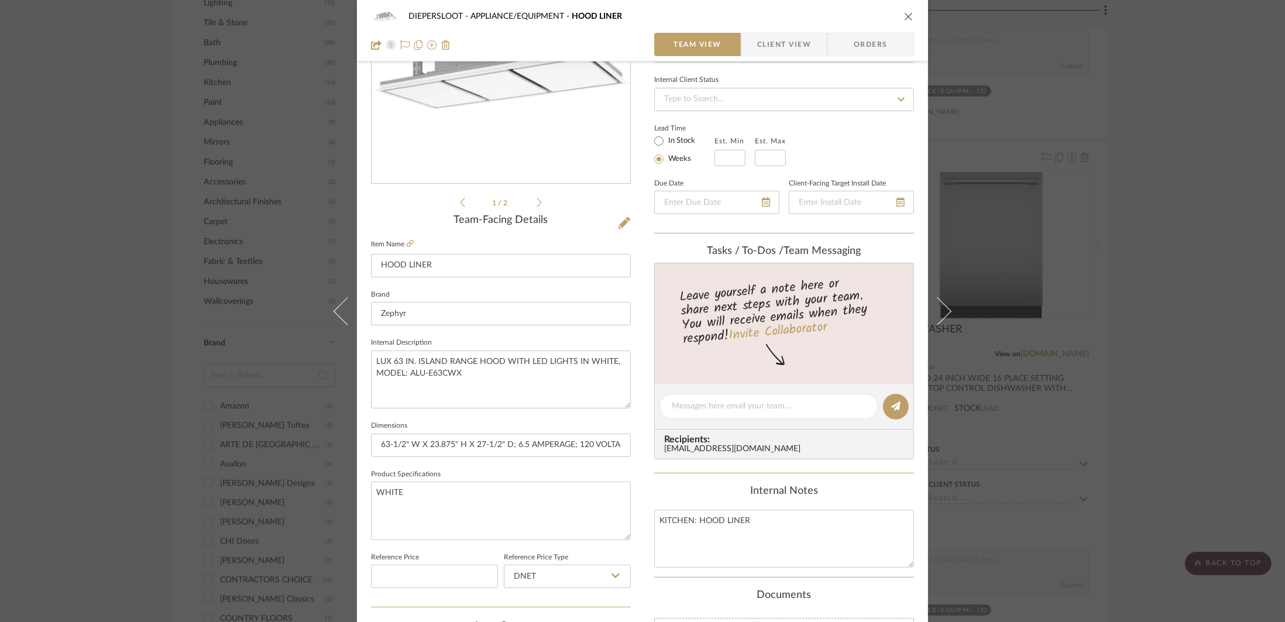
scroll to position [246, 0]
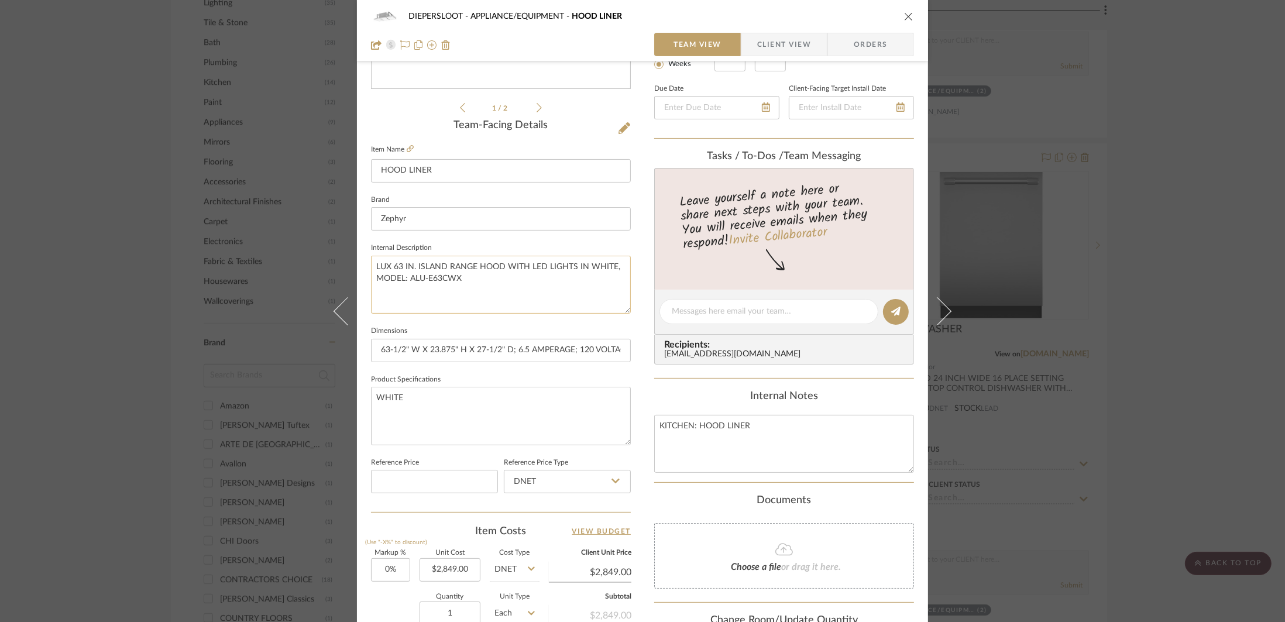
drag, startPoint x: 467, startPoint y: 286, endPoint x: 407, endPoint y: 277, distance: 61.0
click at [407, 277] on textarea "LUX 63 IN. ISLAND RANGE HOOD WITH LED LIGHTS IN WHITE, MODEL: ALU-E63CWX" at bounding box center [501, 285] width 260 height 58
click at [408, 153] on link at bounding box center [410, 149] width 7 height 10
click at [408, 282] on textarea "LUX 63 IN. ISLAND RANGE HOOD WITH LED LIGHTS IN WHITE, MODEL: ALU-E63CWX" at bounding box center [501, 285] width 260 height 58
click at [407, 283] on textarea "LUX 63 IN. ISLAND RANGE HOOD WITH LED LIGHTS IN WHITE, MODEL: ALU-E63CWX" at bounding box center [501, 285] width 260 height 58
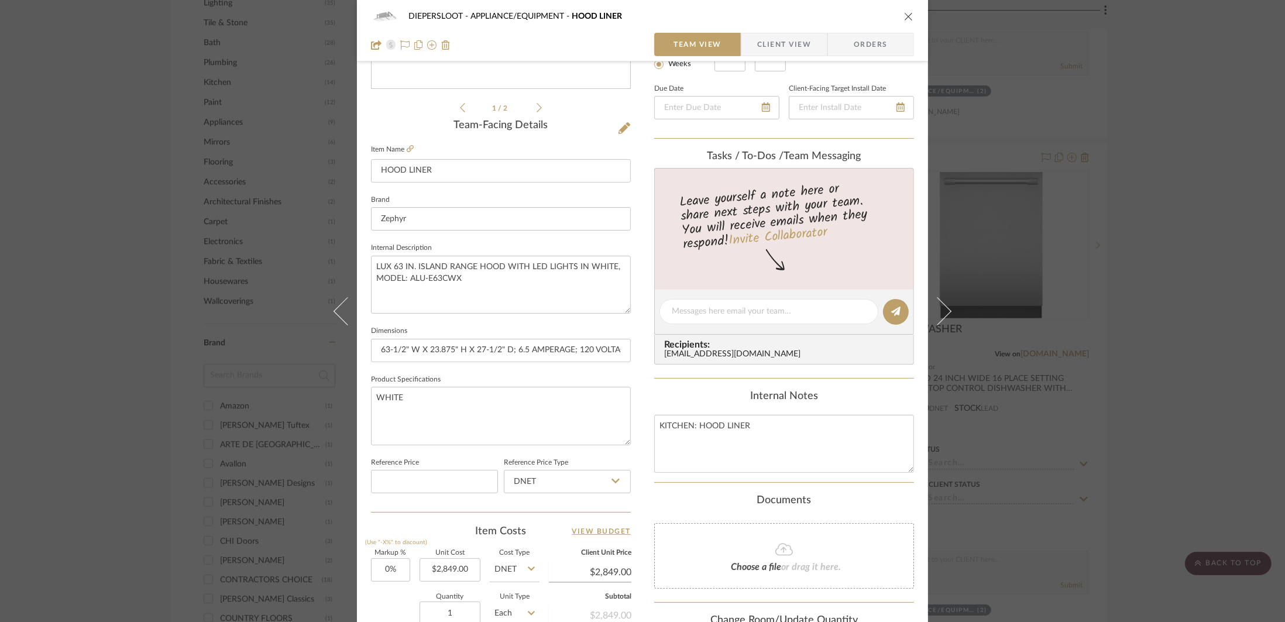
click at [870, 347] on div "DIEPERSLOOT APPLIANCE/EQUIPMENT HOOD LINER Team View Client View Orders 1 / 2 T…" at bounding box center [642, 311] width 1285 height 622
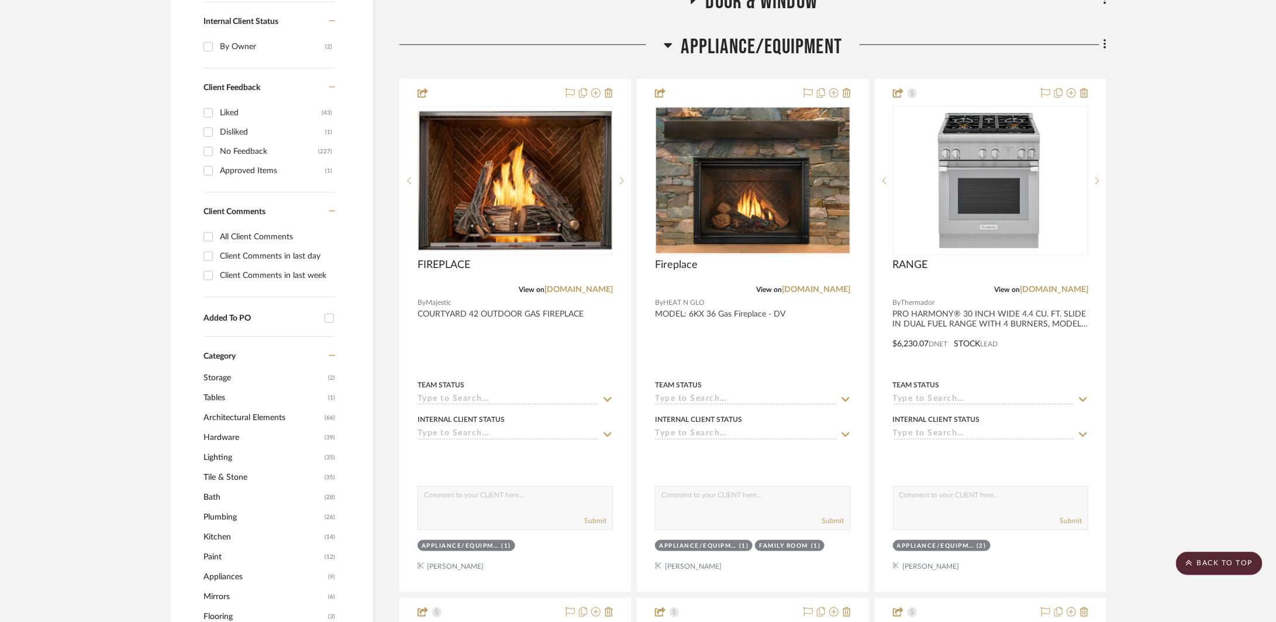
scroll to position [521, 0]
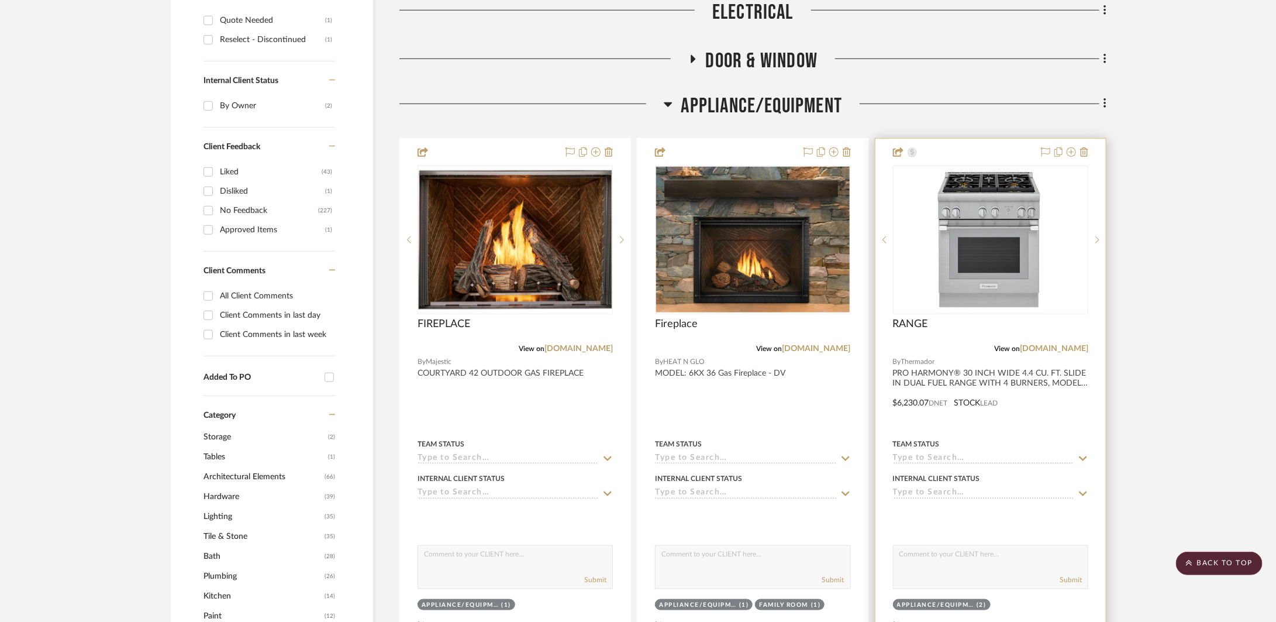
click at [870, 410] on div at bounding box center [991, 395] width 230 height 512
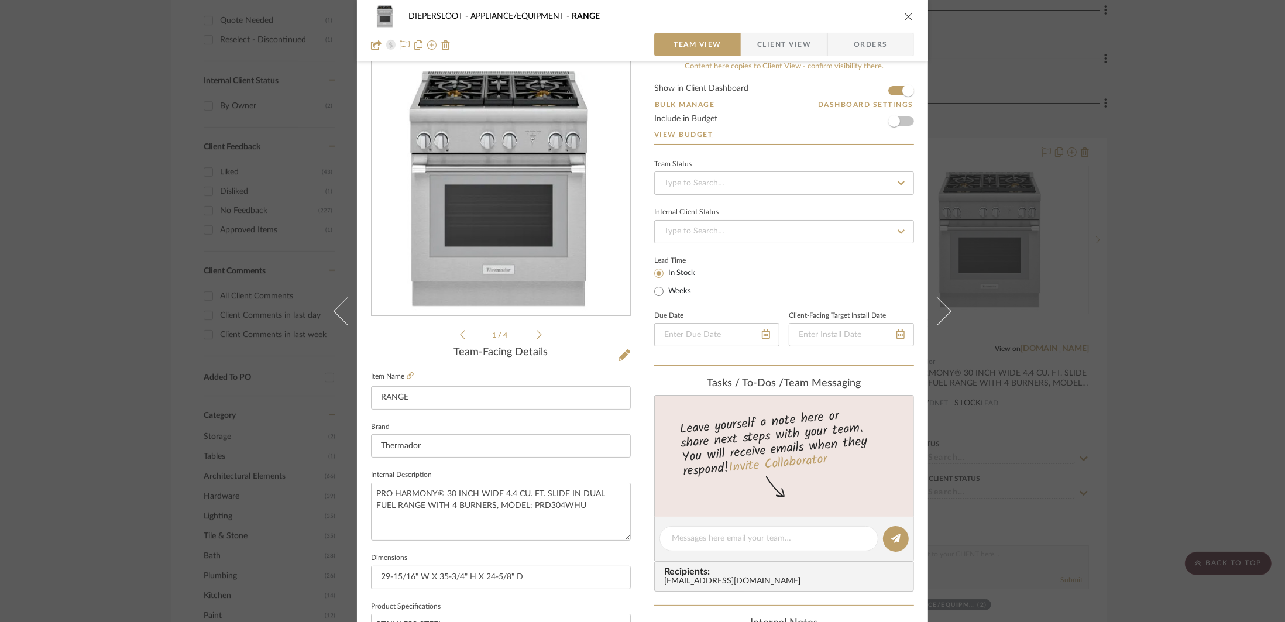
scroll to position [41, 0]
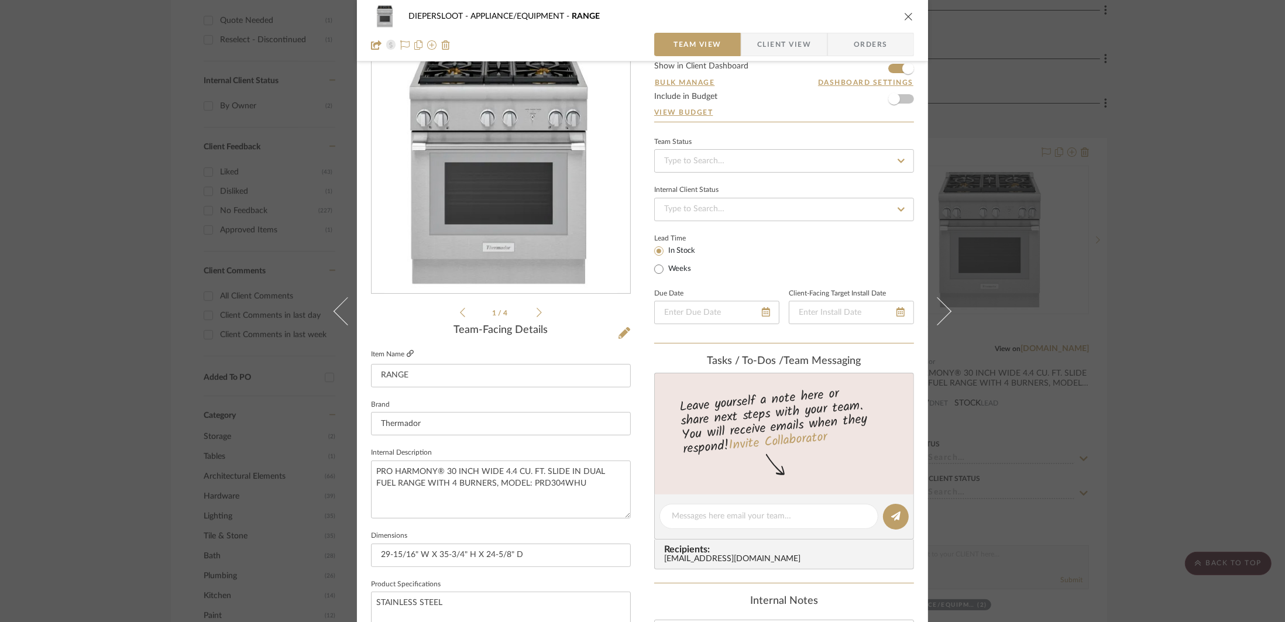
click at [409, 352] on icon at bounding box center [410, 353] width 7 height 7
click at [525, 563] on input "29-15/16" W X 35-3/4" H X 24-5/8" D" at bounding box center [501, 554] width 260 height 23
type input "29-15/16" W X 35-3/4" H X 24-5/8" D; 30 AMPERAGE;"
type input "29-15/16" W X 35-3/4" H X 24-5/8" D; 30 AMPERAGE; 240/208 VOLTAGE"
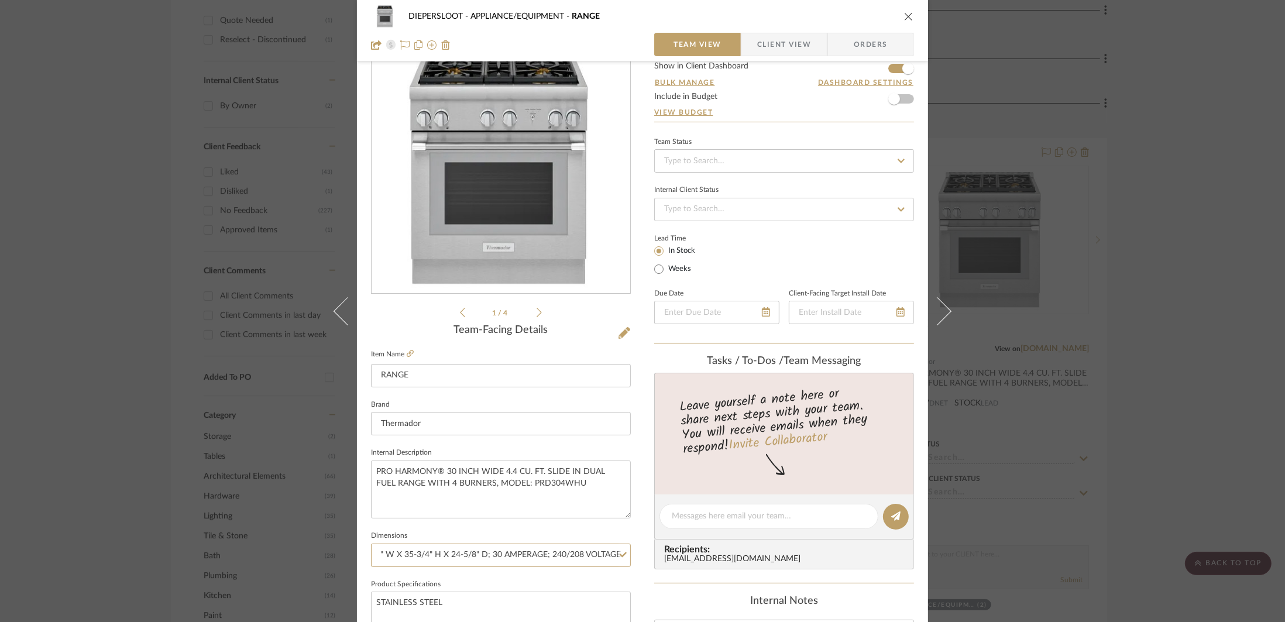
scroll to position [0, 0]
drag, startPoint x: 579, startPoint y: 488, endPoint x: 507, endPoint y: 487, distance: 72.0
click at [507, 487] on textarea "PRO HARMONY® 30 INCH WIDE 4.4 CU. FT. SLIDE IN DUAL FUEL RANGE WITH 4 BURNERS, …" at bounding box center [501, 489] width 260 height 58
click at [512, 487] on textarea "PRO HARMONY® 30 INCH WIDE 4.4 CU. FT. SLIDE IN DUAL FUEL RANGE WITH 4 BURNERS, …" at bounding box center [501, 489] width 260 height 58
click at [508, 487] on textarea "PRO HARMONY® 30 INCH WIDE 4.4 CU. FT. SLIDE IN DUAL FUEL RANGE WITH 4 BURNERS, …" at bounding box center [501, 489] width 260 height 58
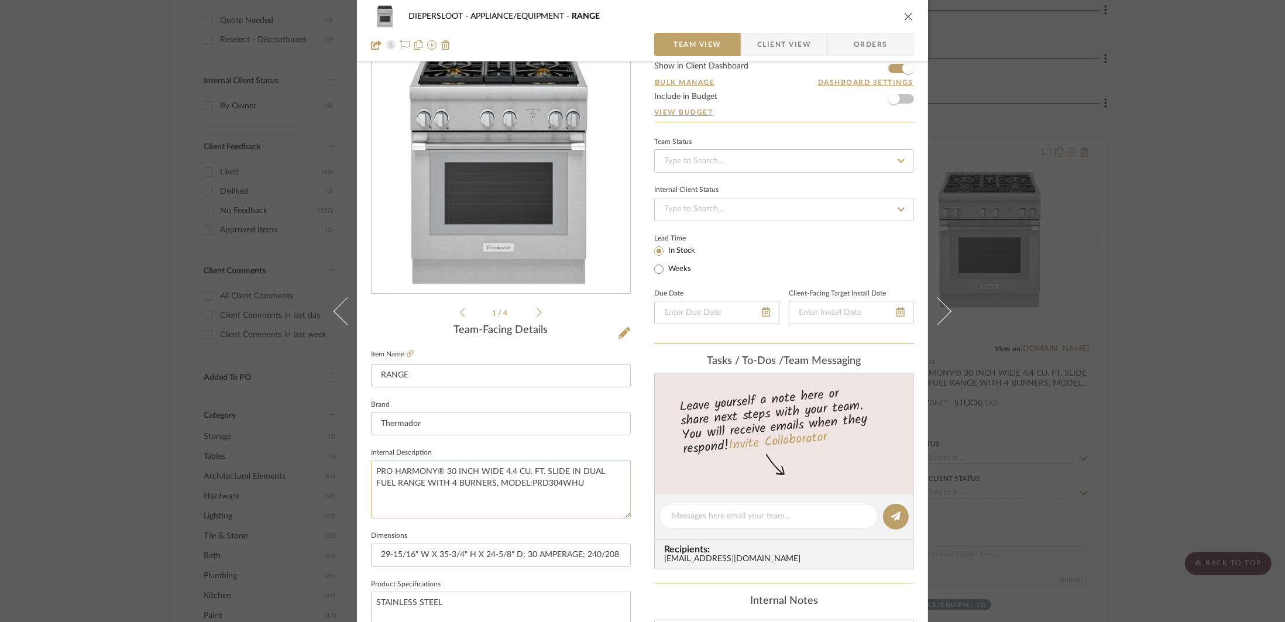
click at [475, 483] on textarea "PRO HARMONY® 30 INCH WIDE 4.4 CU. FT. SLIDE IN DUAL FUEL RANGE WITH 4 BURNERS, …" at bounding box center [501, 489] width 260 height 58
drag, startPoint x: 501, startPoint y: 499, endPoint x: 369, endPoint y: 472, distance: 134.3
click at [371, 472] on textarea "PRO HARMONY® 30 INCH WIDE 4.4 CU. FT. SLIDE IN DUAL FUEL RANGE WITH 4 BURNERS, …" at bounding box center [501, 489] width 260 height 58
type textarea "PRO HARMONY® 30 INCH WIDE 4.4 CU. FT. SLIDE IN DUAL FUEL RANGE WITH 4 BURNERS, …"
click at [386, 556] on input "29-15/16" W X 35-3/4" H X 24-5/8" D; 30 AMPERAGE; 240/208 VOLTAGE" at bounding box center [501, 554] width 260 height 23
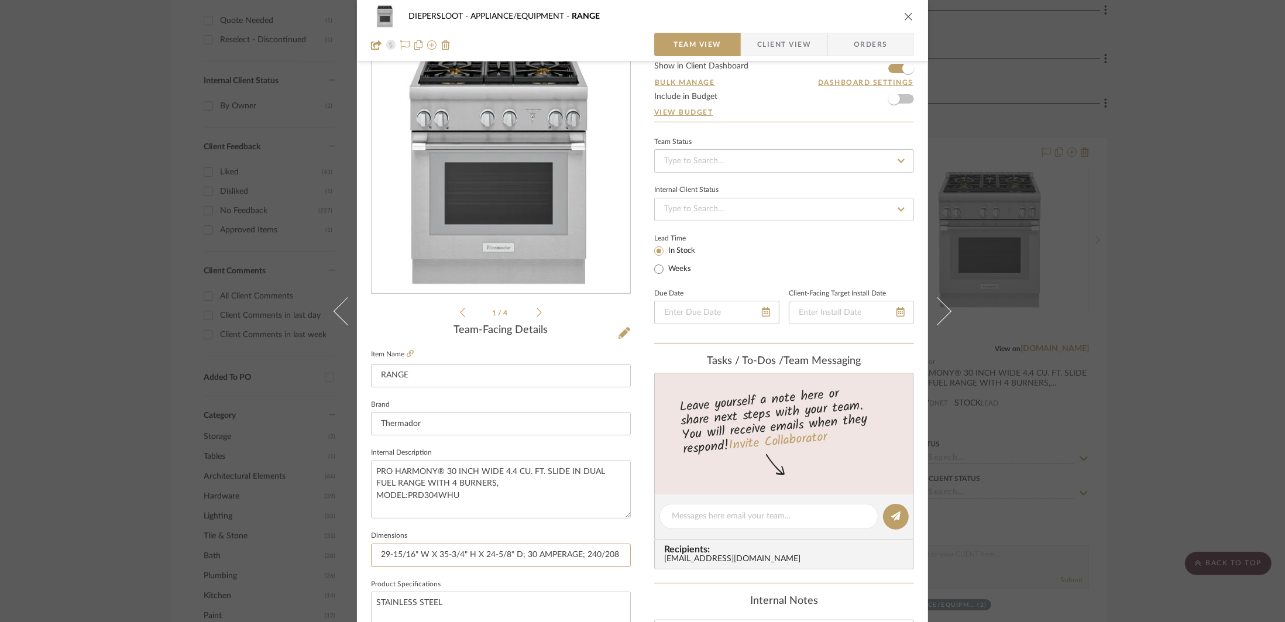
drag, startPoint x: 376, startPoint y: 555, endPoint x: 694, endPoint y: 563, distance: 318.3
click at [692, 564] on div "DIEPERSLOOT APPLIANCE/EQUIPMENT RANGE Team View Client View Orders 1 / 4 Team-F…" at bounding box center [642, 508] width 571 height 1081
click at [870, 13] on icon "close" at bounding box center [908, 16] width 9 height 9
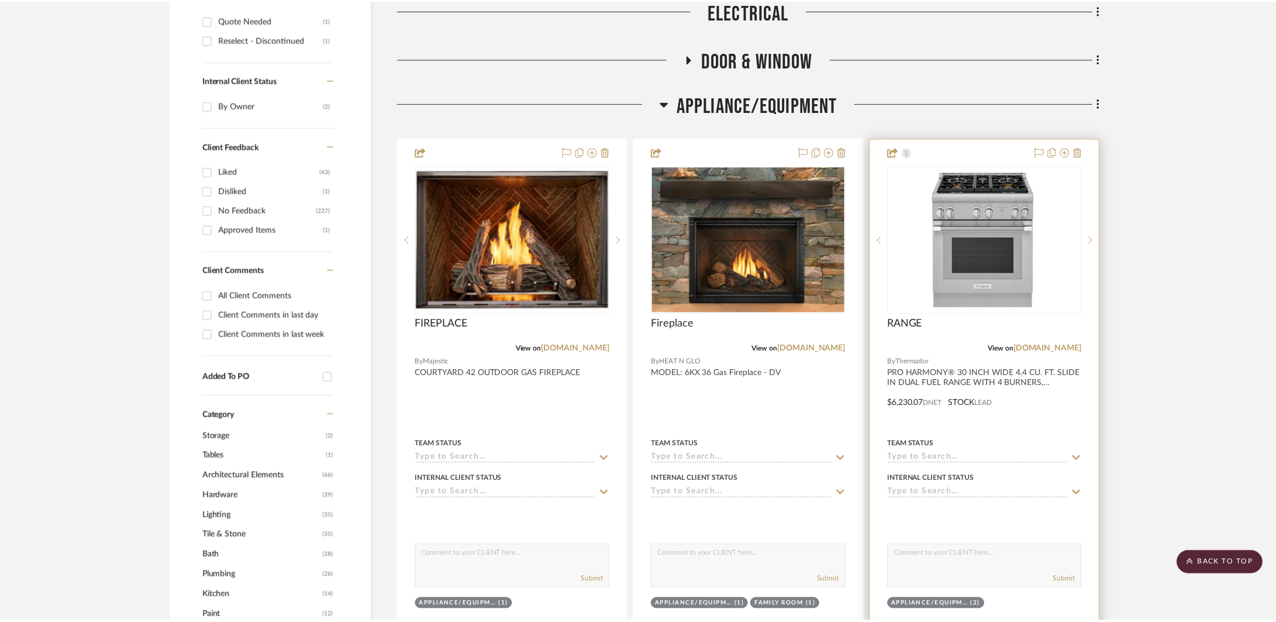
scroll to position [521, 0]
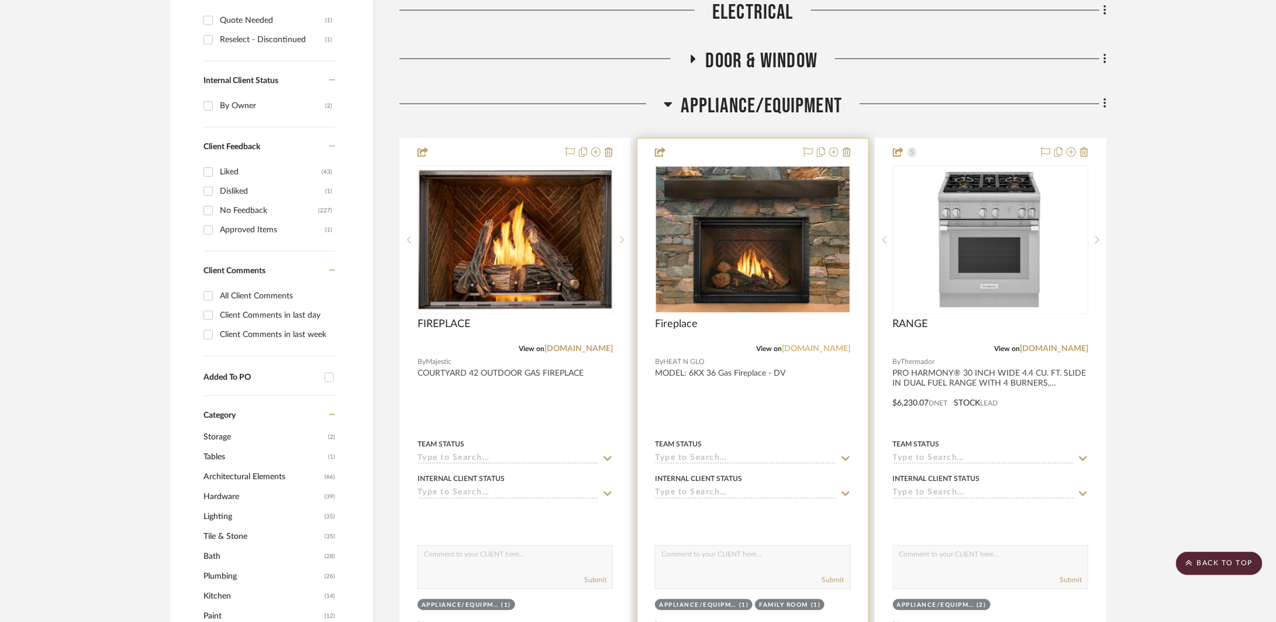
click at [783, 350] on link "downloads.hearthnhome.com" at bounding box center [817, 349] width 68 height 8
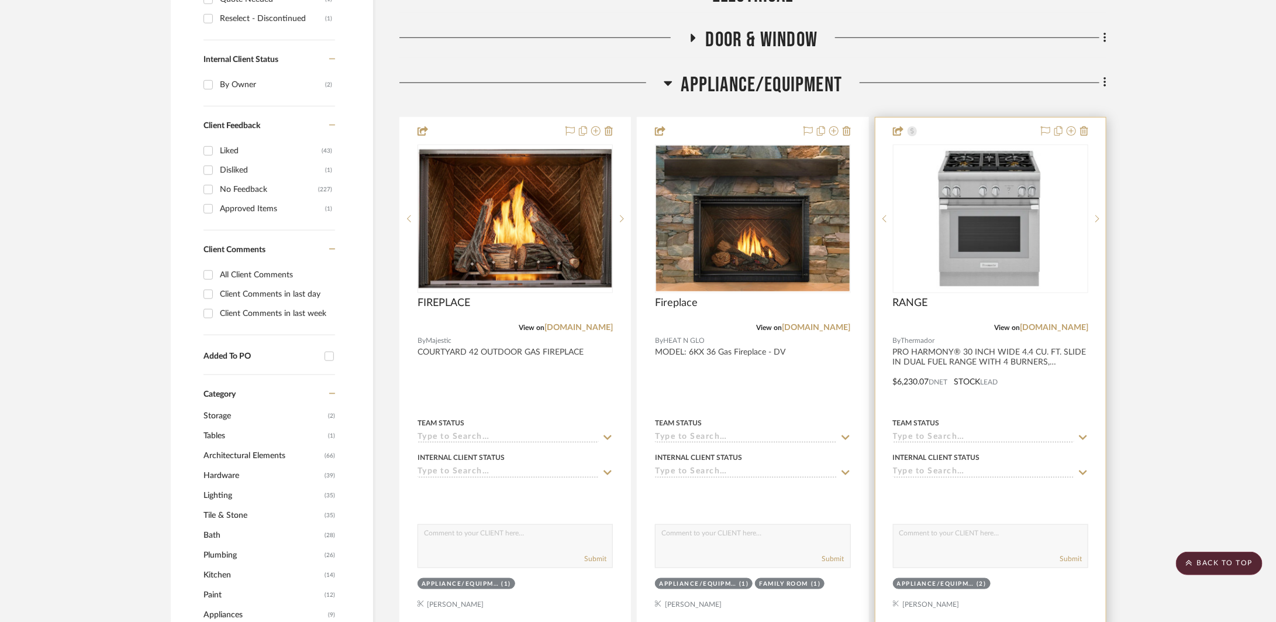
scroll to position [569, 0]
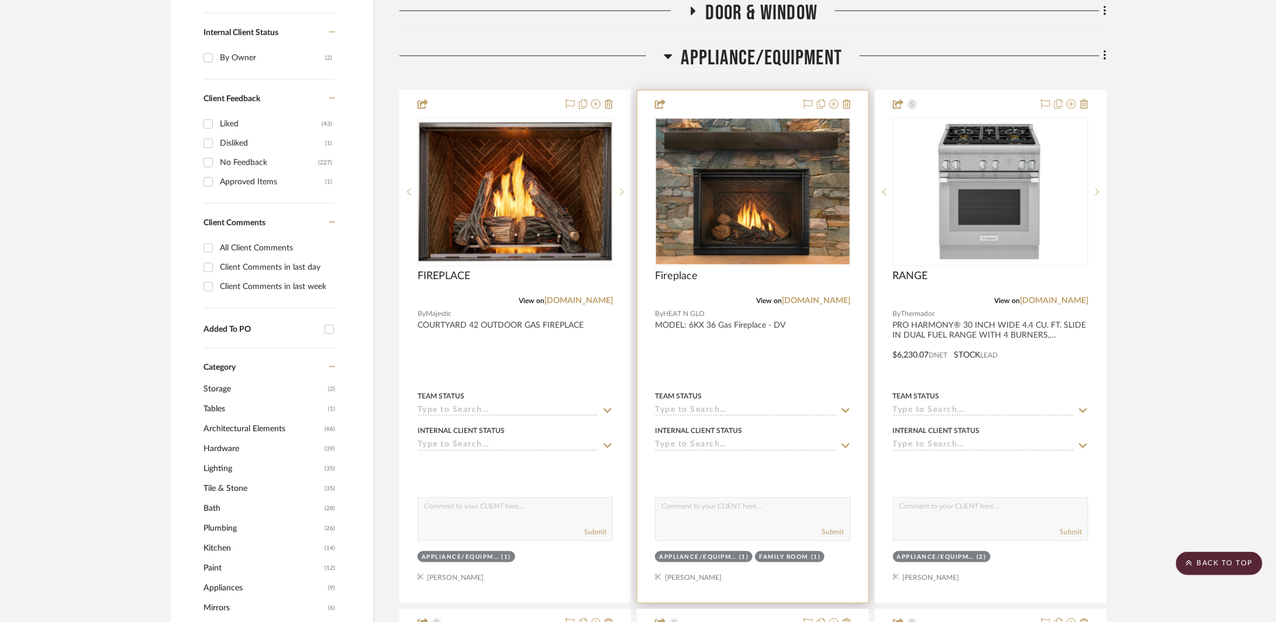
click at [806, 351] on div at bounding box center [753, 347] width 230 height 512
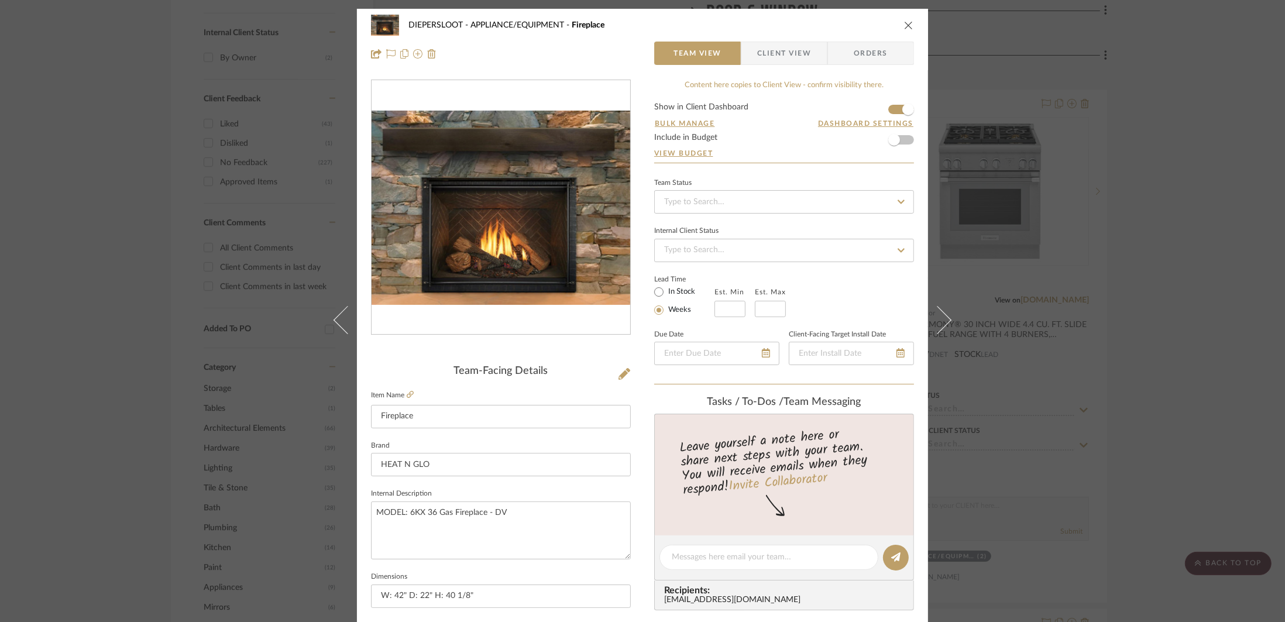
scroll to position [33, 0]
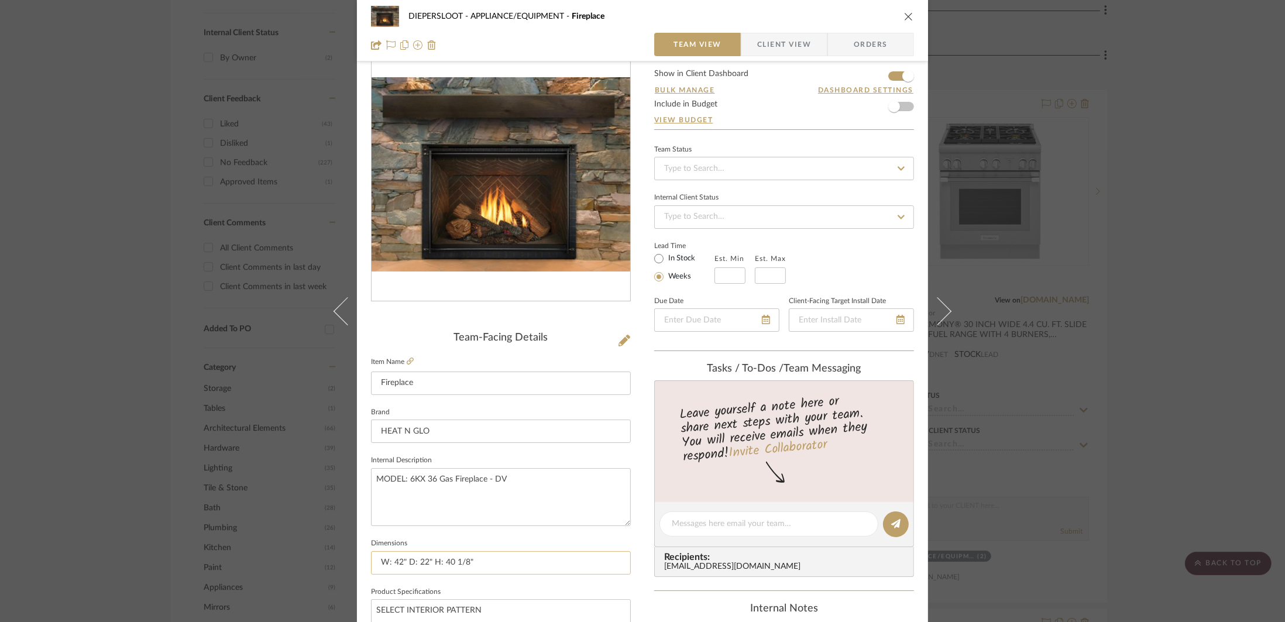
click at [480, 560] on input "W: 42" D: 22" H: 40 1/8"" at bounding box center [501, 562] width 260 height 23
click at [572, 568] on input "W: 42" D: 22" H: 40 1/8"; 22K-40K BTU'S" at bounding box center [501, 562] width 260 height 23
type input "W: 42" D: 22" H: 40 1/8"; 22K-40K BTU'S"
click at [543, 606] on textarea "SELECT INTERIOR PATTERN" at bounding box center [501, 628] width 260 height 58
click at [539, 613] on textarea "SELECT INTERIOR PATTERN" at bounding box center [501, 628] width 260 height 58
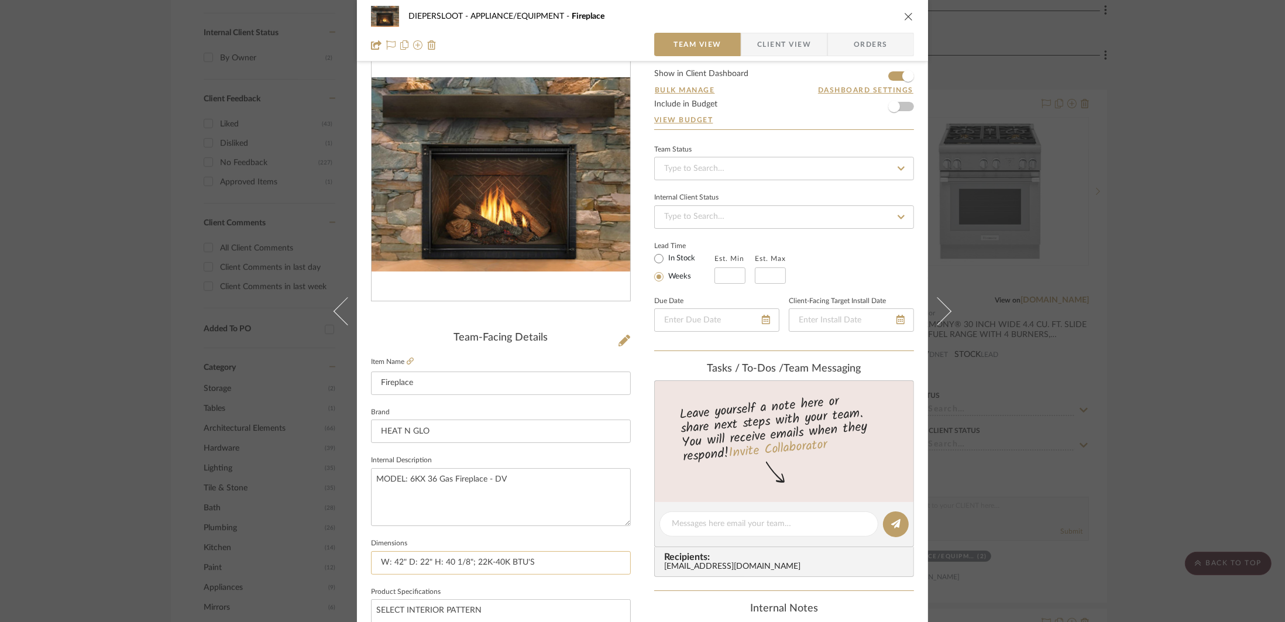
drag, startPoint x: 504, startPoint y: 564, endPoint x: 473, endPoint y: 562, distance: 31.1
click at [473, 562] on input "W: 42" D: 22" H: 40 1/8"; 22K-40K BTU'S" at bounding box center [501, 562] width 260 height 23
click at [503, 565] on input "W: 42" D: 22" H: 40 1/8"; 40,000 BTU'S" at bounding box center [501, 562] width 260 height 23
click at [501, 565] on input "W: 42" D: 22" H: 40 1/8"; 40,000 BTU'S" at bounding box center [501, 562] width 260 height 23
click at [534, 565] on input "W: 42" D: 22" H: 40 1/8"; 40,000 BTU'S" at bounding box center [501, 562] width 260 height 23
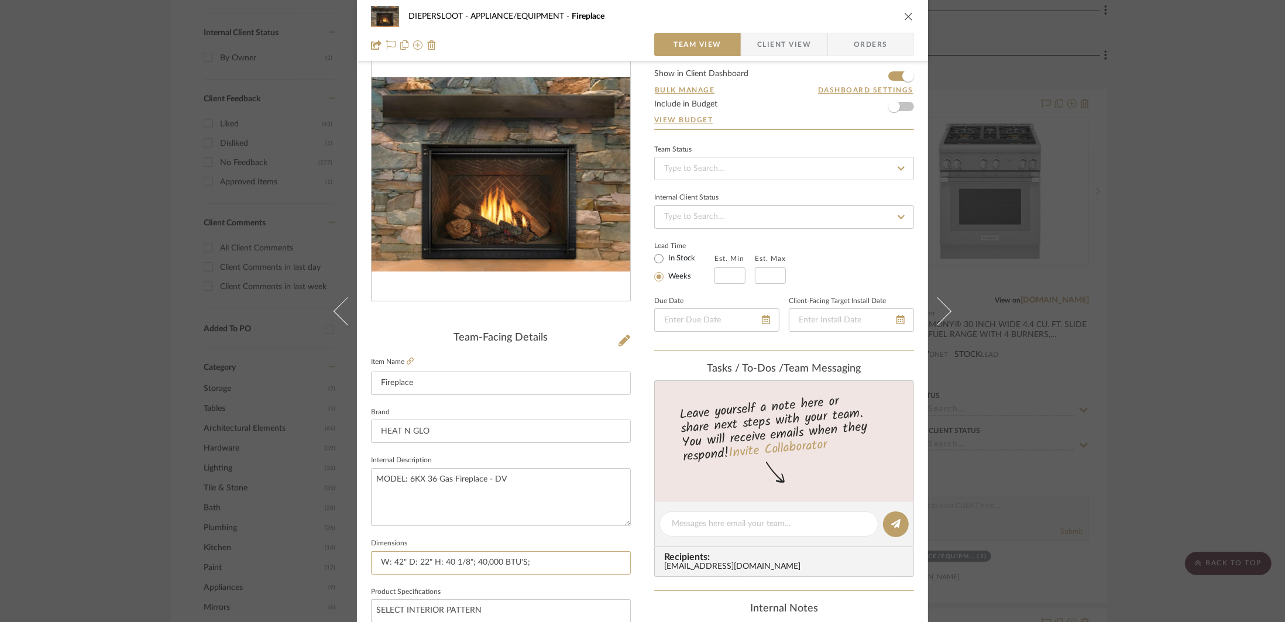
type input "W: 42" D: 22" H: 40 1/8"; 40,000 BTU'S;"
type input "W: 42" D: 22" H: 40 1/8"; 40,000 BTU'S; 120/110"
drag, startPoint x: 562, startPoint y: 565, endPoint x: 532, endPoint y: 563, distance: 29.9
click at [532, 563] on input "W: 42" D: 22" H: 40 1/8"; 40,000 BTU'S; 120/110" at bounding box center [501, 562] width 260 height 23
type input "W: 42" D: 22" H: 40 1/8"; 40,000 BTU'S; 110/120 VOLTAGE"
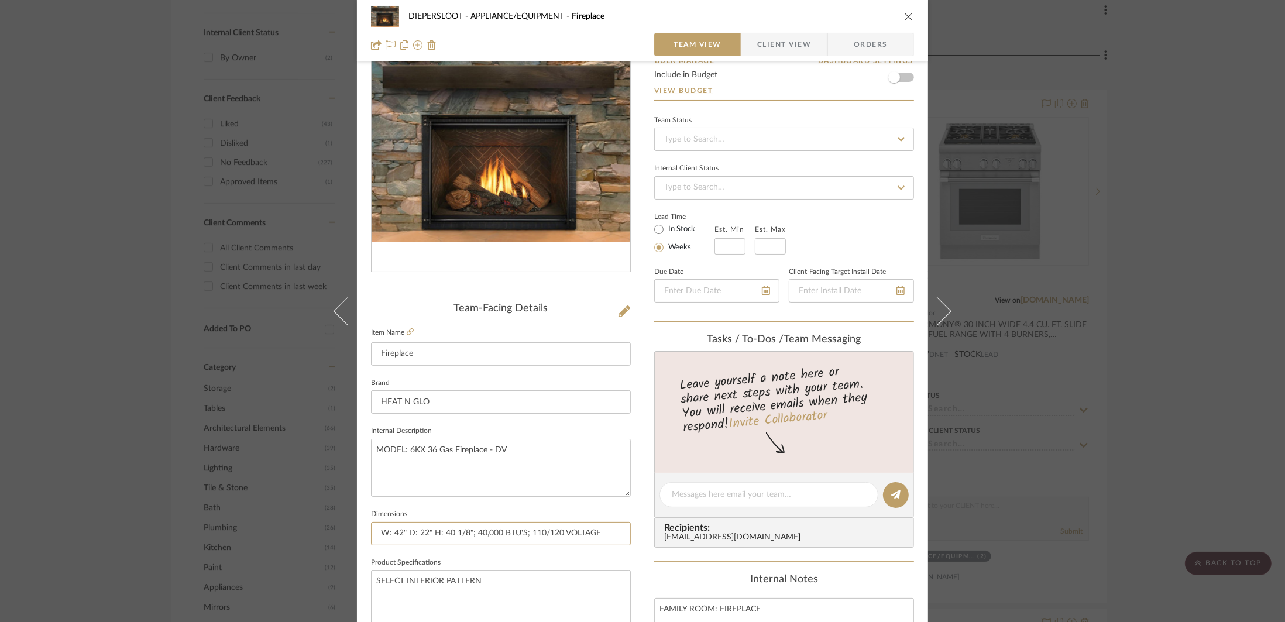
scroll to position [63, 0]
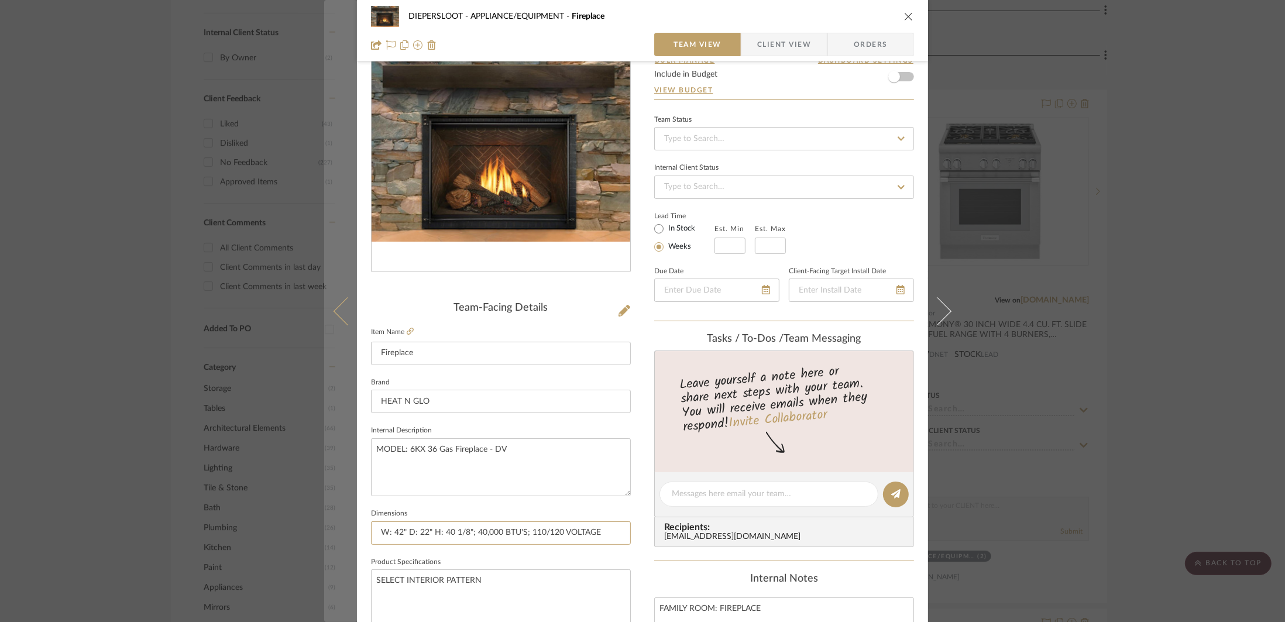
drag, startPoint x: 598, startPoint y: 531, endPoint x: 332, endPoint y: 527, distance: 266.2
click at [332, 527] on mat-dialog-content "DIEPERSLOOT APPLIANCE/EQUIPMENT Fireplace Team View Client View Orders Team-Fac…" at bounding box center [642, 486] width 636 height 1081
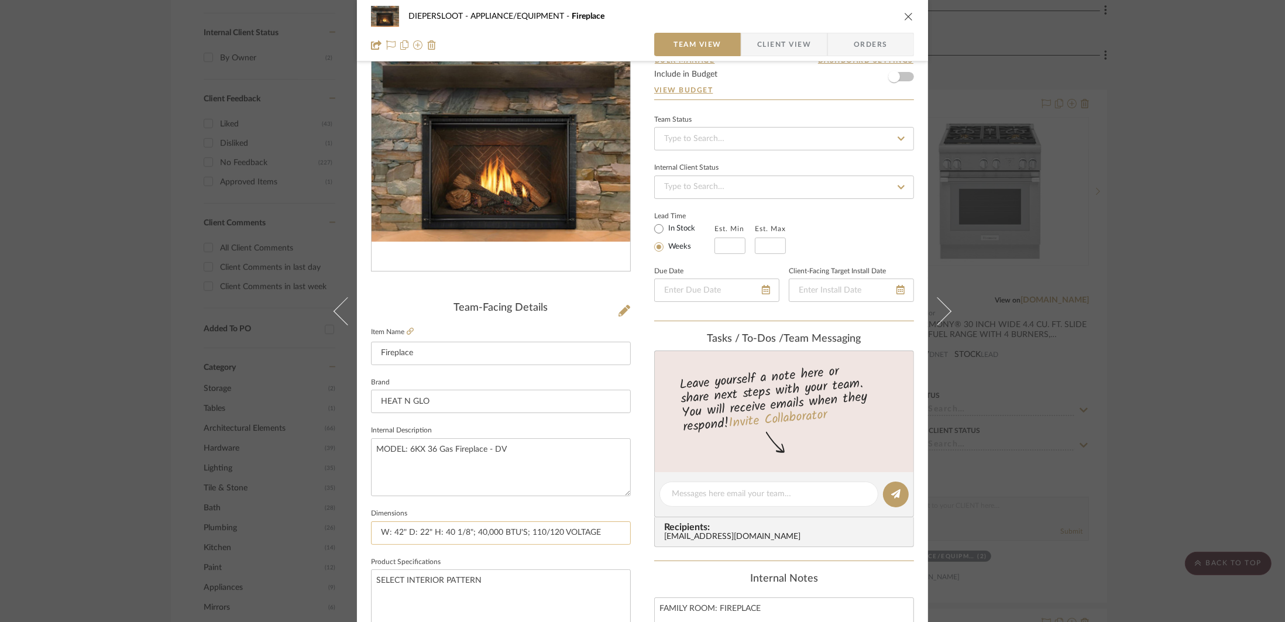
click at [390, 531] on input "W: 42" D: 22" H: 40 1/8"; 40,000 BTU'S; 110/120 VOLTAGE" at bounding box center [501, 532] width 260 height 23
drag, startPoint x: 390, startPoint y: 533, endPoint x: 378, endPoint y: 532, distance: 11.8
click at [377, 531] on input "W: 42" D: 22" H: 40 1/8"; 40,000 BTU'S; 110/120 VOLTAGE" at bounding box center [501, 532] width 260 height 23
click at [390, 534] on input "42" D: 22" H: 40 1/8"; 40,000 BTU'S; 110/120 VOLTAGE" at bounding box center [501, 532] width 260 height 23
drag, startPoint x: 421, startPoint y: 532, endPoint x: 410, endPoint y: 534, distance: 11.3
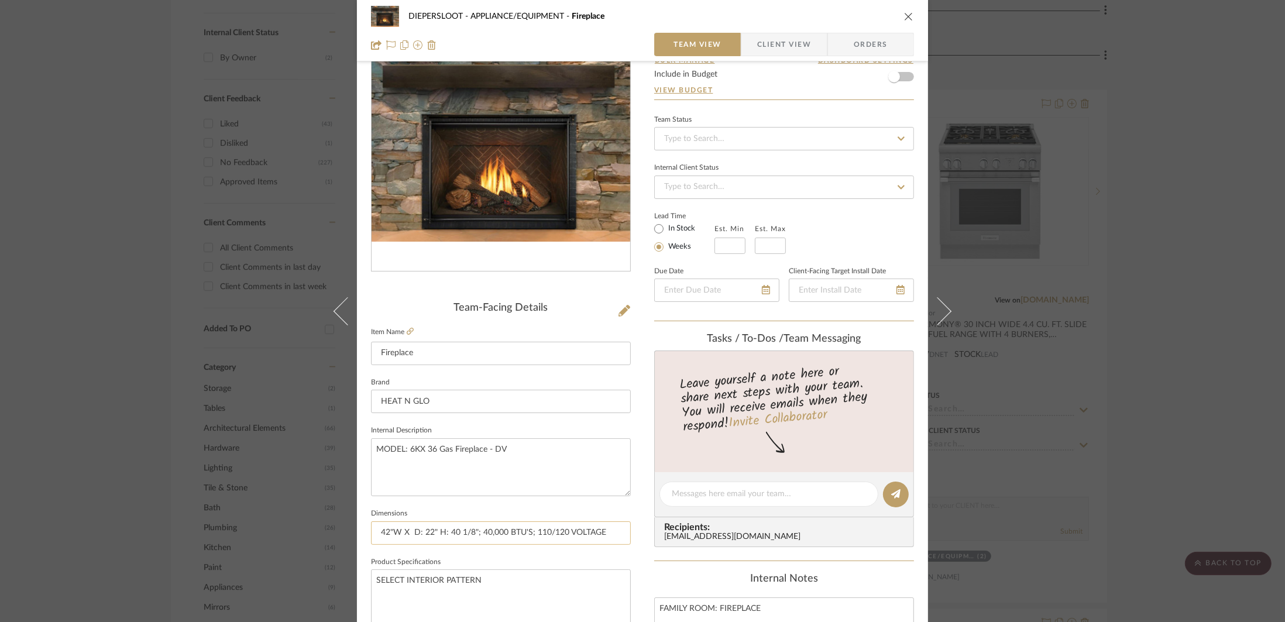
click at [410, 534] on input "42"W X D: 22" H: 40 1/8"; 40,000 BTU'S; 110/120 VOLTAGE" at bounding box center [501, 532] width 260 height 23
click at [421, 536] on input "42"W X 22" H: 40 1/8"; 40,000 BTU'S; 110/120 VOLTAGE" at bounding box center [501, 532] width 260 height 23
click at [423, 534] on input "42"W X 22" H: 40 1/8"; 40,000 BTU'S; 110/120 VOLTAGE" at bounding box center [501, 532] width 260 height 23
click at [422, 532] on input "42"W X 22" H: 40 1/8"; 40,000 BTU'S; 110/120 VOLTAGE" at bounding box center [501, 532] width 260 height 23
drag, startPoint x: 448, startPoint y: 533, endPoint x: 434, endPoint y: 533, distance: 14.0
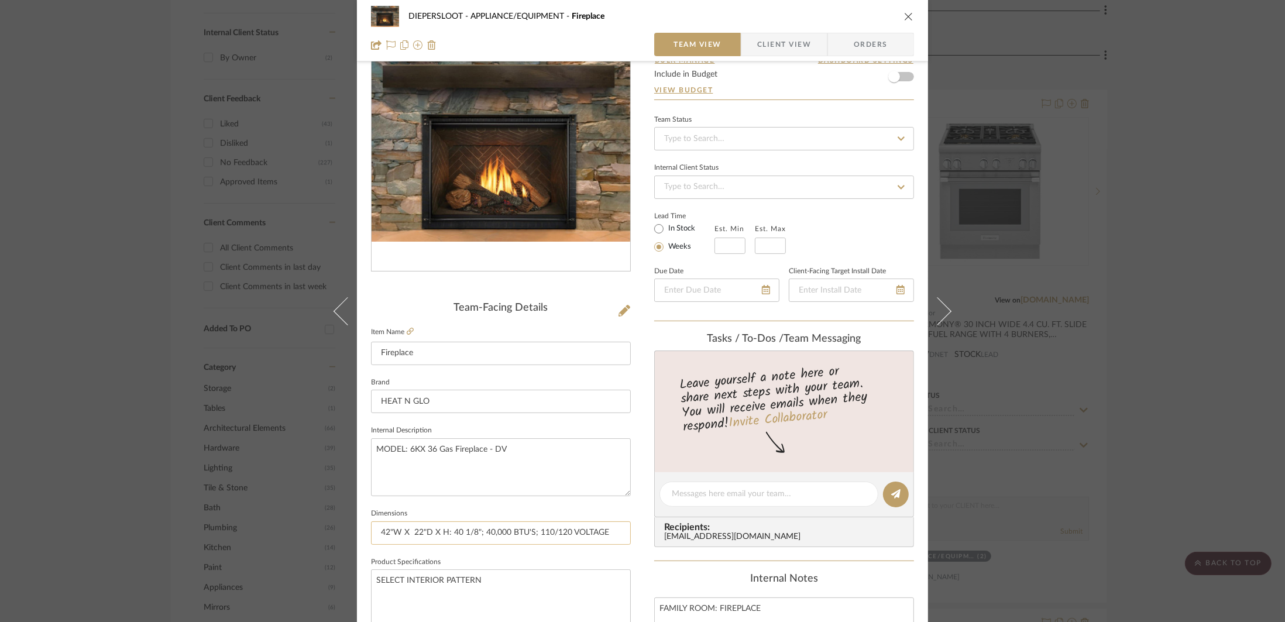
click at [434, 533] on input "42"W X 22"D X H: 40 1/8"; 40,000 BTU'S; 110/120 VOLTAGE" at bounding box center [501, 532] width 260 height 23
click at [466, 534] on input "42"W X 22"D X 40 1/8"; 40,000 BTU'S; 110/120 VOLTAGE" at bounding box center [501, 532] width 260 height 23
click at [528, 535] on input "42"W X 22"D X 40 1/8"H; 40,000 BTU'S; 110/120 VOLTAGE" at bounding box center [501, 532] width 260 height 23
drag, startPoint x: 603, startPoint y: 532, endPoint x: 370, endPoint y: 531, distance: 232.8
click at [371, 531] on input "42"W X 22"D X 40 1/8"H; 40,000 BTU'S; 110/120 VOLTAGE" at bounding box center [501, 532] width 260 height 23
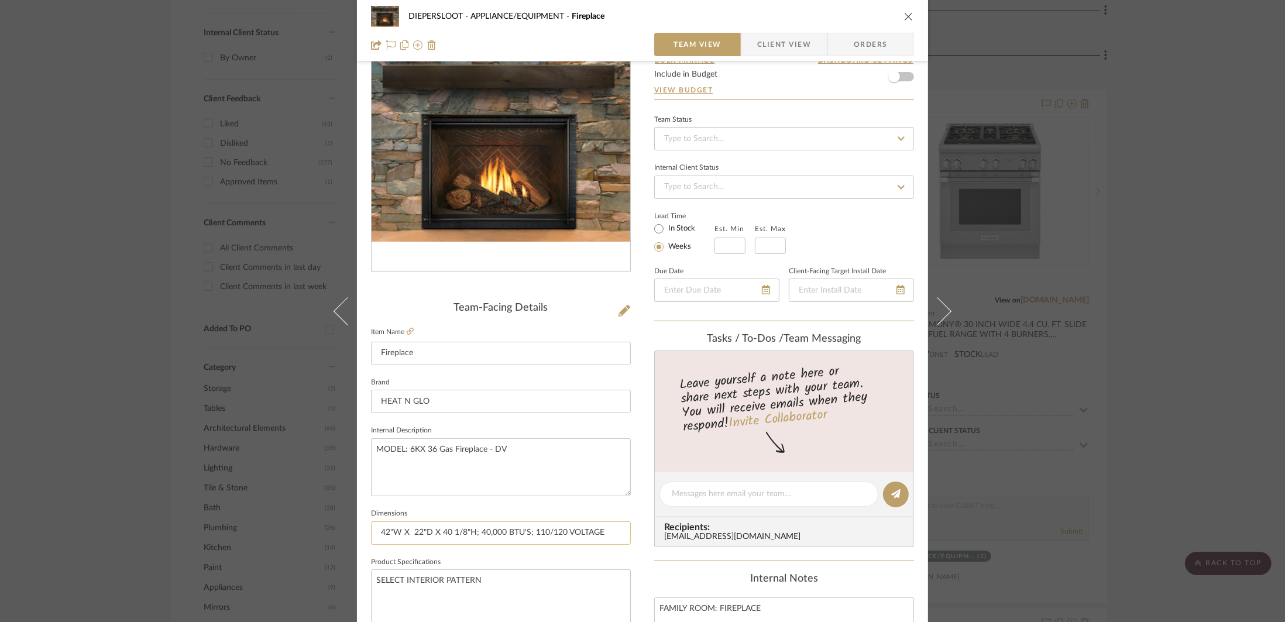
type input "42"W X 22"D X 40 1/8"H; 40,000 BTU'S; 110/120 VOLTAGE"
click at [486, 448] on textarea "MODEL: 6KX 36 Gas Fireplace - DV" at bounding box center [501, 467] width 260 height 58
click at [393, 533] on input "42"W X 22"D X 40 1/8"H; 40,000 BTU'S; 110/120 VOLTAGE" at bounding box center [501, 532] width 260 height 23
click at [425, 535] on input "42" W X 22"D X 40 1/8"H; 40,000 BTU'S; 110/120 VOLTAGE" at bounding box center [501, 532] width 260 height 23
click at [470, 534] on input "42" W X 22" D X 40 1/8"H; 40,000 BTU'S; 110/120 VOLTAGE" at bounding box center [501, 532] width 260 height 23
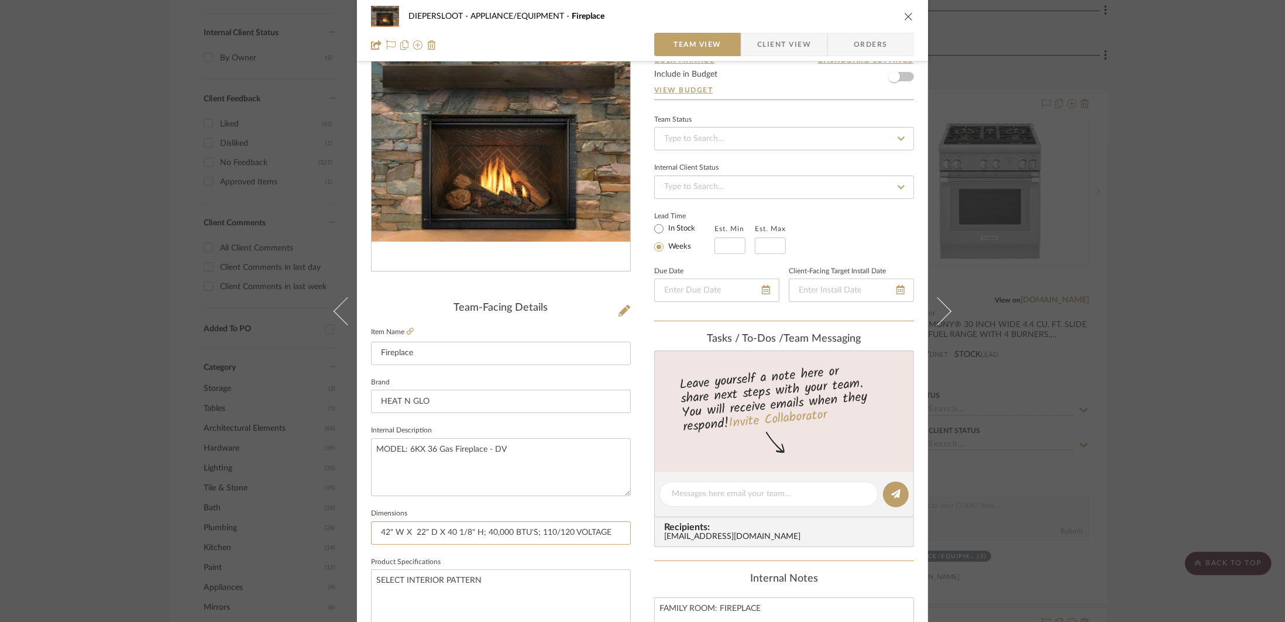
type input "42" W X 22" D X 40 1/8" H; 40,000 BTU'S; 110/120 VOLTAGE"
click at [511, 548] on sr-form-field "Dimensions 42" W X 22" D X 40 1/8" H; 40,000 BTU'S; 110/120 VOLTAGE" at bounding box center [501, 529] width 260 height 49
click at [536, 575] on textarea "SELECT INTERIOR PATTERN" at bounding box center [501, 598] width 260 height 58
click at [407, 332] on icon at bounding box center [410, 331] width 7 height 7
click at [407, 448] on textarea "MODEL: 6KX 36 Gas Fireplace - DV" at bounding box center [501, 467] width 260 height 58
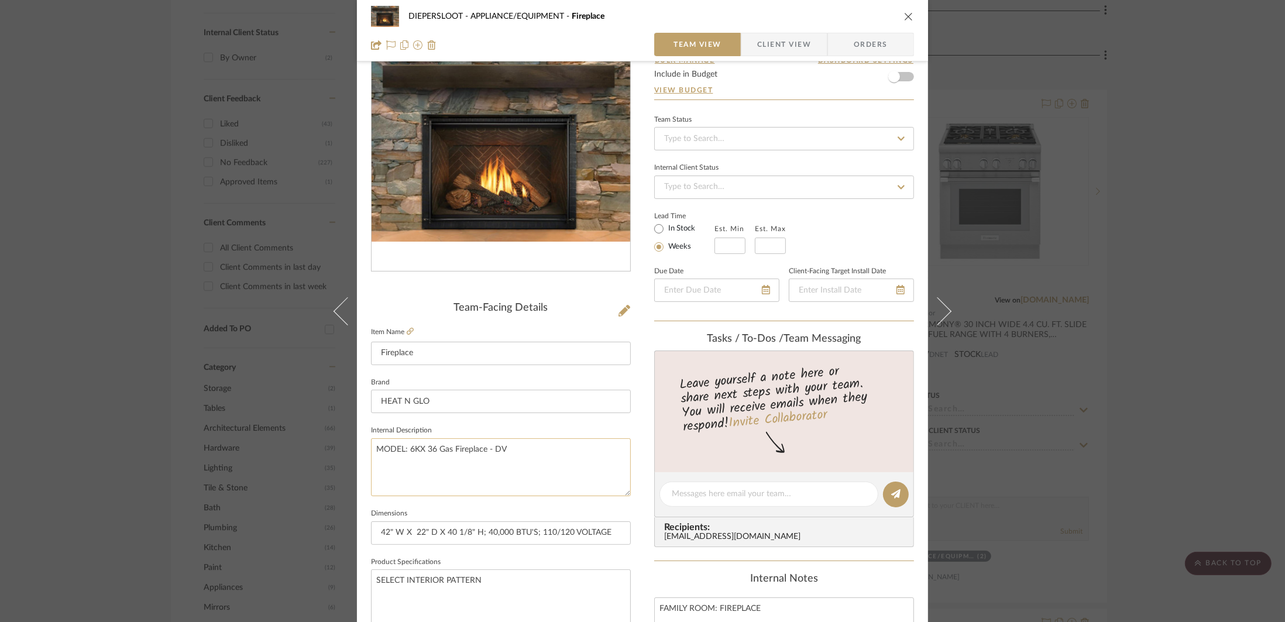
click at [374, 448] on textarea "MODEL: 6KX 36 Gas Fireplace - DV" at bounding box center [501, 467] width 260 height 58
type textarea "6K/8K SERIESMODEL: 6KX 36 Gas Fireplace - DV"
type textarea "6K/8K SERIES, DIRECT VENT GAS FIREPLACE, MODEL: 6KX 36 Gas Fireplace - DV"
click at [552, 450] on textarea "6K/8K SERIES, DIRECT VENT GAS FIREPLACE, MODEL: 6KX 36 Gas Fireplace - DV" at bounding box center [501, 467] width 260 height 58
drag, startPoint x: 518, startPoint y: 461, endPoint x: 364, endPoint y: 443, distance: 154.9
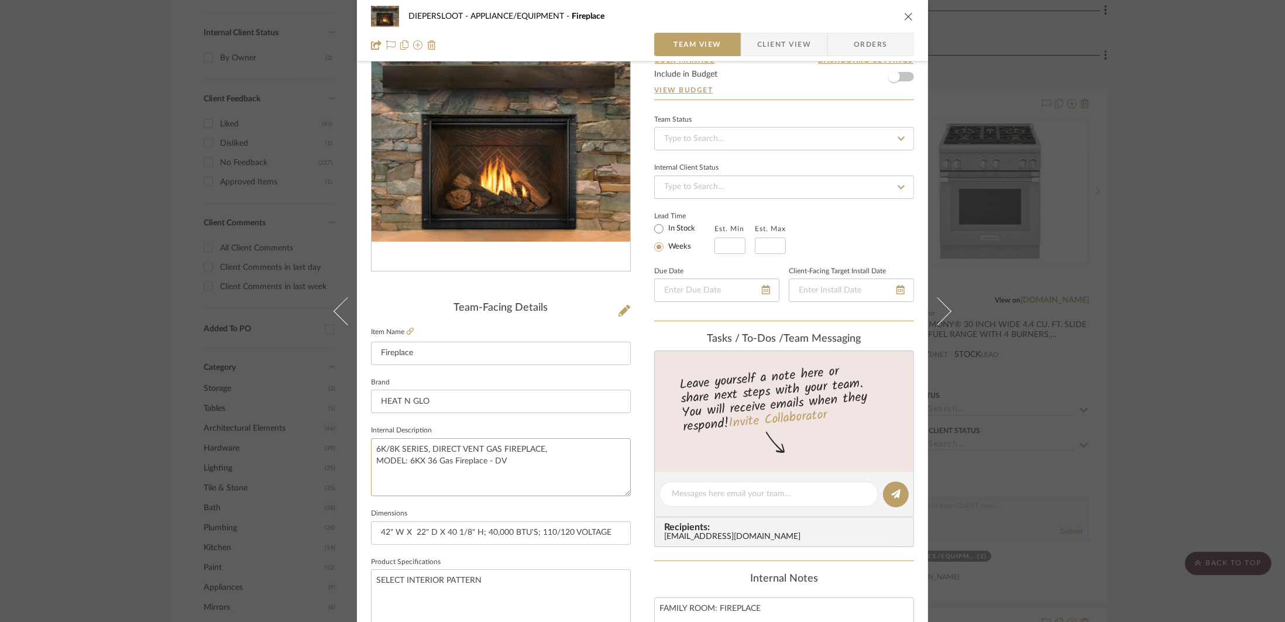
click at [364, 443] on div "DIEPERSLOOT APPLIANCE/EQUIPMENT Fireplace Team View Client View Orders Team-Fac…" at bounding box center [642, 486] width 571 height 1081
click at [529, 409] on input "HEAT N GLO" at bounding box center [501, 401] width 260 height 23
click at [870, 16] on icon "close" at bounding box center [908, 16] width 9 height 9
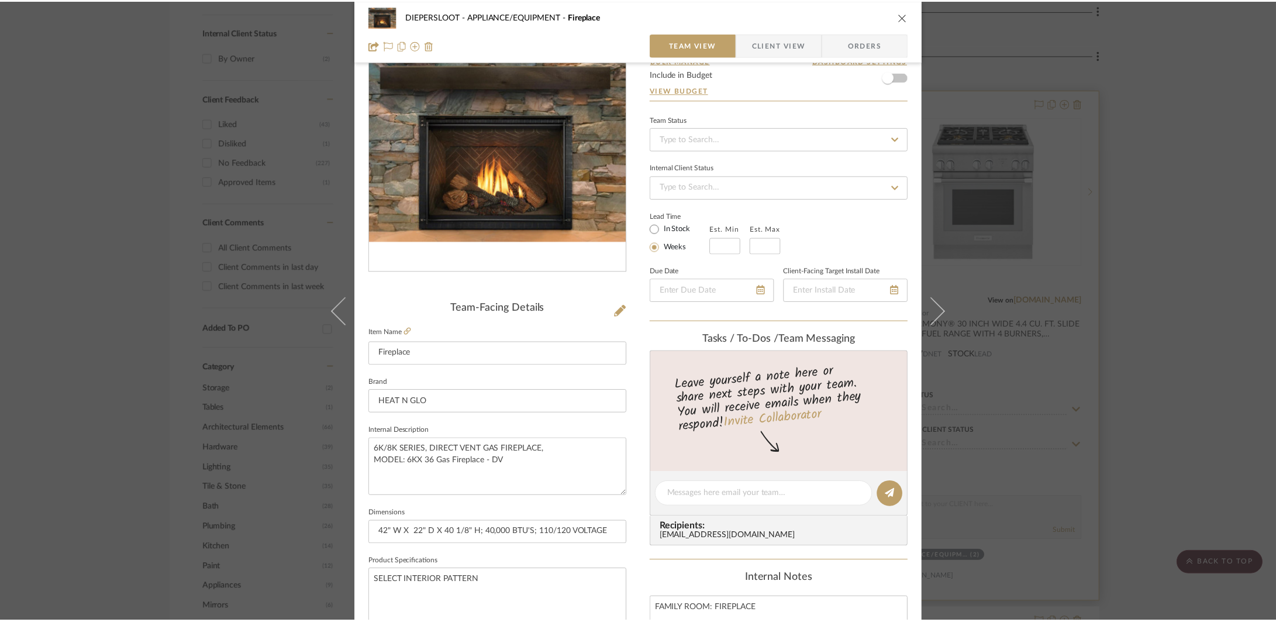
scroll to position [569, 0]
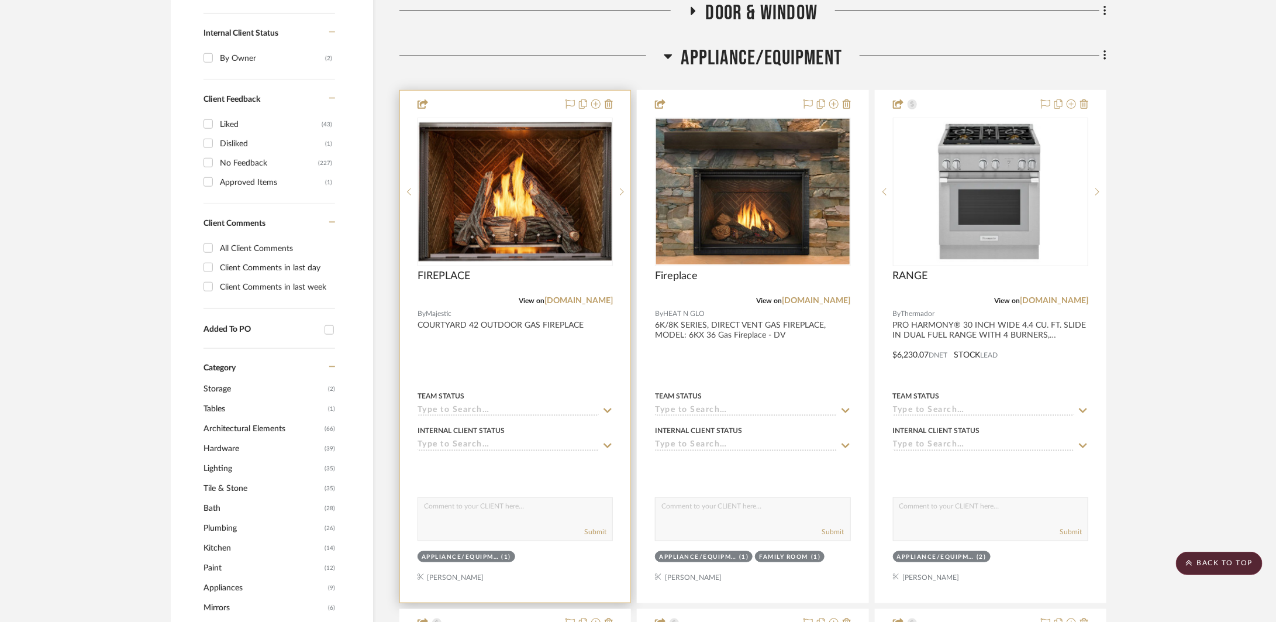
click at [587, 371] on div at bounding box center [515, 347] width 230 height 512
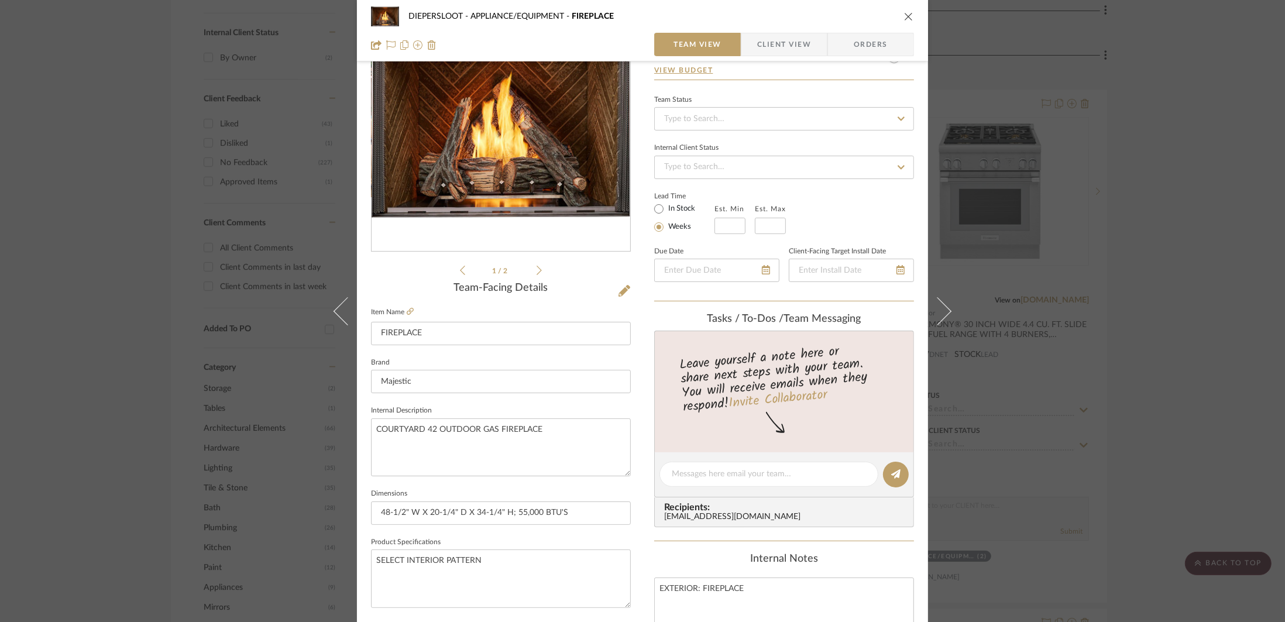
scroll to position [85, 0]
click at [870, 299] on div "DIEPERSLOOT APPLIANCE/EQUIPMENT FIREPLACE Team View Client View Orders 1 / 2 Te…" at bounding box center [642, 311] width 1285 height 622
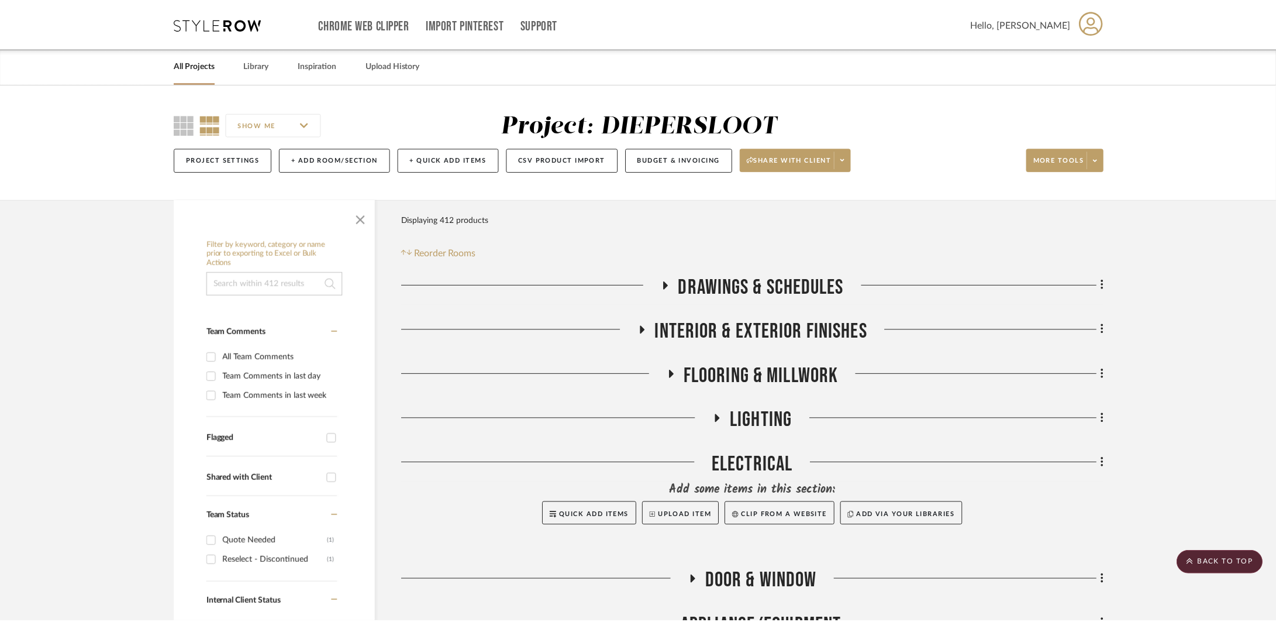
scroll to position [569, 0]
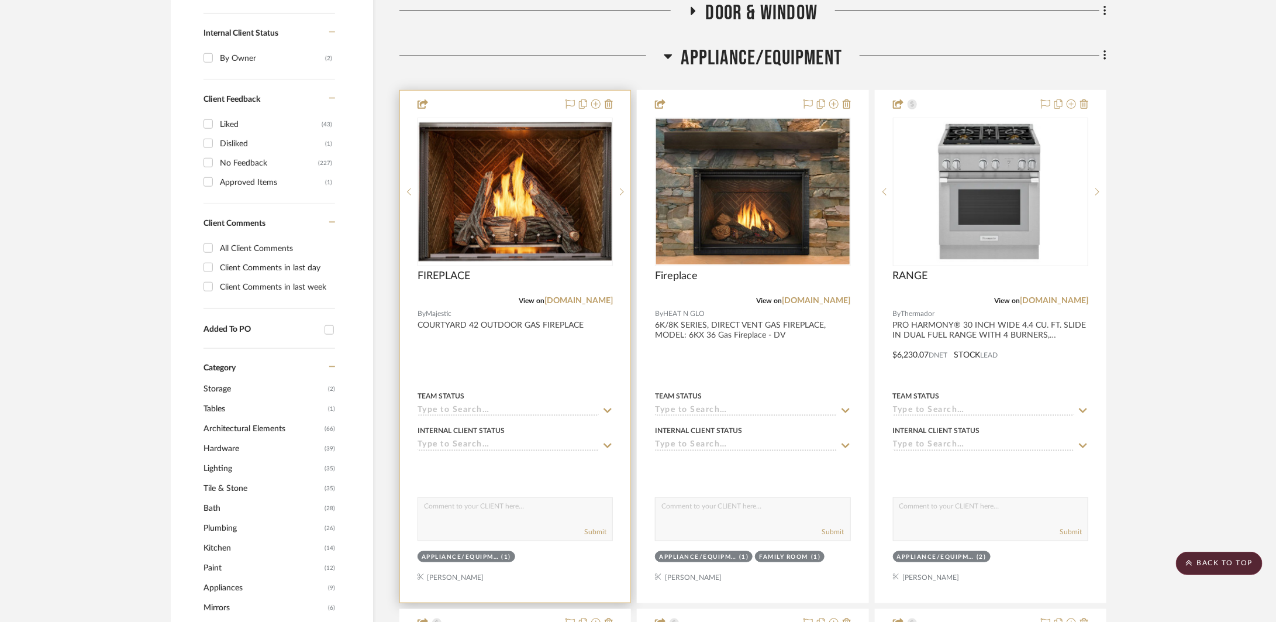
click at [545, 361] on div at bounding box center [515, 347] width 230 height 512
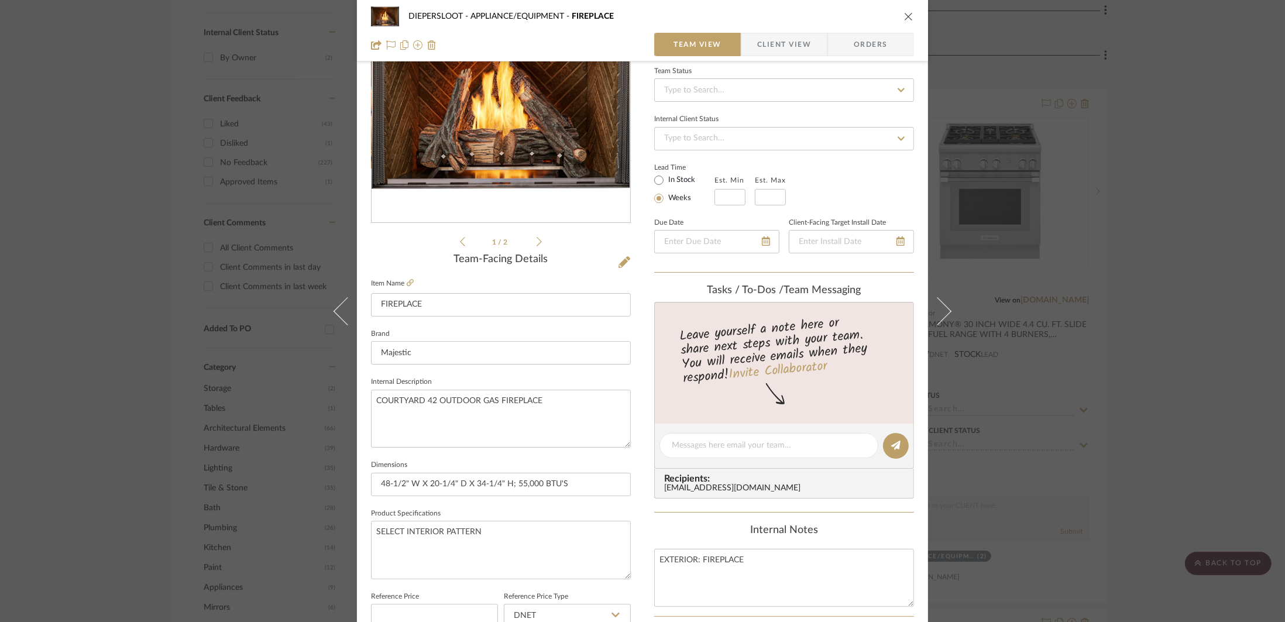
scroll to position [109, 0]
click at [408, 287] on icon at bounding box center [410, 284] width 7 height 7
click at [576, 490] on input "48-1/2" W X 20-1/4" D X 34-1/4" H; 55,000 BTU'S" at bounding box center [501, 486] width 260 height 23
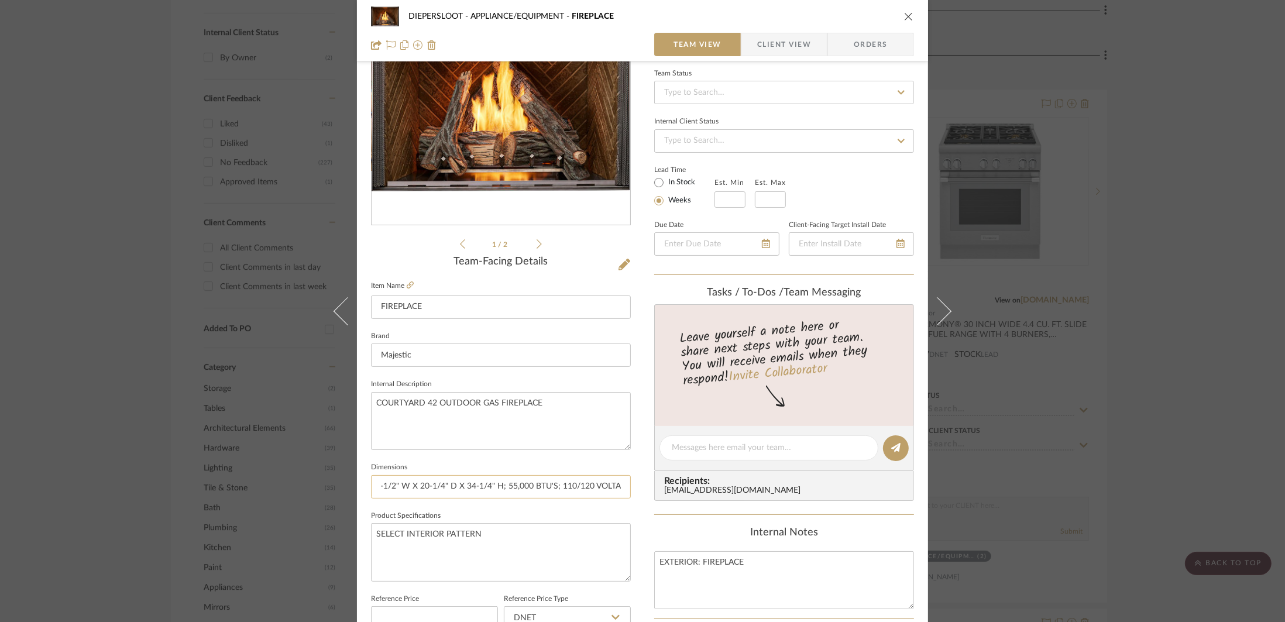
scroll to position [0, 20]
type input "48-1/2" W X 20-1/4" D X 34-1/4" H; 55,000 BTU'S; 110/120 VOLTAGE"
click at [558, 538] on textarea "SELECT INTERIOR PATTERN" at bounding box center [501, 552] width 260 height 58
click at [870, 192] on div "DIEPERSLOOT APPLIANCE/EQUIPMENT FIREPLACE Team View Client View Orders 1 / 2 Te…" at bounding box center [642, 311] width 1285 height 622
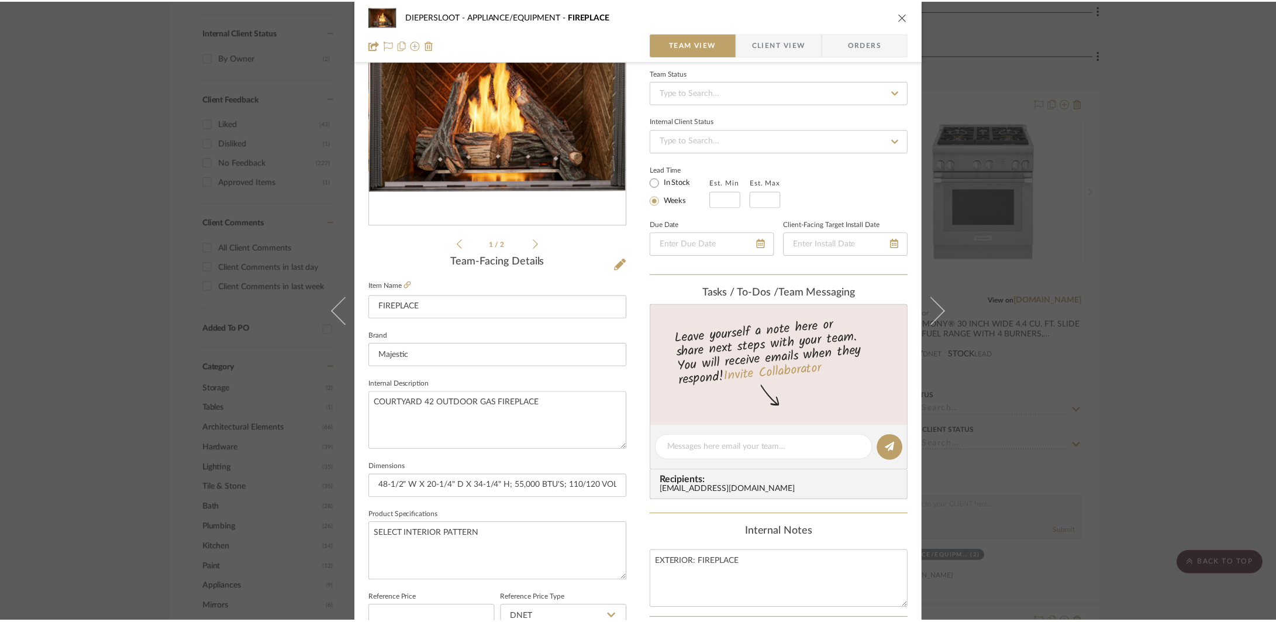
scroll to position [569, 0]
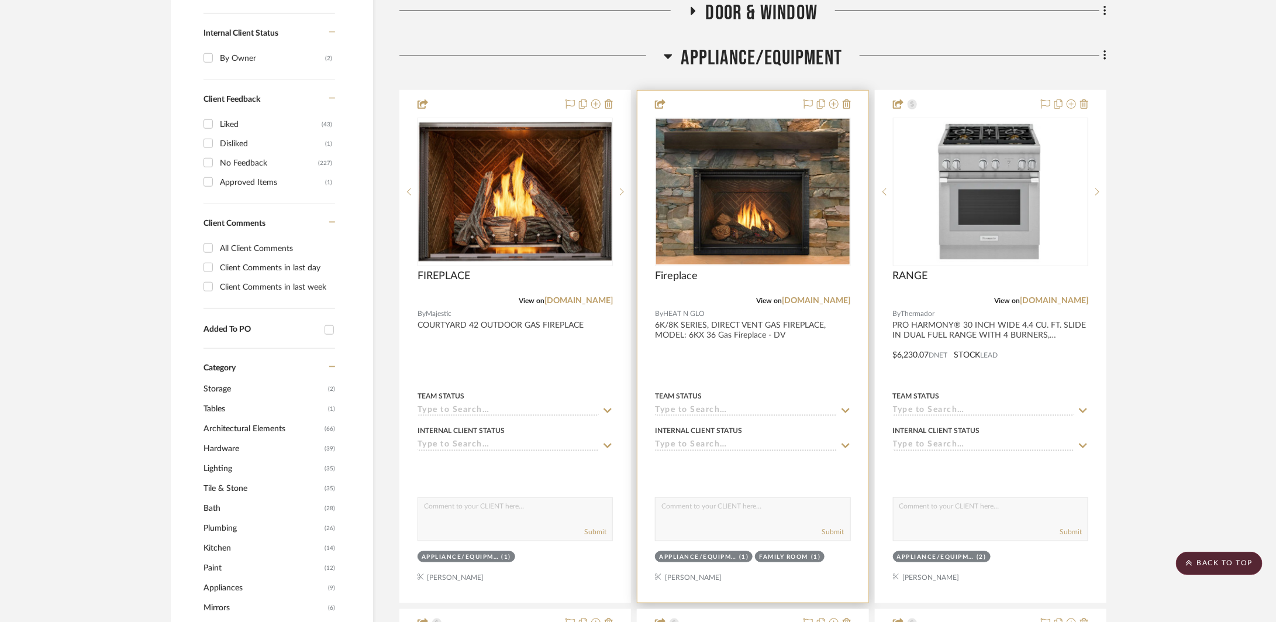
click at [819, 324] on div at bounding box center [753, 347] width 230 height 512
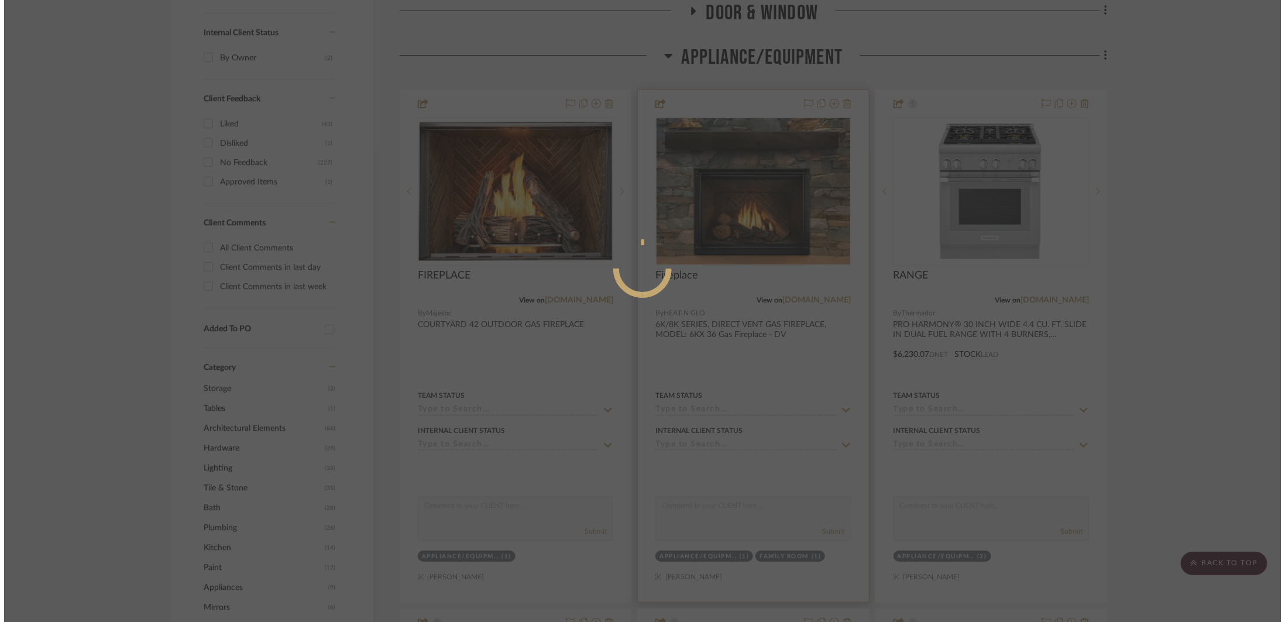
scroll to position [0, 0]
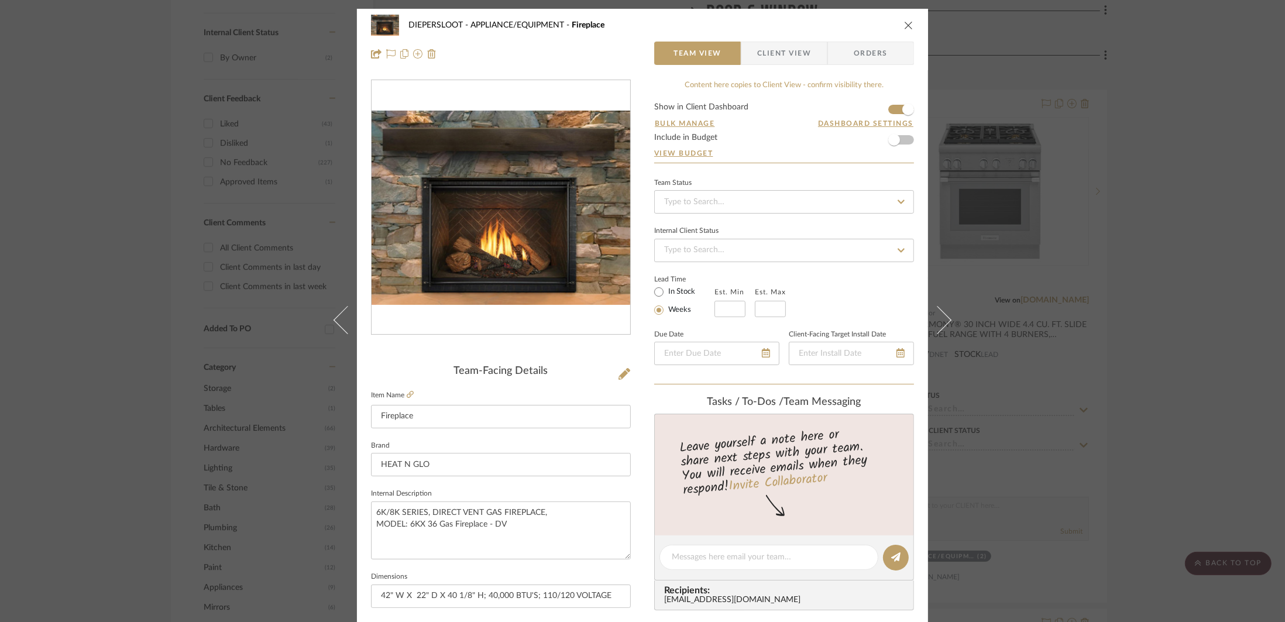
click at [870, 346] on div "DIEPERSLOOT APPLIANCE/EQUIPMENT Fireplace Team View Client View Orders Team-Fac…" at bounding box center [642, 311] width 1285 height 622
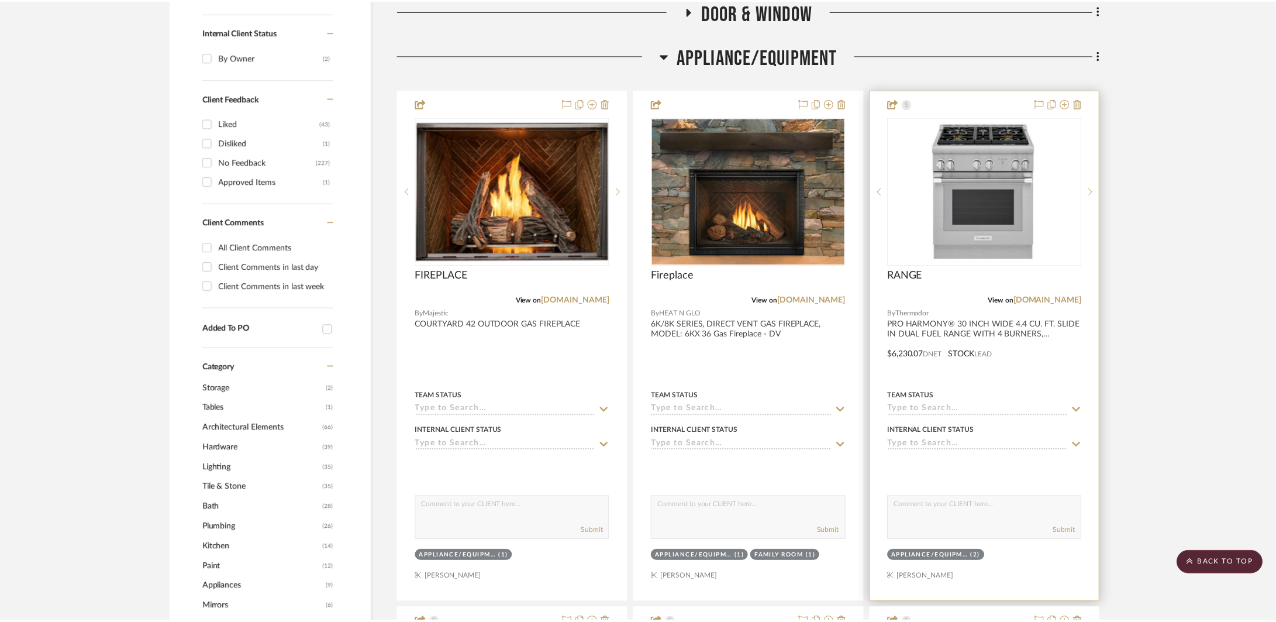
scroll to position [569, 0]
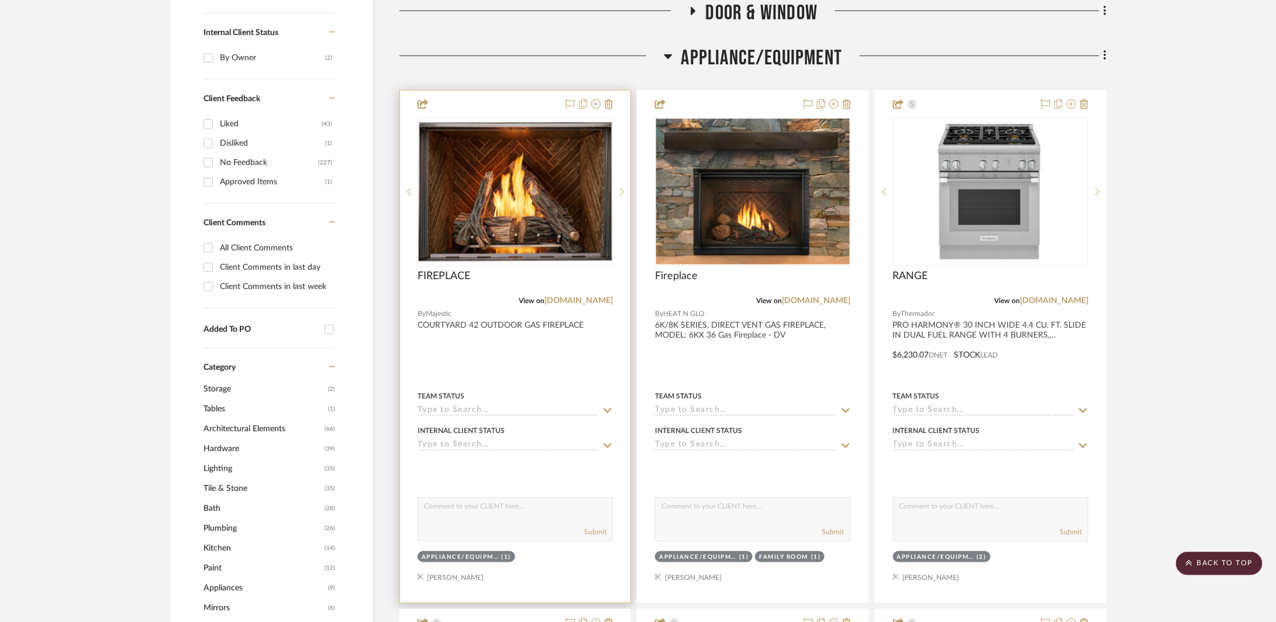
click at [571, 377] on div at bounding box center [515, 347] width 230 height 512
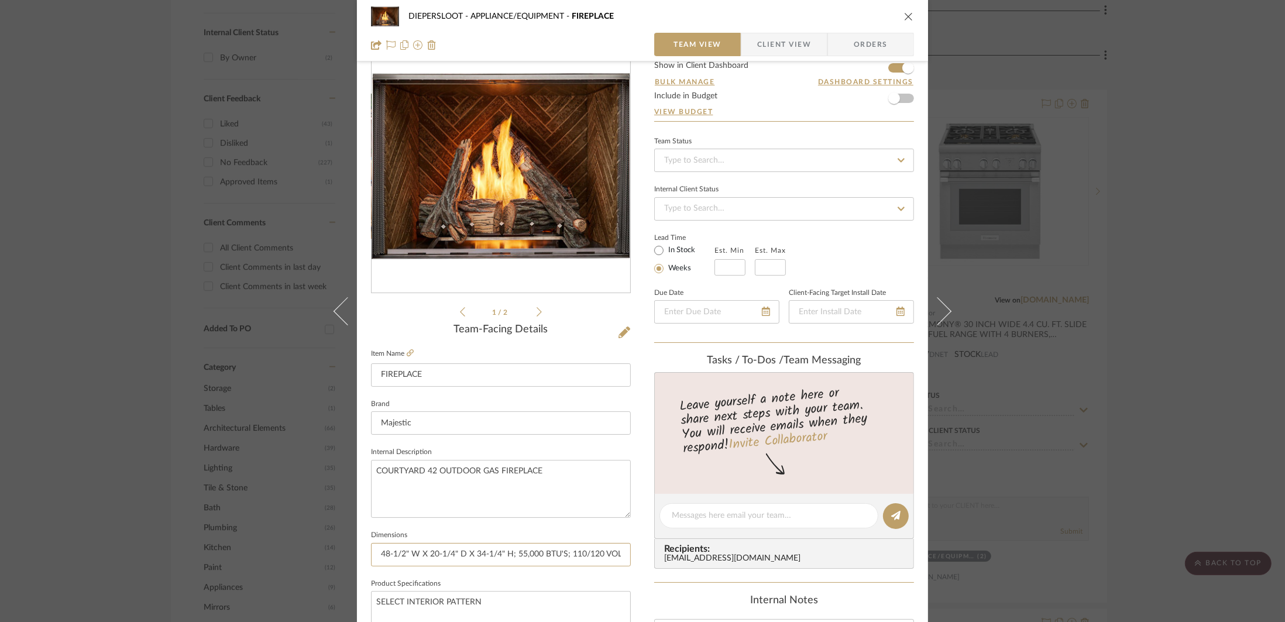
scroll to position [0, 20]
drag, startPoint x: 377, startPoint y: 554, endPoint x: 704, endPoint y: 555, distance: 326.4
click at [704, 555] on div "DIEPERSLOOT APPLIANCE/EQUIPMENT FIREPLACE Team View Client View Orders 1 / 2 Te…" at bounding box center [642, 507] width 571 height 1081
click at [870, 12] on icon "close" at bounding box center [908, 16] width 9 height 9
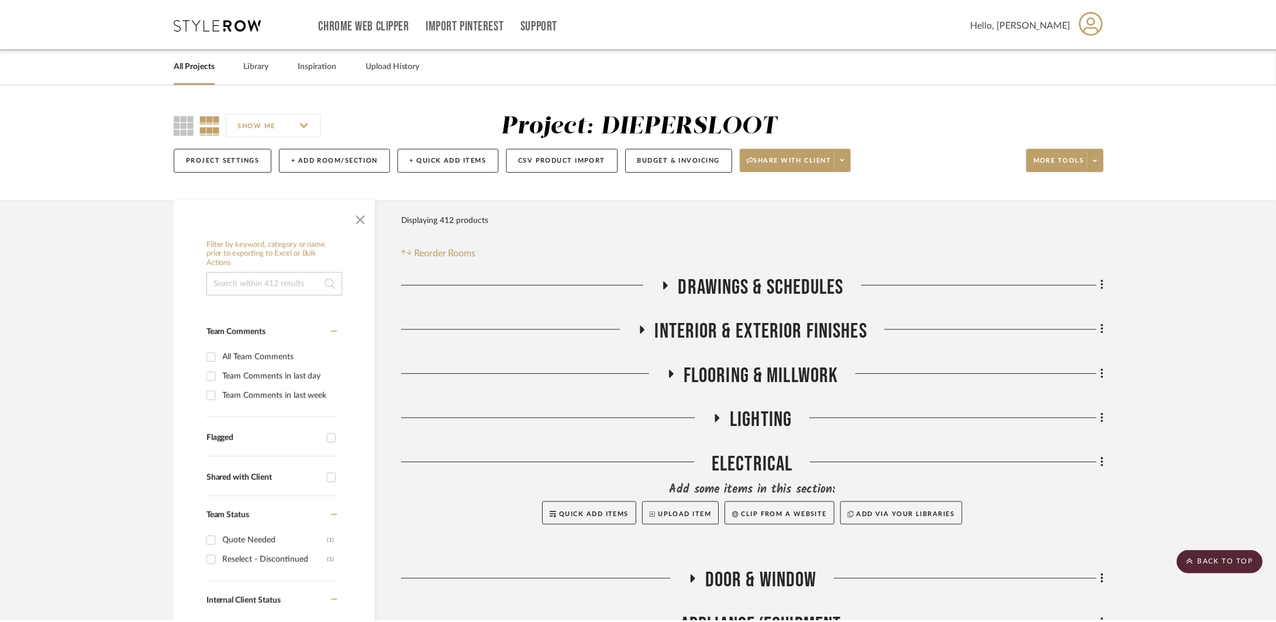
scroll to position [569, 0]
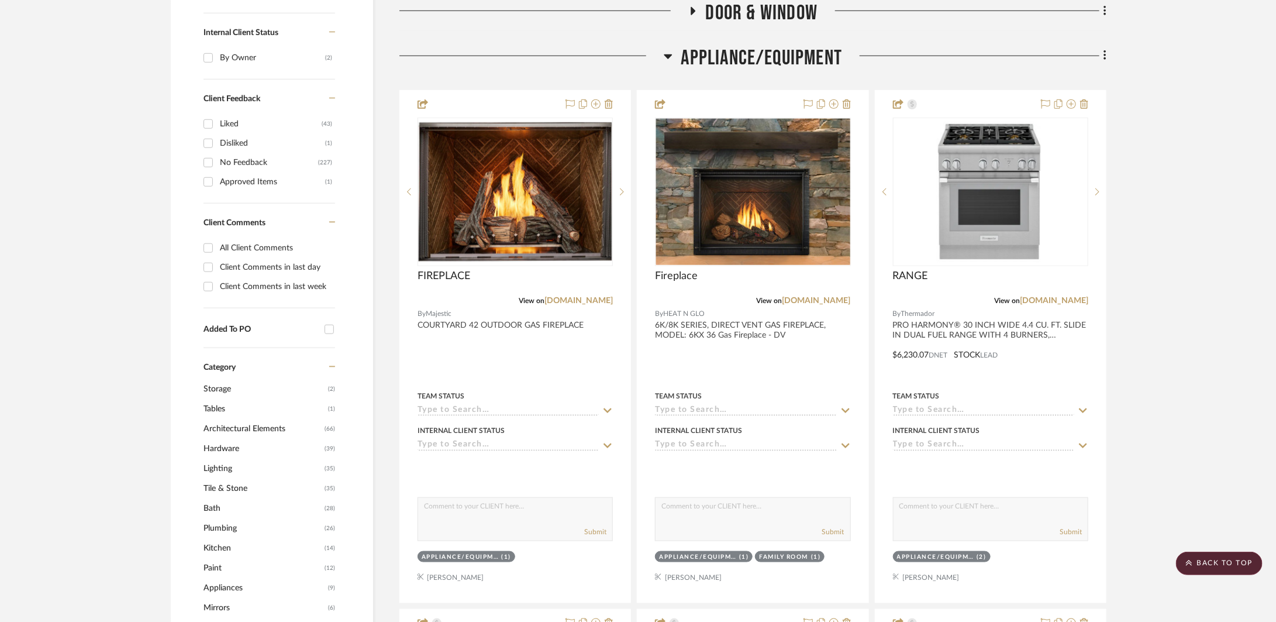
click at [731, 60] on span "APPLIANCE/EQUIPMENT" at bounding box center [762, 58] width 161 height 25
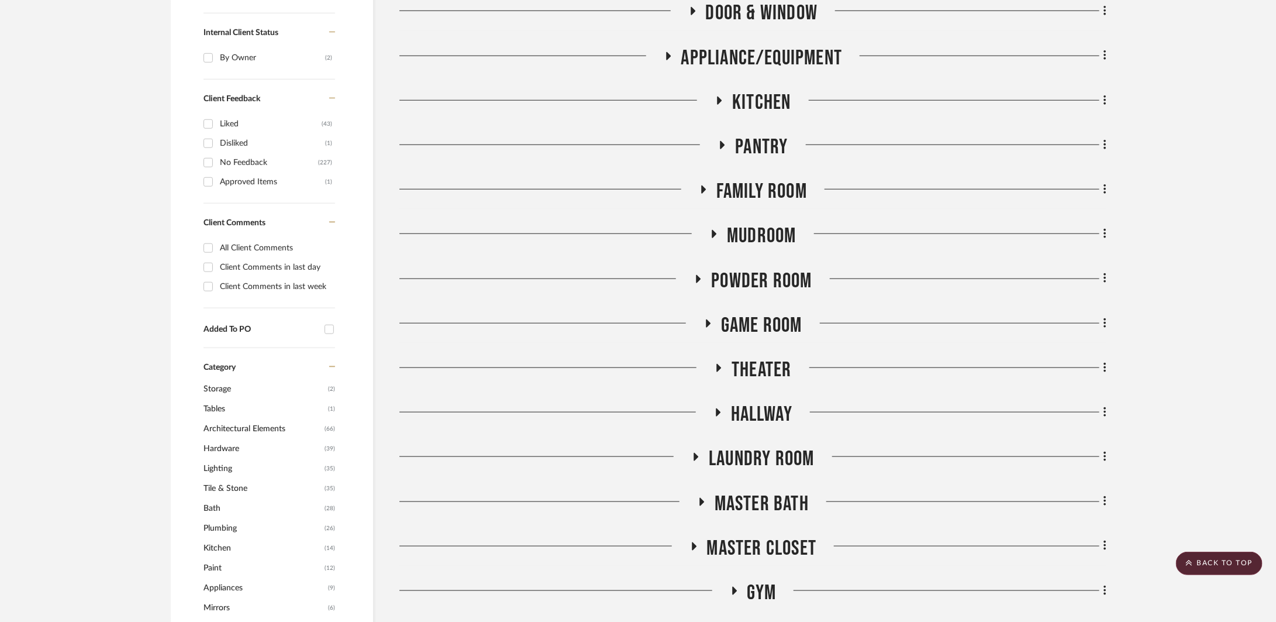
click at [770, 189] on span "Family Room" at bounding box center [762, 191] width 91 height 25
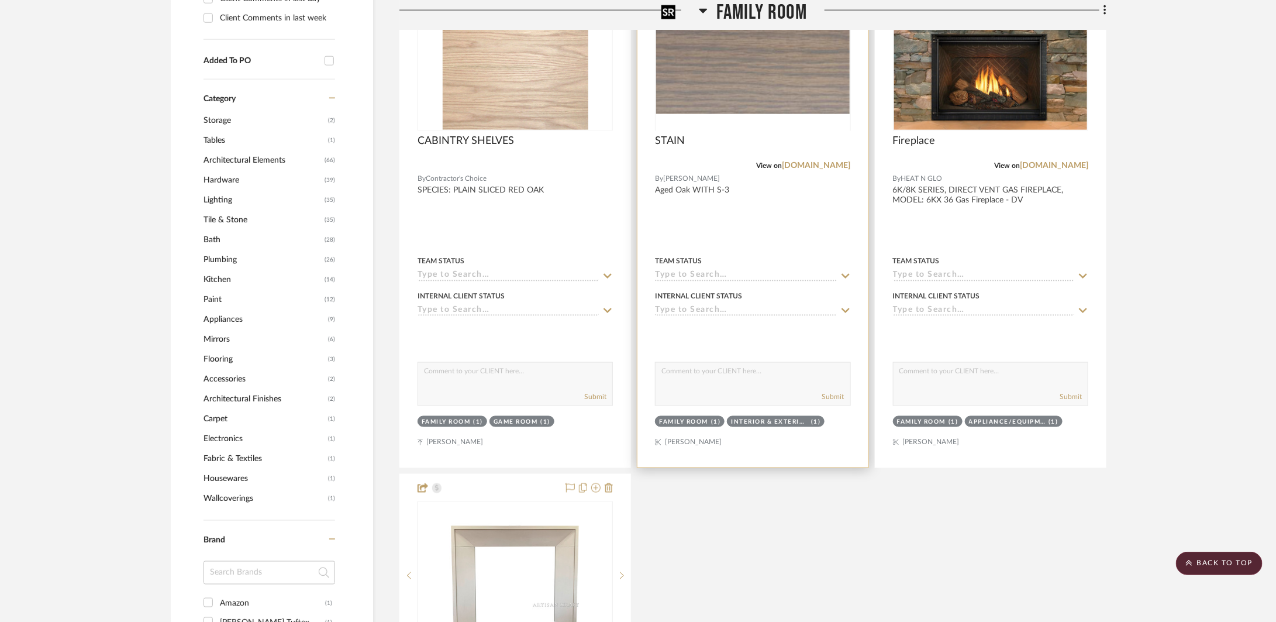
scroll to position [1165, 0]
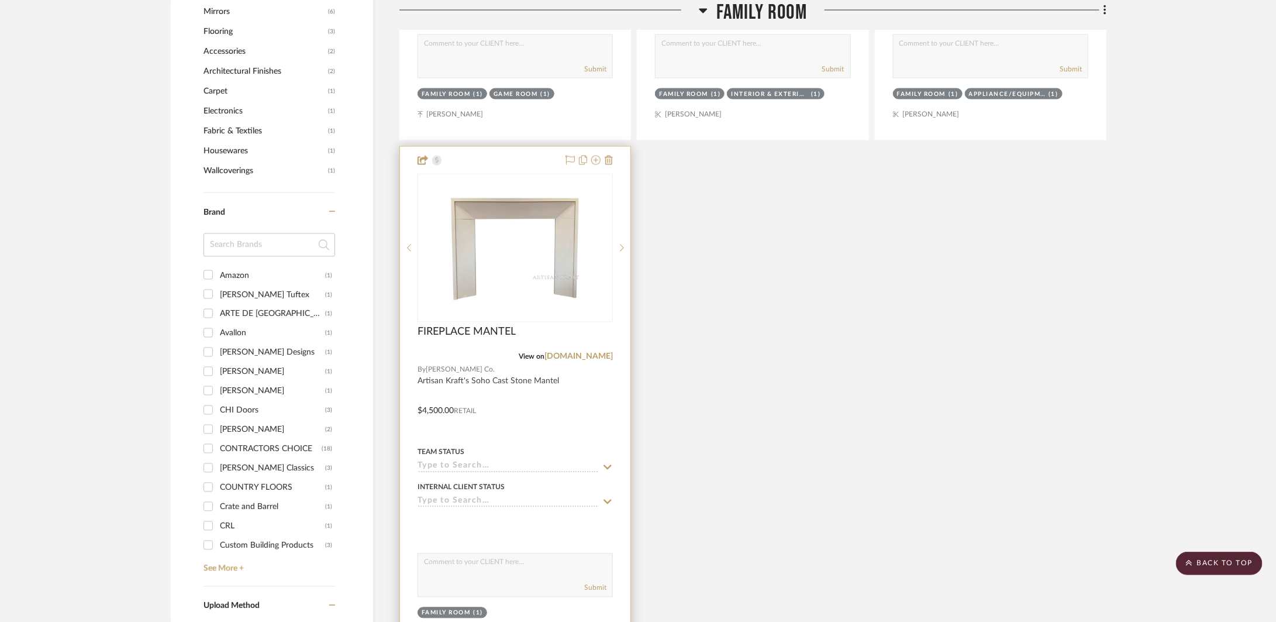
click at [563, 439] on div at bounding box center [515, 403] width 230 height 512
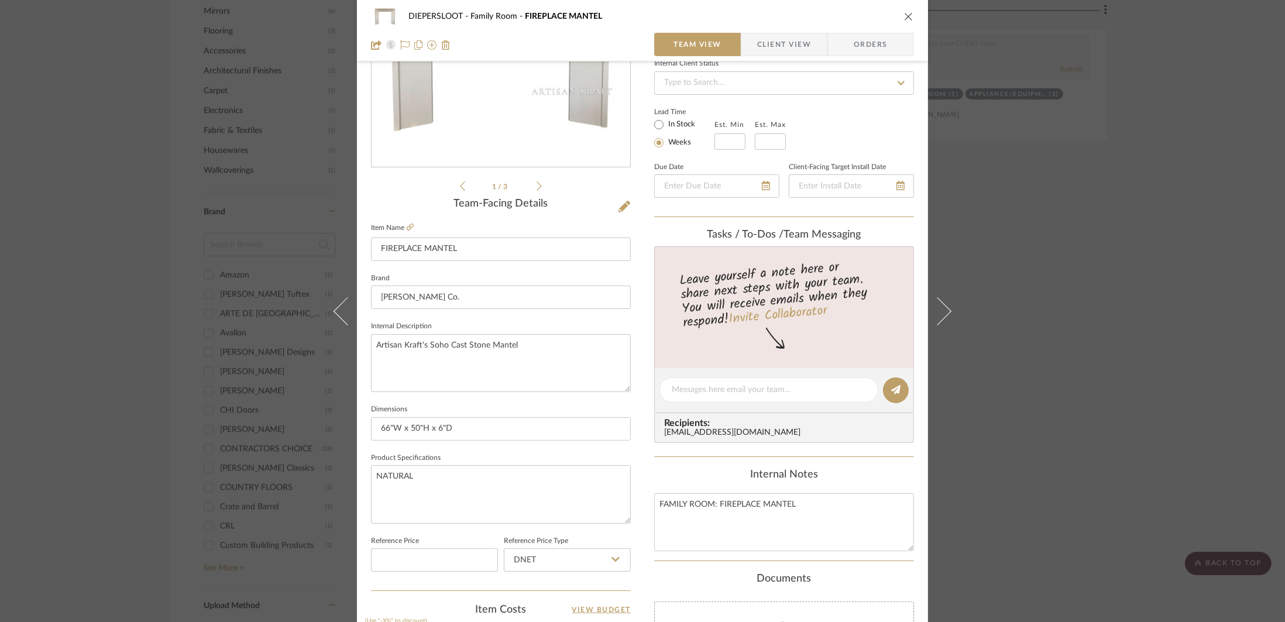
scroll to position [184, 0]
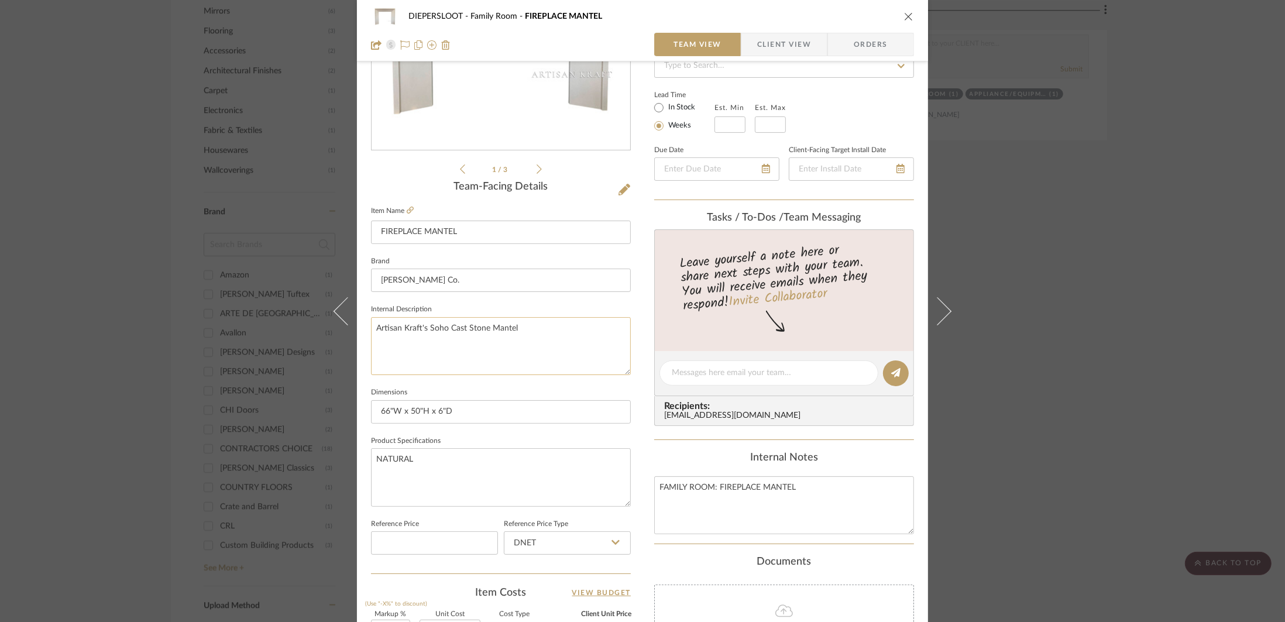
click at [372, 333] on textarea "Artisan Kraft's Soho Cast Stone Mantel" at bounding box center [501, 346] width 260 height 58
type textarea "Similar to Artisan Kraft's Soho Cast Stone Mantel"
click at [456, 284] on input "John Ventresca Co." at bounding box center [501, 280] width 260 height 23
click at [491, 338] on textarea "Similar to Artisan Kraft's Soho Cast Stone Mantel" at bounding box center [501, 346] width 260 height 58
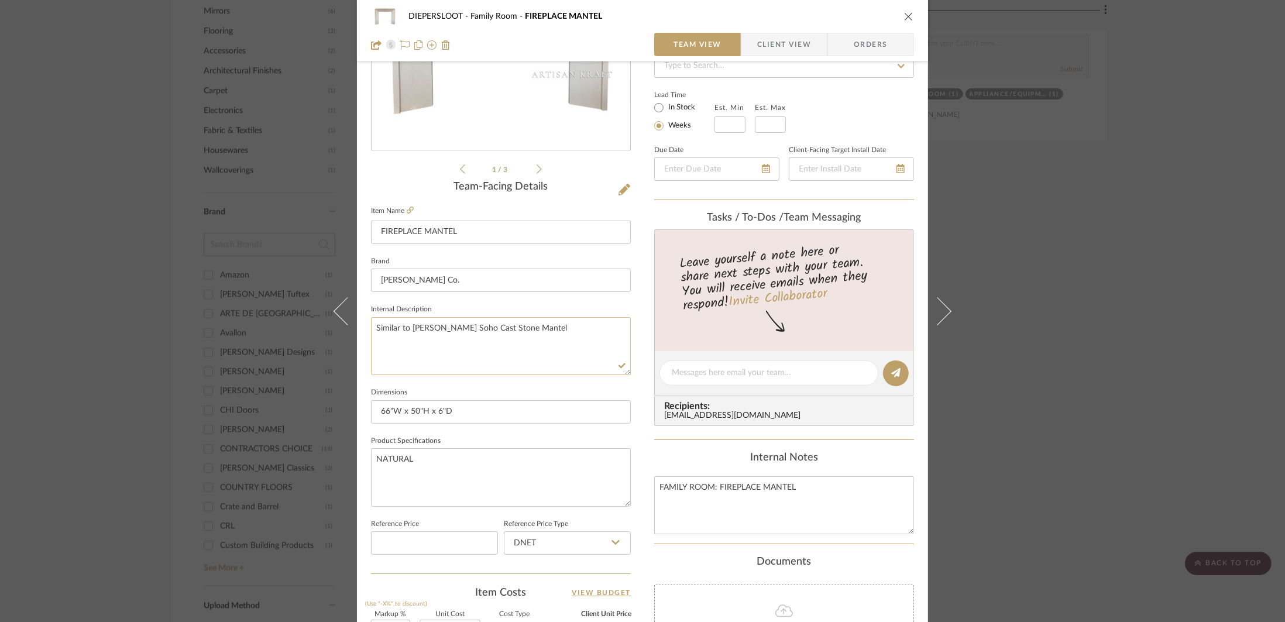
click at [491, 338] on textarea "Similar to Artisan Kraft's Soho Cast Stone Mantel" at bounding box center [501, 346] width 260 height 58
click at [870, 20] on icon "close" at bounding box center [908, 16] width 9 height 9
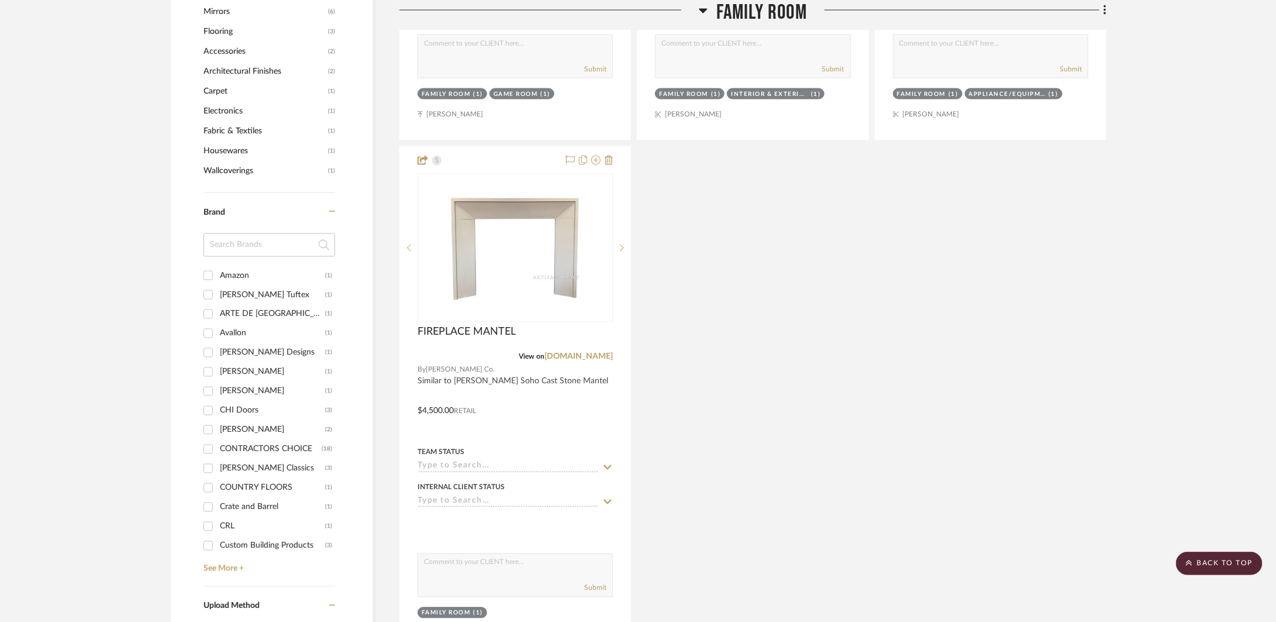
click at [870, 253] on div "CABINTRY SHELVES By Contractor's Choice SPECIES: PLAIN SLICED RED OAK Team Stat…" at bounding box center [753, 143] width 707 height 1032
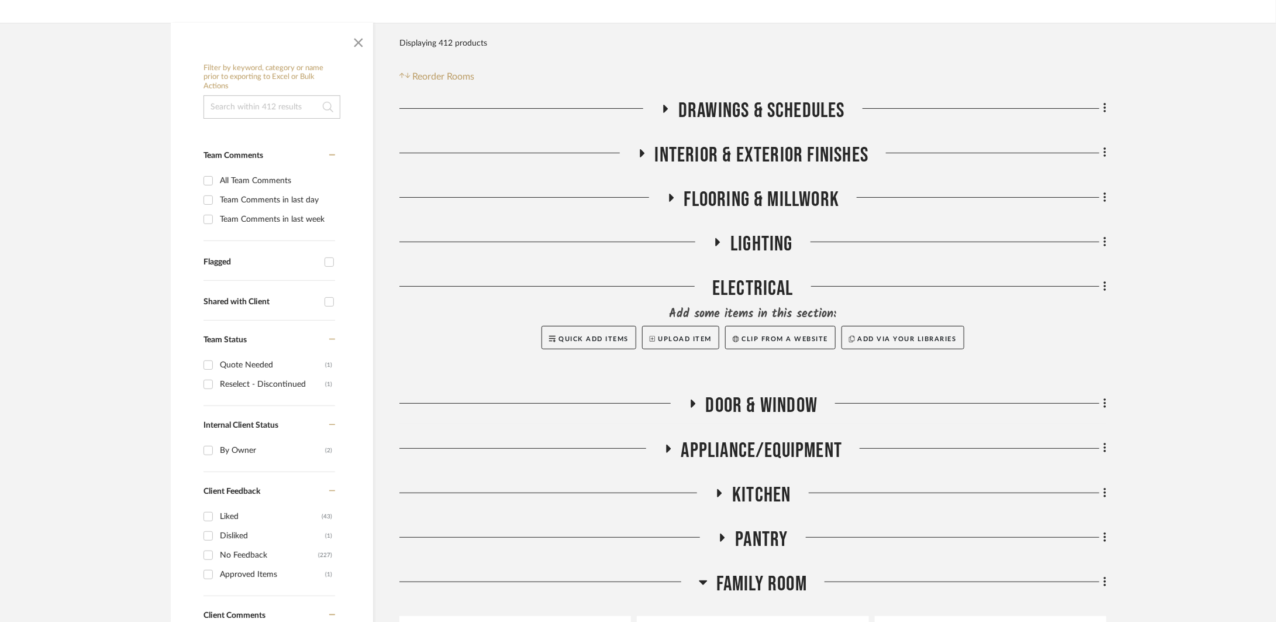
click at [769, 586] on span "Family Room" at bounding box center [762, 584] width 91 height 25
click at [763, 486] on span "Kitchen" at bounding box center [761, 495] width 59 height 25
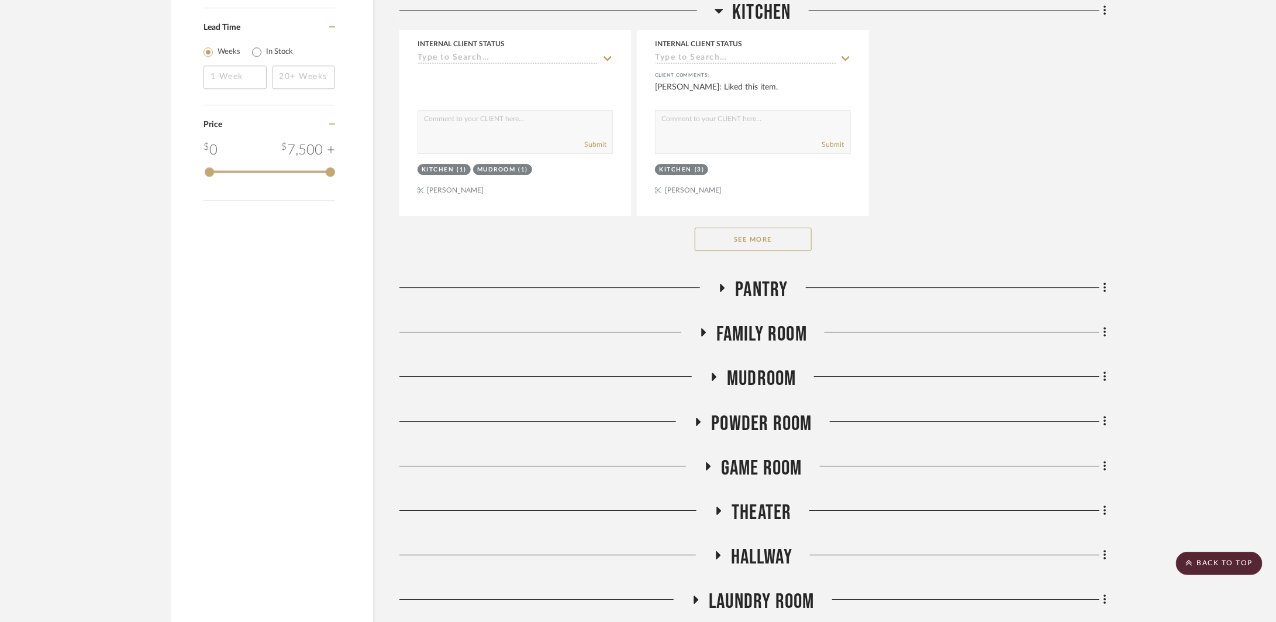
scroll to position [1817, 0]
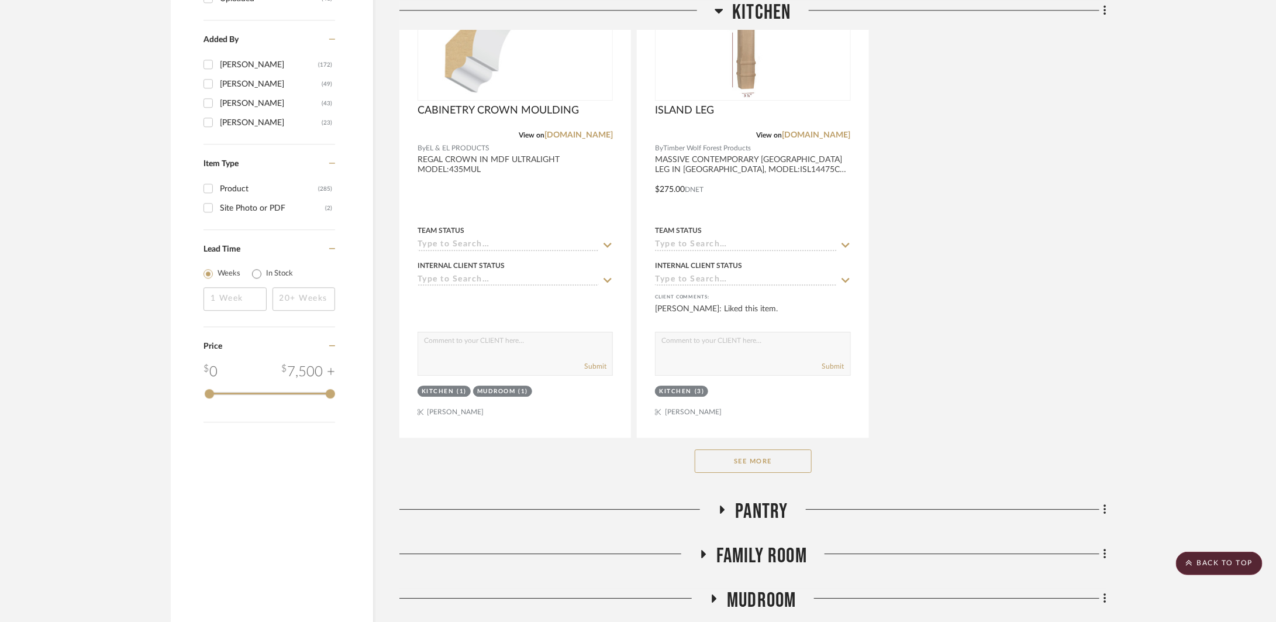
click at [760, 460] on button "See More" at bounding box center [753, 460] width 117 height 23
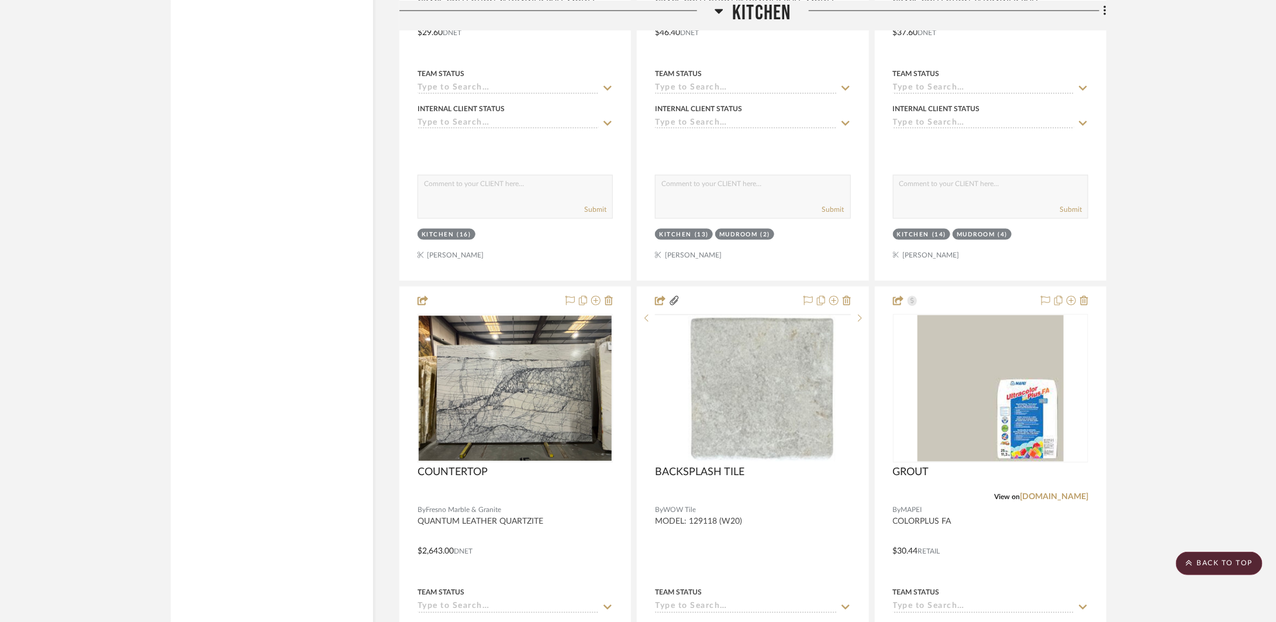
scroll to position [3582, 0]
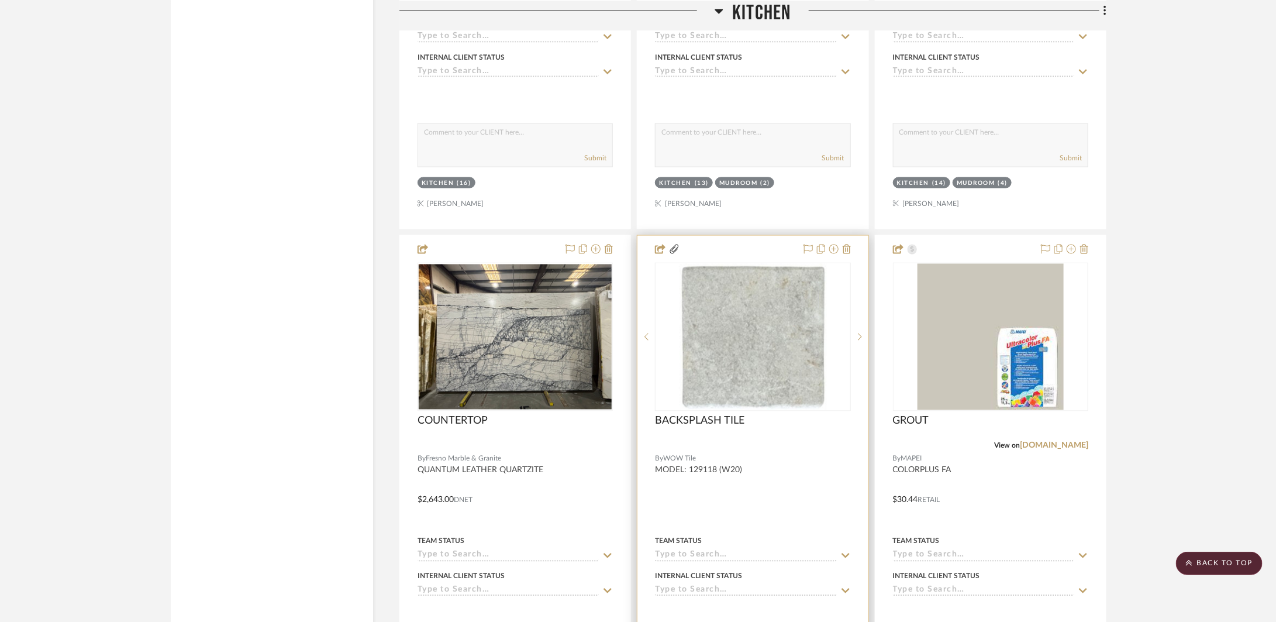
click at [765, 479] on div at bounding box center [753, 492] width 230 height 512
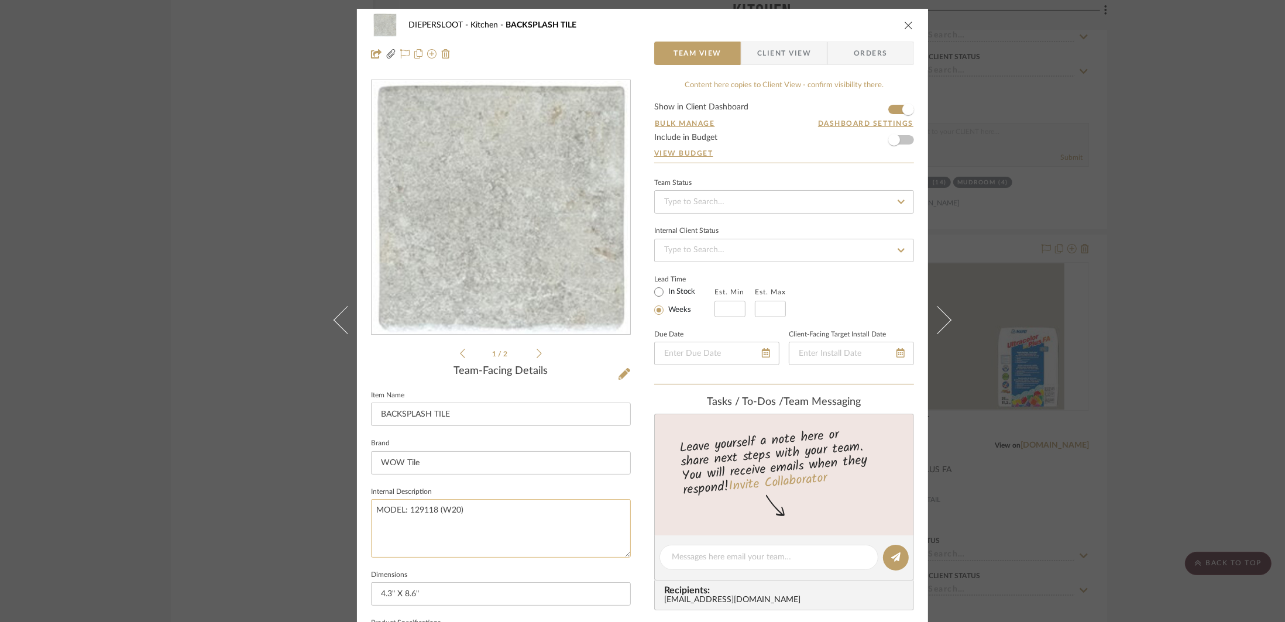
scroll to position [199, 0]
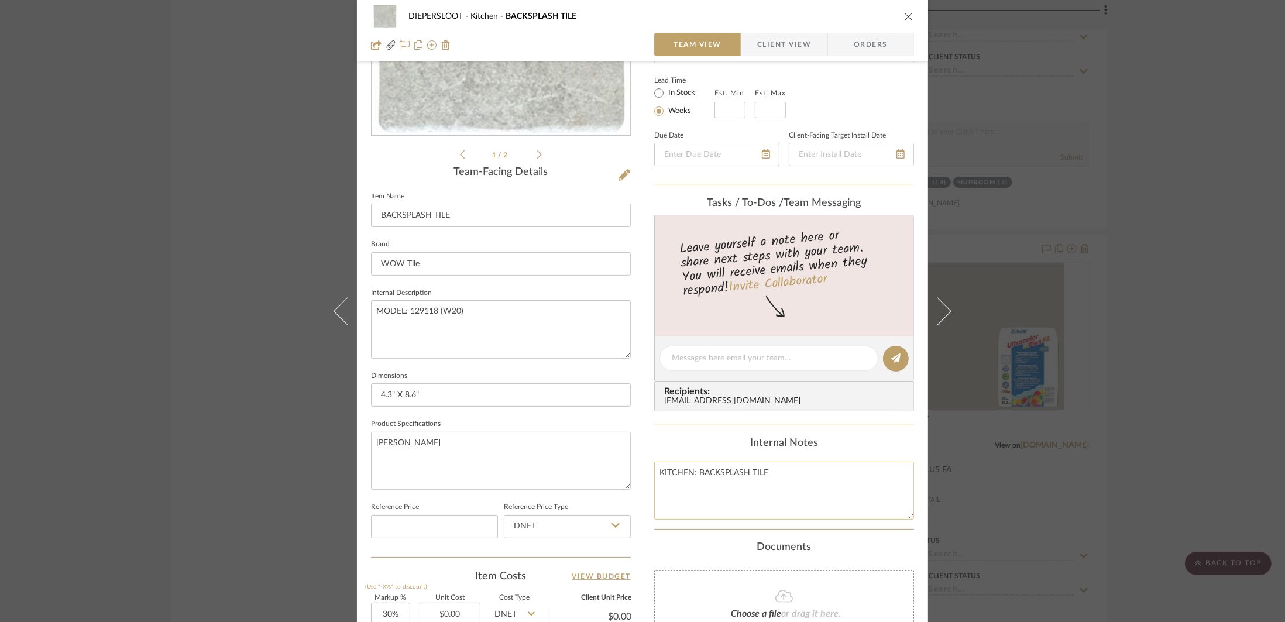
click at [766, 470] on textarea "KITCHEN: BACKSPLASH TILE" at bounding box center [784, 491] width 260 height 58
click at [833, 480] on textarea "KITCHEN: BACKSPLASH TILE PATTERN: HORIZONTAL BRICK GROUT: G-6" at bounding box center [784, 491] width 260 height 58
type textarea "KITCHEN: BACKSPLASH TILE PATTERN: HORIZONTAL BRICK GROUT: G-6"
click at [572, 467] on textarea "SINATRA S" at bounding box center [501, 461] width 260 height 58
drag, startPoint x: 708, startPoint y: 498, endPoint x: 651, endPoint y: 476, distance: 61.5
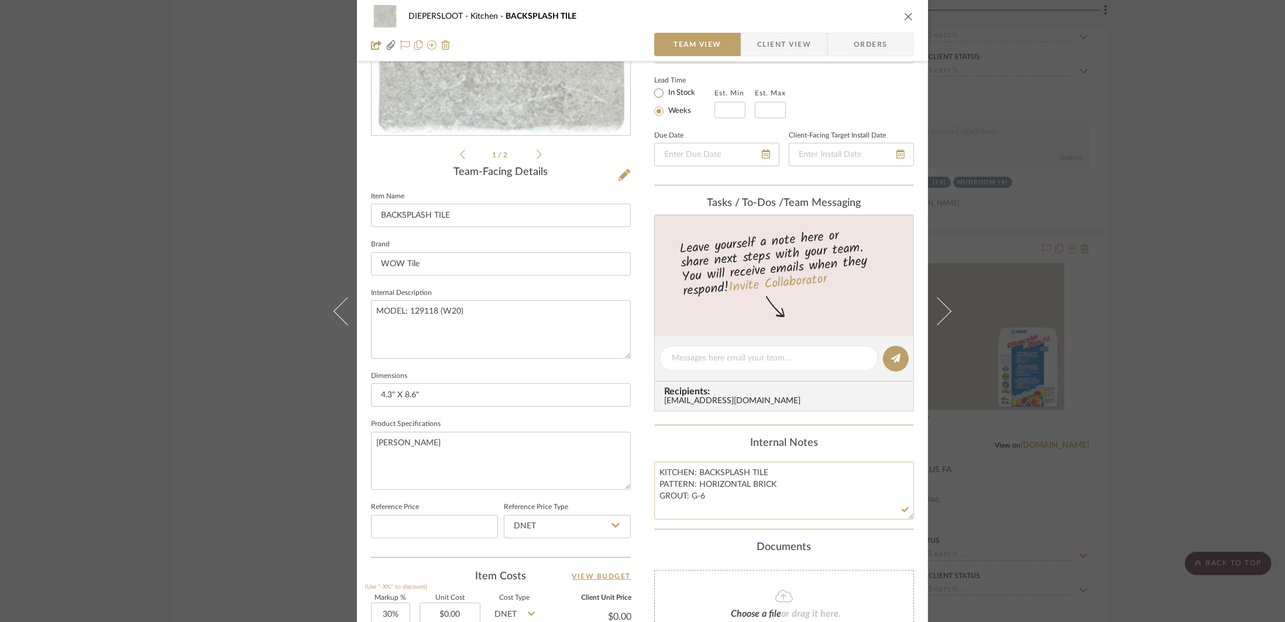
click at [654, 476] on textarea "KITCHEN: BACKSPLASH TILE PATTERN: HORIZONTAL BRICK GROUT: G-6" at bounding box center [784, 491] width 260 height 58
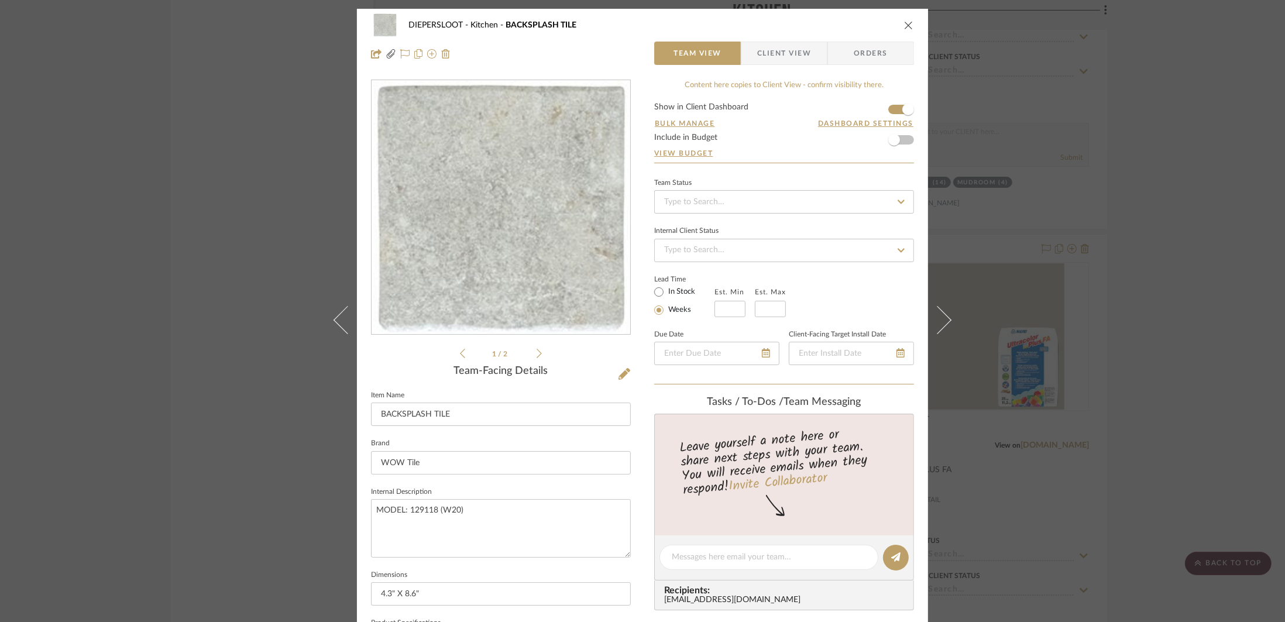
click at [542, 348] on div "ABBEY_STONE_low.pdf ABBEY_STONE_low.pdf 1 / 2" at bounding box center [501, 220] width 260 height 281
click at [538, 352] on div "ABBEY_STONE_low.pdf ABBEY_STONE_low.pdf 1 / 2" at bounding box center [501, 220] width 260 height 281
click at [536, 352] on icon at bounding box center [538, 353] width 5 height 11
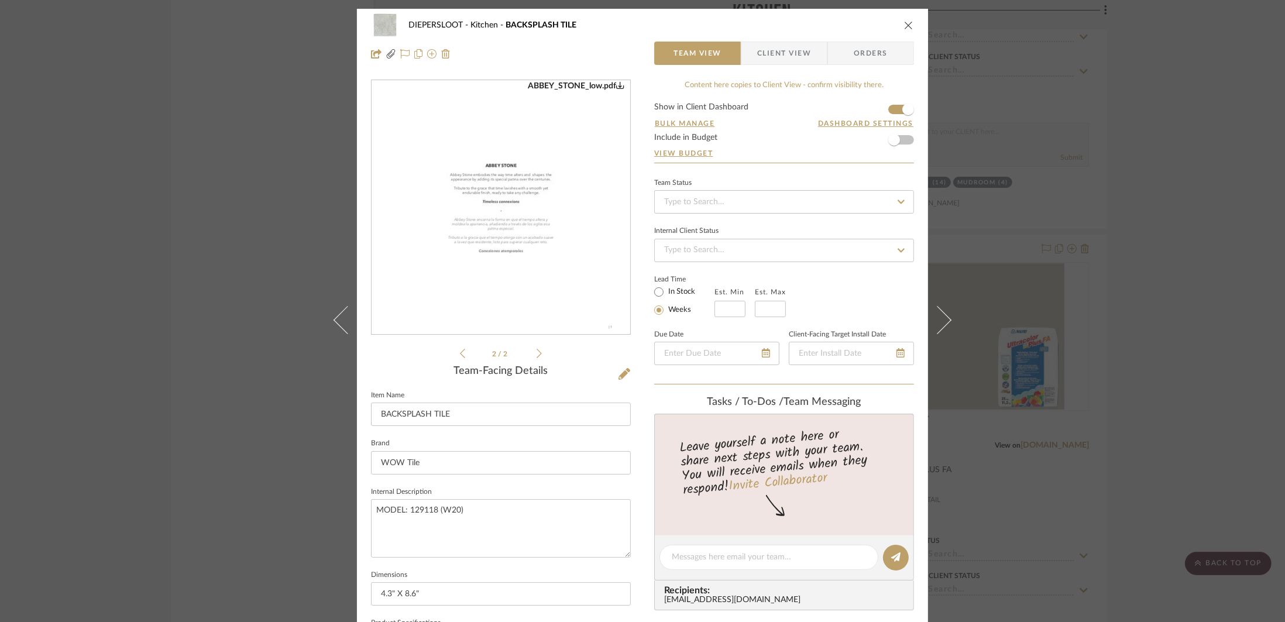
click at [507, 266] on img "1" at bounding box center [501, 208] width 254 height 254
click at [374, 514] on textarea "MODEL: 129118 (W20)" at bounding box center [501, 528] width 260 height 58
type textarea "ABBEY STONE COLLECTION, MODEL: 129118 (W20)"
drag, startPoint x: 535, startPoint y: 549, endPoint x: 570, endPoint y: 531, distance: 38.7
click at [536, 549] on textarea "ABBEY STONE COLLECTION, MODEL: 129118 (W20)" at bounding box center [501, 528] width 260 height 58
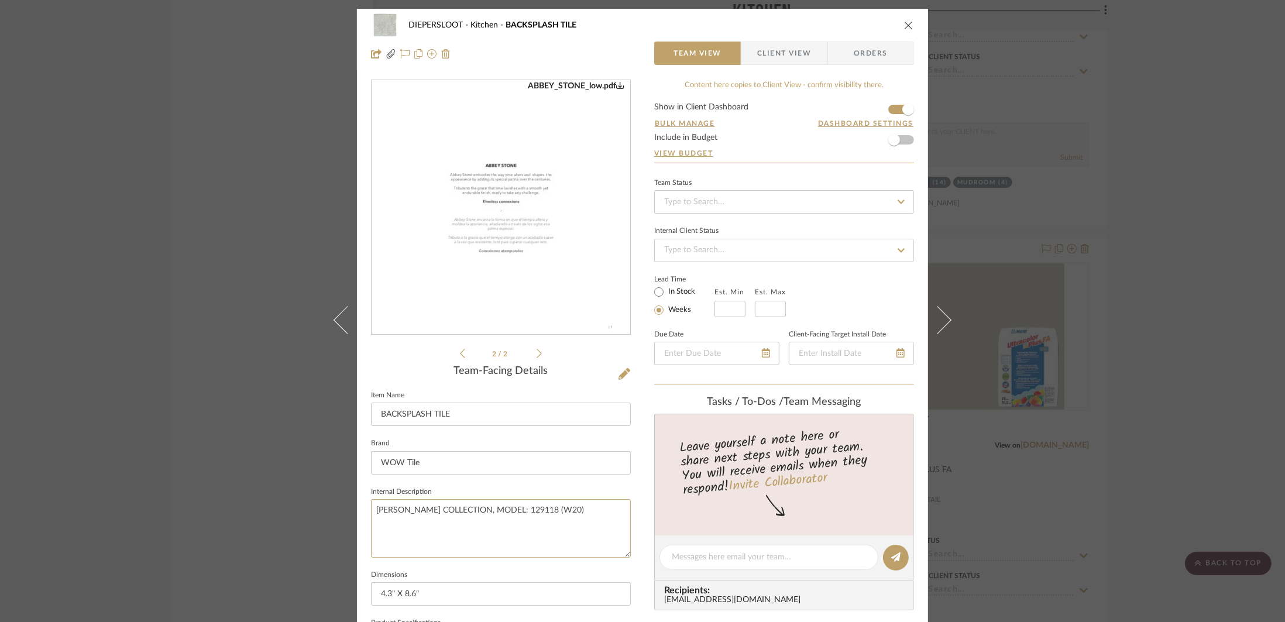
drag, startPoint x: 594, startPoint y: 518, endPoint x: 354, endPoint y: 509, distance: 240.6
click at [357, 509] on div "DIEPERSLOOT Kitchen BACKSPLASH TILE Team View Client View Orders ABBEY_STONE_lo…" at bounding box center [642, 548] width 571 height 1078
click at [496, 504] on textarea "ABBEY STONE COLLECTION, MODEL: 129118 (W20)" at bounding box center [501, 528] width 260 height 58
click at [482, 511] on textarea "ABBEY STONE COLLECTION, MODEL: 129118 (W20)" at bounding box center [501, 528] width 260 height 58
click at [484, 512] on textarea "ABBEY STONE COLLECTION, MODEL: 129118 (W20)" at bounding box center [501, 528] width 260 height 58
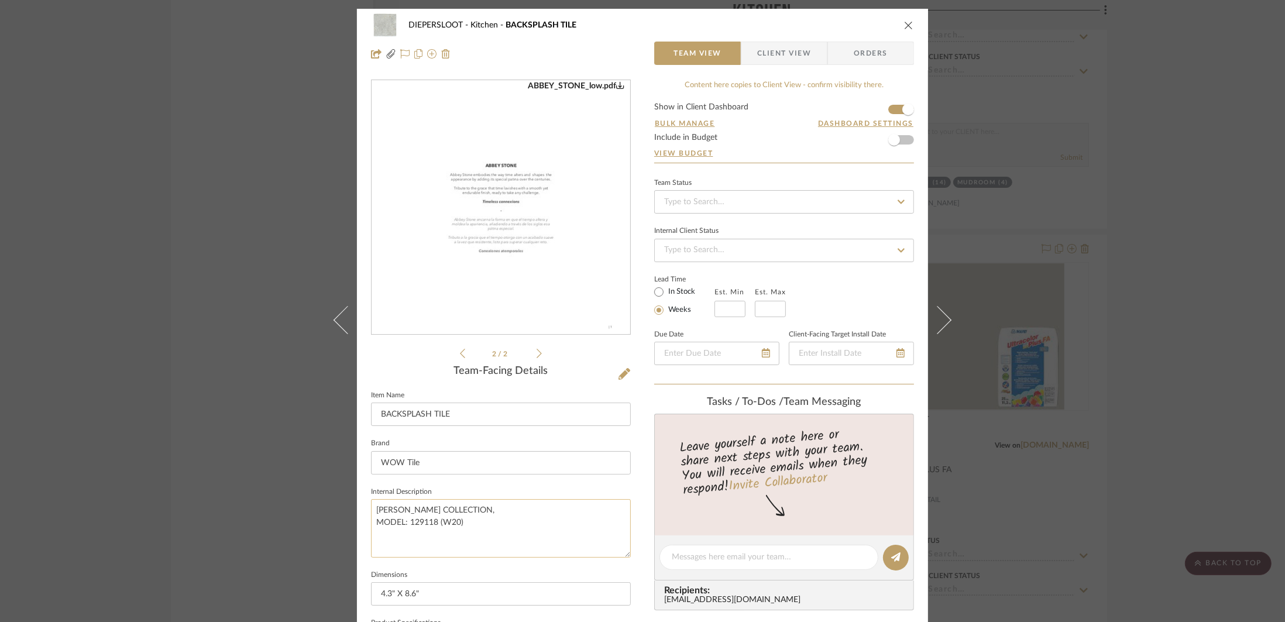
drag, startPoint x: 497, startPoint y: 527, endPoint x: 369, endPoint y: 510, distance: 128.7
click at [371, 510] on textarea "ABBEY STONE COLLECTION, MODEL: 129118 (W20)" at bounding box center [501, 528] width 260 height 58
type textarea "ABBEY STONE COLLECTION, MODEL: 129118 (W20)"
click at [870, 26] on div "DIEPERSLOOT Kitchen BACKSPLASH TILE Team View Client View Orders" at bounding box center [642, 39] width 571 height 61
click at [870, 27] on icon "close" at bounding box center [908, 24] width 9 height 9
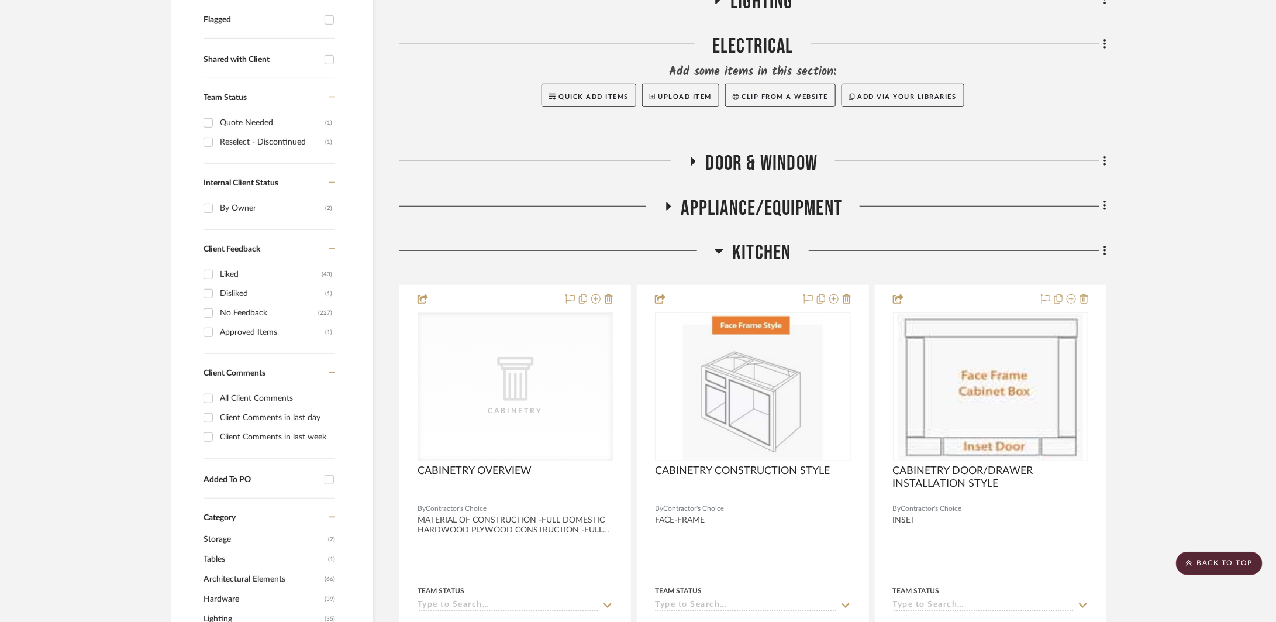
scroll to position [577, 0]
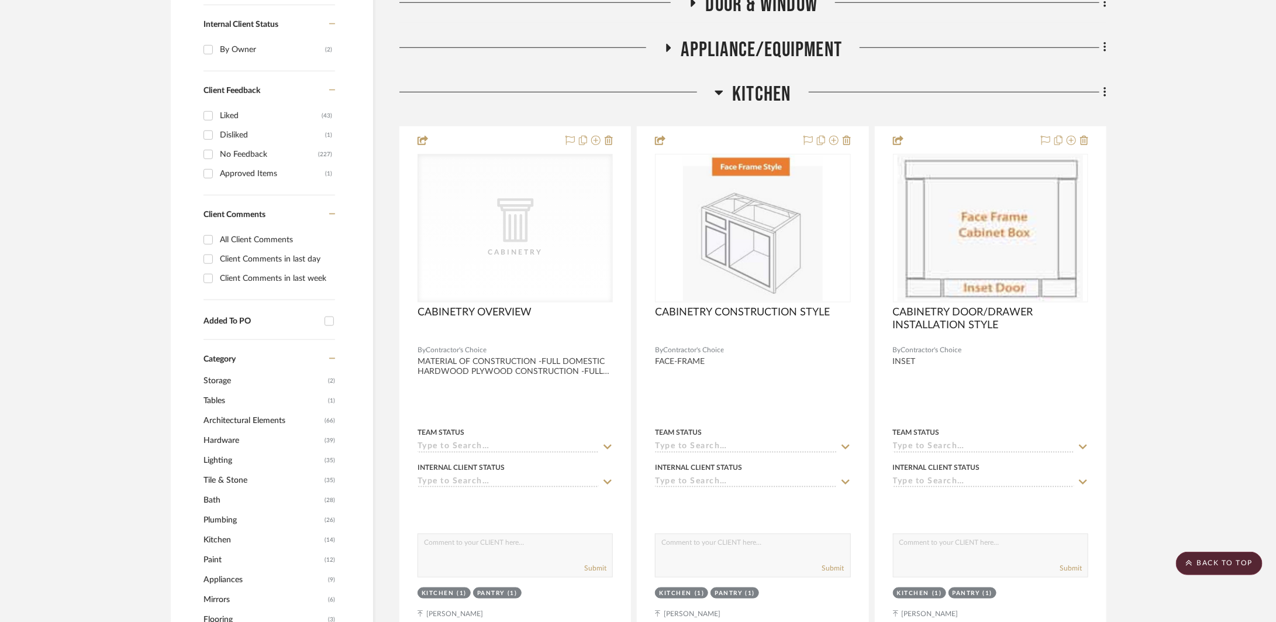
click at [772, 82] on span "Kitchen" at bounding box center [761, 94] width 59 height 25
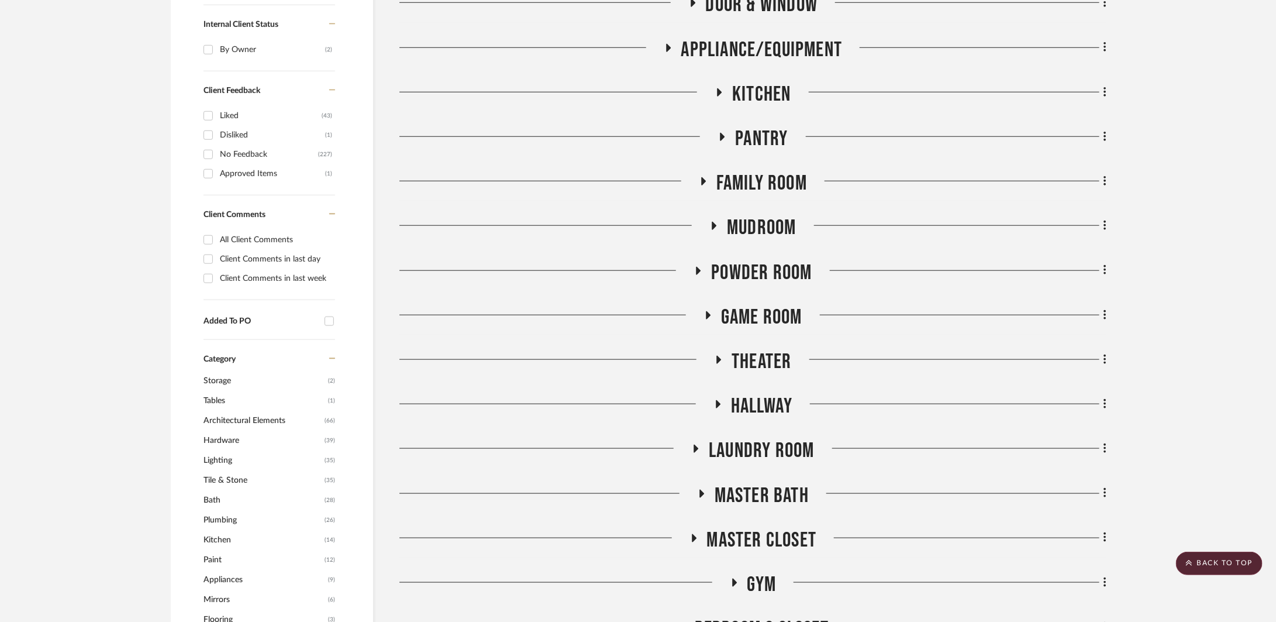
click at [752, 305] on span "Game Room" at bounding box center [761, 317] width 81 height 25
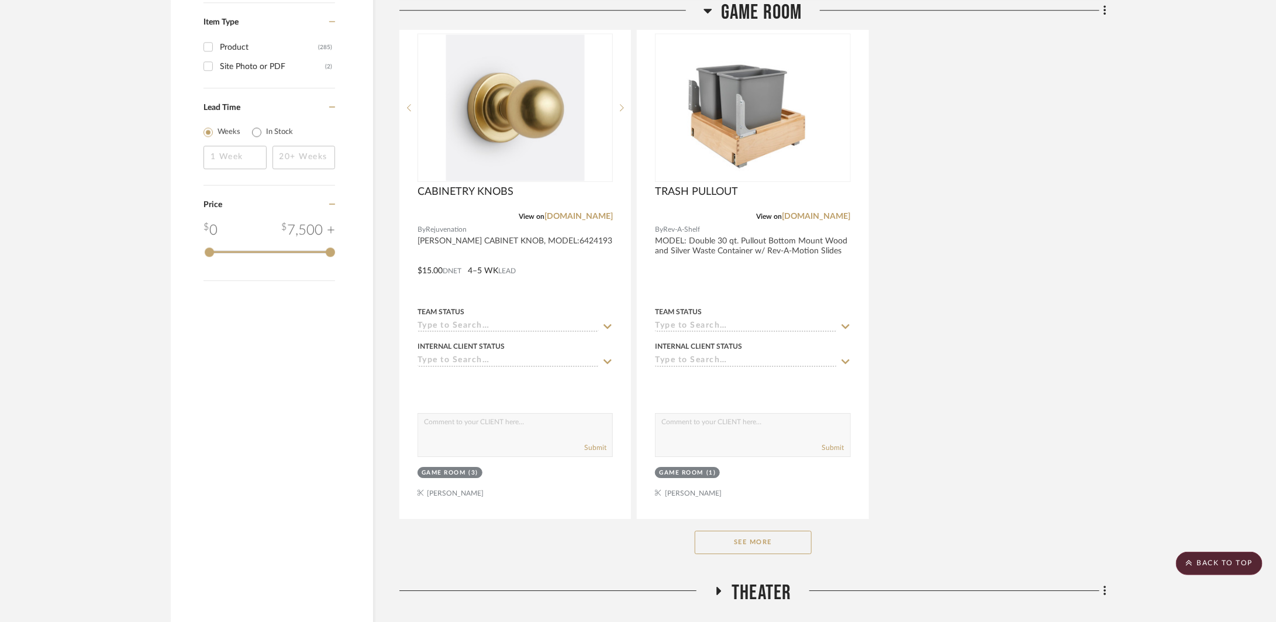
scroll to position [2014, 0]
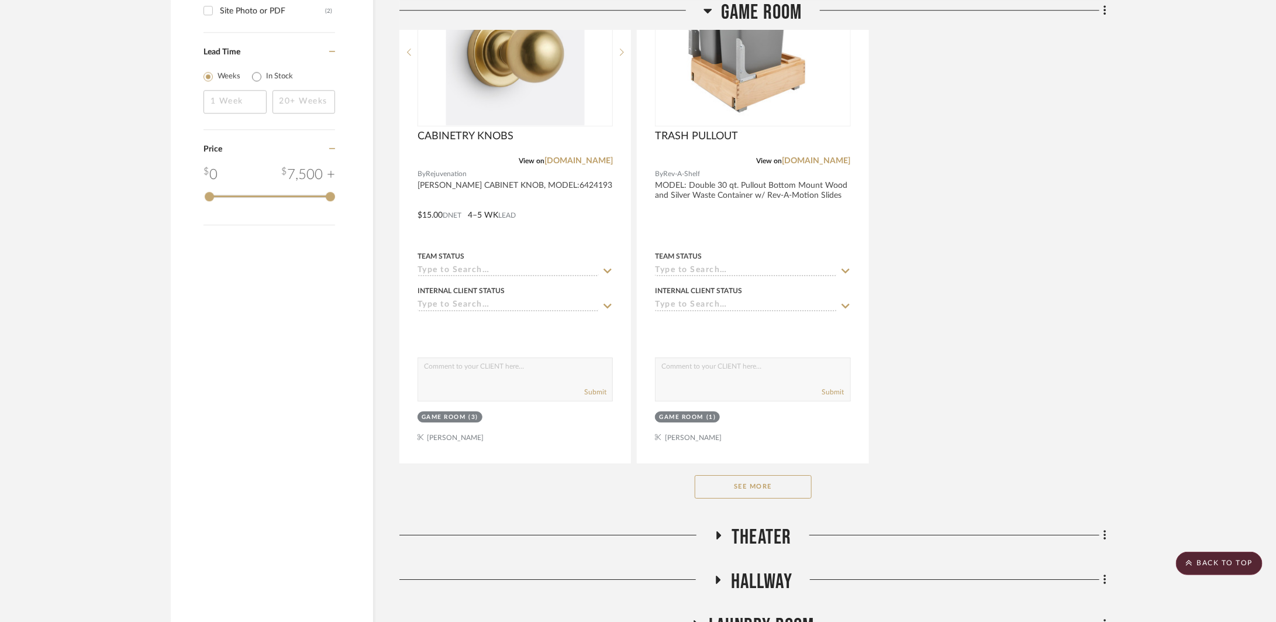
click at [749, 481] on button "See More" at bounding box center [753, 486] width 117 height 23
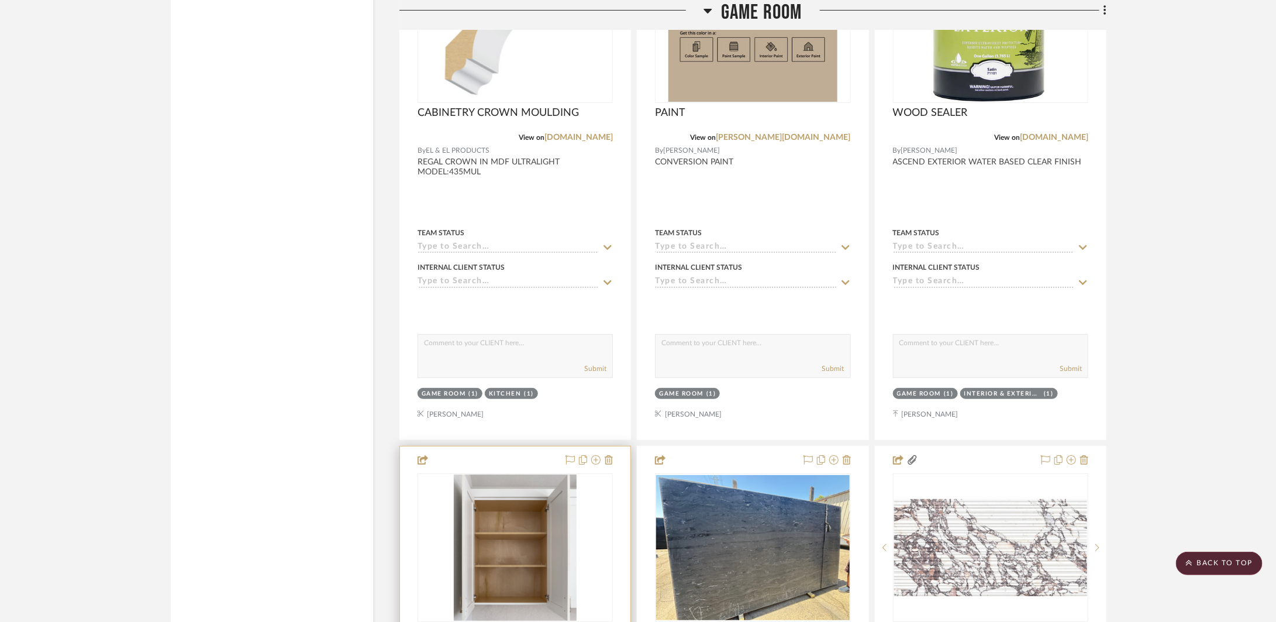
scroll to position [2823, 0]
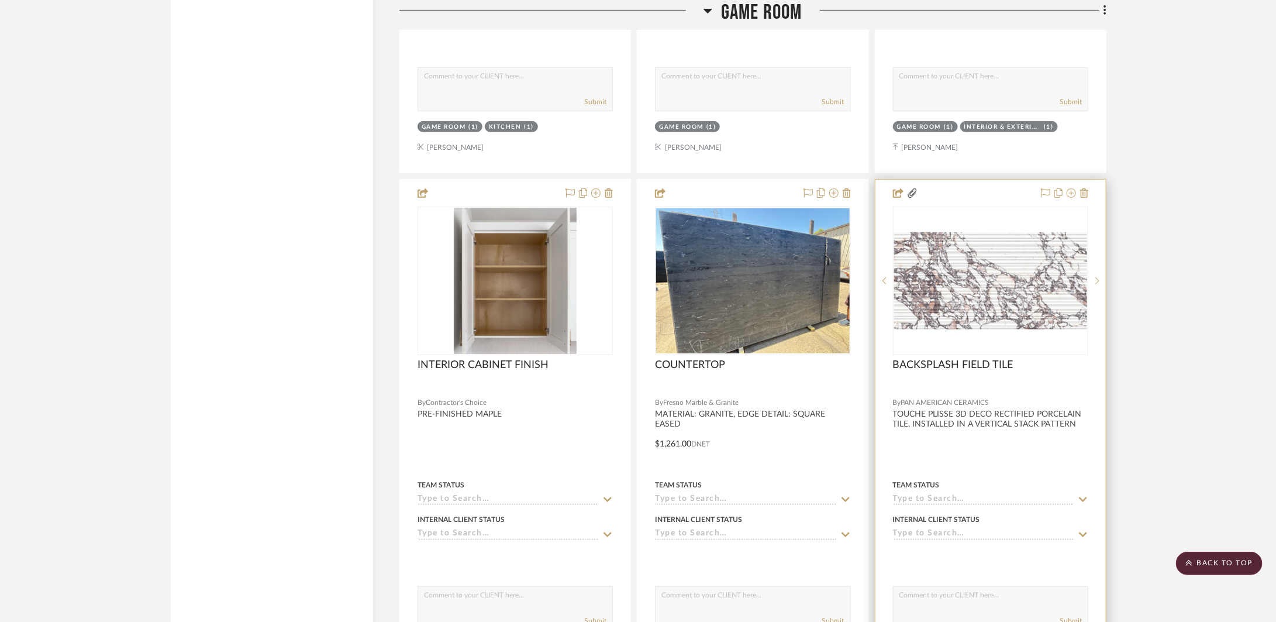
click at [870, 452] on div at bounding box center [991, 436] width 230 height 512
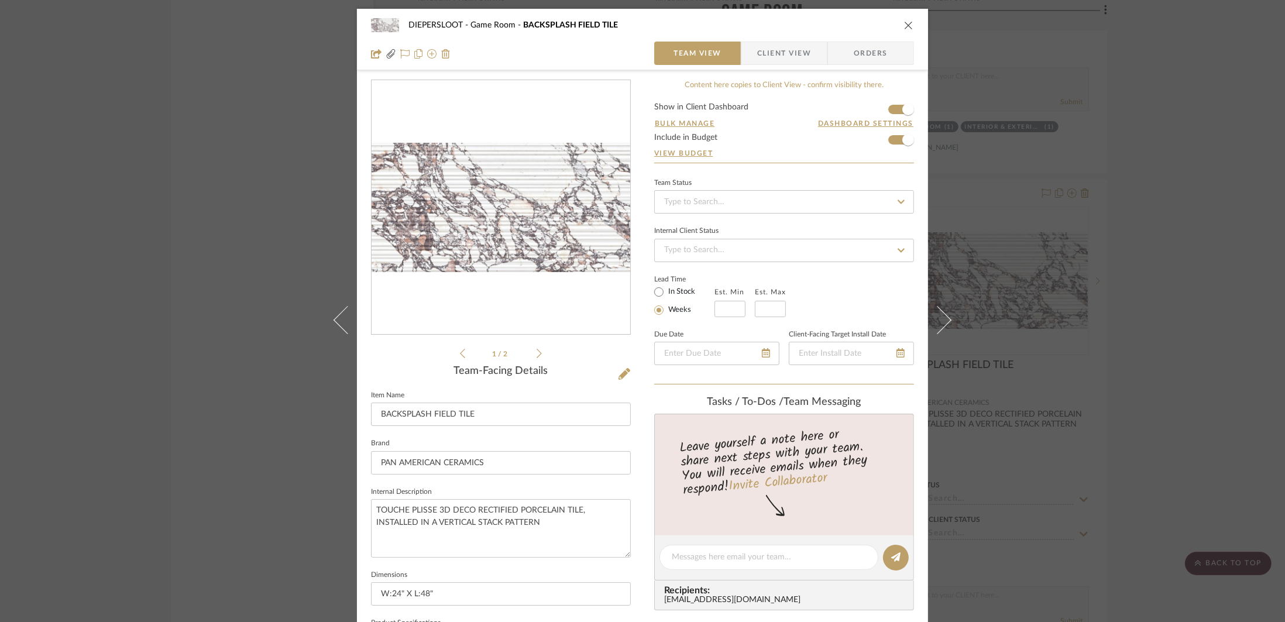
scroll to position [240, 0]
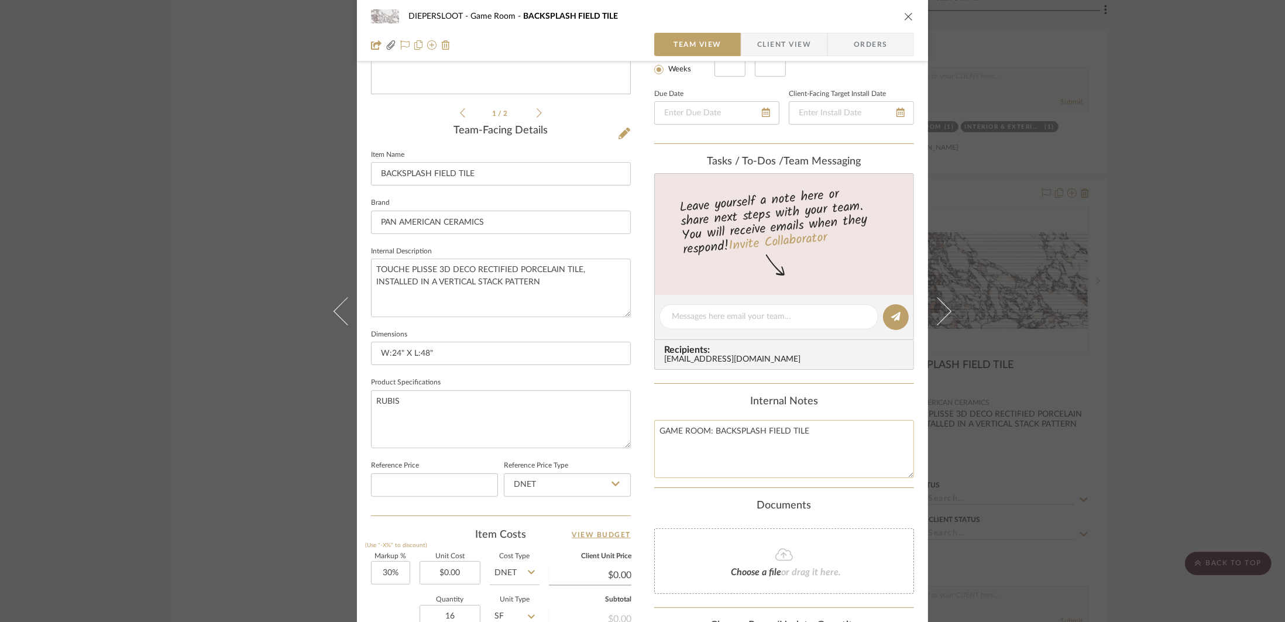
click at [823, 437] on textarea "GAME ROOM: BACKSPLASH FIELD TILE" at bounding box center [784, 449] width 260 height 58
type textarea "GAME ROOM: BACKSPLASH FIELD TILE PATTERN:"
drag, startPoint x: 538, startPoint y: 283, endPoint x: 435, endPoint y: 286, distance: 102.4
click at [435, 286] on textarea "TOUCHE PLISSE 3D DECO RECTIFIED PORCELAIN TILE, INSTALLED IN A VERTICAL STACK P…" at bounding box center [501, 288] width 260 height 58
click at [485, 287] on textarea "TOUCHE PLISSE 3D DECO RECTIFIED PORCELAIN TILE, INSTALLED IN A VERTICAL STACK P…" at bounding box center [501, 288] width 260 height 58
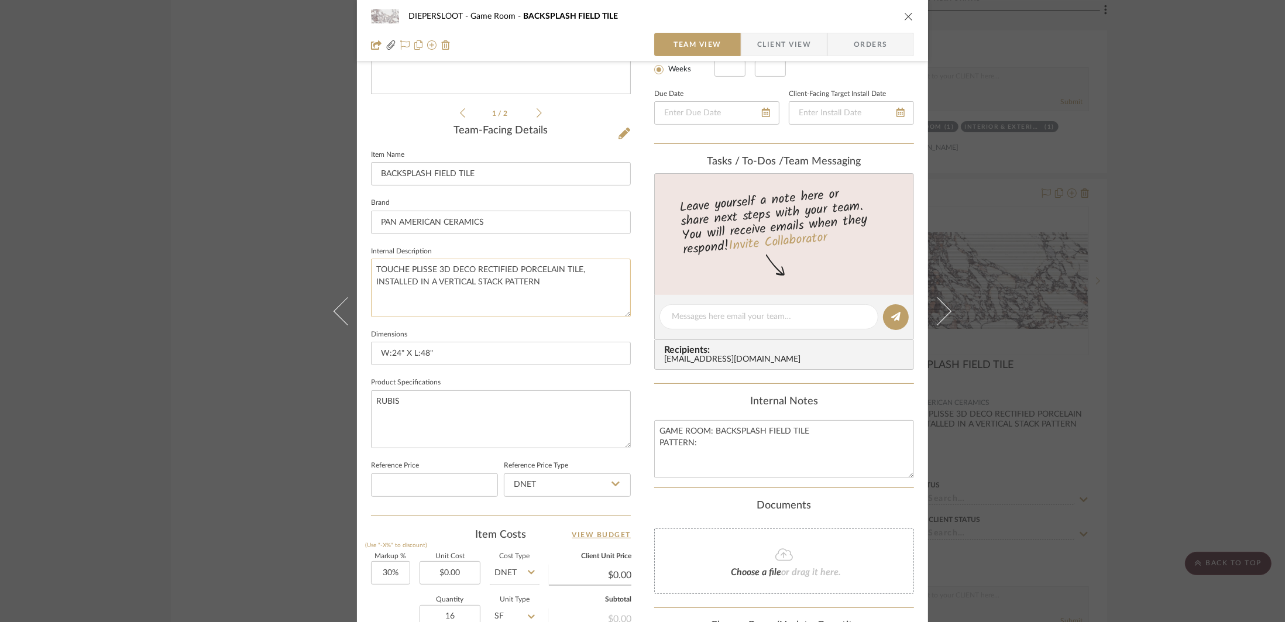
drag, startPoint x: 499, startPoint y: 286, endPoint x: 435, endPoint y: 285, distance: 64.4
click at [435, 285] on textarea "TOUCHE PLISSE 3D DECO RECTIFIED PORCELAIN TILE, INSTALLED IN A VERTICAL STACK P…" at bounding box center [501, 288] width 260 height 58
click at [705, 439] on textarea "GAME ROOM: BACKSPLASH FIELD TILE PATTERN:" at bounding box center [784, 449] width 260 height 58
paste textarea "VERTICAL STACK"
type textarea "GAME ROOM: BACKSPLASH FIELD TILE PATTERN: VERTICAL STACK"
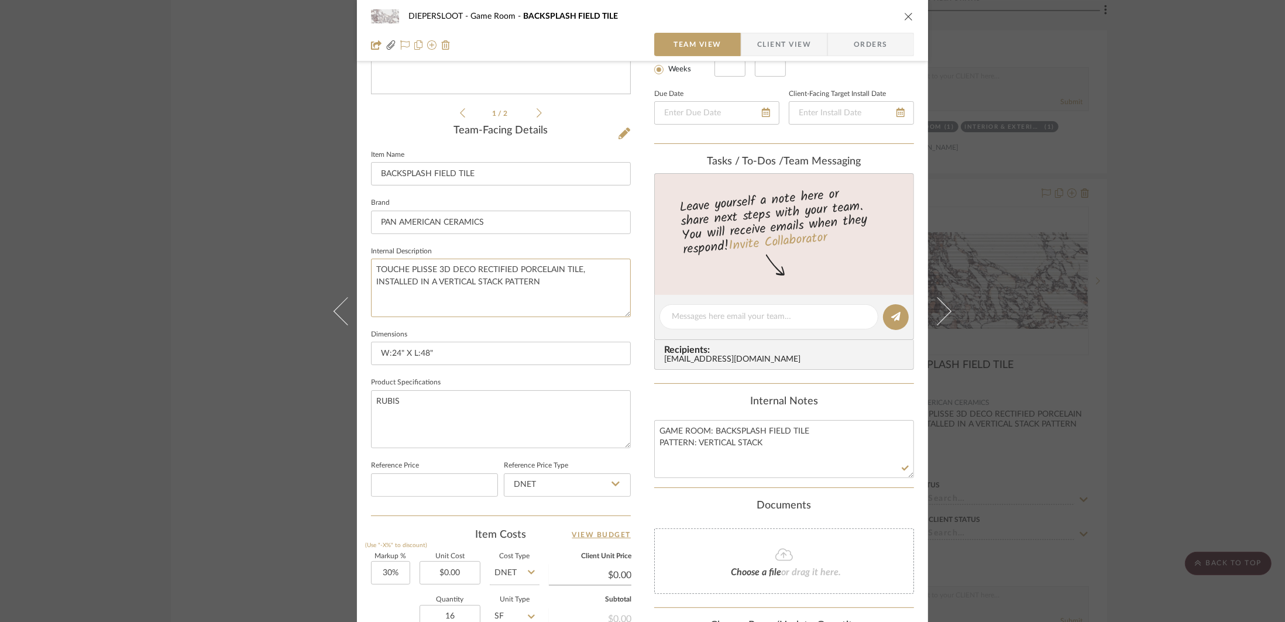
drag, startPoint x: 556, startPoint y: 282, endPoint x: 356, endPoint y: 281, distance: 200.1
click at [357, 281] on div "DIEPERSLOOT Game Room BACKSPLASH FIELD TILE Team View Client View Orders TOUCHE…" at bounding box center [642, 307] width 571 height 1078
type textarea "TOUCHE PLISSE 3D DECO RECTIFIED PORCELAIN TILE,"
click at [810, 444] on textarea "GAME ROOM: BACKSPLASH FIELD TILE PATTERN: VERTICAL STACK" at bounding box center [784, 449] width 260 height 58
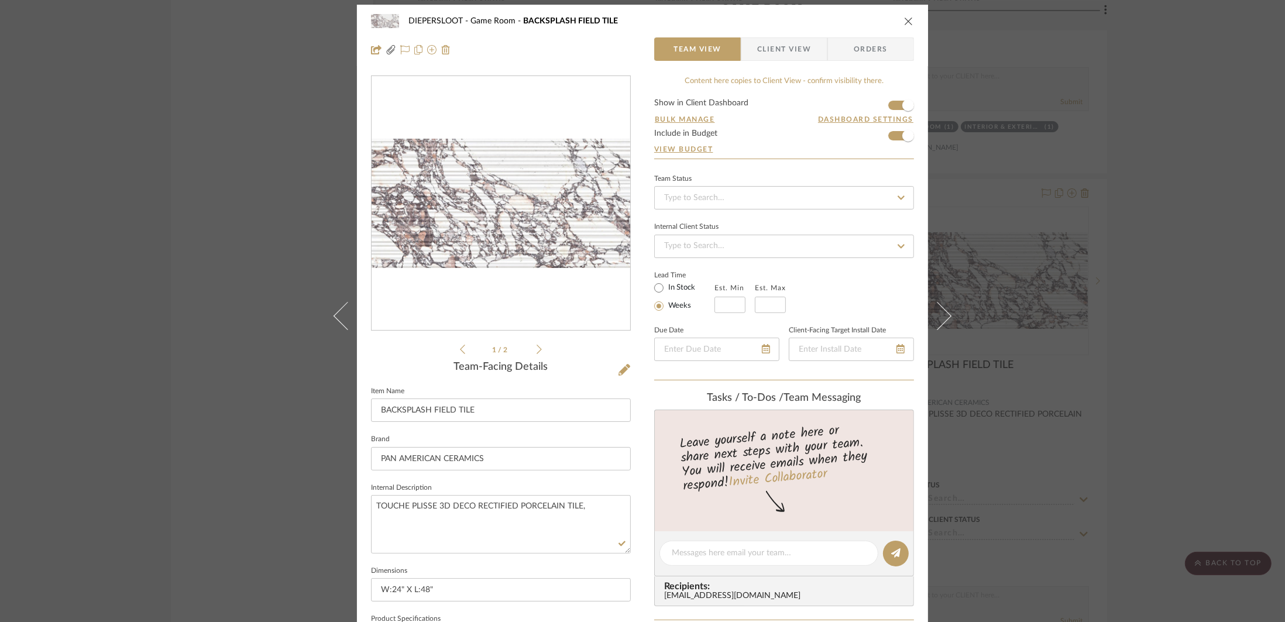
scroll to position [0, 0]
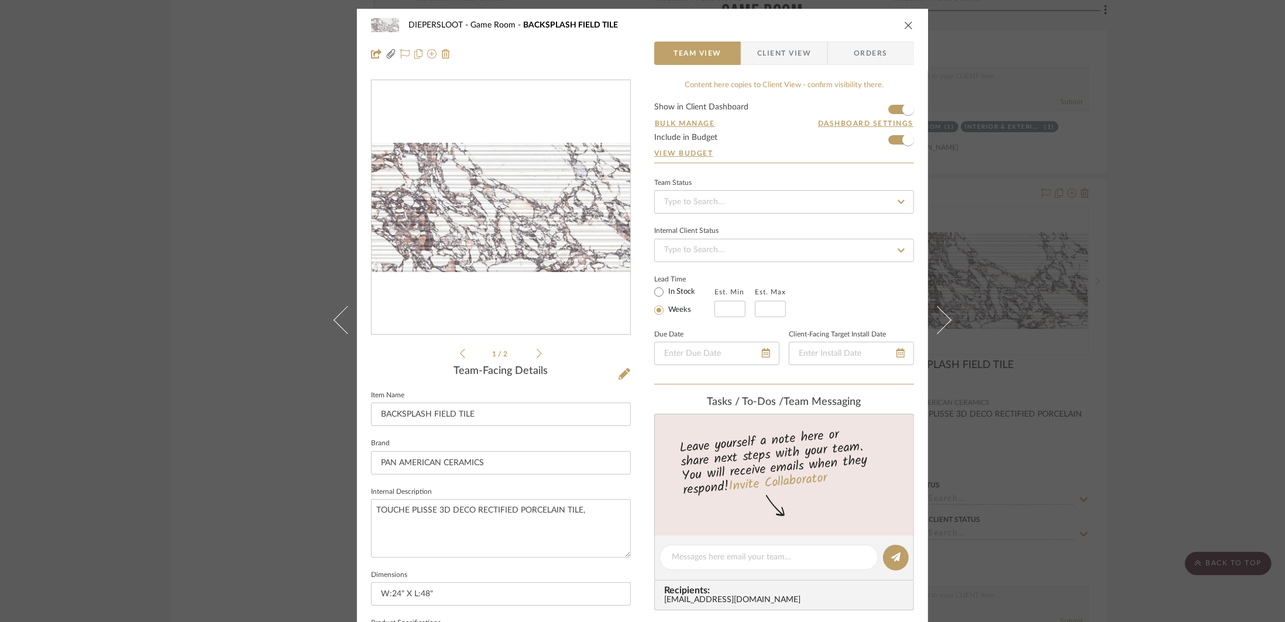
click at [538, 351] on div "TOUCHÈ.pdf TOUCHÈ.pdf 1 / 2" at bounding box center [501, 220] width 260 height 281
click at [536, 352] on icon at bounding box center [538, 353] width 5 height 11
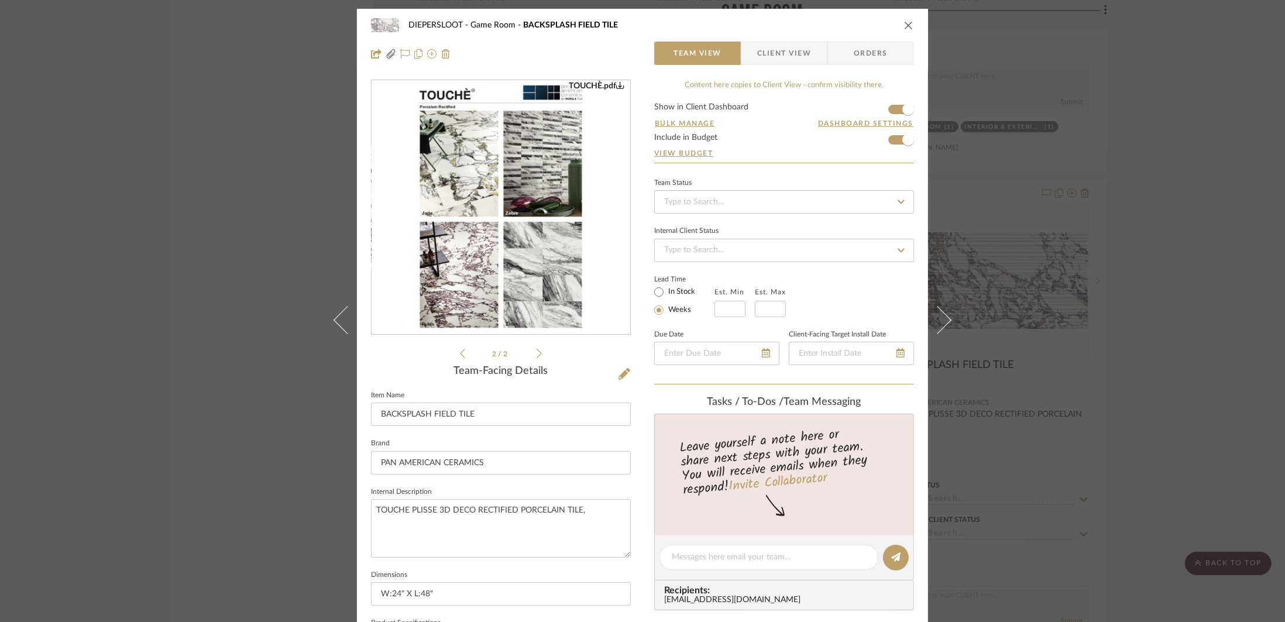
click at [508, 266] on img "1" at bounding box center [501, 208] width 180 height 254
drag, startPoint x: 589, startPoint y: 511, endPoint x: 370, endPoint y: 507, distance: 218.2
click at [371, 507] on textarea "TOUCHE PLISSE 3D DECO RECTIFIED PORCELAIN TILE," at bounding box center [501, 528] width 260 height 58
click at [581, 506] on textarea "TOUCHE PLISSE 3D DECO RECTIFIED PORCELAIN TILE," at bounding box center [501, 528] width 260 height 58
paste textarea "FED48TRUD"
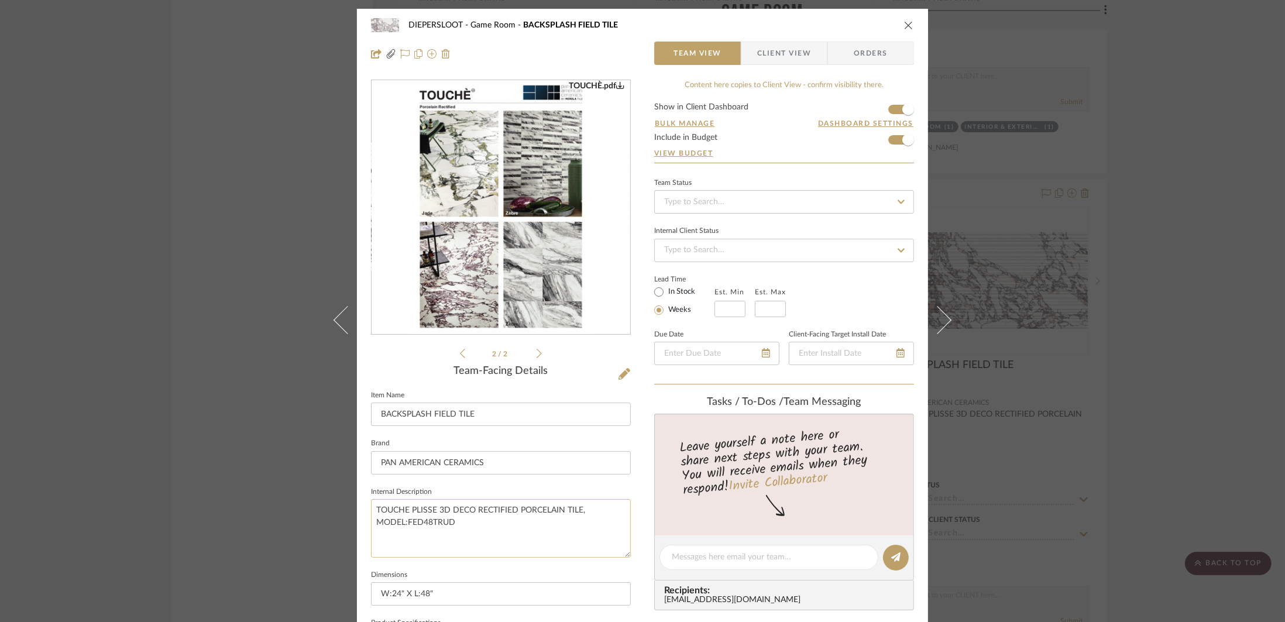
click at [553, 522] on textarea "TOUCHE PLISSE 3D DECO RECTIFIED PORCELAIN TILE, MODEL:FED48TRUD" at bounding box center [501, 528] width 260 height 58
drag, startPoint x: 510, startPoint y: 527, endPoint x: 371, endPoint y: 511, distance: 139.5
click at [371, 511] on textarea "TOUCHE PLISSE 3D DECO RECTIFIED PORCELAIN TILE, MODEL:FED48TRUD" at bounding box center [501, 528] width 260 height 58
type textarea "TOUCHE PLISSE 3D DECO RECTIFIED PORCELAIN TILE, MODEL:FED48TRUD"
click at [455, 511] on textarea "TOUCHE PLISSE 3D DECO RECTIFIED PORCELAIN TILE, MODEL:FED48TRUD" at bounding box center [501, 528] width 260 height 58
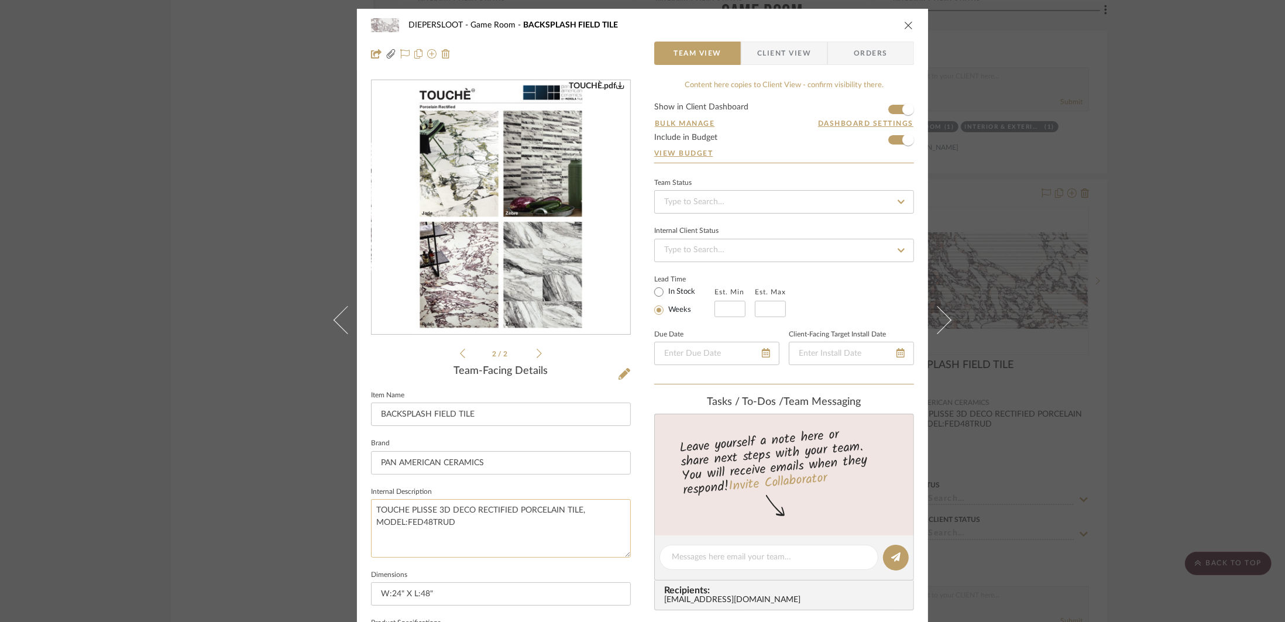
drag, startPoint x: 459, startPoint y: 525, endPoint x: 370, endPoint y: 507, distance: 90.8
click at [371, 507] on textarea "TOUCHE PLISSE 3D DECO RECTIFIED PORCELAIN TILE, MODEL:FED48TRUD" at bounding box center [501, 528] width 260 height 58
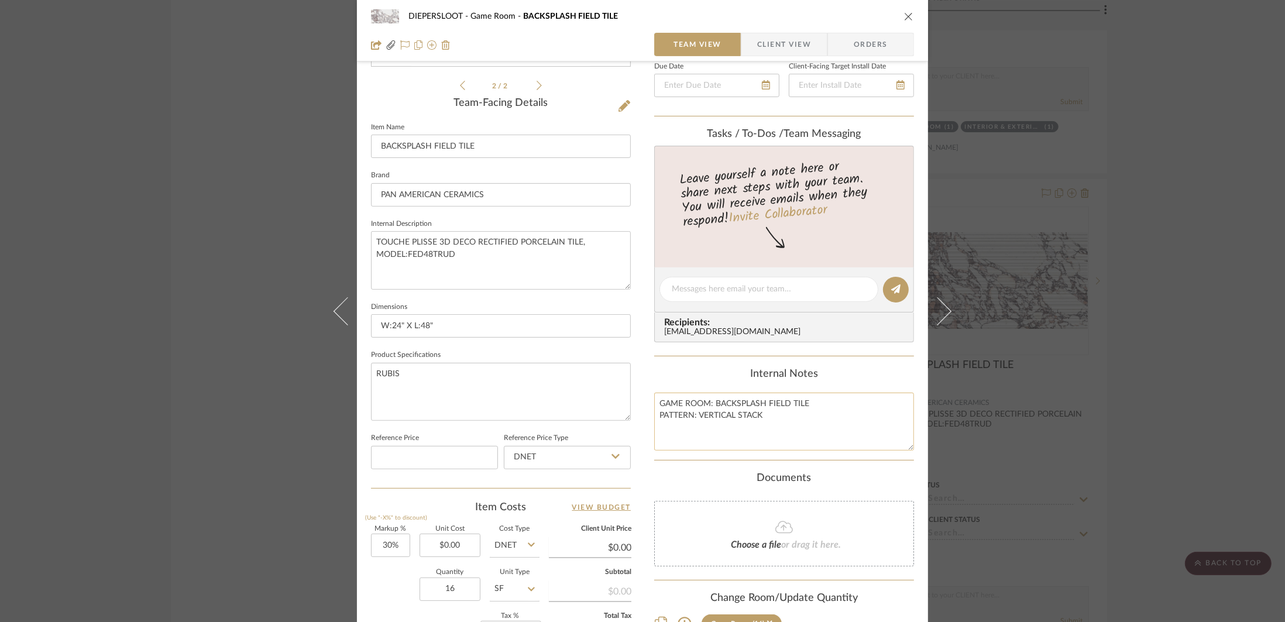
click at [782, 418] on textarea "GAME ROOM: BACKSPLASH FIELD TILE PATTERN: VERTICAL STACK" at bounding box center [784, 422] width 260 height 58
click at [770, 416] on textarea "GAME ROOM: BACKSPLASH FIELD TILE PATTERN: VERTICAL STACK" at bounding box center [784, 422] width 260 height 58
drag, startPoint x: 736, startPoint y: 428, endPoint x: 647, endPoint y: 403, distance: 92.4
click at [647, 403] on div "DIEPERSLOOT Game Room BACKSPLASH FIELD TILE Team View Client View Orders TOUCHE…" at bounding box center [642, 280] width 571 height 1078
type textarea "GAME ROOM: BACKSPLASH FIELD TILE PATTERN: VERTICAL STACK GROUT: G-5"
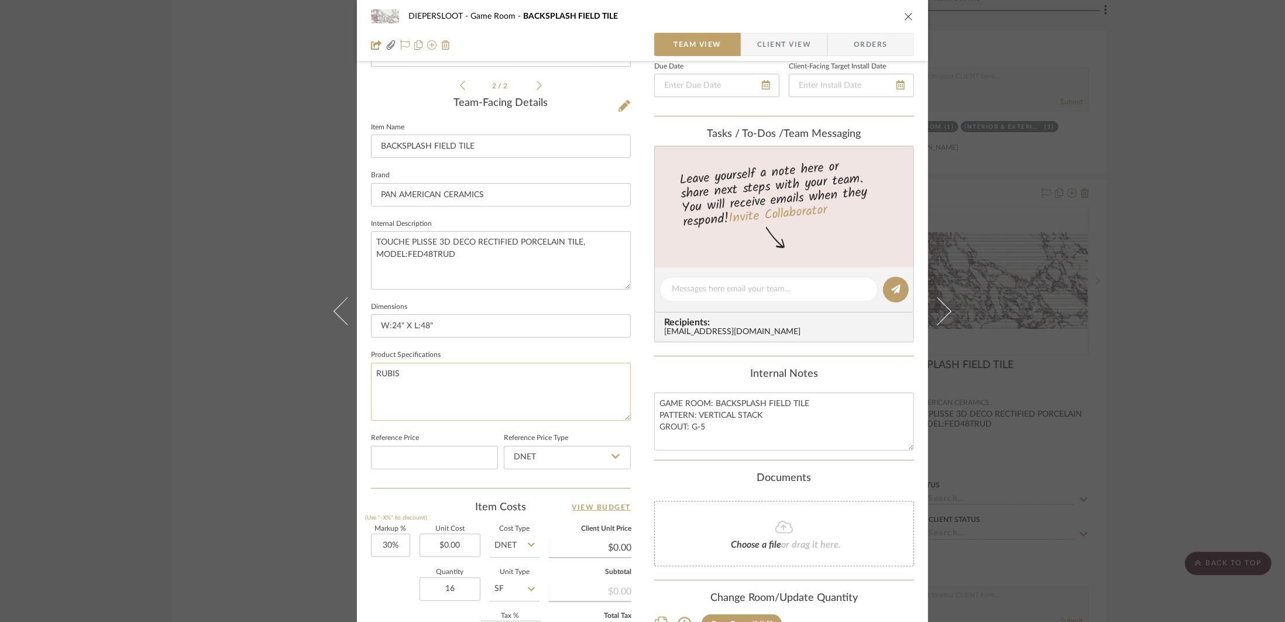
click at [515, 397] on textarea "RUBIS" at bounding box center [501, 392] width 260 height 58
click at [486, 390] on textarea "RUBIS" at bounding box center [501, 392] width 260 height 58
click at [496, 299] on fieldset "Dimensions W:24" X L:48"" at bounding box center [501, 318] width 260 height 39
click at [500, 261] on textarea "TOUCHE PLISSE 3D DECO RECTIFIED PORCELAIN TILE, MODEL:FED48TRUD" at bounding box center [501, 260] width 260 height 58
click at [870, 20] on icon "close" at bounding box center [908, 16] width 9 height 9
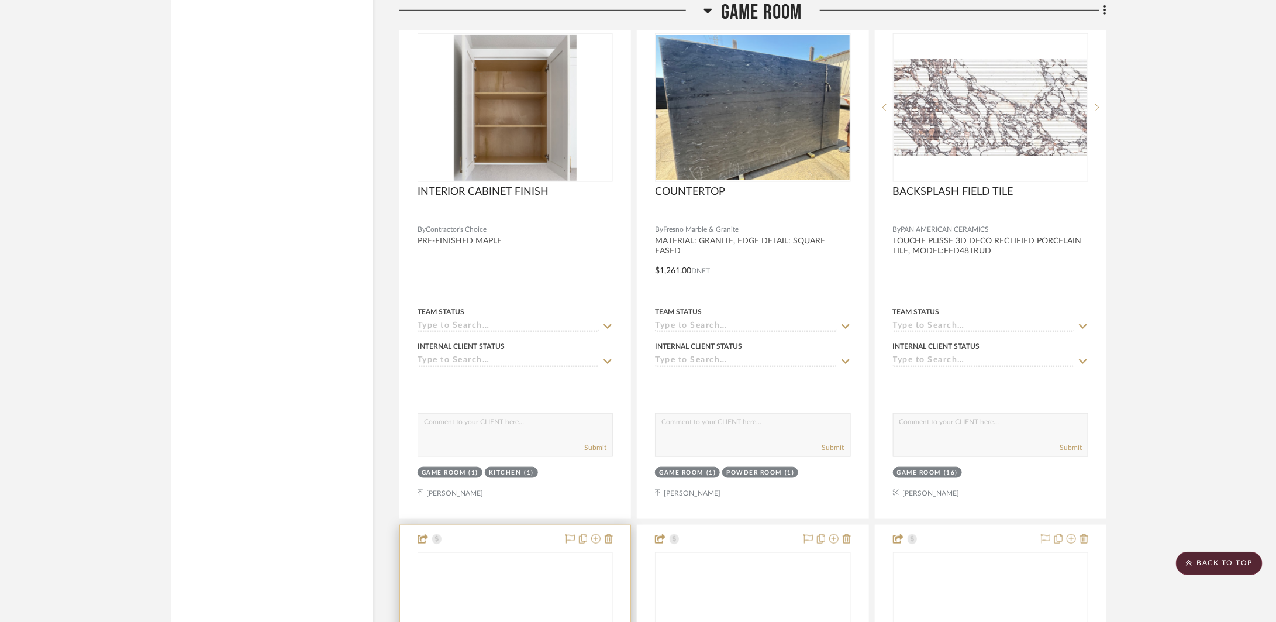
scroll to position [3361, 0]
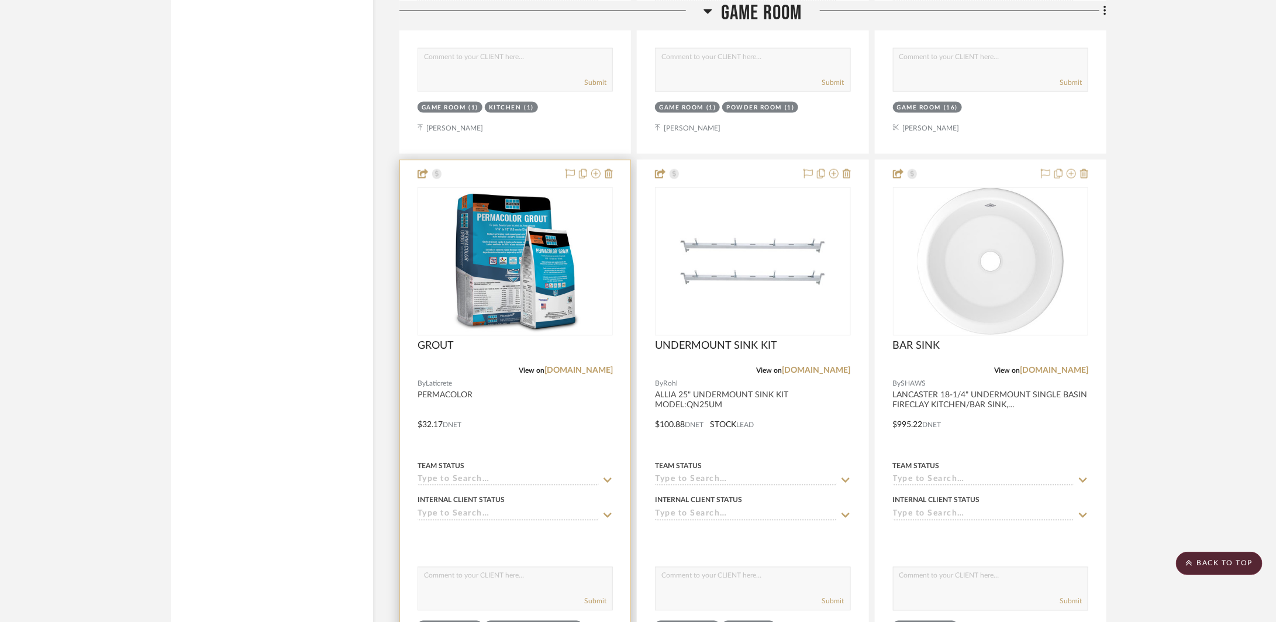
click at [517, 407] on div at bounding box center [515, 416] width 230 height 512
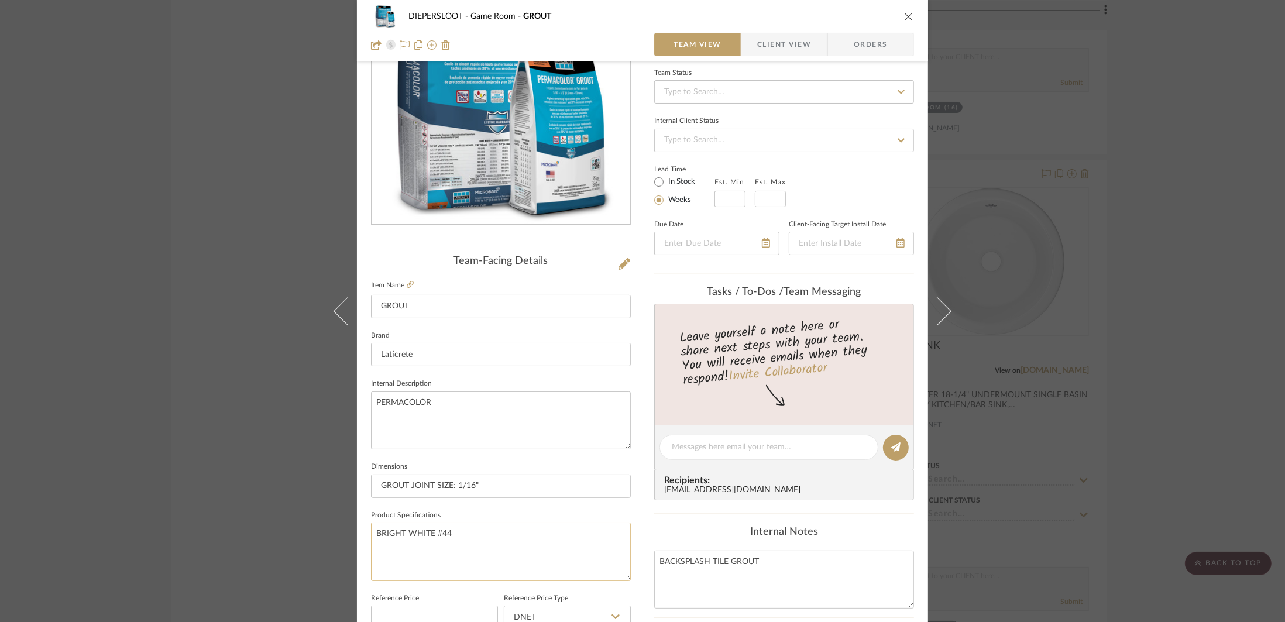
scroll to position [130, 0]
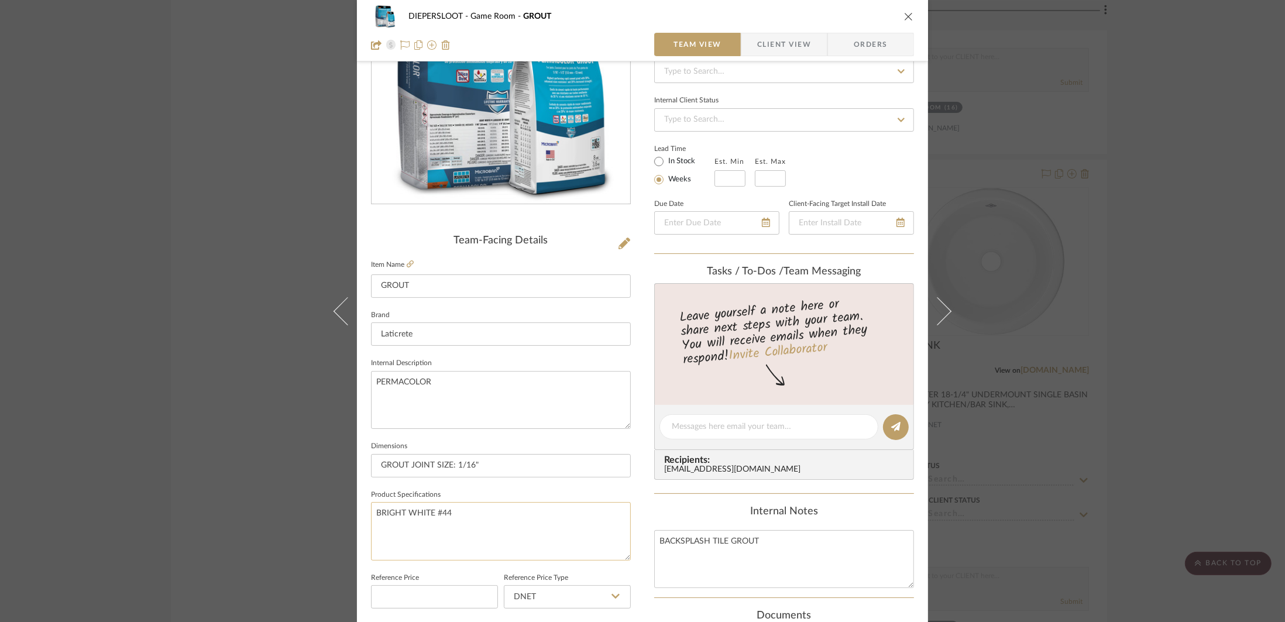
click at [427, 524] on textarea "BRIGHT WHITE #44" at bounding box center [501, 531] width 260 height 58
click at [506, 481] on sr-form-field "Dimensions GROUT JOINT SIZE: 1/16"" at bounding box center [501, 462] width 260 height 49
click at [509, 462] on input "GROUT JOINT SIZE: 1/16"" at bounding box center [501, 465] width 260 height 23
drag, startPoint x: 909, startPoint y: 18, endPoint x: 862, endPoint y: 43, distance: 53.1
click at [870, 17] on icon "close" at bounding box center [908, 16] width 9 height 9
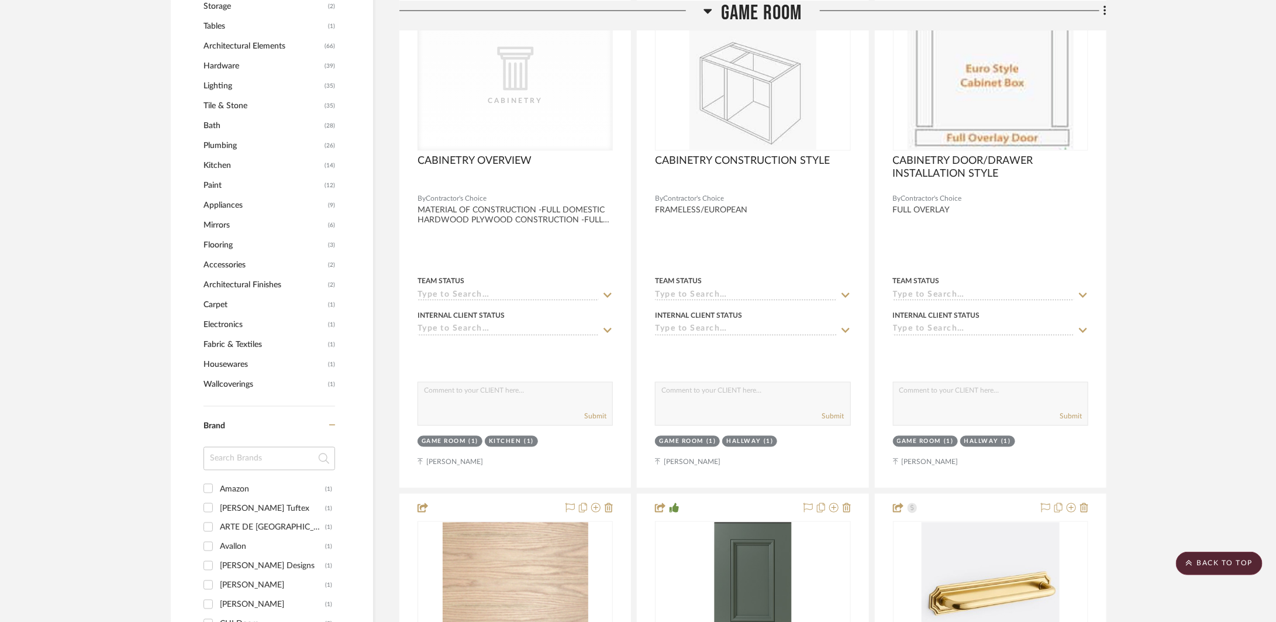
scroll to position [638, 0]
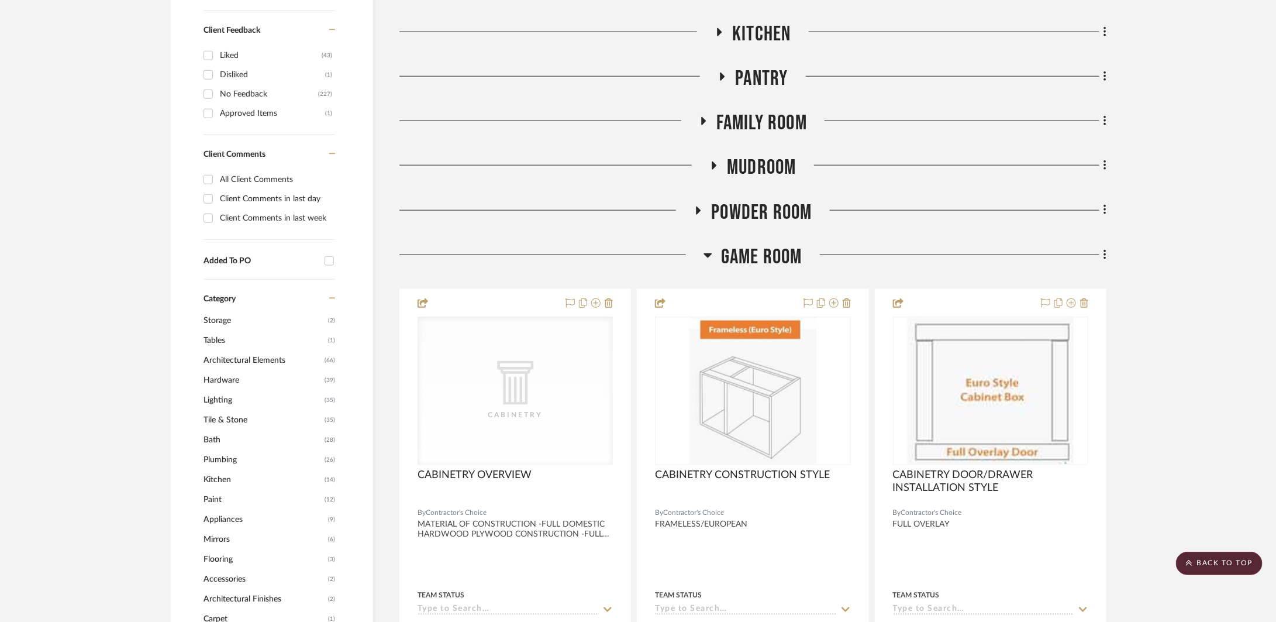
click at [719, 254] on h3 "Game Room" at bounding box center [753, 257] width 99 height 25
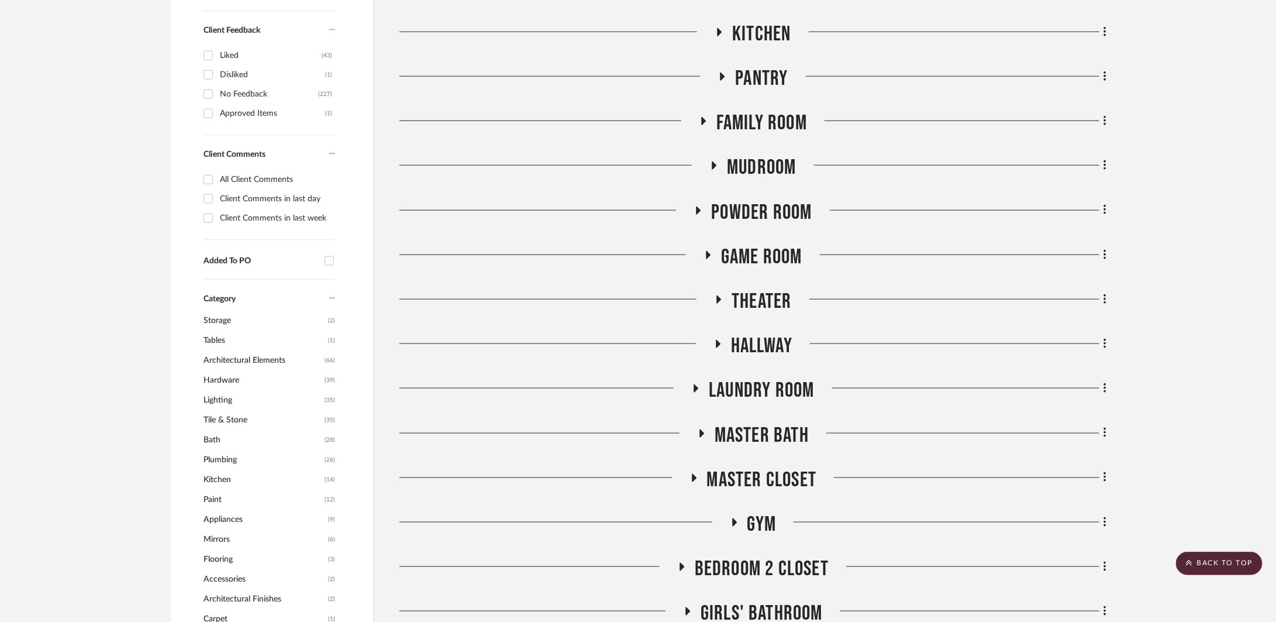
click at [727, 419] on div "Drawings & Schedules INTERIOR & EXTERIOR FINISHES Flooring & Millwork LIGHTING …" at bounding box center [753, 312] width 707 height 1350
click at [724, 426] on span "Master Bath" at bounding box center [762, 435] width 94 height 25
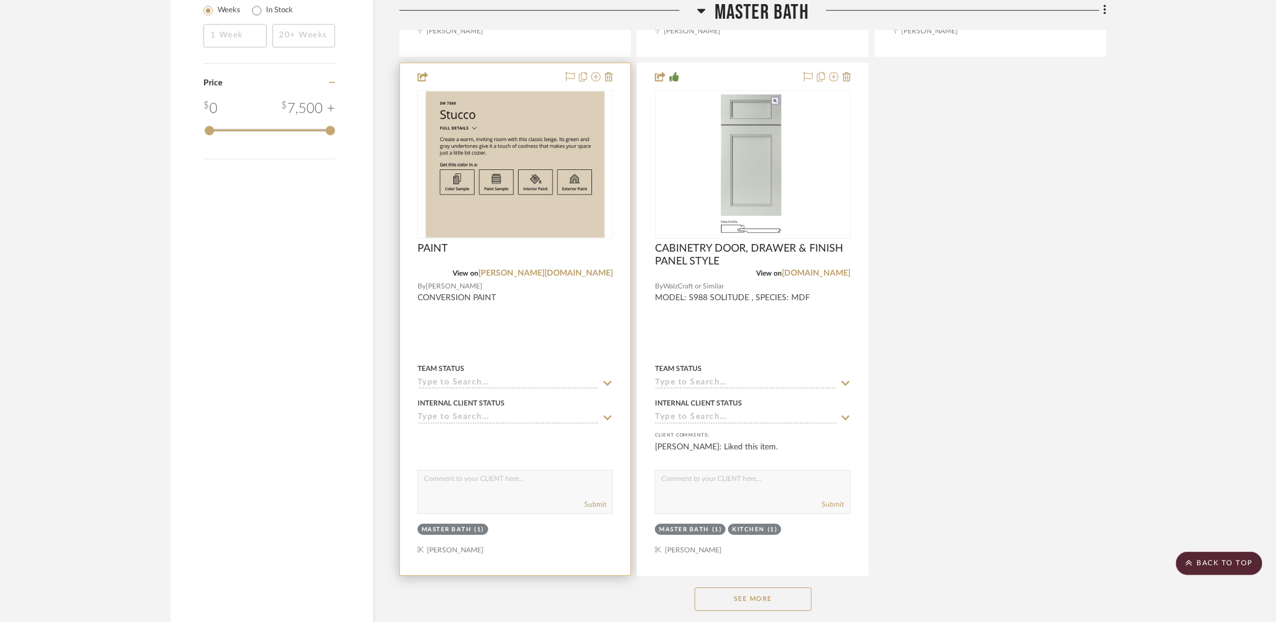
scroll to position [2083, 0]
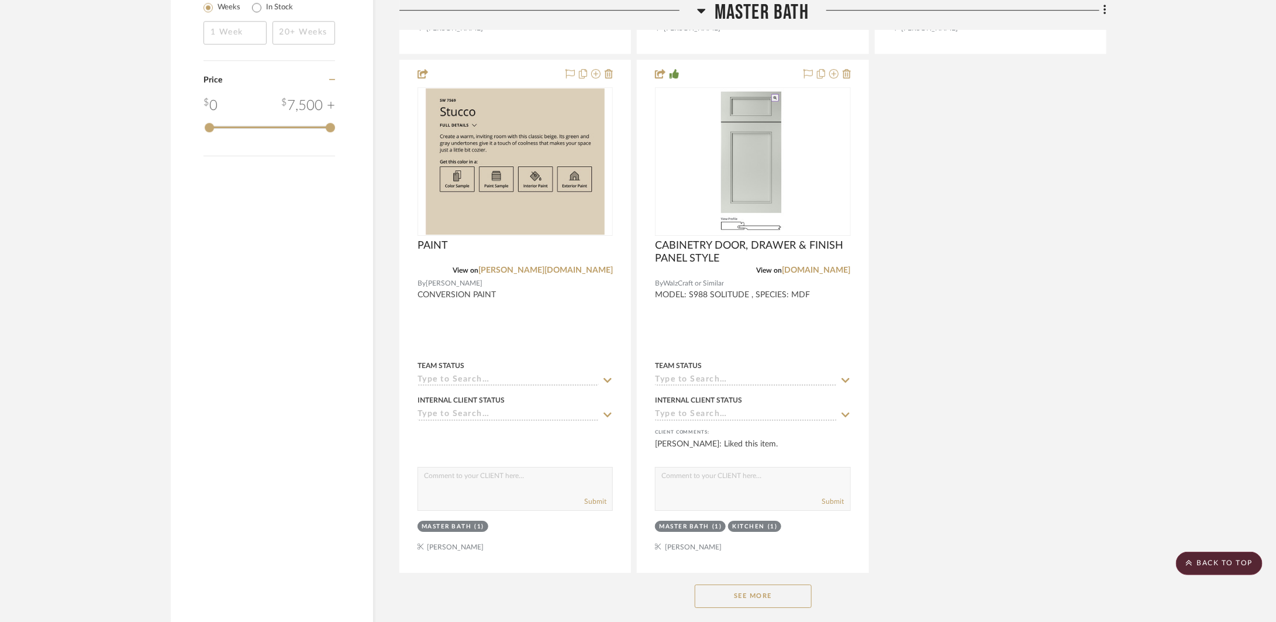
click at [782, 582] on div "See More" at bounding box center [753, 596] width 707 height 47
click at [782, 593] on button "See More" at bounding box center [753, 595] width 117 height 23
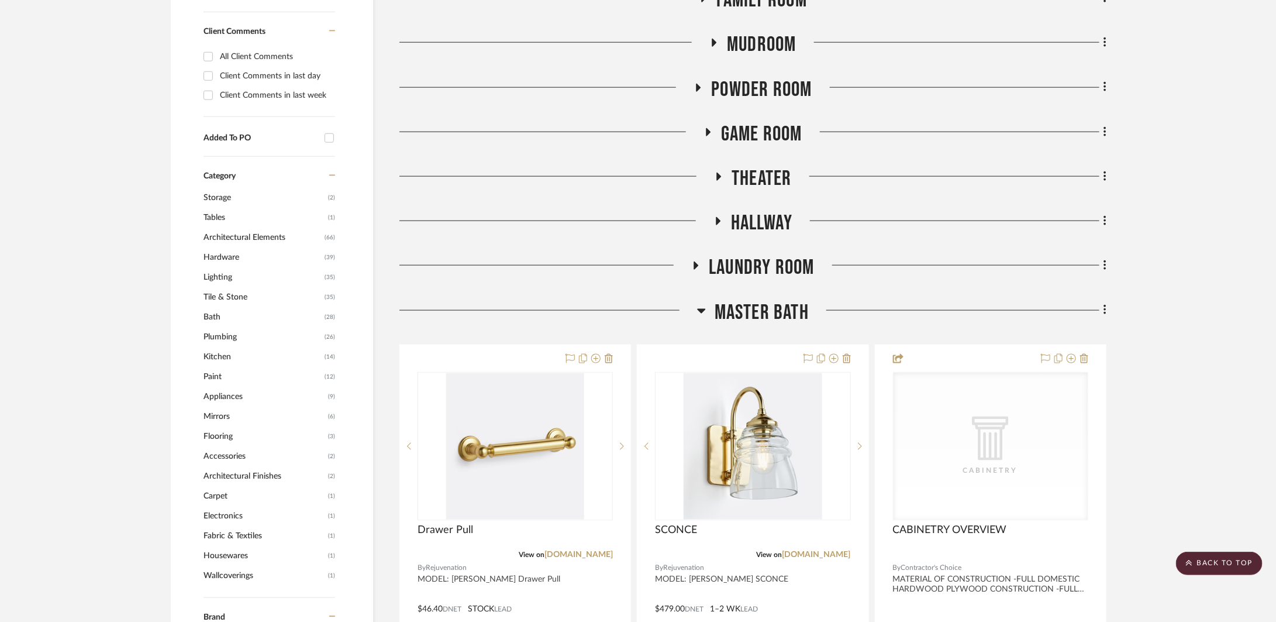
scroll to position [859, 0]
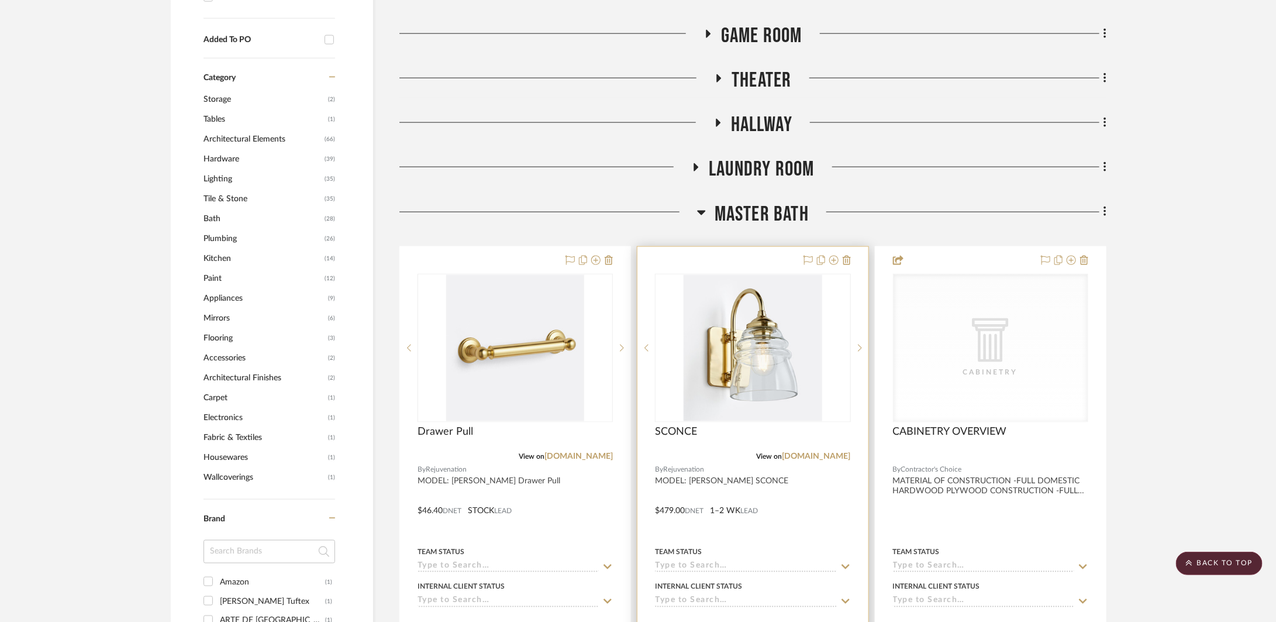
click at [775, 501] on div at bounding box center [753, 503] width 230 height 512
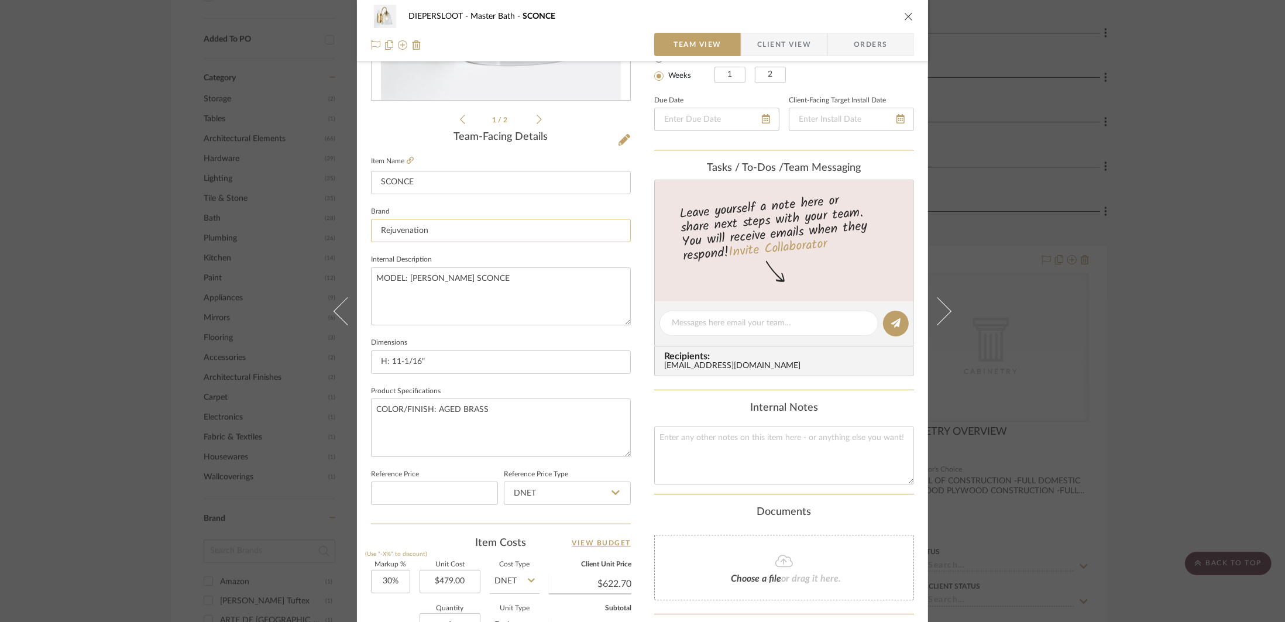
scroll to position [466, 0]
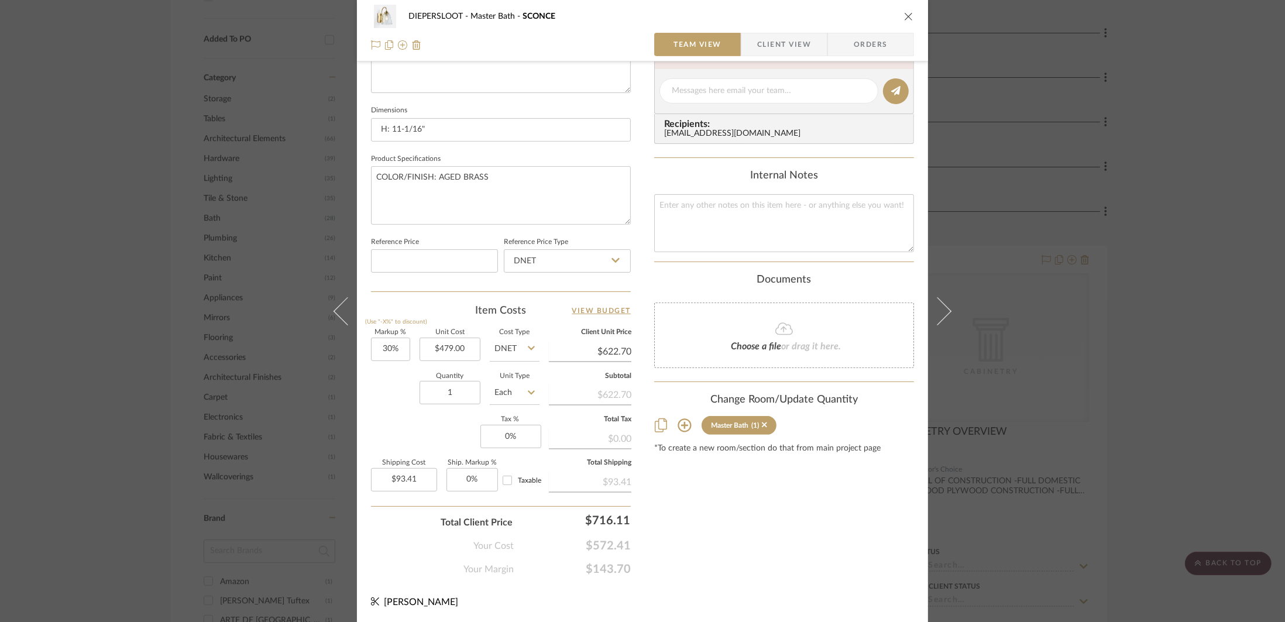
click at [687, 426] on icon at bounding box center [683, 425] width 13 height 13
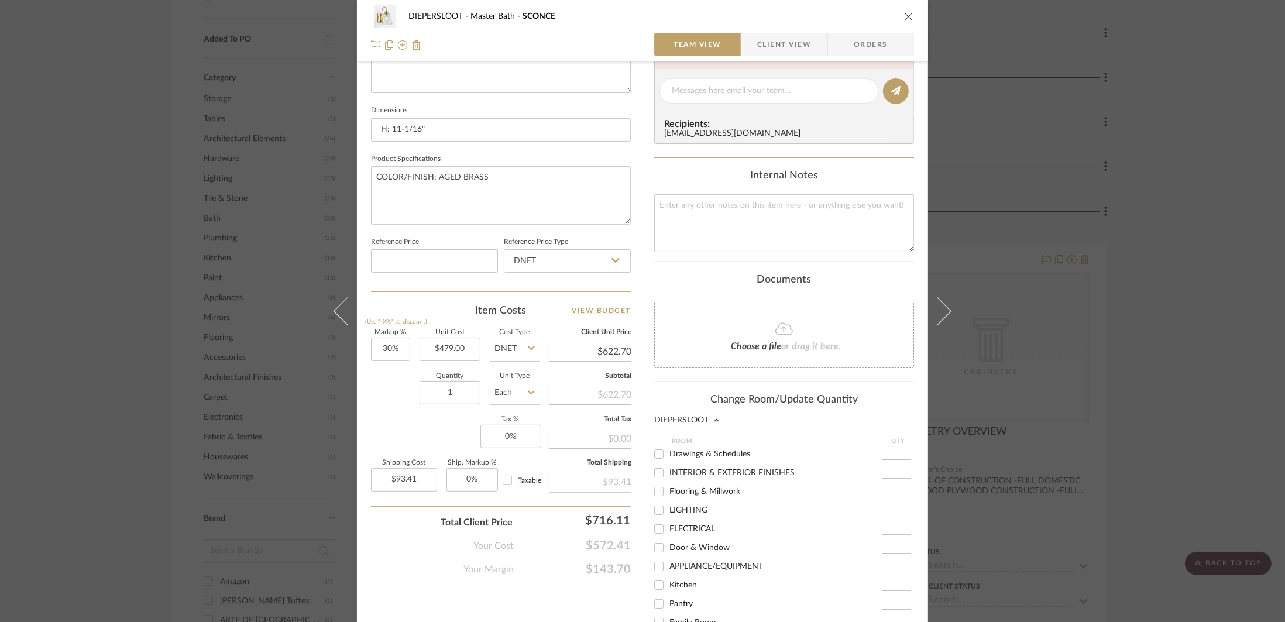
click at [773, 412] on div "Change Room/Update Quantity DIEPERSLOOT Room QTY Drawings & Schedules INTERIOR …" at bounding box center [784, 565] width 260 height 343
click at [714, 421] on icon at bounding box center [716, 419] width 4 height 3
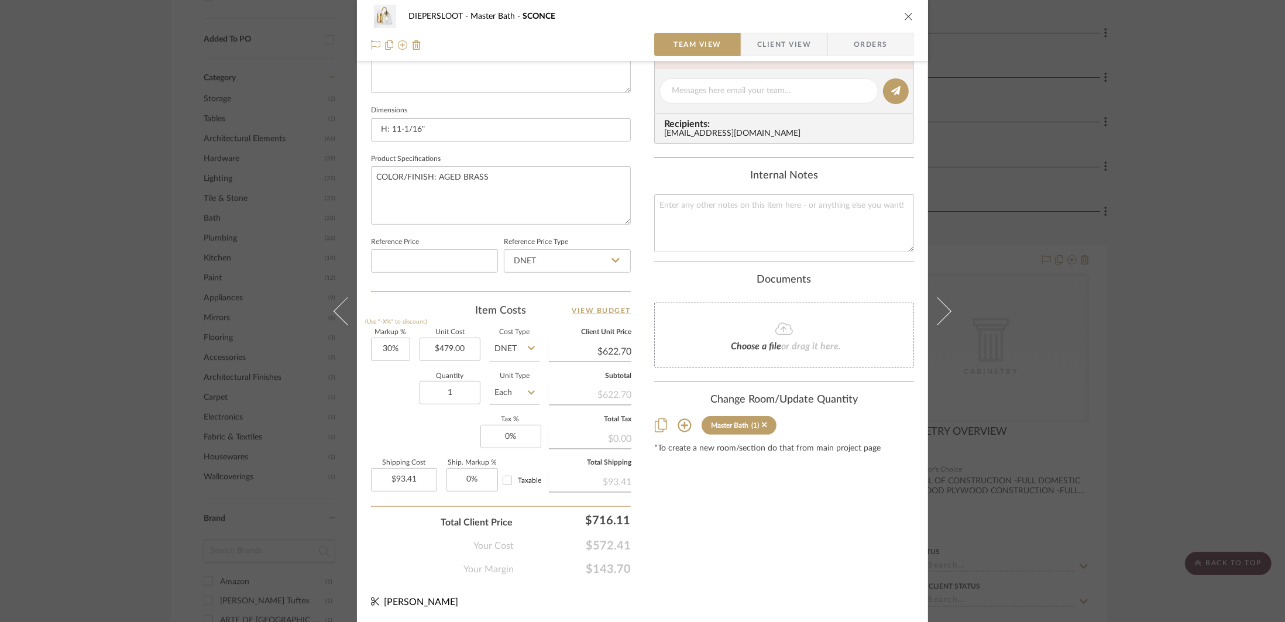
click at [870, 22] on div "DIEPERSLOOT Master Bath SCONCE" at bounding box center [642, 16] width 543 height 23
click at [870, 19] on icon "close" at bounding box center [908, 16] width 9 height 9
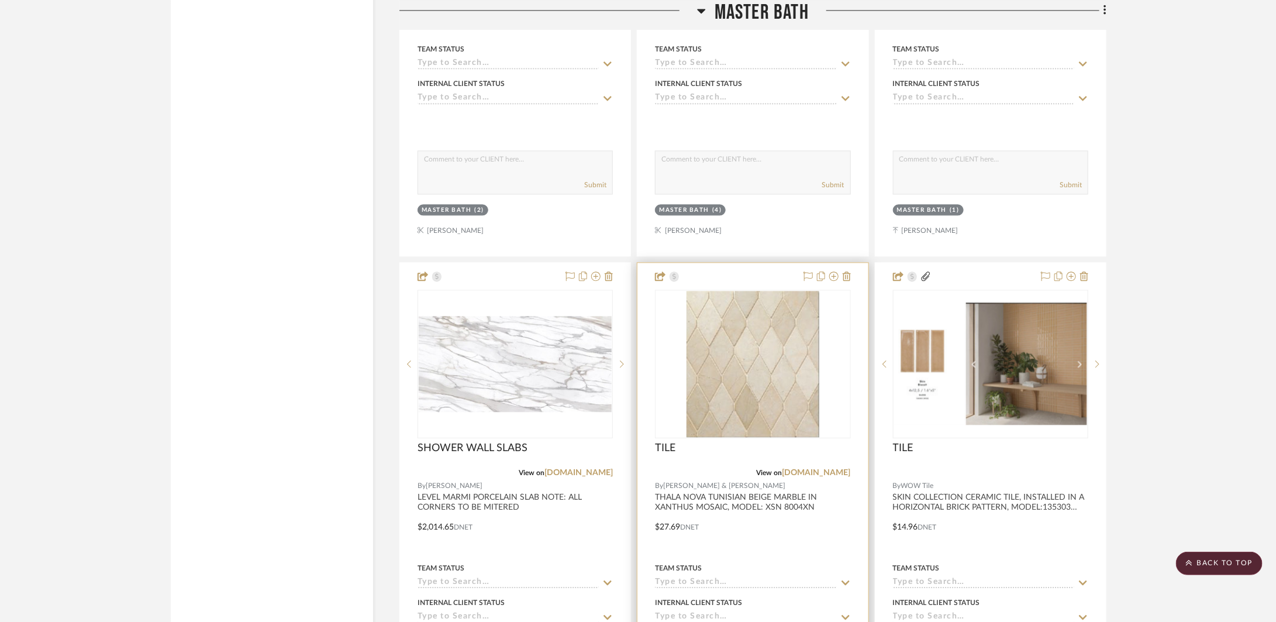
scroll to position [4055, 0]
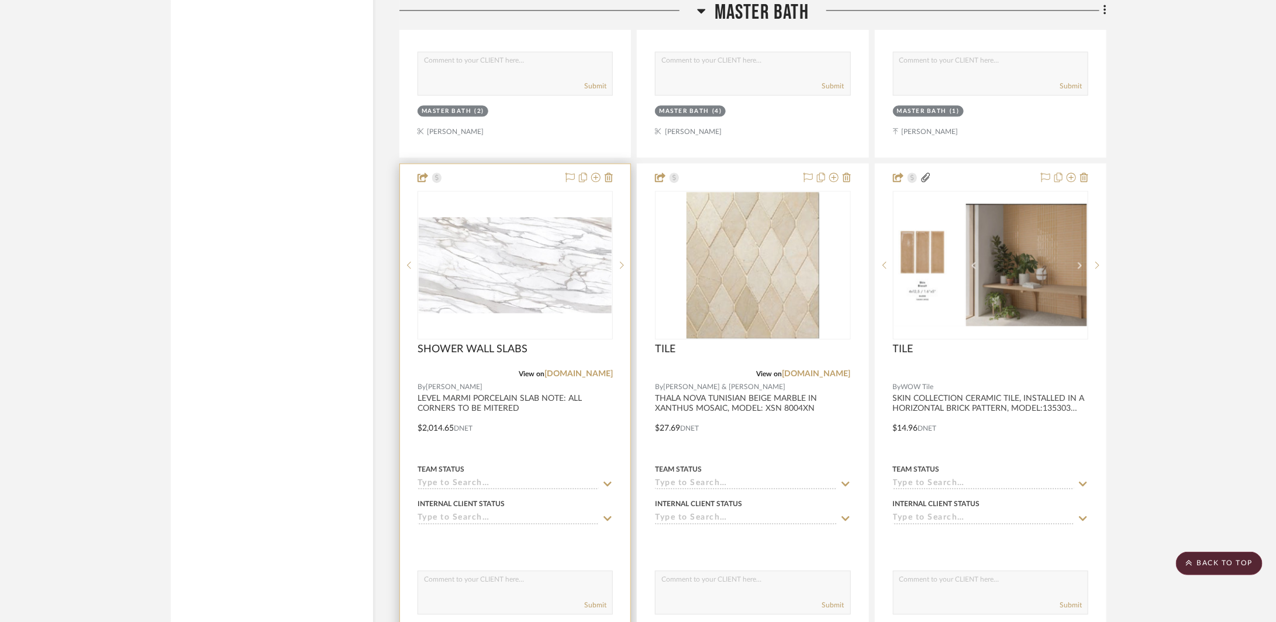
click at [579, 449] on div at bounding box center [515, 420] width 230 height 512
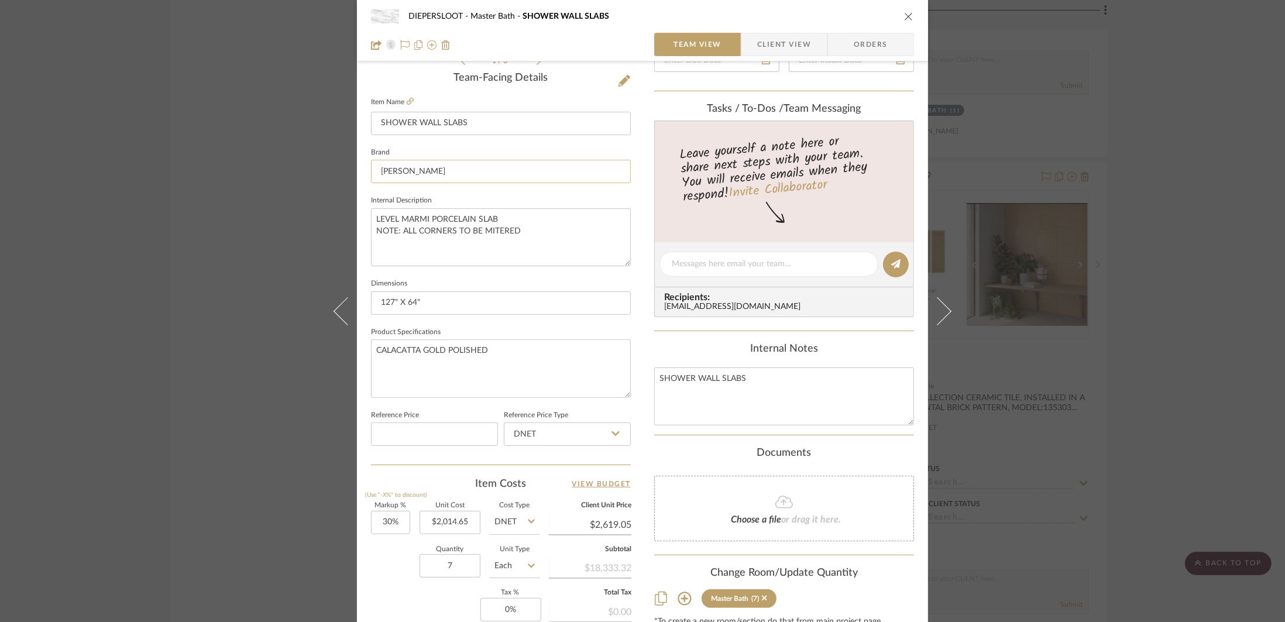
scroll to position [308, 0]
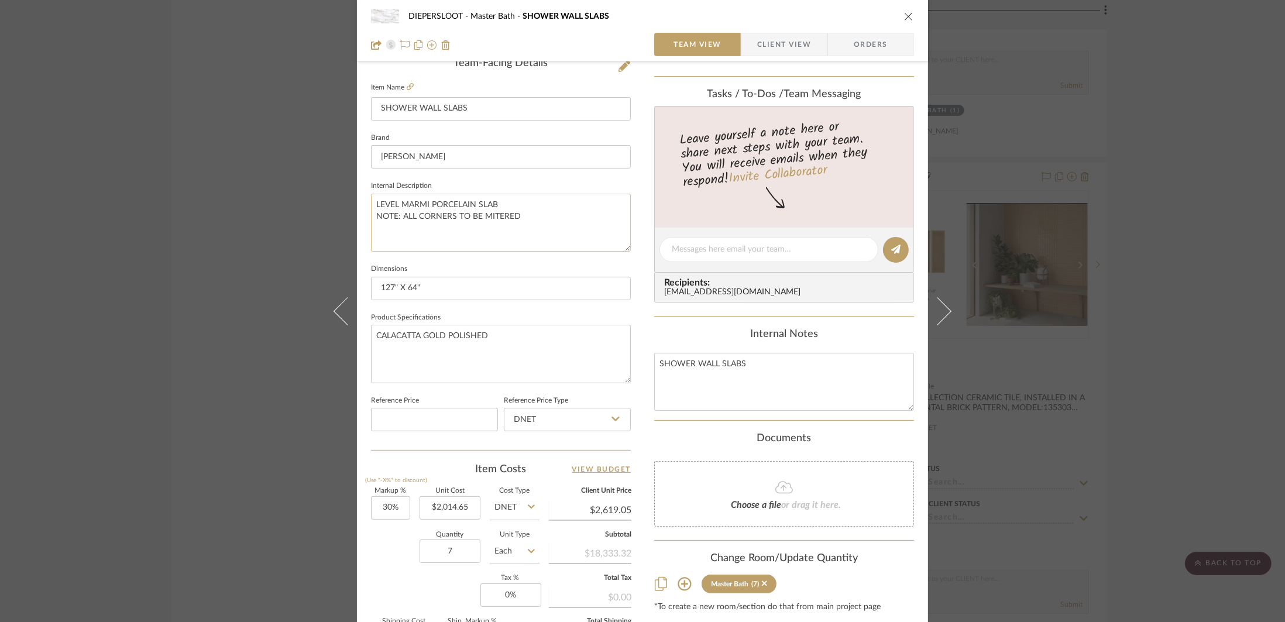
drag, startPoint x: 531, startPoint y: 219, endPoint x: 388, endPoint y: 220, distance: 142.2
click at [382, 220] on textarea "LEVEL MARMI PORCELAIN SLAB NOTE: ALL CORNERS TO BE MITERED" at bounding box center [501, 223] width 260 height 58
drag, startPoint x: 528, startPoint y: 216, endPoint x: 408, endPoint y: 220, distance: 120.6
click at [383, 218] on textarea "LEVEL MARMI PORCELAIN SLAB NOTE: ALL CORNERS TO BE MITERED" at bounding box center [501, 223] width 260 height 58
drag, startPoint x: 514, startPoint y: 219, endPoint x: 373, endPoint y: 221, distance: 141.0
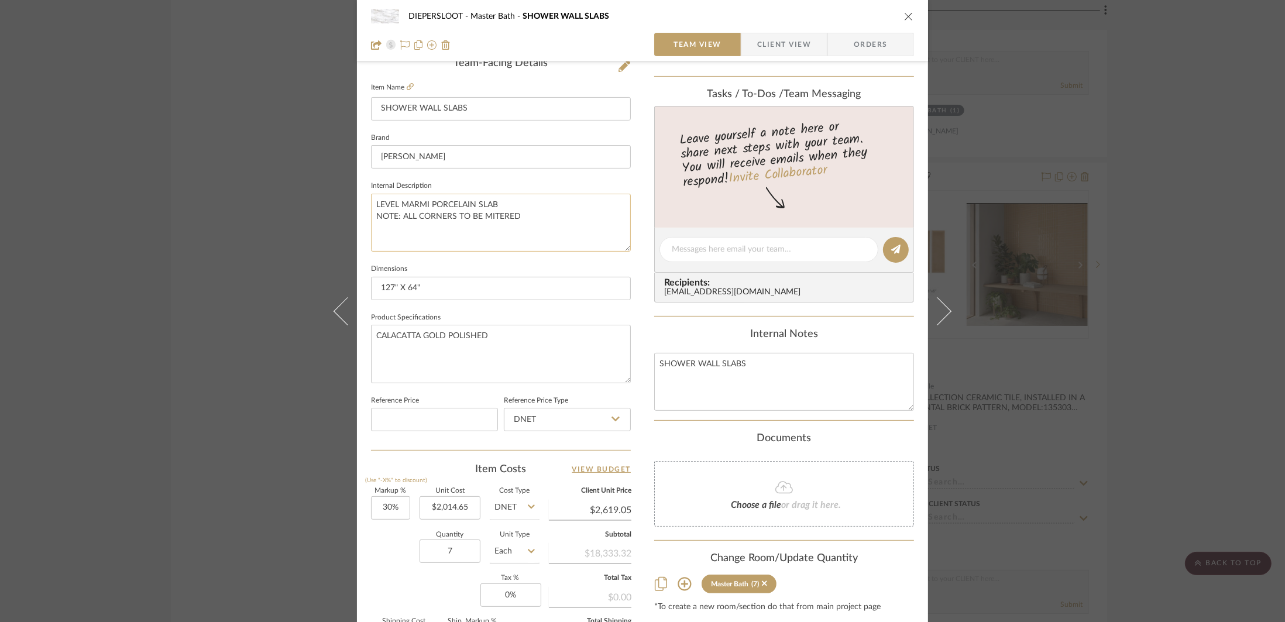
click at [373, 221] on textarea "LEVEL MARMI PORCELAIN SLAB NOTE: ALL CORNERS TO BE MITERED" at bounding box center [501, 223] width 260 height 58
type textarea "LEVEL MARMI PORCELAIN SLAB"
click at [763, 364] on textarea "SHOWER WALL SLABS" at bounding box center [784, 382] width 260 height 58
paste textarea "NOTE: ALL CORNERS TO BE MITERED"
type textarea "SHOWER WALL SLABS NOTE: ALL CORNERS TO BE MITERED"
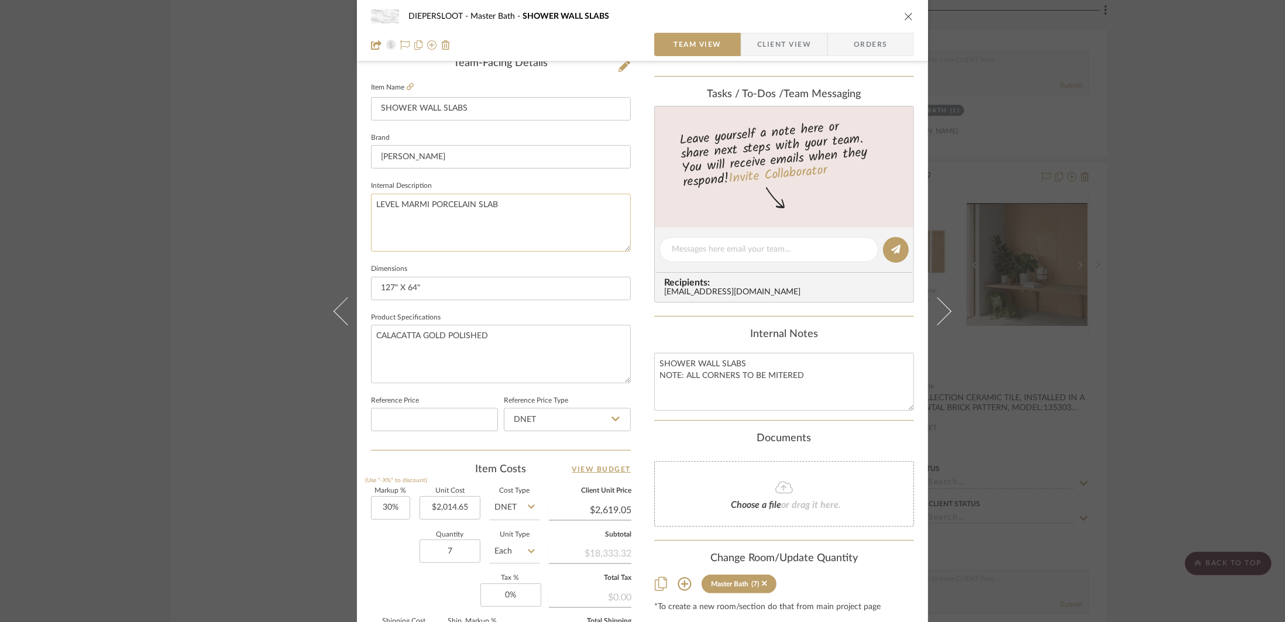
click at [540, 224] on textarea "LEVEL MARMI PORCELAIN SLAB" at bounding box center [501, 223] width 260 height 58
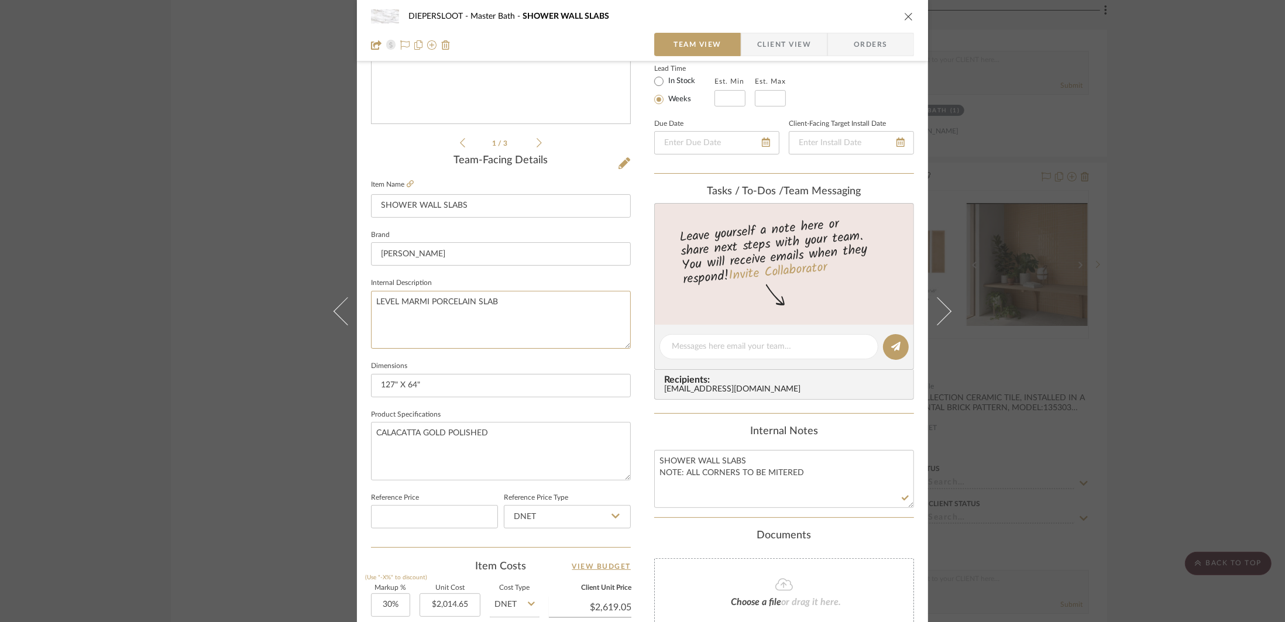
scroll to position [174, 0]
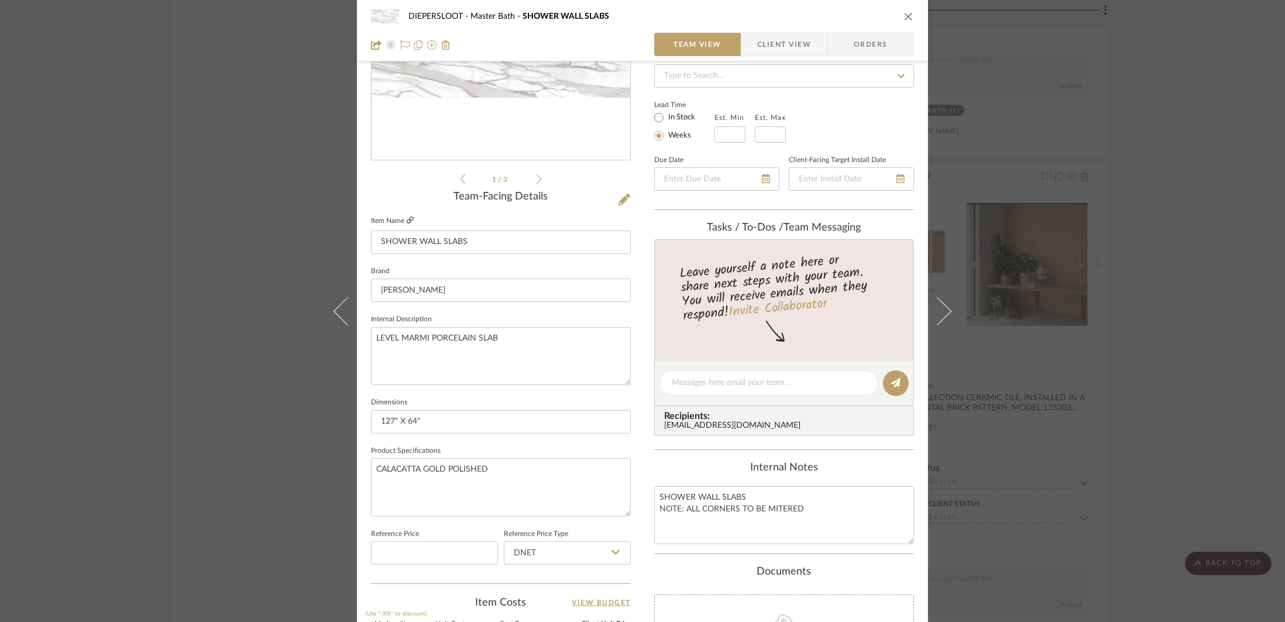
click at [407, 221] on icon at bounding box center [410, 219] width 7 height 7
click at [499, 336] on textarea "LEVEL MARMI PORCELAIN SLAB" at bounding box center [501, 356] width 260 height 58
paste textarea "E079"
type textarea "LEVEL MARMI PORCELAIN SLAB, MODEL:E079"
click at [494, 341] on textarea "LEVEL MARMI PORCELAIN SLAB, MODEL:E079" at bounding box center [501, 356] width 260 height 58
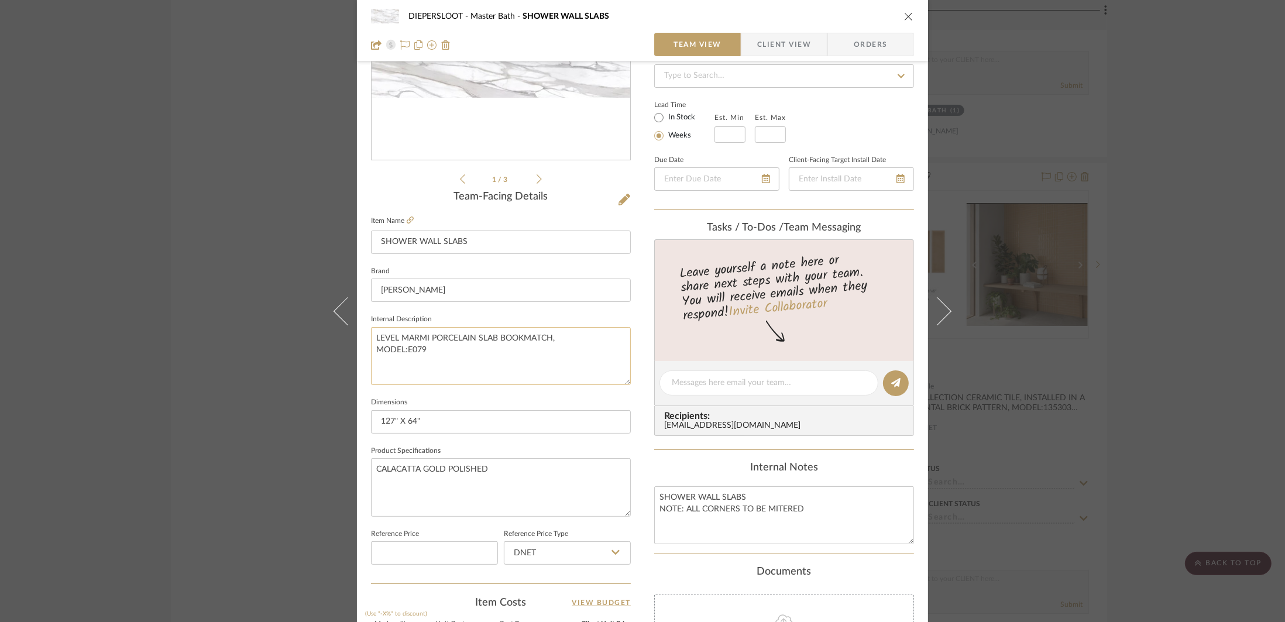
click at [496, 352] on textarea "LEVEL MARMI PORCELAIN SLAB BOOKMATCH, MODEL:E079" at bounding box center [501, 356] width 260 height 58
type textarea "LEVEL MARMI PORCELAIN SLAB BOOKMATCH, MODEL:E079"
drag, startPoint x: 454, startPoint y: 358, endPoint x: 463, endPoint y: 370, distance: 15.4
click at [455, 358] on textarea "LEVEL MARMI PORCELAIN SLAB BOOKMATCH, MODEL:E079 & E07A" at bounding box center [501, 356] width 260 height 58
click at [463, 370] on textarea "LEVEL MARMI PORCELAIN SLAB BOOKMATCH, MODEL:E079 & E07A" at bounding box center [501, 356] width 260 height 58
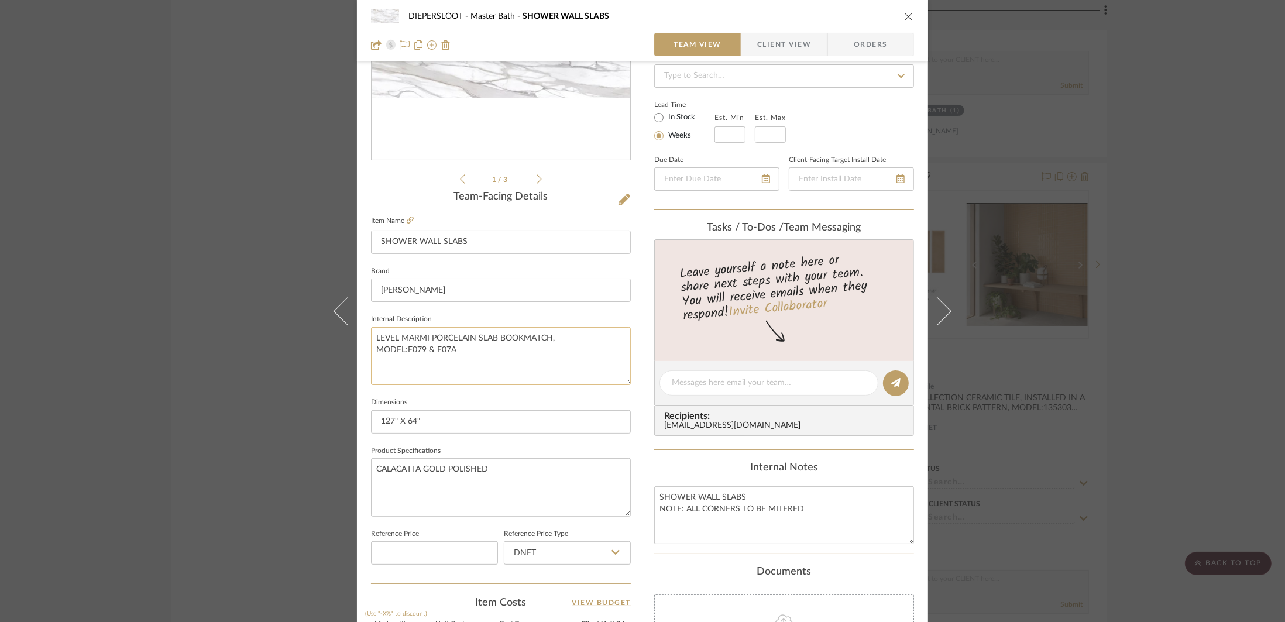
drag, startPoint x: 476, startPoint y: 351, endPoint x: 371, endPoint y: 333, distance: 105.6
click at [371, 333] on textarea "LEVEL MARMI PORCELAIN SLAB BOOKMATCH, MODEL:E079 & E07A" at bounding box center [501, 356] width 260 height 58
click at [554, 332] on textarea "LEVEL MARMI PORCELAIN SLAB BOOKMATCH, MODEL:E079 & E07A" at bounding box center [501, 356] width 260 height 58
drag, startPoint x: 549, startPoint y: 337, endPoint x: 493, endPoint y: 340, distance: 55.7
click at [493, 340] on textarea "LEVEL MARMI PORCELAIN SLAB BOOKMATCH, MODEL:E079 & E07A" at bounding box center [501, 356] width 260 height 58
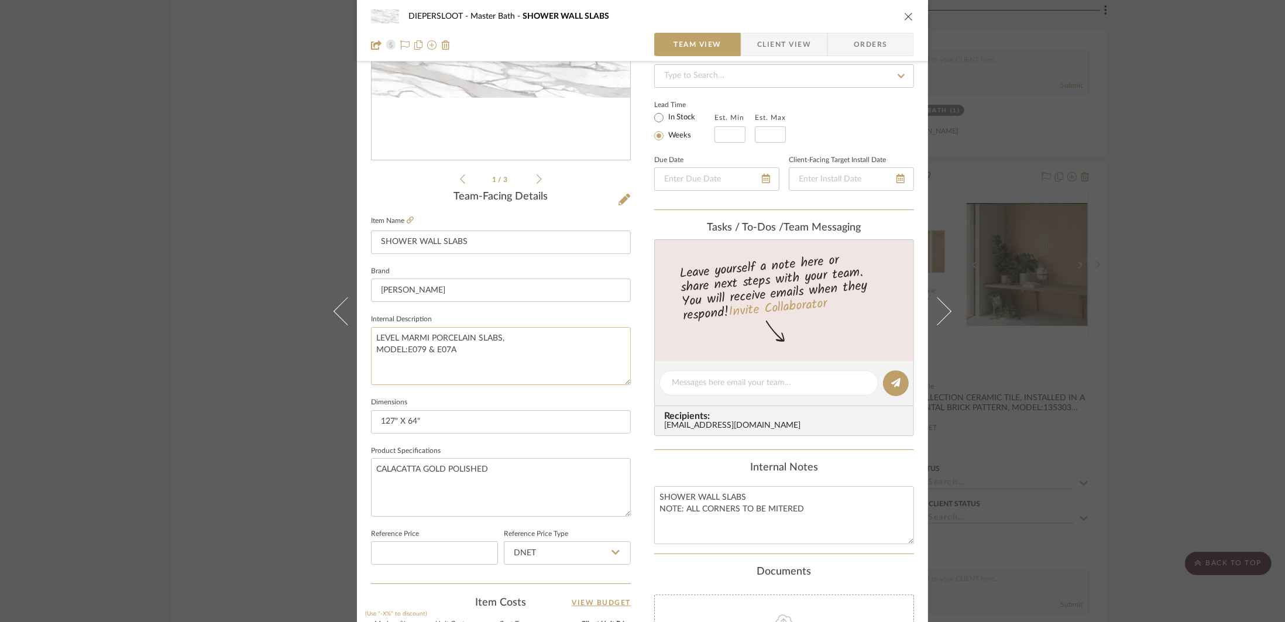
click at [504, 351] on textarea "LEVEL MARMI PORCELAIN SLABS, MODEL:E079 & E07A" at bounding box center [501, 356] width 260 height 58
drag, startPoint x: 498, startPoint y: 352, endPoint x: 364, endPoint y: 336, distance: 135.5
click at [364, 336] on div "DIEPERSLOOT Master Bath SHOWER WALL SLABS Team View Client View Orders 1 / 3 Te…" at bounding box center [642, 374] width 571 height 1081
type textarea "LEVEL MARMI PORCELAIN SLABS, MODEL:E079 & E07A"
click at [794, 504] on textarea "SHOWER WALL SLABS NOTE: ALL CORNERS TO BE MITERED" at bounding box center [784, 515] width 260 height 58
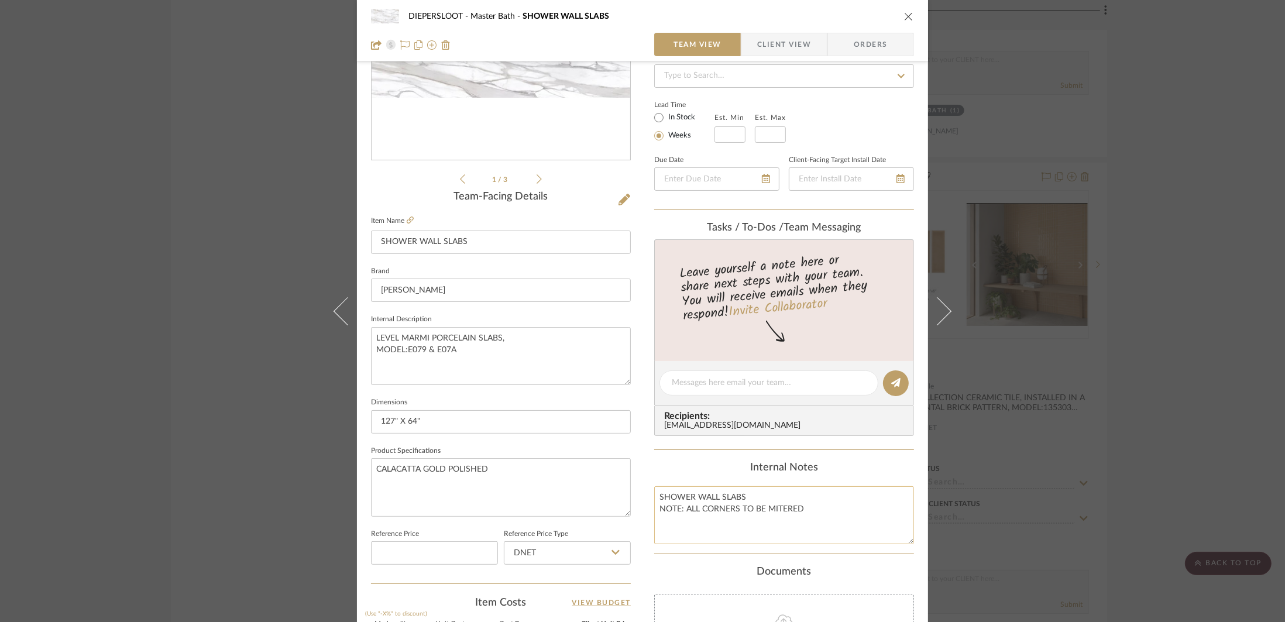
drag, startPoint x: 815, startPoint y: 514, endPoint x: 653, endPoint y: 497, distance: 162.9
click at [654, 497] on textarea "SHOWER WALL SLABS NOTE: ALL CORNERS TO BE MITERED" at bounding box center [784, 515] width 260 height 58
click at [870, 18] on icon "close" at bounding box center [908, 16] width 9 height 9
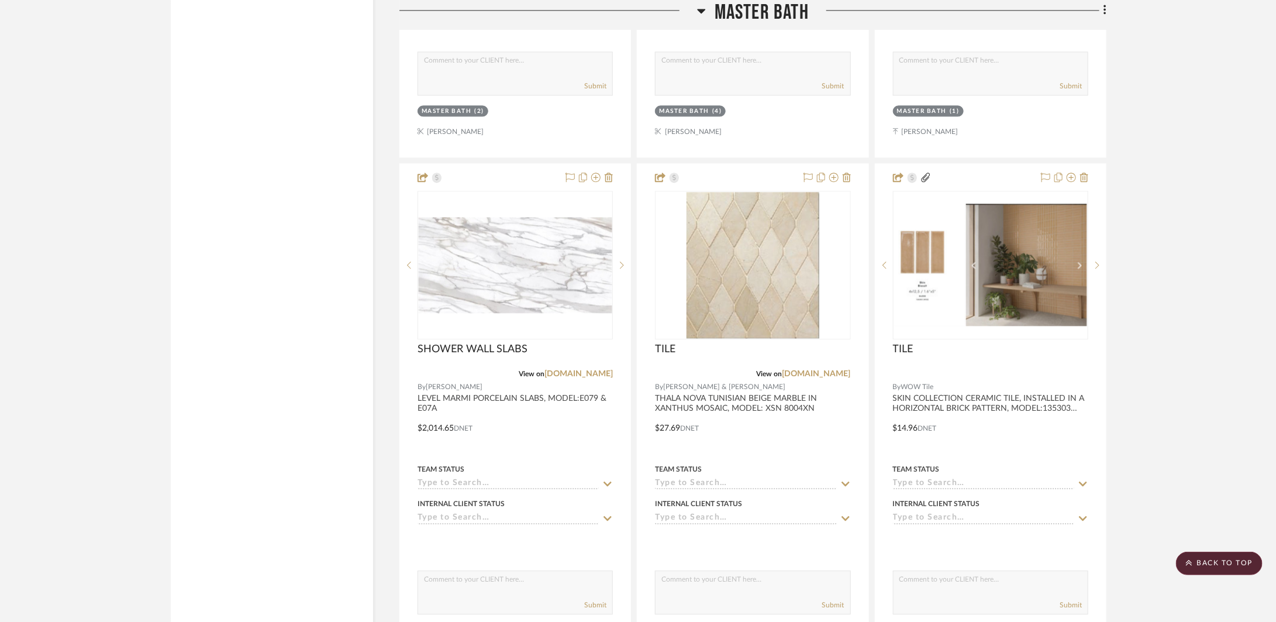
scroll to position [4294, 0]
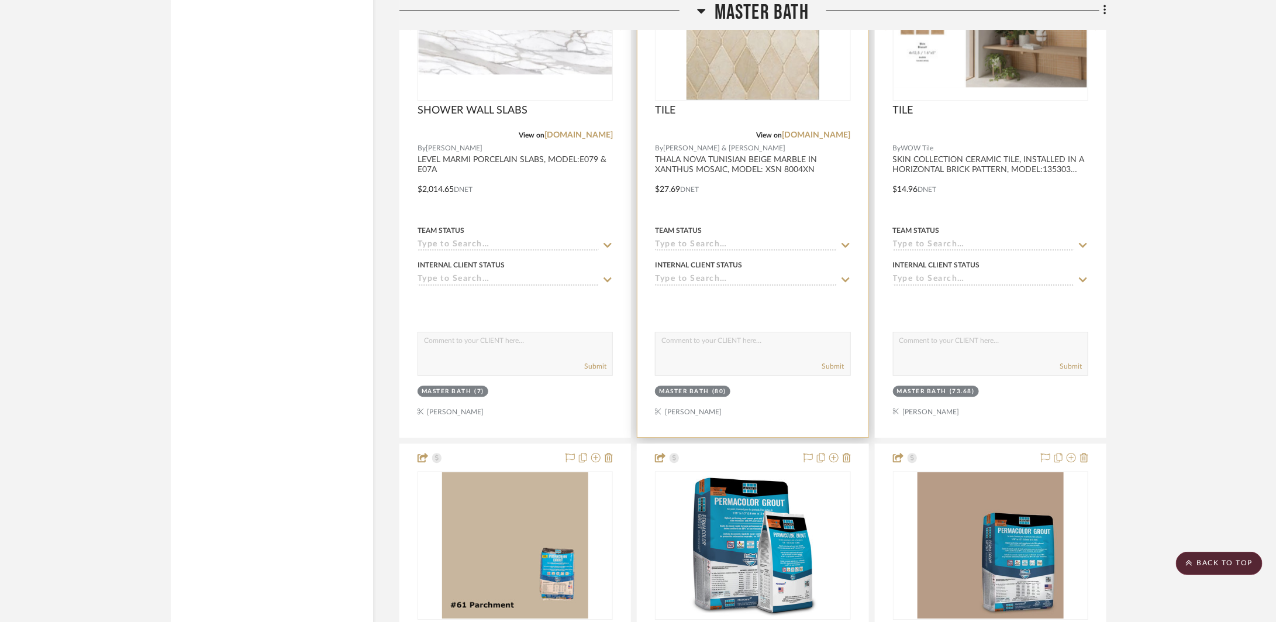
click at [855, 166] on div at bounding box center [753, 181] width 230 height 512
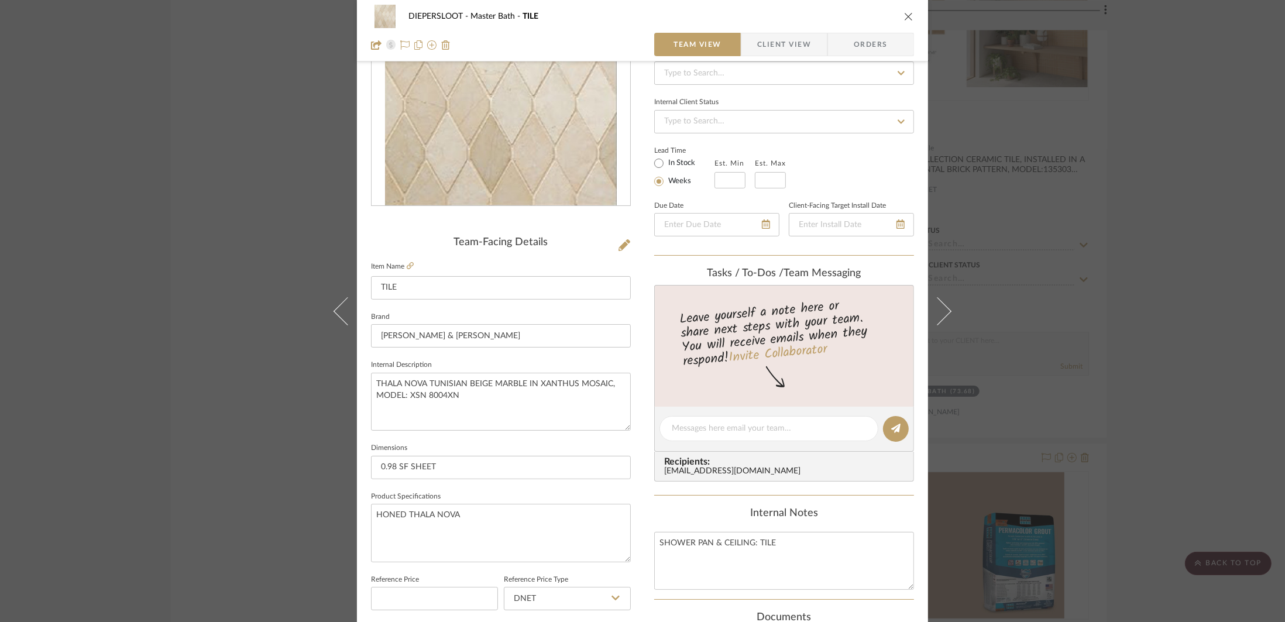
scroll to position [142, 0]
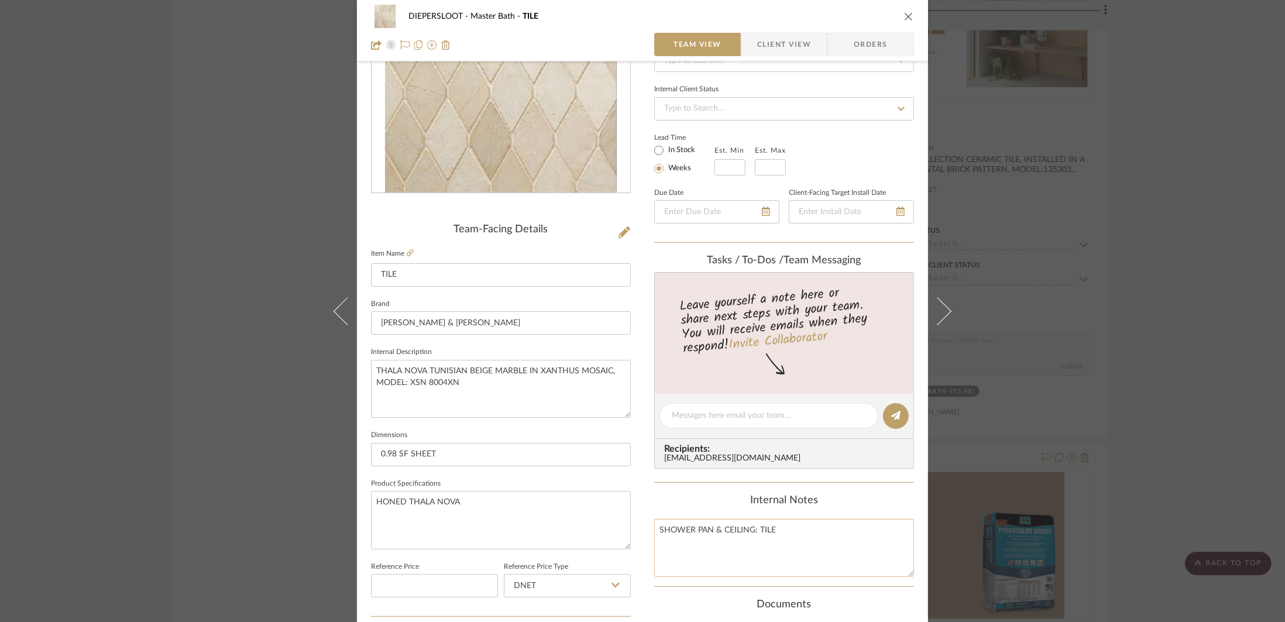
click at [807, 542] on textarea "SHOWER PAN & CEILING: TILE" at bounding box center [784, 548] width 260 height 58
type textarea "SHOWER PAN & CEILING: TILE GROUT:"
click at [725, 538] on textarea "SHOWER PAN & CEILING: TILE GROUT: G-4" at bounding box center [784, 548] width 260 height 58
click at [759, 527] on textarea "SHOWER PAN & CEILING: TILE GROUT: G-4" at bounding box center [784, 548] width 260 height 58
type textarea "SHOWER PAN & CEILING: TILE GROUT: G-4"
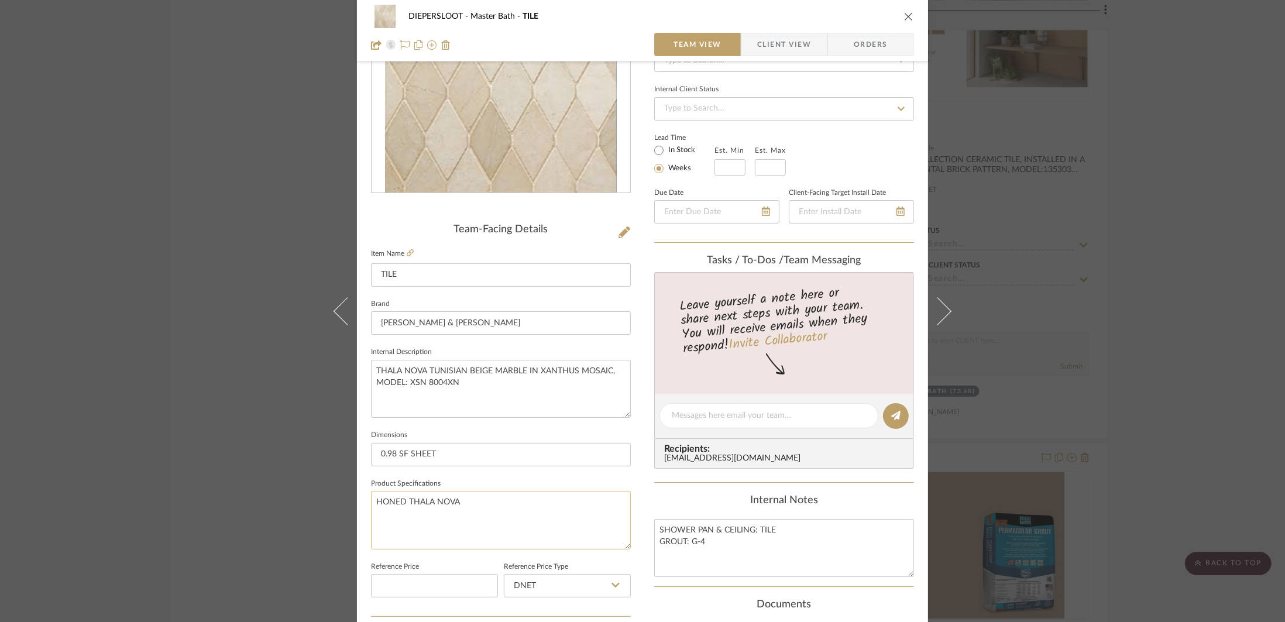
click at [518, 524] on textarea "HONED THALA NOVA" at bounding box center [501, 520] width 260 height 58
click at [870, 13] on icon "close" at bounding box center [908, 16] width 9 height 9
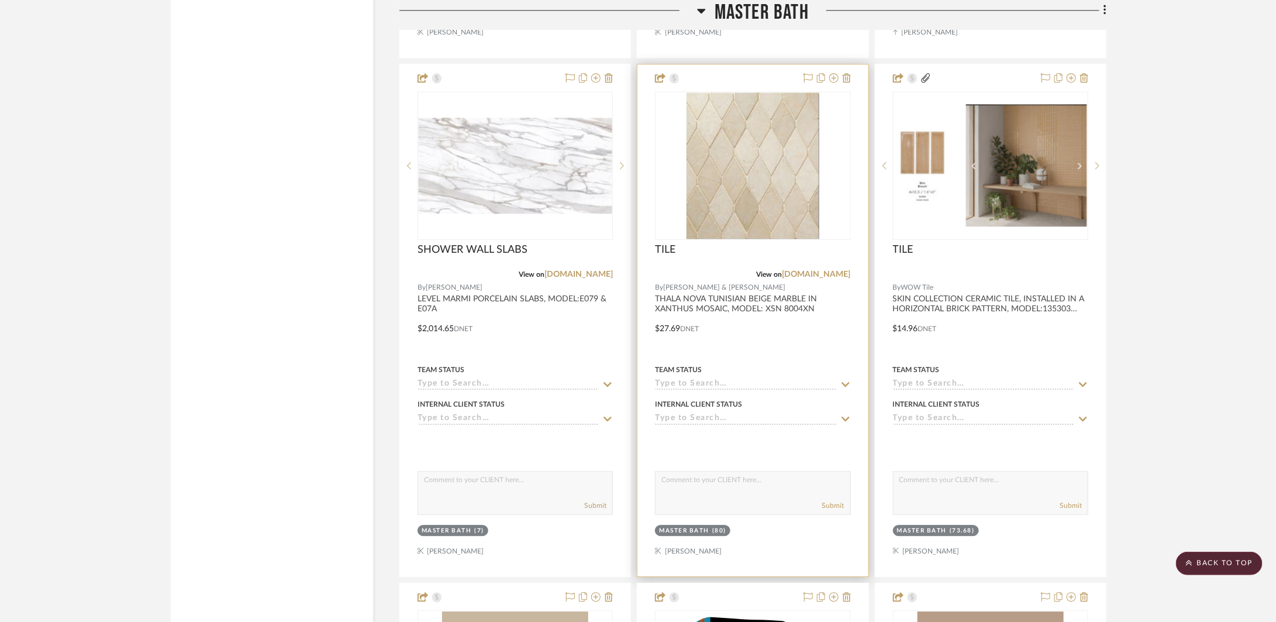
scroll to position [4139, 0]
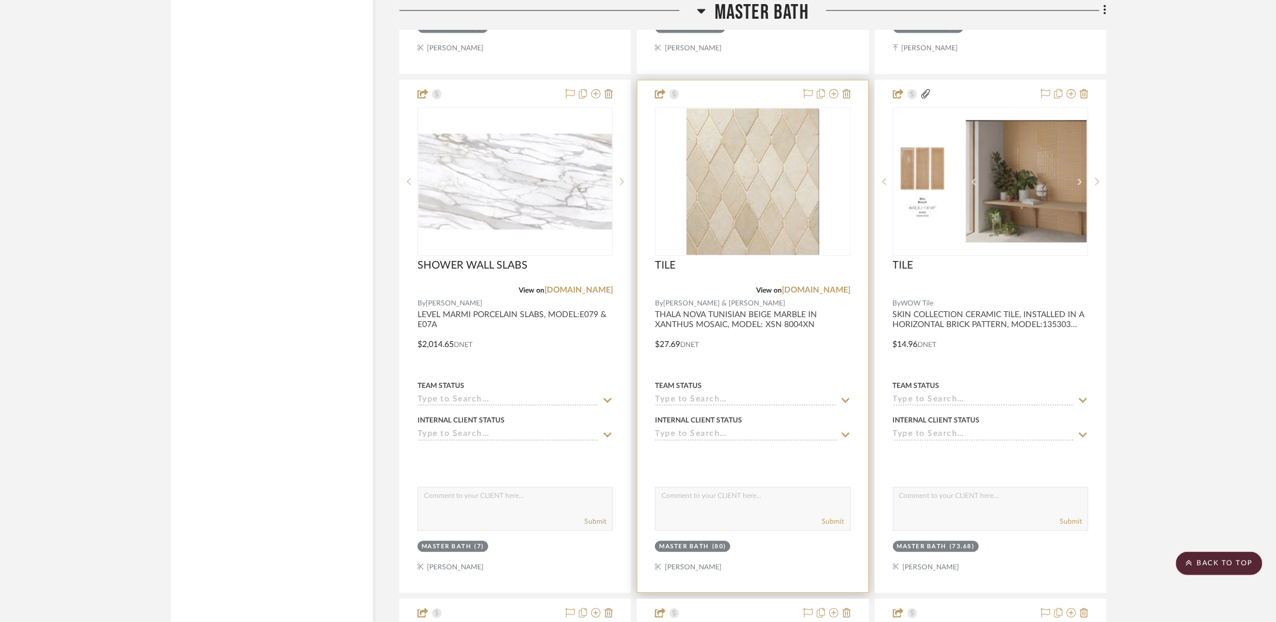
click at [803, 376] on div at bounding box center [753, 336] width 230 height 512
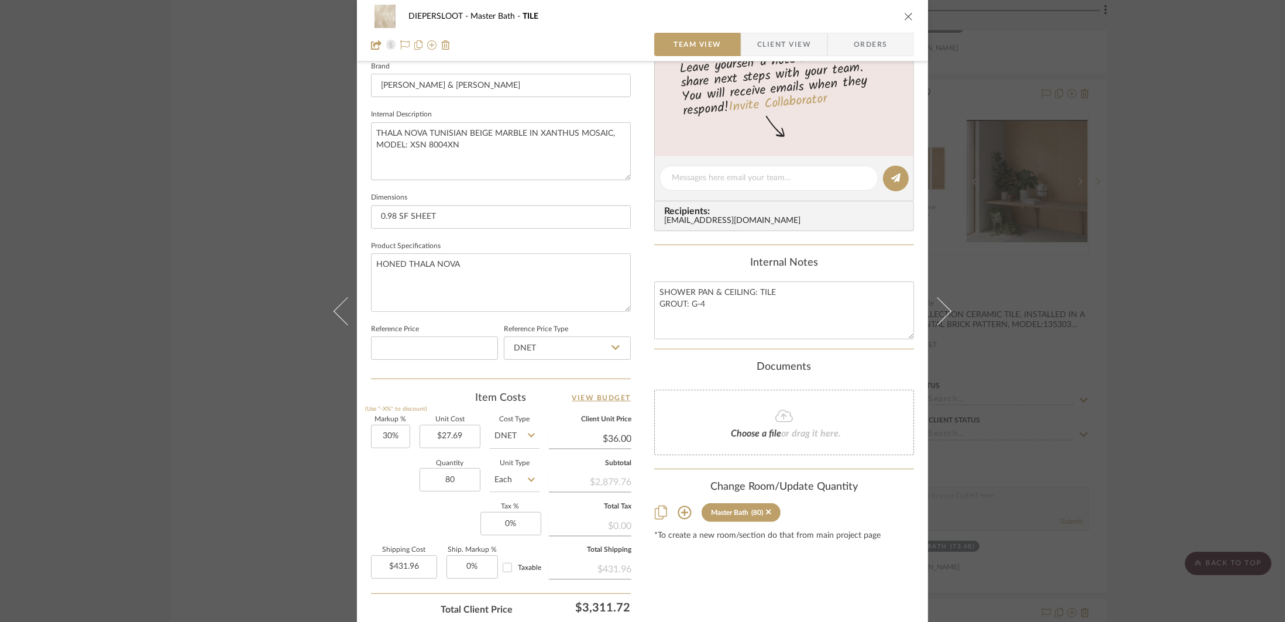
scroll to position [277, 0]
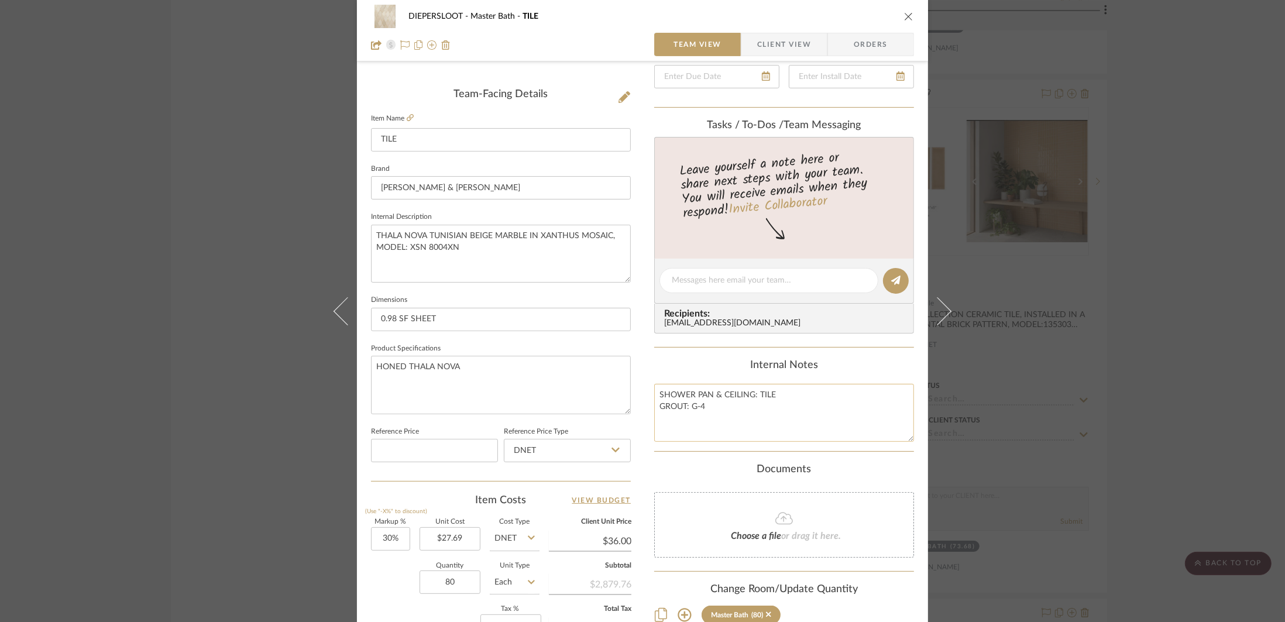
drag, startPoint x: 718, startPoint y: 414, endPoint x: 654, endPoint y: 398, distance: 65.7
click at [654, 398] on textarea "SHOWER PAN & CEILING: TILE GROUT: G-4" at bounding box center [784, 413] width 260 height 58
click at [870, 273] on div "DIEPERSLOOT Master Bath TILE Team View Client View Orders Team-Facing Details I…" at bounding box center [642, 311] width 1285 height 622
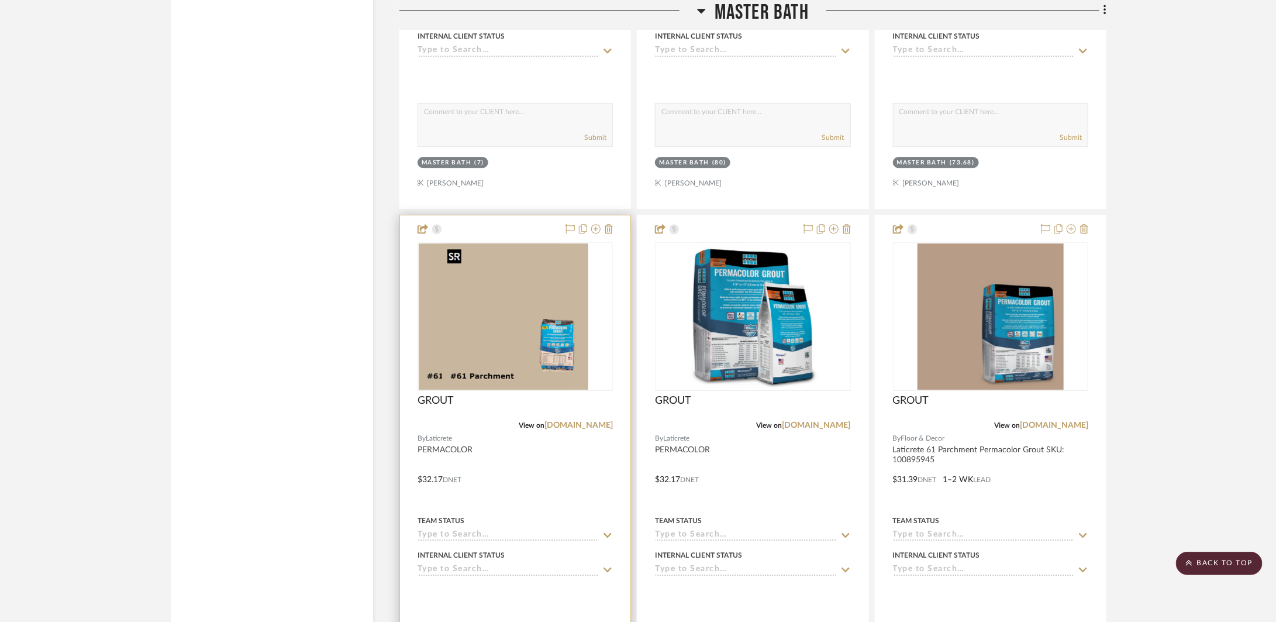
scroll to position [4536, 0]
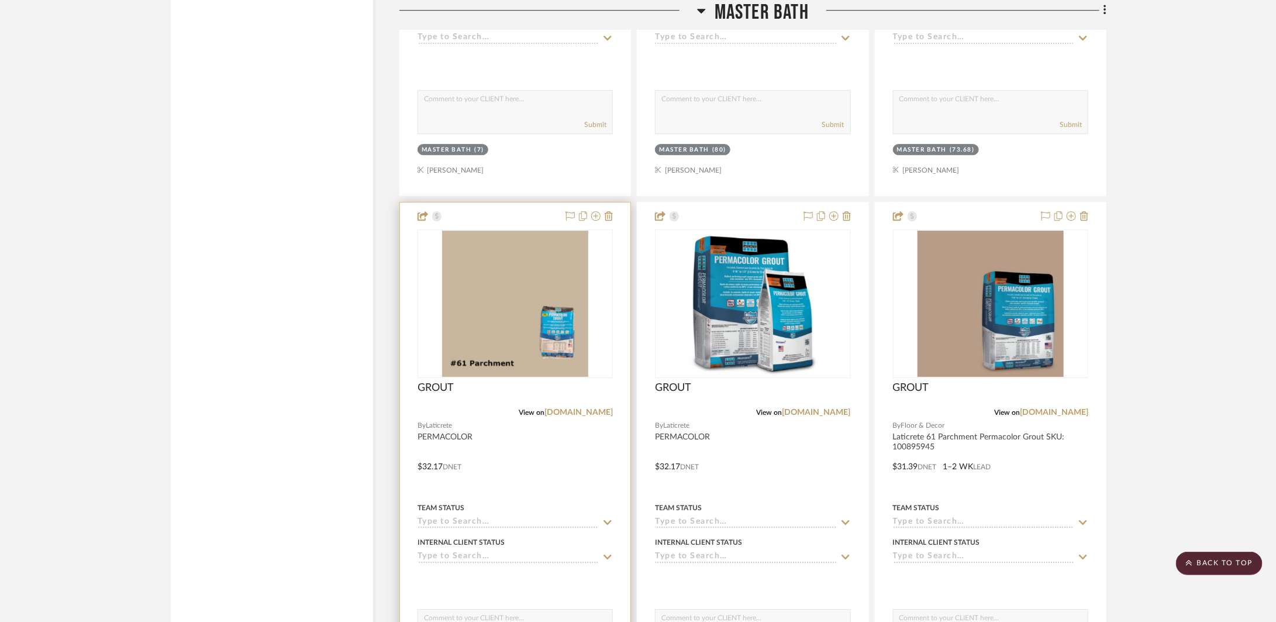
click at [572, 458] on div at bounding box center [515, 458] width 230 height 512
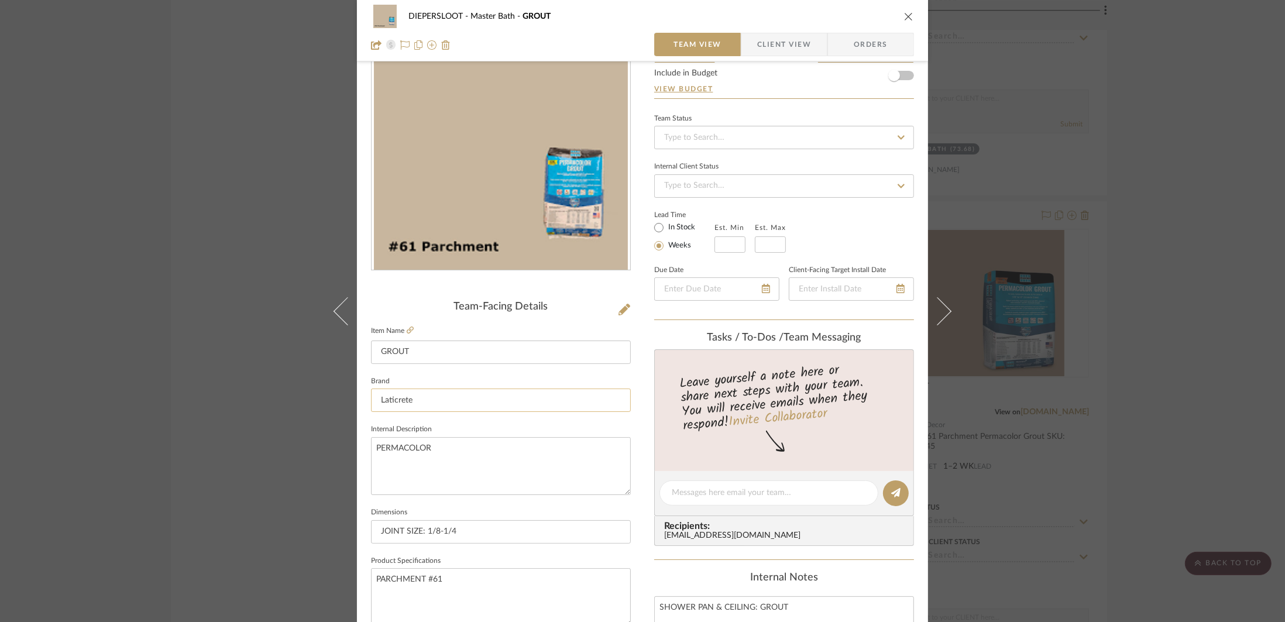
scroll to position [104, 0]
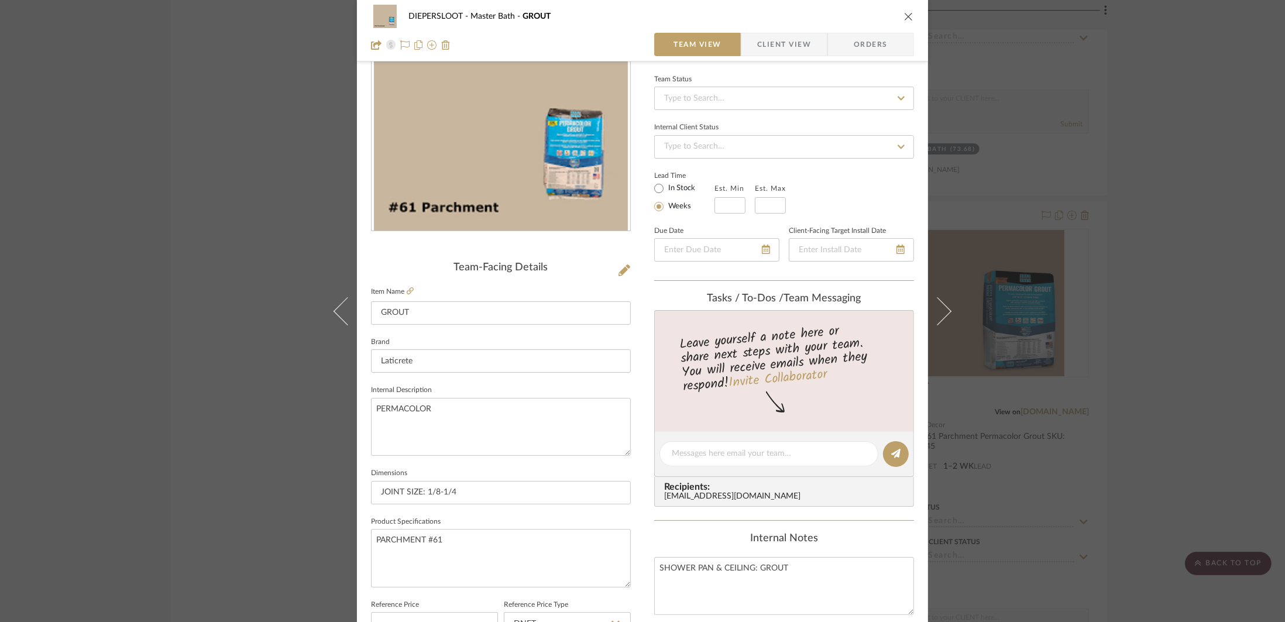
click at [870, 456] on div "DIEPERSLOOT Master Bath GROUT Team View Client View Orders Team-Facing Details …" at bounding box center [642, 311] width 1285 height 622
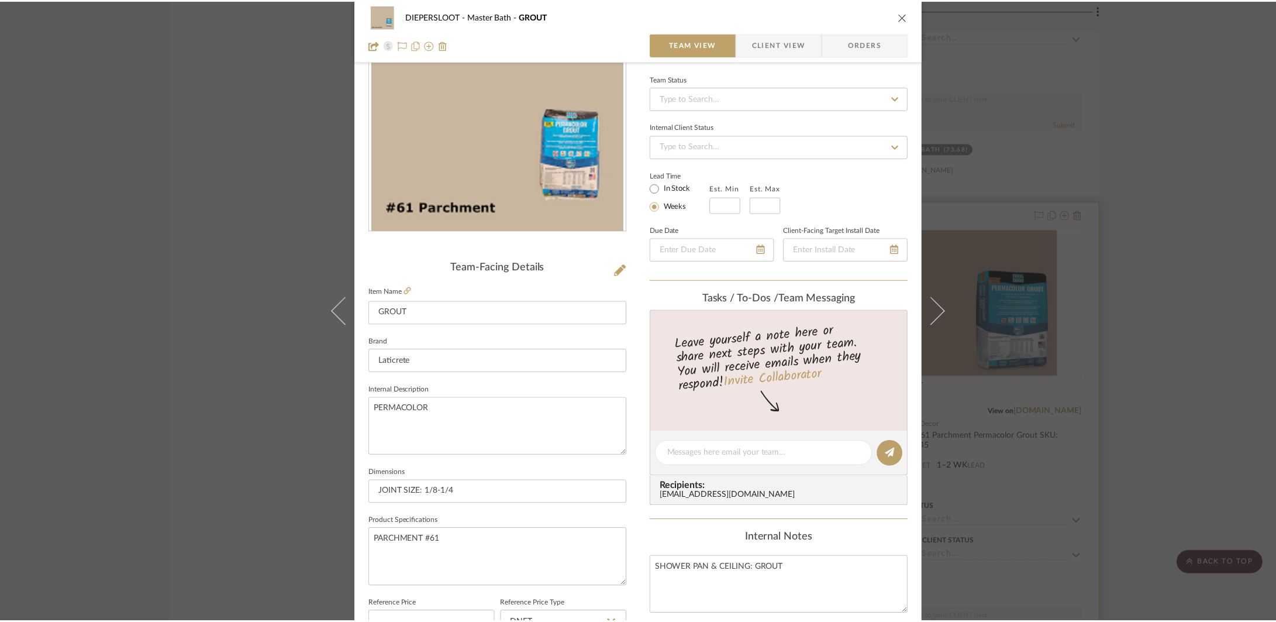
scroll to position [4536, 0]
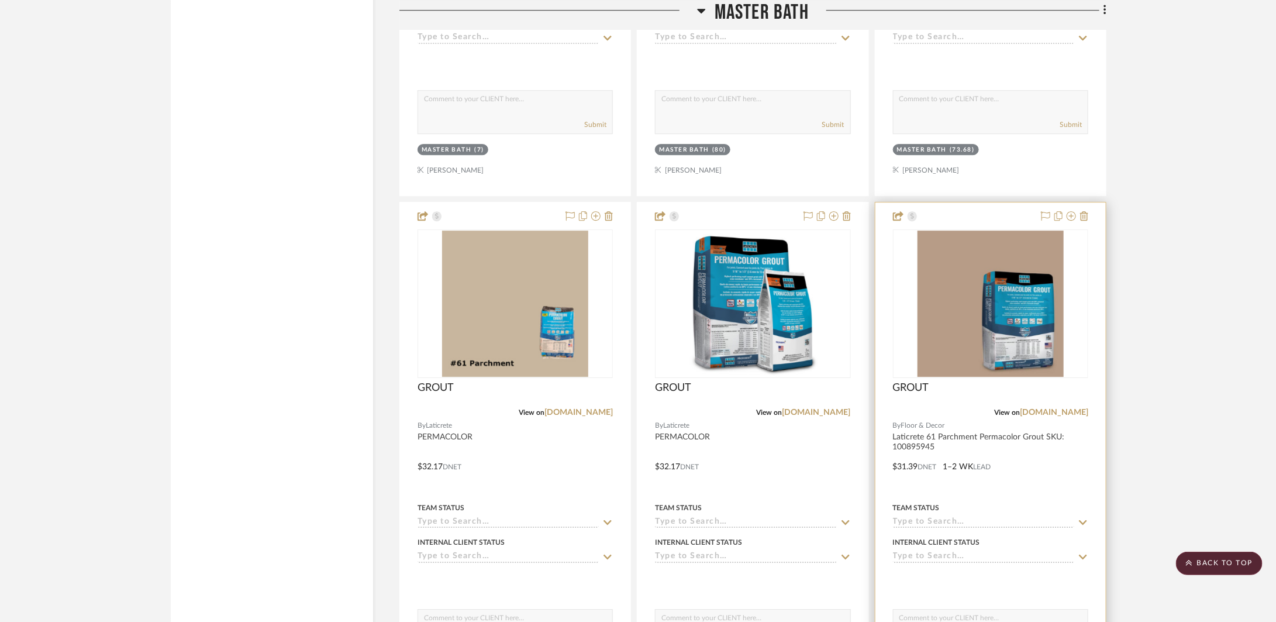
click at [870, 471] on div at bounding box center [991, 458] width 230 height 512
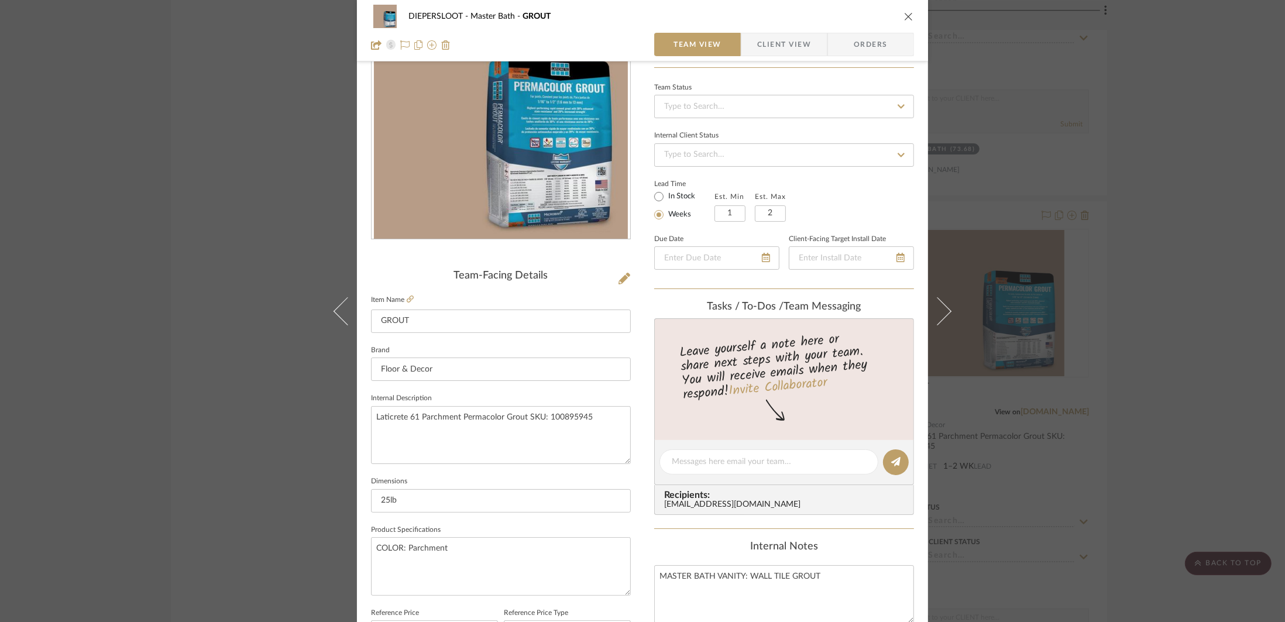
scroll to position [97, 0]
click at [402, 550] on textarea "COLOR: Parchment" at bounding box center [501, 565] width 260 height 58
drag, startPoint x: 402, startPoint y: 548, endPoint x: 374, endPoint y: 548, distance: 28.1
click at [374, 548] on textarea "COLOR: Parchment" at bounding box center [501, 565] width 260 height 58
click at [430, 546] on textarea "Parchment" at bounding box center [501, 565] width 260 height 58
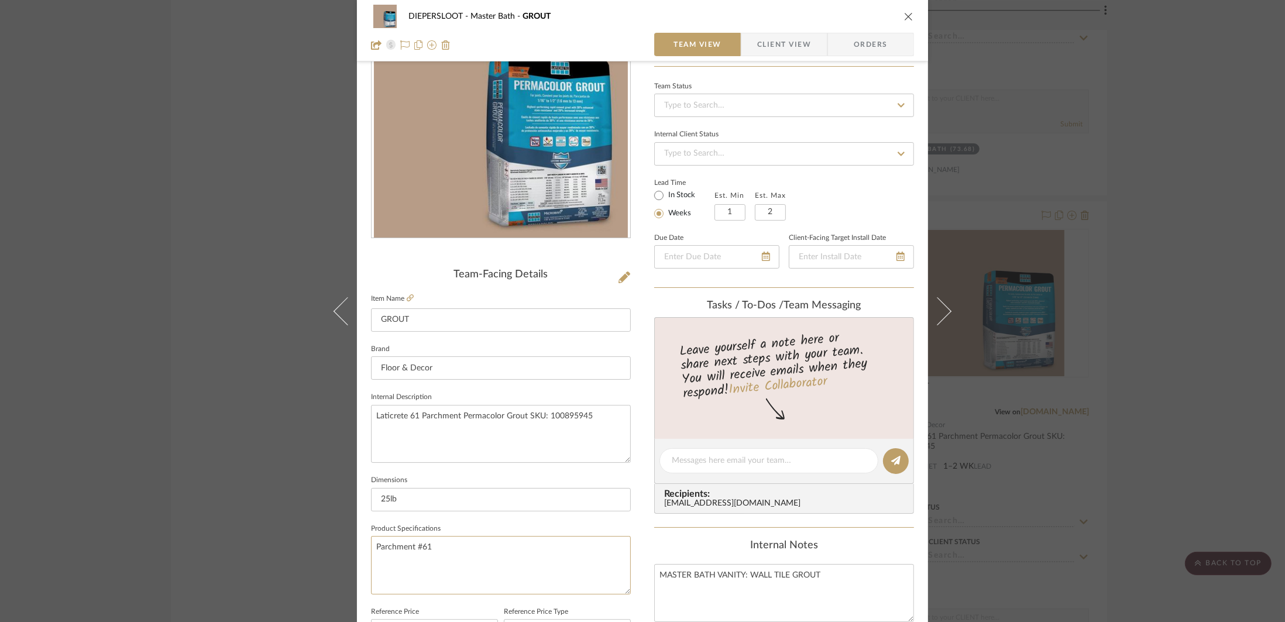
type textarea "Parchment #61"
click at [459, 484] on fieldset "Dimensions 25lb" at bounding box center [501, 491] width 260 height 39
click at [449, 494] on input "25lb" at bounding box center [501, 499] width 260 height 23
click at [464, 542] on textarea "Parchment #61" at bounding box center [501, 565] width 260 height 58
click at [159, 422] on div "DIEPERSLOOT Master Bath GROUT Team View Client View Orders Team-Facing Details …" at bounding box center [642, 311] width 1285 height 622
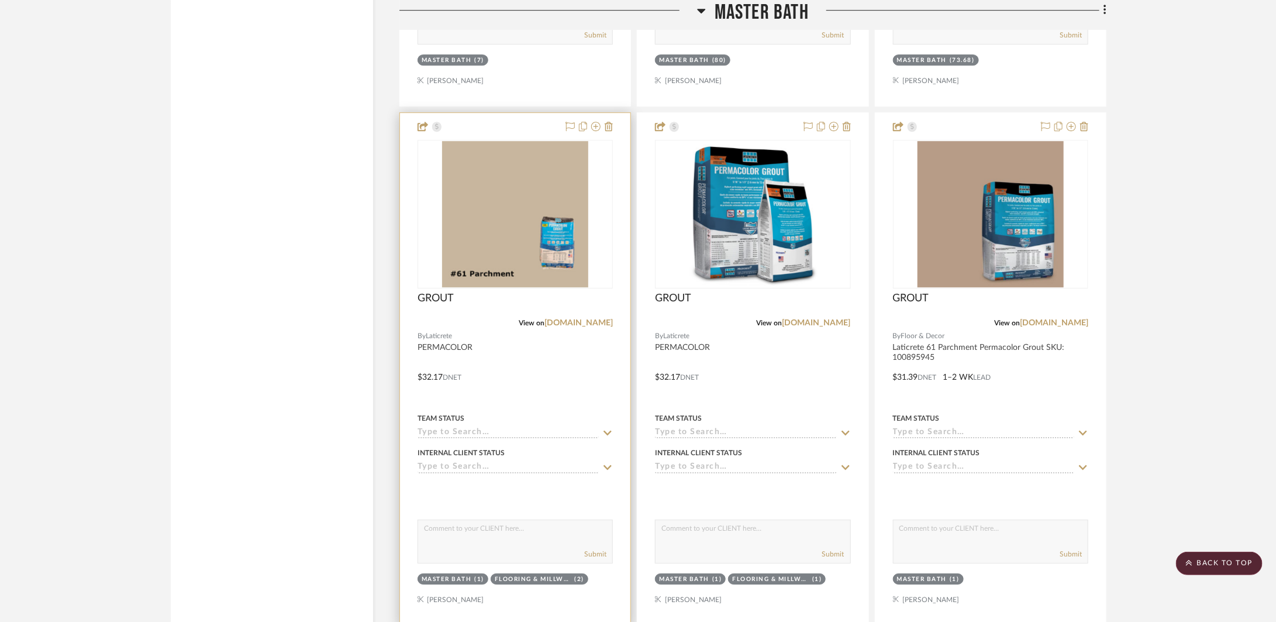
scroll to position [4634, 0]
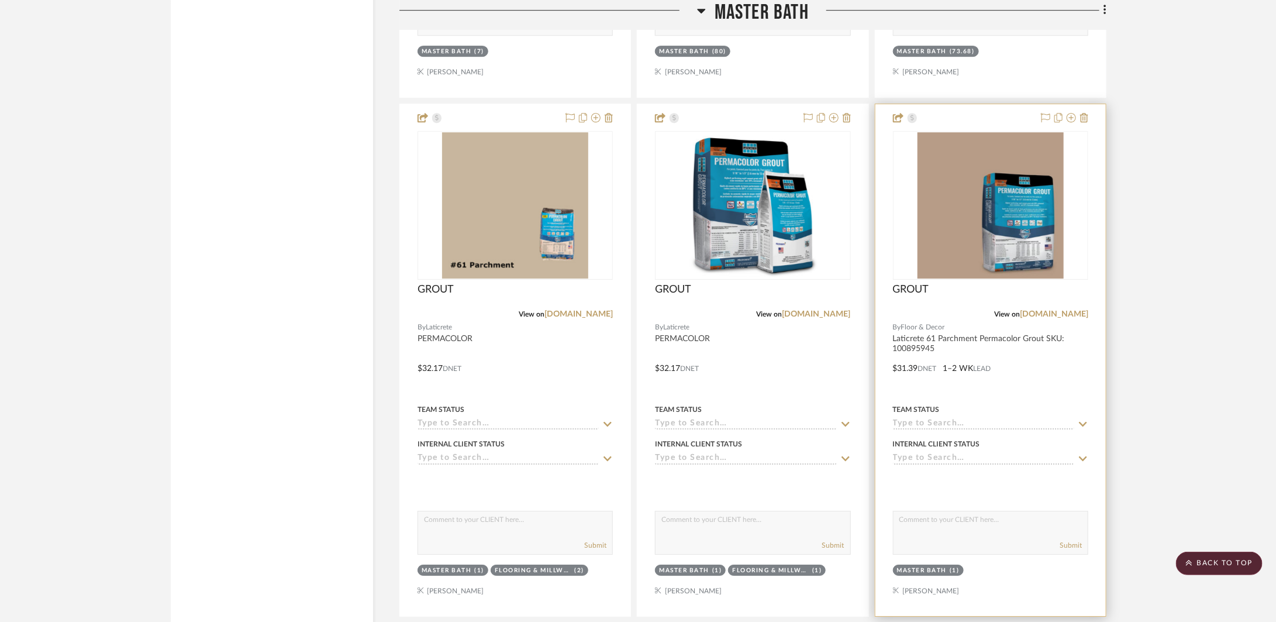
click at [870, 363] on div at bounding box center [991, 360] width 230 height 512
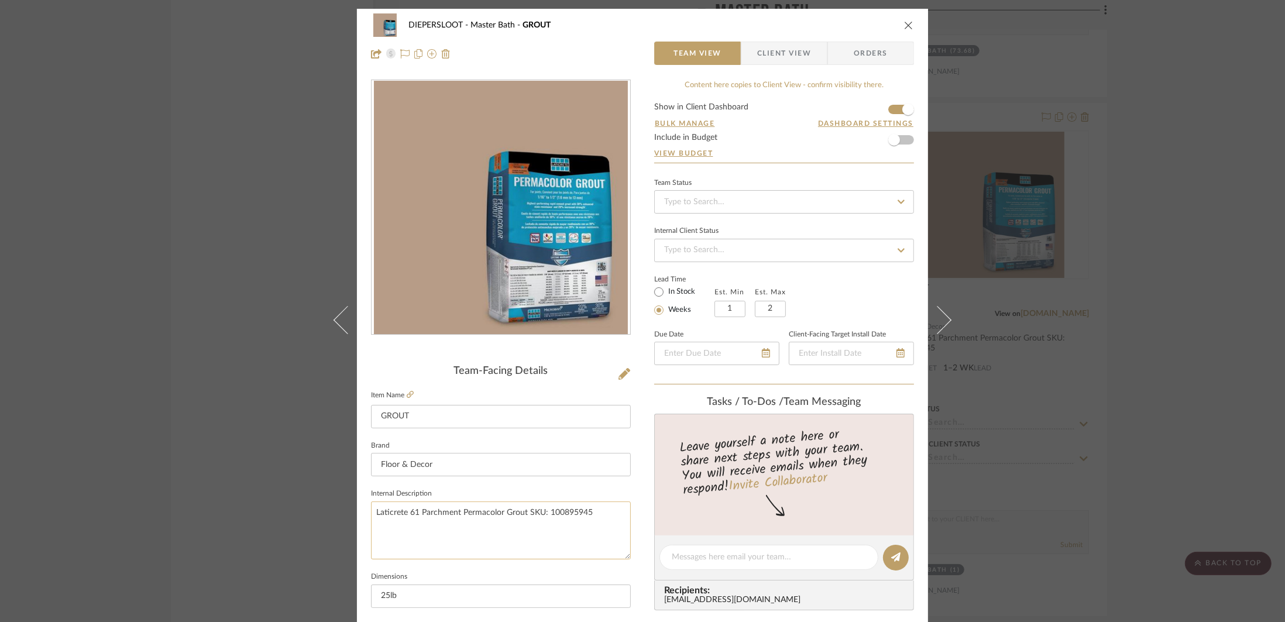
scroll to position [219, 0]
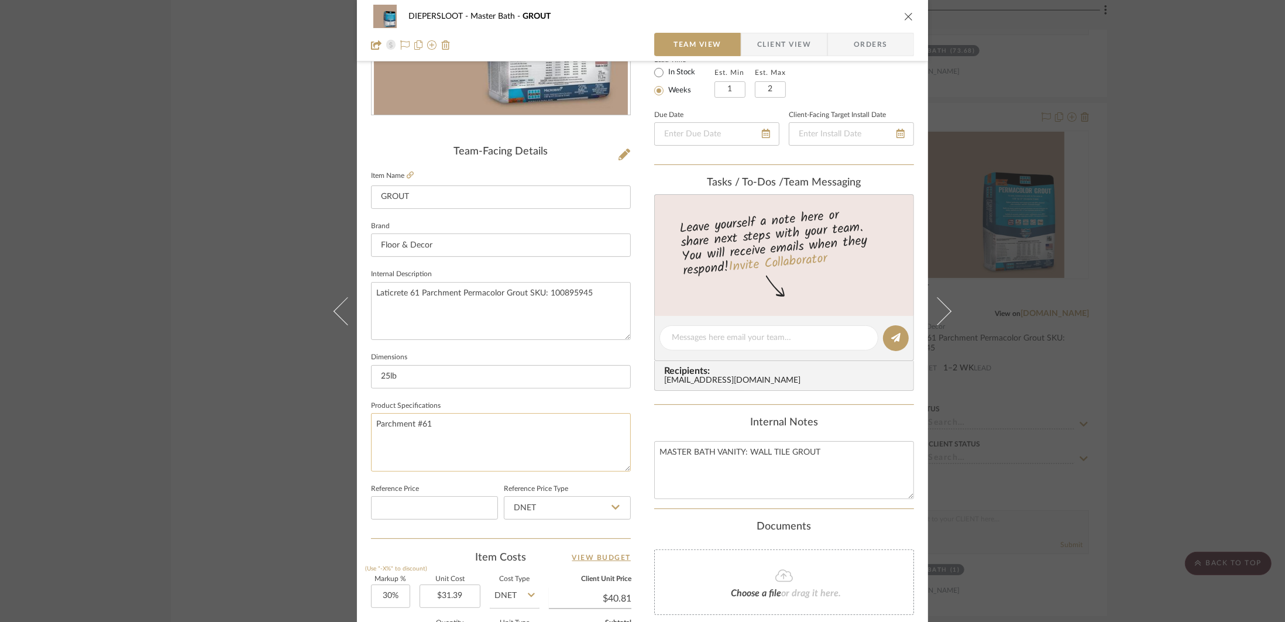
drag, startPoint x: 463, startPoint y: 428, endPoint x: 429, endPoint y: 425, distance: 34.6
click at [429, 425] on textarea "Parchment #61" at bounding box center [501, 442] width 260 height 58
drag, startPoint x: 417, startPoint y: 377, endPoint x: 358, endPoint y: 380, distance: 58.6
click at [358, 380] on div "DIEPERSLOOT Master Bath GROUT Team View Client View Orders Team-Facing Details …" at bounding box center [642, 329] width 571 height 1081
type input "JOINT SIZE: 1/8""
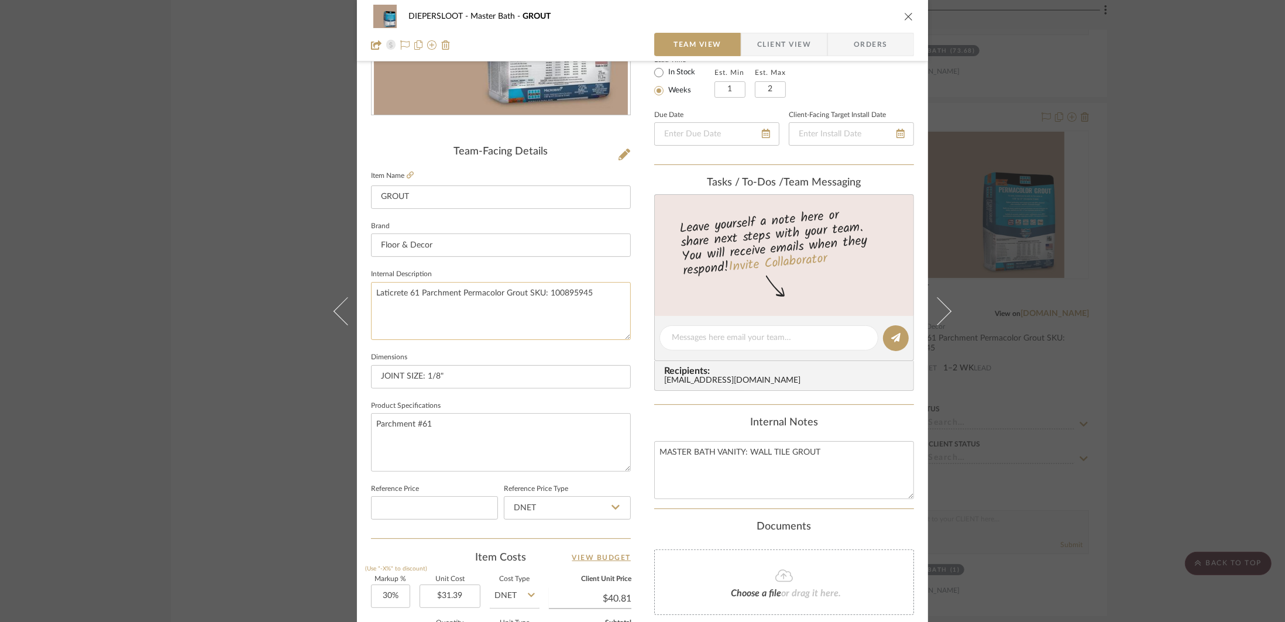
click at [477, 299] on textarea "Laticrete 61 Parchment Permacolor Grout SKU: 100895945" at bounding box center [501, 311] width 260 height 58
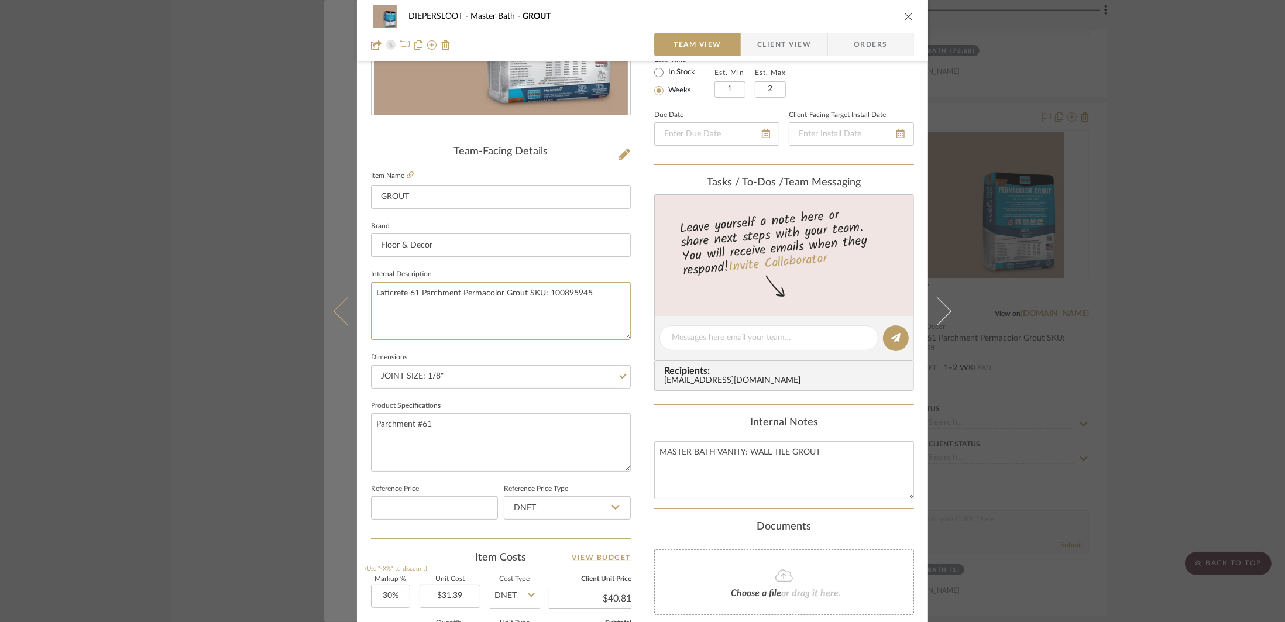
drag, startPoint x: 570, startPoint y: 293, endPoint x: 337, endPoint y: 290, distance: 233.4
click at [337, 290] on mat-dialog-content "DIEPERSLOOT Master Bath GROUT Team View Client View Orders Team-Facing Details …" at bounding box center [642, 329] width 636 height 1081
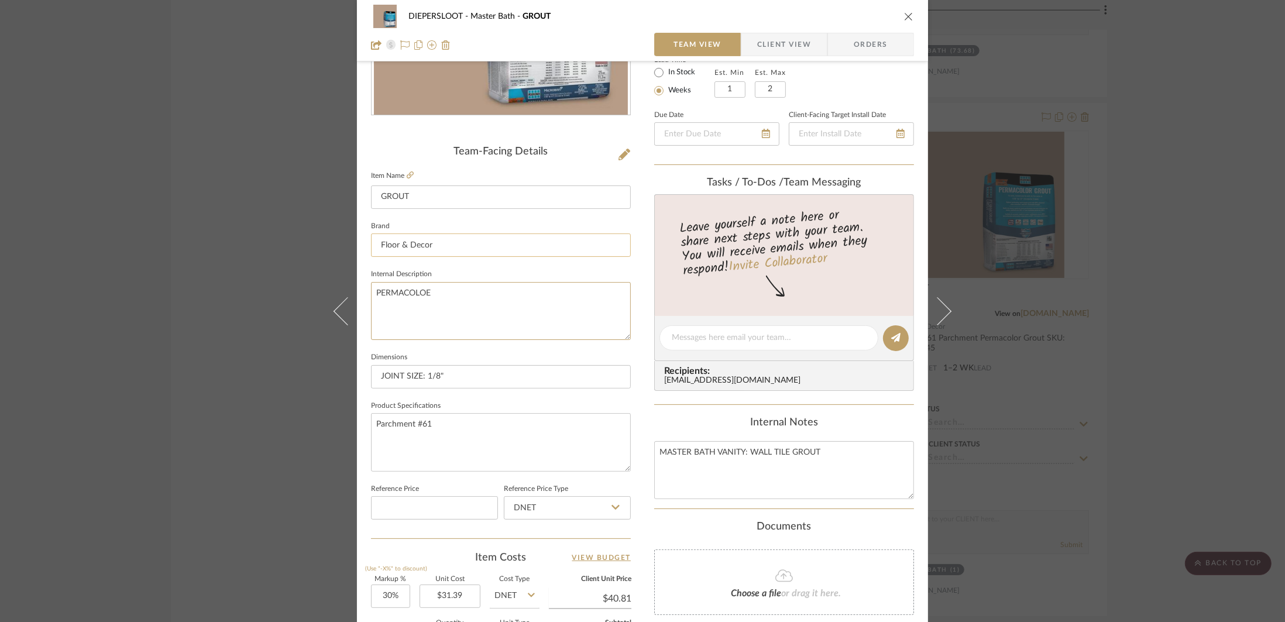
type textarea "PERMACOLOE"
click at [432, 245] on input "Floor & Decor" at bounding box center [501, 244] width 260 height 23
drag, startPoint x: 438, startPoint y: 245, endPoint x: 357, endPoint y: 243, distance: 80.8
click at [357, 243] on div "DIEPERSLOOT Master Bath GROUT Team View Client View Orders Team-Facing Details …" at bounding box center [642, 329] width 571 height 1081
click at [428, 277] on span "Laticrete" at bounding box center [501, 275] width 225 height 10
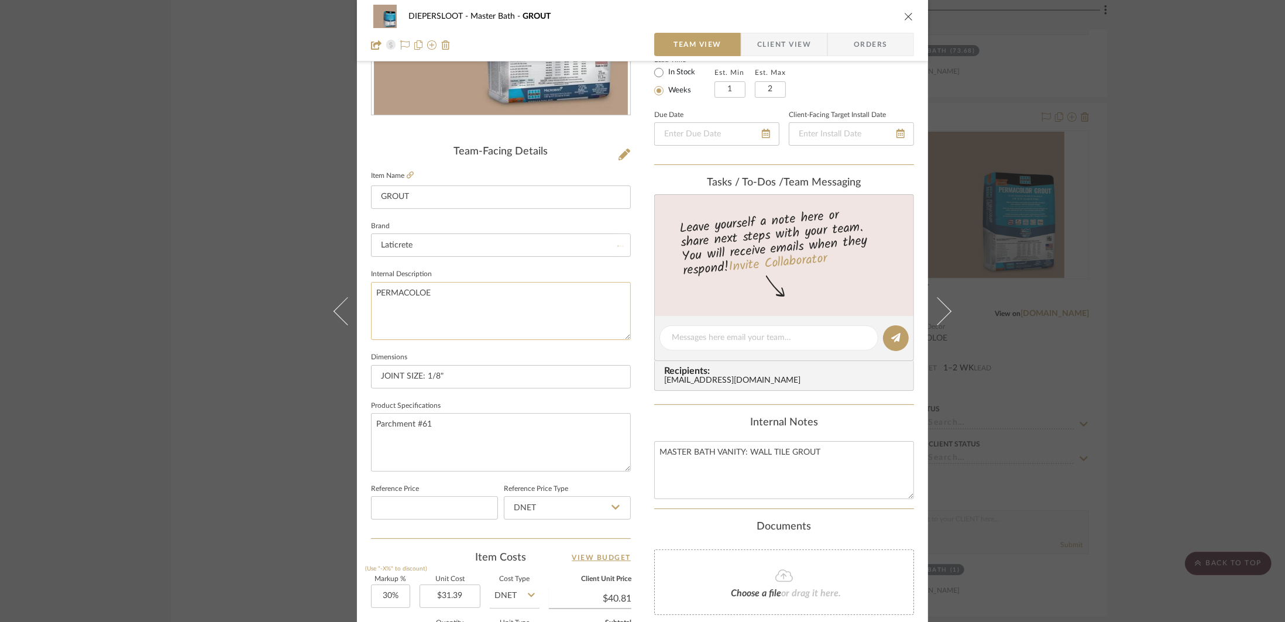
click at [443, 304] on textarea "PERMACOLOE" at bounding box center [501, 311] width 260 height 58
click at [508, 408] on fieldset "Product Specifications Parchment #61" at bounding box center [501, 435] width 260 height 74
click at [515, 433] on textarea "Parchment #61" at bounding box center [501, 442] width 260 height 58
click at [507, 283] on textarea "PERMACOLOE" at bounding box center [501, 311] width 260 height 58
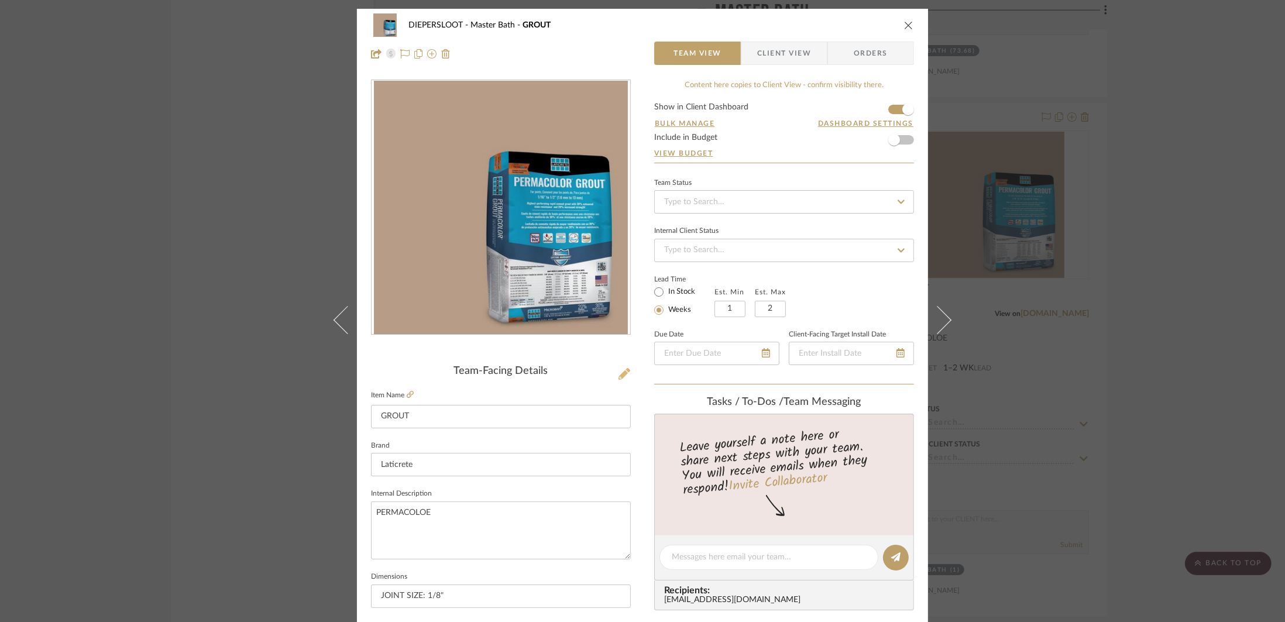
click at [623, 369] on icon at bounding box center [624, 374] width 12 height 12
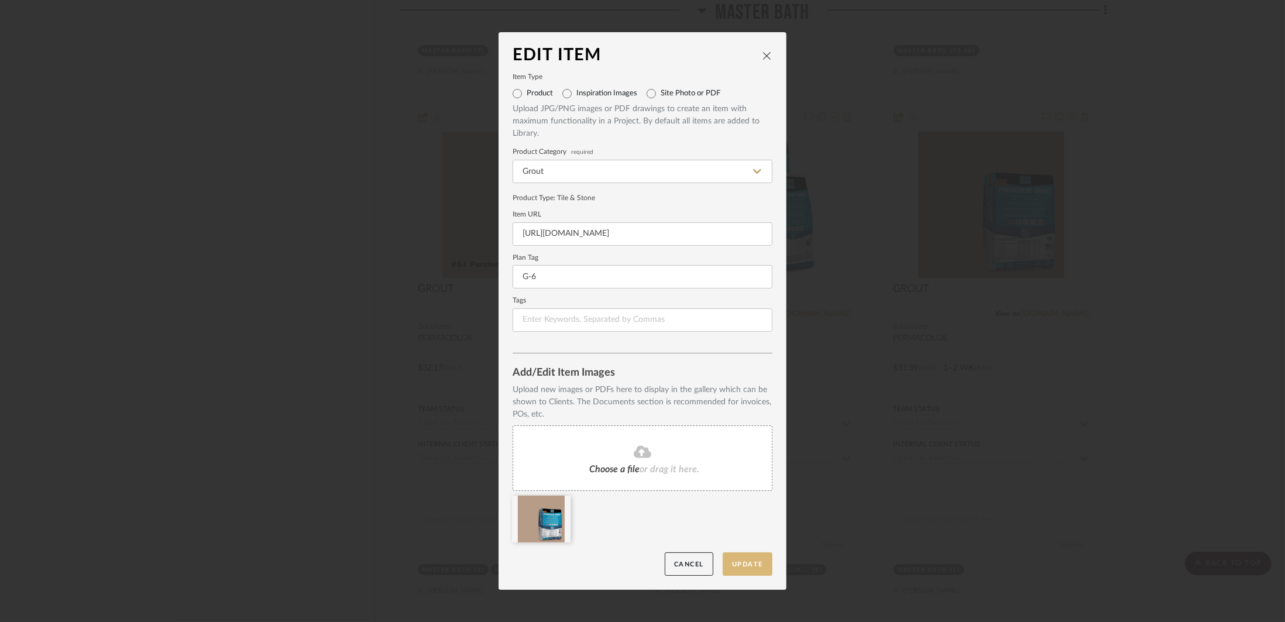
click at [755, 556] on button "Update" at bounding box center [747, 564] width 50 height 24
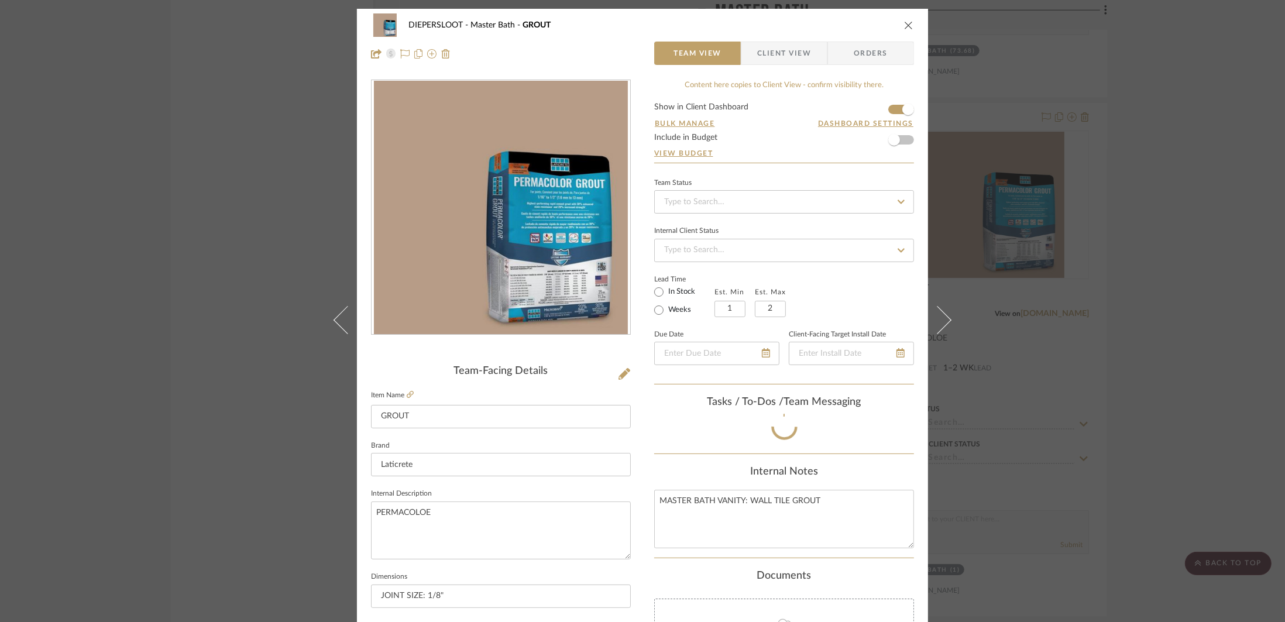
click at [285, 453] on div "DIEPERSLOOT Master Bath GROUT Team View Client View Orders Team-Facing Details …" at bounding box center [642, 311] width 1285 height 622
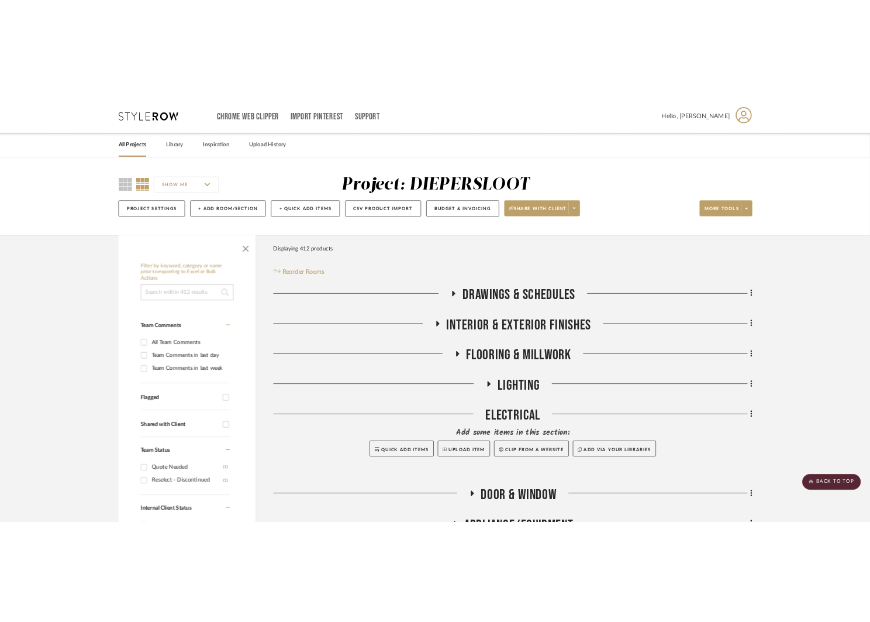
scroll to position [4634, 0]
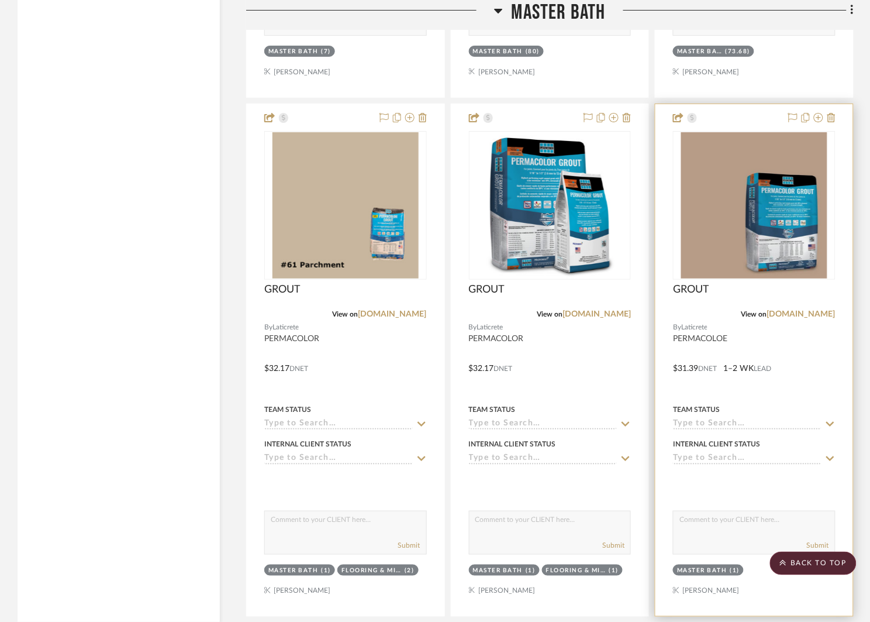
click at [763, 370] on div at bounding box center [755, 360] width 198 height 512
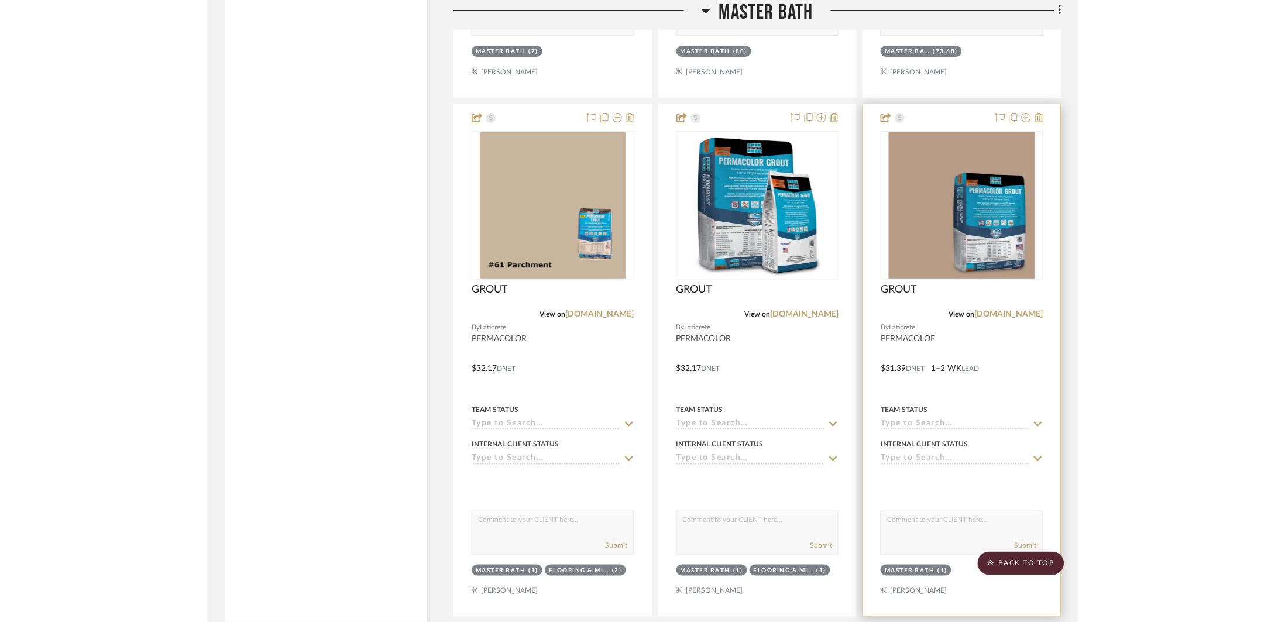
scroll to position [0, 0]
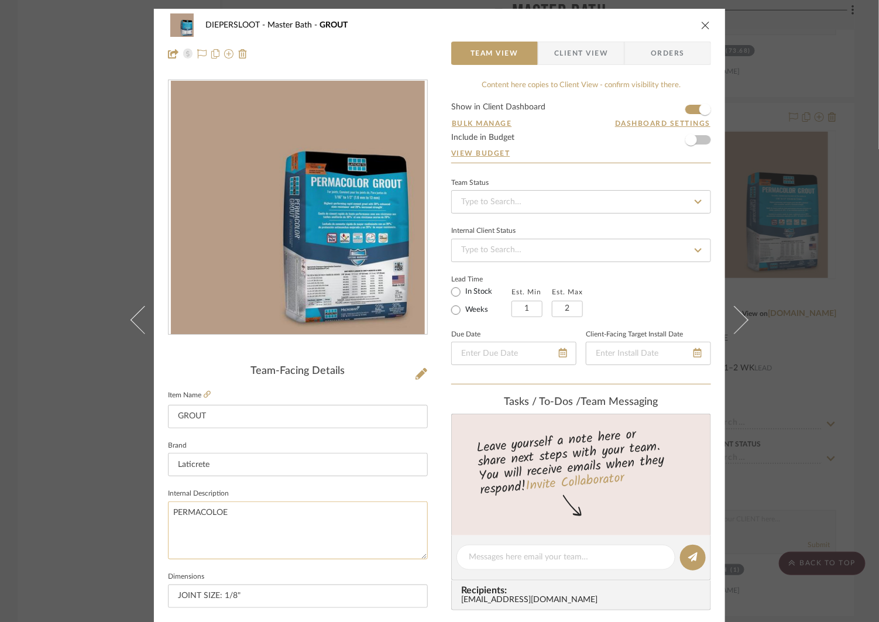
click at [254, 511] on textarea "PERMACOLOE" at bounding box center [298, 530] width 260 height 58
click at [263, 464] on input "Laticrete" at bounding box center [298, 464] width 260 height 23
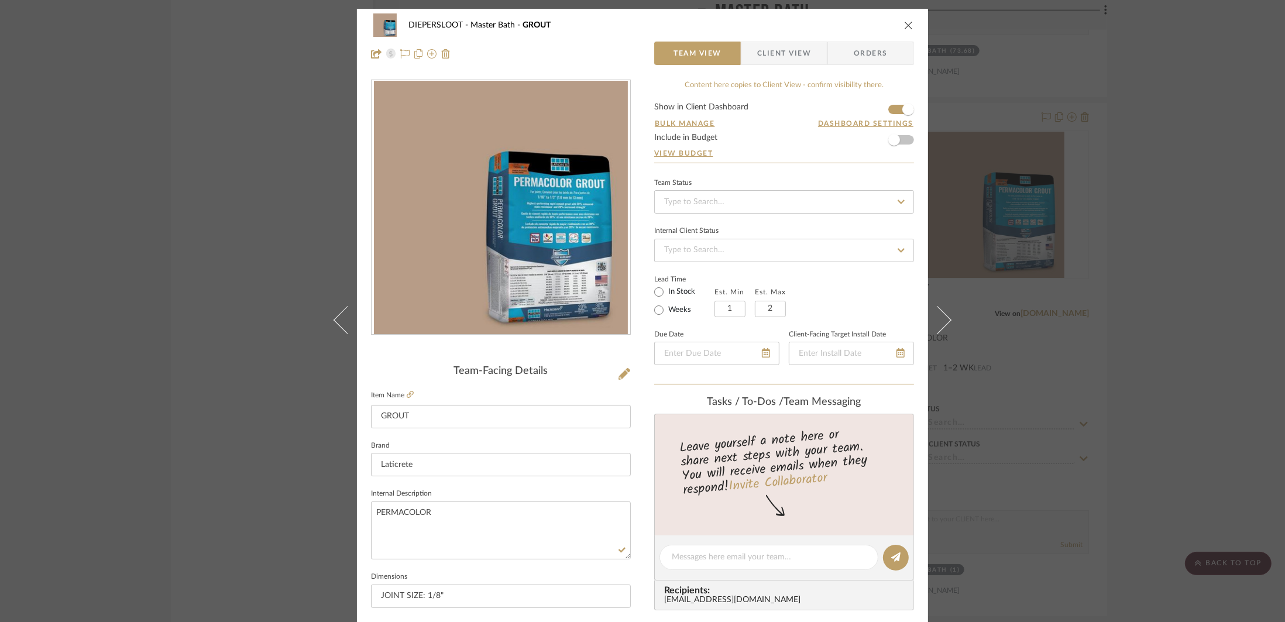
click at [870, 27] on icon "close" at bounding box center [908, 24] width 9 height 9
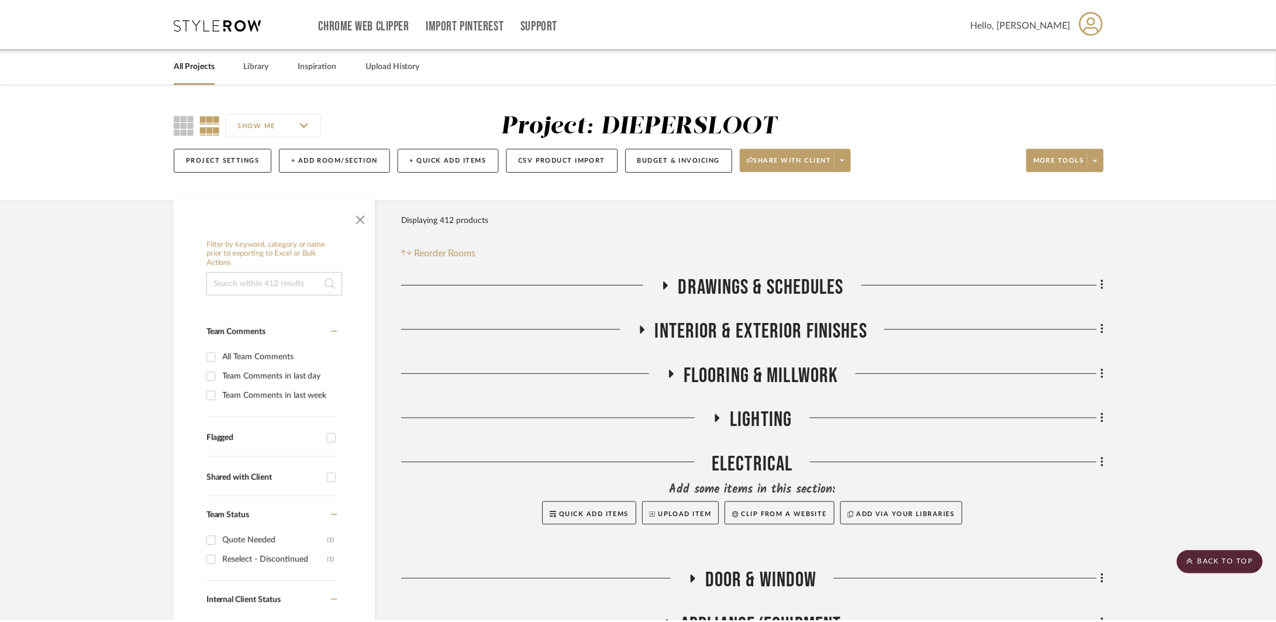
scroll to position [4634, 0]
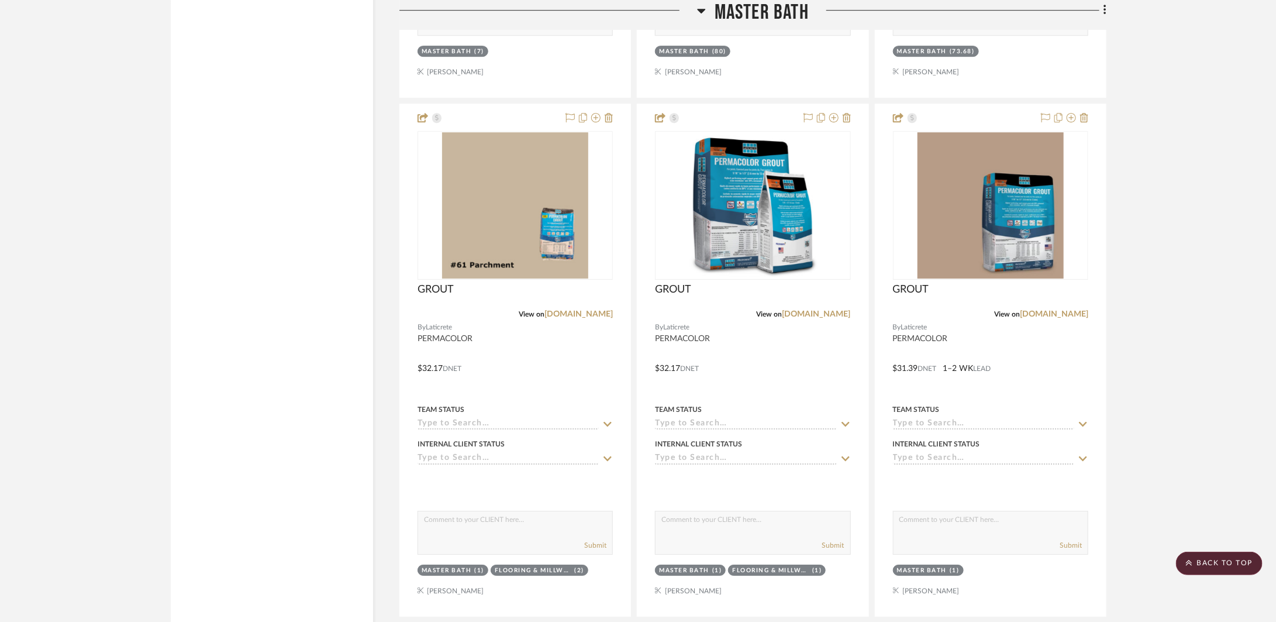
click at [275, 328] on div "Filter by keyword, category or name prior to exporting to Excel or Bulk Actions…" at bounding box center [272, 477] width 202 height 9822
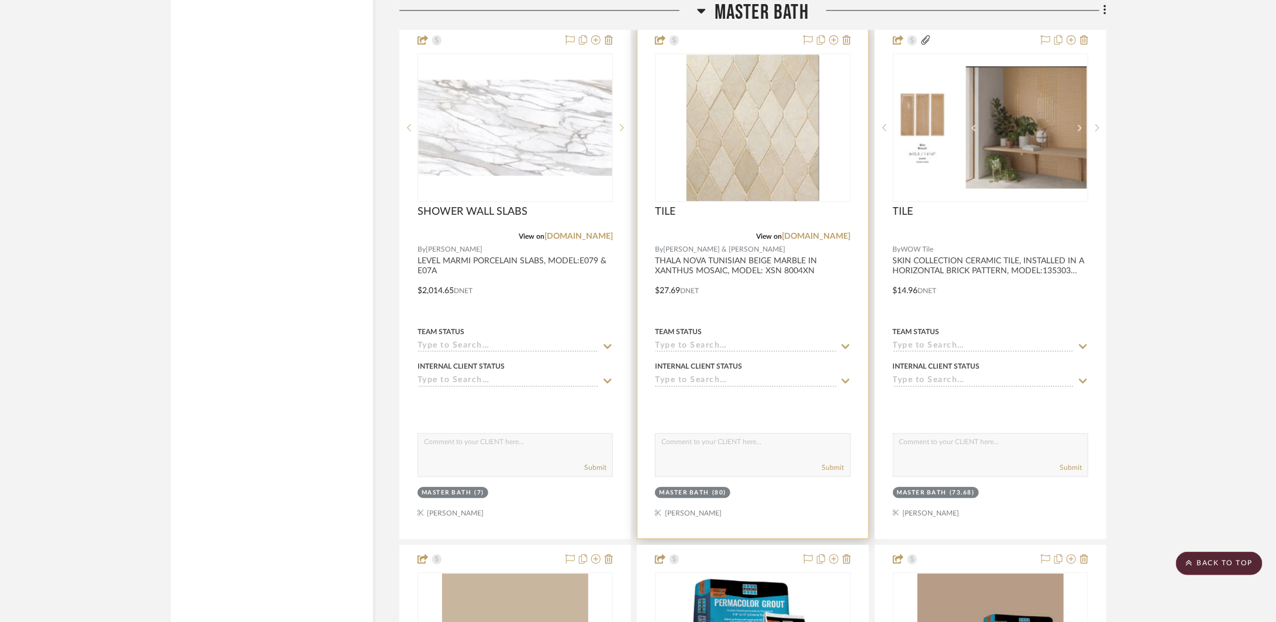
scroll to position [4175, 0]
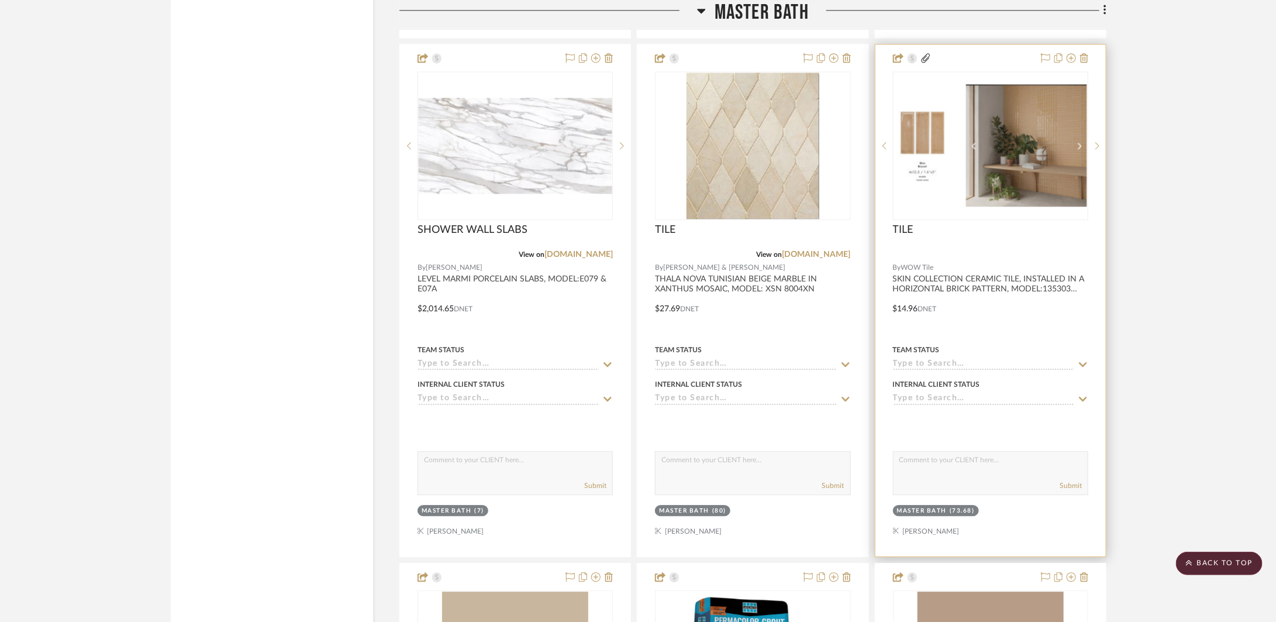
click at [870, 321] on div at bounding box center [991, 300] width 230 height 512
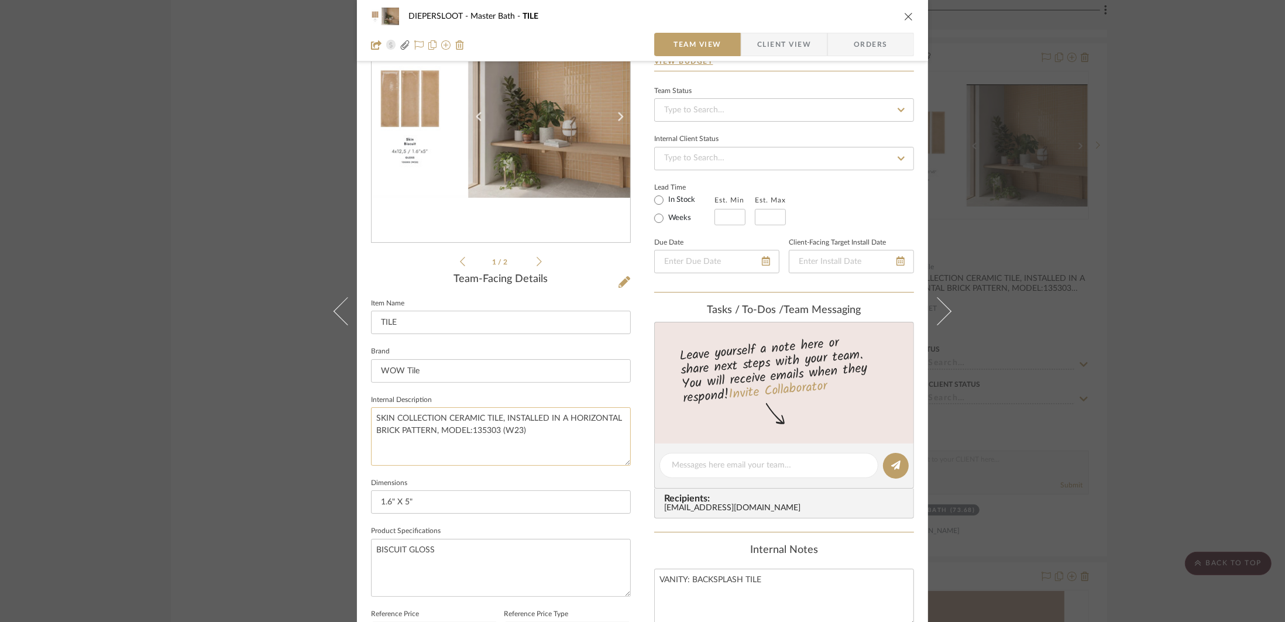
scroll to position [209, 0]
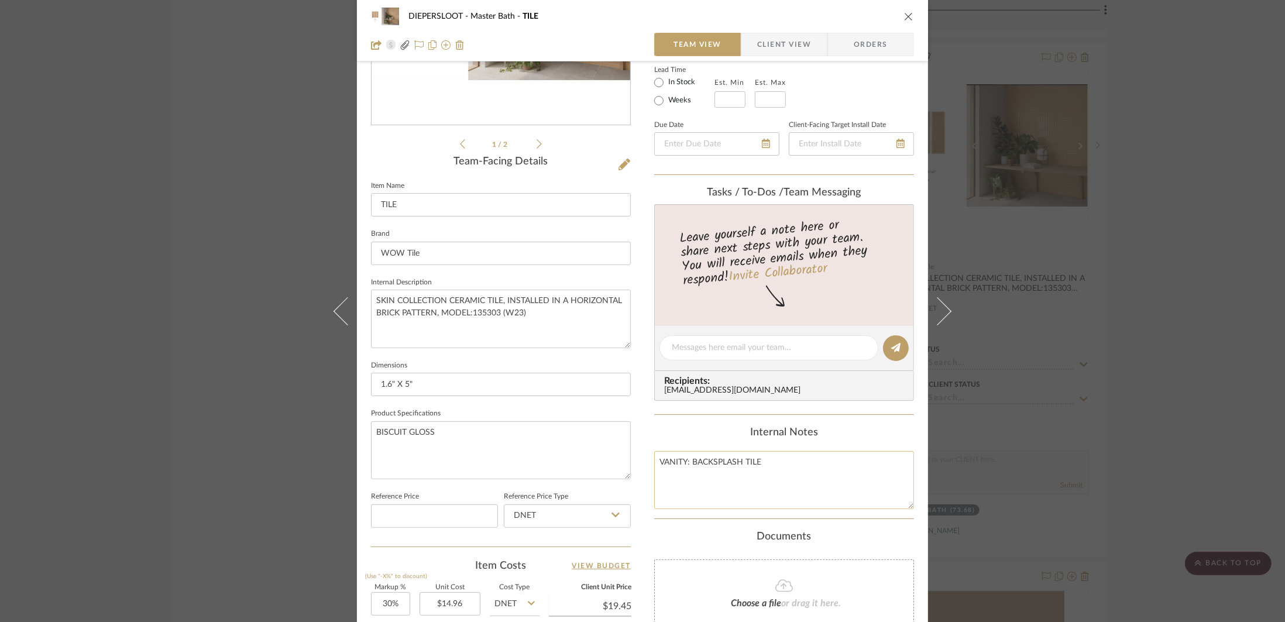
click at [777, 463] on textarea "VANITY: BACKSPLASH TILE" at bounding box center [784, 480] width 260 height 58
click at [696, 479] on textarea "VANITY: BACKSPLASH TILE PATTERNL HORIZONTAL BRICK GROUT:" at bounding box center [784, 480] width 260 height 58
drag, startPoint x: 432, startPoint y: 311, endPoint x: 503, endPoint y: 300, distance: 71.0
click at [503, 300] on textarea "SKIN COLLECTION CERAMIC TILE, INSTALLED IN A HORIZONTAL BRICK PATTERN, MODEL:13…" at bounding box center [501, 319] width 260 height 58
click at [503, 302] on textarea "SKIN COLLECTION CERAMIC TILE, MODEL:135303 (W23)" at bounding box center [501, 319] width 260 height 58
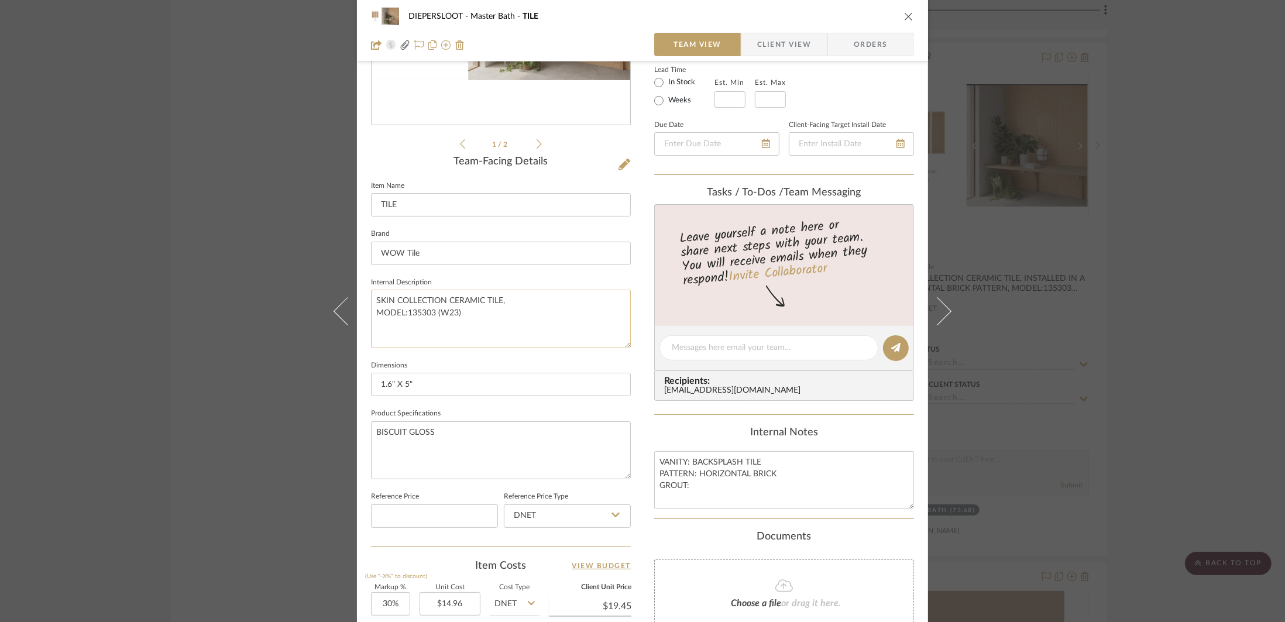
click at [526, 317] on textarea "SKIN COLLECTION CERAMIC TILE, MODEL:135303 (W23)" at bounding box center [501, 319] width 260 height 58
click at [528, 389] on input "1.6" X 5"" at bounding box center [501, 384] width 260 height 23
click at [870, 309] on div "DIEPERSLOOT Master Bath TILE Team View Client View Orders Skin.pdf Skin.pdf 1 /…" at bounding box center [642, 311] width 1285 height 622
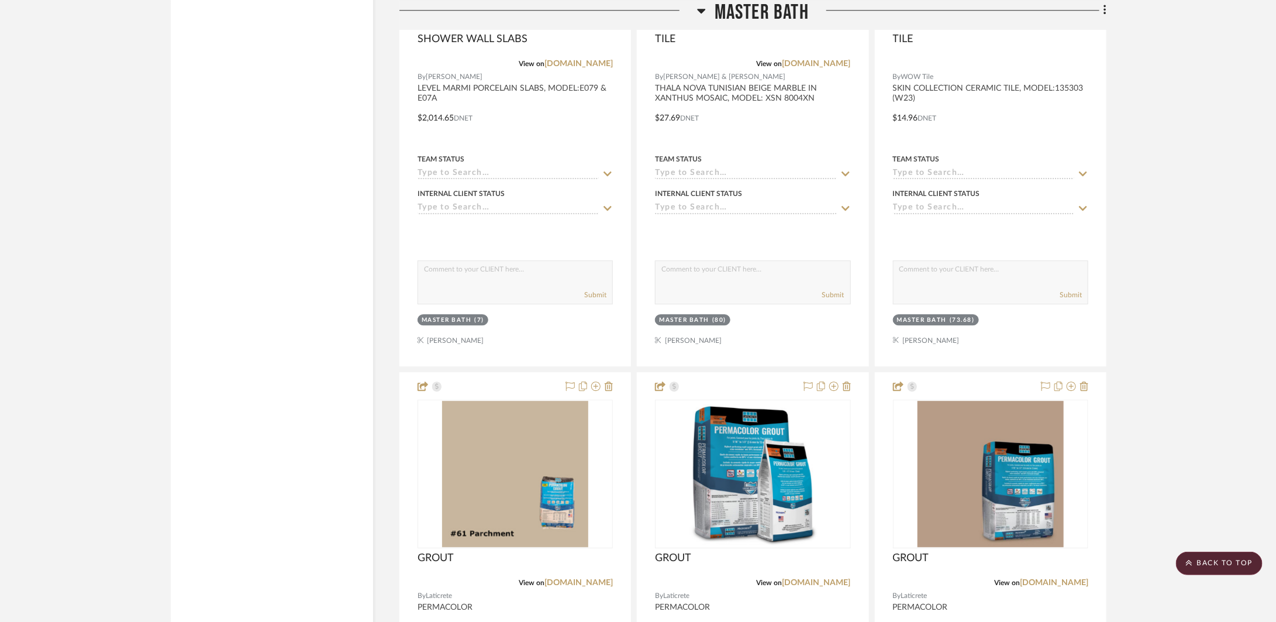
scroll to position [4212, 0]
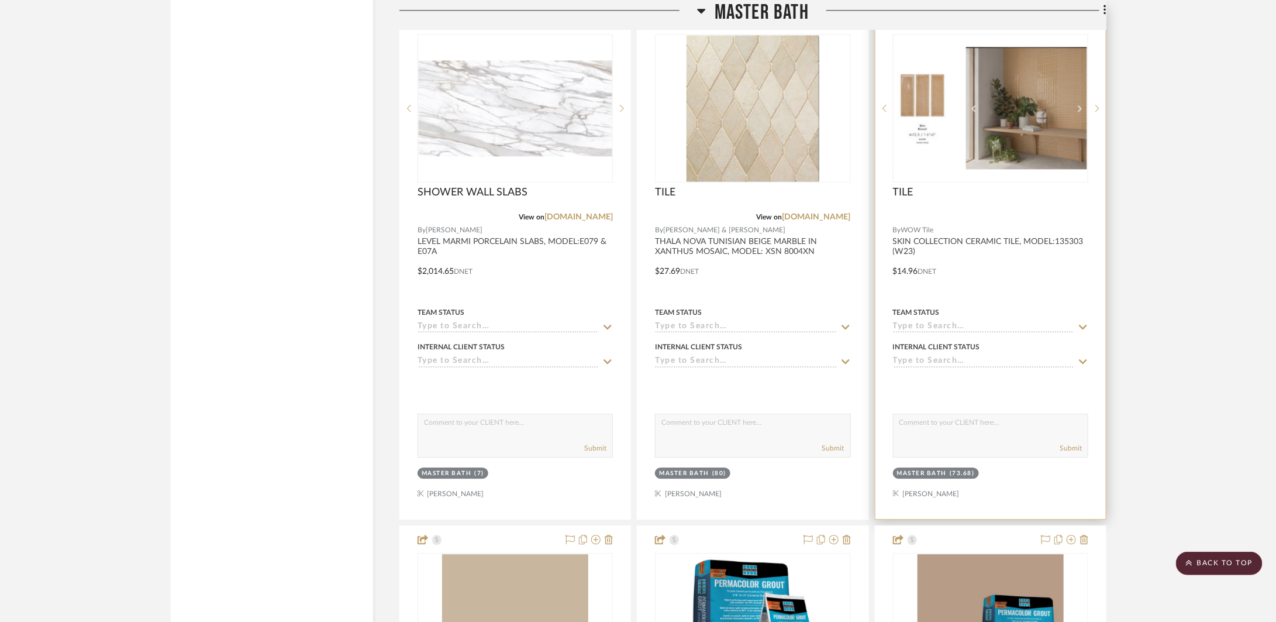
click at [870, 273] on div at bounding box center [991, 263] width 230 height 512
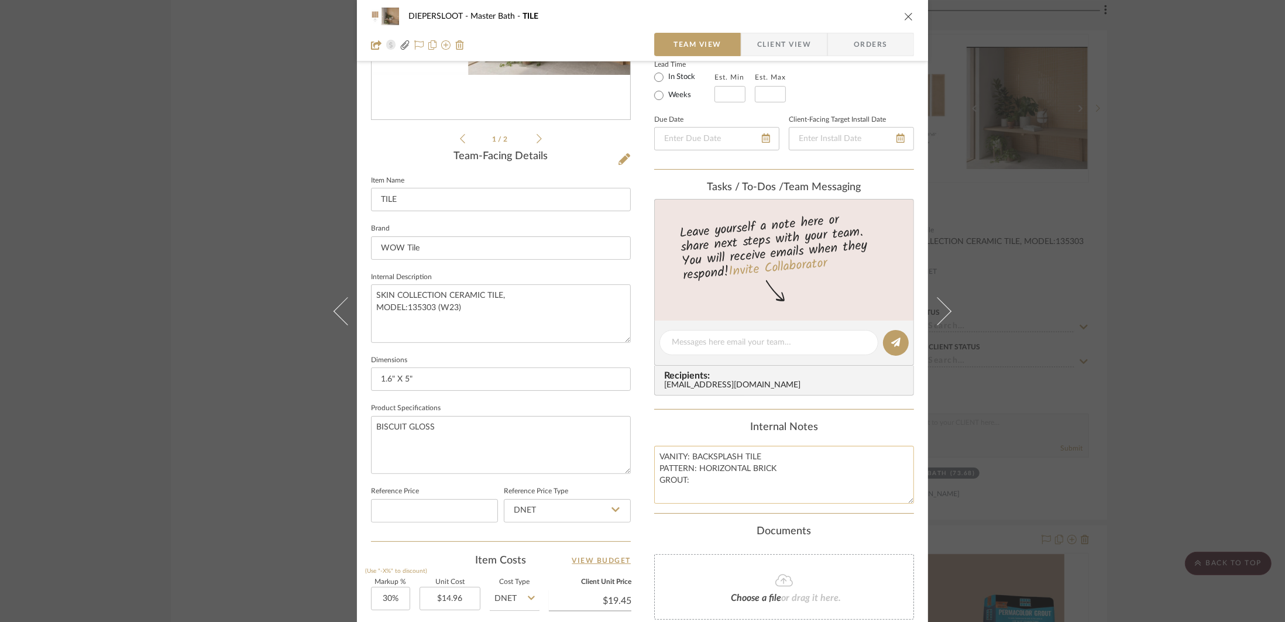
scroll to position [223, 0]
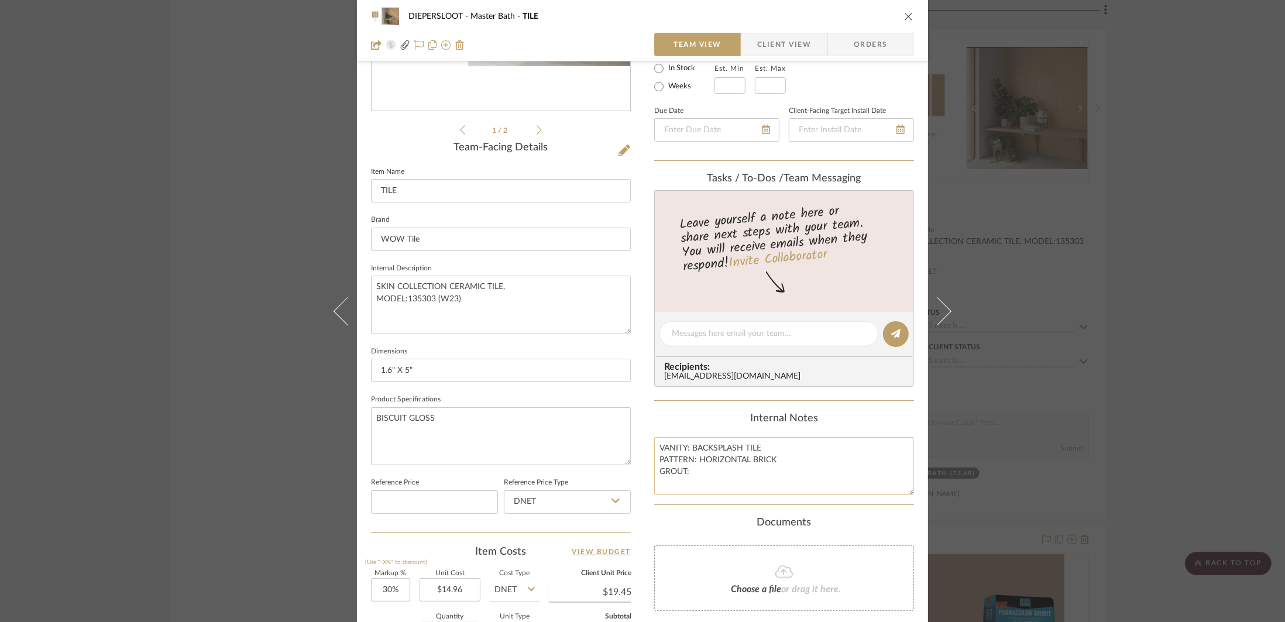
click at [741, 474] on textarea "VANITY: BACKSPLASH TILE PATTERN: HORIZONTAL BRICK GROUT:" at bounding box center [784, 466] width 260 height 58
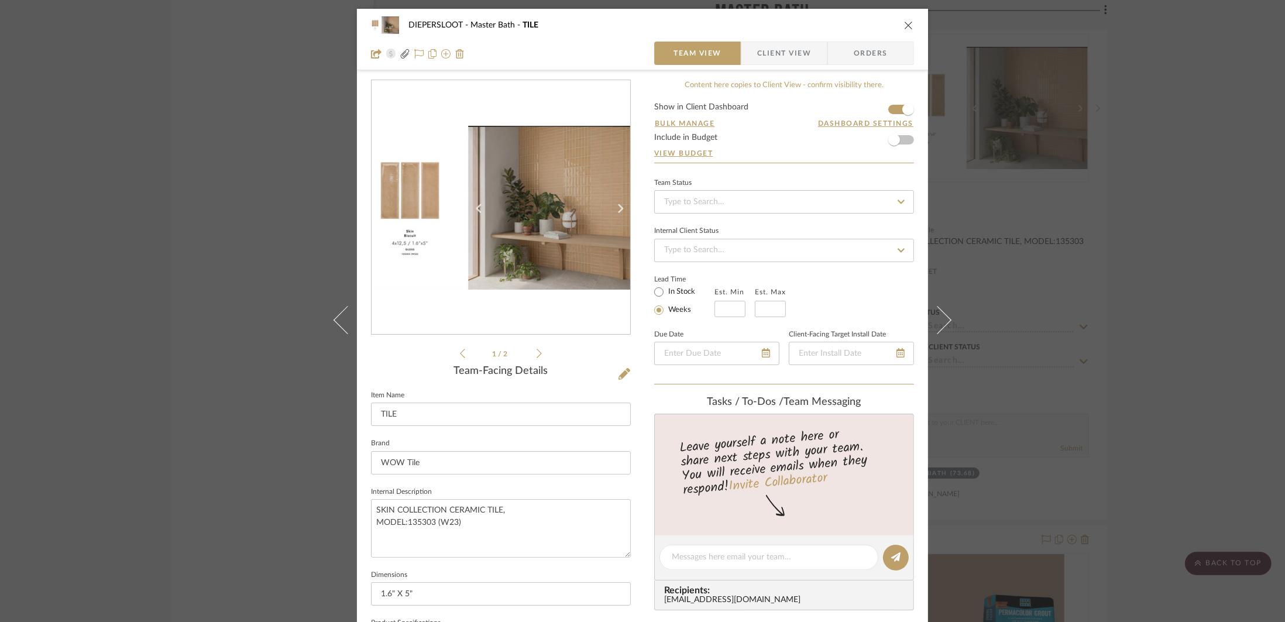
scroll to position [223, 0]
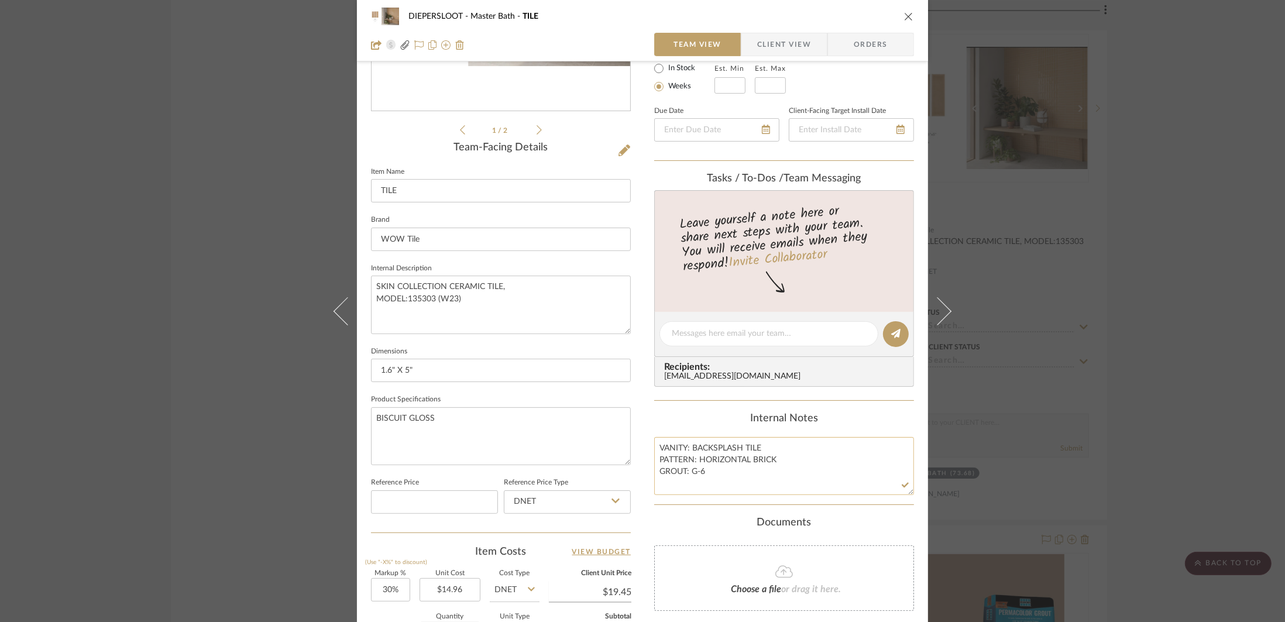
drag, startPoint x: 709, startPoint y: 475, endPoint x: 655, endPoint y: 449, distance: 60.2
click at [655, 449] on textarea "VANITY: BACKSPLASH TILE PATTERN: HORIZONTAL BRICK GROUT: G-6" at bounding box center [784, 466] width 260 height 58
drag, startPoint x: 459, startPoint y: 299, endPoint x: 370, endPoint y: 290, distance: 89.4
click at [371, 290] on textarea "SKIN COLLECTION CERAMIC TILE, MODEL:135303 (W23)" at bounding box center [501, 305] width 260 height 58
click at [484, 443] on textarea "BISCUIT GLOSS" at bounding box center [501, 436] width 260 height 58
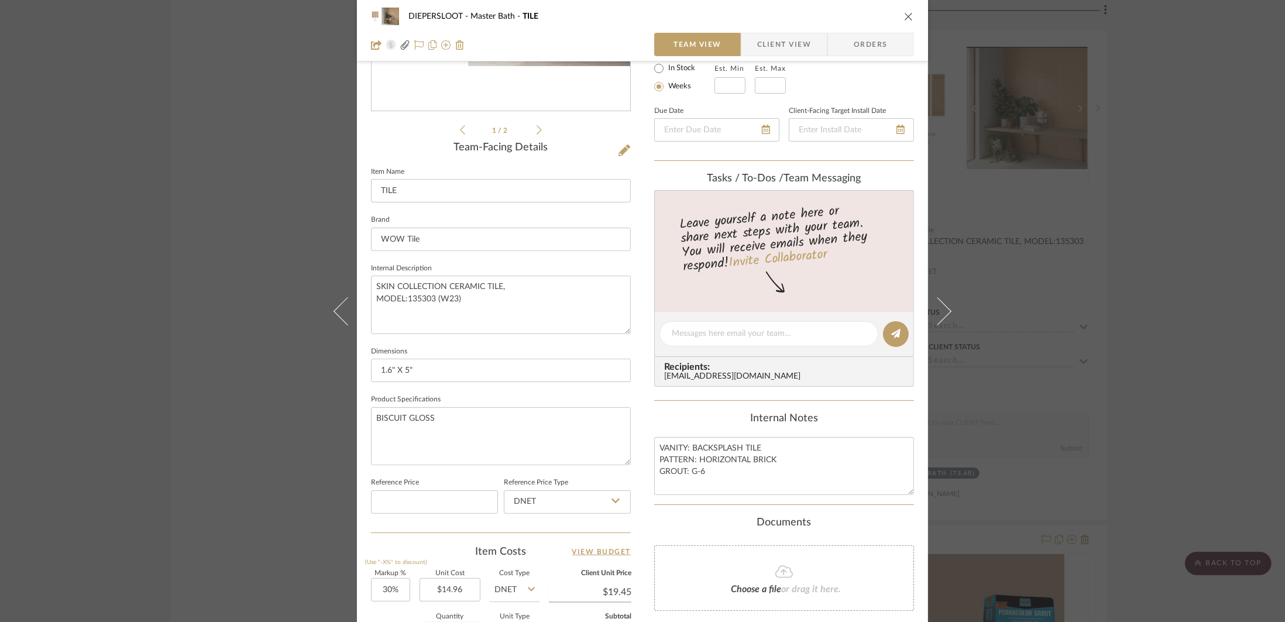
click at [904, 18] on icon "close" at bounding box center [908, 16] width 9 height 9
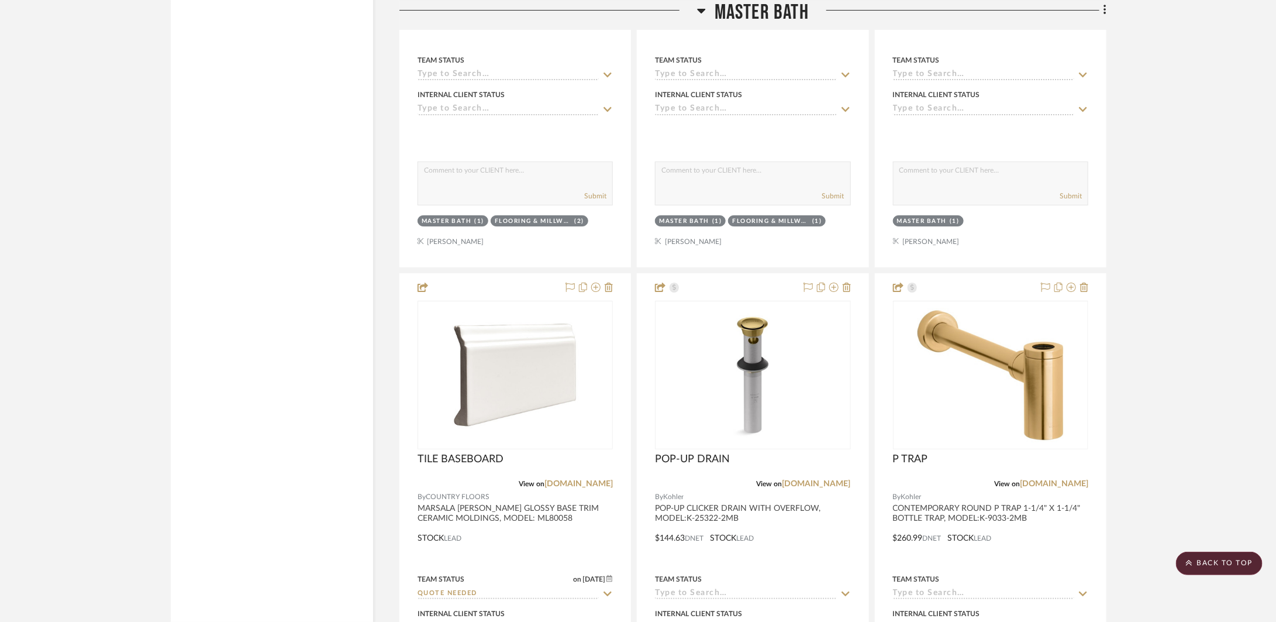
scroll to position [4984, 0]
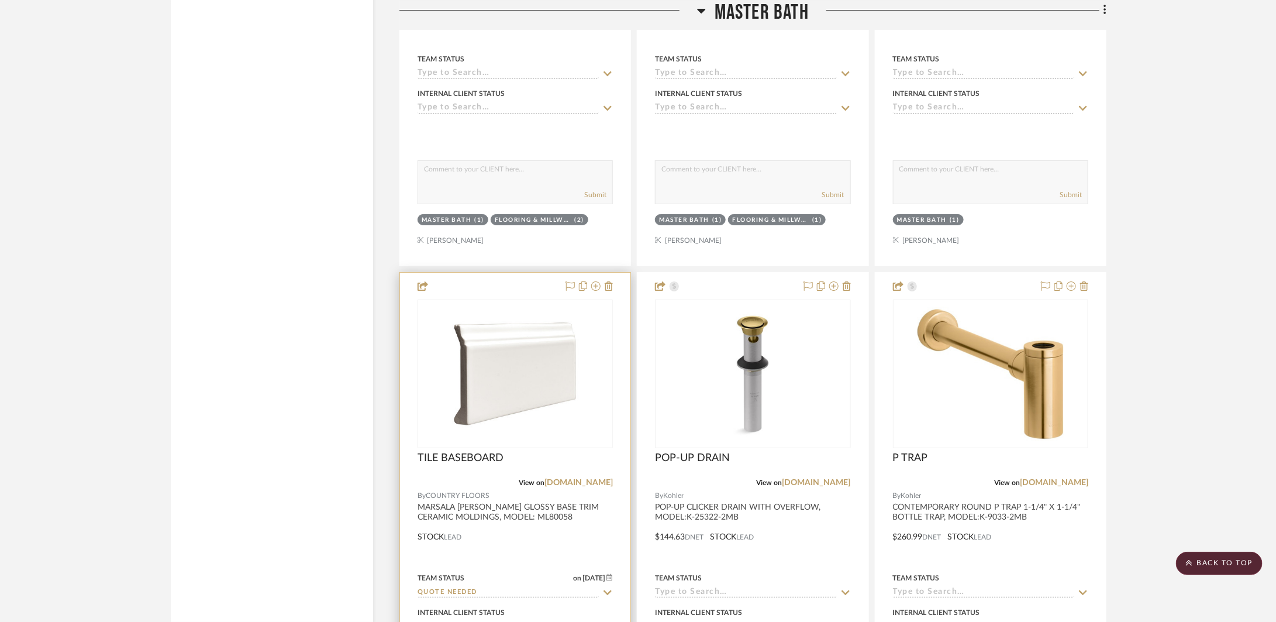
click at [568, 542] on div at bounding box center [515, 529] width 230 height 512
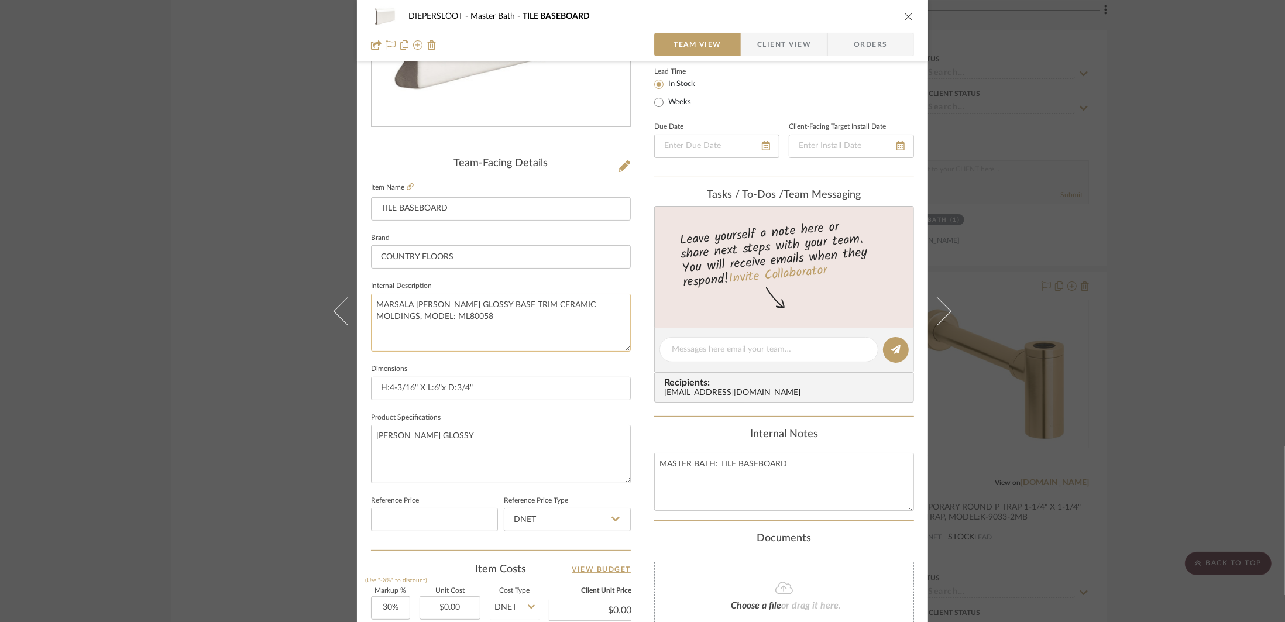
scroll to position [323, 0]
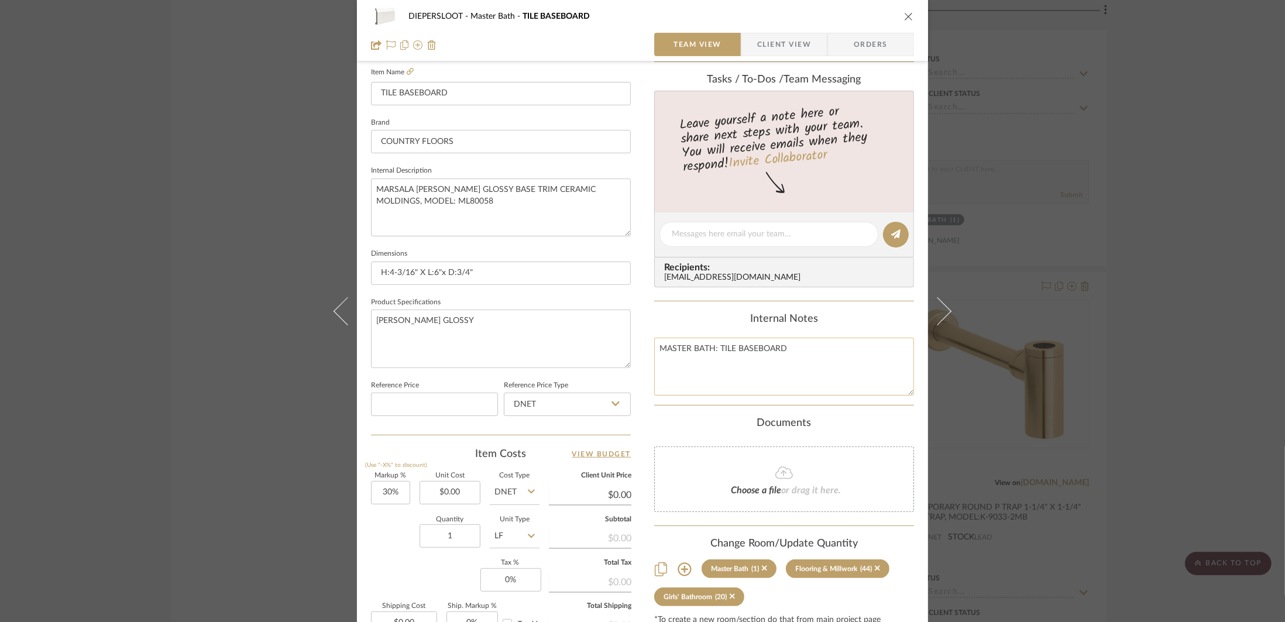
click at [796, 349] on textarea "MASTER BATH: TILE BASEBOARD" at bounding box center [784, 367] width 260 height 58
type textarea "MASTER BATH: TILE BASEBOARD GROUT: G-6"
click at [584, 346] on textarea "[PERSON_NAME] GLOSSY" at bounding box center [501, 338] width 260 height 58
drag, startPoint x: 711, startPoint y: 366, endPoint x: 641, endPoint y: 350, distance: 72.1
click at [641, 350] on div "DIEPERSLOOT Master Bath TILE BASEBOARD Team View Client View Orders Team-Facing…" at bounding box center [642, 226] width 571 height 1081
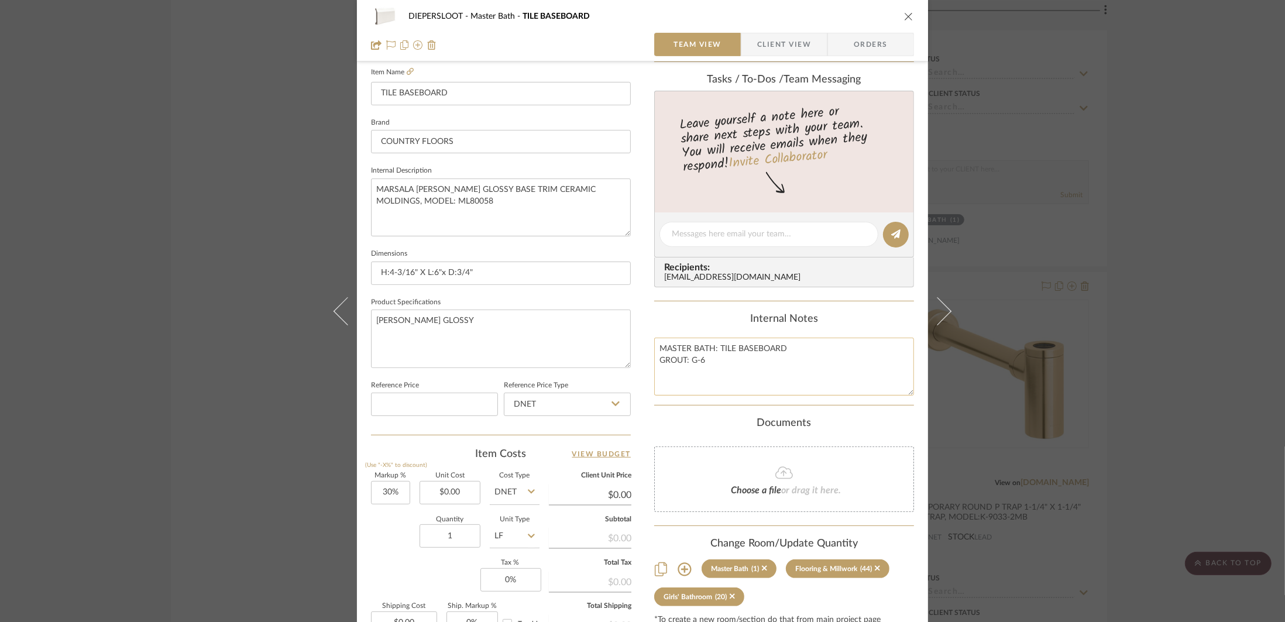
click at [703, 367] on textarea "MASTER BATH: TILE BASEBOARD GROUT: G-6" at bounding box center [784, 367] width 260 height 58
drag, startPoint x: 708, startPoint y: 366, endPoint x: 656, endPoint y: 351, distance: 54.6
click at [656, 351] on textarea "MASTER BATH: TILE BASEBOARD GROUT: G-5" at bounding box center [784, 367] width 260 height 58
type textarea "MASTER BATH: TILE BASEBOARD GROUT: G-5"
click at [230, 324] on div "DIEPERSLOOT Master Bath TILE BASEBOARD Team View Client View Orders Team-Facing…" at bounding box center [642, 311] width 1285 height 622
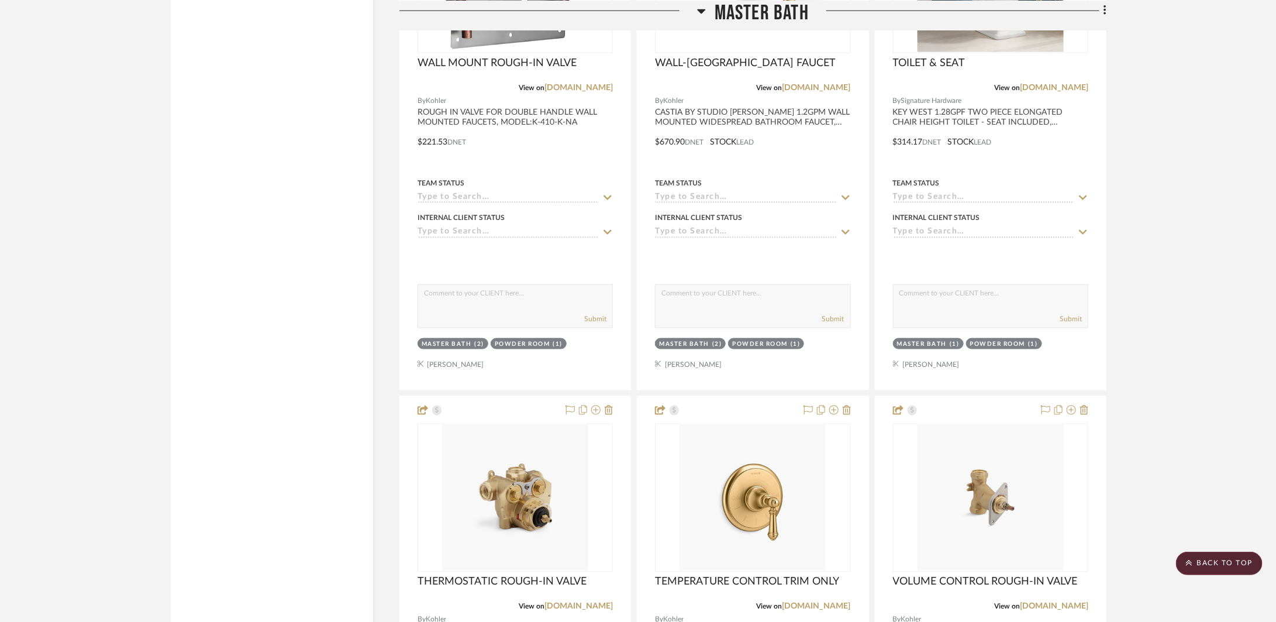
scroll to position [5828, 0]
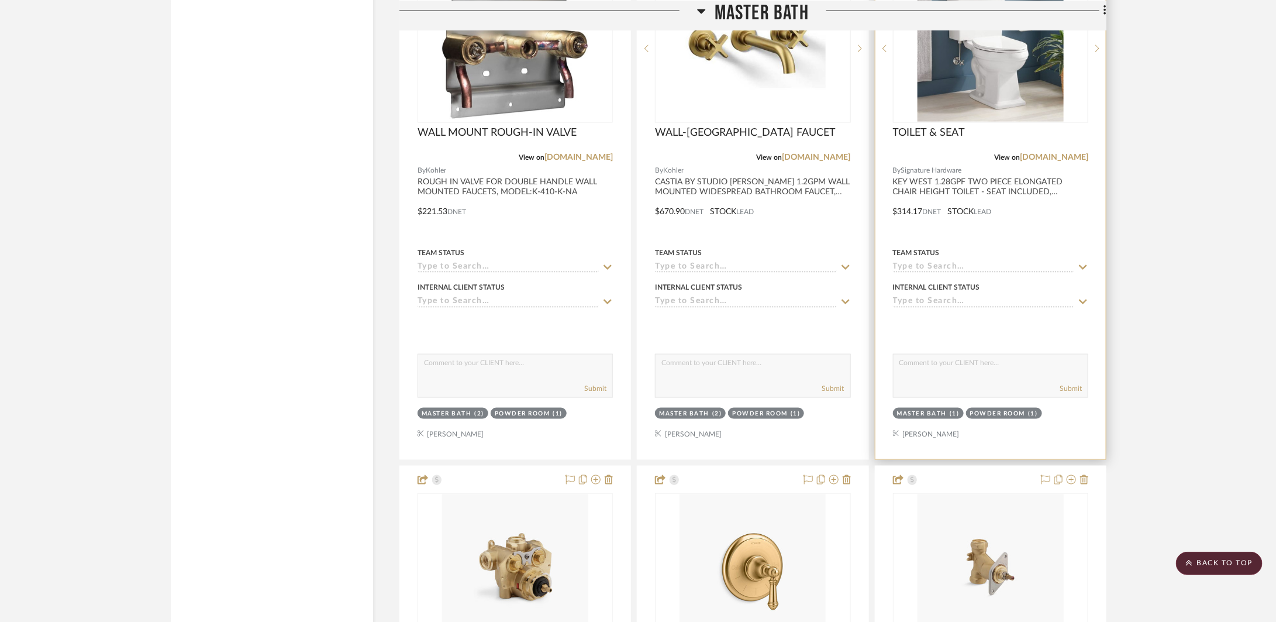
click at [1083, 236] on div at bounding box center [991, 203] width 230 height 512
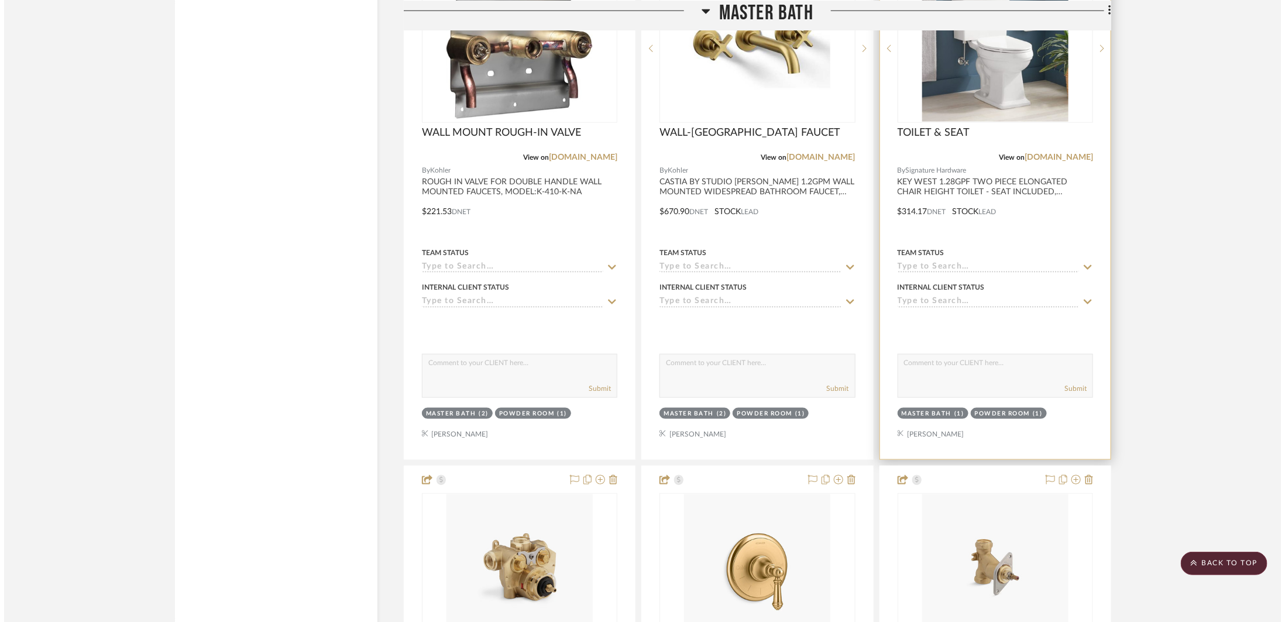
scroll to position [0, 0]
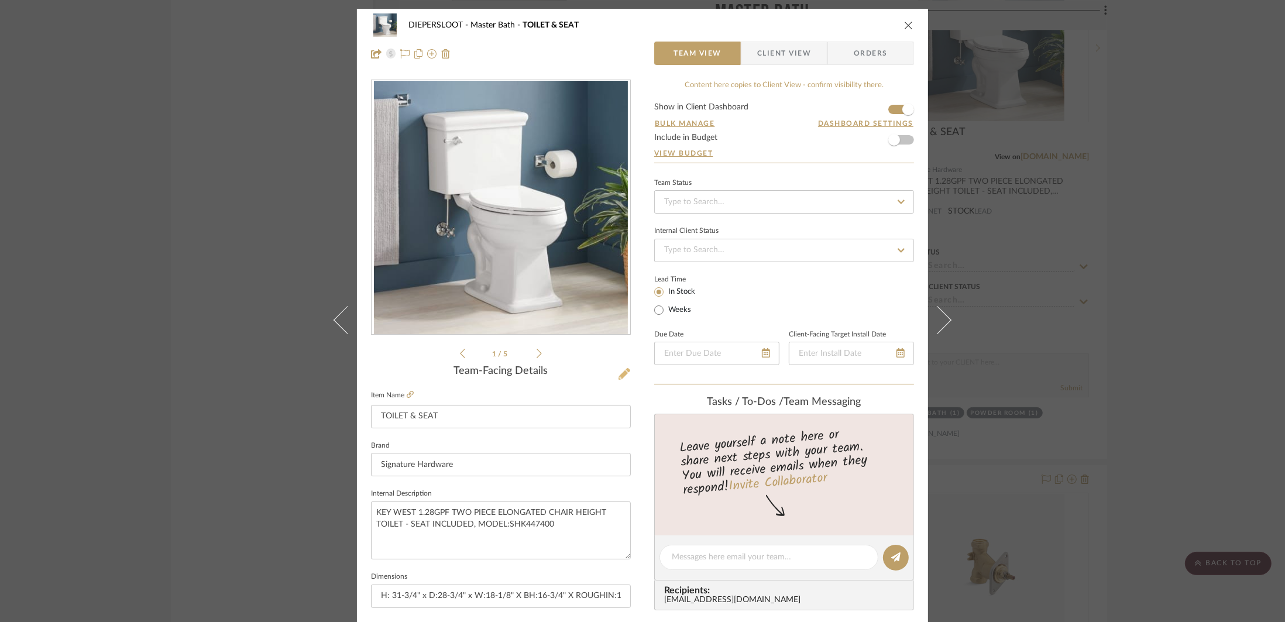
click at [618, 379] on icon at bounding box center [624, 374] width 12 height 12
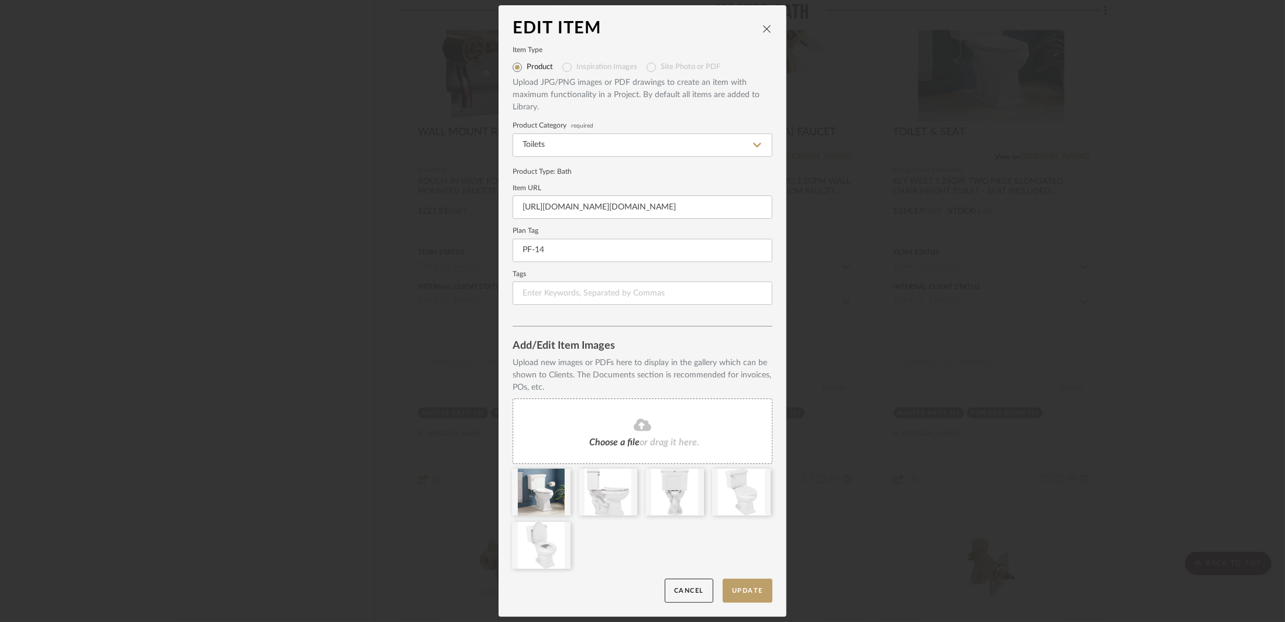
click at [762, 26] on icon "close" at bounding box center [766, 28] width 9 height 9
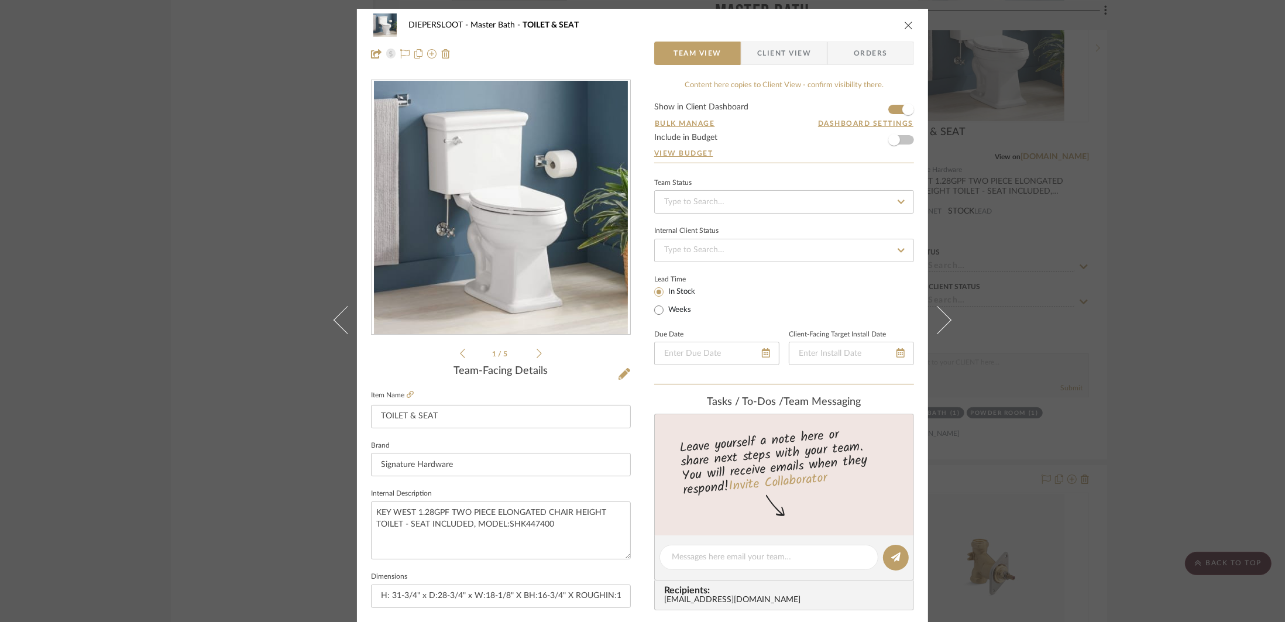
click at [907, 26] on icon "close" at bounding box center [908, 24] width 9 height 9
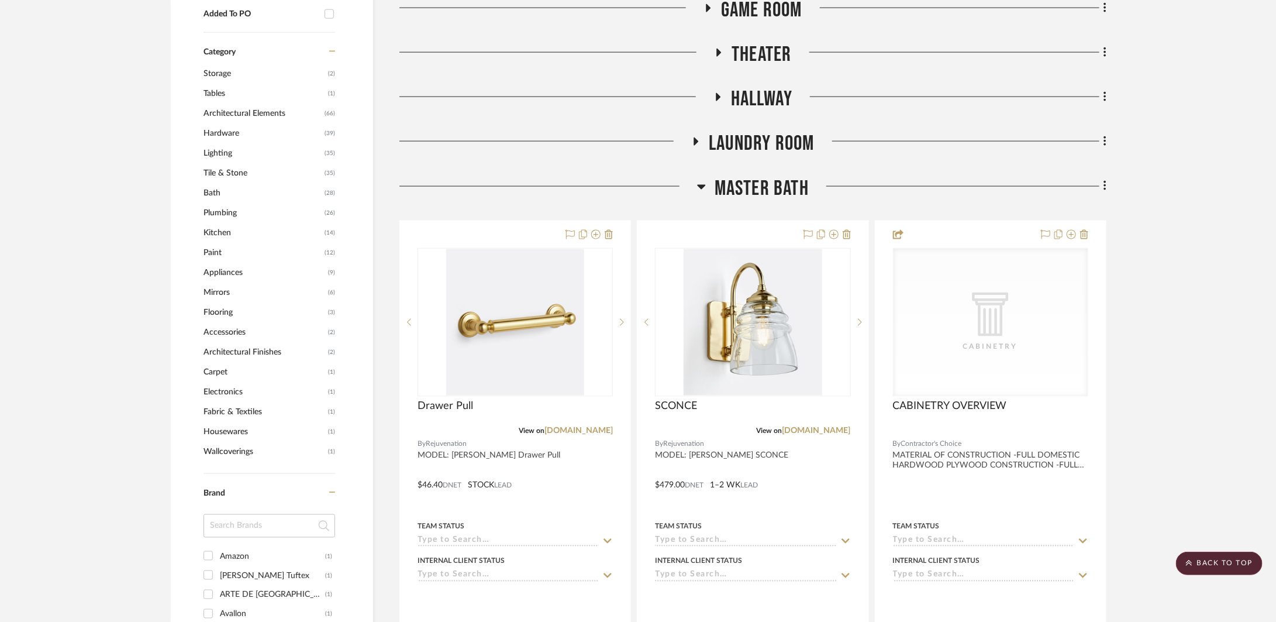
scroll to position [880, 0]
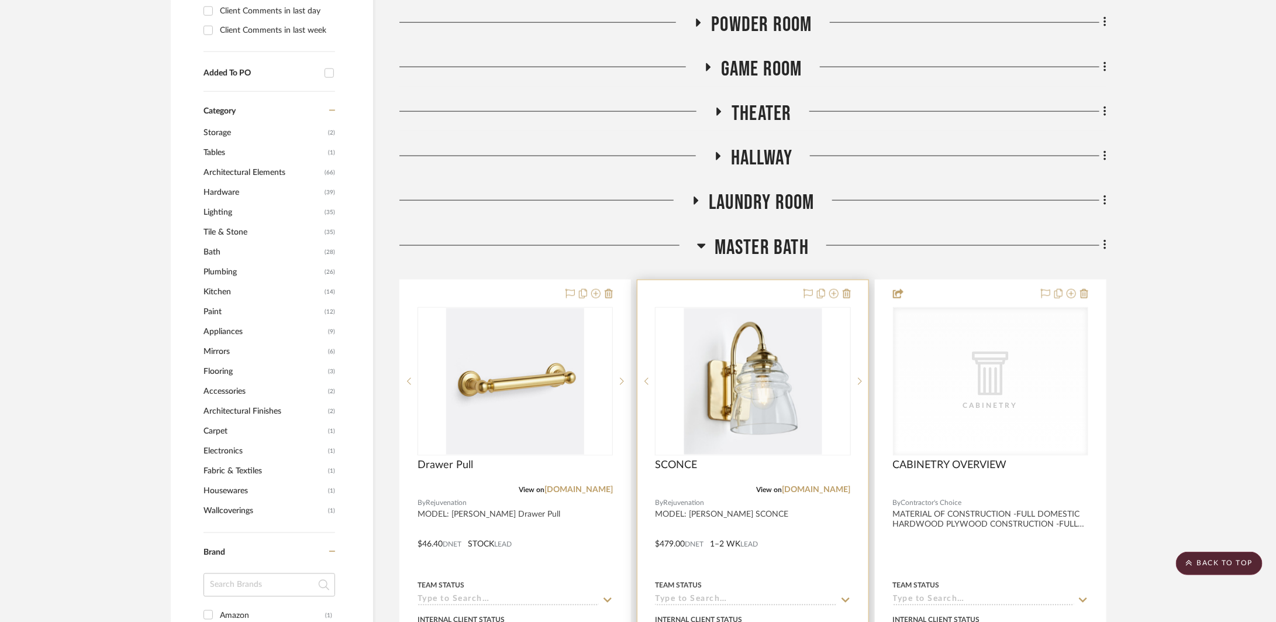
scroll to position [1057, 0]
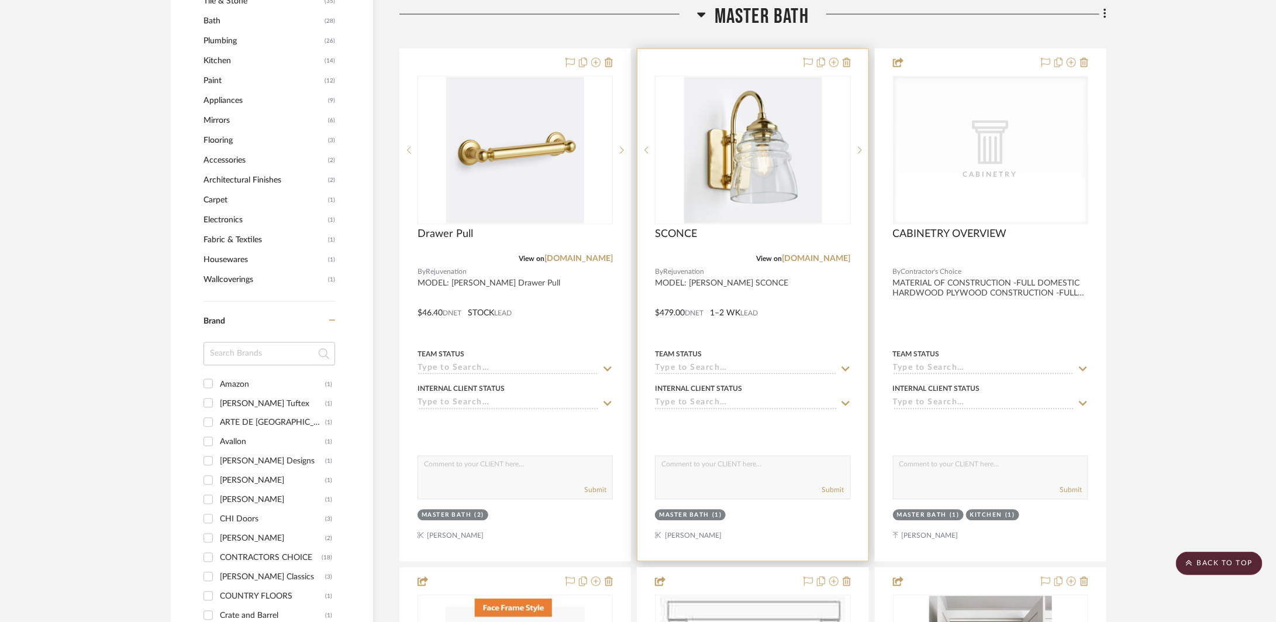
click at [836, 345] on div at bounding box center [753, 305] width 230 height 512
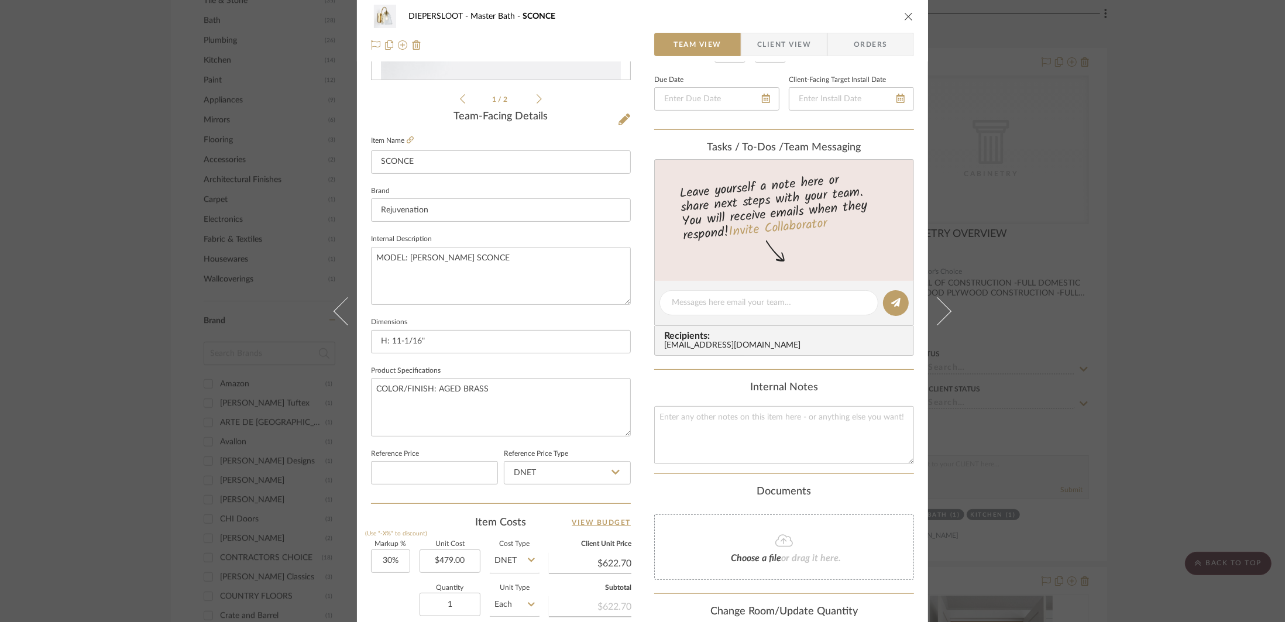
scroll to position [466, 0]
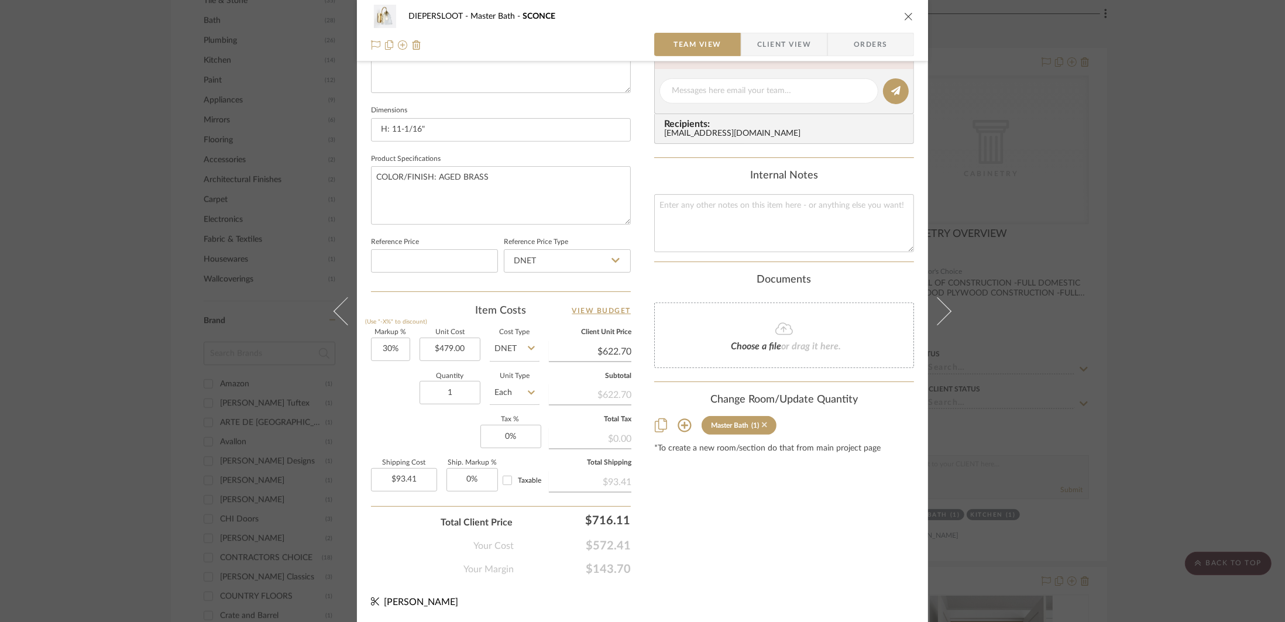
click at [762, 425] on icon at bounding box center [764, 425] width 5 height 8
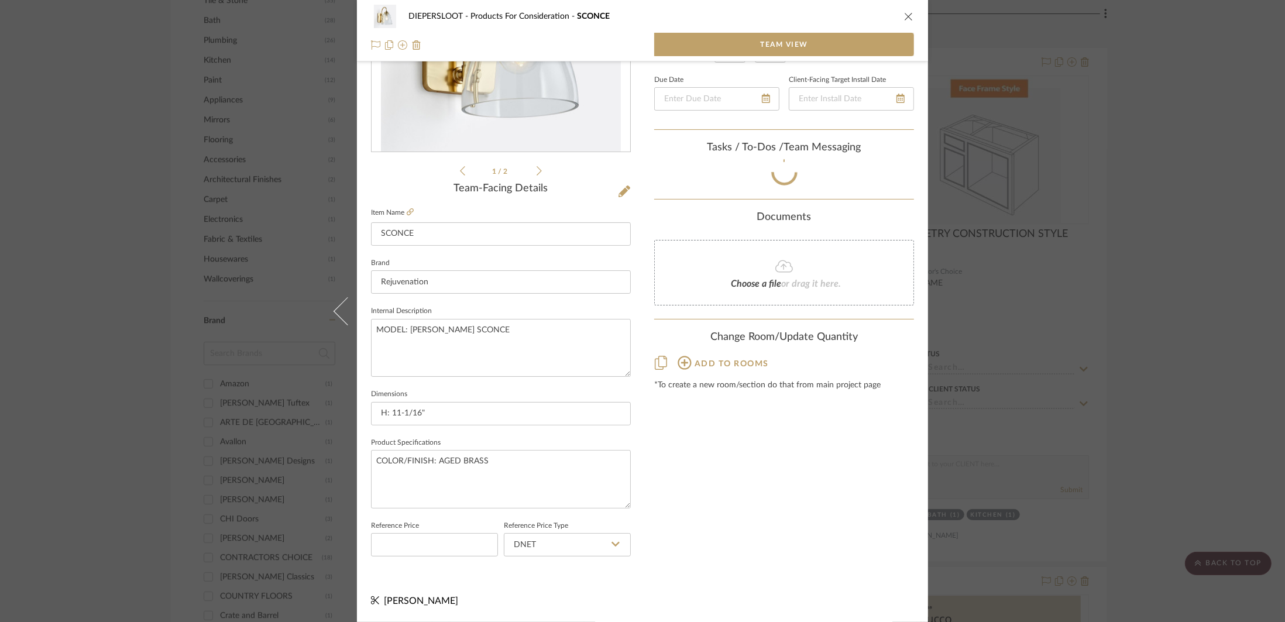
scroll to position [182, 0]
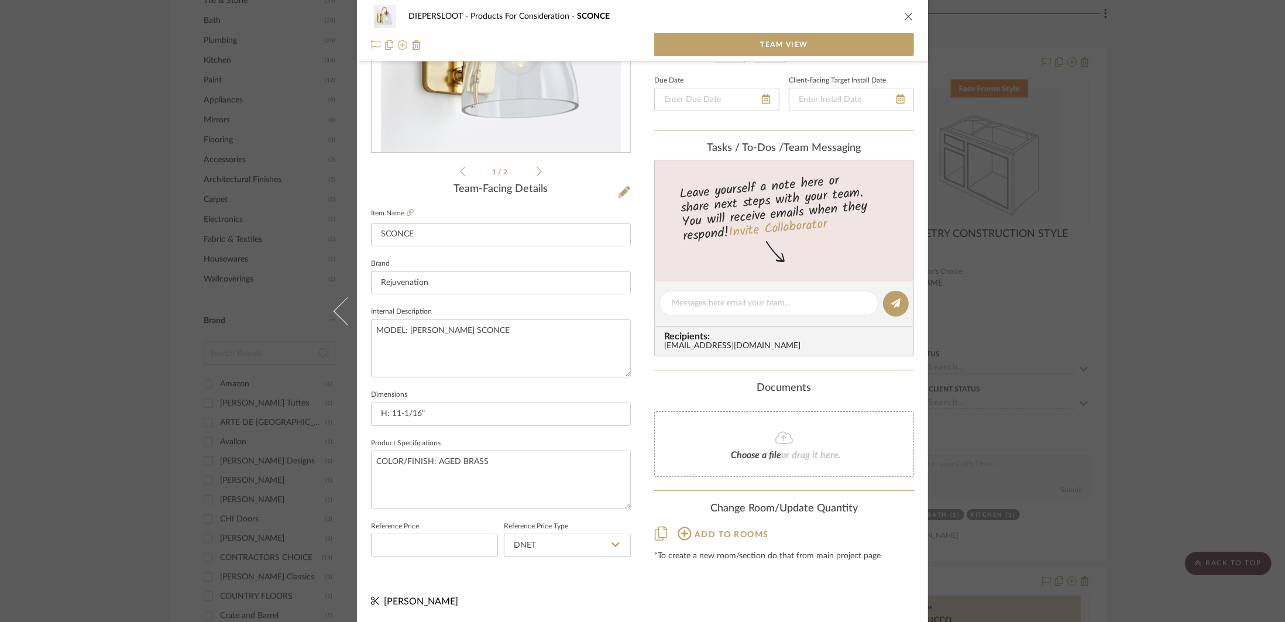
click at [690, 530] on button "Add to rooms" at bounding box center [723, 533] width 92 height 18
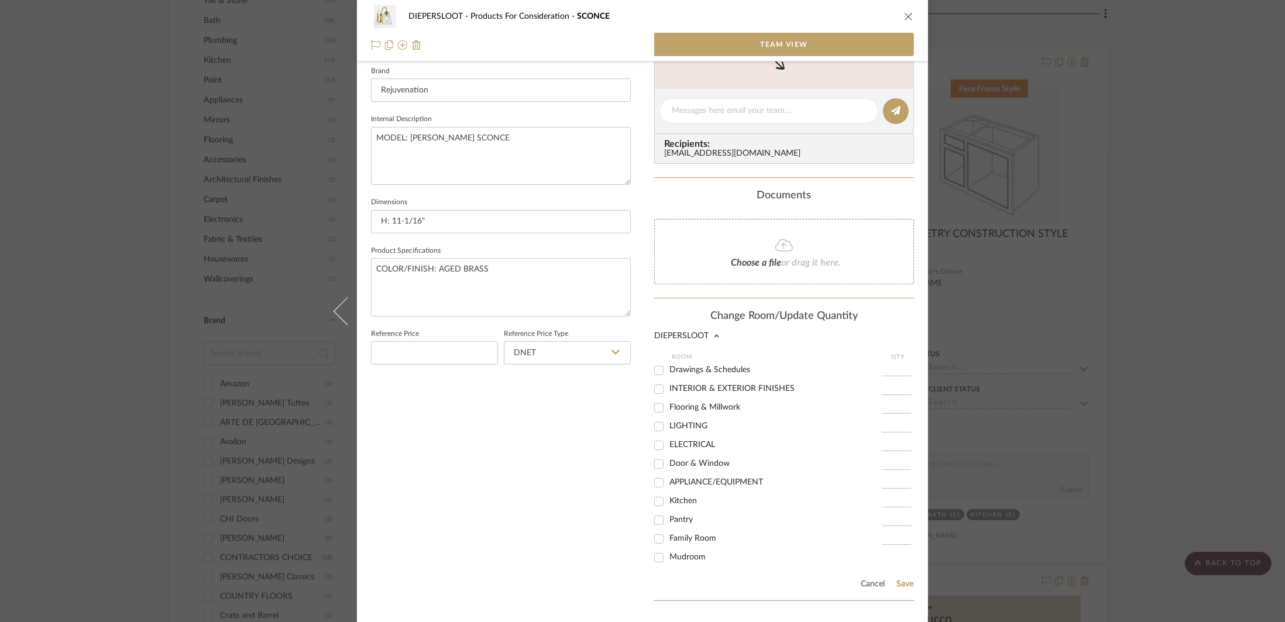
scroll to position [376, 0]
click at [696, 427] on span "LIGHTING" at bounding box center [688, 424] width 38 height 8
click at [668, 427] on input "LIGHTING" at bounding box center [658, 424] width 19 height 19
checkbox input "true"
type input "1"
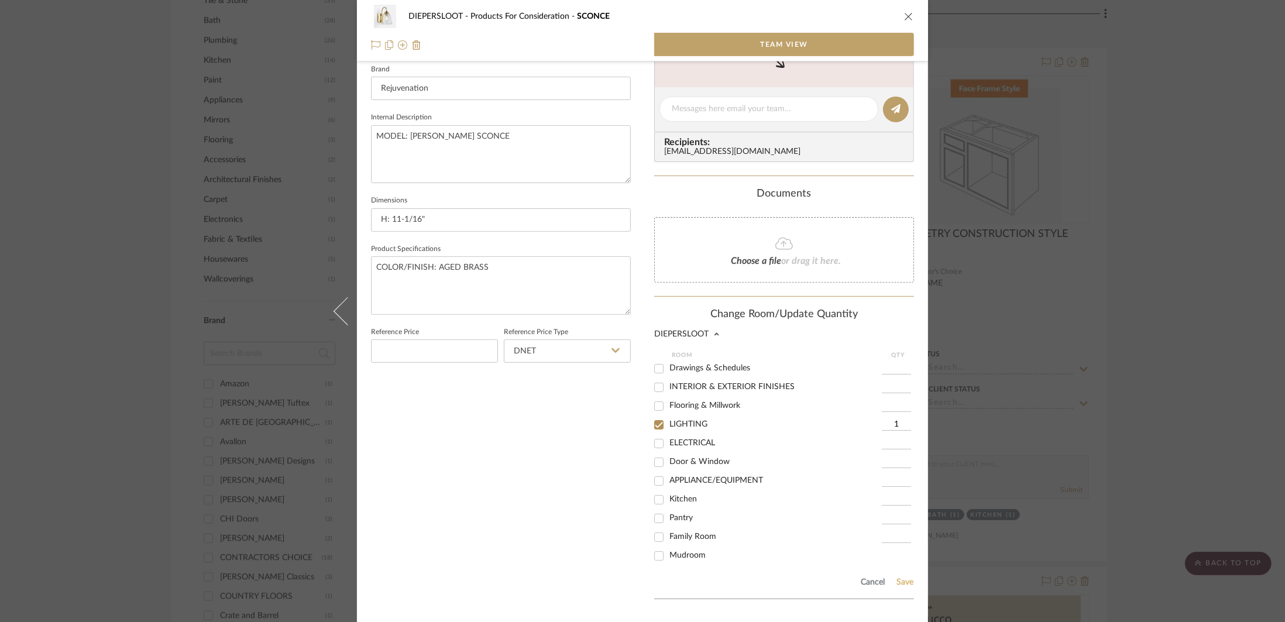
click at [904, 581] on button "Save" at bounding box center [905, 581] width 18 height 9
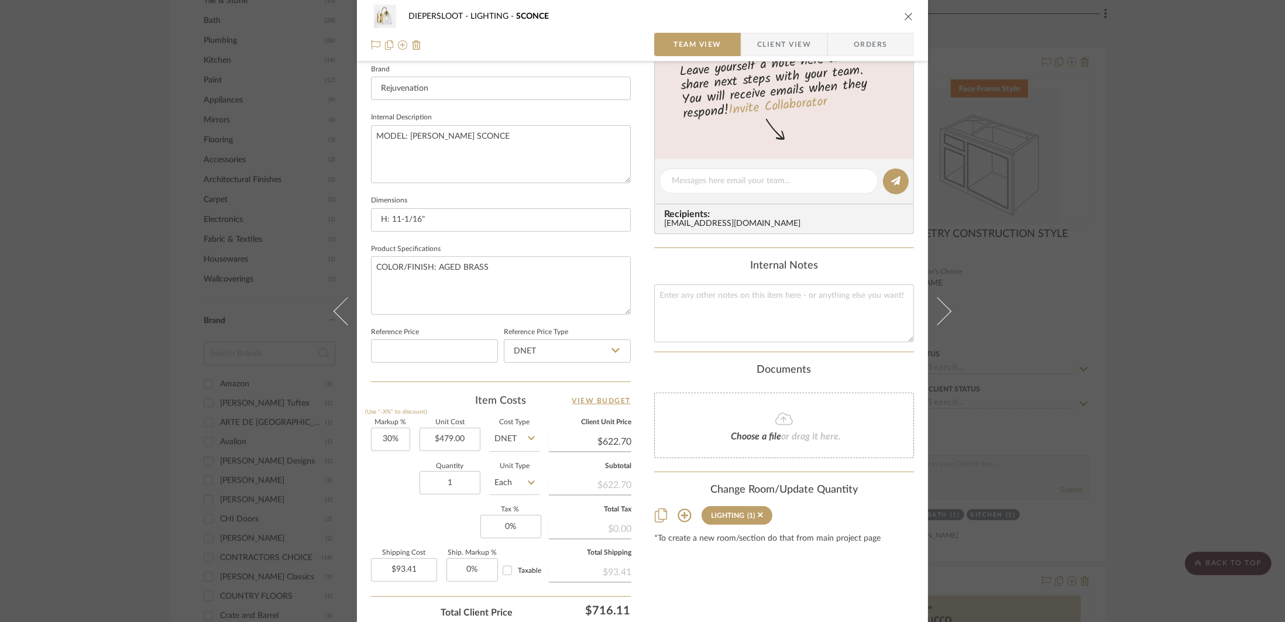
click at [1168, 407] on div "DIEPERSLOOT LIGHTING SCONCE Team View Client View Orders 1 / 2 Team-Facing Deta…" at bounding box center [642, 311] width 1285 height 622
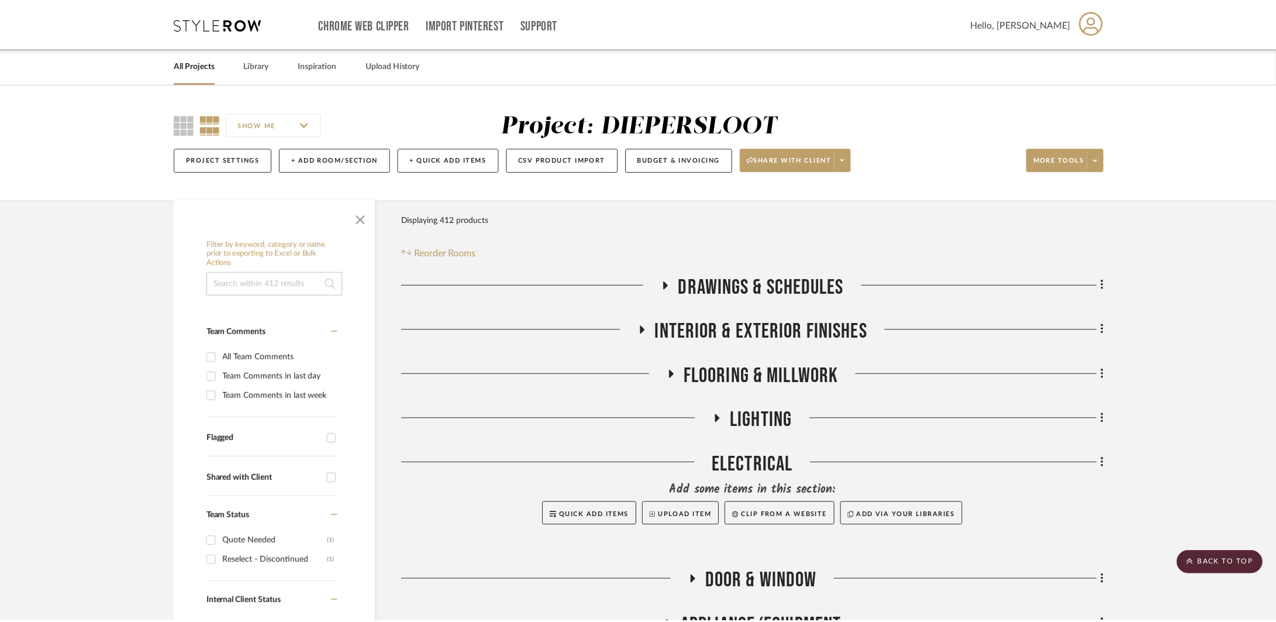
scroll to position [1057, 0]
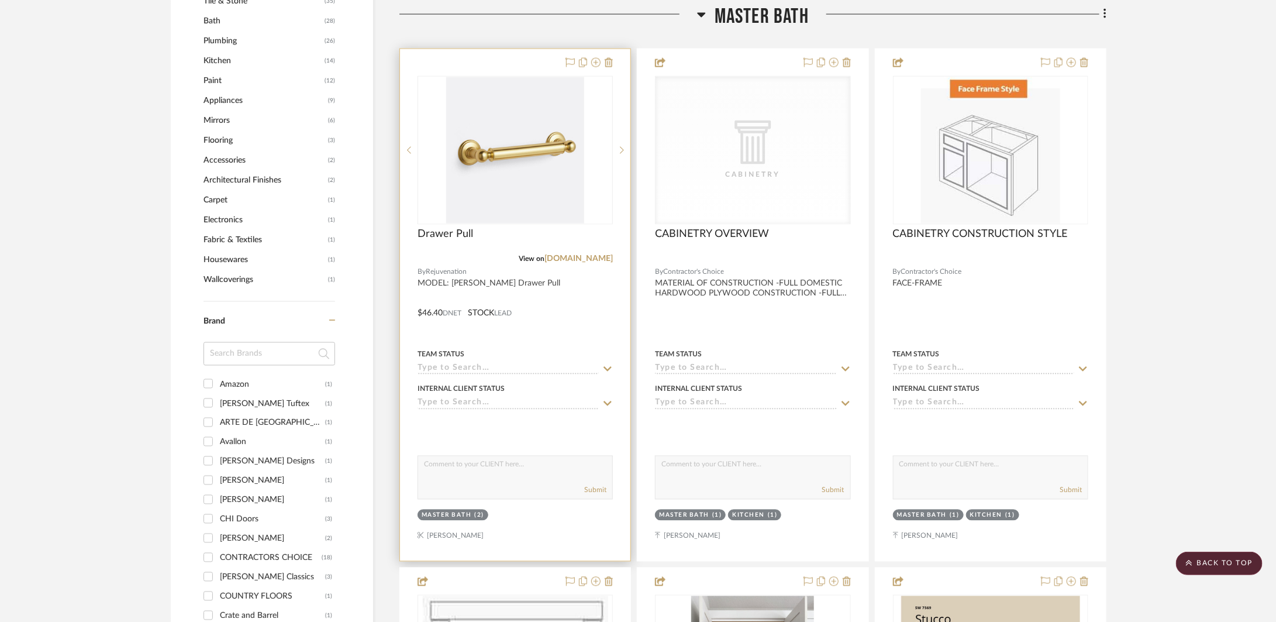
click at [548, 303] on div at bounding box center [515, 305] width 230 height 512
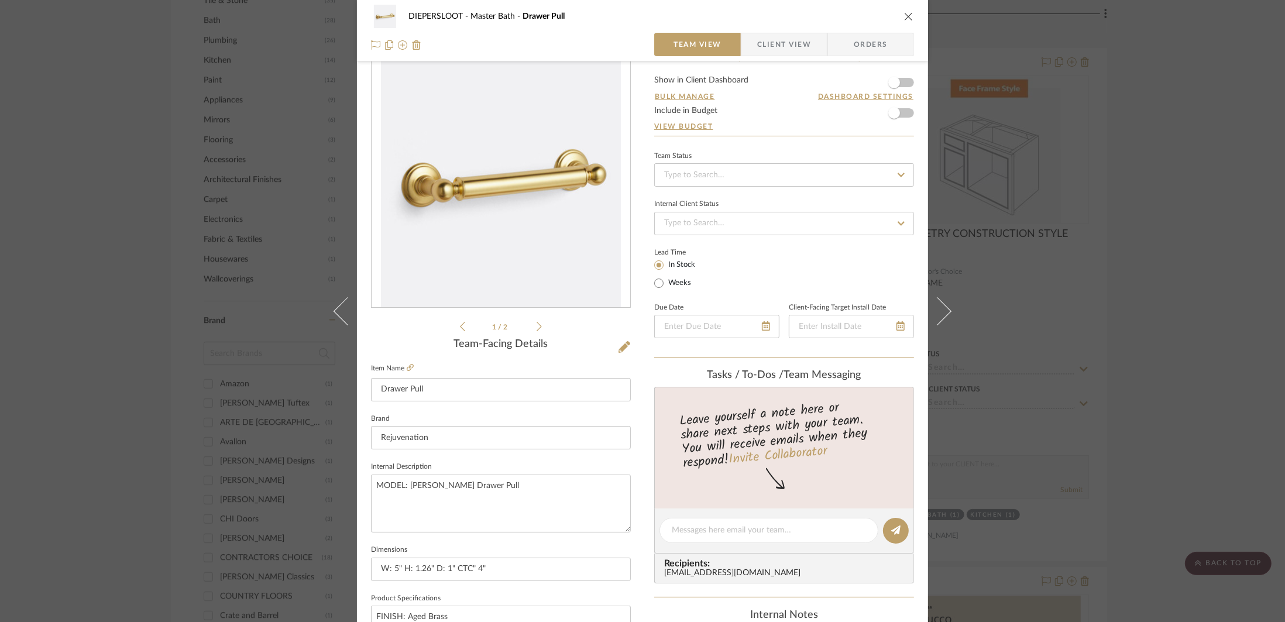
scroll to position [41, 0]
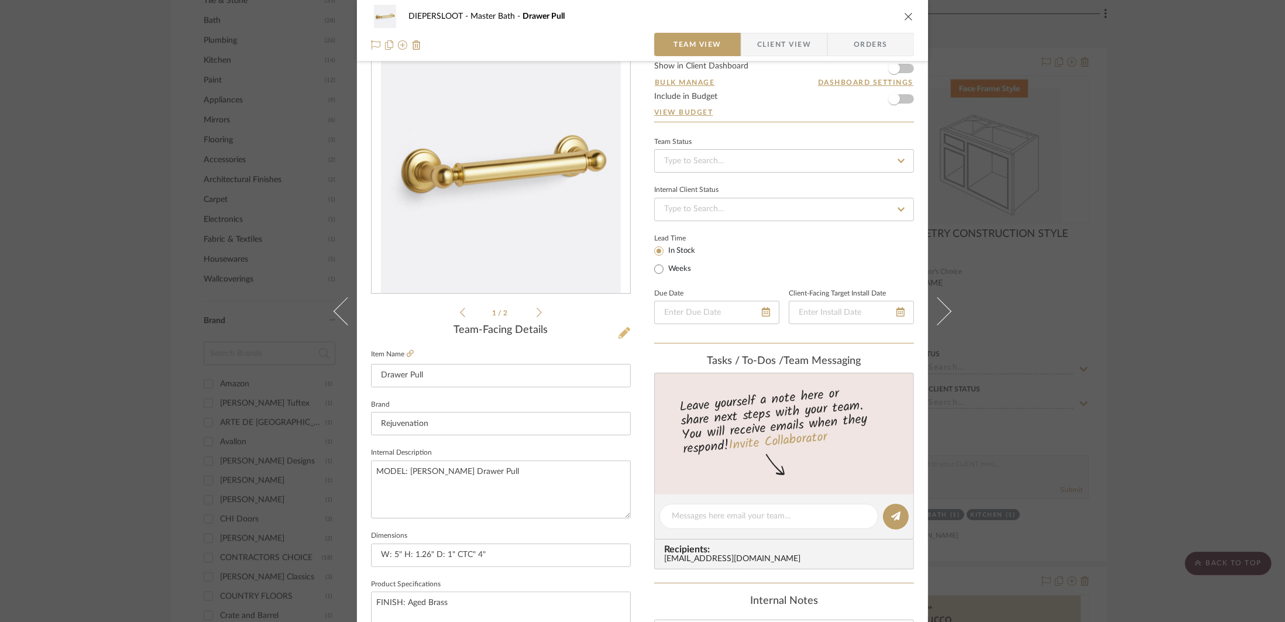
click at [618, 333] on icon at bounding box center [624, 333] width 12 height 12
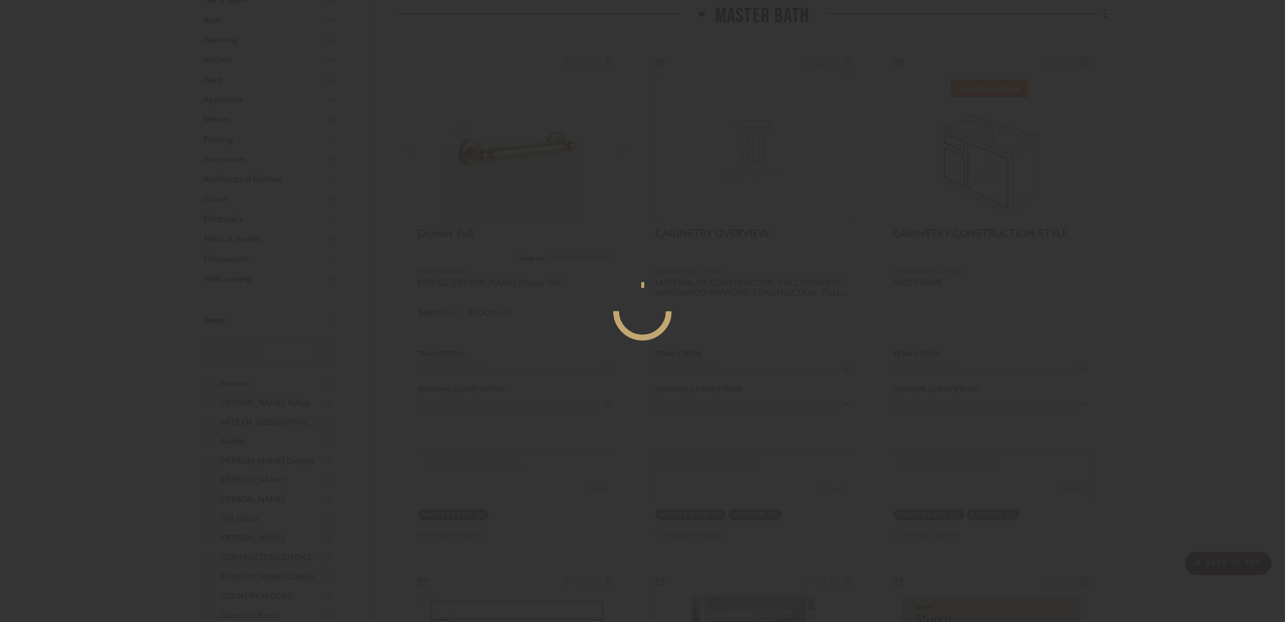
scroll to position [0, 0]
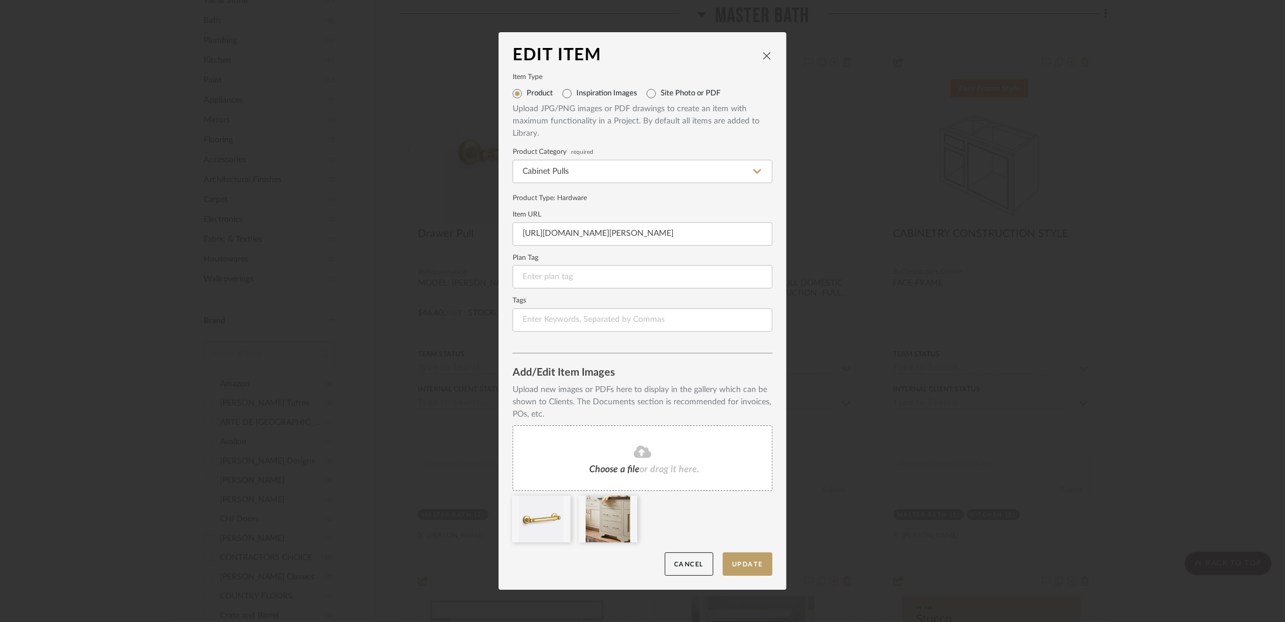
click at [752, 57] on div "Edit Item" at bounding box center [636, 55] width 249 height 19
click at [762, 54] on icon "close" at bounding box center [766, 55] width 9 height 9
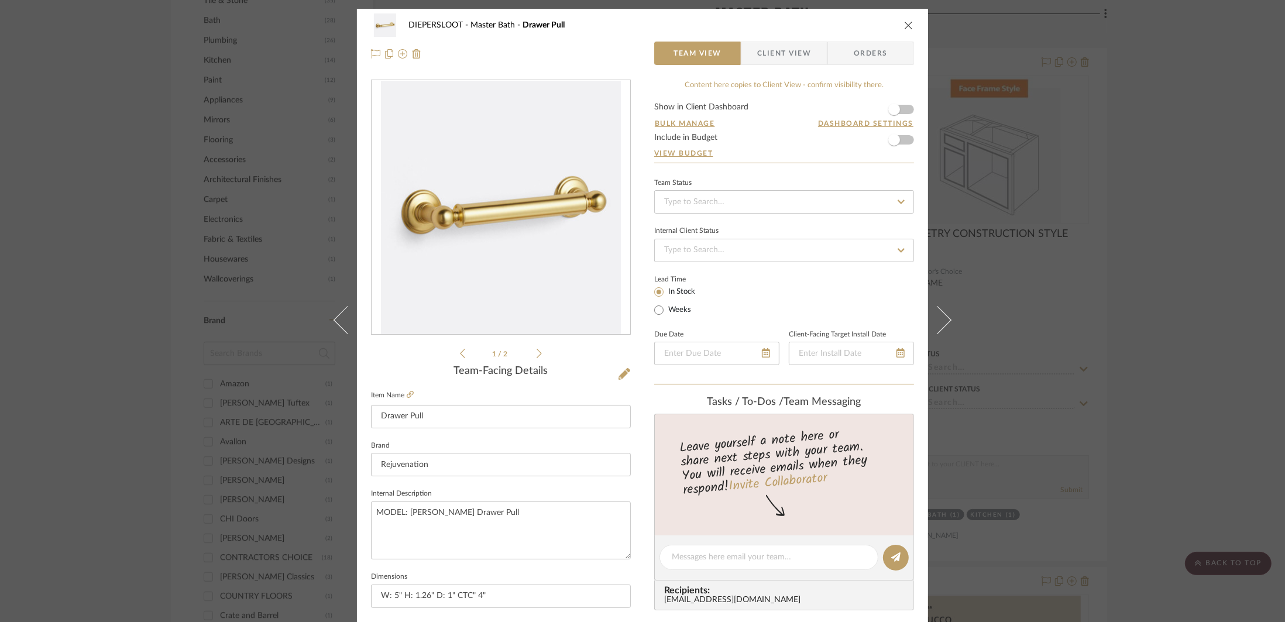
click at [1114, 167] on div "DIEPERSLOOT Master Bath Drawer Pull Team View Client View Orders 1 / 2 Team-Fac…" at bounding box center [642, 311] width 1285 height 622
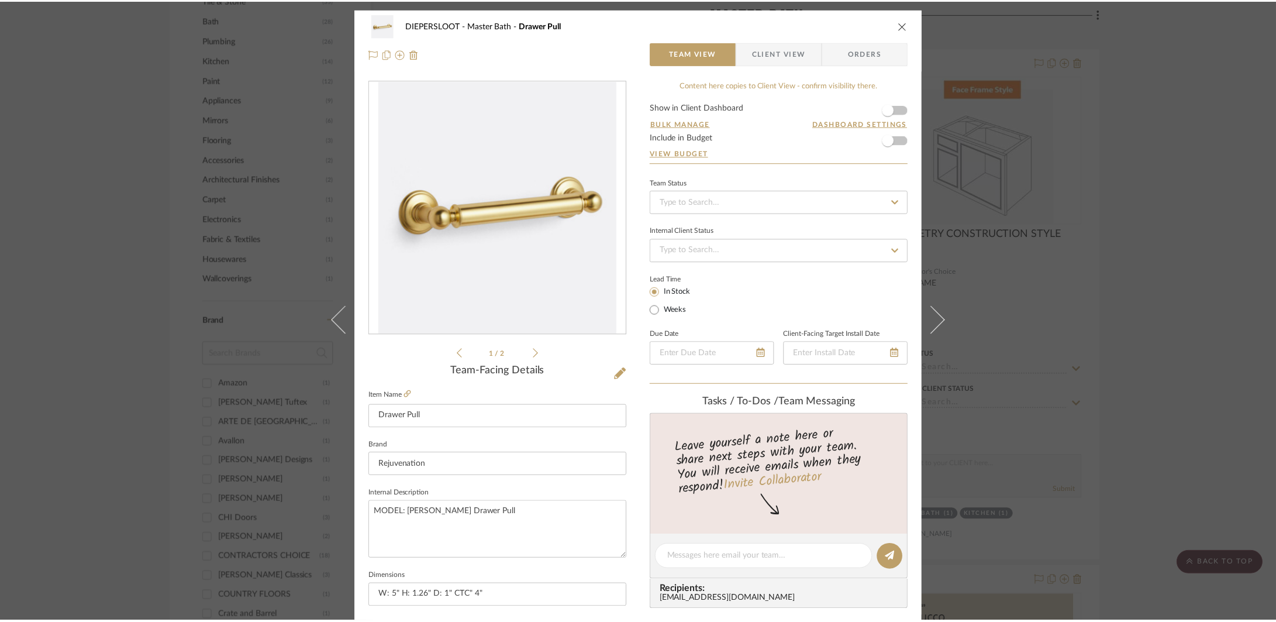
scroll to position [1057, 0]
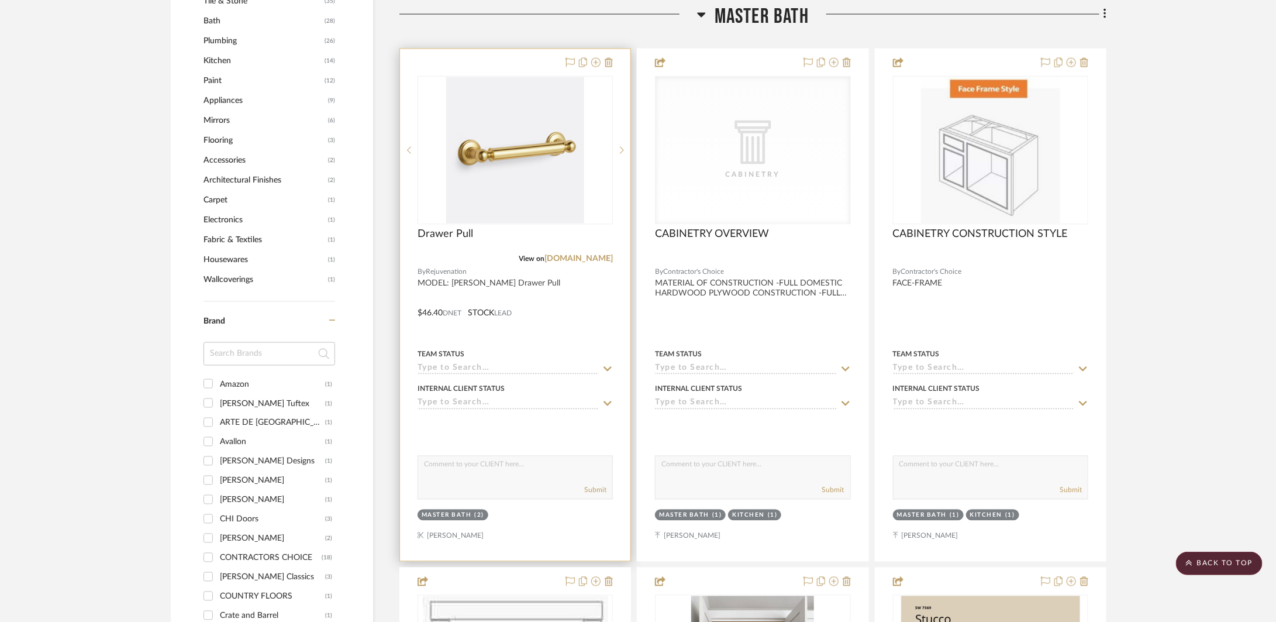
click at [576, 324] on div at bounding box center [515, 305] width 230 height 512
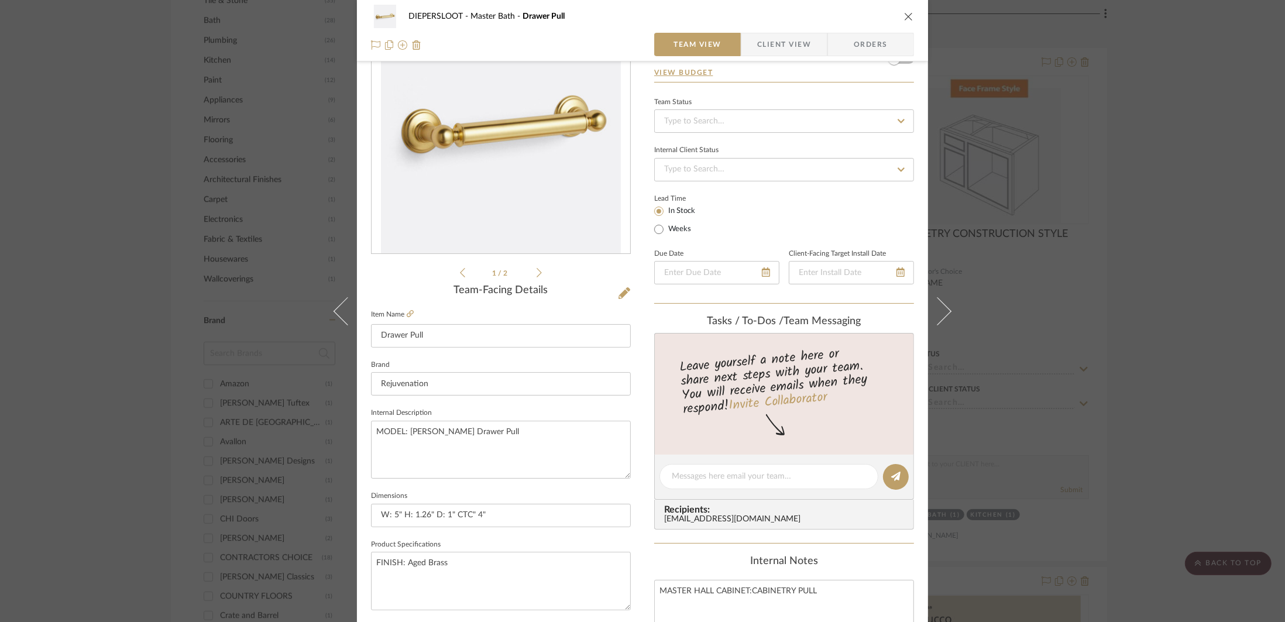
scroll to position [193, 0]
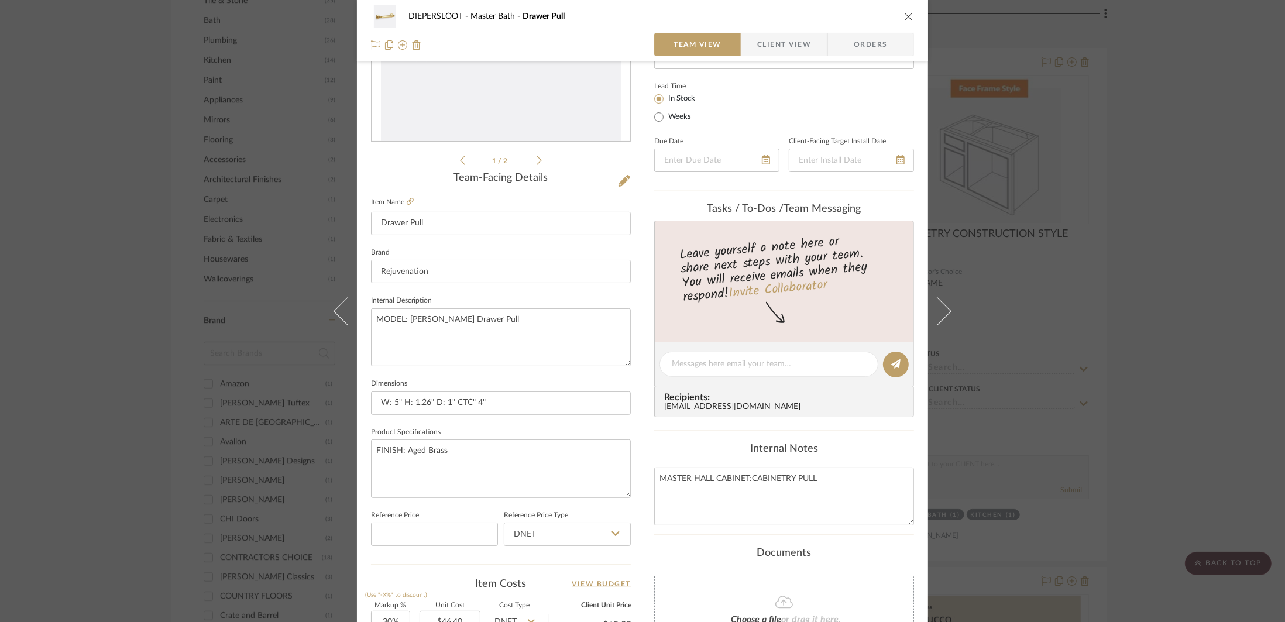
click at [1073, 318] on div "DIEPERSLOOT Master Bath Drawer Pull Team View Client View Orders 1 / 2 Team-Fac…" at bounding box center [642, 311] width 1285 height 622
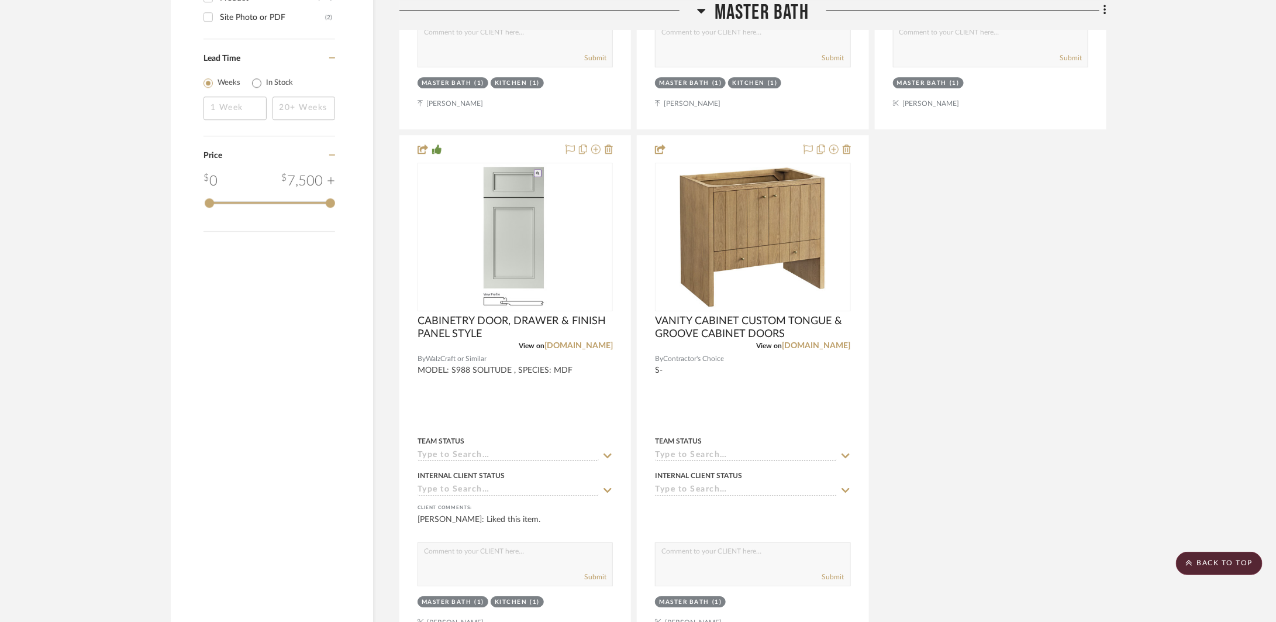
scroll to position [2616, 0]
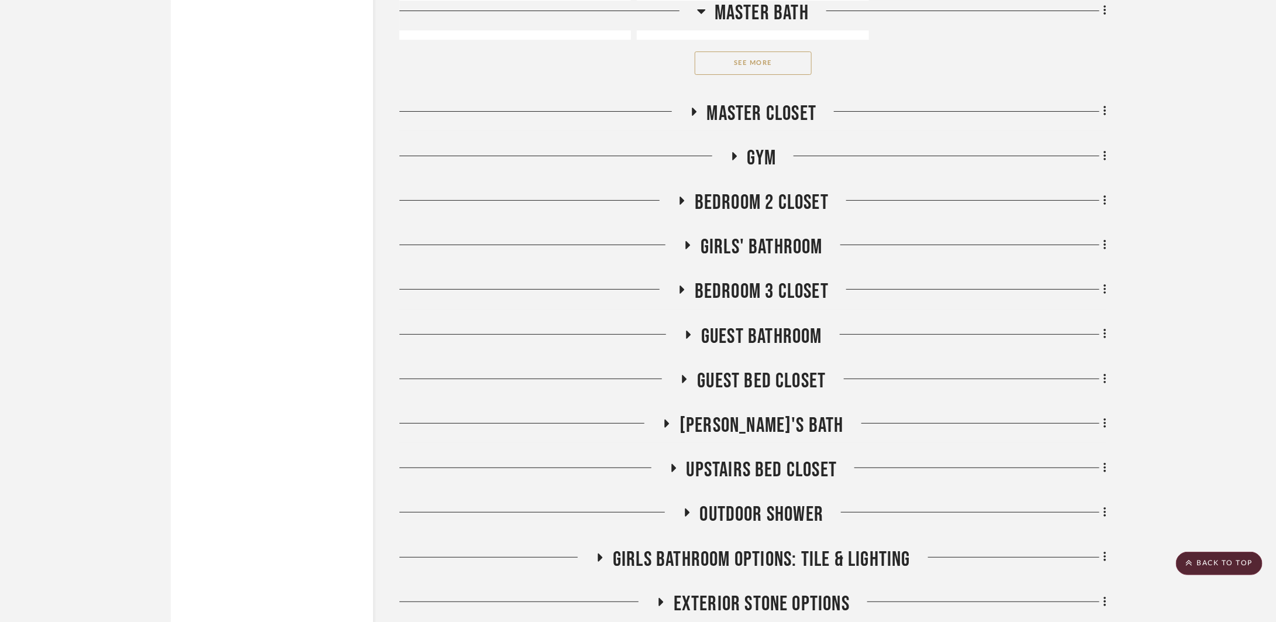
click at [780, 51] on button "See More" at bounding box center [753, 62] width 117 height 23
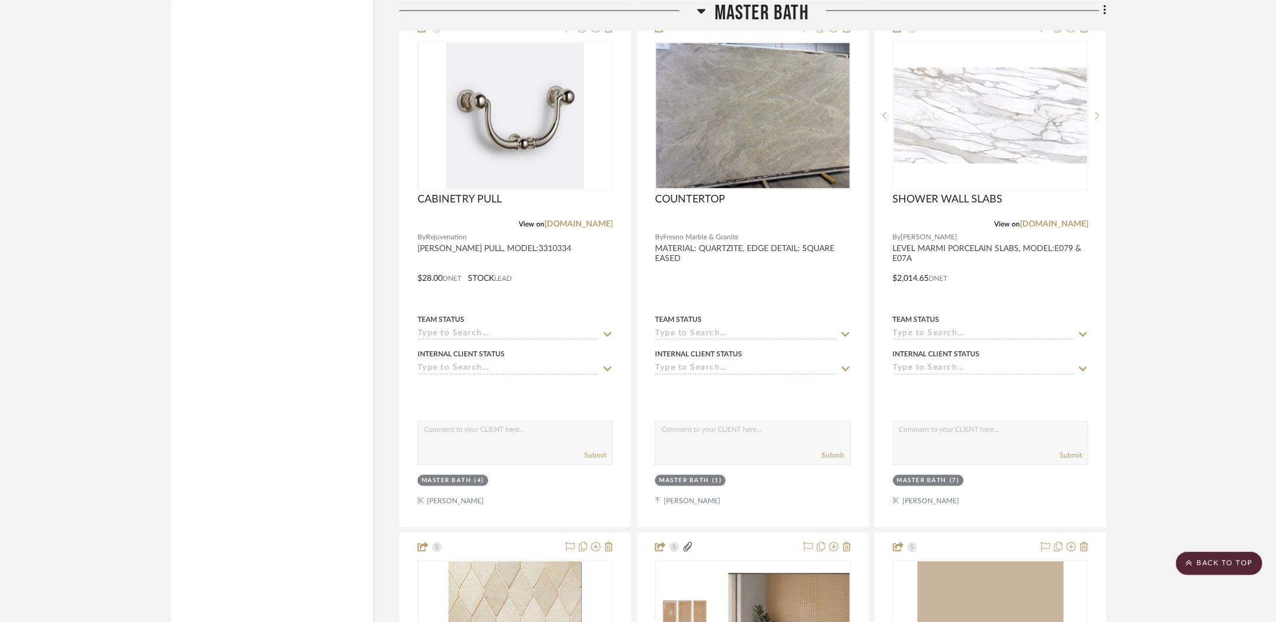
scroll to position [3907, 0]
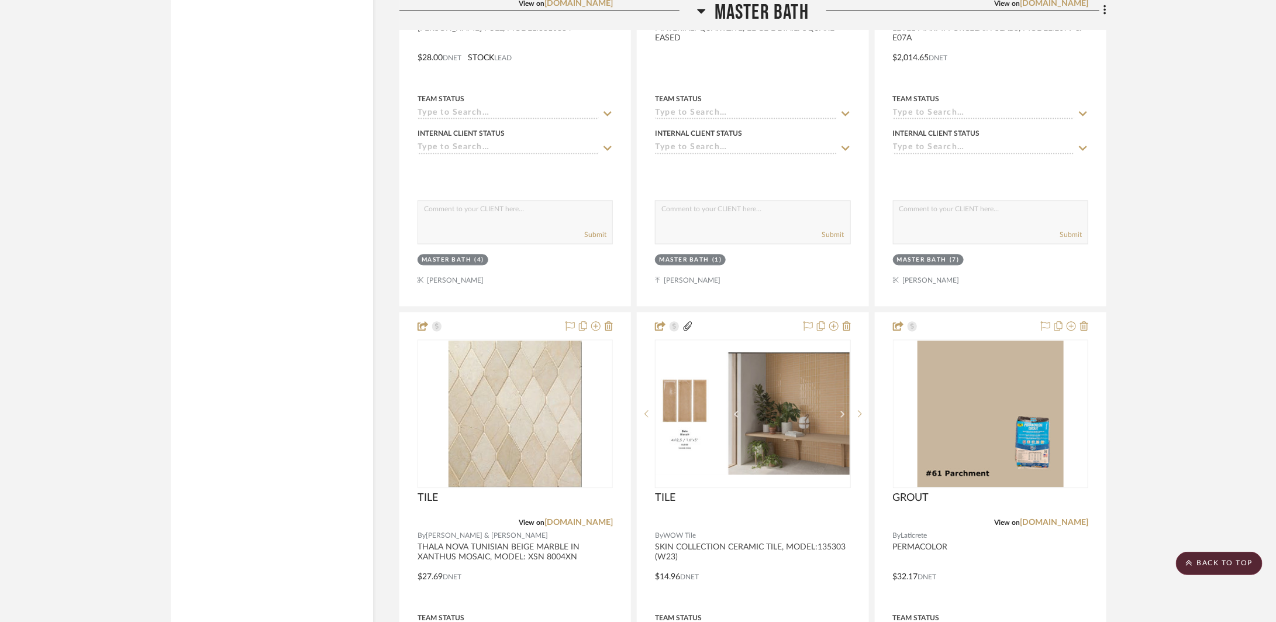
click at [708, 11] on h3 "Master Bath" at bounding box center [753, 12] width 112 height 25
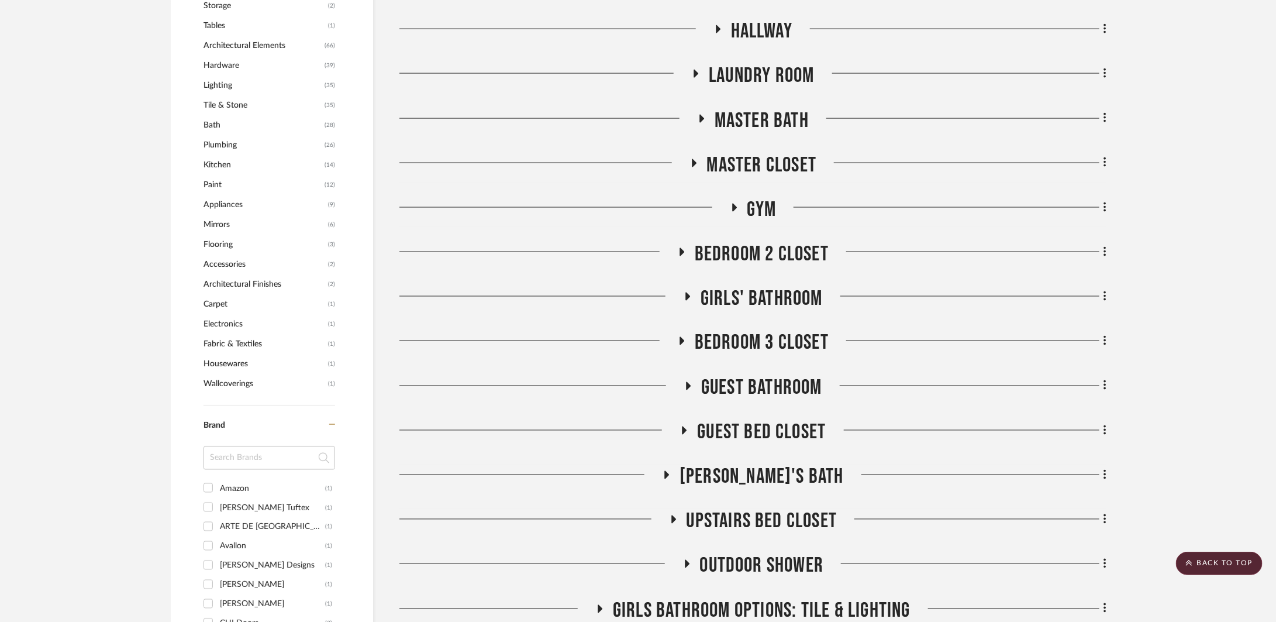
scroll to position [1446, 0]
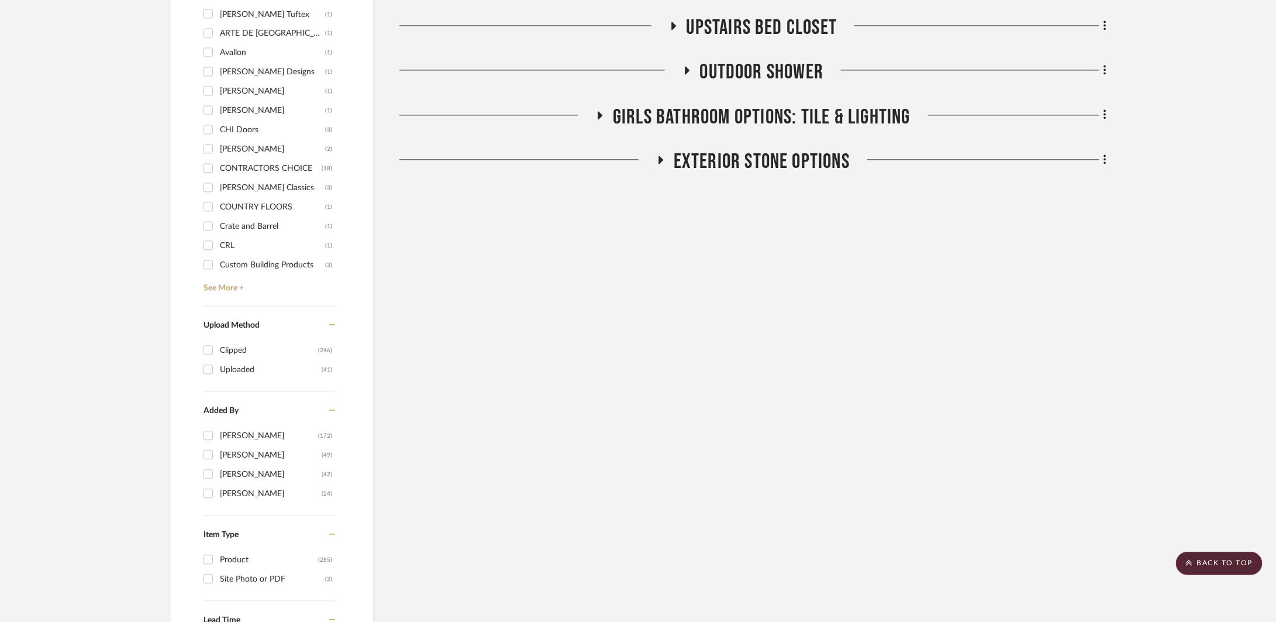
click at [779, 116] on span "GIRLS BATHROOM OPTIONS: TILE & LIGHTING" at bounding box center [762, 117] width 298 height 25
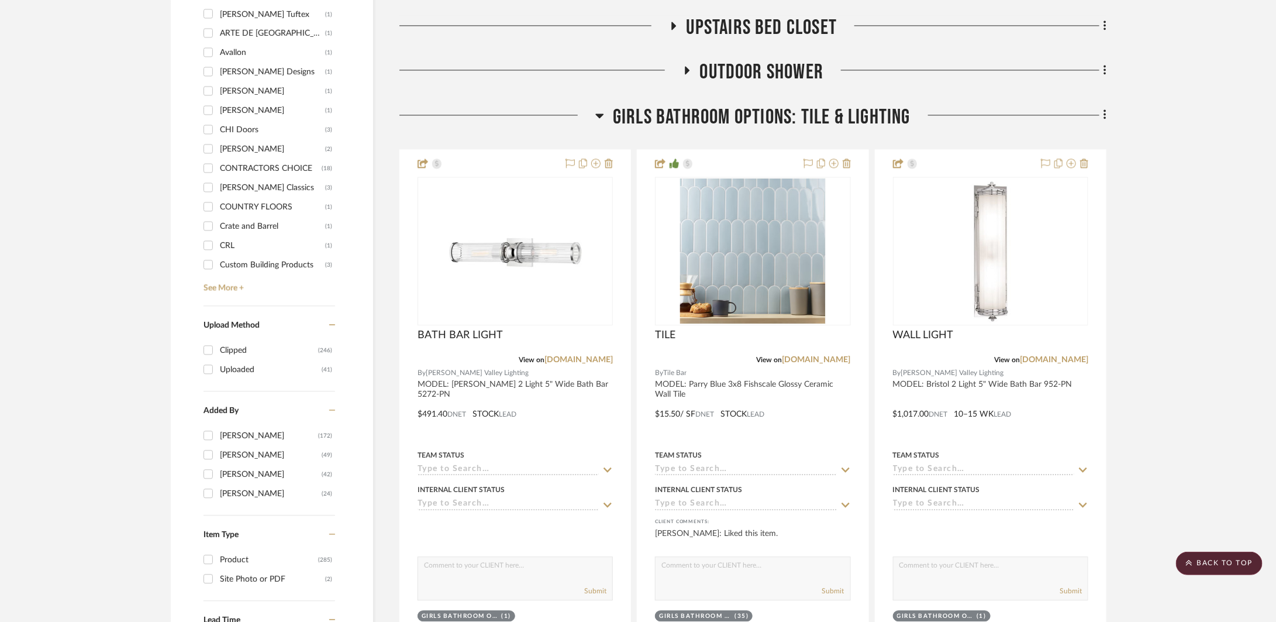
click at [779, 116] on span "GIRLS BATHROOM OPTIONS: TILE & LIGHTING" at bounding box center [762, 117] width 298 height 25
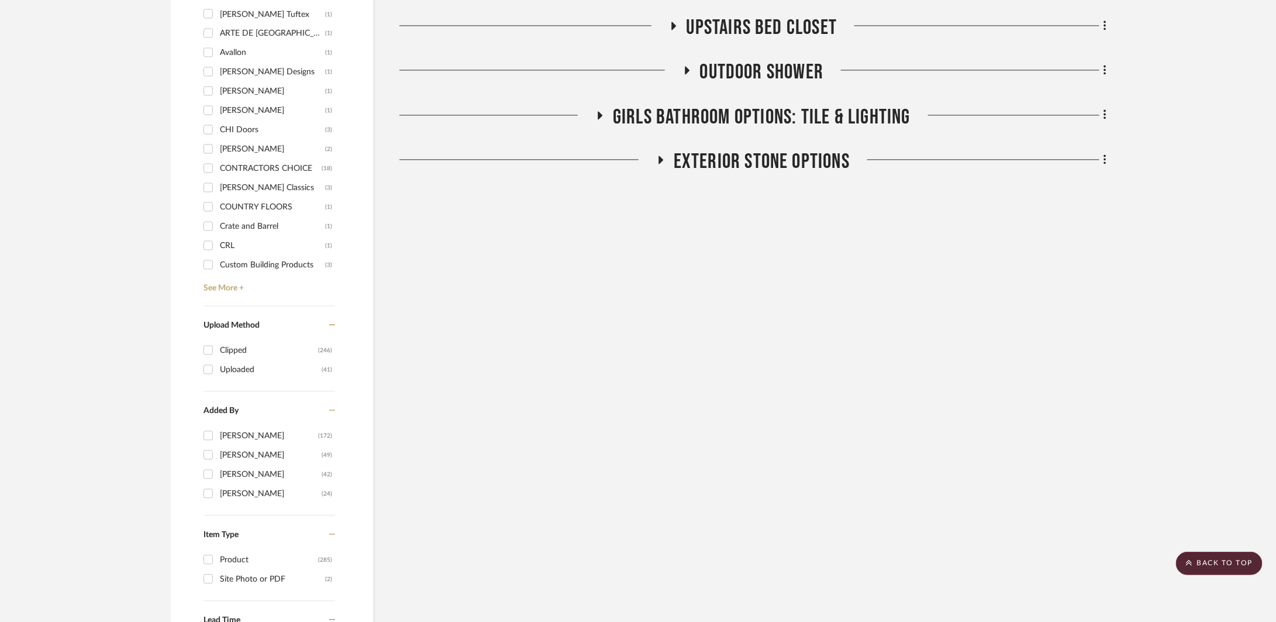
click at [775, 60] on span "OUTDOOR SHOWER" at bounding box center [762, 72] width 124 height 25
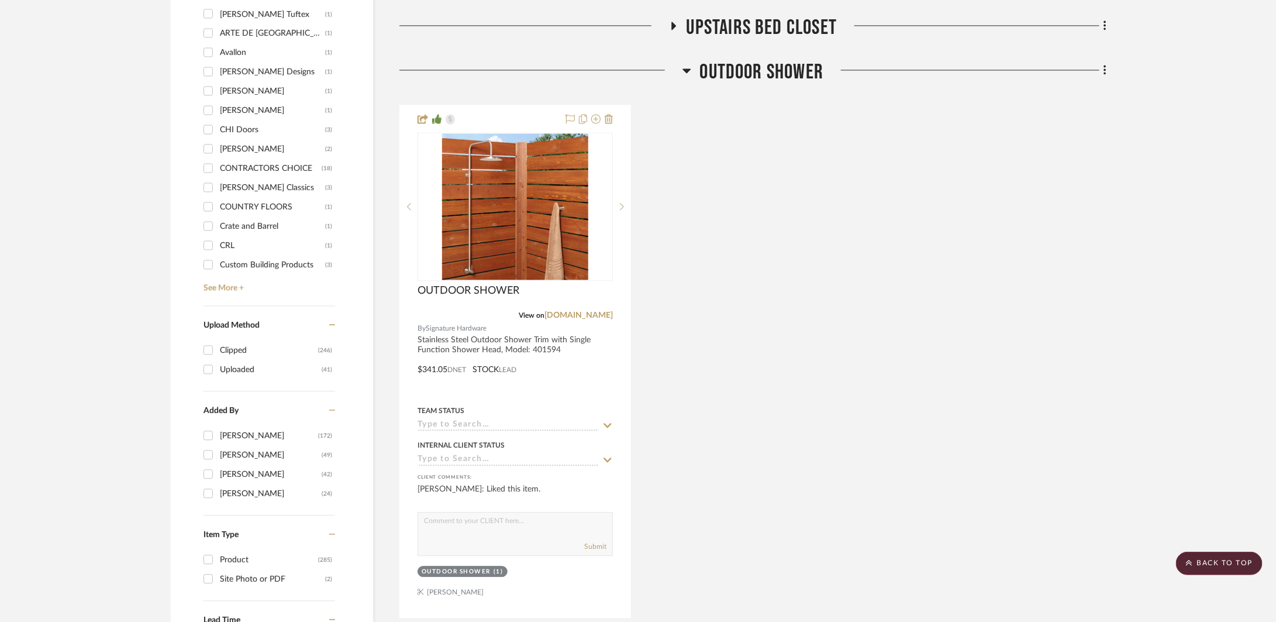
click at [775, 60] on span "OUTDOOR SHOWER" at bounding box center [762, 72] width 124 height 25
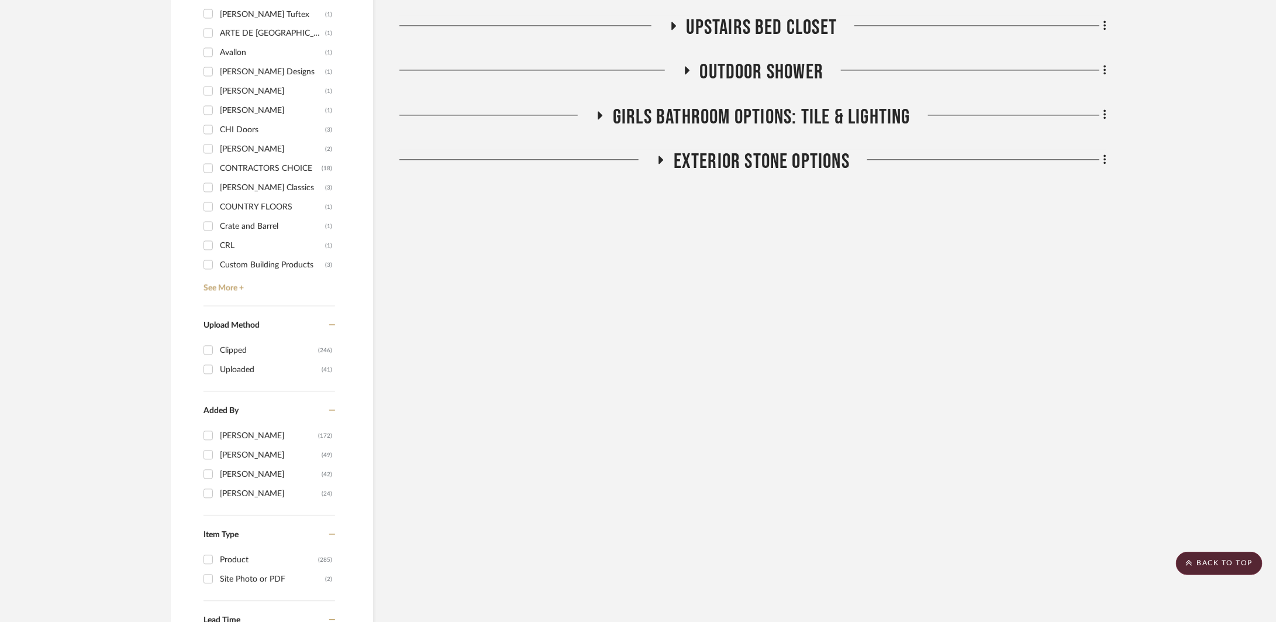
click at [771, 25] on span "Upstairs Bed Closet" at bounding box center [762, 27] width 151 height 25
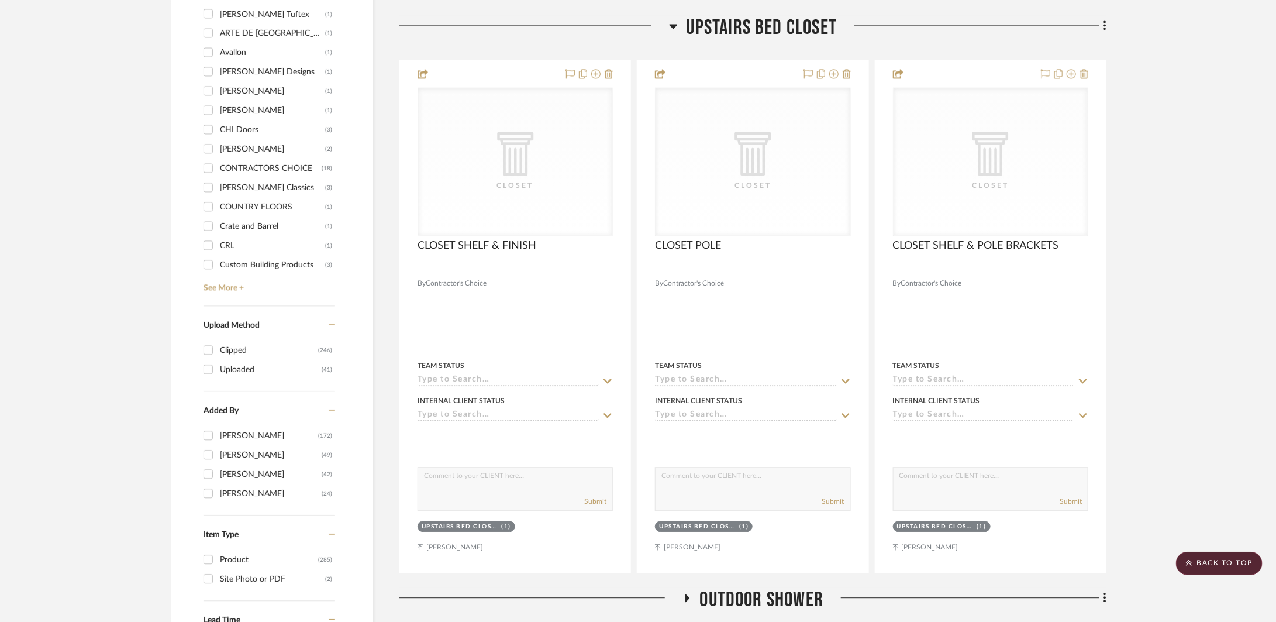
click at [771, 25] on span "Upstairs Bed Closet" at bounding box center [762, 27] width 151 height 25
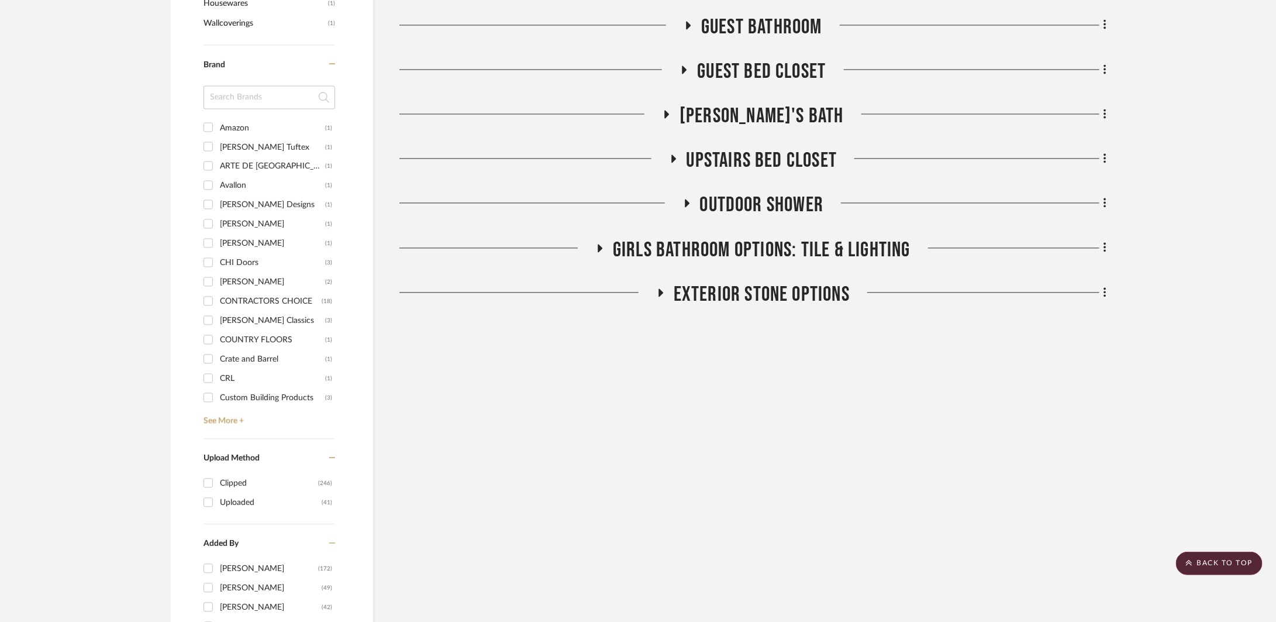
scroll to position [1188, 0]
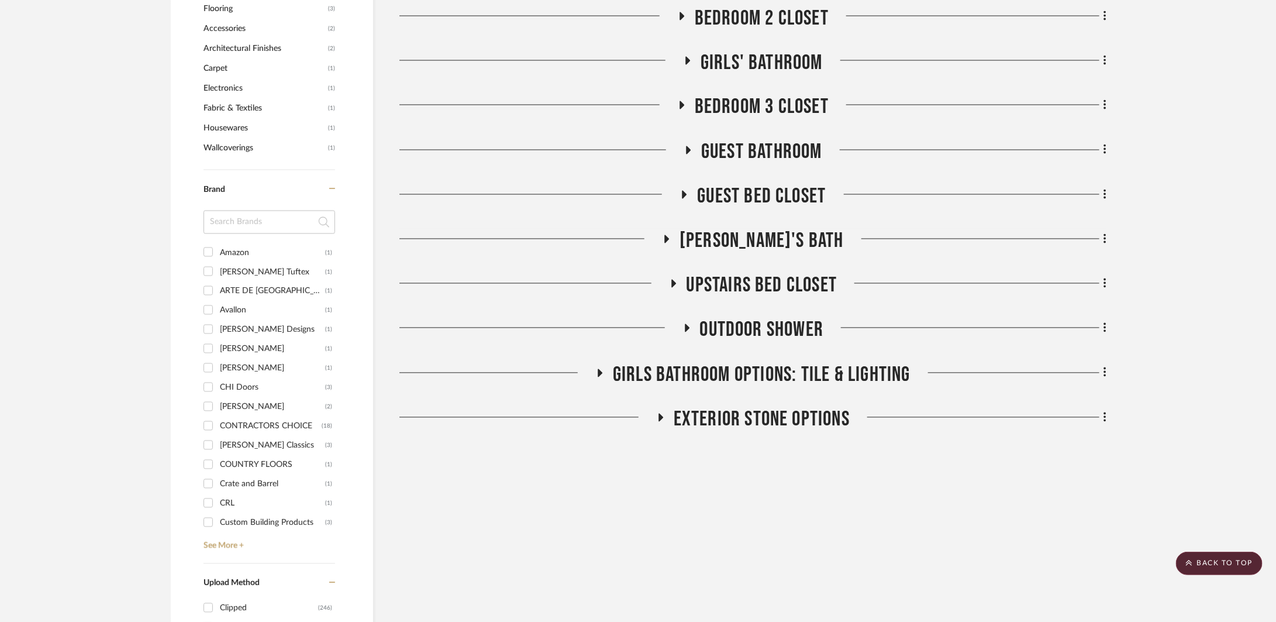
click at [762, 253] on div "[PERSON_NAME]'s Bath" at bounding box center [753, 244] width 707 height 30
click at [762, 242] on span "[PERSON_NAME]'s Bath" at bounding box center [762, 241] width 164 height 25
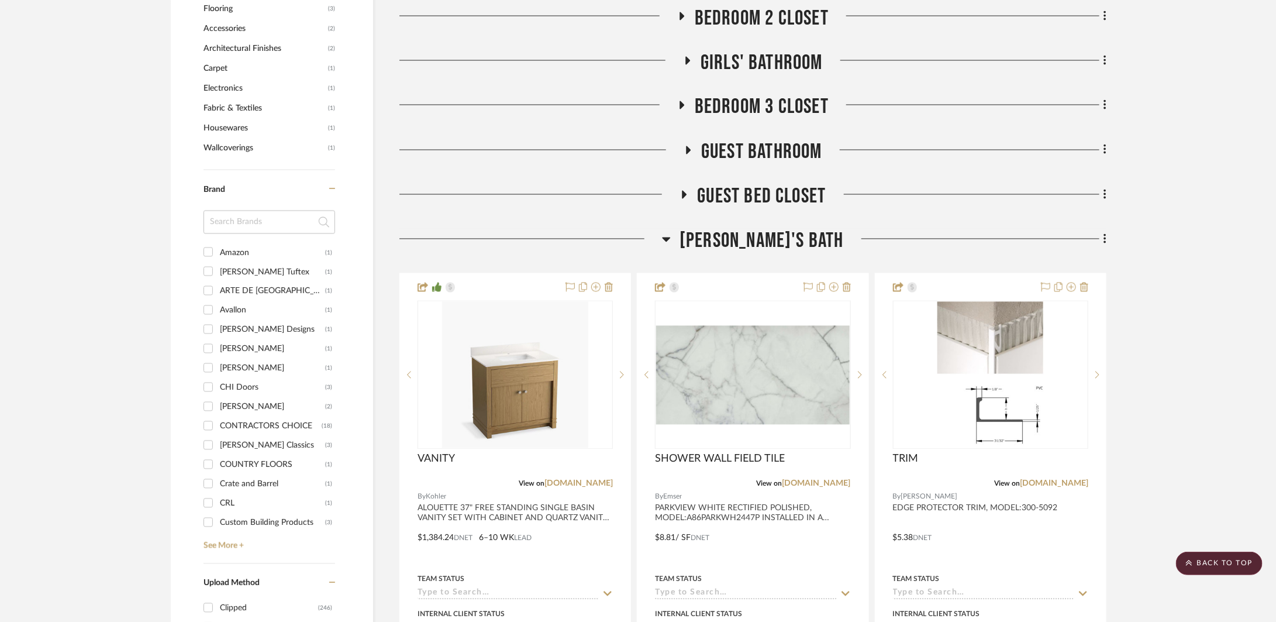
click at [768, 239] on span "[PERSON_NAME]'s Bath" at bounding box center [762, 241] width 164 height 25
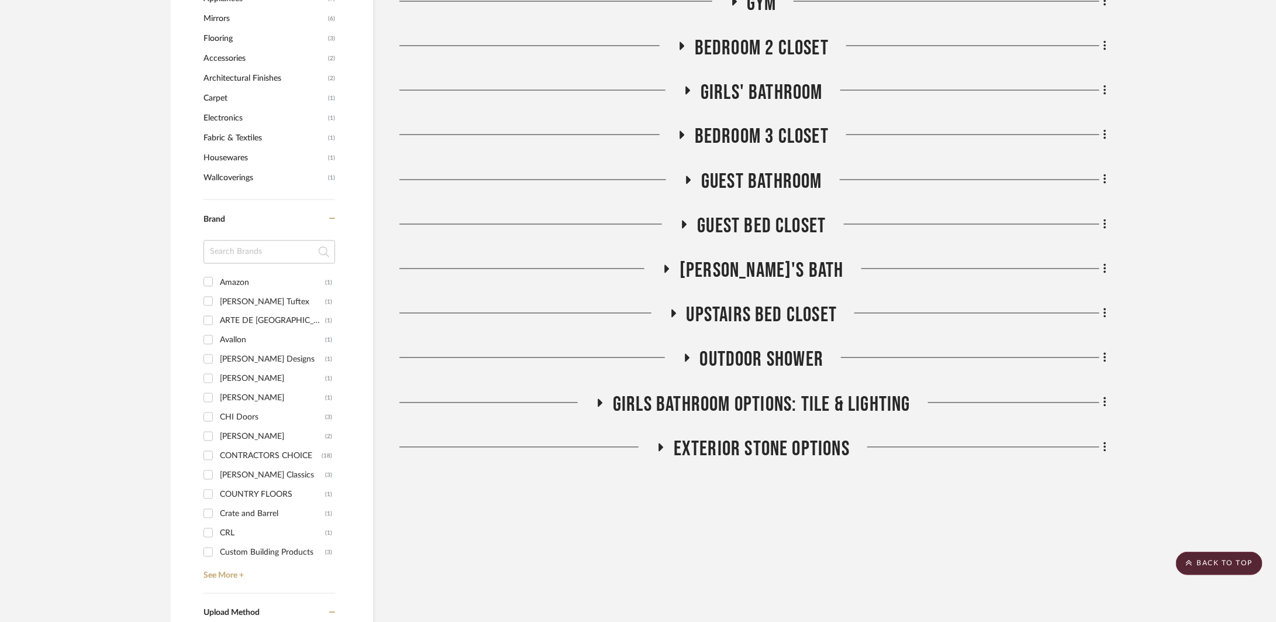
scroll to position [1143, 0]
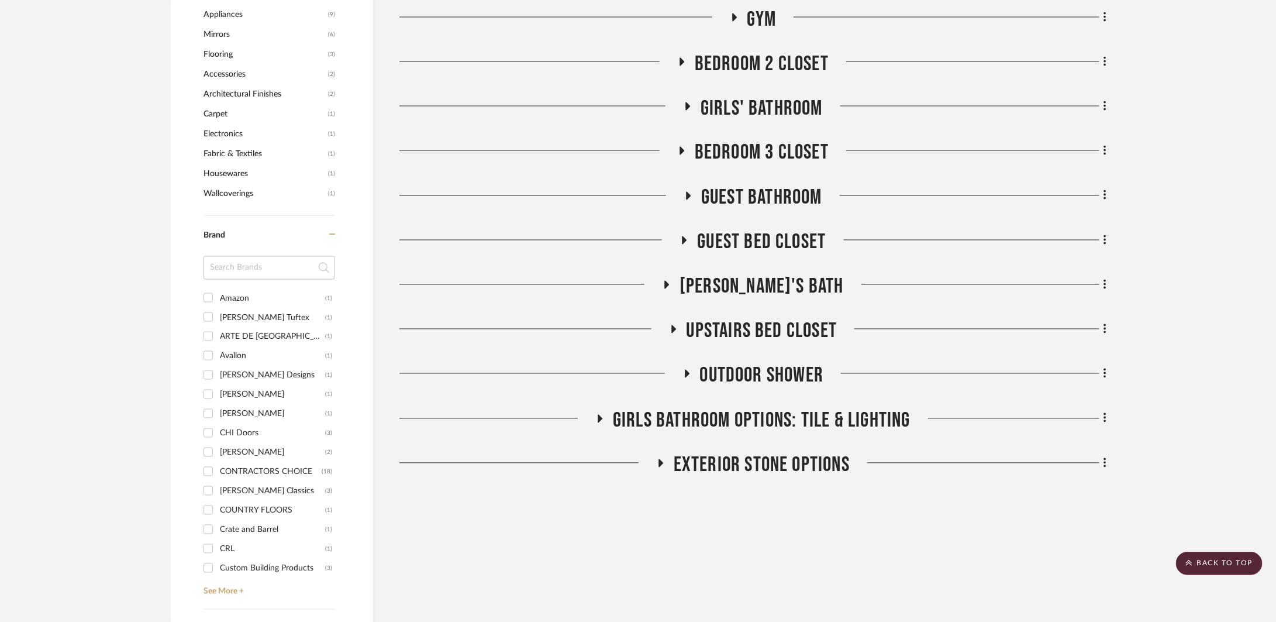
click at [758, 109] on span "Girls' Bathroom" at bounding box center [762, 108] width 122 height 25
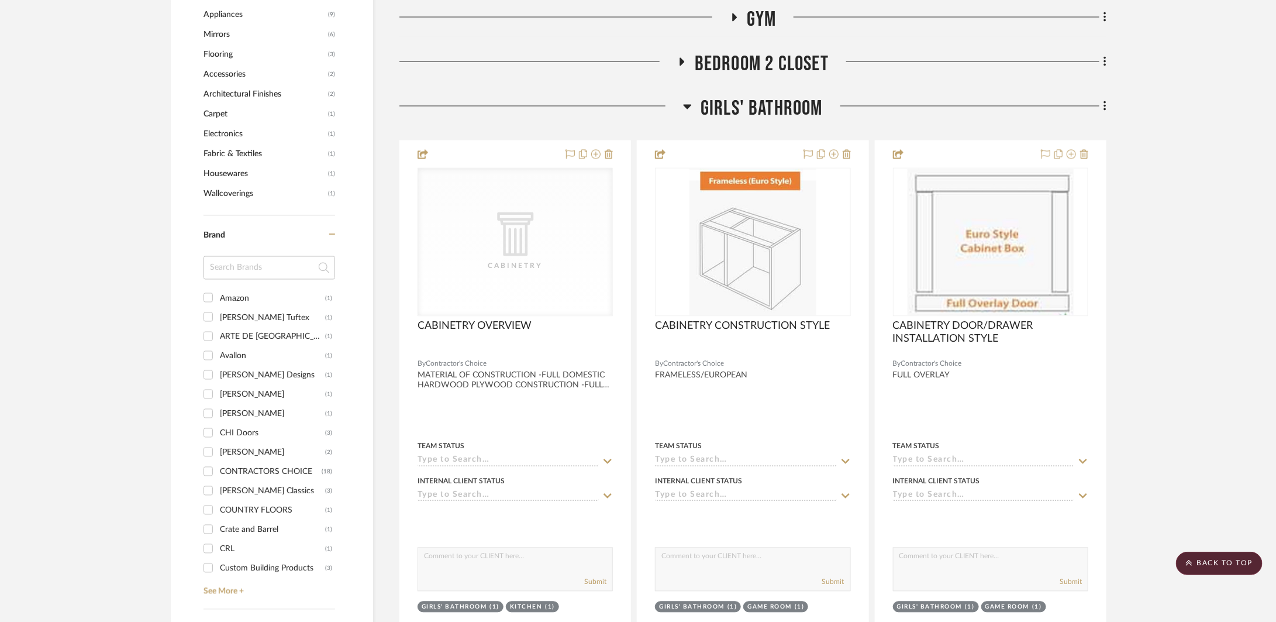
click at [758, 109] on span "Girls' Bathroom" at bounding box center [762, 108] width 122 height 25
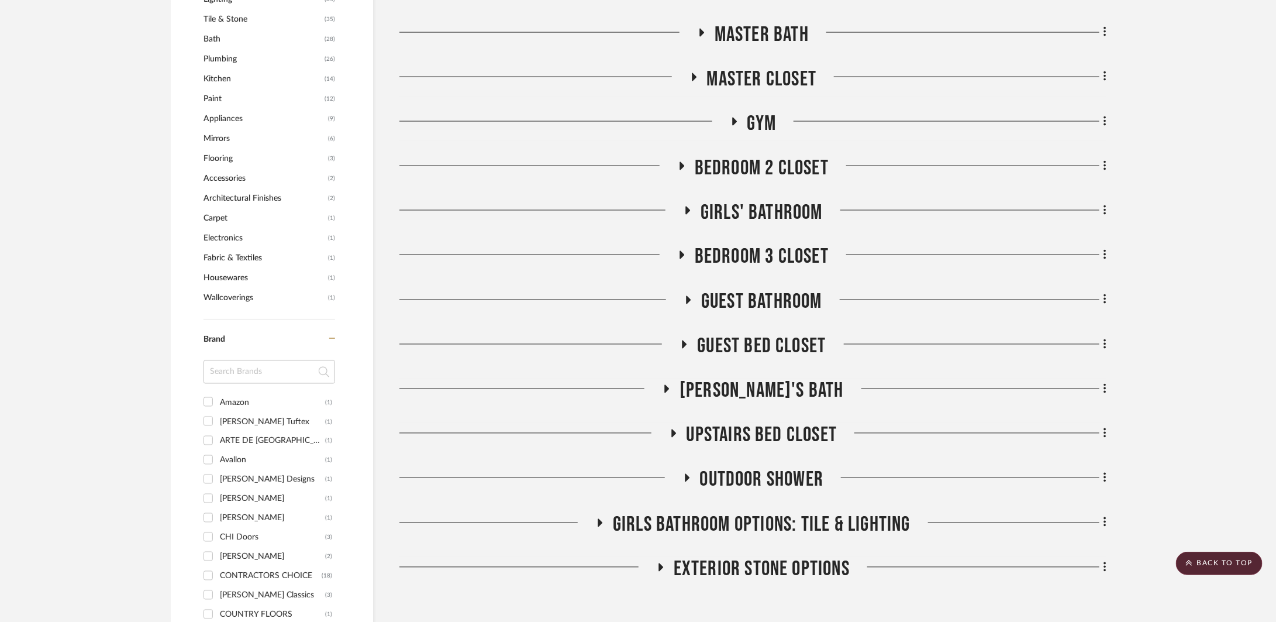
scroll to position [913, 0]
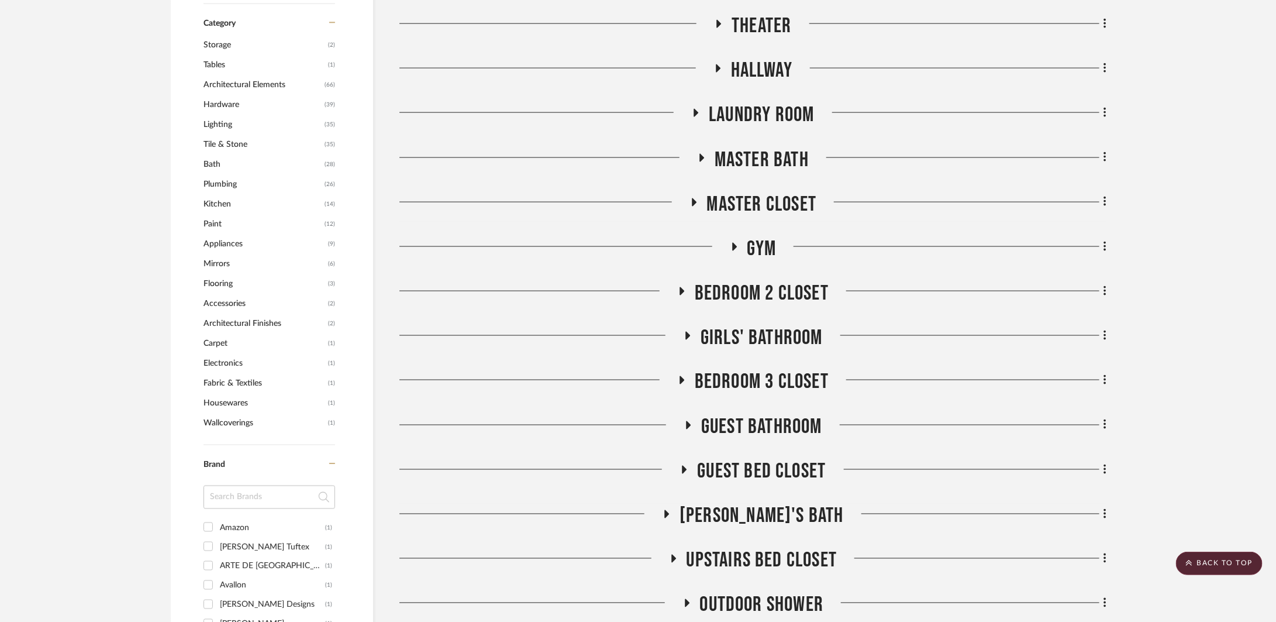
click at [780, 201] on span "Master Closet" at bounding box center [762, 204] width 110 height 25
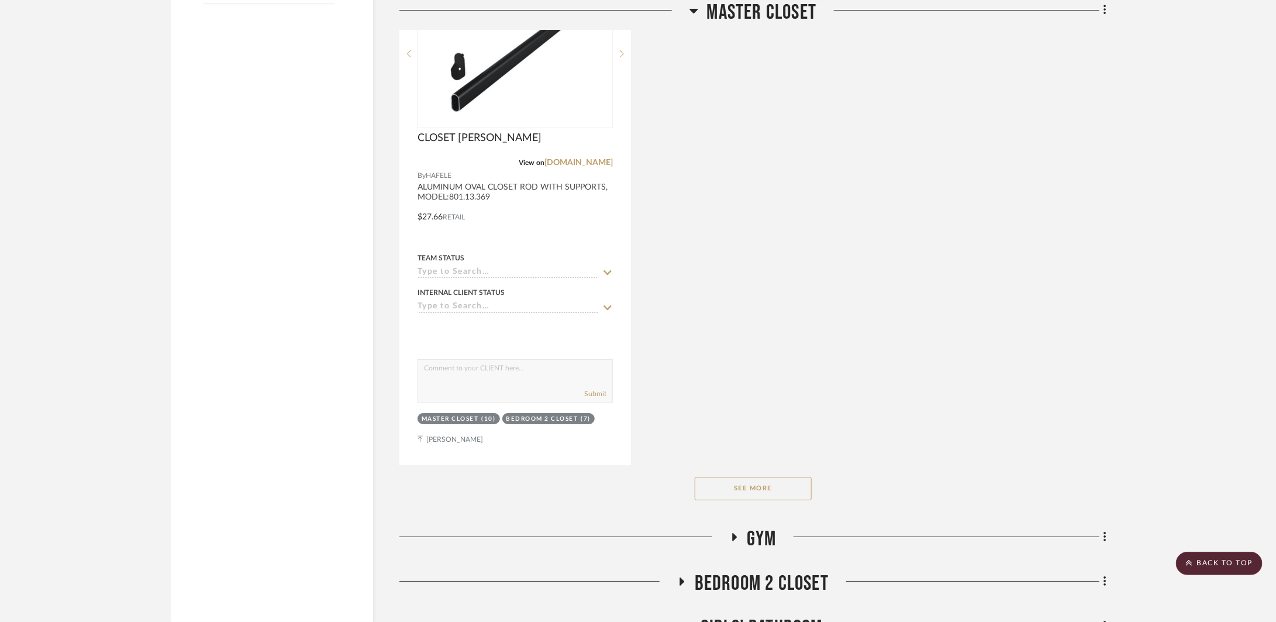
scroll to position [2258, 0]
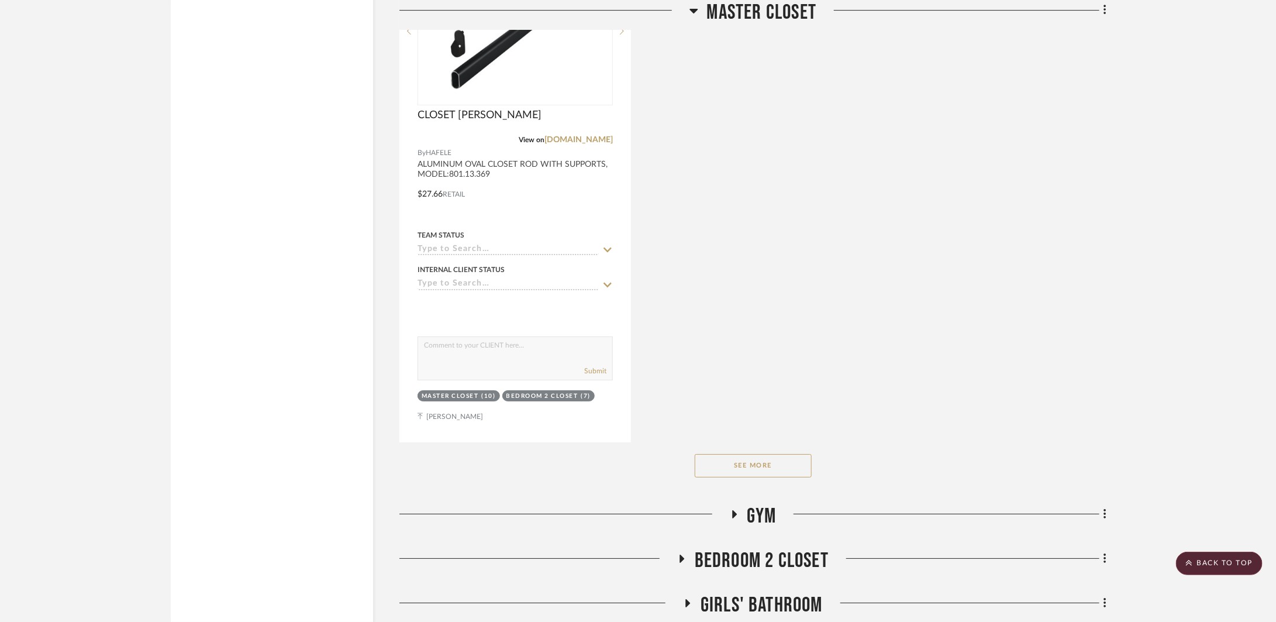
click at [732, 457] on button "See More" at bounding box center [753, 465] width 117 height 23
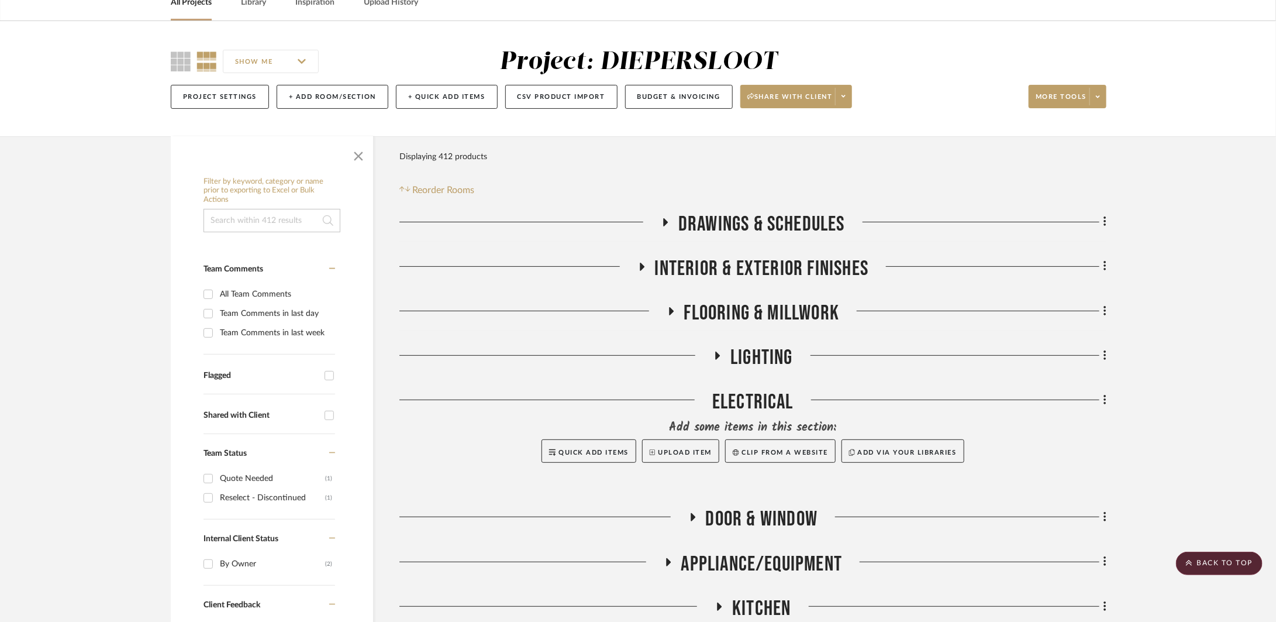
scroll to position [0, 0]
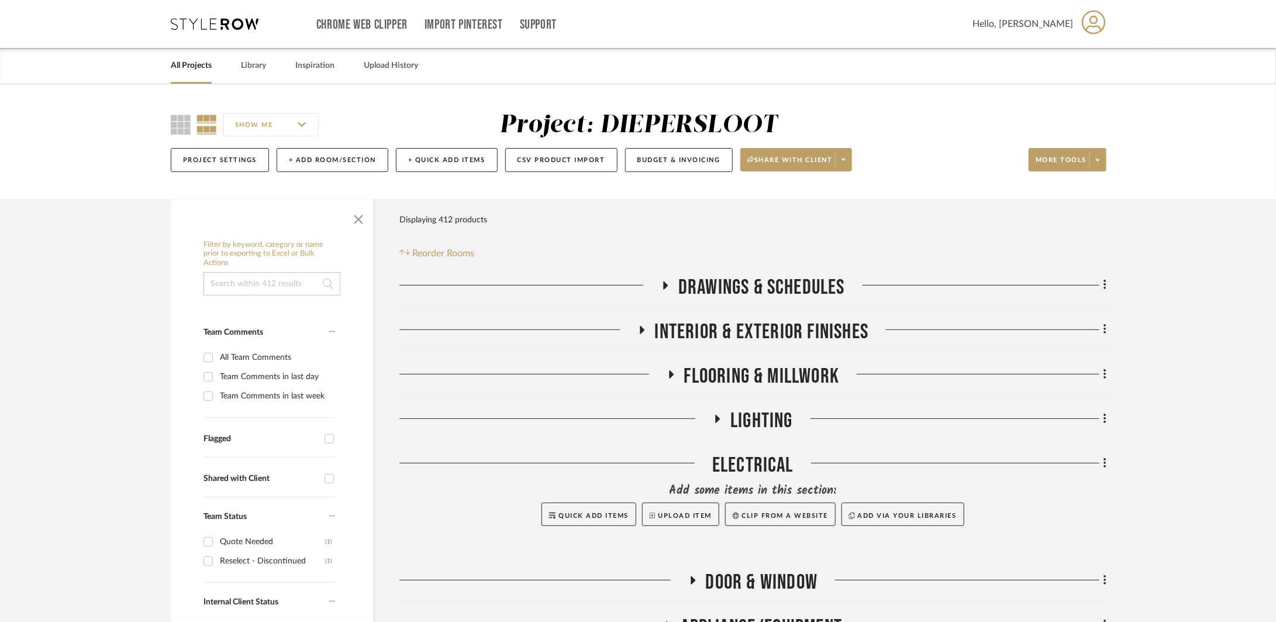
click at [781, 413] on span "LIGHTING" at bounding box center [762, 420] width 63 height 25
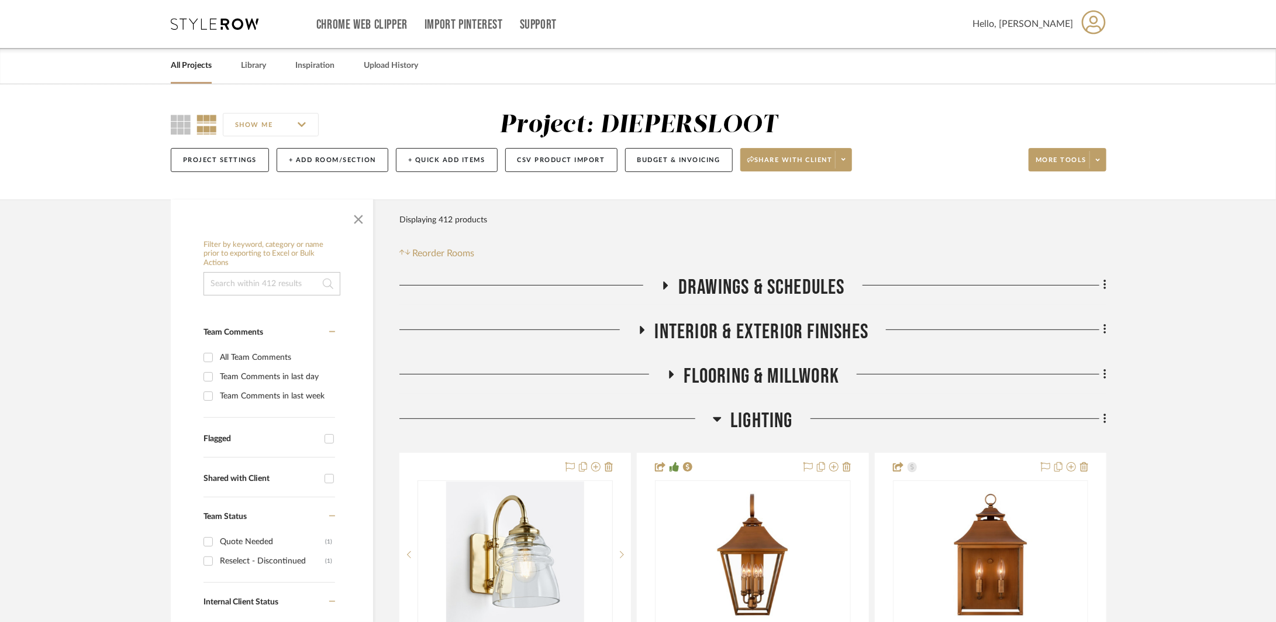
click at [781, 413] on span "LIGHTING" at bounding box center [762, 420] width 63 height 25
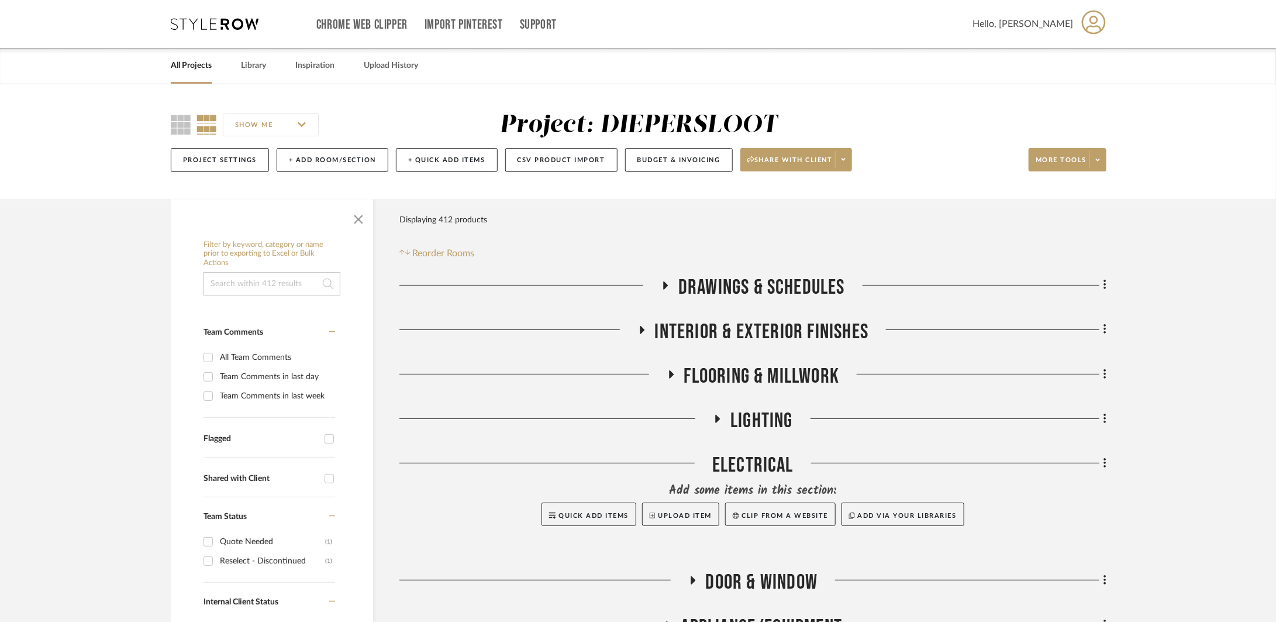
click at [770, 366] on span "Flooring & Millwork" at bounding box center [762, 376] width 156 height 25
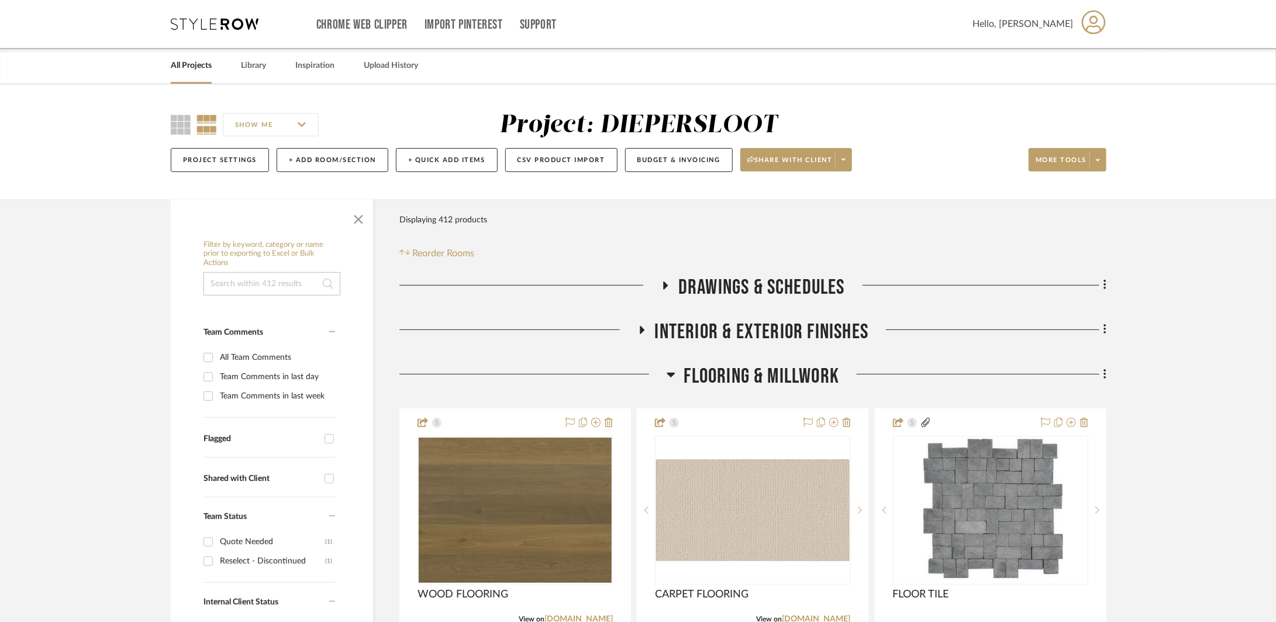
click at [770, 366] on span "Flooring & Millwork" at bounding box center [762, 376] width 156 height 25
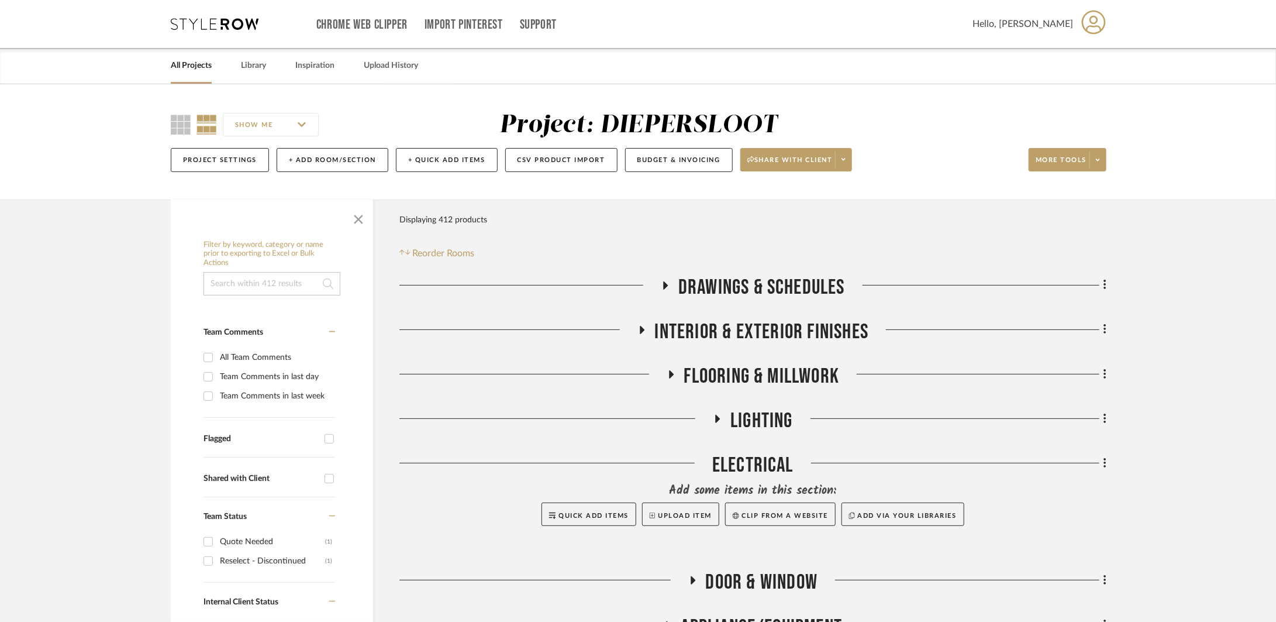
click at [756, 424] on span "LIGHTING" at bounding box center [762, 420] width 63 height 25
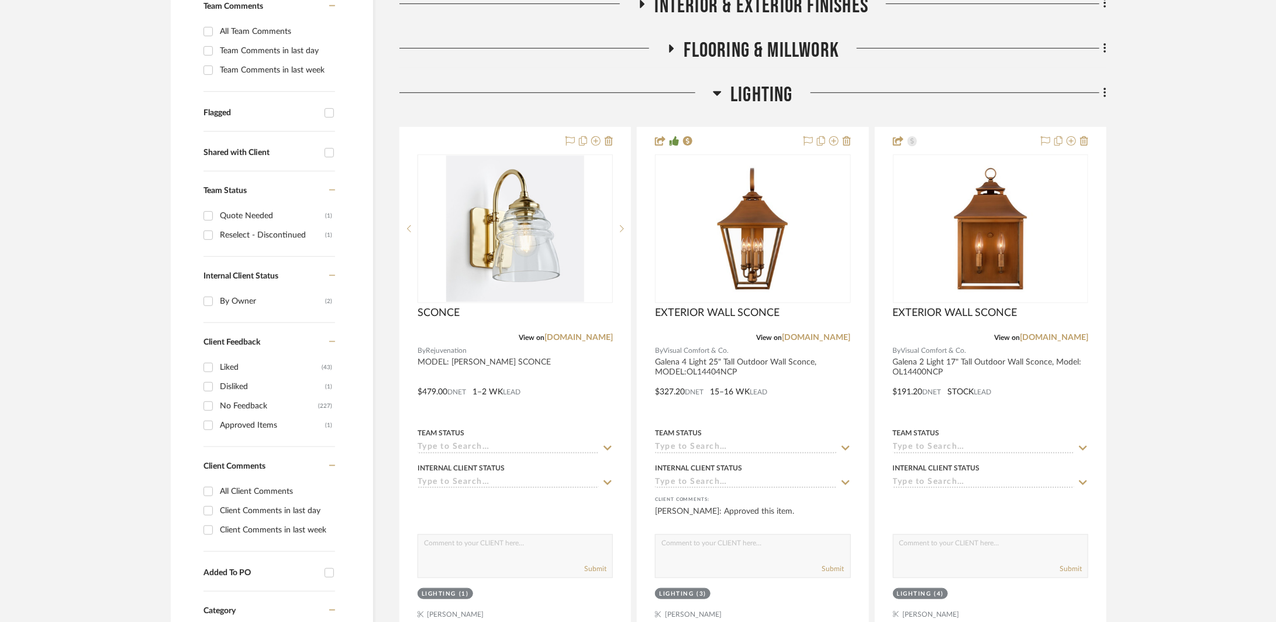
scroll to position [369, 0]
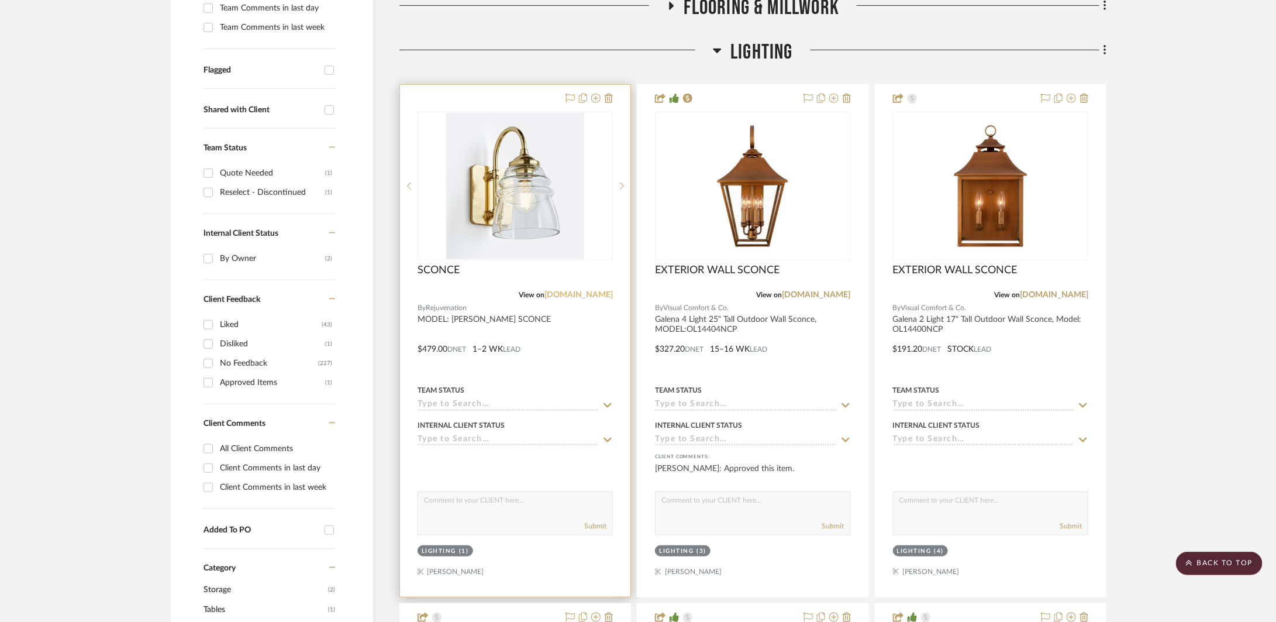
click at [590, 294] on link "[DOMAIN_NAME]" at bounding box center [579, 295] width 68 height 8
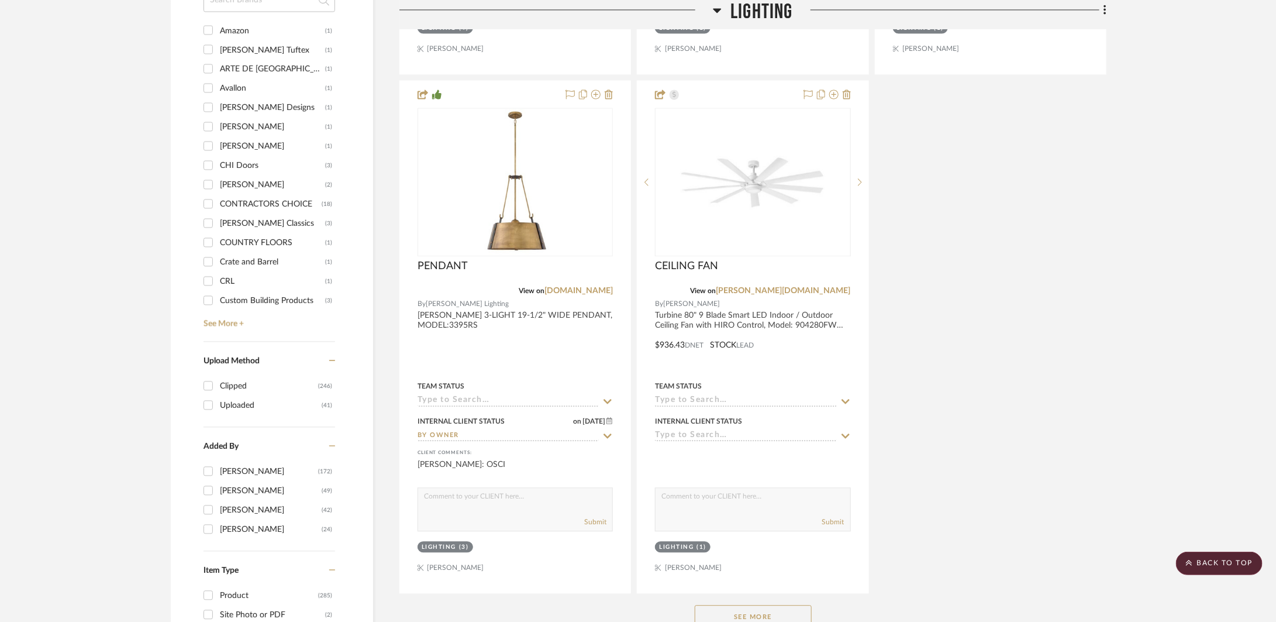
scroll to position [1460, 0]
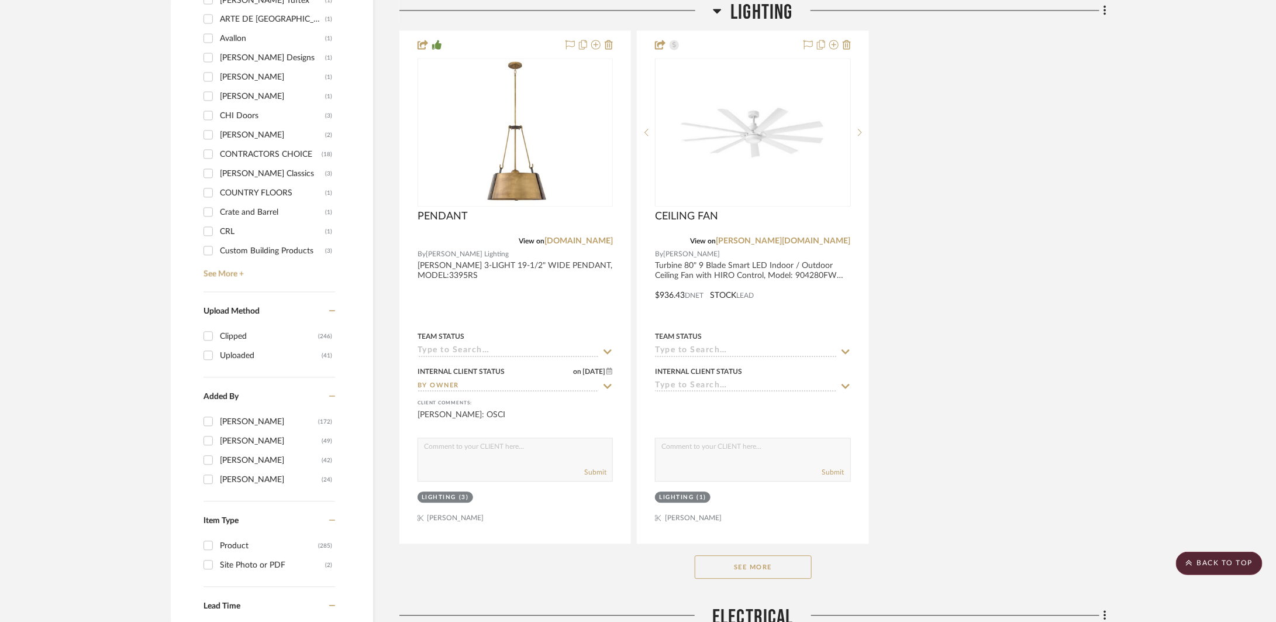
click at [791, 564] on button "See More" at bounding box center [753, 566] width 117 height 23
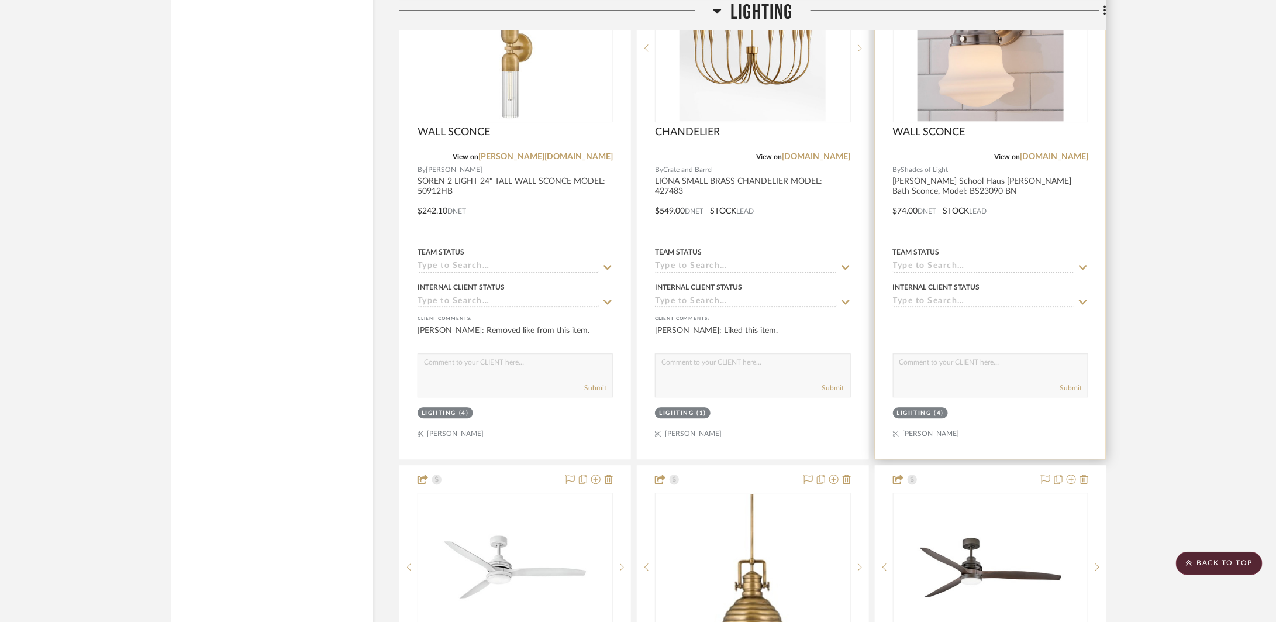
scroll to position [4098, 0]
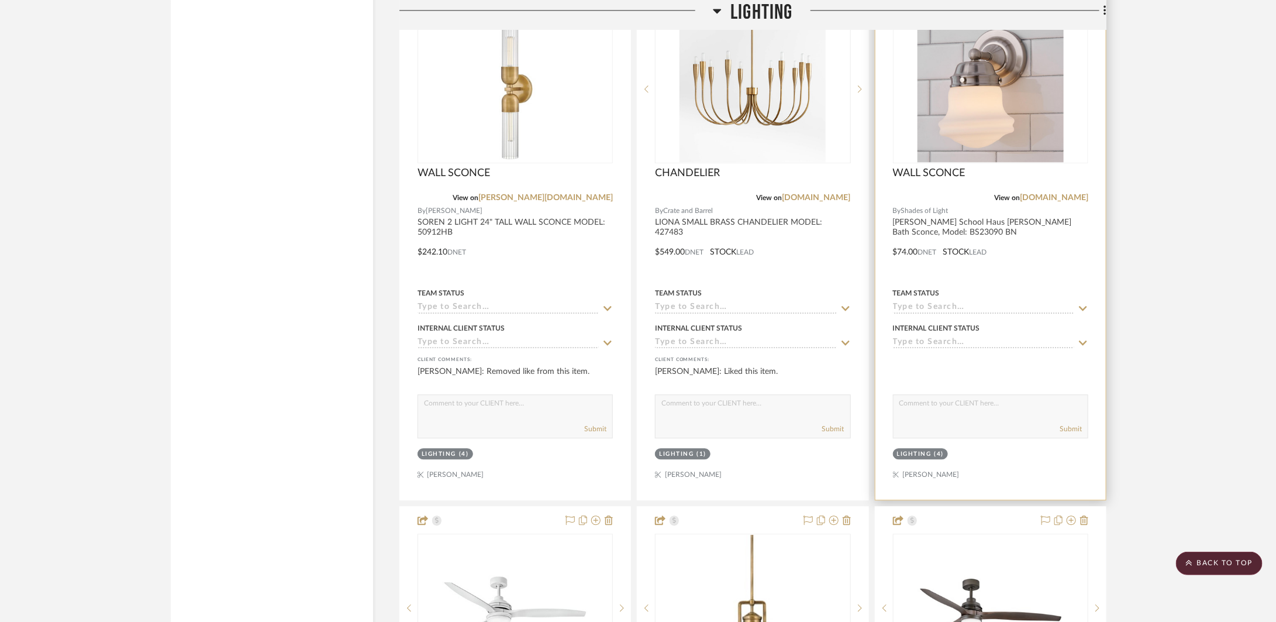
click at [1047, 282] on div at bounding box center [991, 244] width 230 height 512
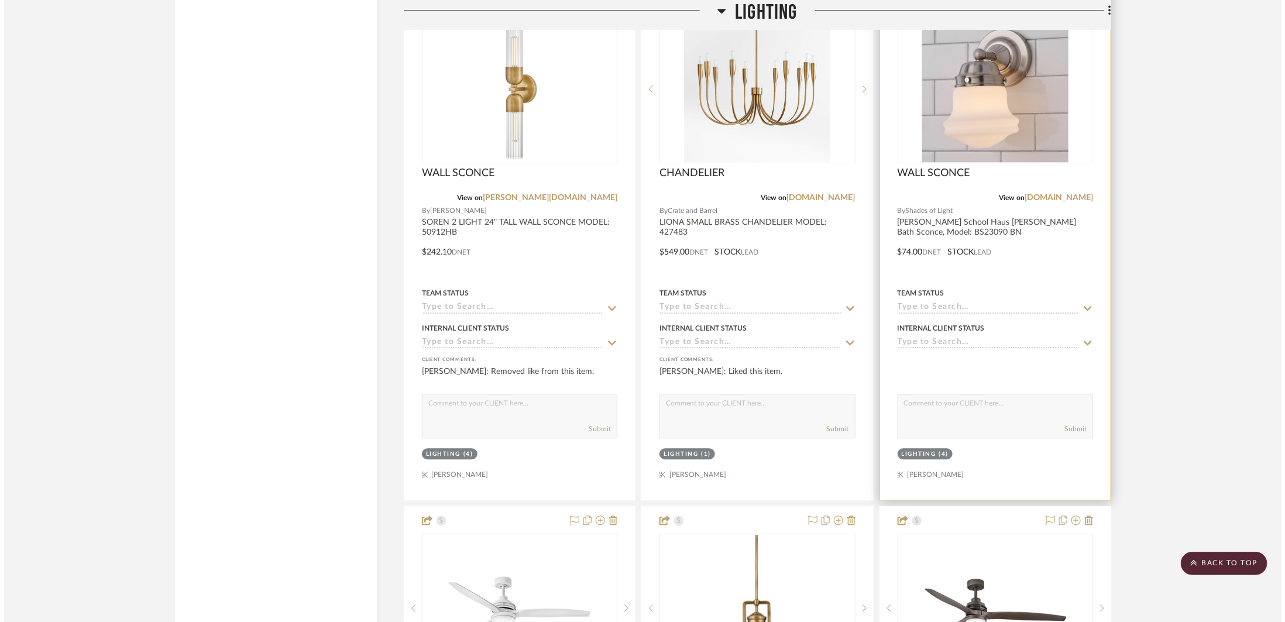
scroll to position [0, 0]
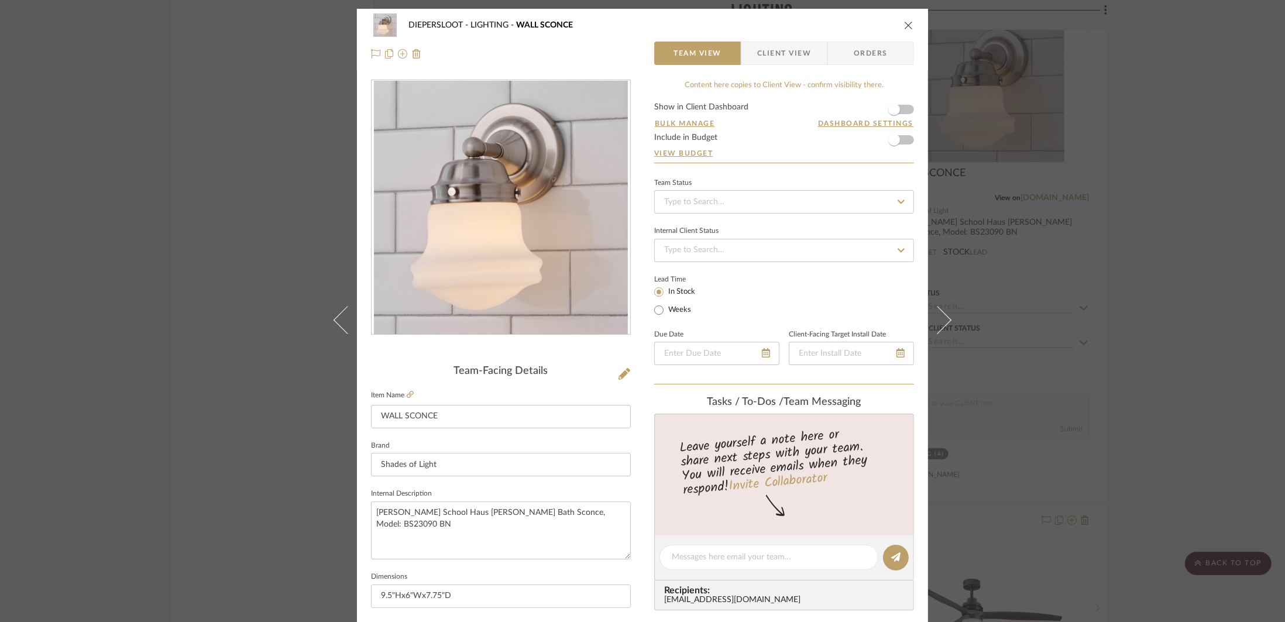
click at [1137, 305] on div "DIEPERSLOOT LIGHTING WALL SCONCE Team View Client View Orders Team-Facing Detai…" at bounding box center [642, 311] width 1285 height 622
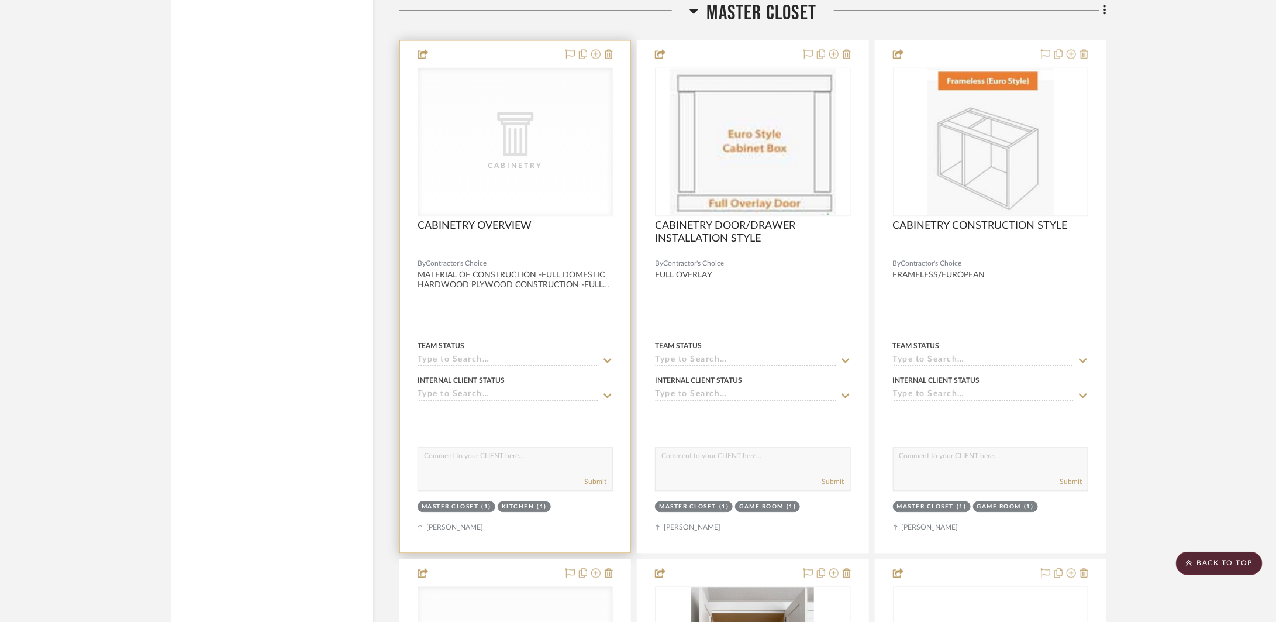
scroll to position [5906, 0]
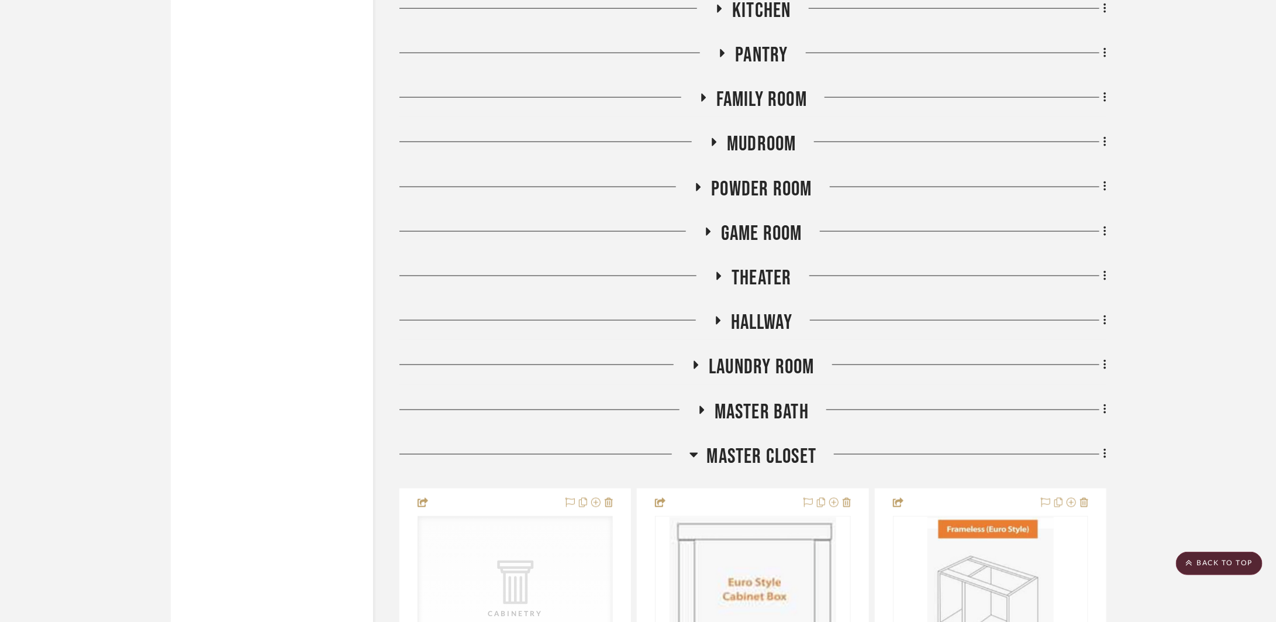
click at [759, 449] on span "Master Closet" at bounding box center [762, 456] width 110 height 25
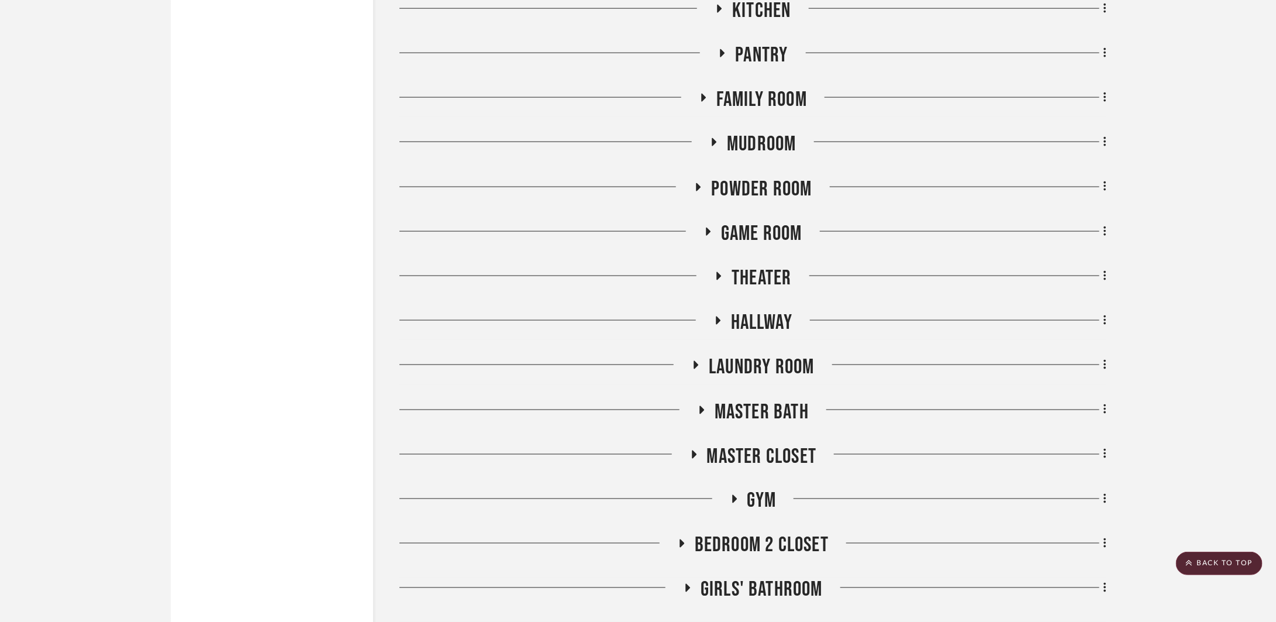
click at [767, 411] on span "Master Bath" at bounding box center [762, 412] width 94 height 25
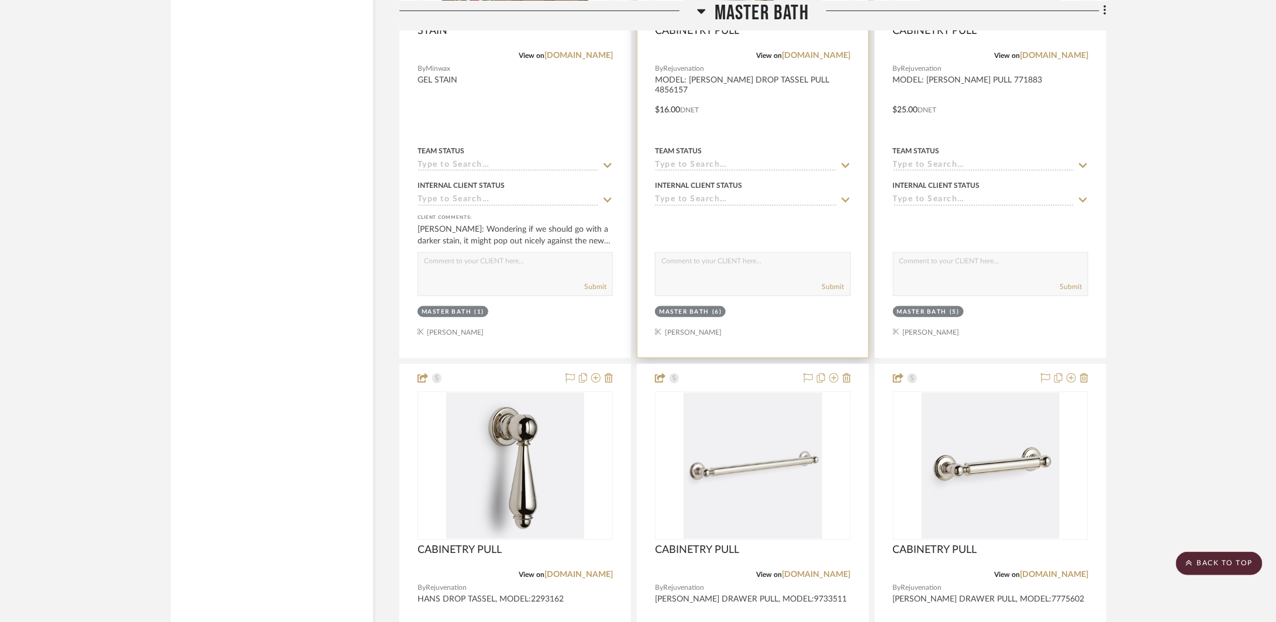
scroll to position [8180, 0]
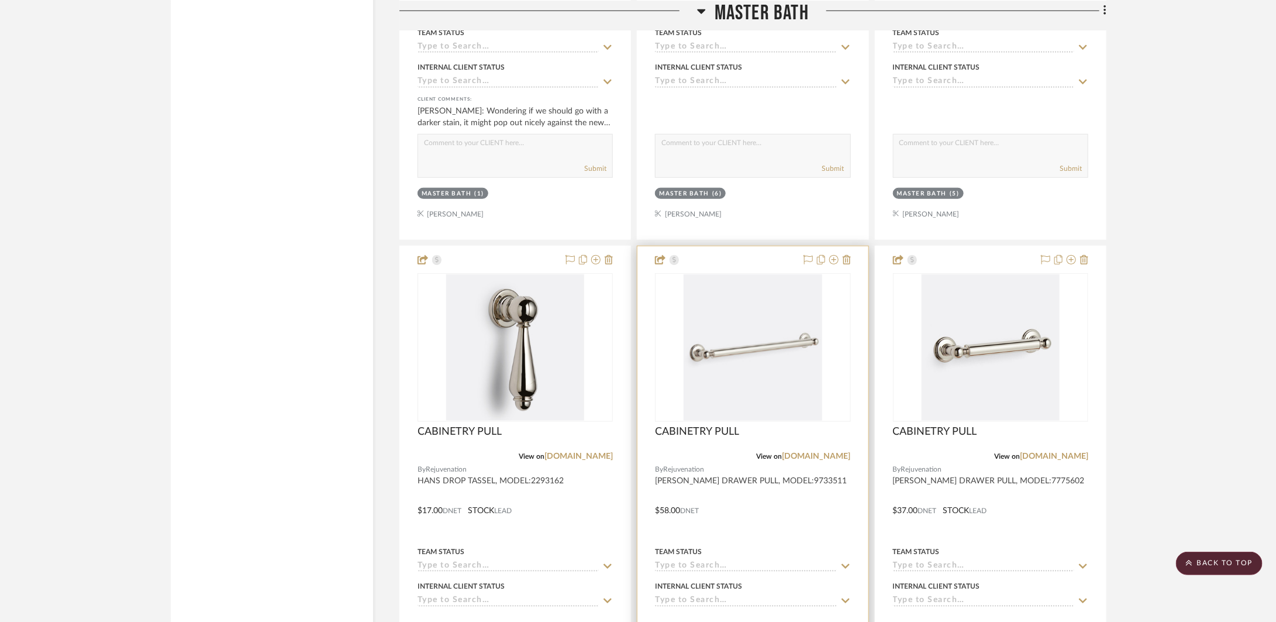
click at [796, 504] on div at bounding box center [753, 502] width 230 height 512
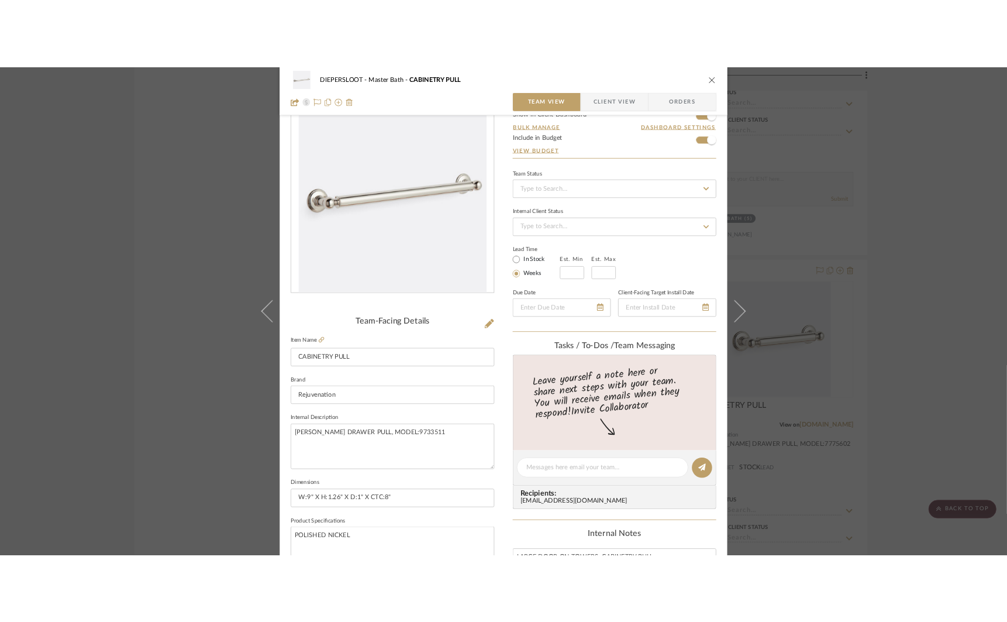
scroll to position [180, 0]
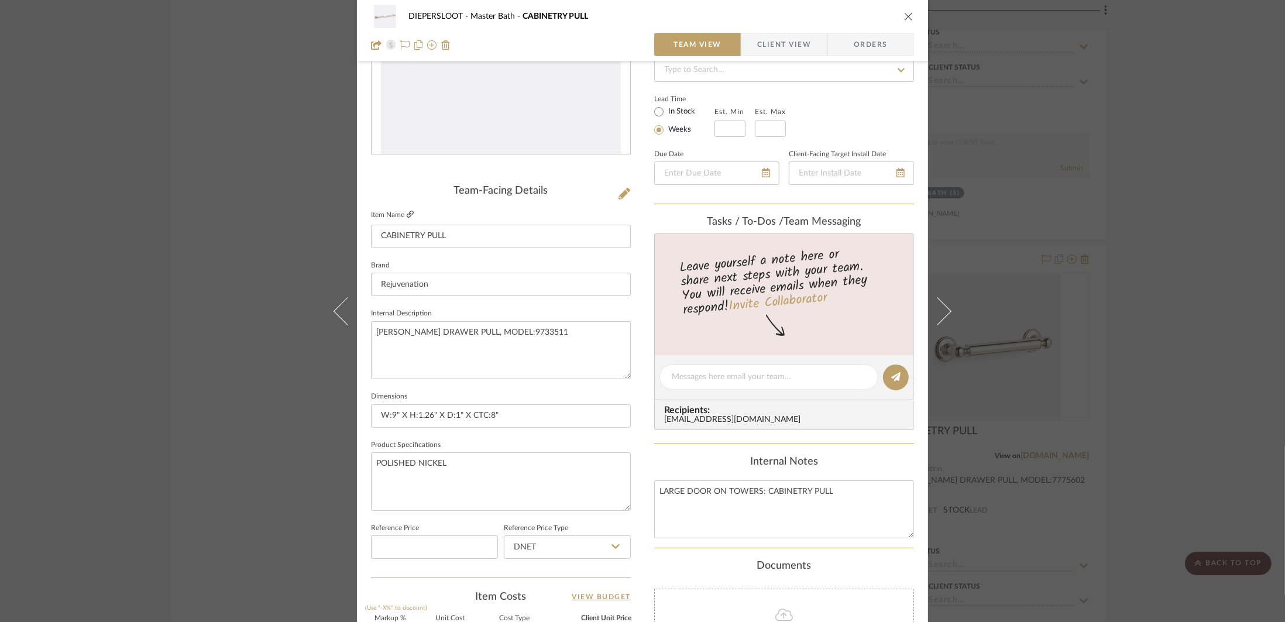
click at [408, 212] on icon at bounding box center [410, 214] width 7 height 7
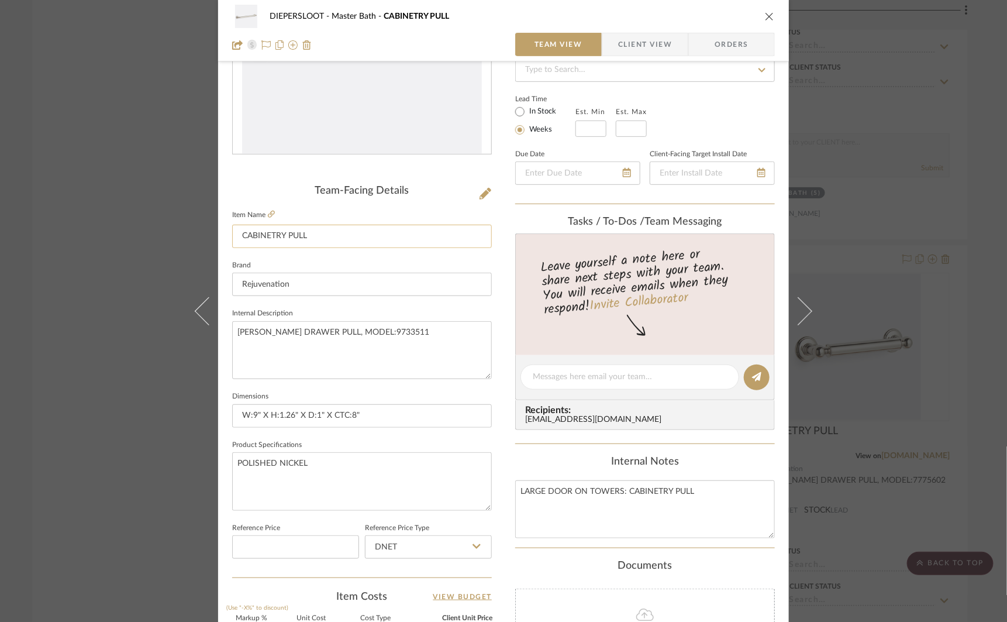
click at [303, 240] on input "CABINETRY PULL" at bounding box center [362, 236] width 260 height 23
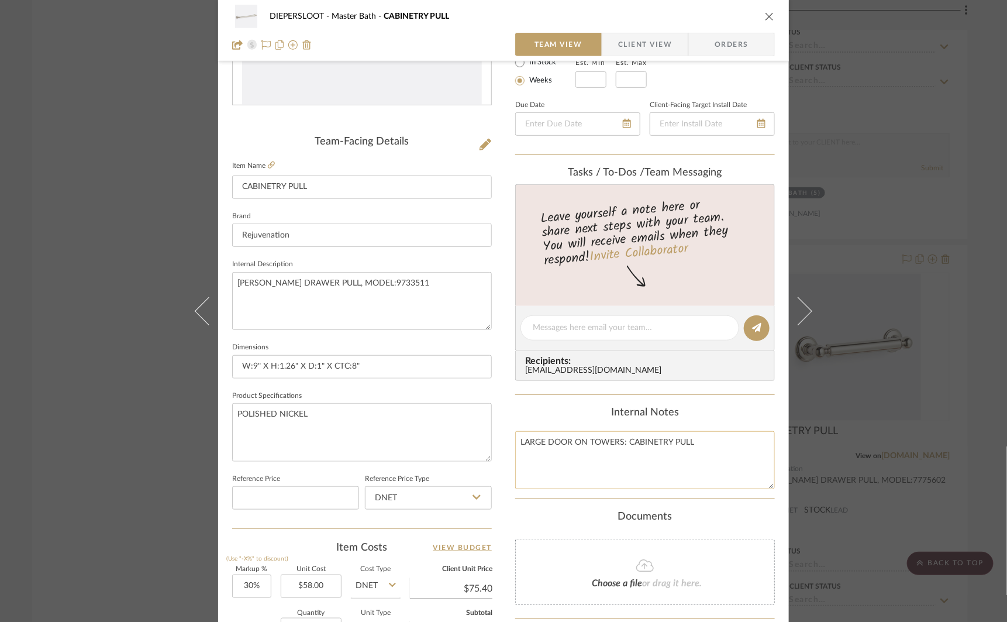
scroll to position [256, 0]
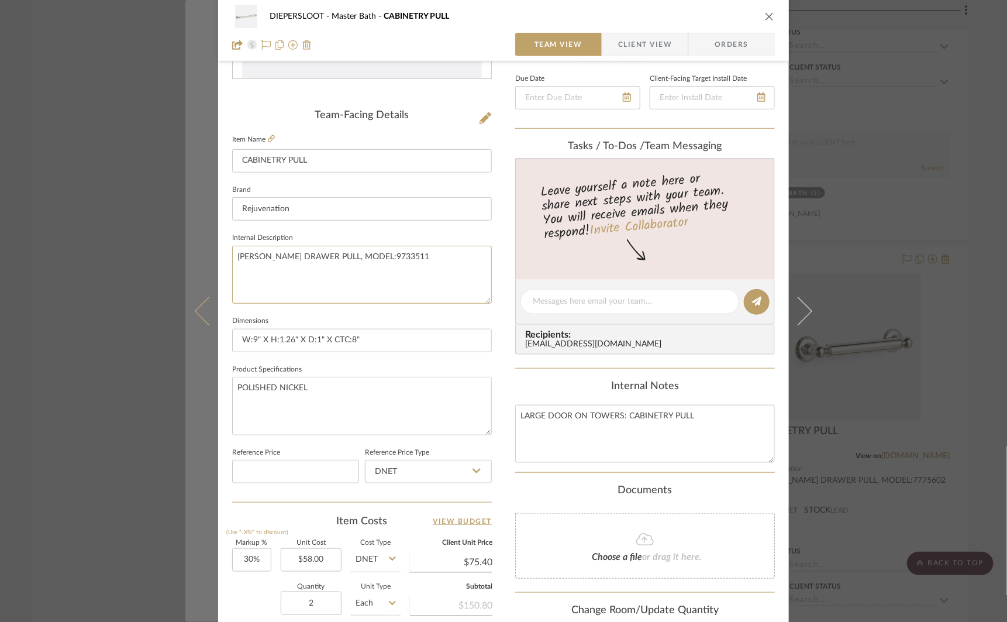
drag, startPoint x: 367, startPoint y: 254, endPoint x: 208, endPoint y: 249, distance: 159.2
click at [208, 249] on mat-dialog-content "DIEPERSLOOT Master Bath CABINETRY PULL Team View Client View Orders Team-Facing…" at bounding box center [503, 293] width 636 height 1081
drag, startPoint x: 364, startPoint y: 341, endPoint x: 212, endPoint y: 337, distance: 151.6
click at [212, 337] on mat-dialog-content "DIEPERSLOOT Master Bath CABINETRY PULL Team View Client View Orders Team-Facing…" at bounding box center [503, 293] width 636 height 1081
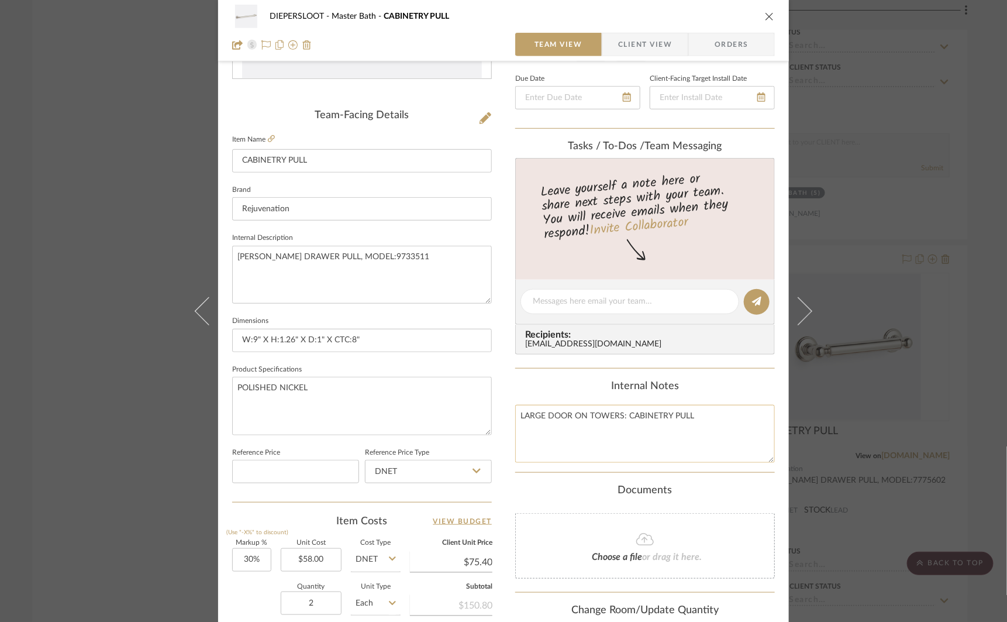
drag, startPoint x: 700, startPoint y: 419, endPoint x: 512, endPoint y: 418, distance: 187.8
click at [515, 418] on textarea "LARGE DOOR ON TOWERS: CABINETRY PULL" at bounding box center [645, 434] width 260 height 58
click at [971, 332] on div "DIEPERSLOOT Master Bath CABINETRY PULL Team View Client View Orders Team-Facing…" at bounding box center [503, 311] width 1007 height 622
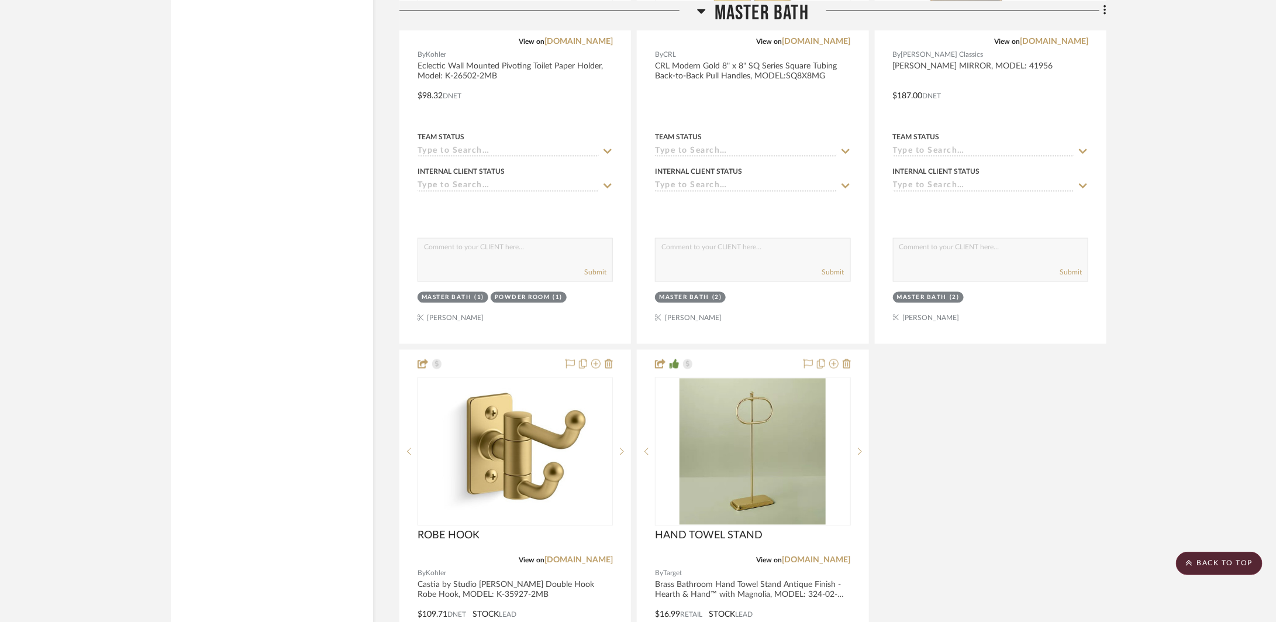
scroll to position [13930, 0]
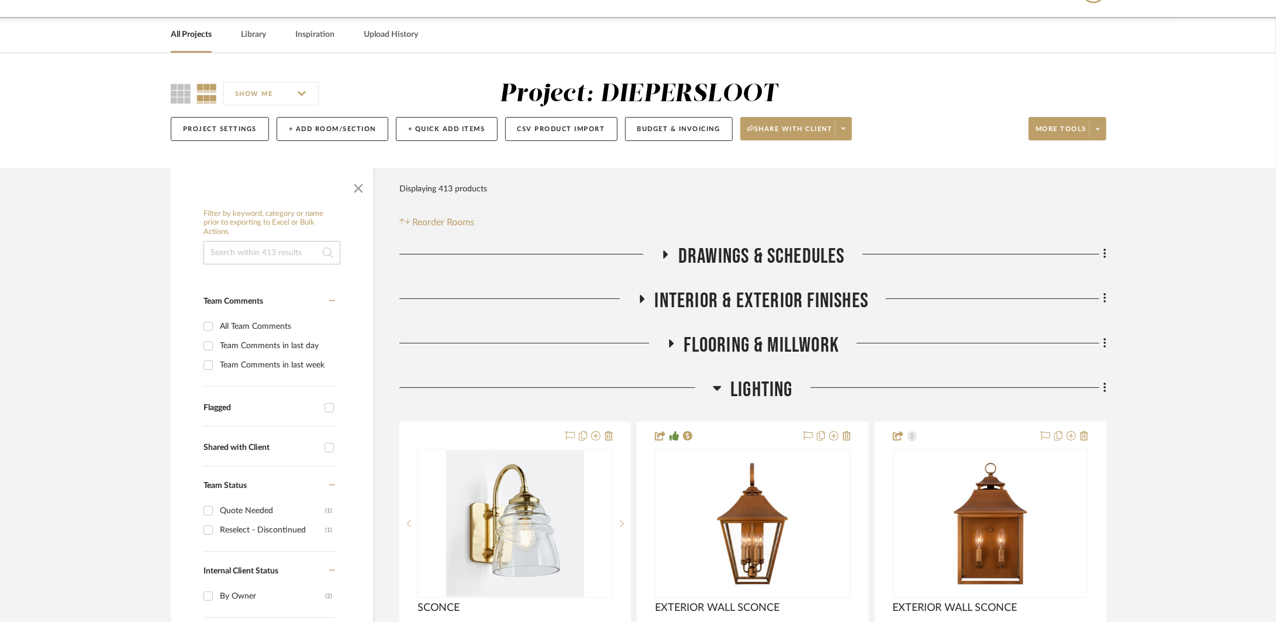
scroll to position [48, 0]
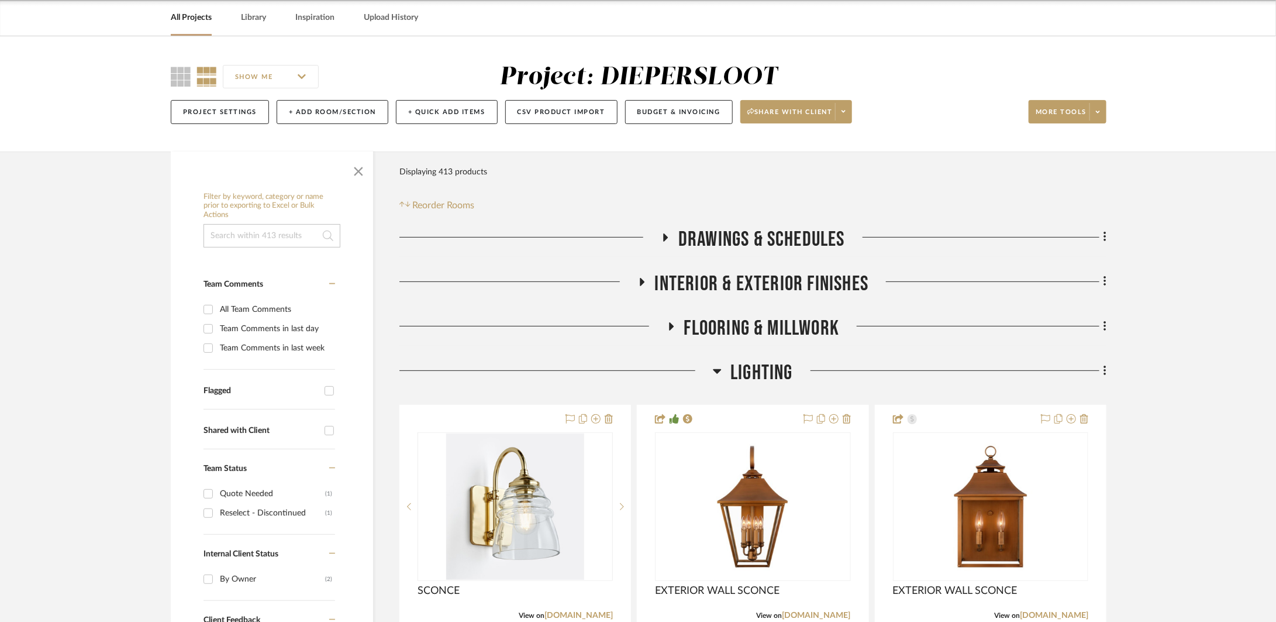
click at [751, 365] on span "LIGHTING" at bounding box center [762, 372] width 63 height 25
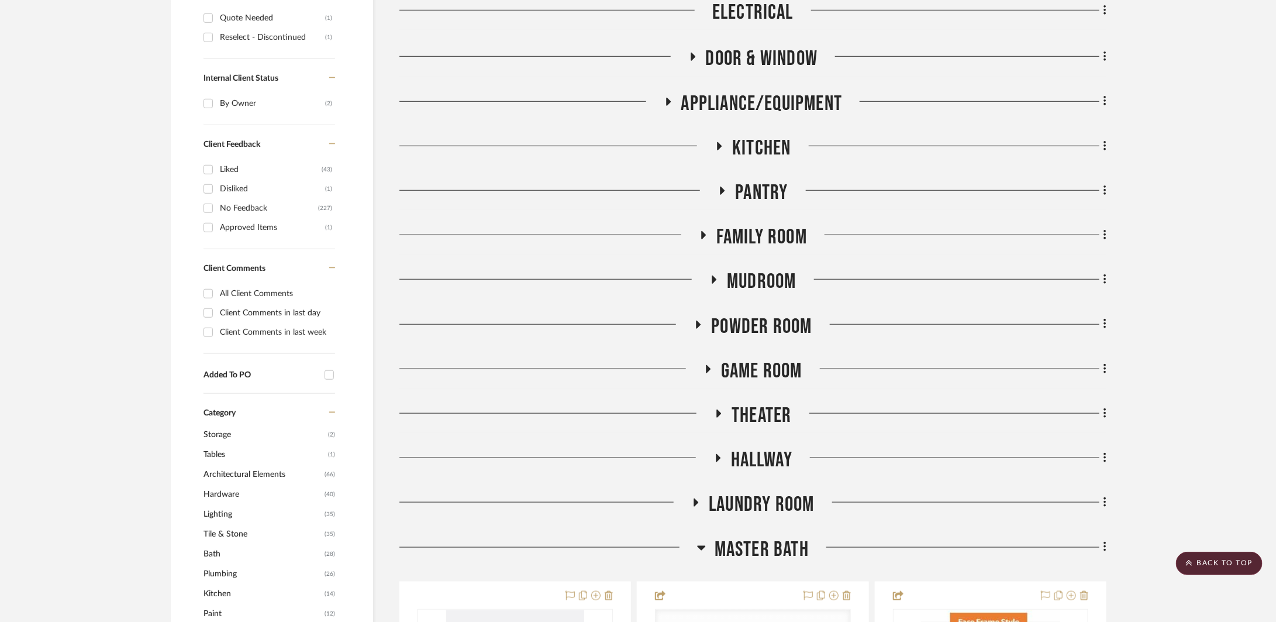
scroll to position [667, 0]
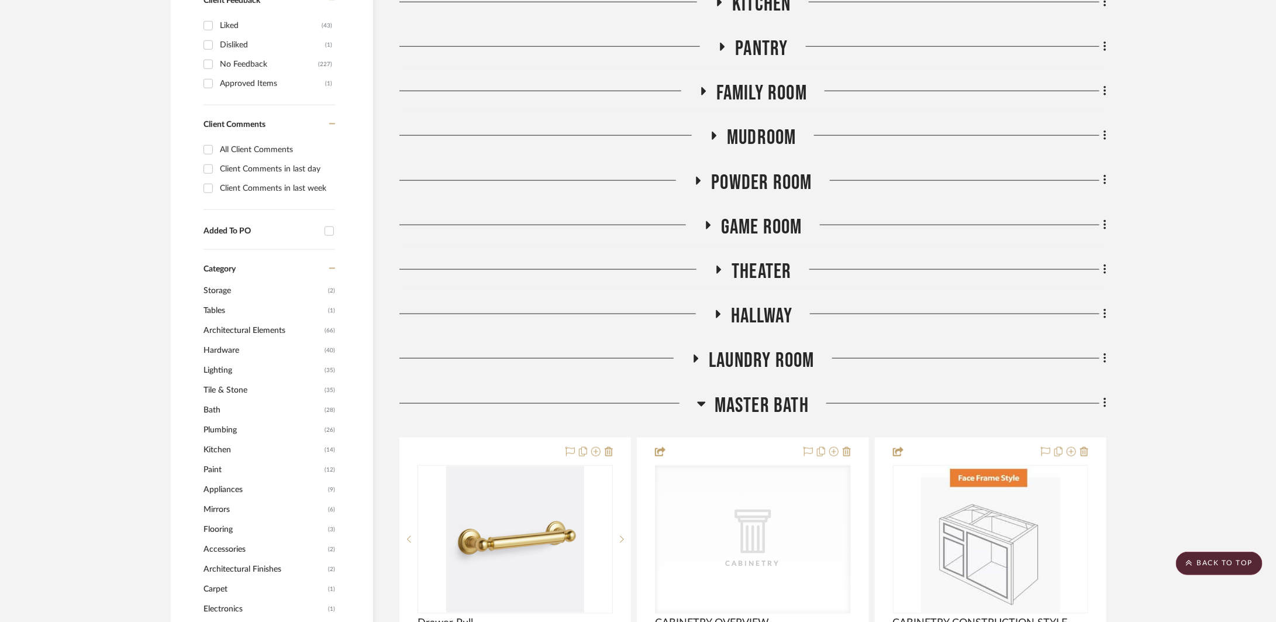
click at [768, 408] on span "Master Bath" at bounding box center [762, 405] width 94 height 25
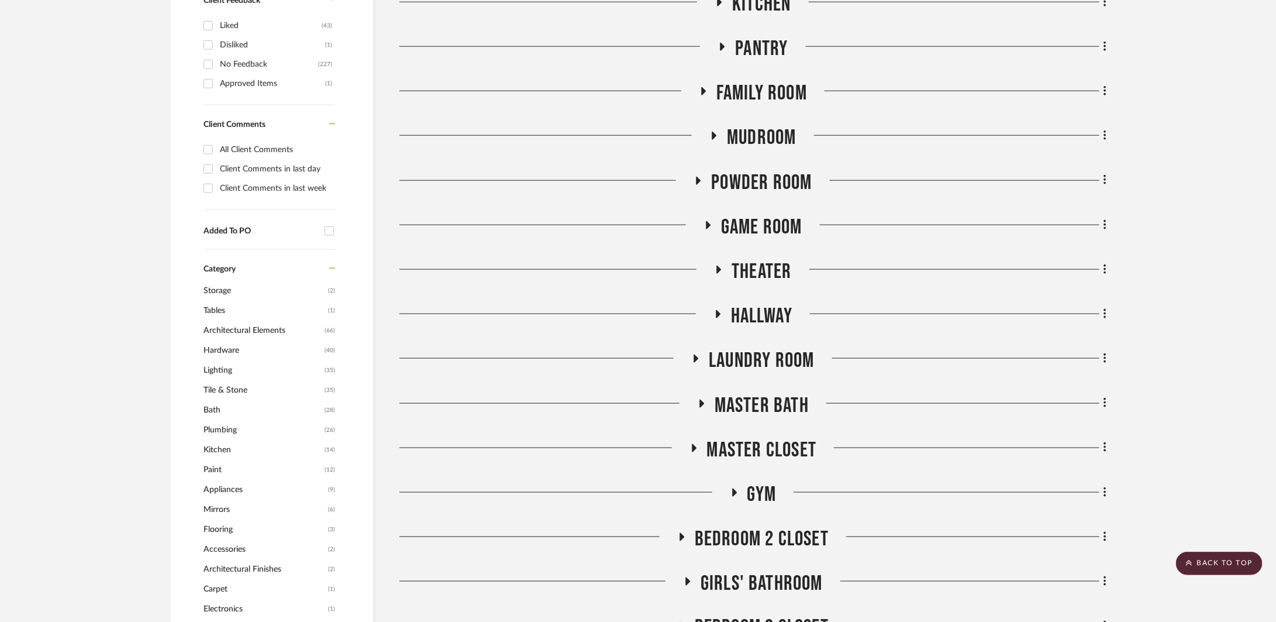
click at [773, 438] on span "Master Closet" at bounding box center [762, 450] width 110 height 25
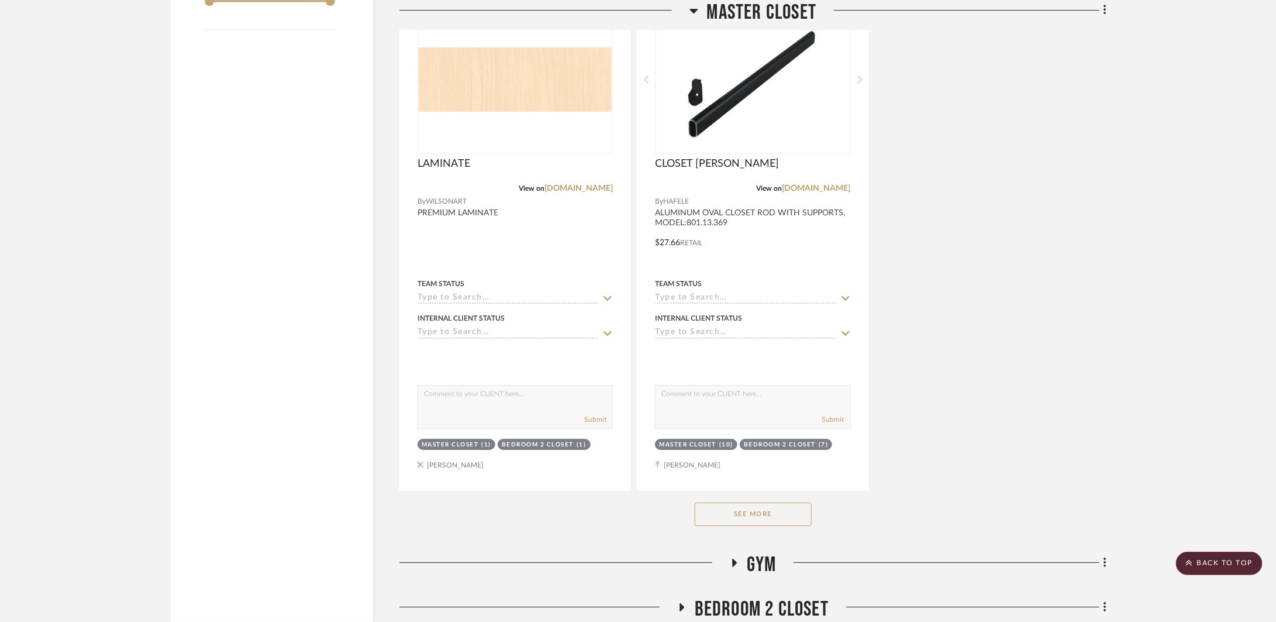
scroll to position [2286, 0]
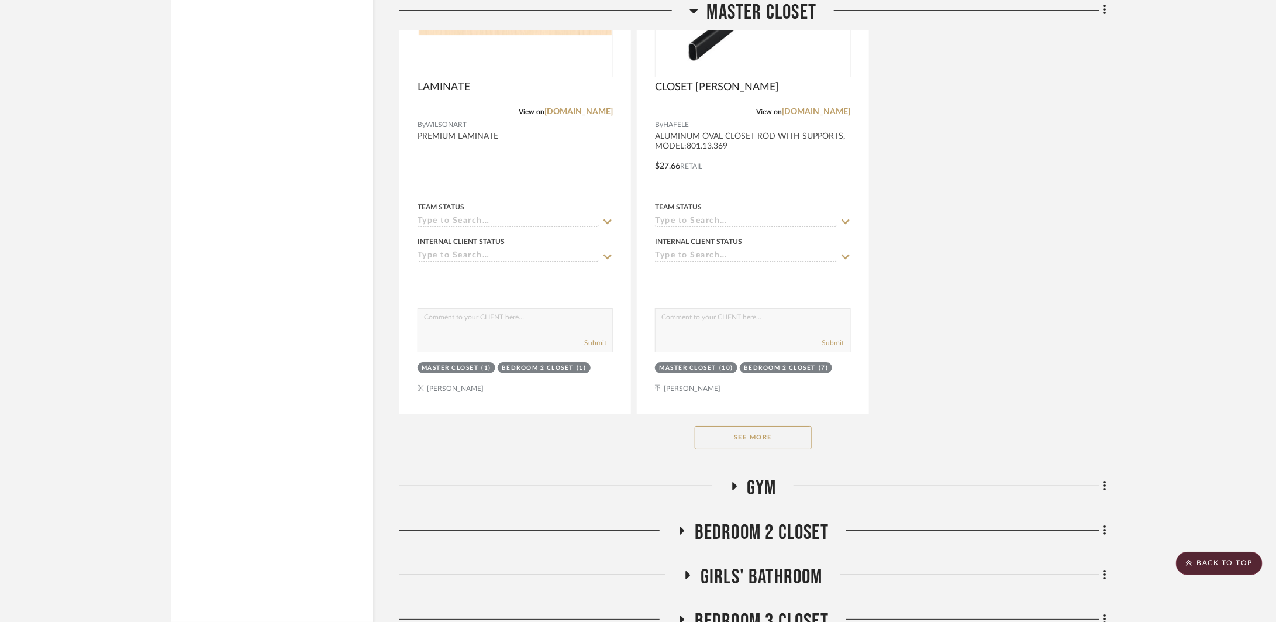
click at [787, 455] on div "See More" at bounding box center [753, 437] width 707 height 47
click at [789, 443] on button "See More" at bounding box center [753, 437] width 117 height 23
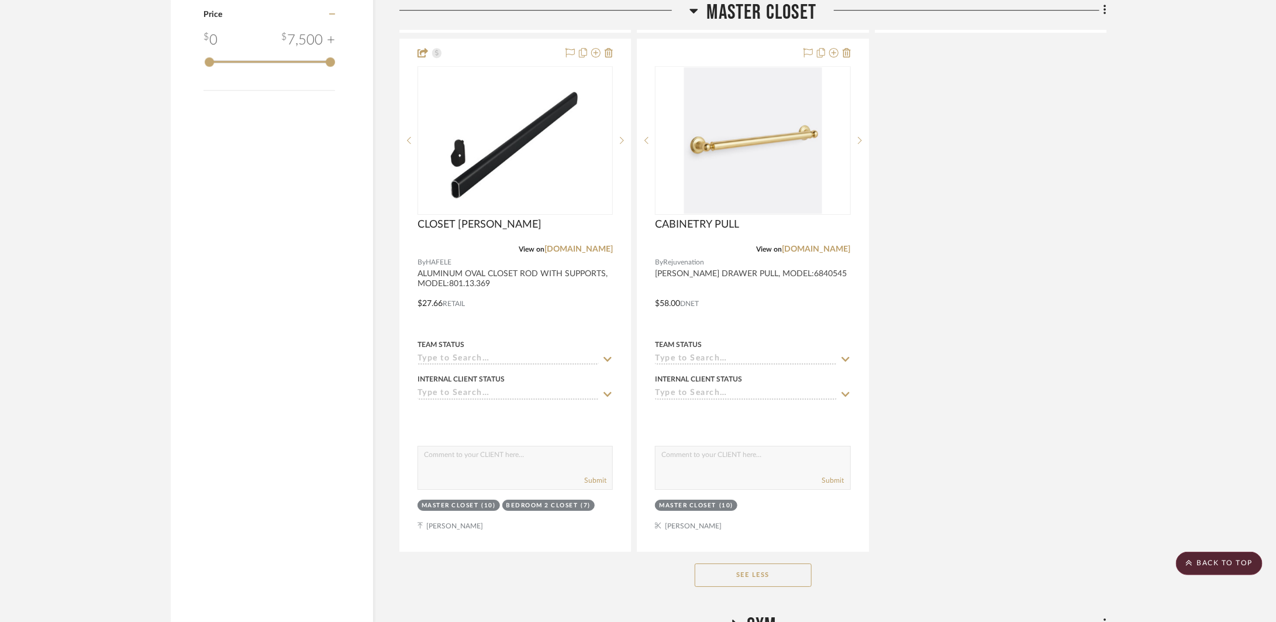
scroll to position [2162, 0]
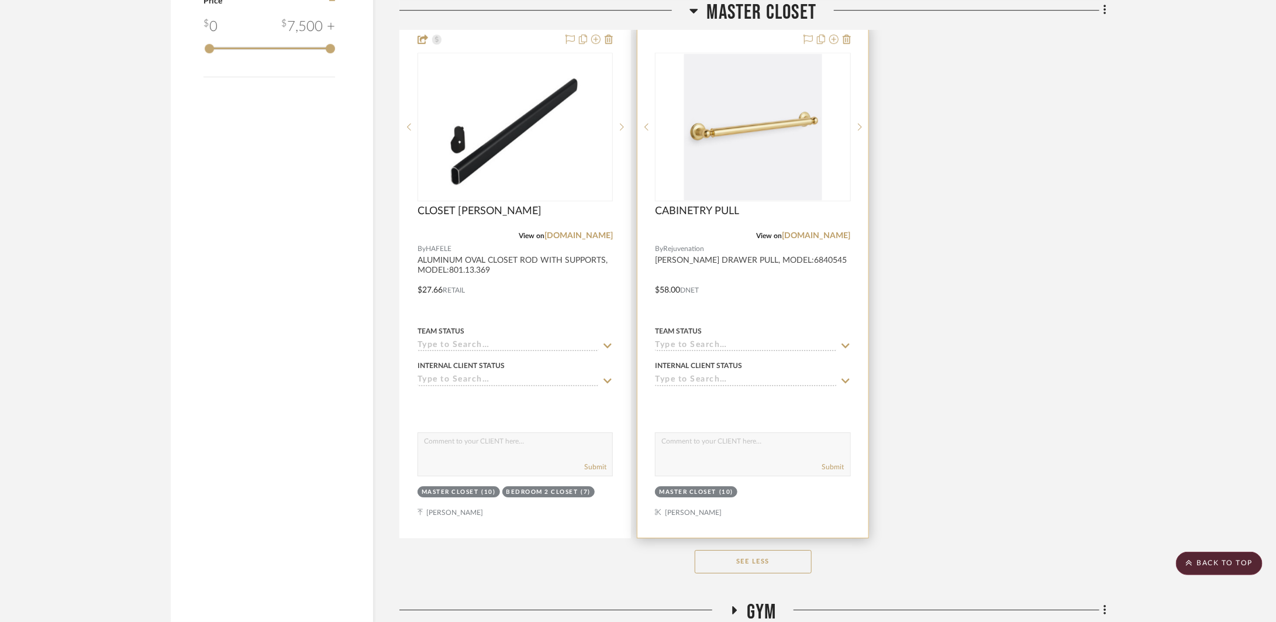
click at [831, 318] on div at bounding box center [753, 282] width 230 height 512
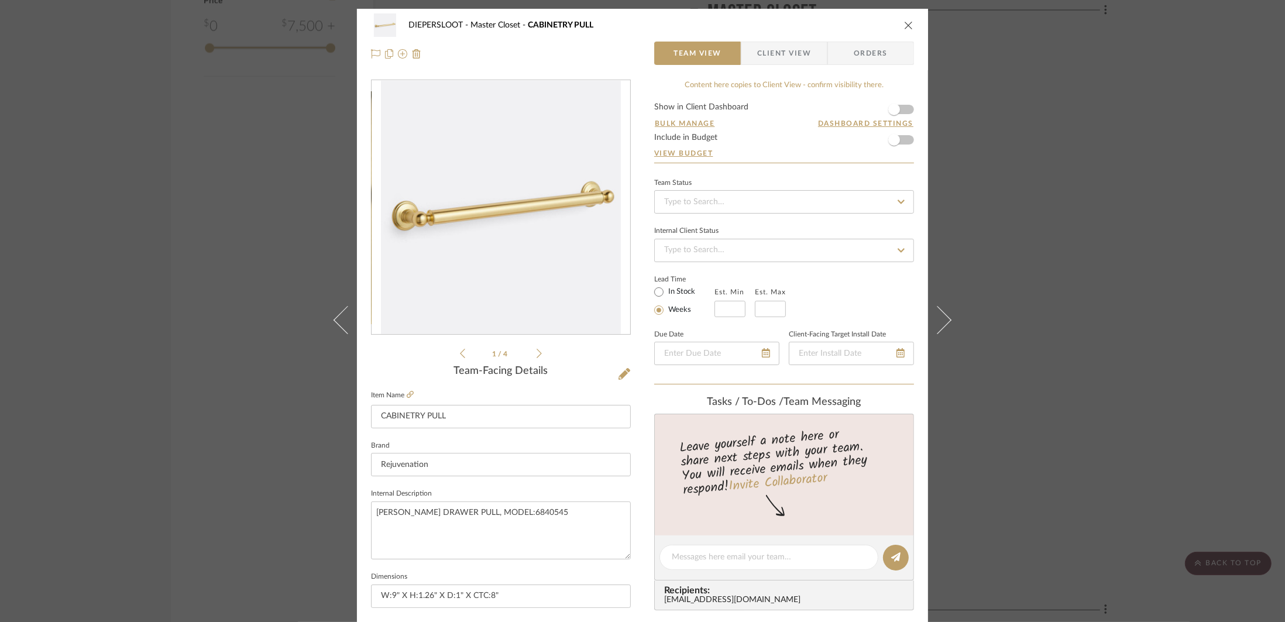
scroll to position [287, 0]
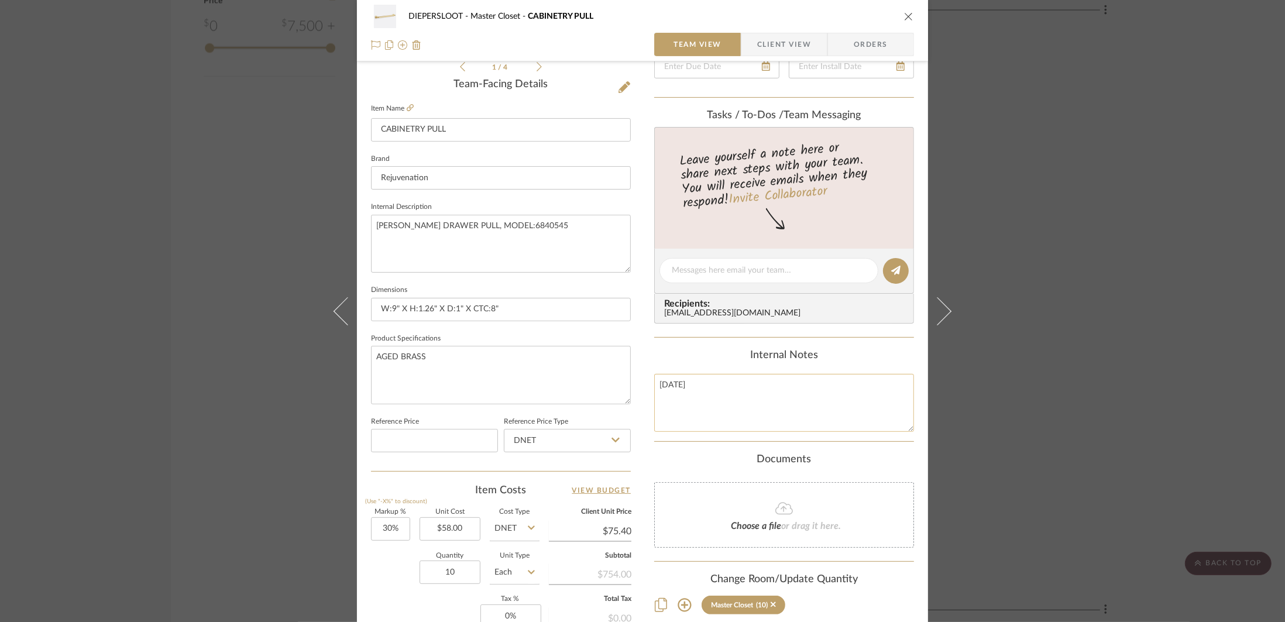
click at [727, 396] on textarea "[DATE]" at bounding box center [784, 403] width 260 height 58
click at [726, 396] on textarea "[DATE]" at bounding box center [784, 403] width 260 height 58
type textarea "CABINETRY PULL"
click at [527, 377] on textarea "AGED BRASS" at bounding box center [501, 375] width 260 height 58
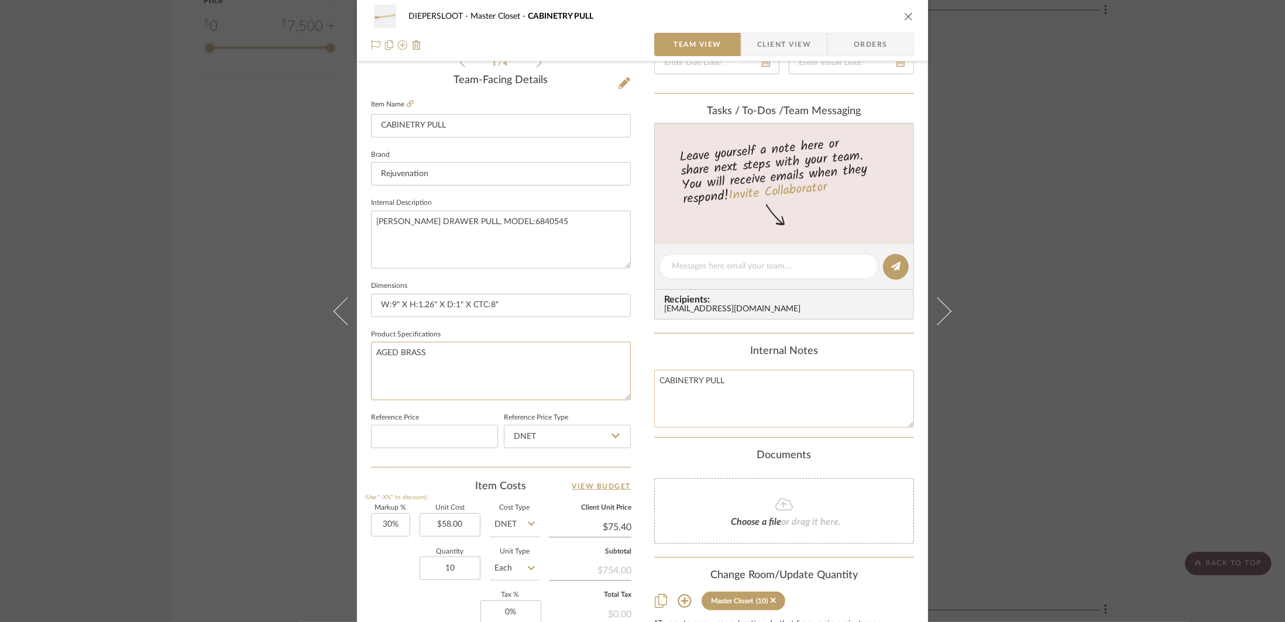
scroll to position [74, 0]
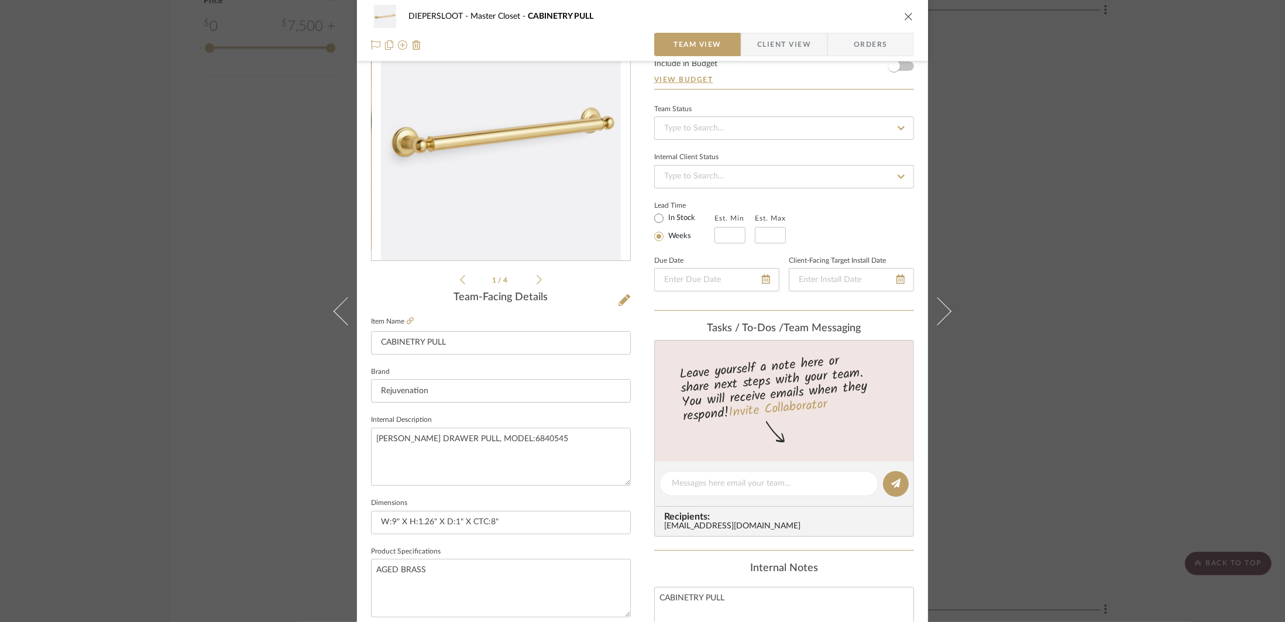
click at [1055, 352] on div "DIEPERSLOOT Master Closet CABINETRY PULL Team View Client View Orders 1 / 4 Tea…" at bounding box center [642, 311] width 1285 height 622
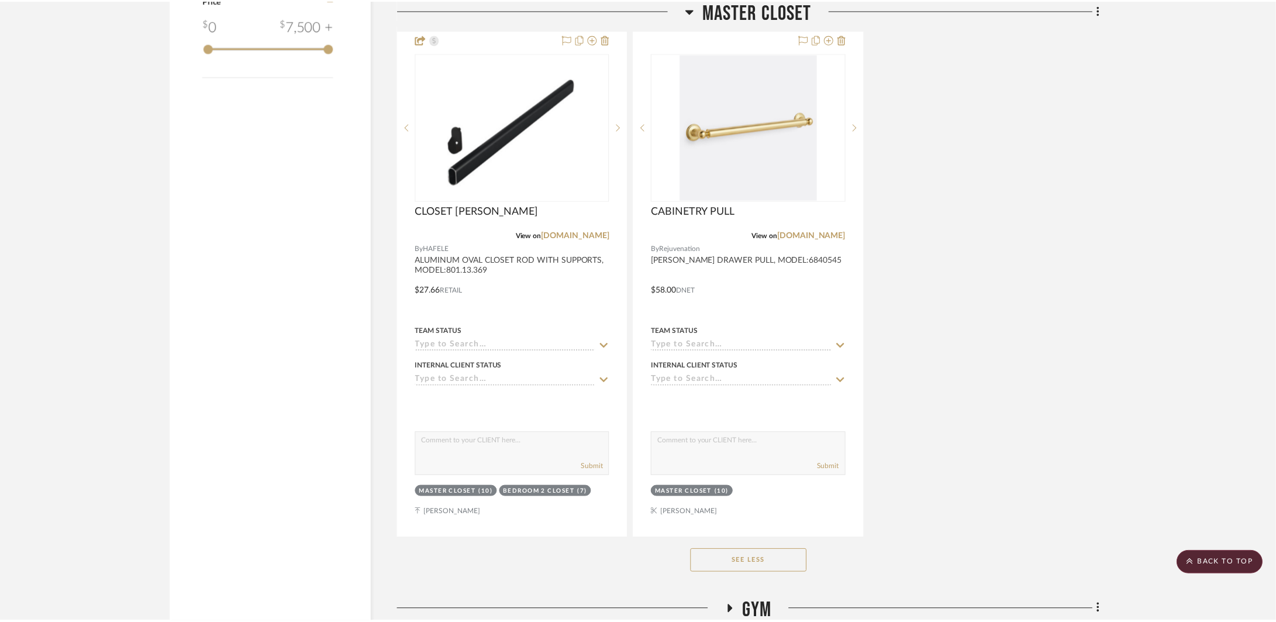
scroll to position [2162, 0]
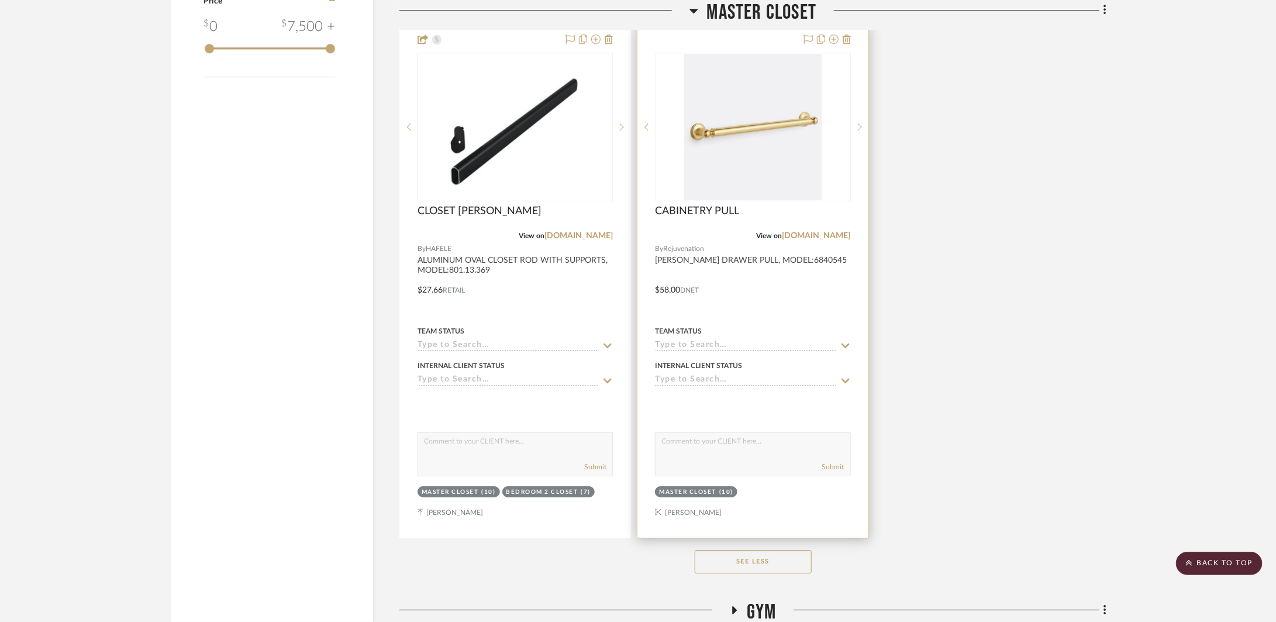
click at [814, 290] on div at bounding box center [753, 282] width 230 height 512
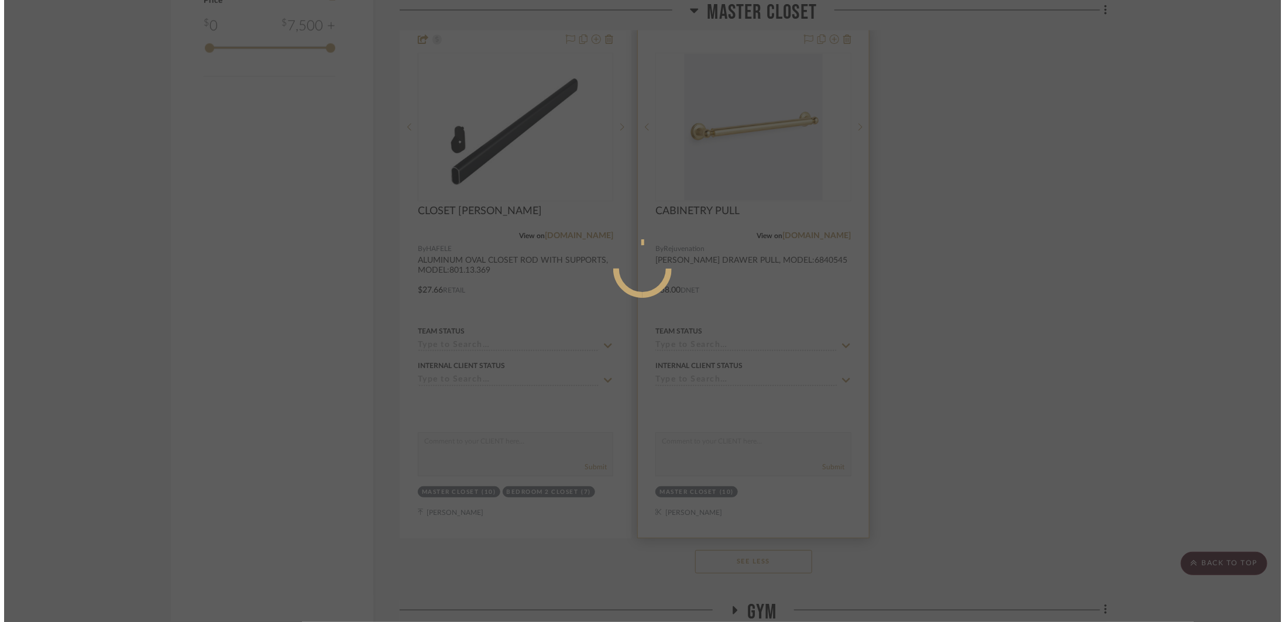
scroll to position [0, 0]
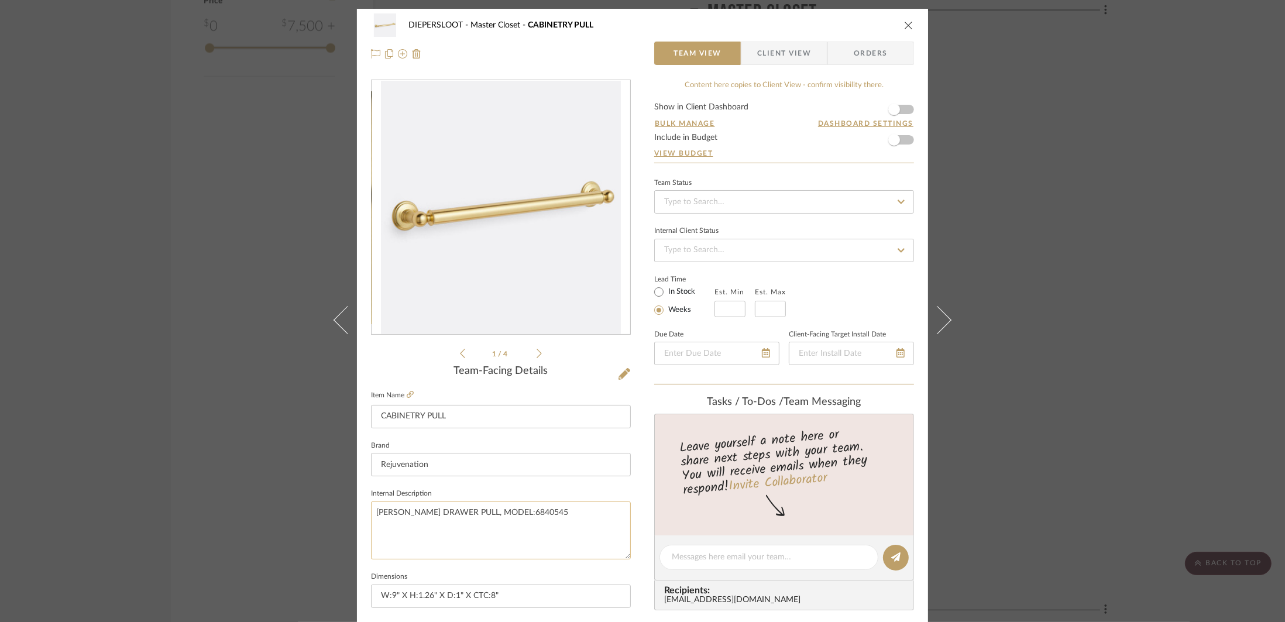
drag, startPoint x: 533, startPoint y: 513, endPoint x: 495, endPoint y: 514, distance: 38.0
click at [495, 514] on textarea "[PERSON_NAME] DRAWER PULL, MODEL:6840545" at bounding box center [501, 530] width 260 height 58
click at [905, 29] on icon "close" at bounding box center [908, 24] width 9 height 9
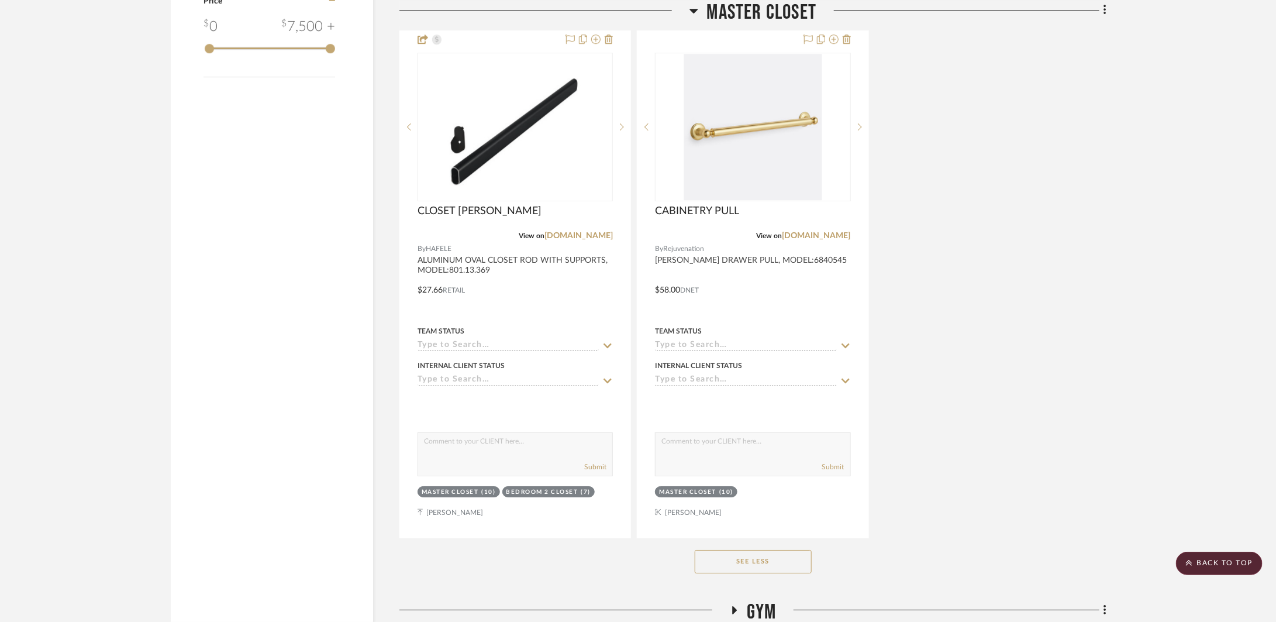
click at [781, 14] on span "Master Closet" at bounding box center [762, 12] width 110 height 25
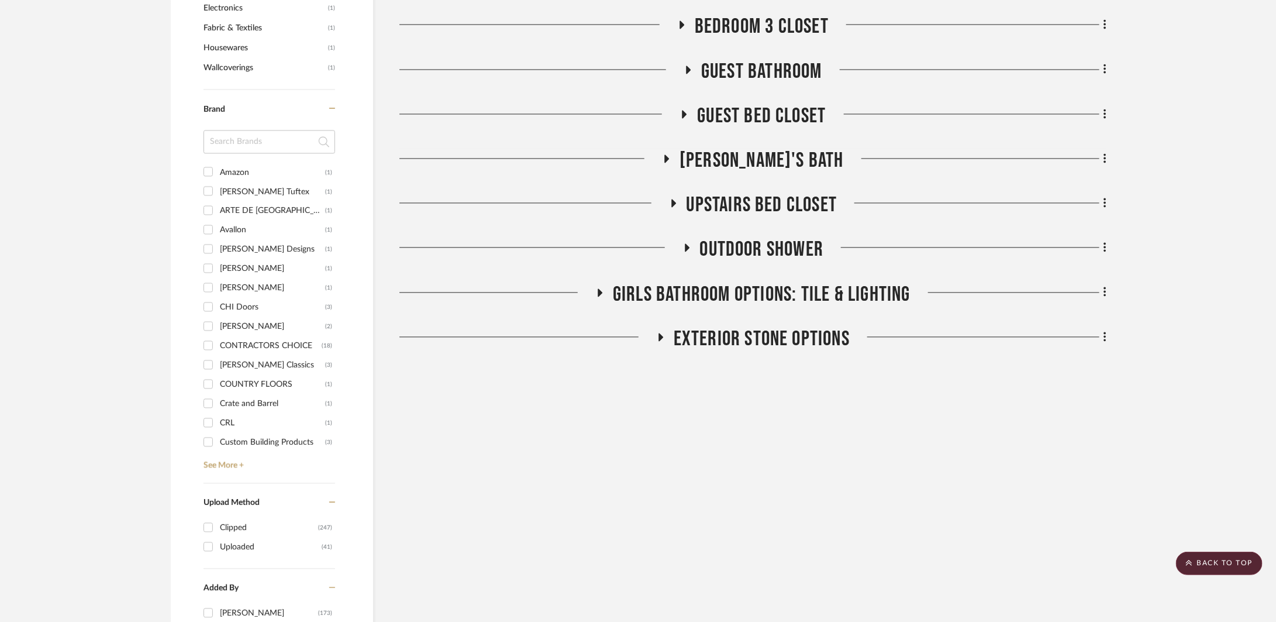
scroll to position [1113, 0]
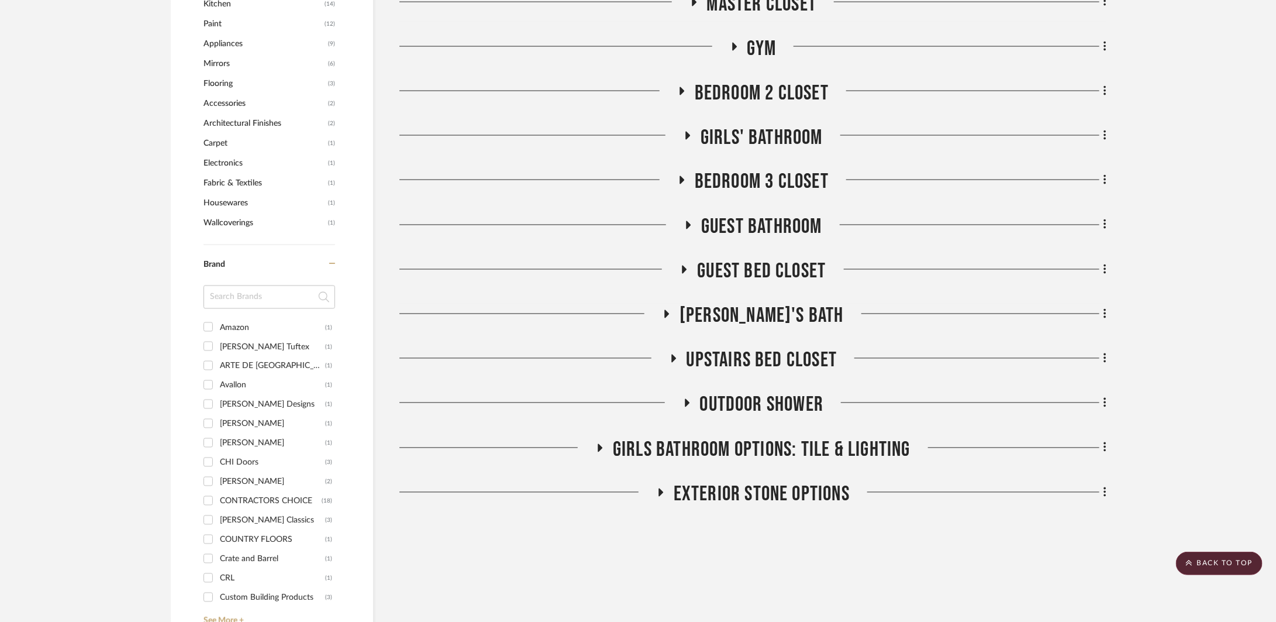
click at [751, 82] on span "Bedroom 2 Closet" at bounding box center [762, 93] width 134 height 25
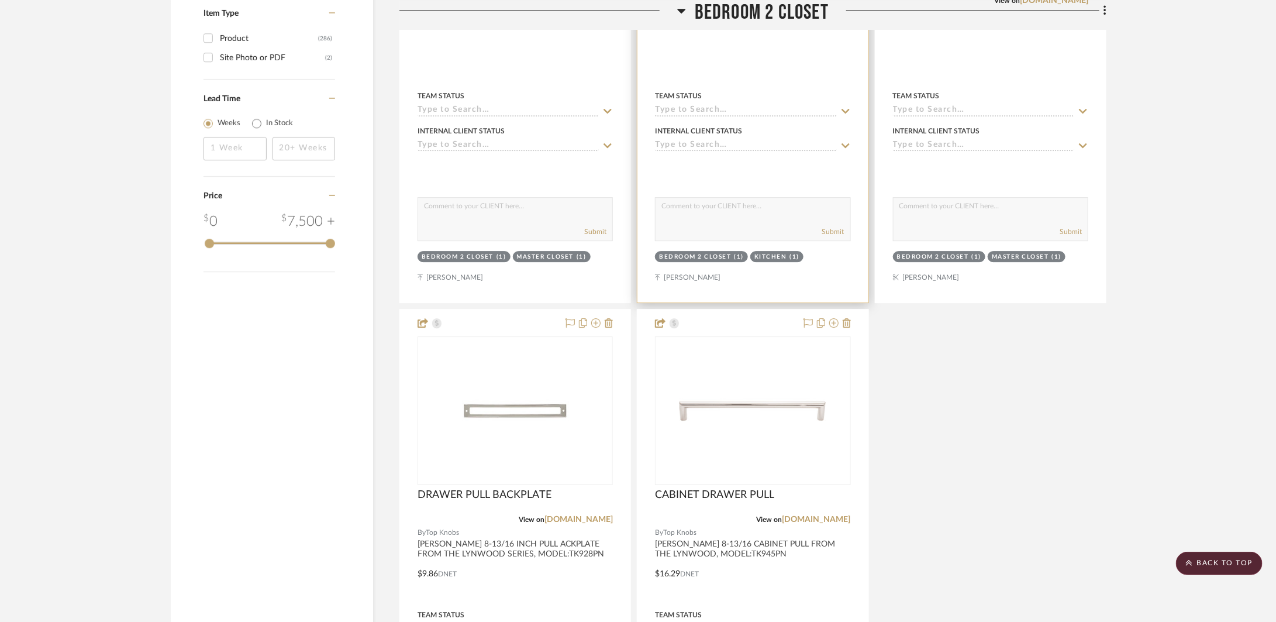
scroll to position [2283, 0]
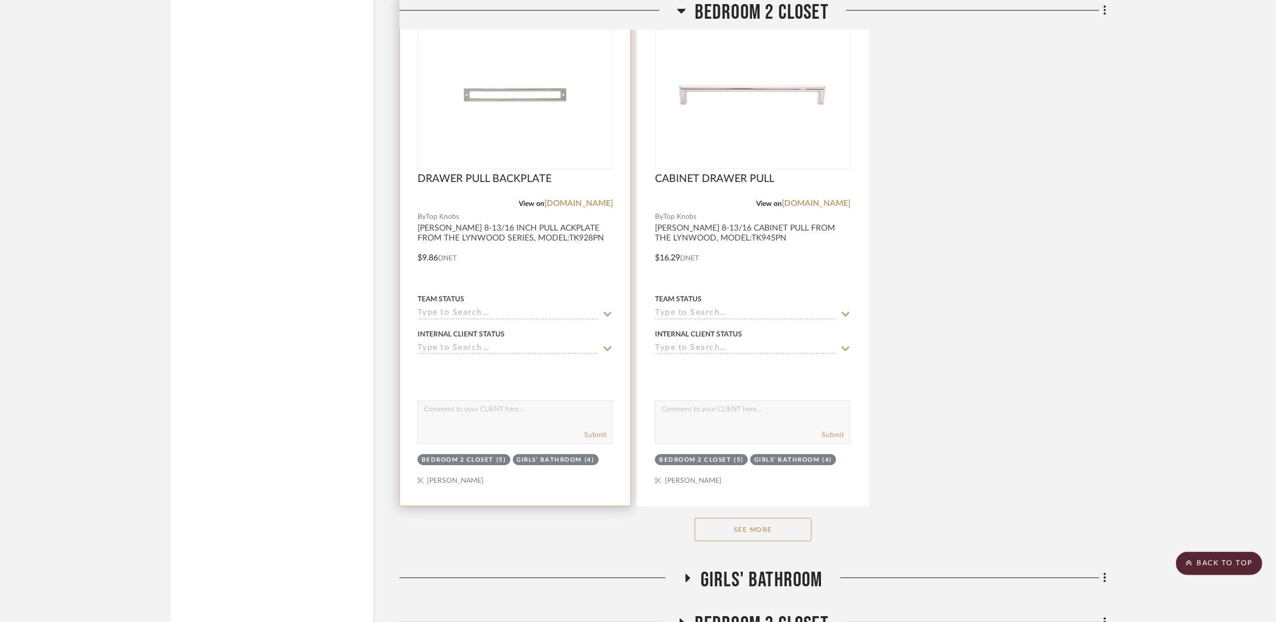
click at [551, 275] on div at bounding box center [515, 250] width 230 height 512
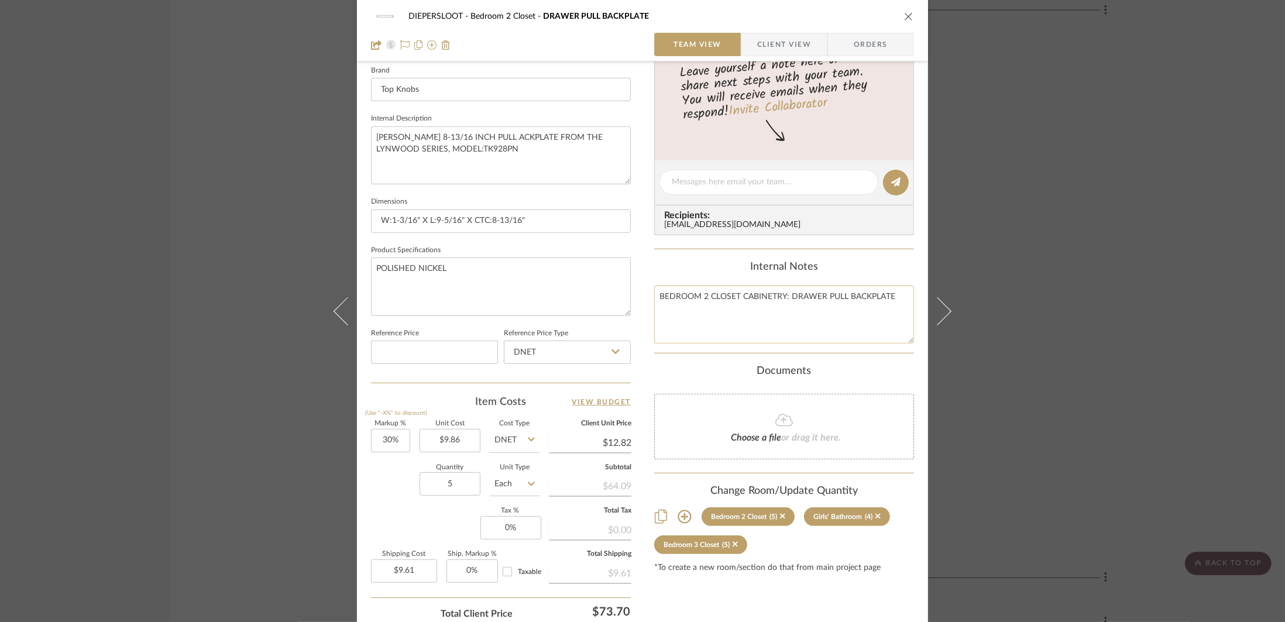
scroll to position [465, 0]
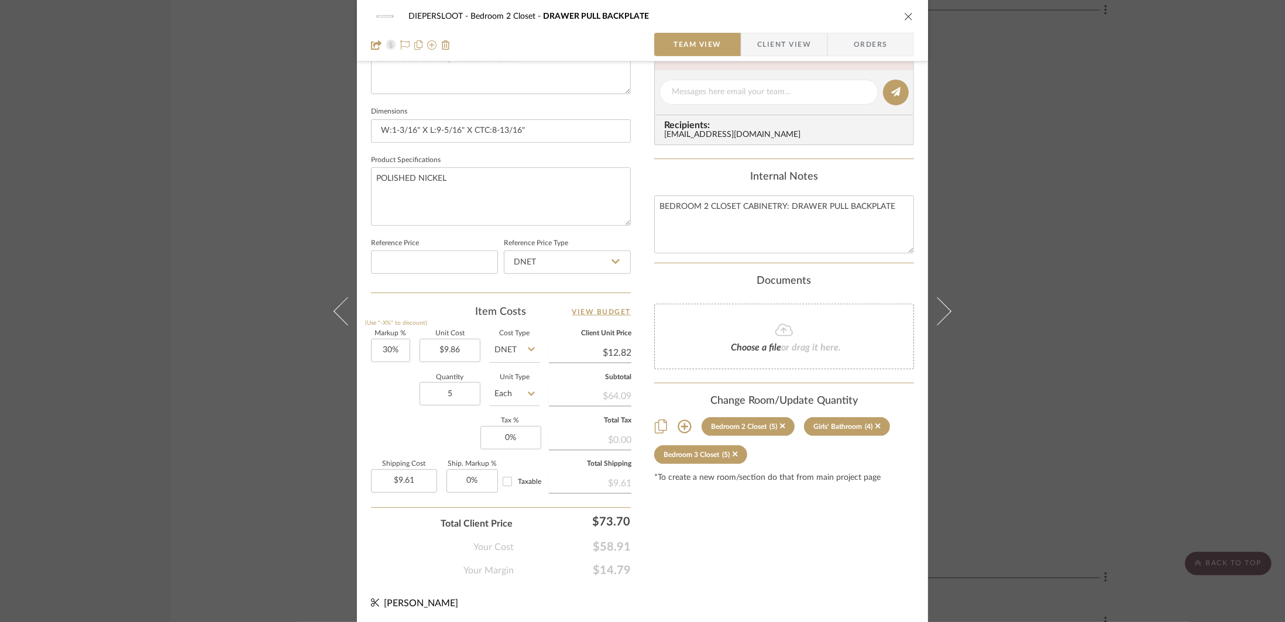
click at [1015, 361] on div "DIEPERSLOOT Bedroom 2 Closet DRAWER PULL BACKPLATE Team View Client View Orders…" at bounding box center [642, 311] width 1285 height 622
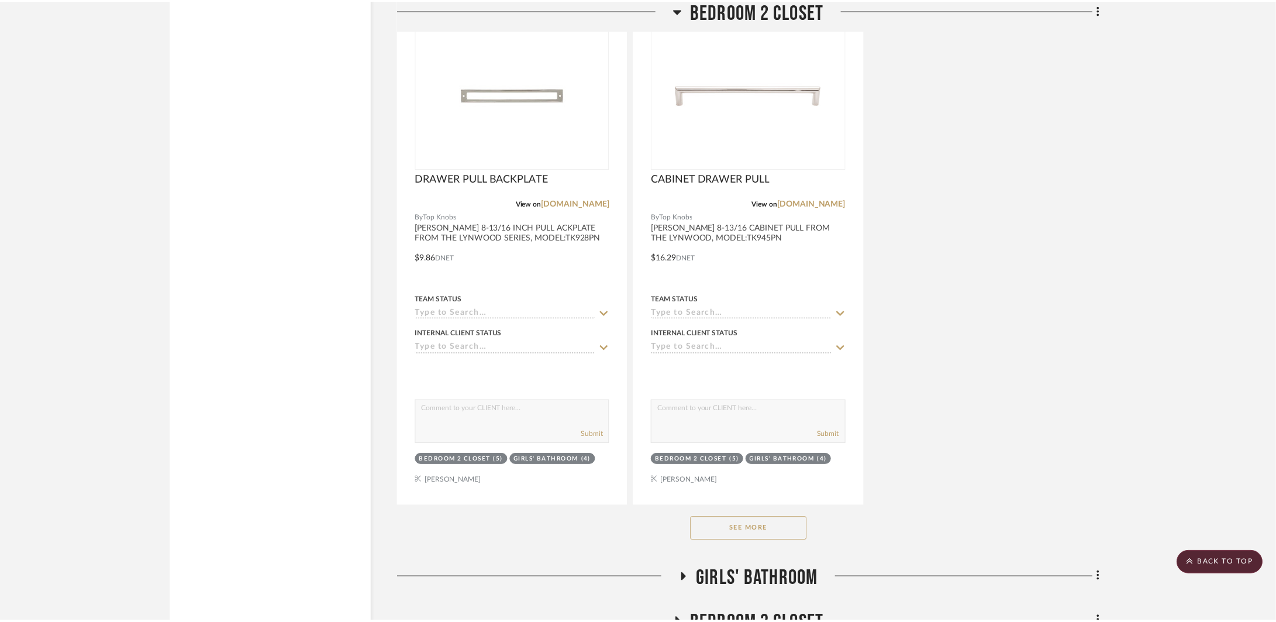
scroll to position [2283, 0]
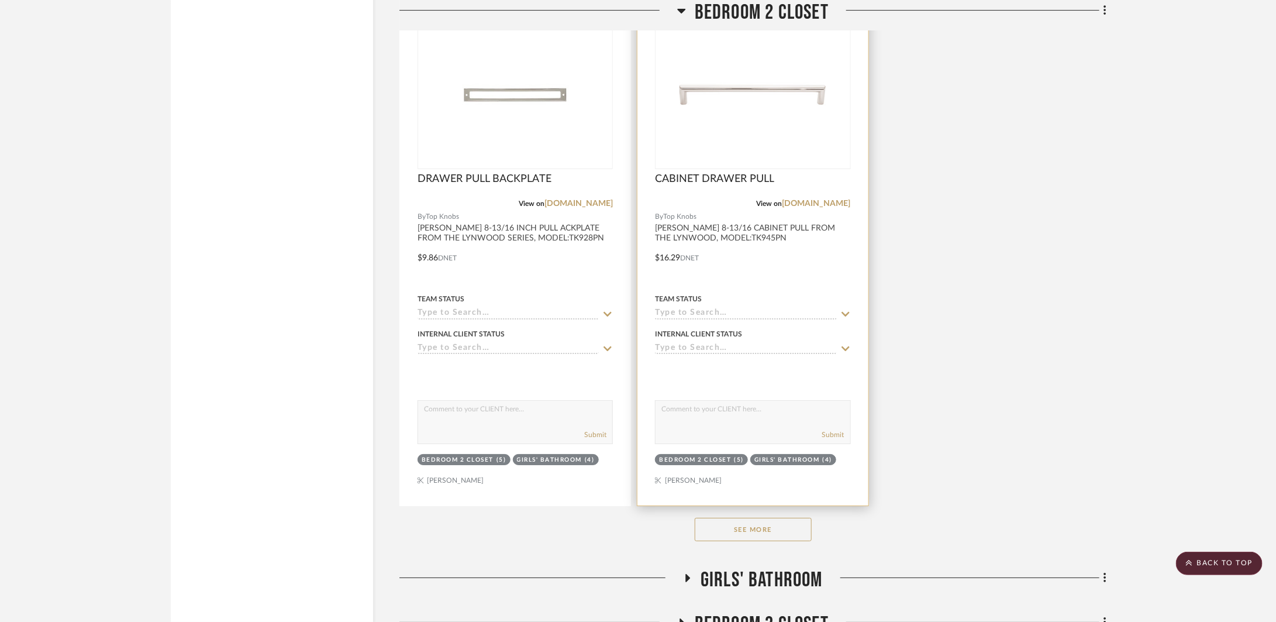
click at [795, 260] on div at bounding box center [753, 250] width 230 height 512
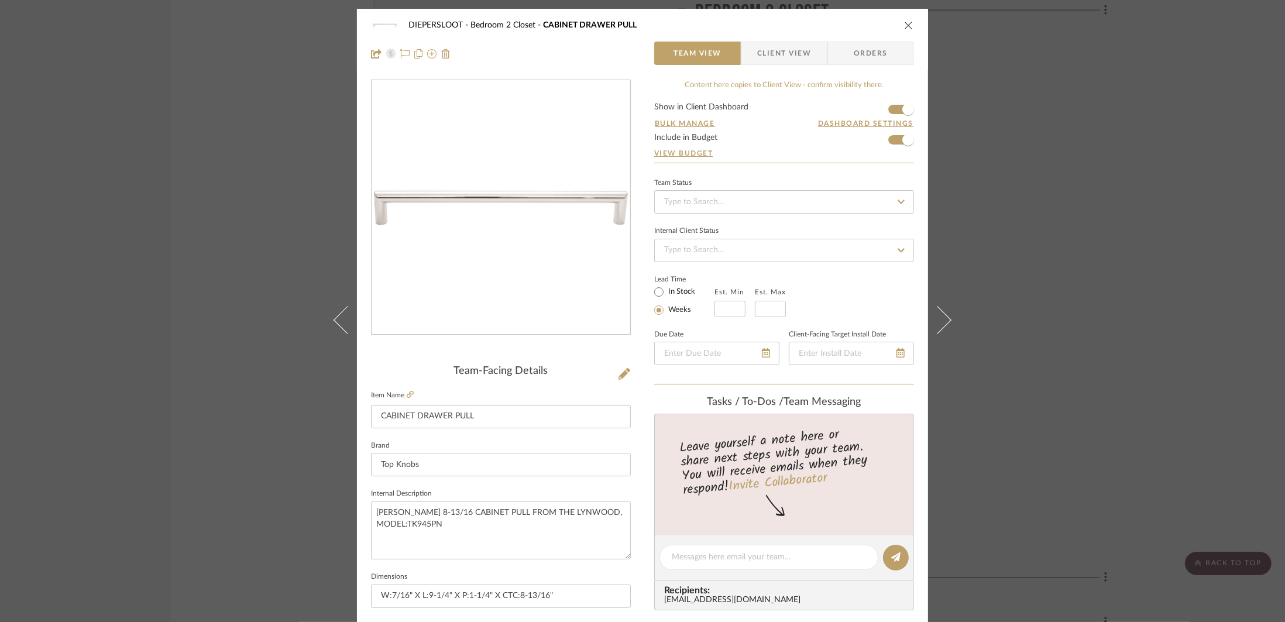
scroll to position [188, 0]
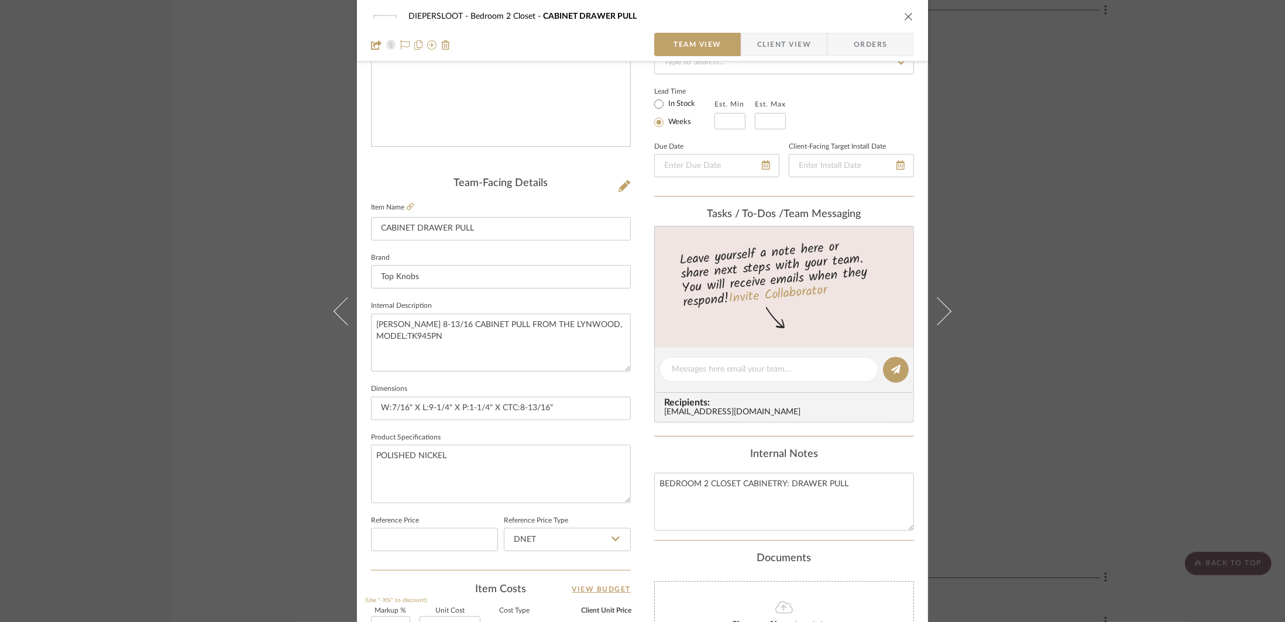
click at [1023, 335] on div "DIEPERSLOOT Bedroom 2 Closet CABINET DRAWER PULL Team View Client View Orders T…" at bounding box center [642, 311] width 1285 height 622
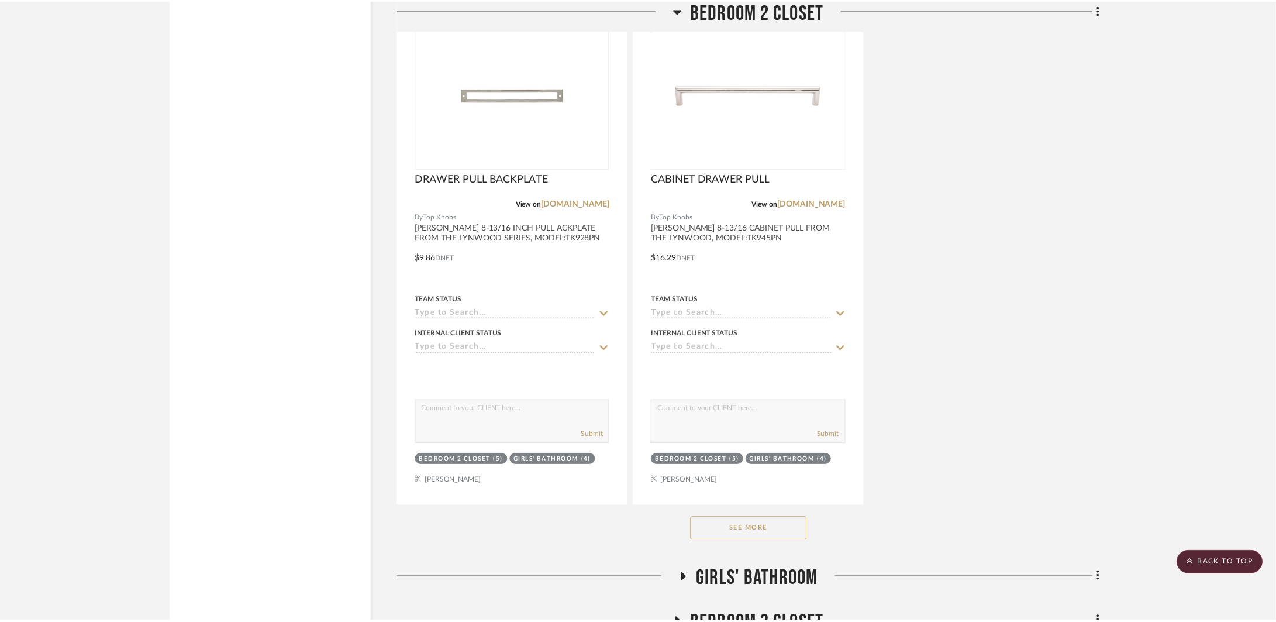
scroll to position [2283, 0]
click at [796, 532] on button "See More" at bounding box center [753, 529] width 117 height 23
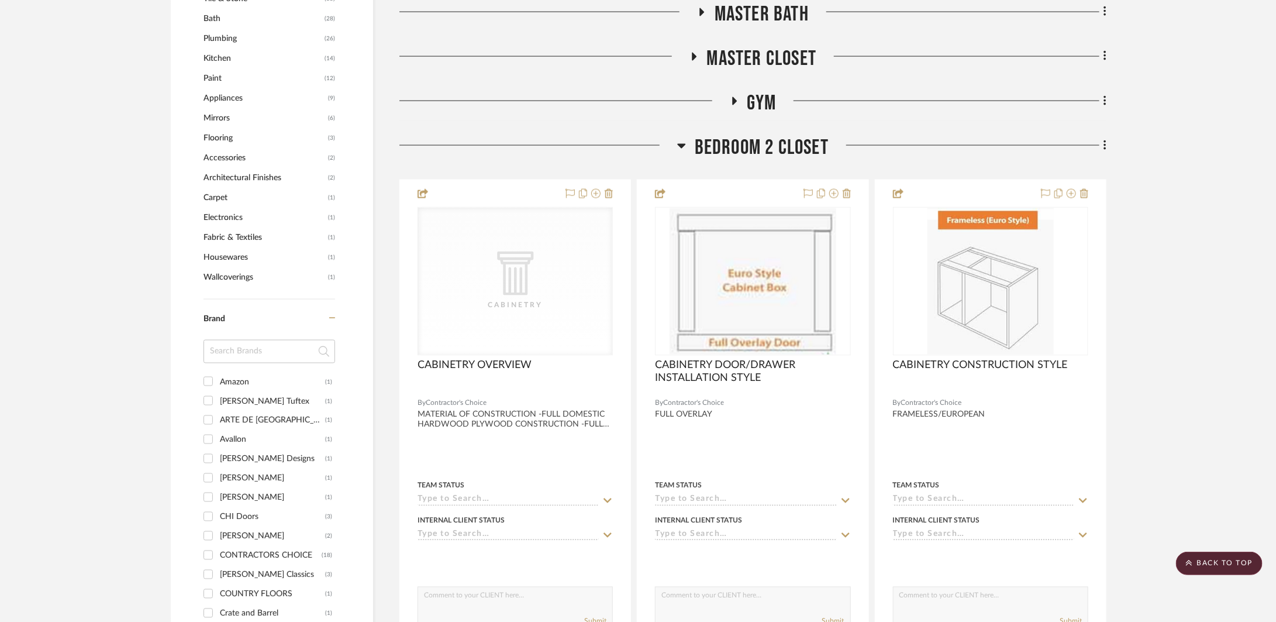
scroll to position [993, 0]
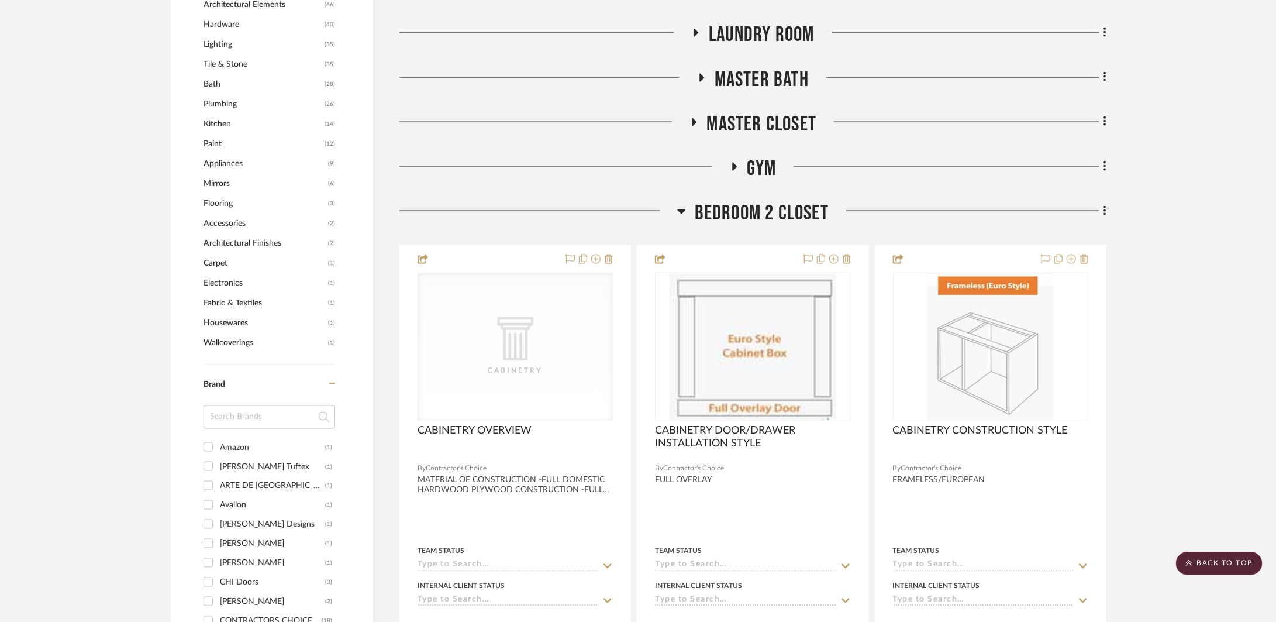
click at [768, 212] on span "Bedroom 2 Closet" at bounding box center [762, 213] width 134 height 25
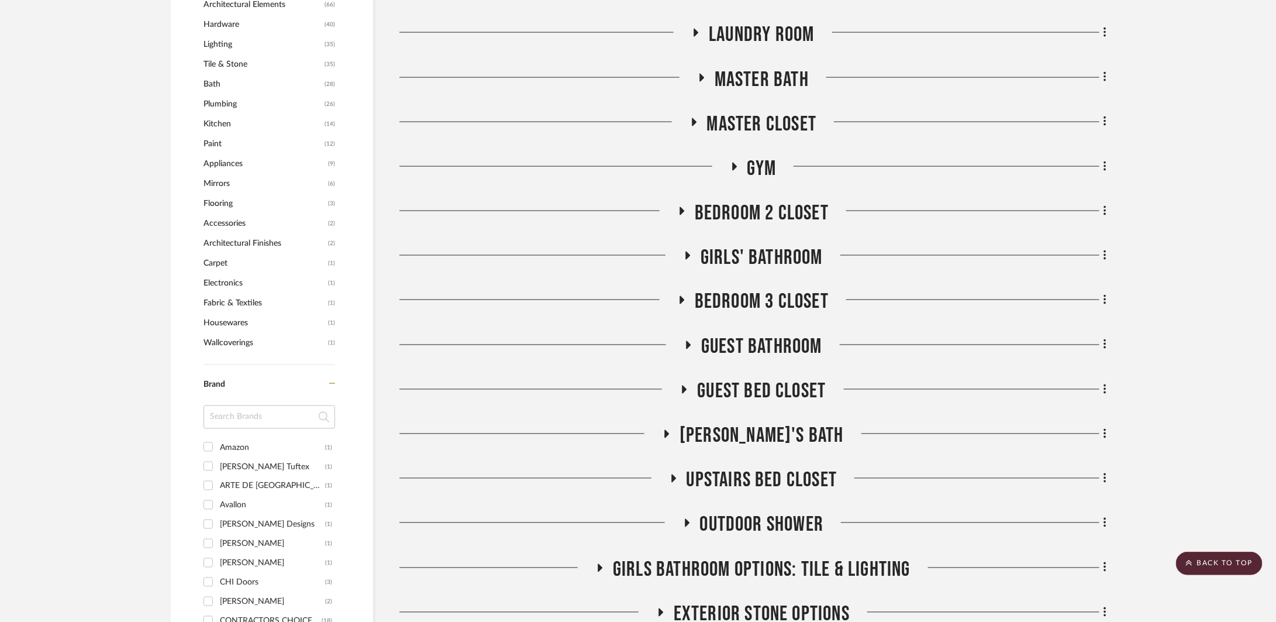
click at [772, 248] on span "Girls' Bathroom" at bounding box center [762, 257] width 122 height 25
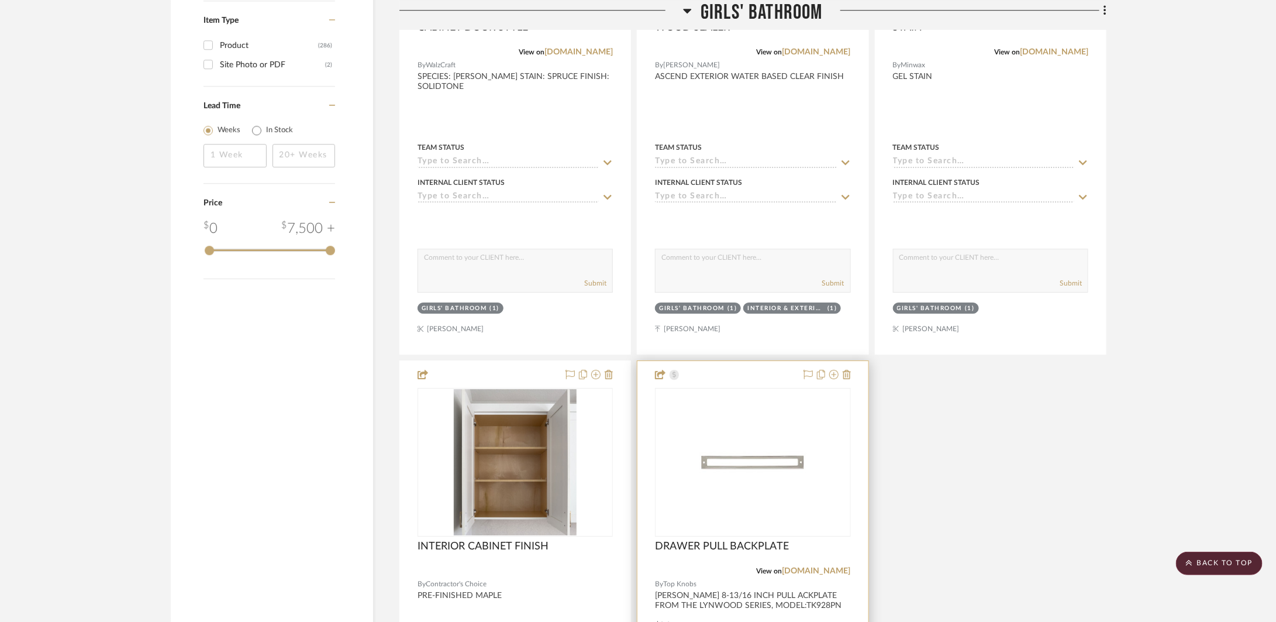
scroll to position [2349, 0]
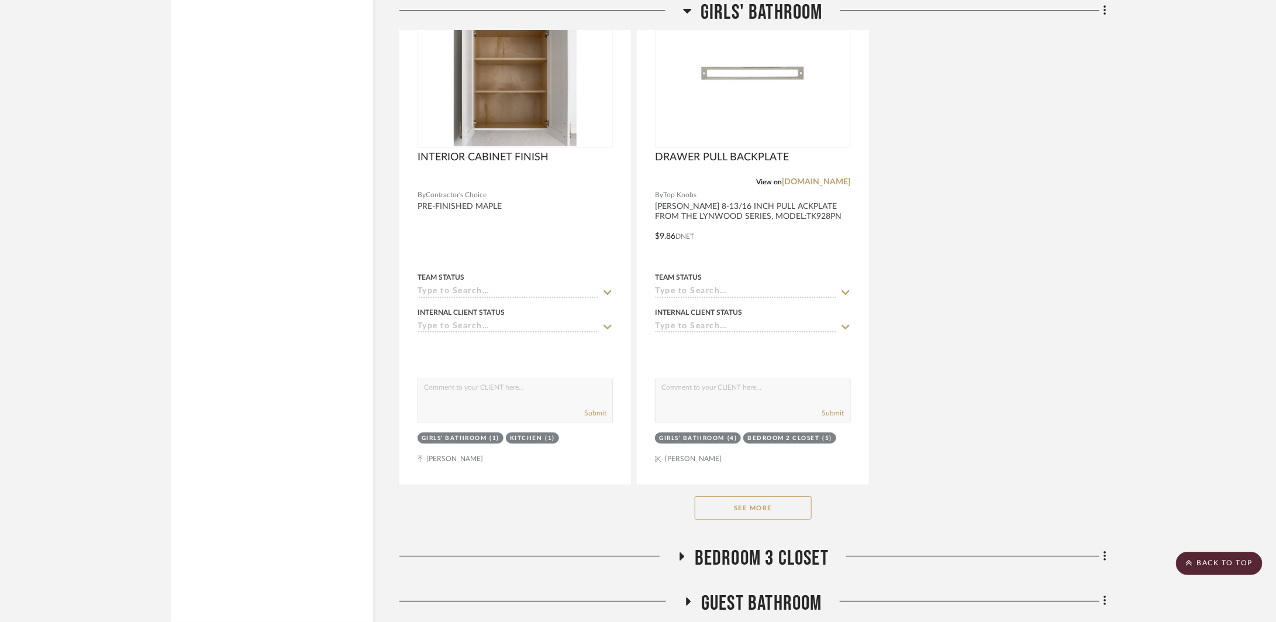
click at [796, 511] on button "See More" at bounding box center [753, 507] width 117 height 23
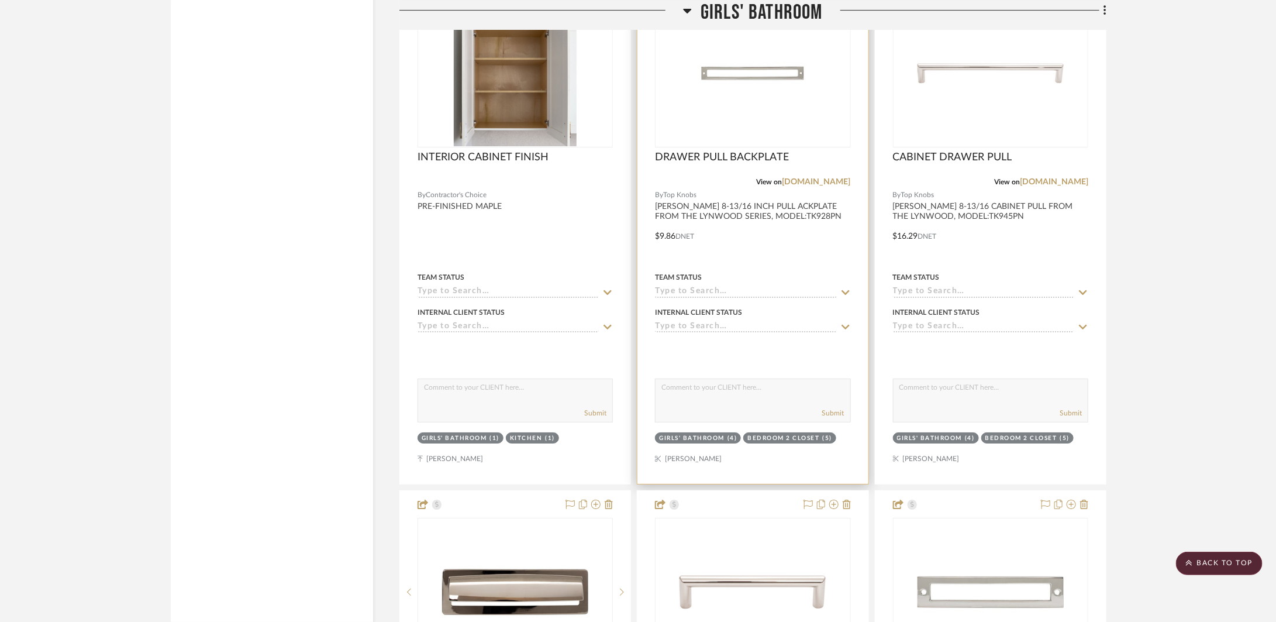
click at [796, 255] on div at bounding box center [753, 228] width 230 height 512
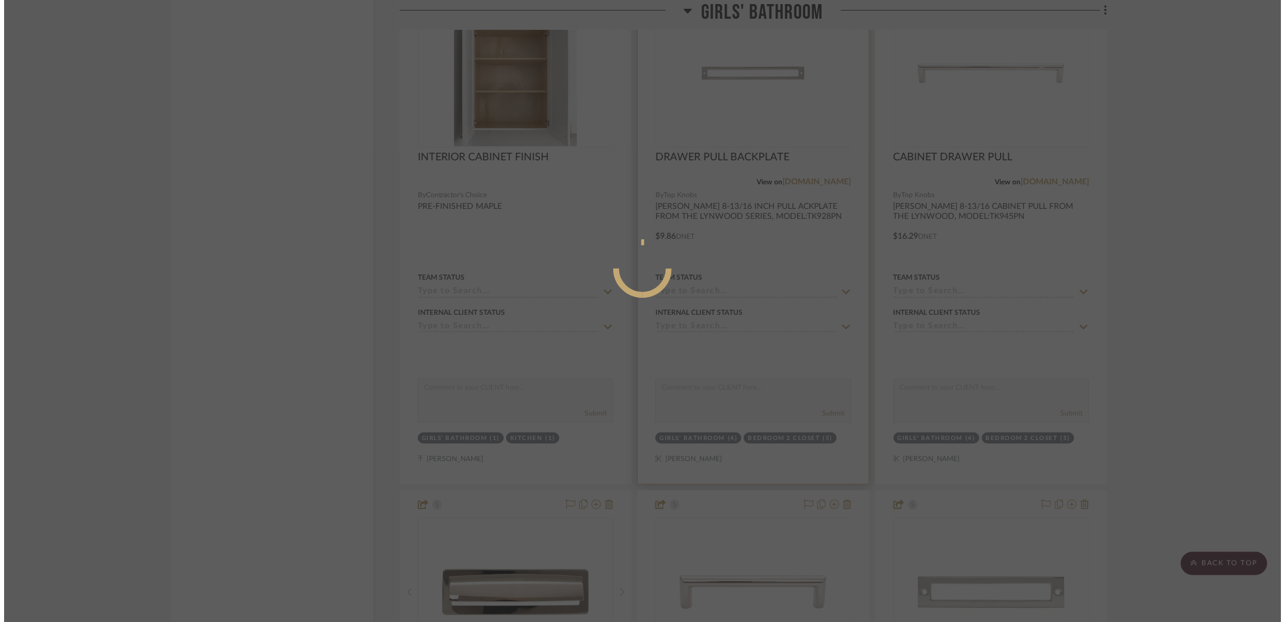
scroll to position [0, 0]
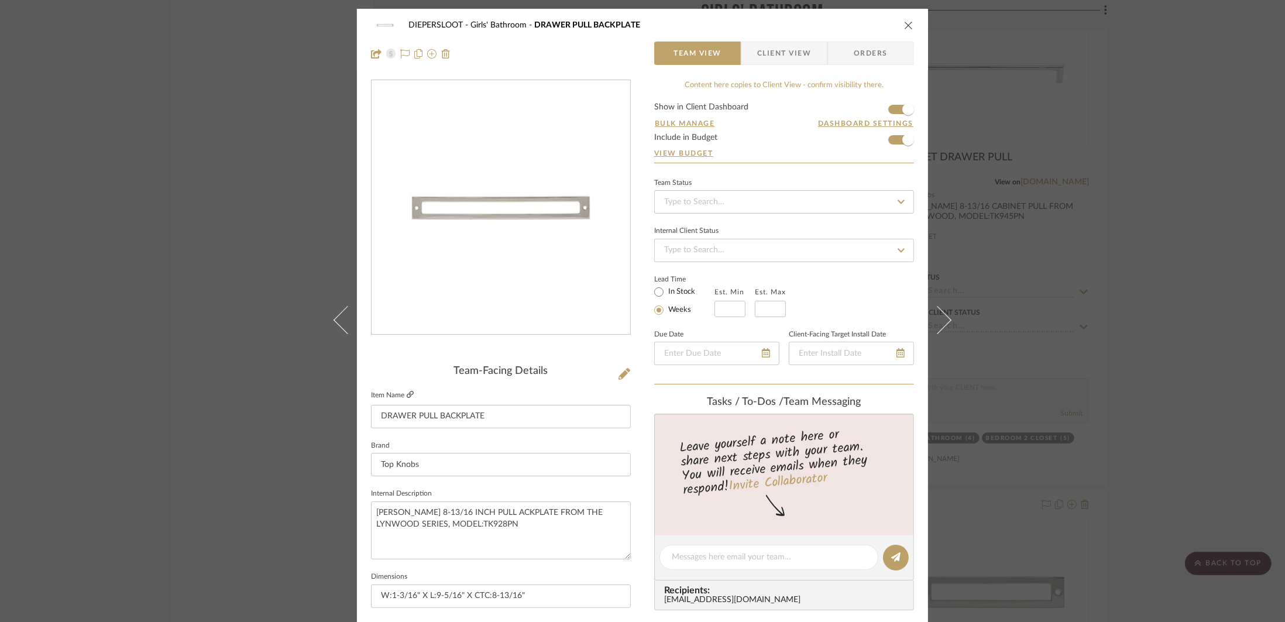
click at [407, 395] on icon at bounding box center [410, 394] width 7 height 7
click at [1190, 372] on div "DIEPERSLOOT Girls' Bathroom DRAWER PULL BACKPLATE Team View Client View Orders …" at bounding box center [642, 311] width 1285 height 622
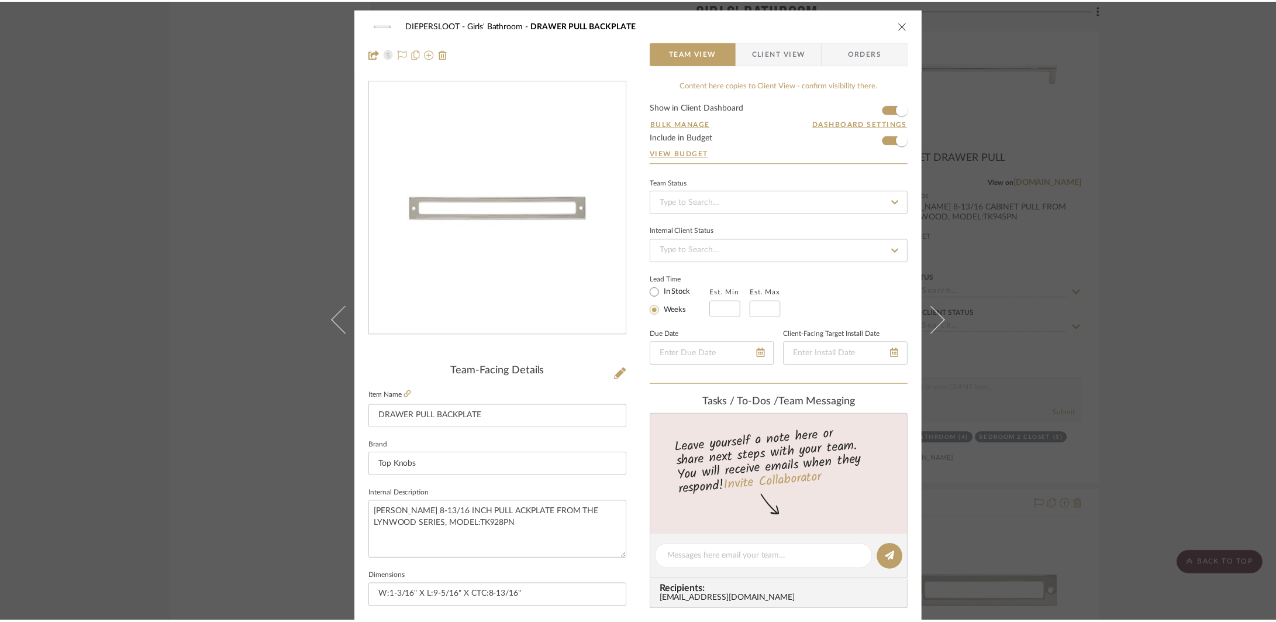
scroll to position [2349, 0]
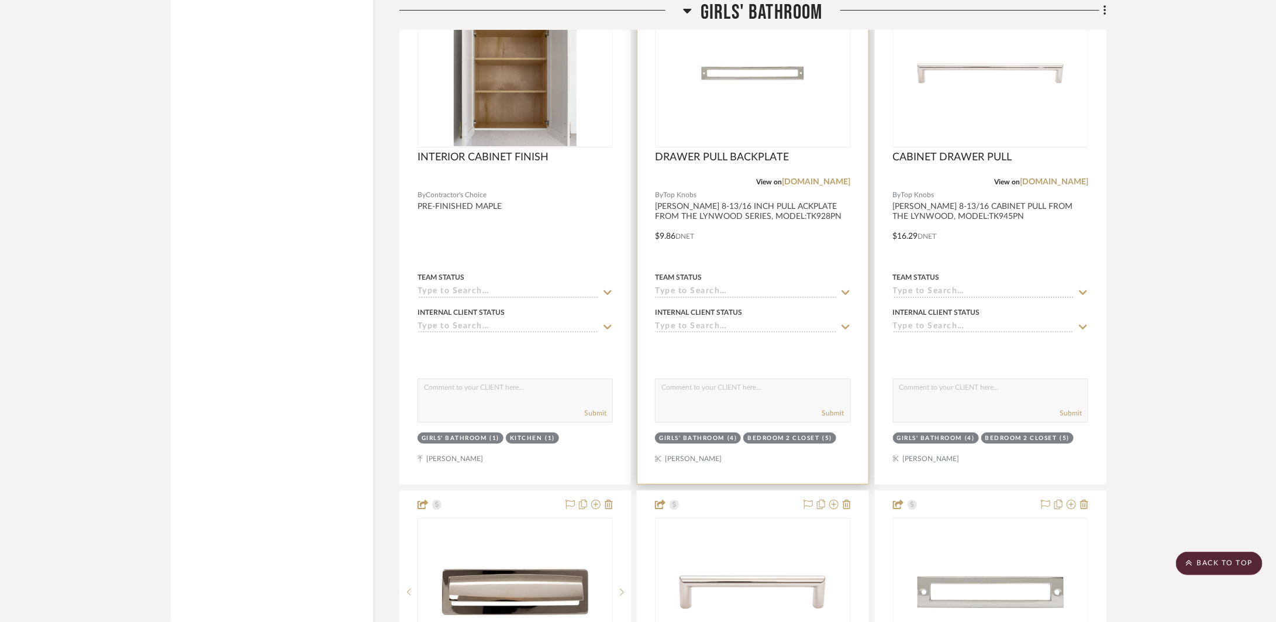
click at [758, 266] on div at bounding box center [753, 228] width 230 height 512
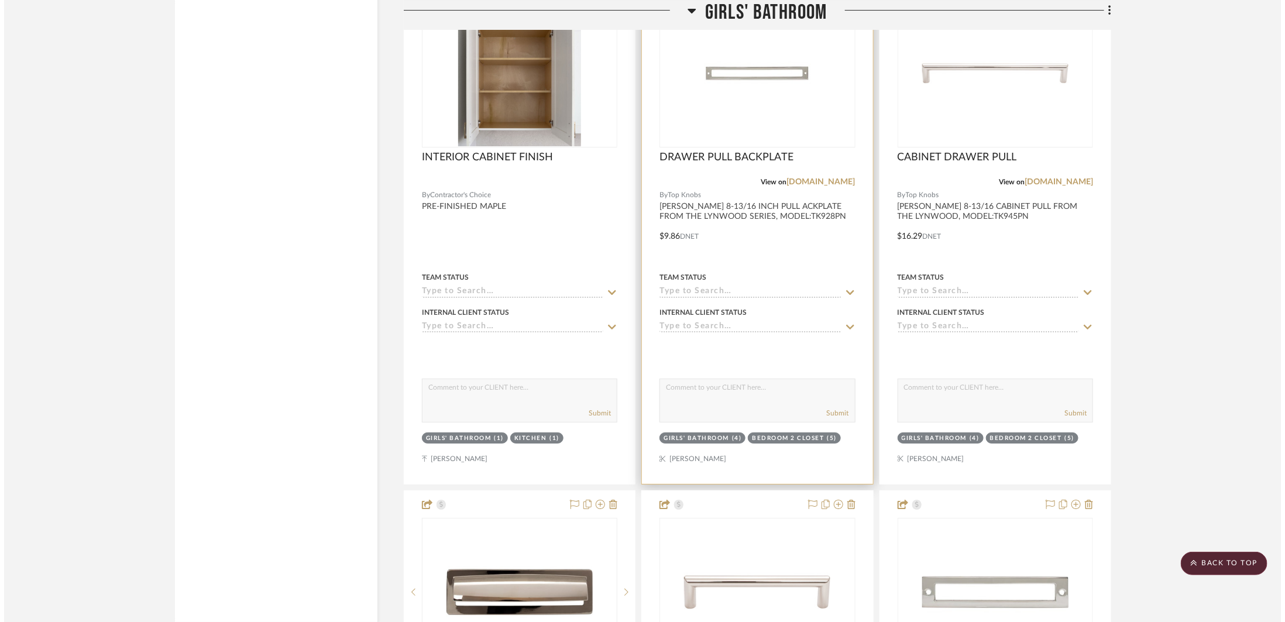
scroll to position [0, 0]
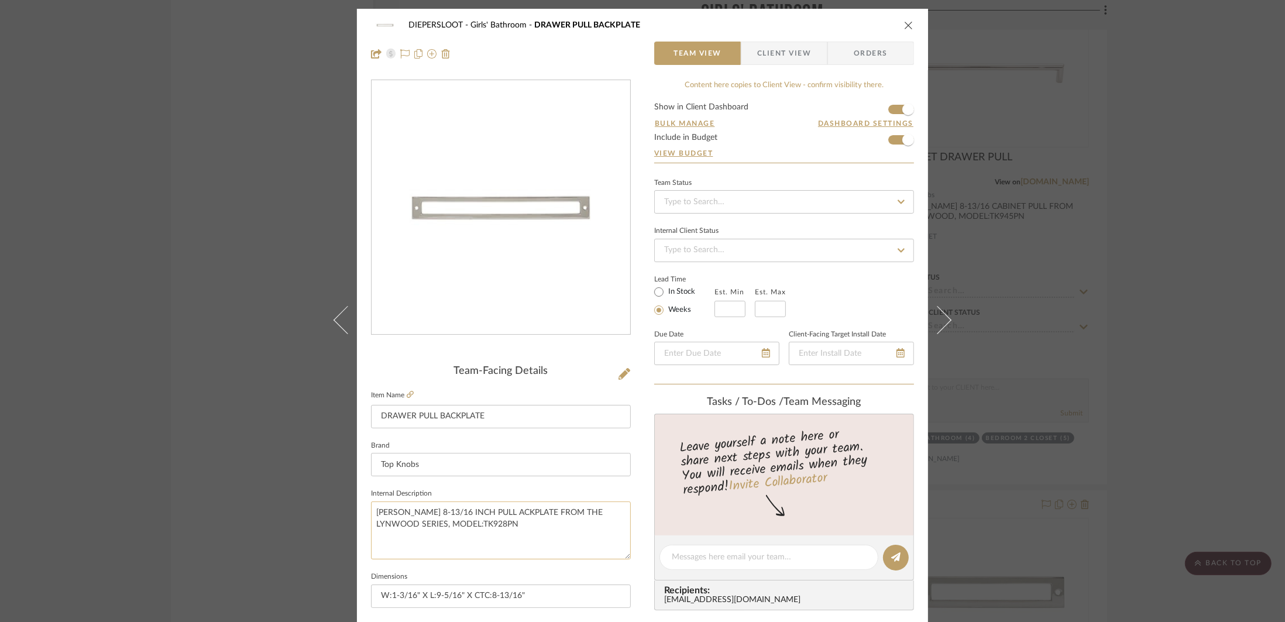
click at [481, 514] on textarea "[PERSON_NAME] 8-13/16 INCH PULL ACKPLATE FROM THE LYNWOOD SERIES, MODEL:TK928PN" at bounding box center [501, 530] width 260 height 58
click at [491, 524] on textarea "[PERSON_NAME] 8-13/16 INCH PULL BACKPLATE FROM THE LYNWOOD SERIES, MODEL:TK928PN" at bounding box center [501, 530] width 260 height 58
type textarea "[PERSON_NAME] 8-13/16 INCH PULL BACKPLATE FROM THE LYNWOOD SERIES, MODEL:TK928PN"
click at [278, 510] on div "DIEPERSLOOT Girls' Bathroom DRAWER PULL BACKPLATE Team View Client View Orders …" at bounding box center [642, 311] width 1285 height 622
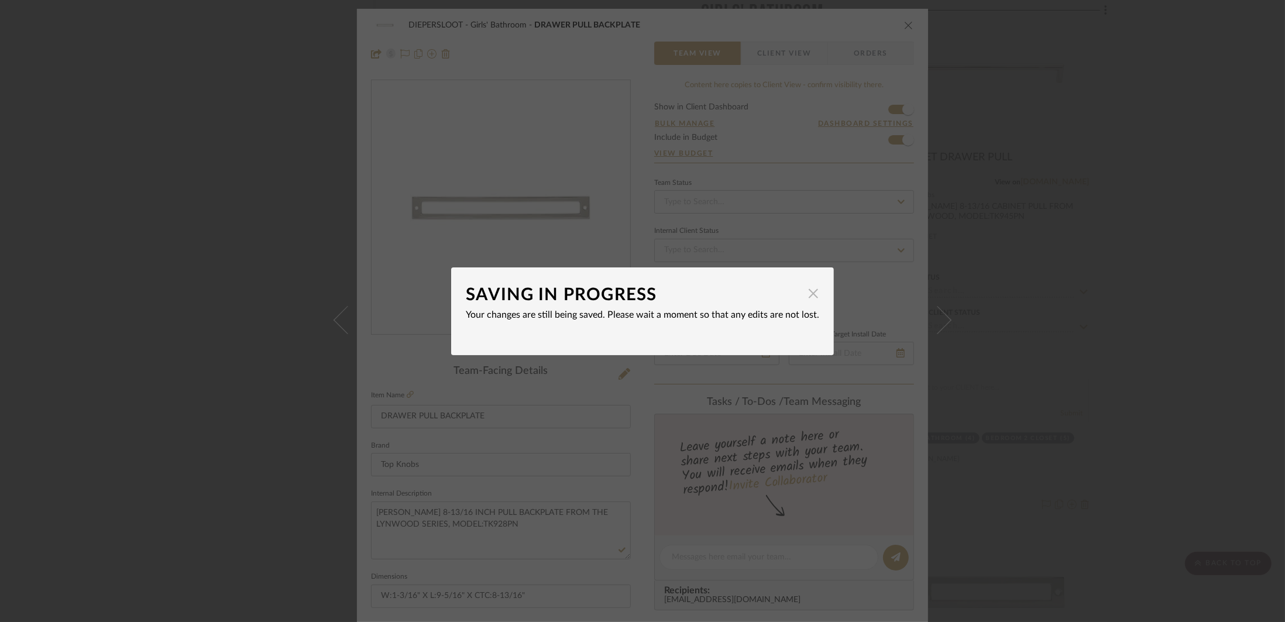
click at [807, 298] on span "button" at bounding box center [812, 293] width 23 height 23
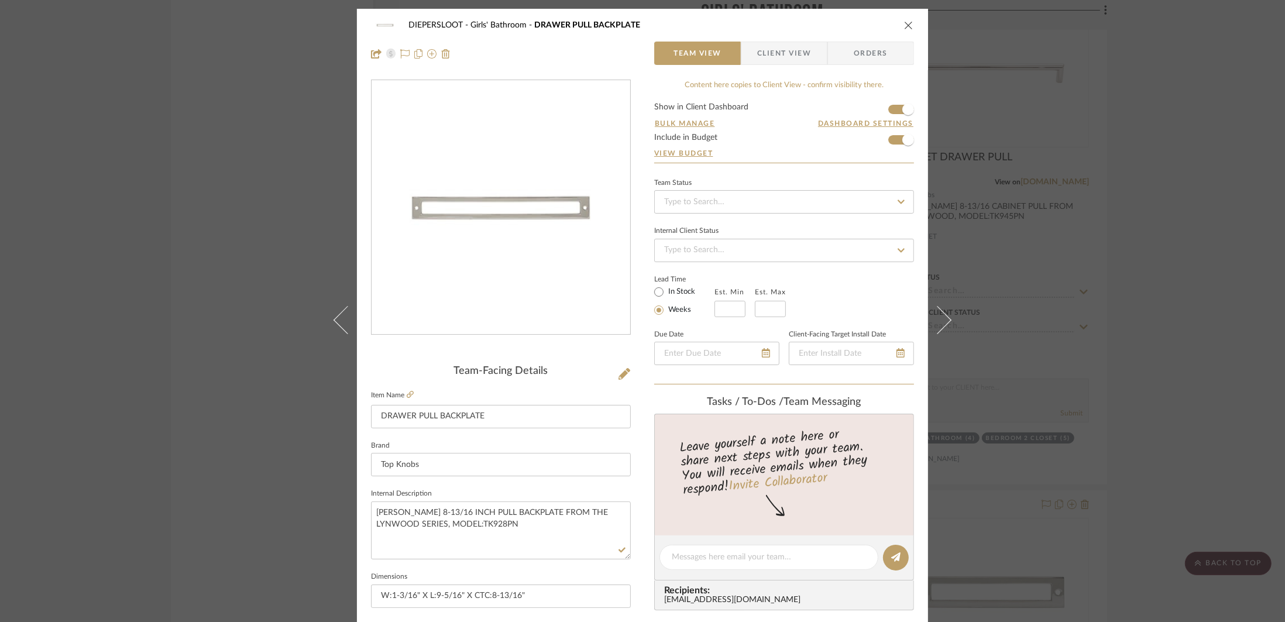
click at [906, 16] on div "DIEPERSLOOT Girls' Bathroom DRAWER PULL BACKPLATE" at bounding box center [642, 24] width 543 height 23
click at [910, 25] on div "DIEPERSLOOT Girls' Bathroom DRAWER PULL BACKPLATE Team View Client View Orders" at bounding box center [642, 39] width 571 height 61
click at [905, 24] on icon "close" at bounding box center [908, 24] width 9 height 9
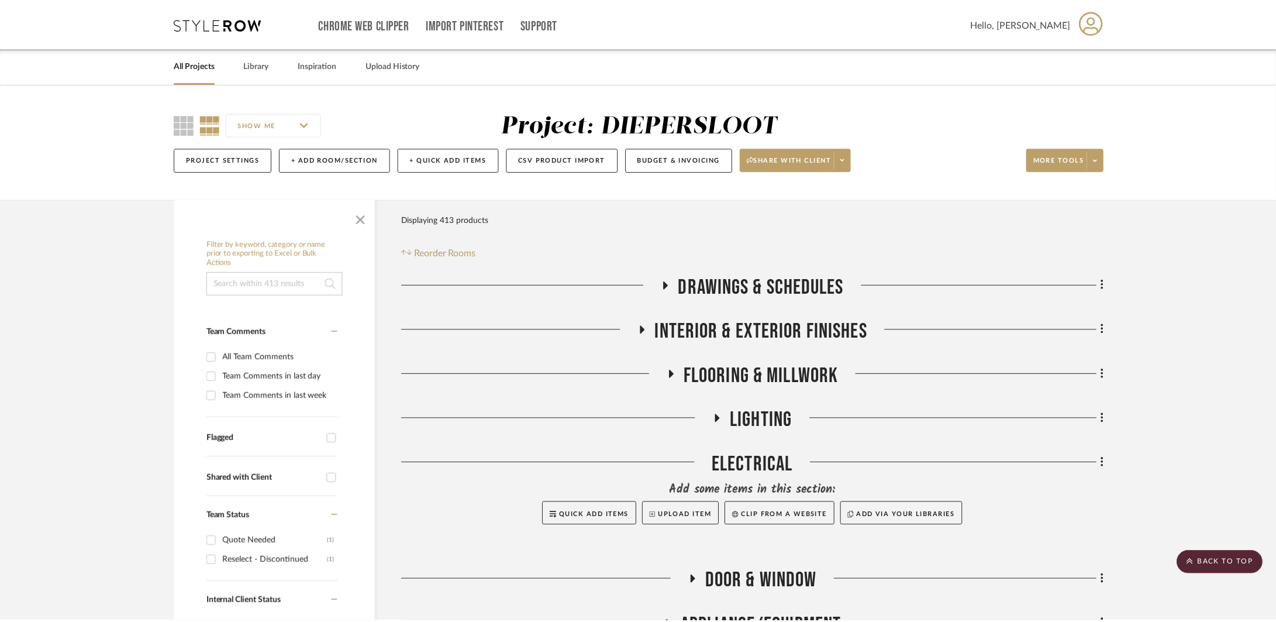
scroll to position [2349, 0]
